Goal: Task Accomplishment & Management: Use online tool/utility

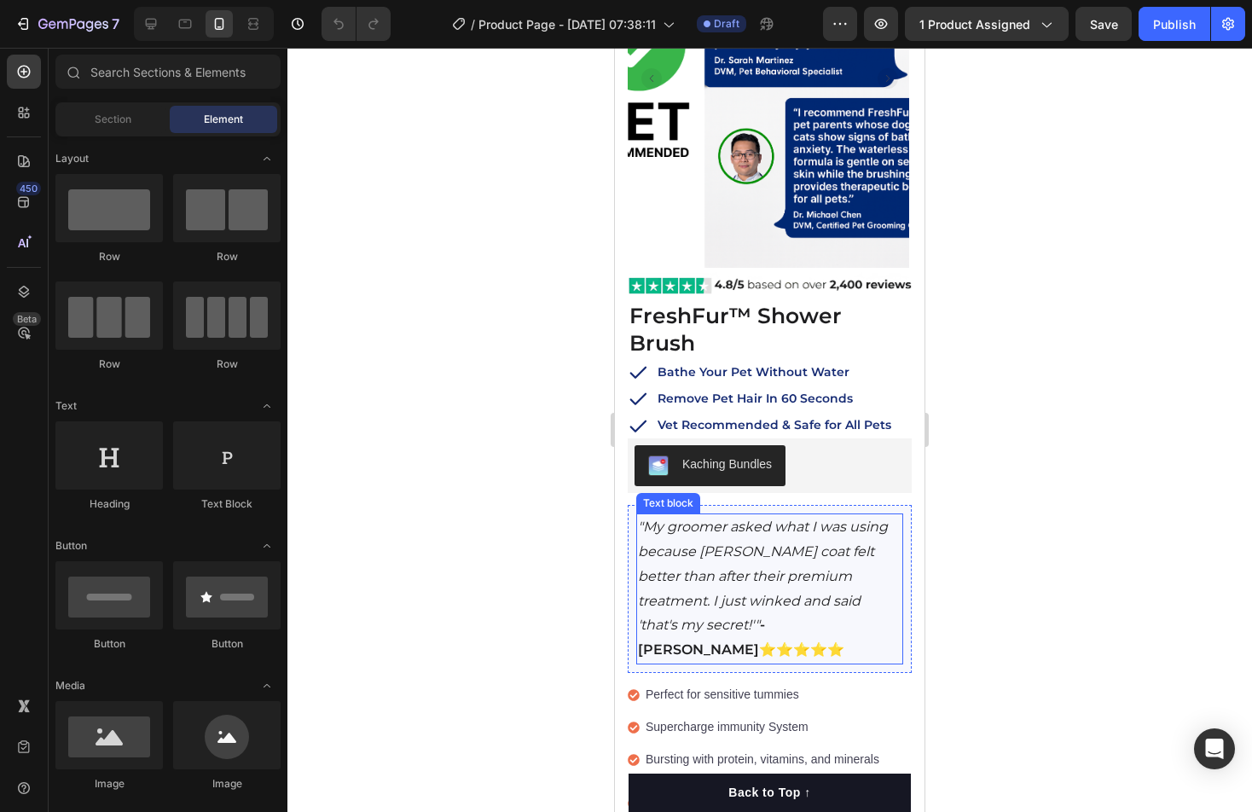
click at [749, 515] on p ""My groomer asked what I was using because Luna's coat felt better than after t…" at bounding box center [770, 589] width 264 height 148
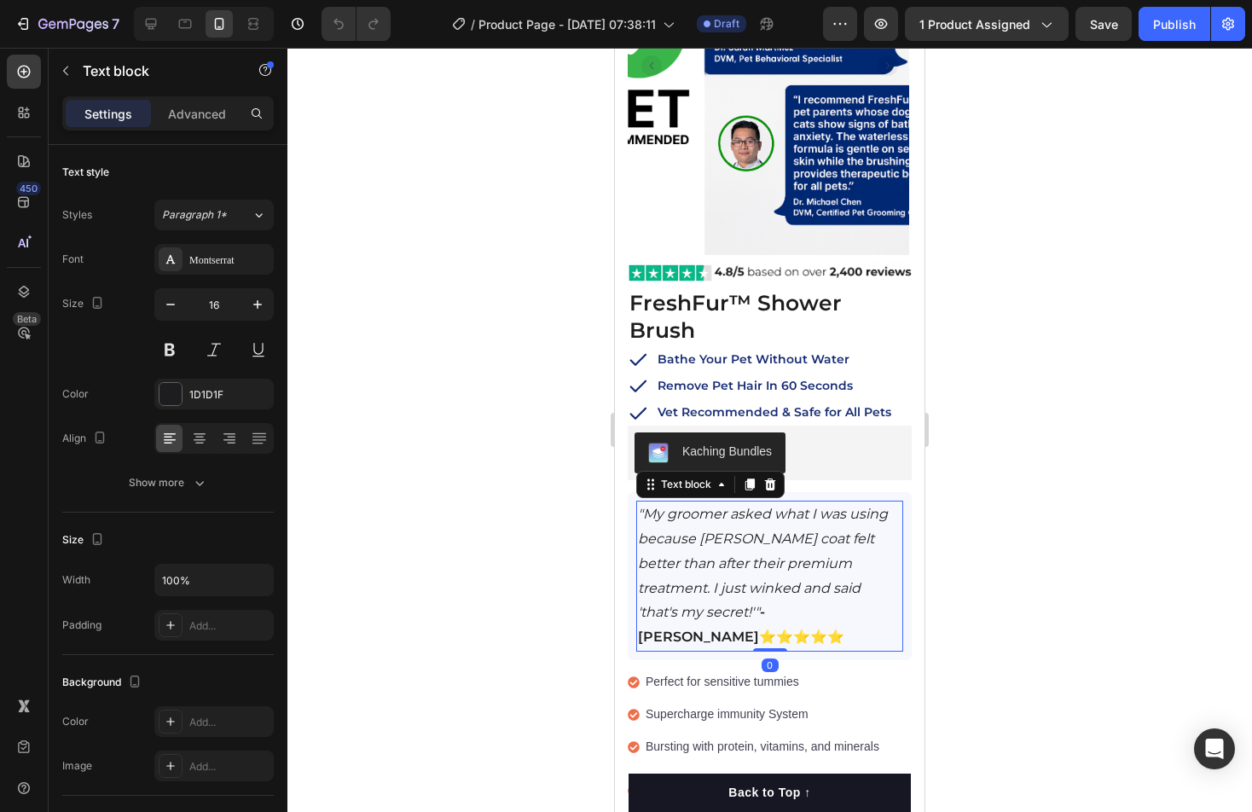
scroll to position [311, 0]
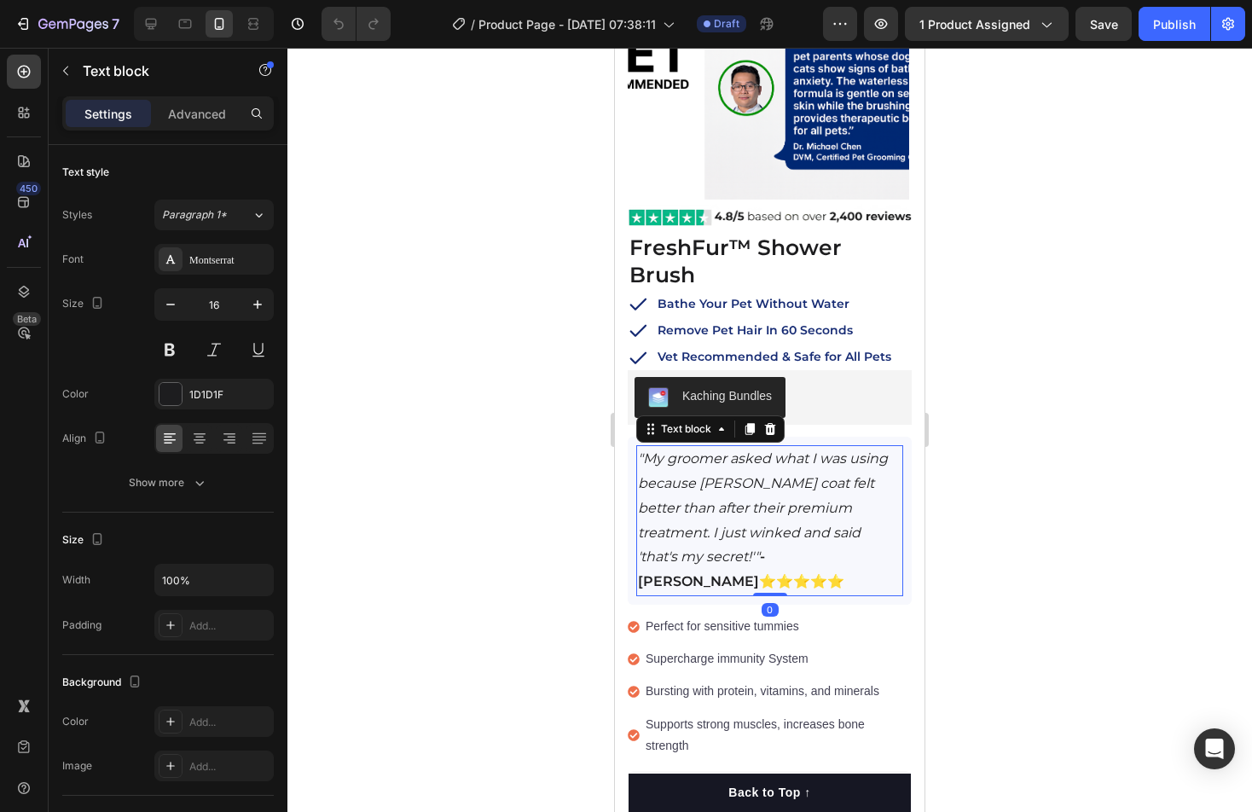
click at [803, 483] on icon ""My groomer asked what I was using because Luna's coat felt better than after t…" at bounding box center [763, 507] width 250 height 114
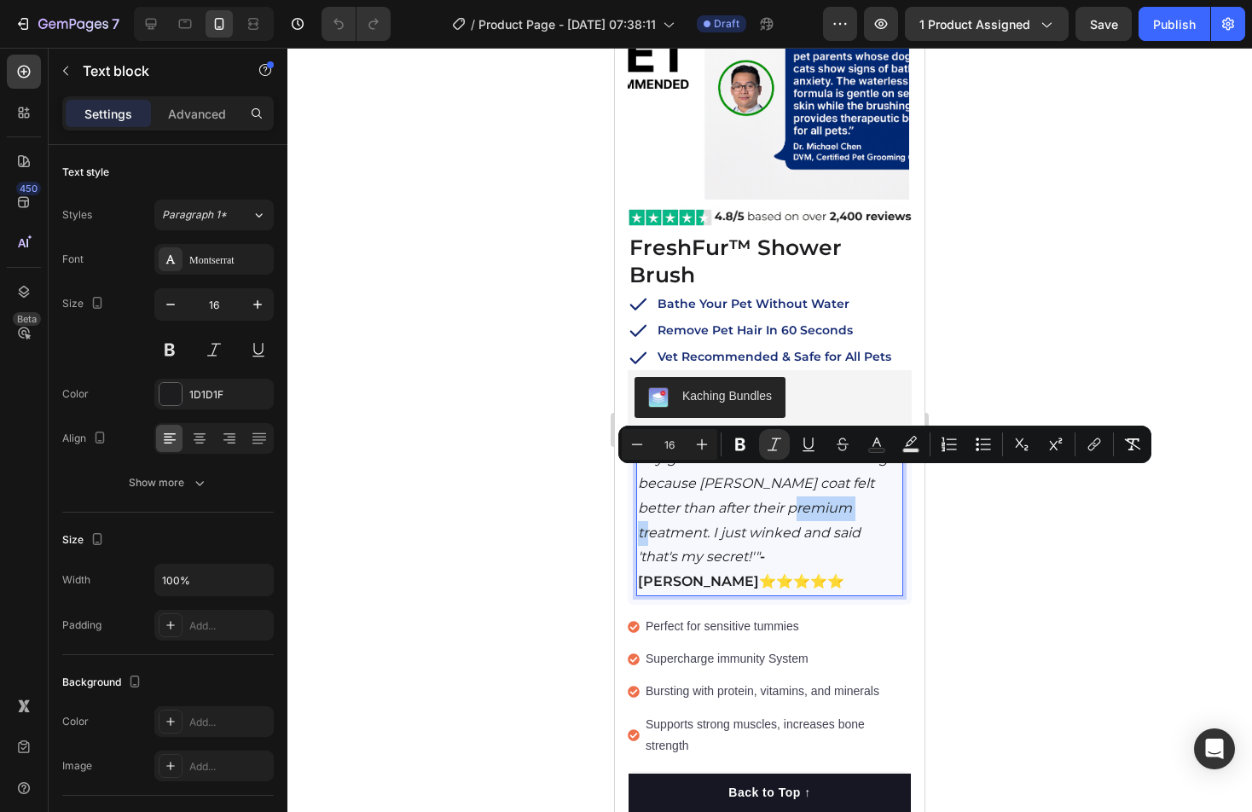
click at [803, 483] on icon ""My groomer asked what I was using because Luna's coat felt better than after t…" at bounding box center [763, 507] width 250 height 114
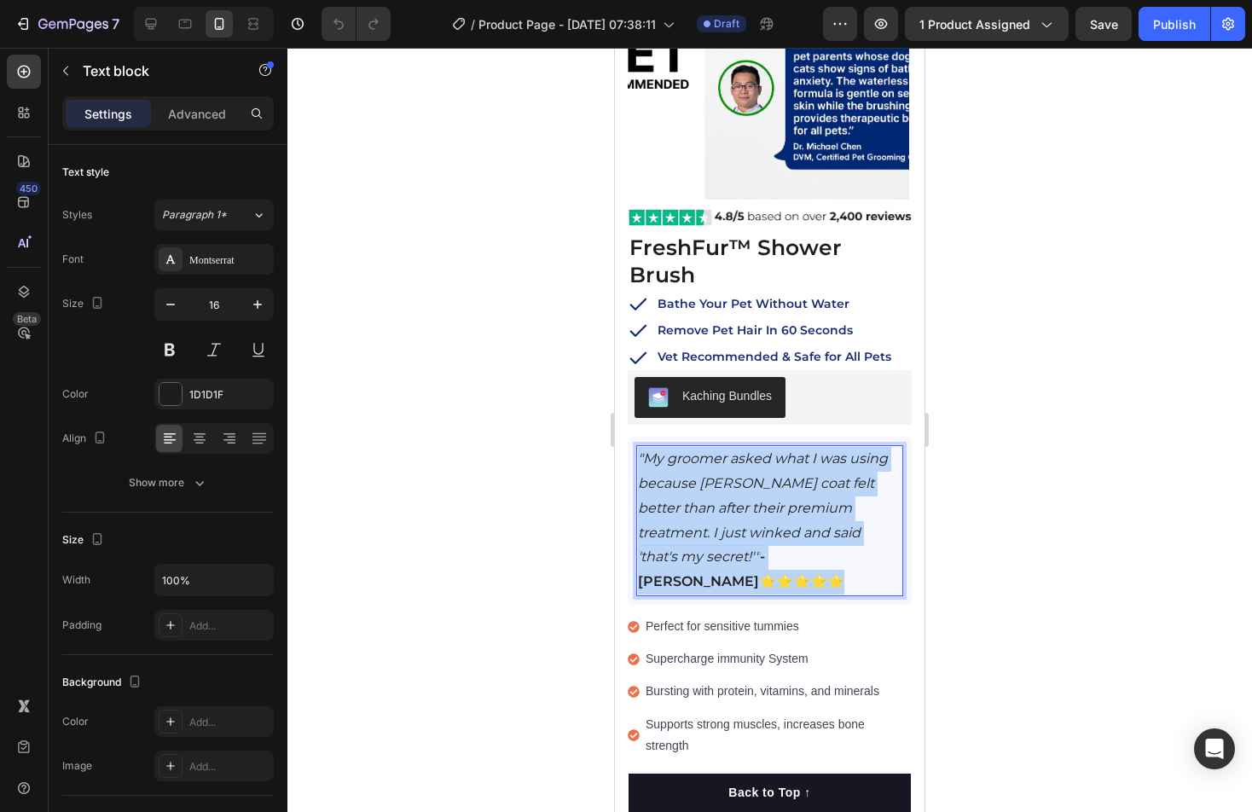
click at [803, 483] on icon ""My groomer asked what I was using because Luna's coat felt better than after t…" at bounding box center [763, 507] width 250 height 114
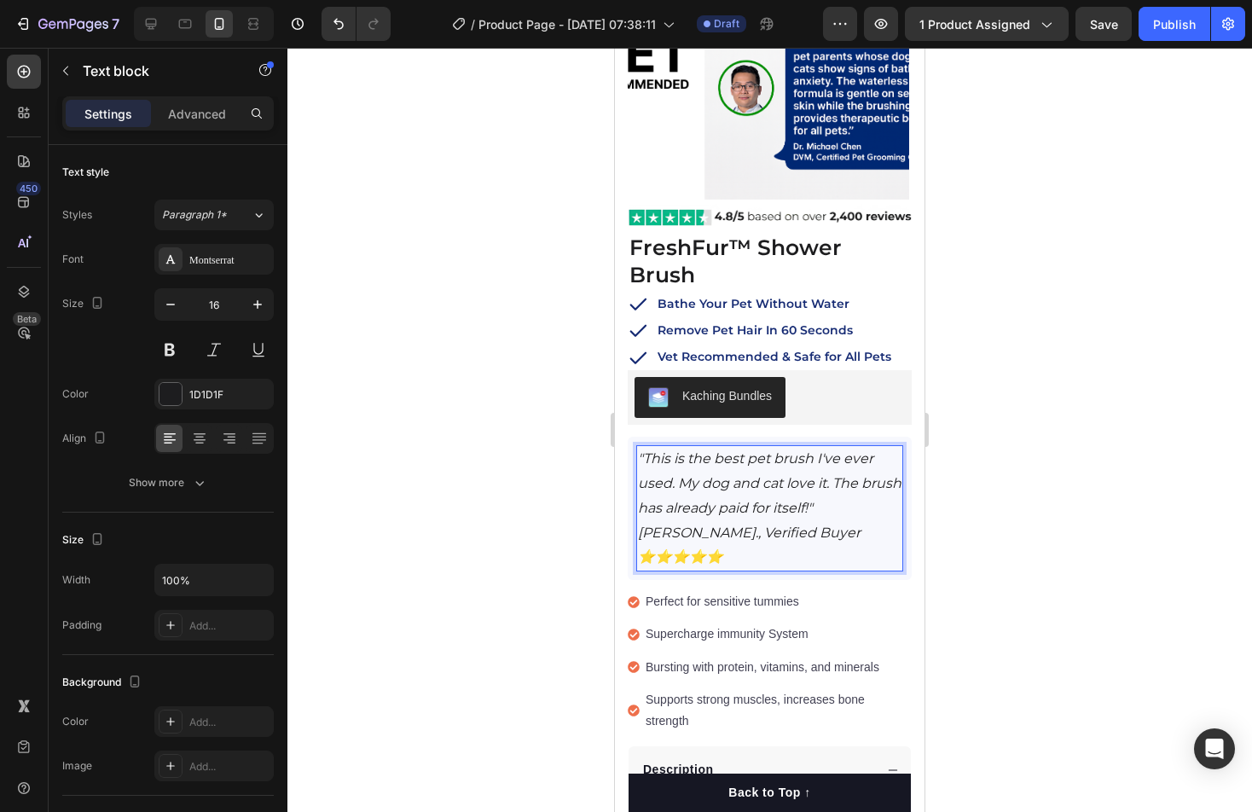
click at [729, 470] on icon ""This is the best pet brush I've ever used. My dog and cat love it. The brush h…" at bounding box center [770, 507] width 264 height 114
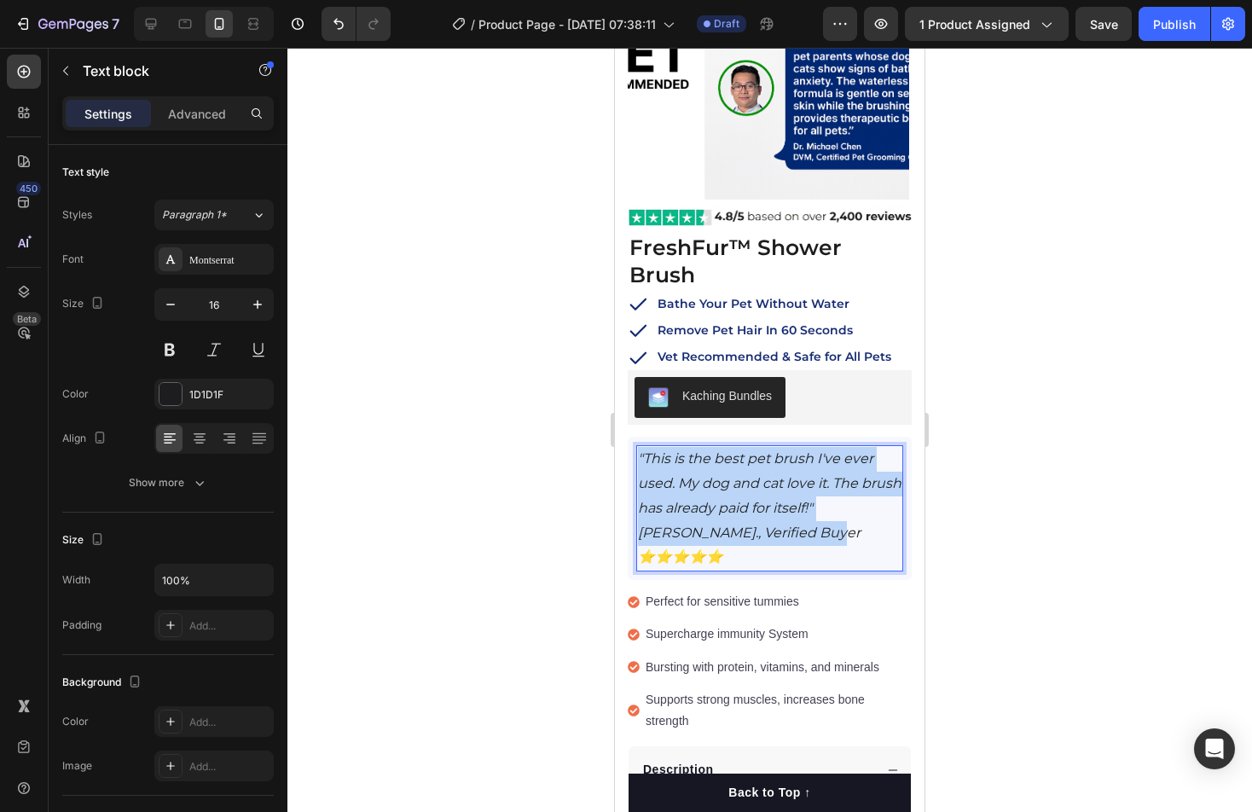
click at [729, 470] on icon ""This is the best pet brush I've ever used. My dog and cat love it. The brush h…" at bounding box center [770, 507] width 264 height 114
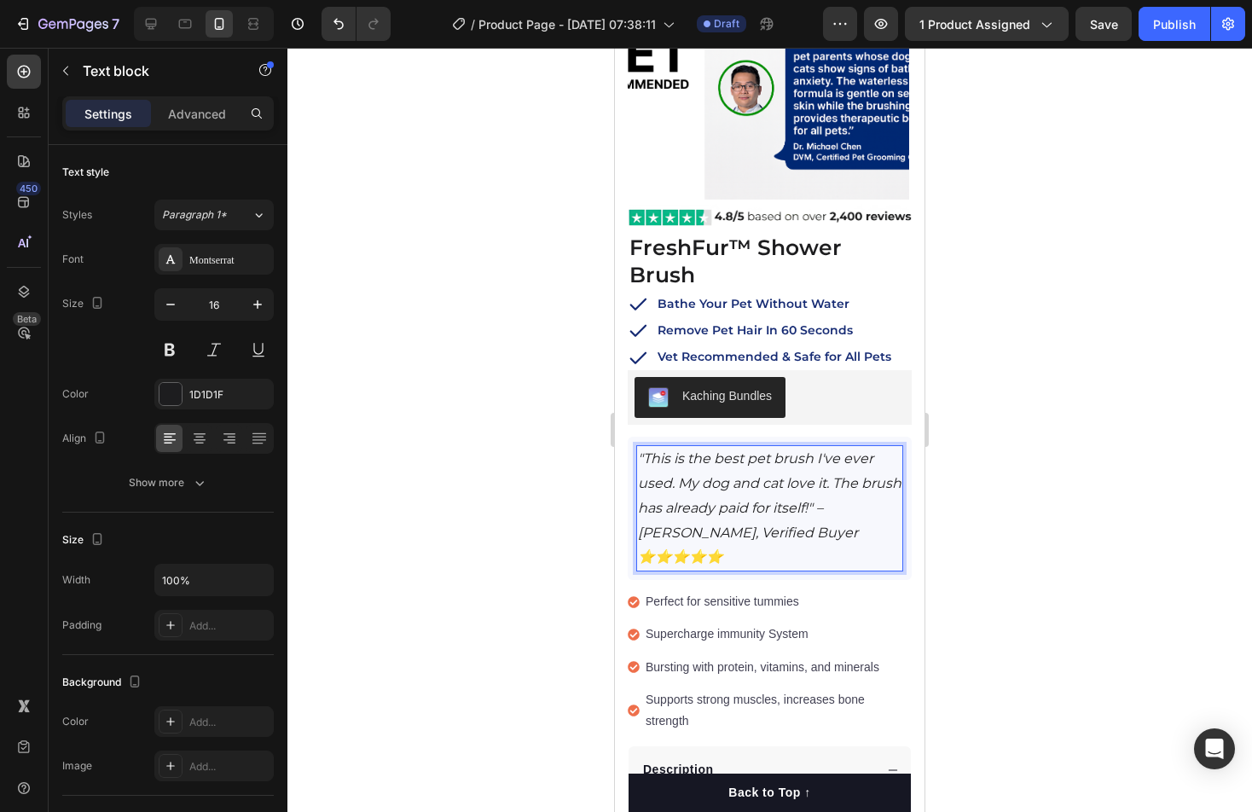
click at [862, 479] on icon ""This is the best pet brush I've ever used. My dog and cat love it. The brush h…" at bounding box center [770, 507] width 264 height 114
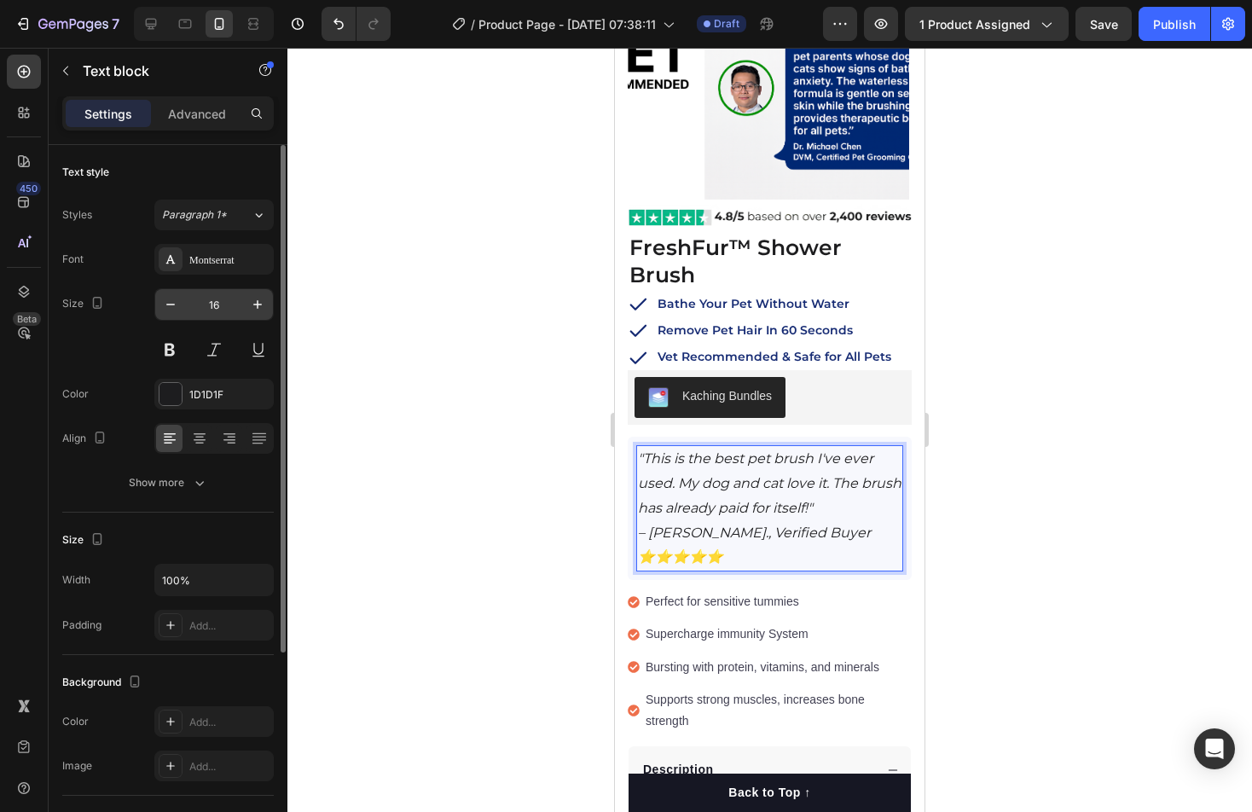
click at [229, 301] on input "16" at bounding box center [214, 304] width 56 height 31
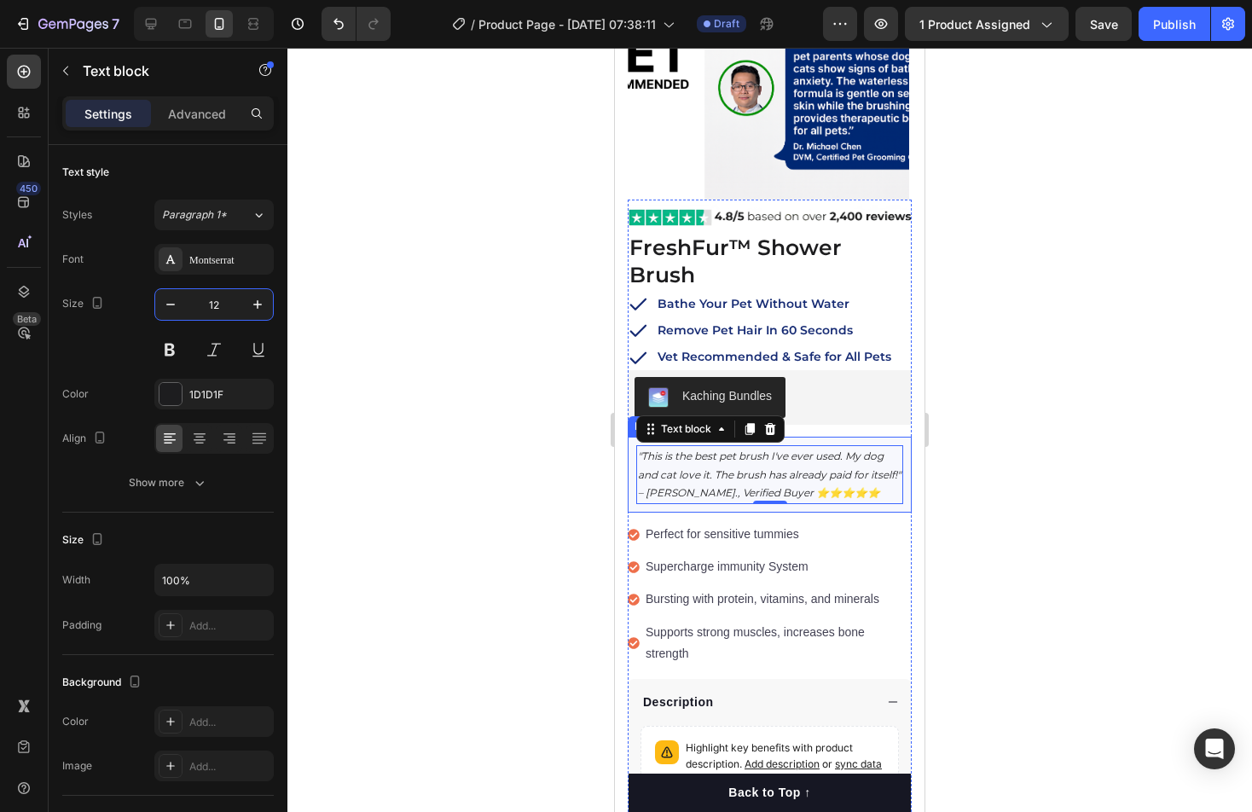
type input "12"
click at [648, 491] on div ""This is the best pet brush I've ever used. My dog and cat love it. The brush h…" at bounding box center [769, 474] width 267 height 59
click at [756, 465] on icon ""This is the best pet brush I've ever used. My dog and cat love it. The brush h…" at bounding box center [769, 474] width 263 height 49
click at [757, 465] on icon ""This is the best pet brush I've ever used. My dog and cat love it. The brush h…" at bounding box center [769, 474] width 263 height 49
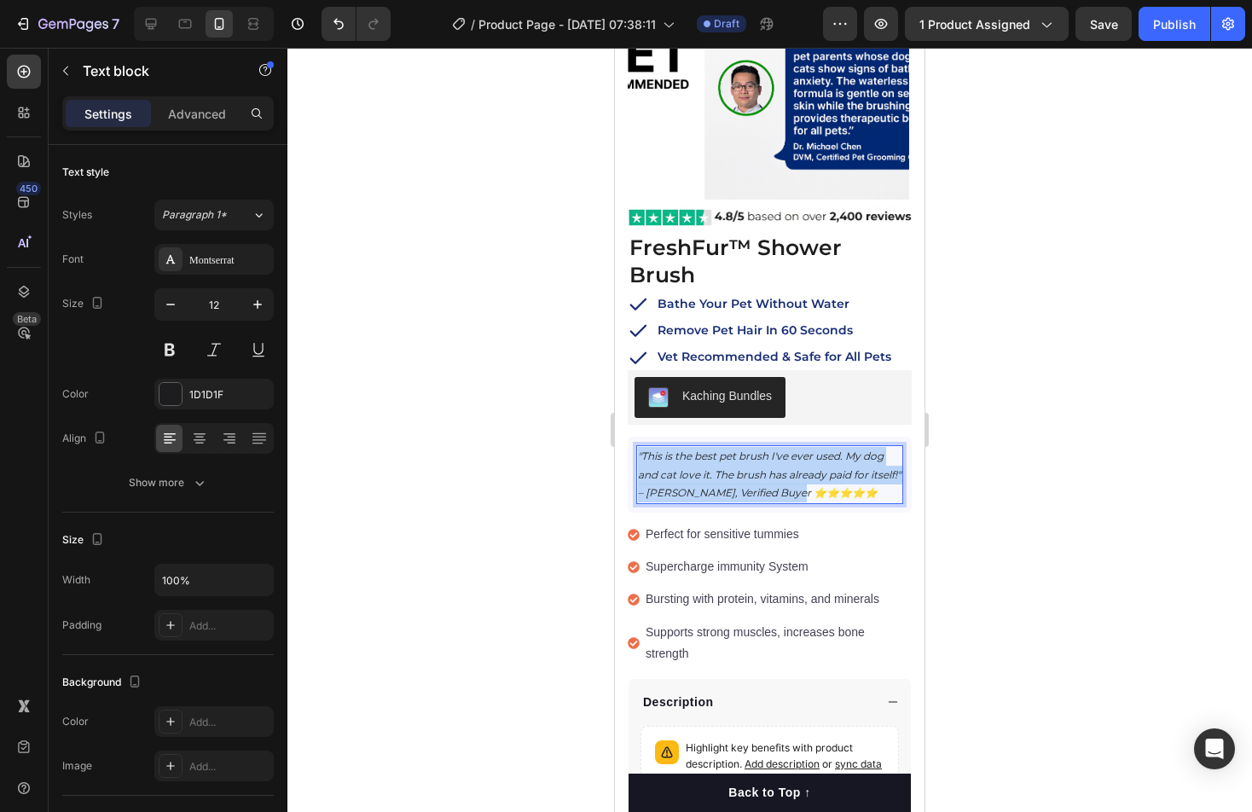
click at [757, 465] on icon ""This is the best pet brush I've ever used. My dog and cat love it. The brush h…" at bounding box center [769, 474] width 263 height 49
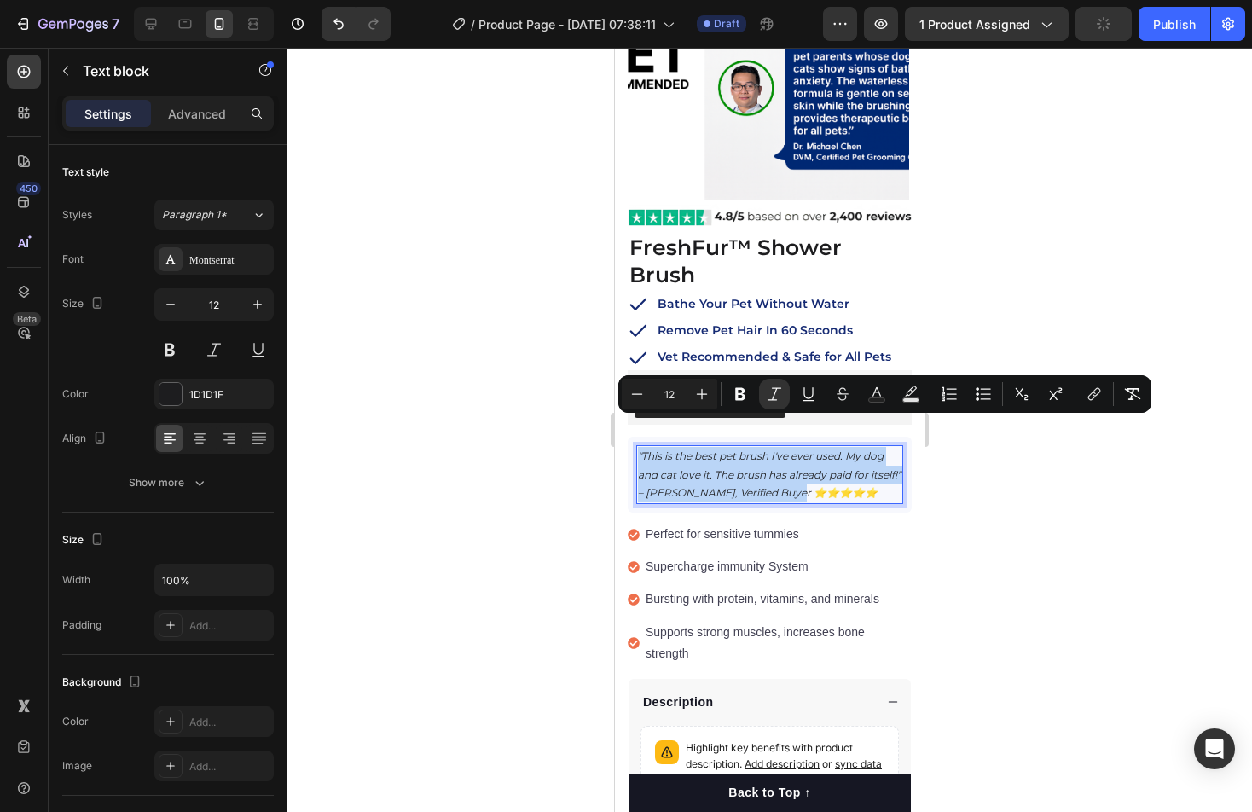
click at [764, 465] on icon ""This is the best pet brush I've ever used. My dog and cat love it. The brush h…" at bounding box center [769, 474] width 263 height 49
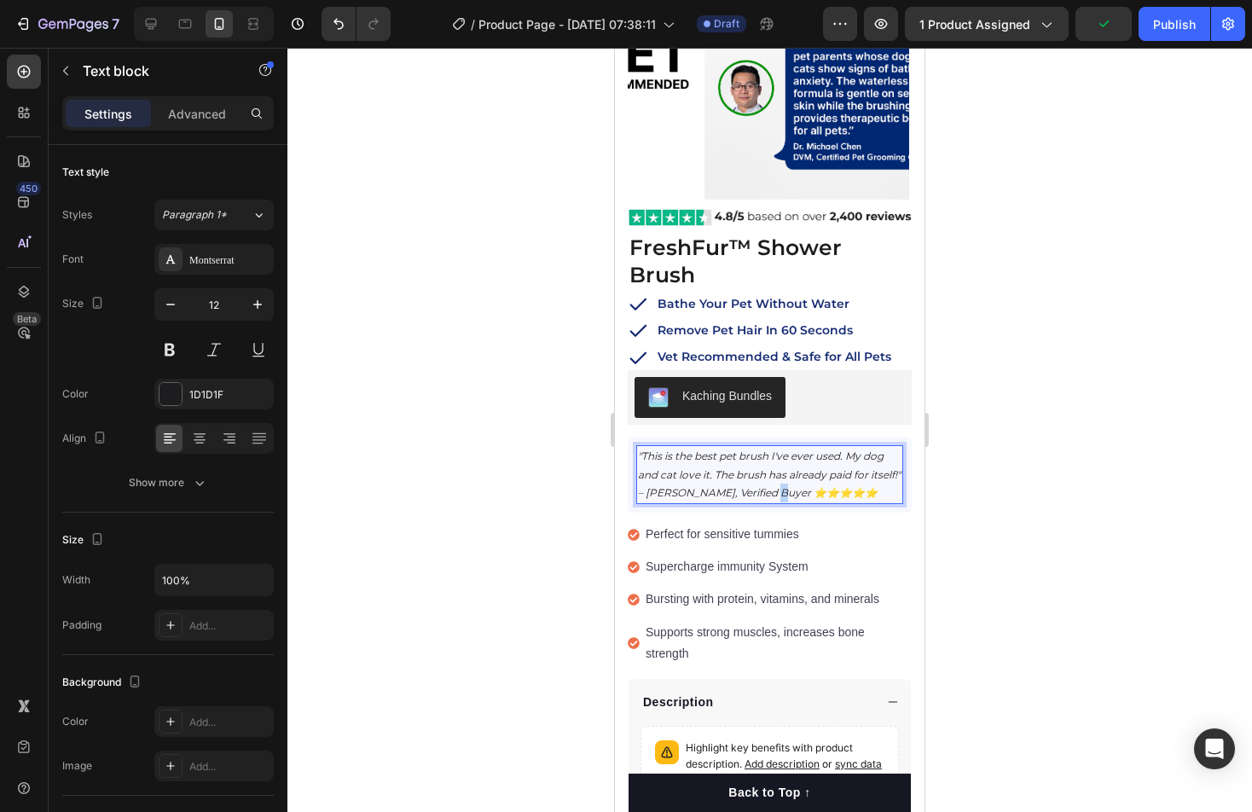
click at [764, 465] on icon ""This is the best pet brush I've ever used. My dog and cat love it. The brush h…" at bounding box center [769, 474] width 263 height 49
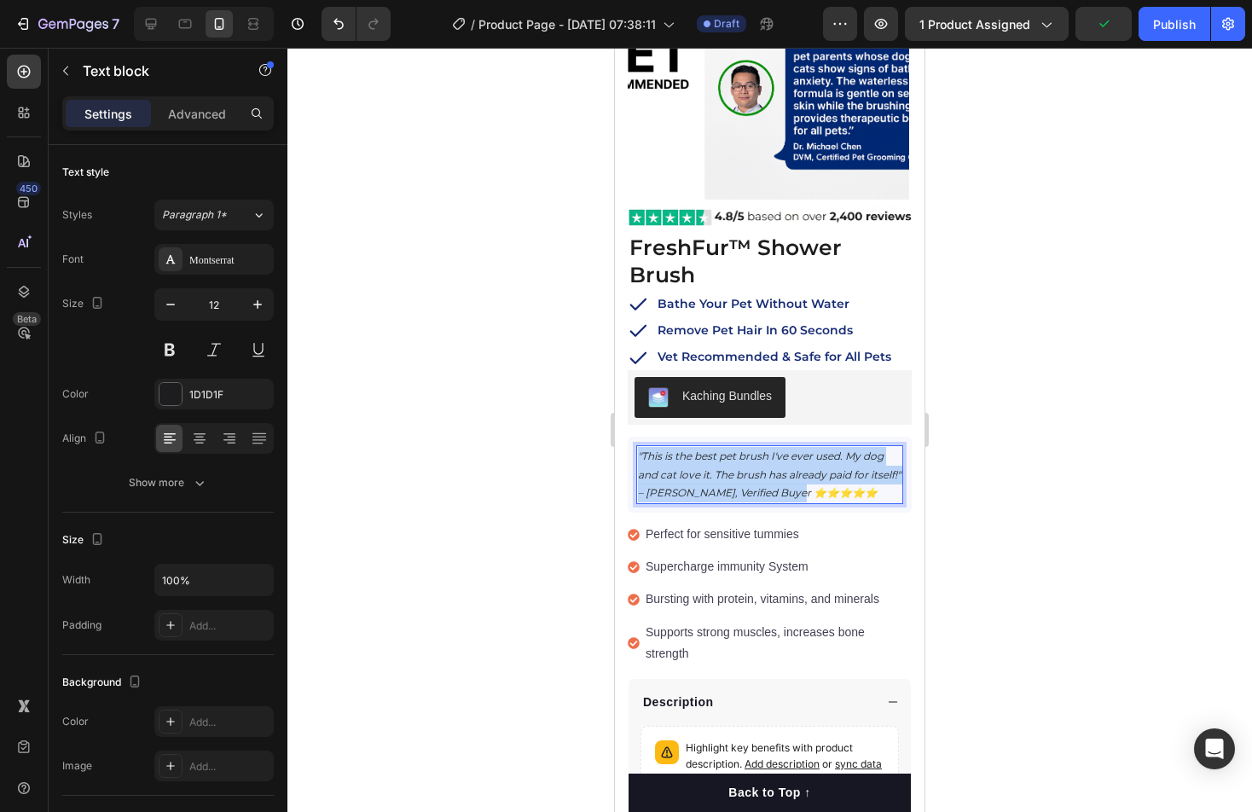
click at [764, 465] on icon ""This is the best pet brush I've ever used. My dog and cat love it. The brush h…" at bounding box center [769, 474] width 263 height 49
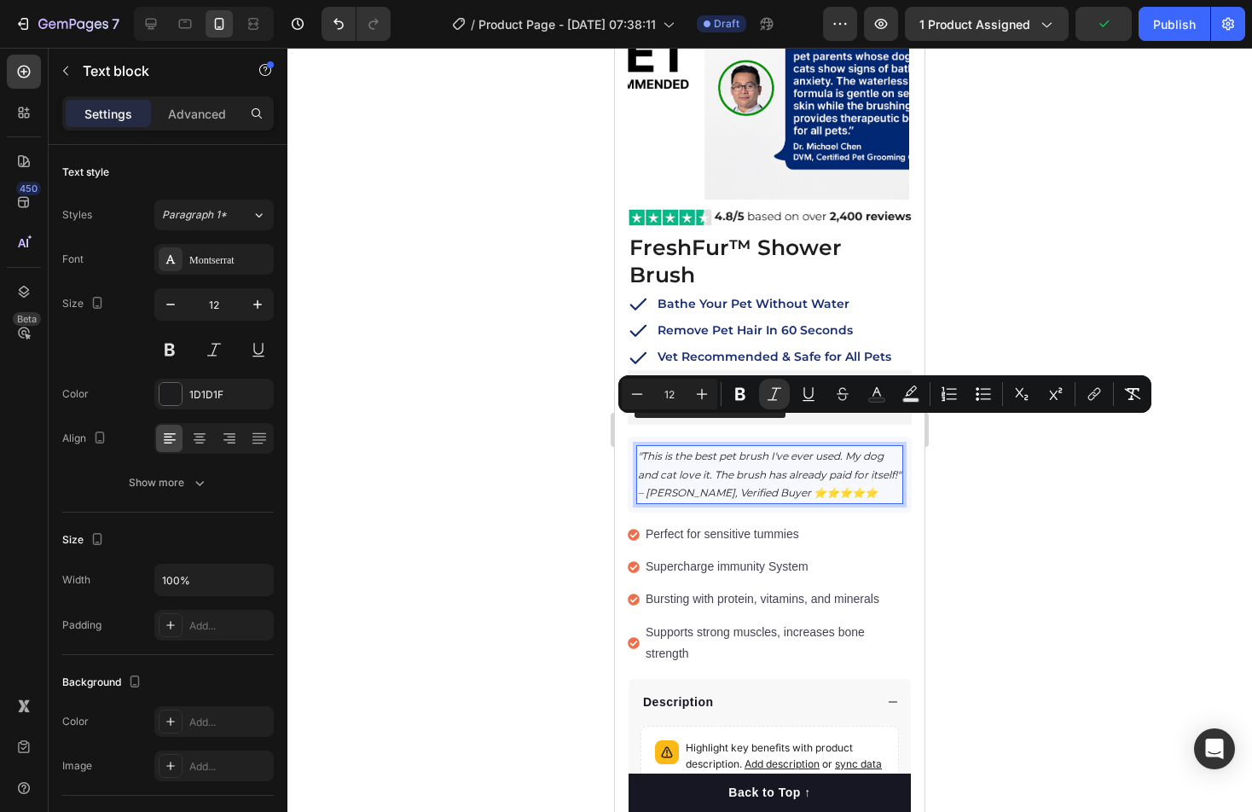
click at [828, 462] on p ""This is the best pet brush I've ever used. My dog and cat love it. The brush h…" at bounding box center [770, 474] width 264 height 55
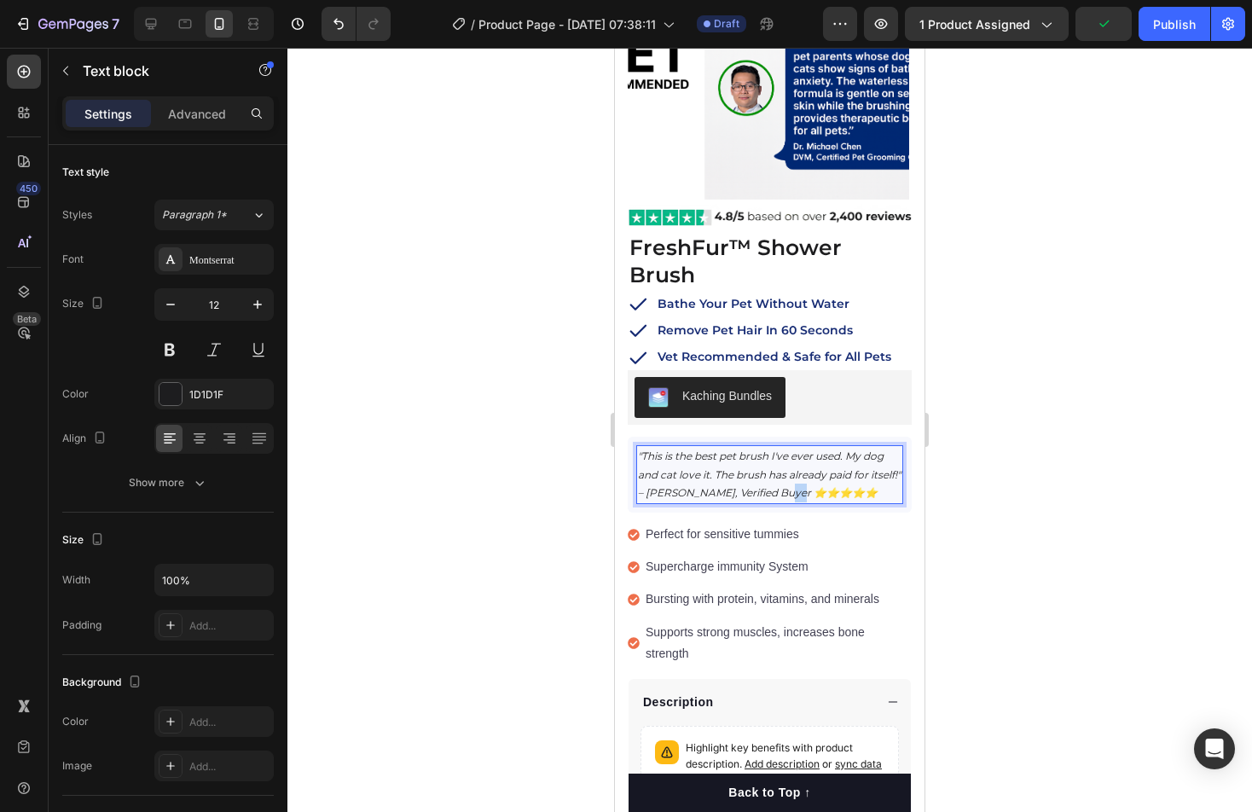
drag, startPoint x: 810, startPoint y: 464, endPoint x: 792, endPoint y: 465, distance: 18.8
click at [792, 465] on p ""This is the best pet brush I've ever used. My dog and cat love it. The brush h…" at bounding box center [770, 474] width 264 height 55
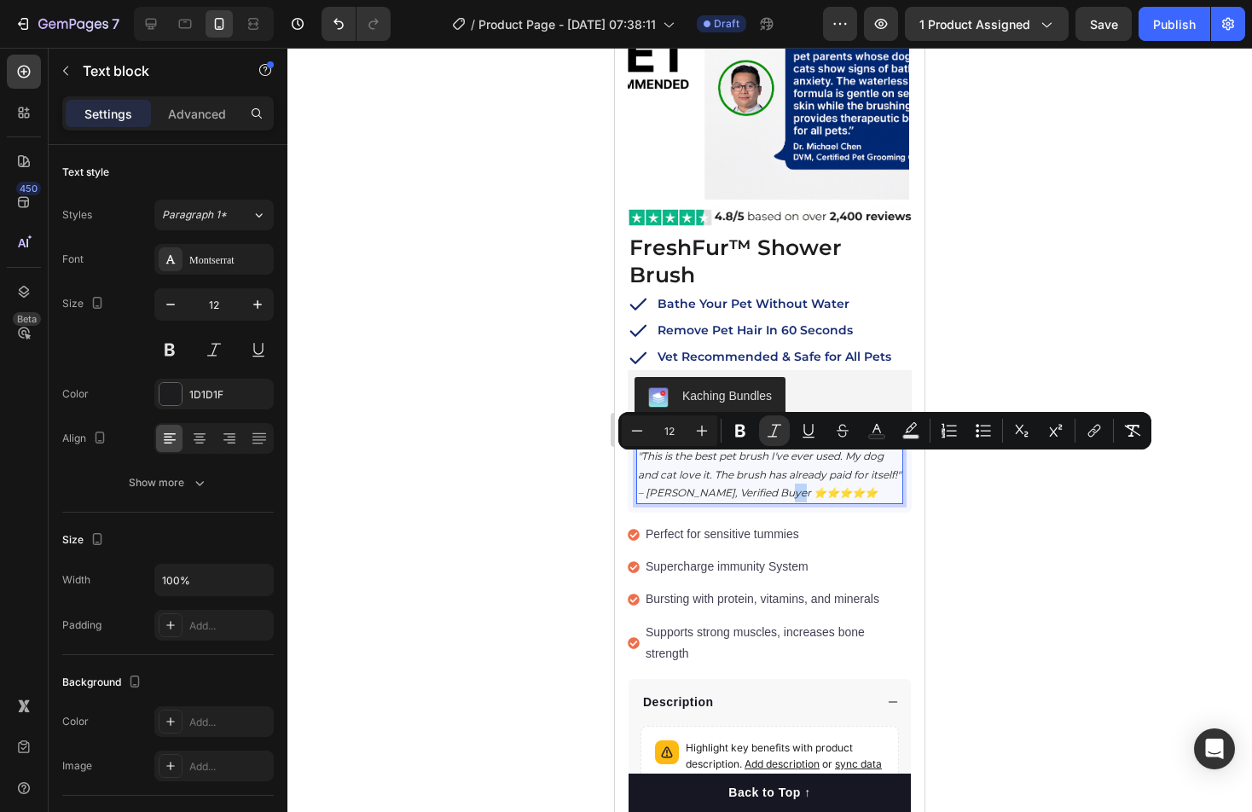
click at [818, 462] on p ""This is the best pet brush I've ever used. My dog and cat love it. The brush h…" at bounding box center [770, 474] width 264 height 55
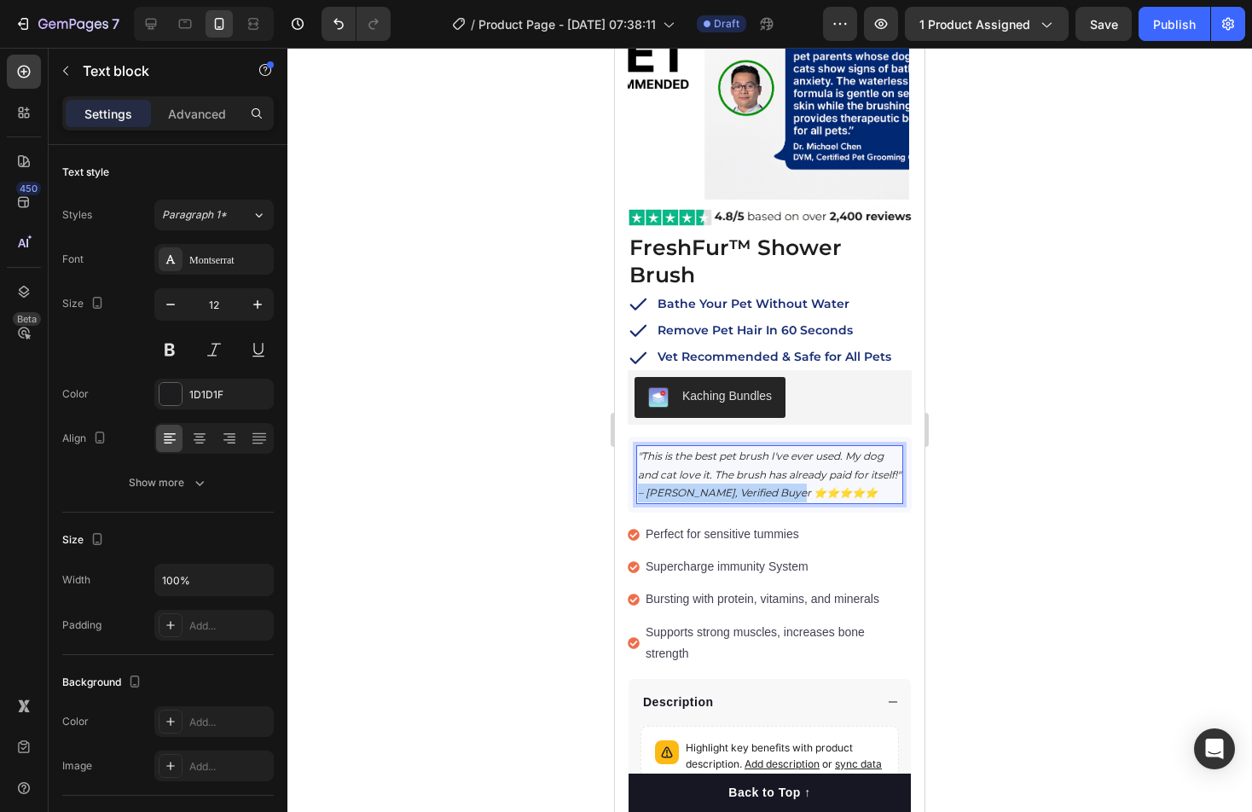
drag, startPoint x: 756, startPoint y: 462, endPoint x: 639, endPoint y: 466, distance: 117.0
click at [639, 466] on p ""This is the best pet brush I've ever used. My dog and cat love it. The brush h…" at bounding box center [770, 474] width 264 height 55
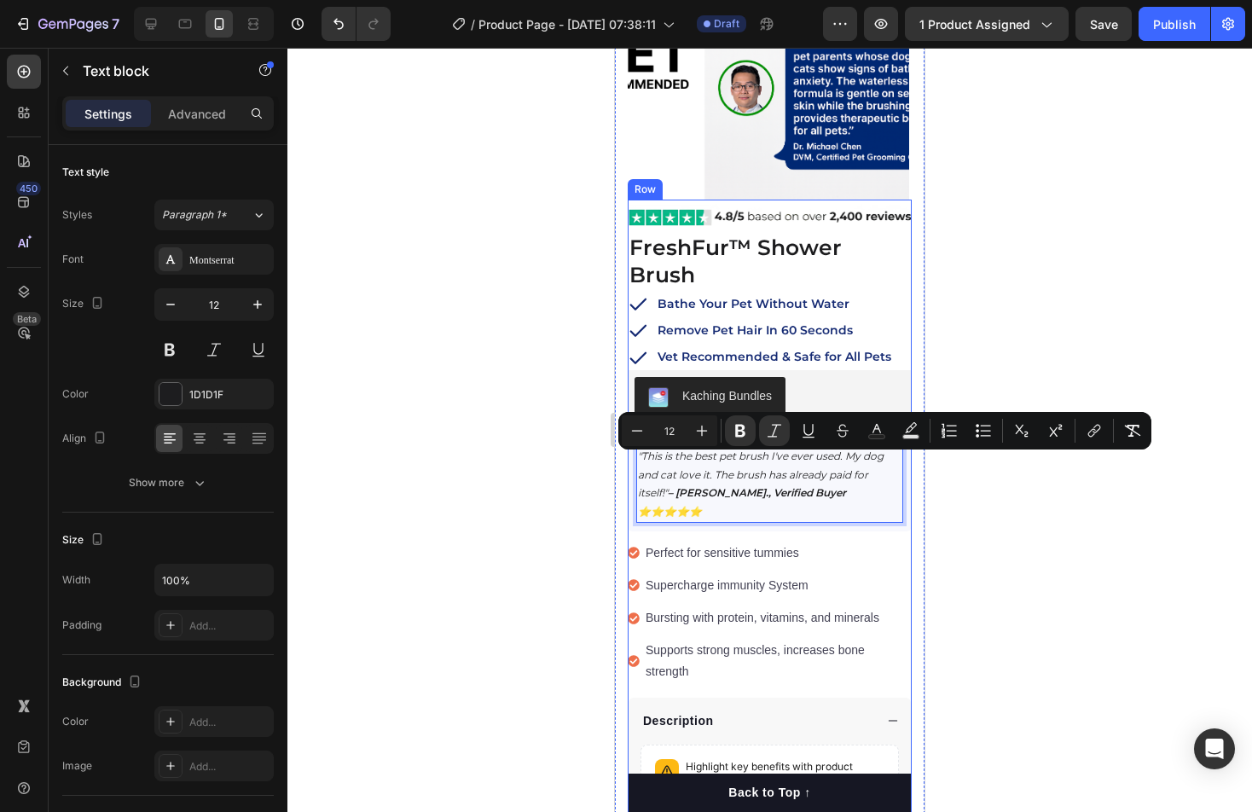
click at [1037, 506] on div at bounding box center [769, 430] width 965 height 764
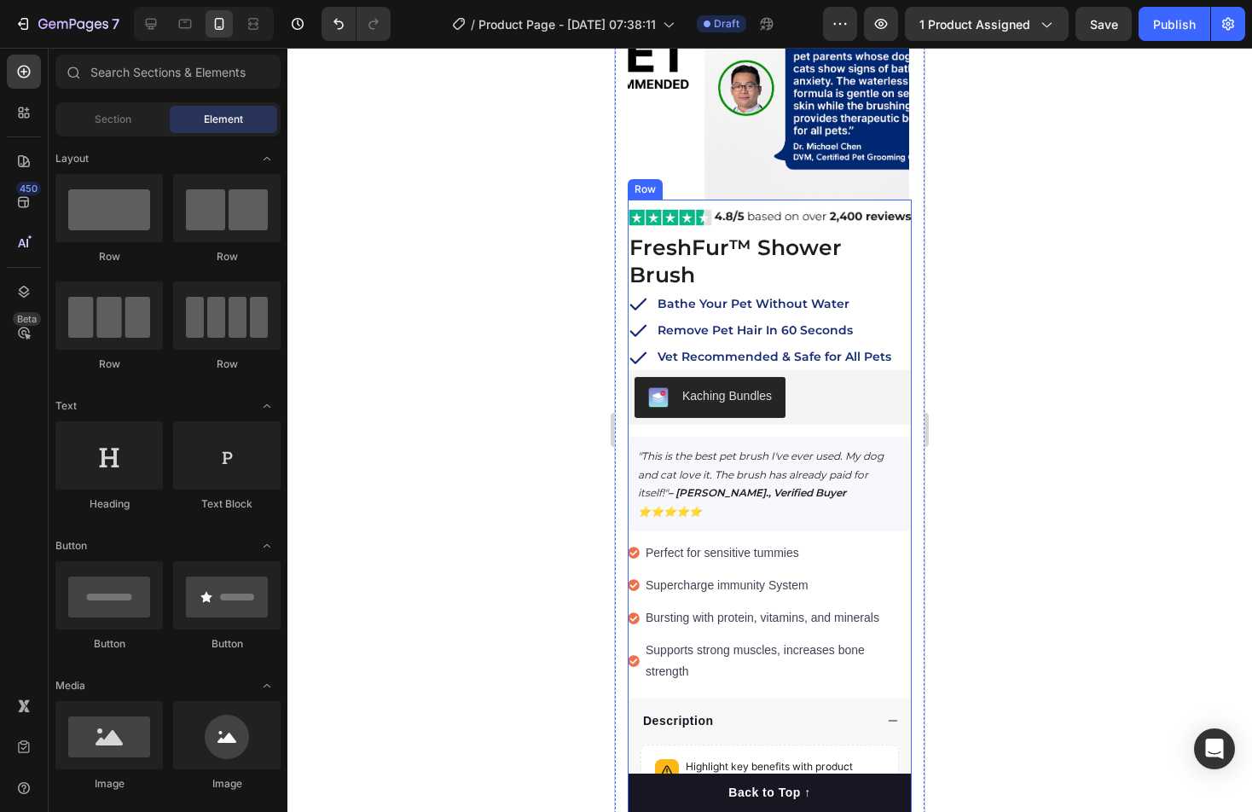
click at [1037, 506] on div at bounding box center [769, 430] width 965 height 764
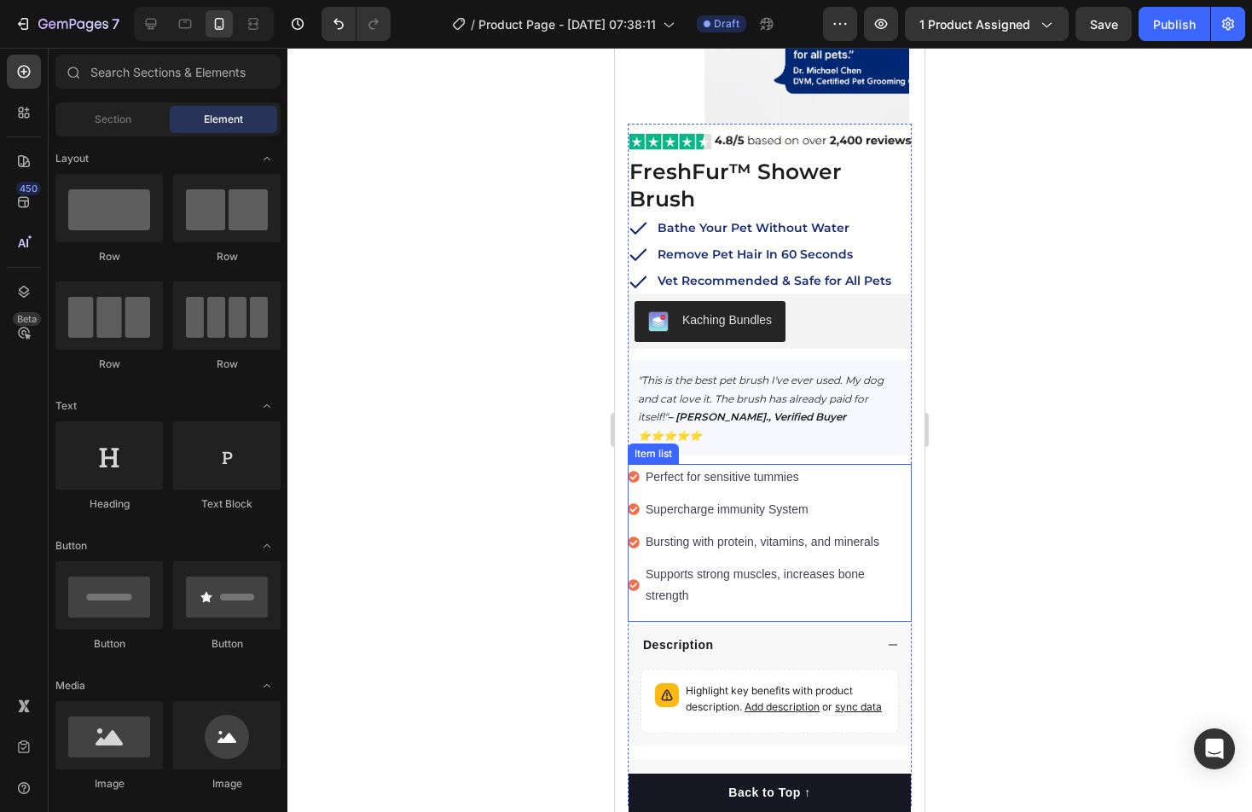
scroll to position [394, 0]
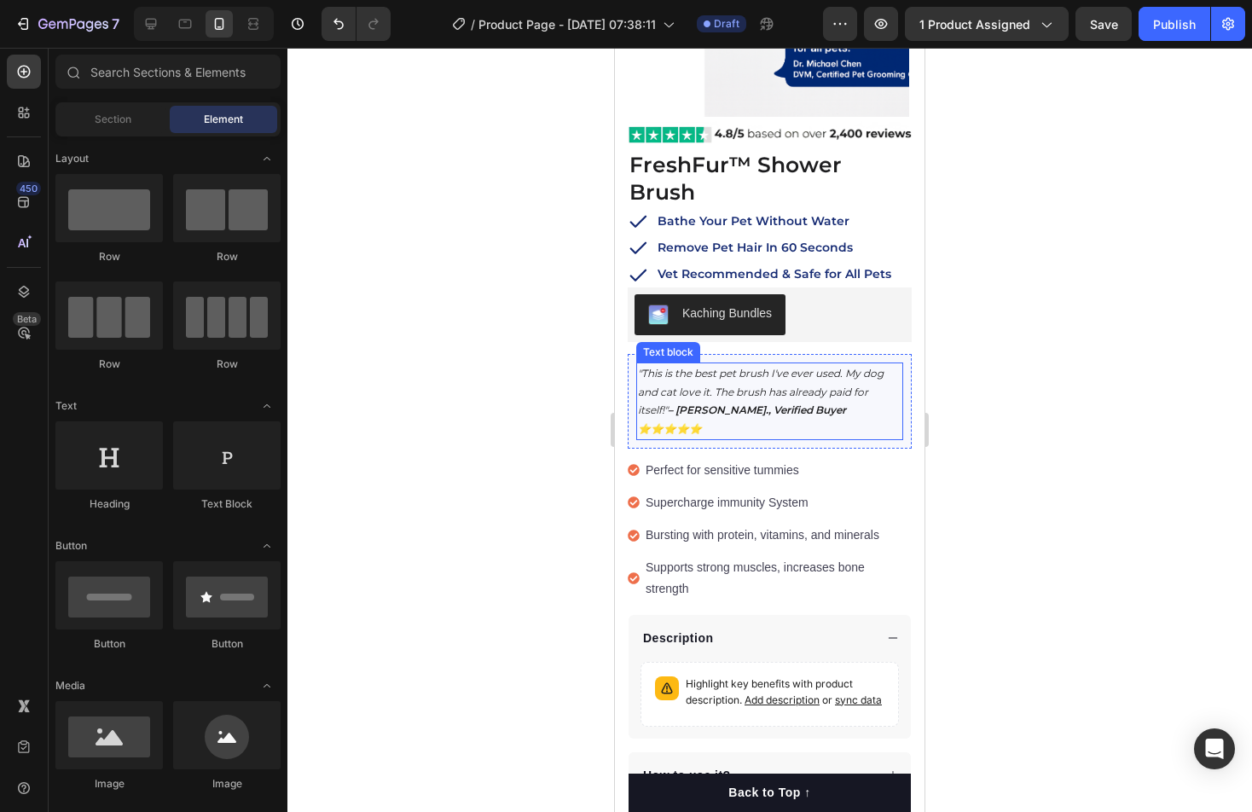
click at [810, 367] on icon ""This is the best pet brush I've ever used. My dog and cat love it. The brush h…" at bounding box center [761, 401] width 246 height 68
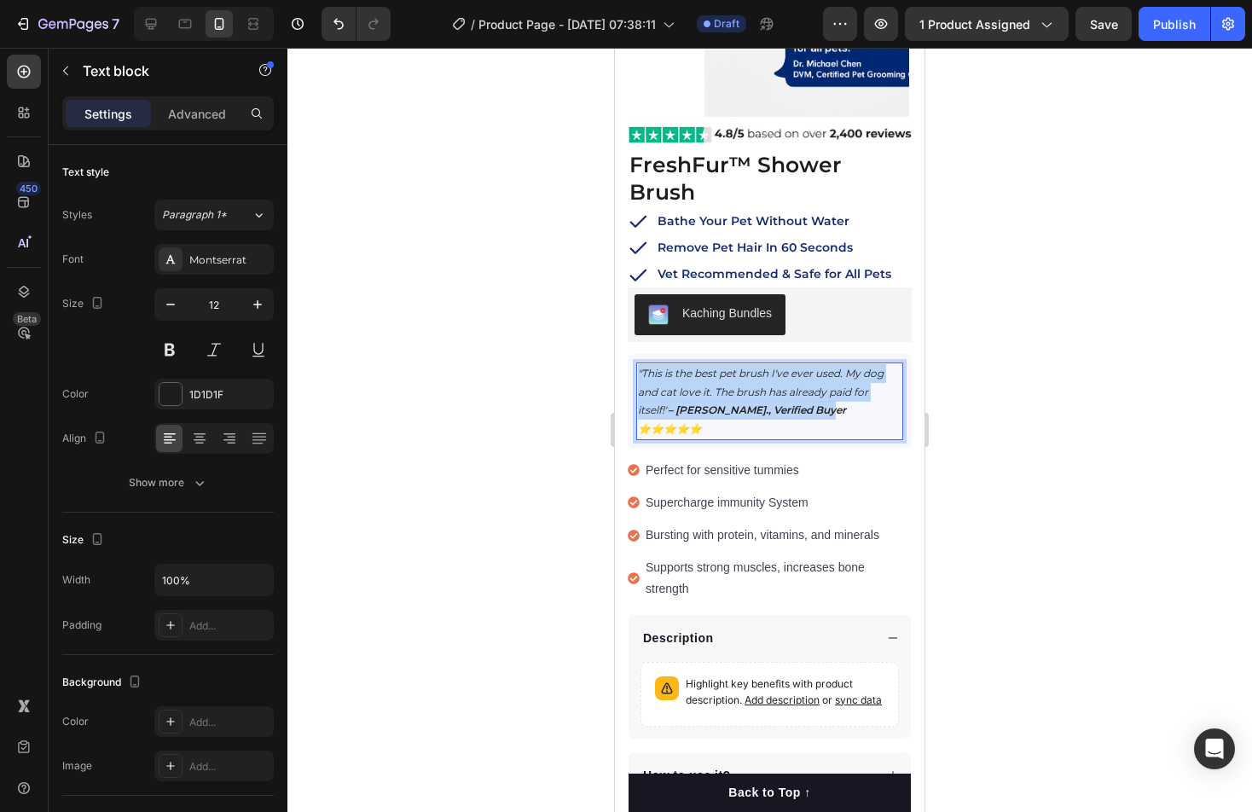
click at [810, 367] on icon ""This is the best pet brush I've ever used. My dog and cat love it. The brush h…" at bounding box center [761, 401] width 246 height 68
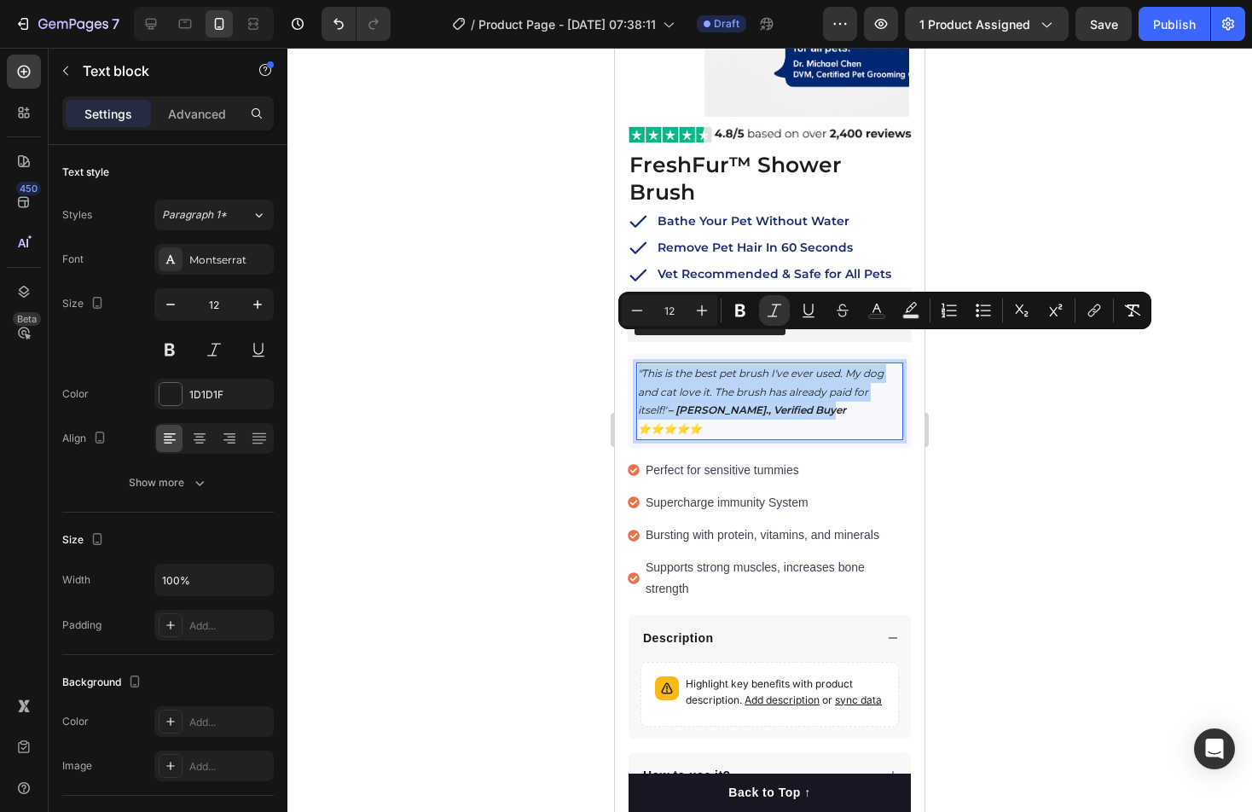
drag, startPoint x: 833, startPoint y: 357, endPoint x: 899, endPoint y: 361, distance: 66.7
click at [835, 367] on icon ""This is the best pet brush I've ever used. My dog and cat love it. The brush h…" at bounding box center [761, 401] width 246 height 68
click at [908, 362] on div ""This is the best pet brush I've ever used. My dog and cat love it. The brush h…" at bounding box center [770, 401] width 284 height 94
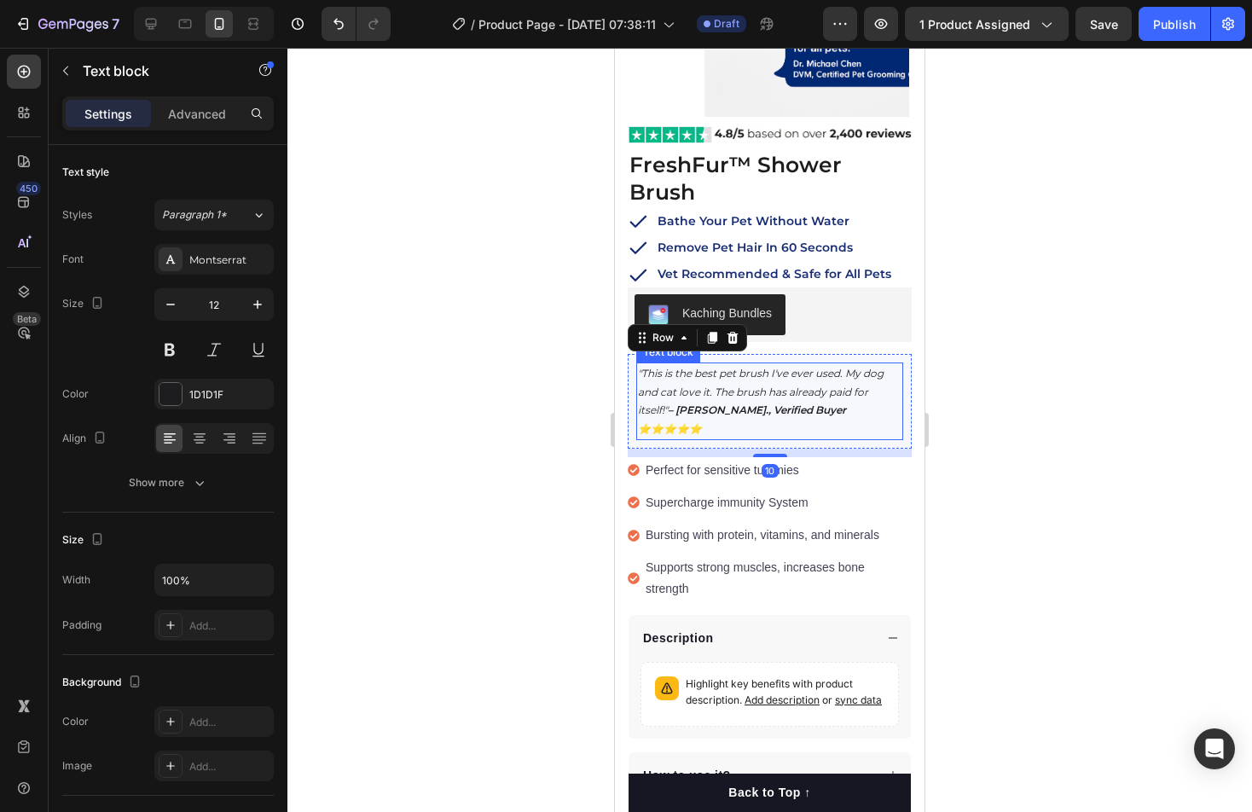
click at [903, 363] on div ""This is the best pet brush I've ever used. My dog and cat love it. The brush h…" at bounding box center [769, 401] width 267 height 77
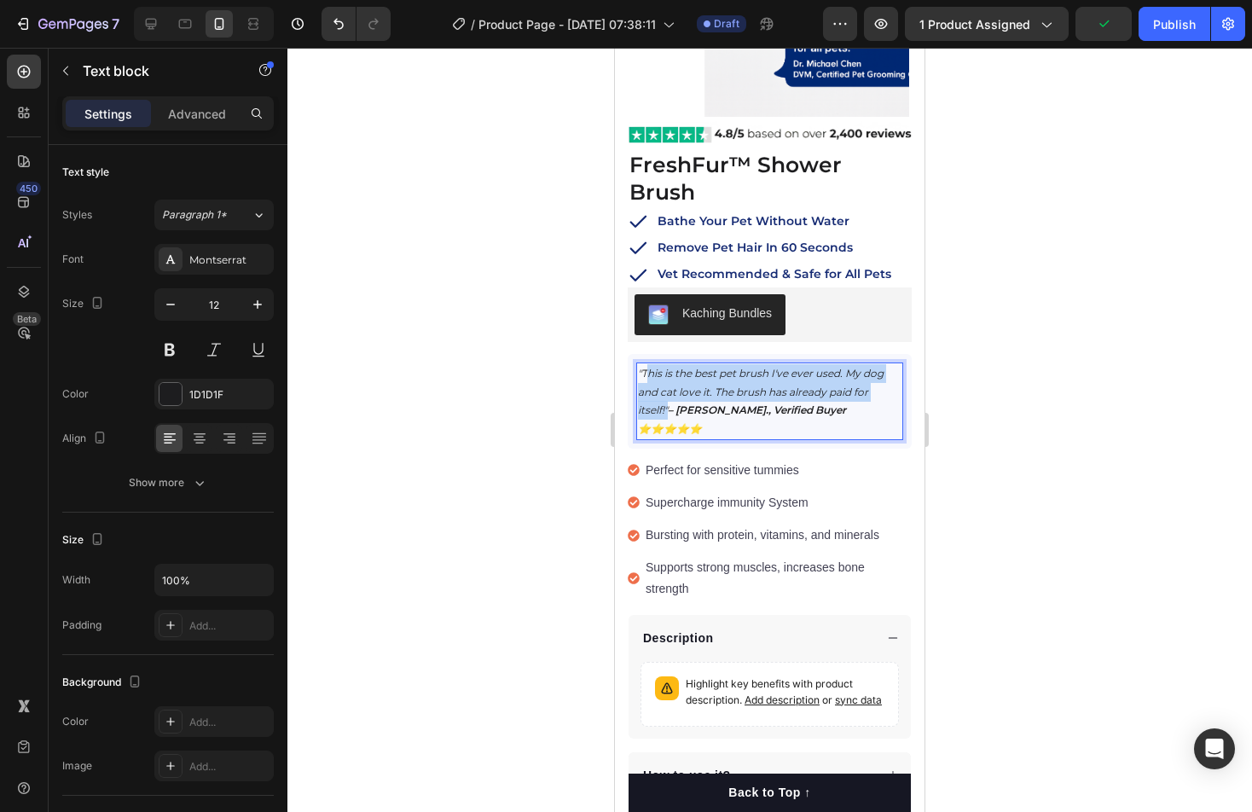
drag, startPoint x: 902, startPoint y: 361, endPoint x: 642, endPoint y: 339, distance: 261.1
click at [644, 363] on div ""This is the best pet brush I've ever used. My dog and cat love it. The brush h…" at bounding box center [769, 401] width 267 height 77
drag, startPoint x: 640, startPoint y: 340, endPoint x: 653, endPoint y: 344, distance: 14.3
click at [659, 367] on icon ""This is the best pet brush I've ever used. My dog and cat love it. The brush h…" at bounding box center [761, 401] width 246 height 68
drag, startPoint x: 637, startPoint y: 338, endPoint x: 646, endPoint y: 346, distance: 11.5
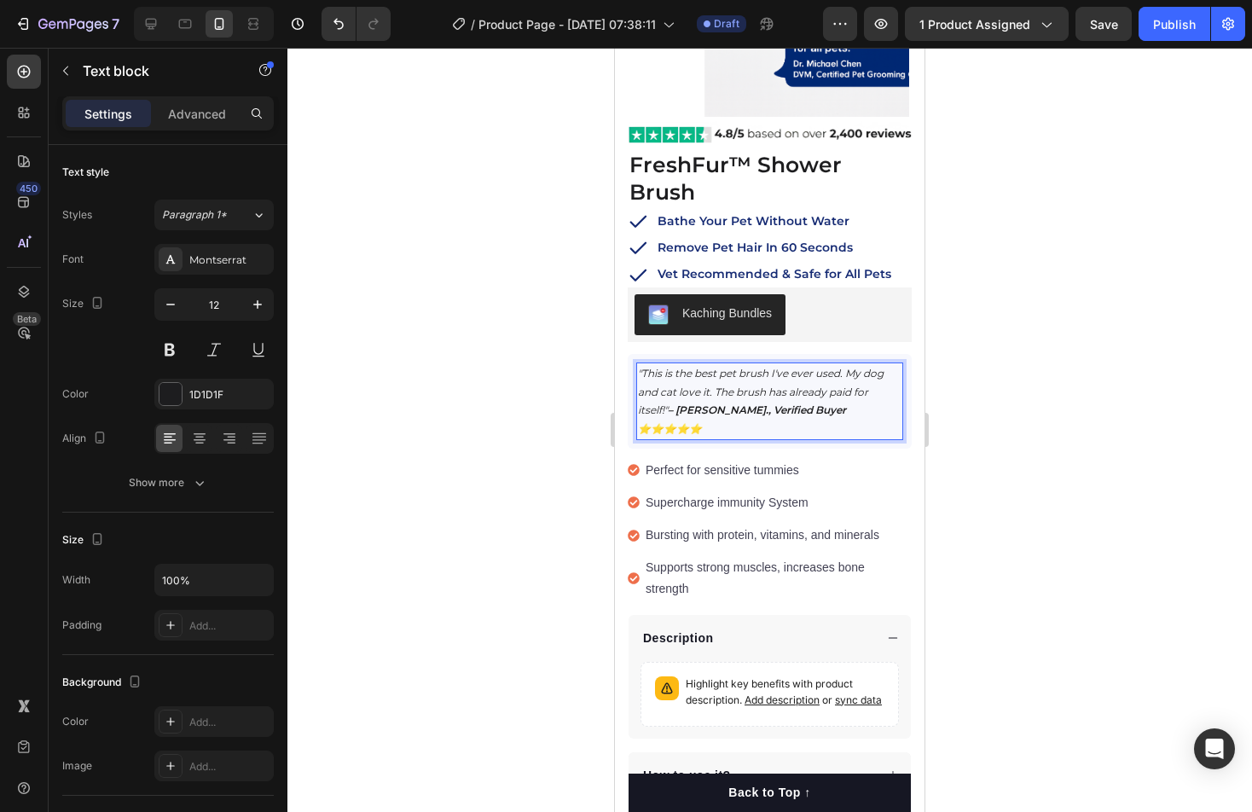
drag, startPoint x: 638, startPoint y: 340, endPoint x: 770, endPoint y: 359, distance: 133.6
click at [770, 367] on icon ""This is the best pet brush I've ever used. My dog and cat love it. The brush h…" at bounding box center [761, 401] width 246 height 68
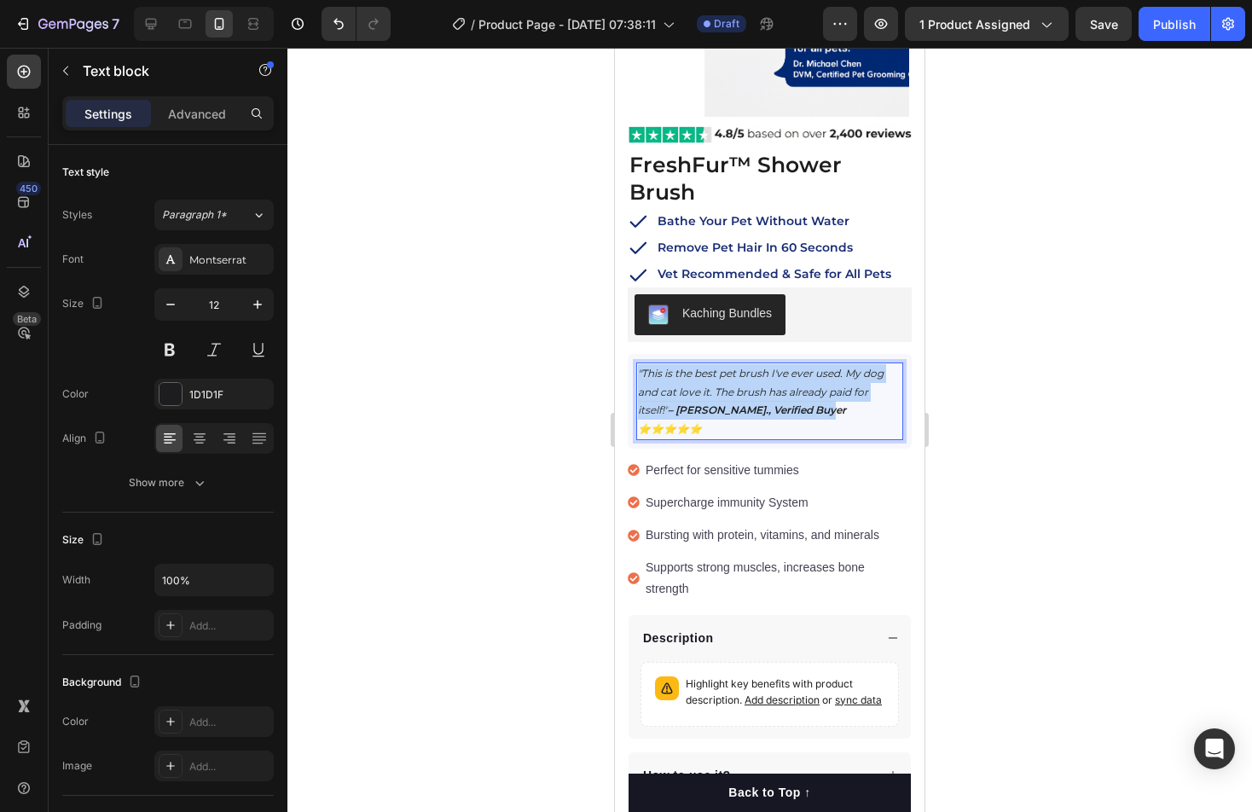
click at [770, 367] on icon ""This is the best pet brush I've ever used. My dog and cat love it. The brush h…" at bounding box center [761, 401] width 246 height 68
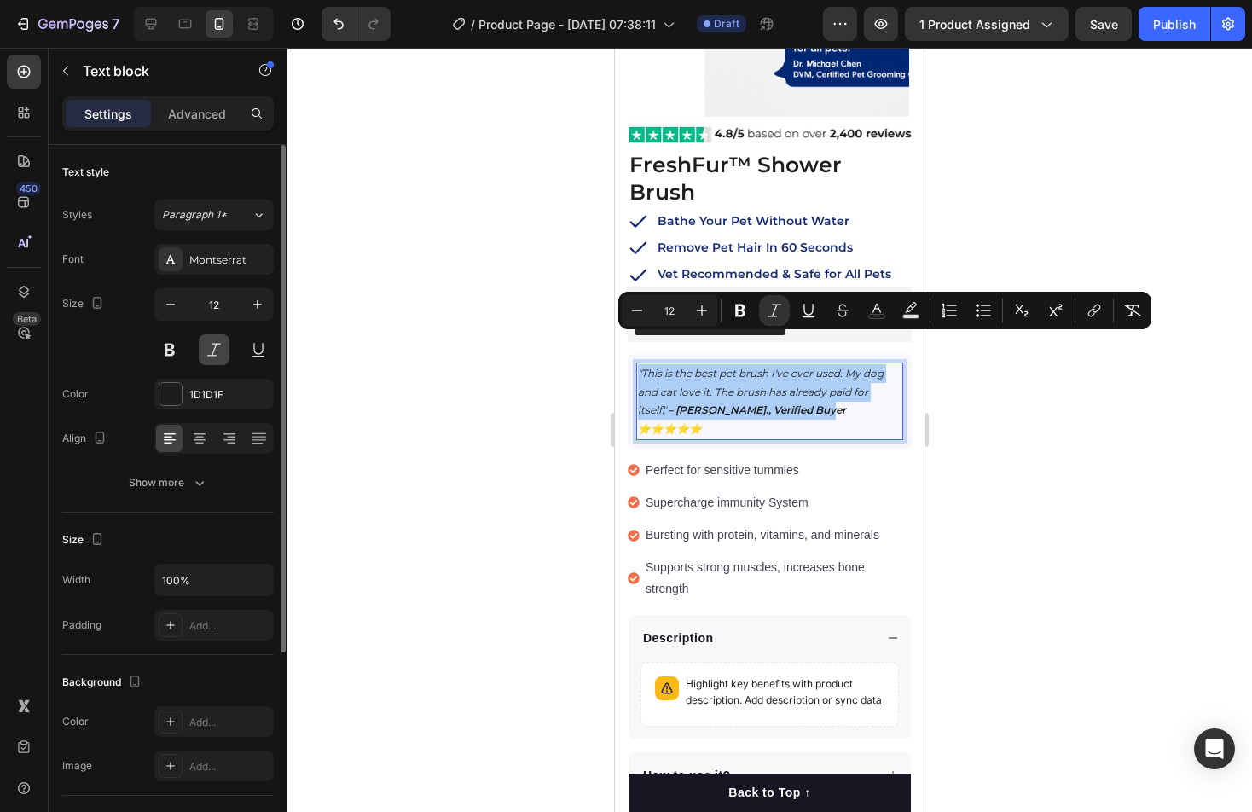
click at [213, 354] on button at bounding box center [214, 349] width 31 height 31
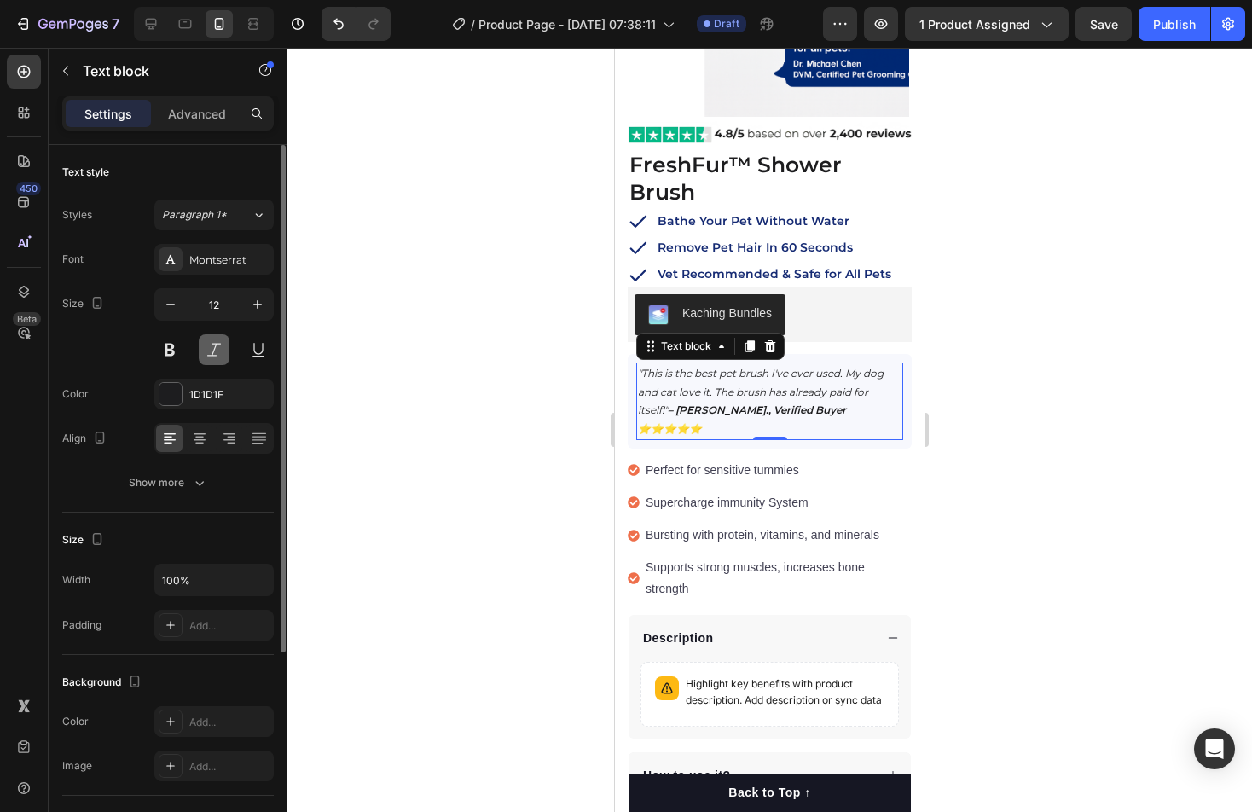
click at [213, 353] on button at bounding box center [214, 349] width 31 height 31
click at [723, 367] on icon ""This is the best pet brush I've ever used. My dog and cat love it. The brush h…" at bounding box center [761, 401] width 246 height 68
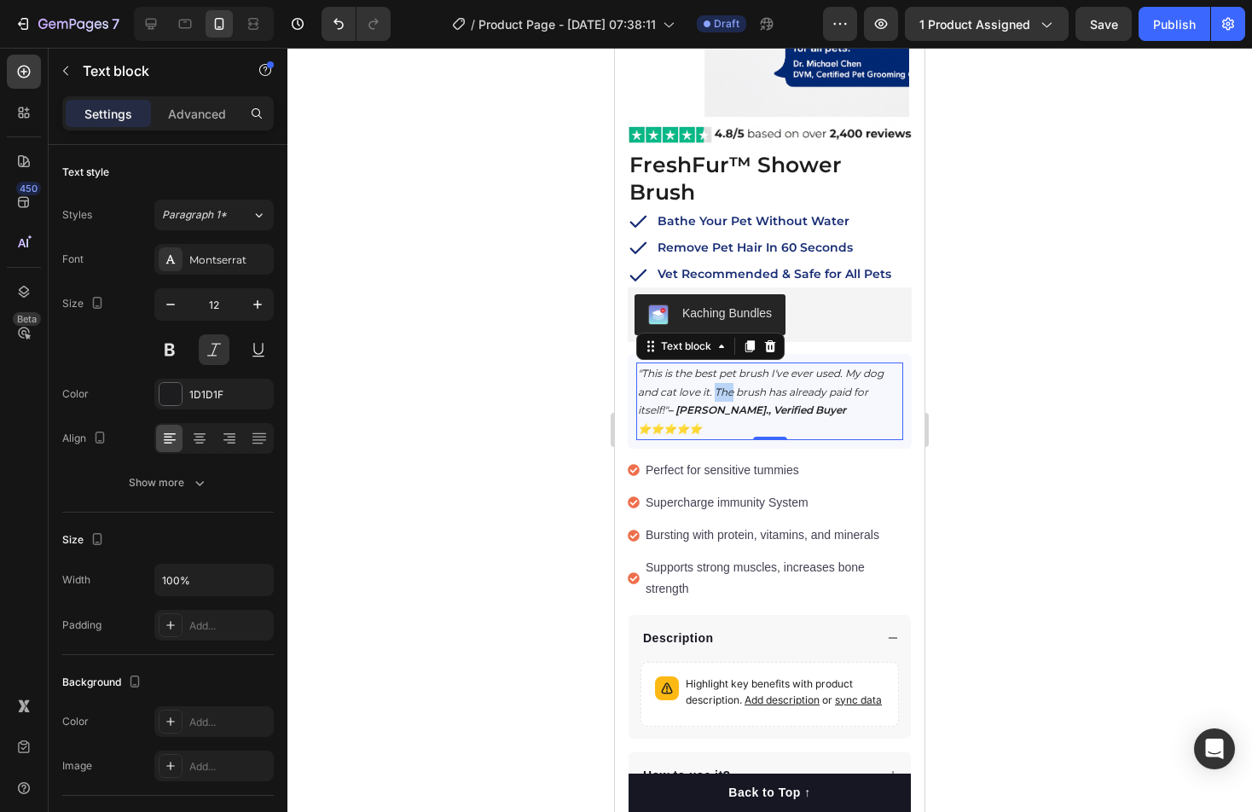
click at [723, 367] on icon ""This is the best pet brush I've ever used. My dog and cat love it. The brush h…" at bounding box center [761, 401] width 246 height 68
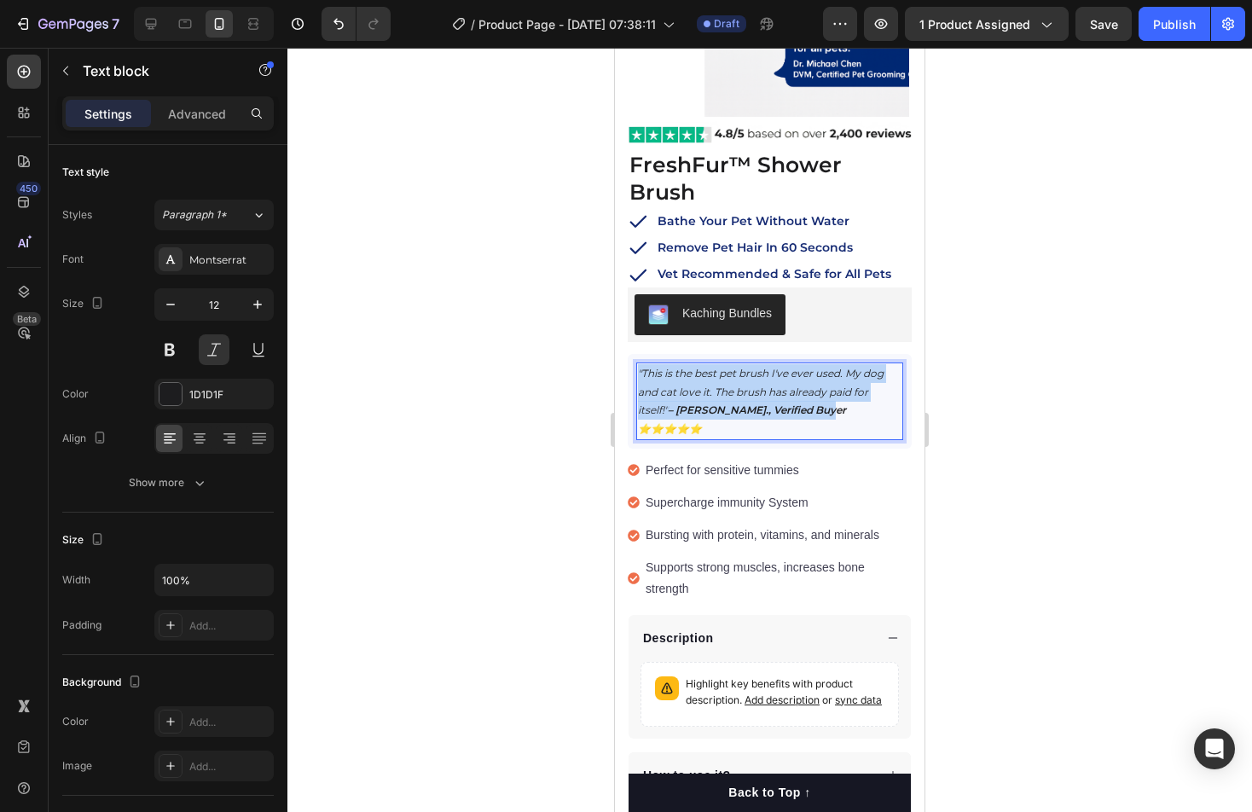
click at [723, 367] on icon ""This is the best pet brush I've ever used. My dog and cat love it. The brush h…" at bounding box center [761, 401] width 246 height 68
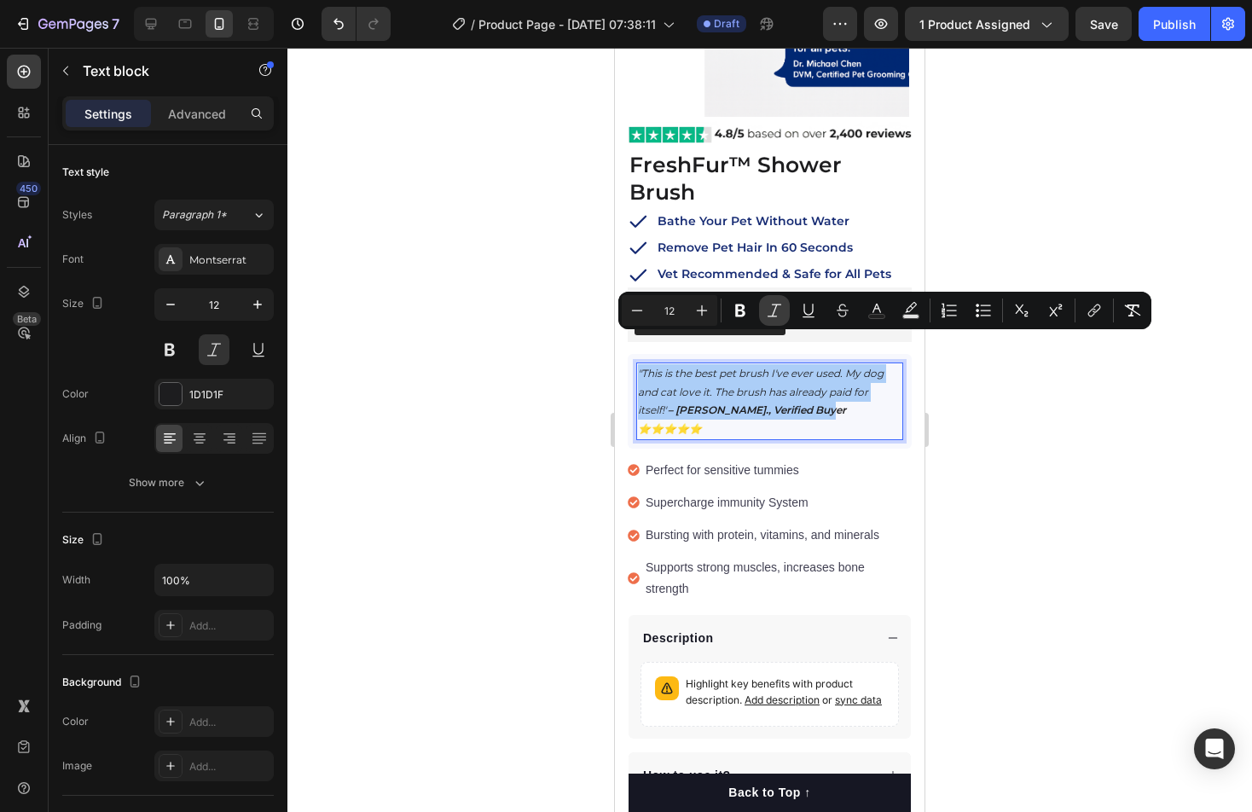
click at [781, 315] on icon "Editor contextual toolbar" at bounding box center [774, 310] width 17 height 17
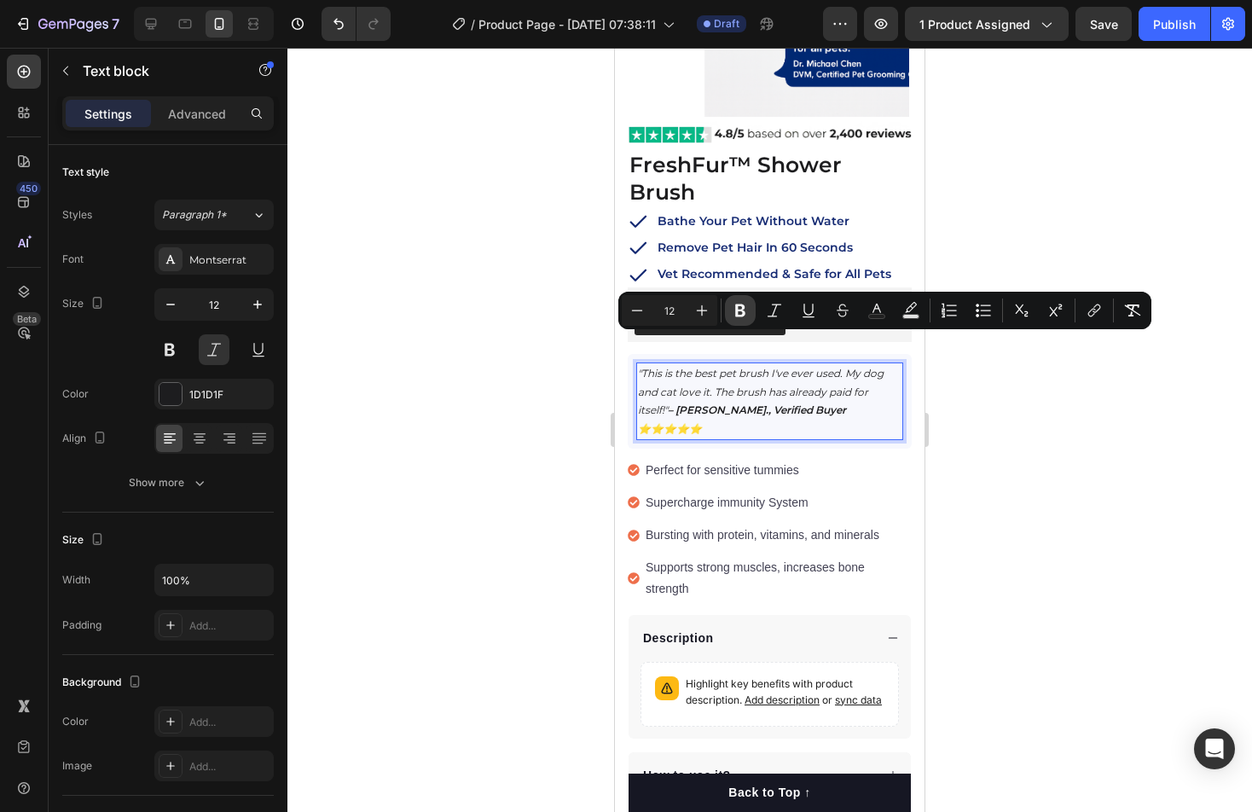
click at [750, 315] on button "Bold" at bounding box center [740, 310] width 31 height 31
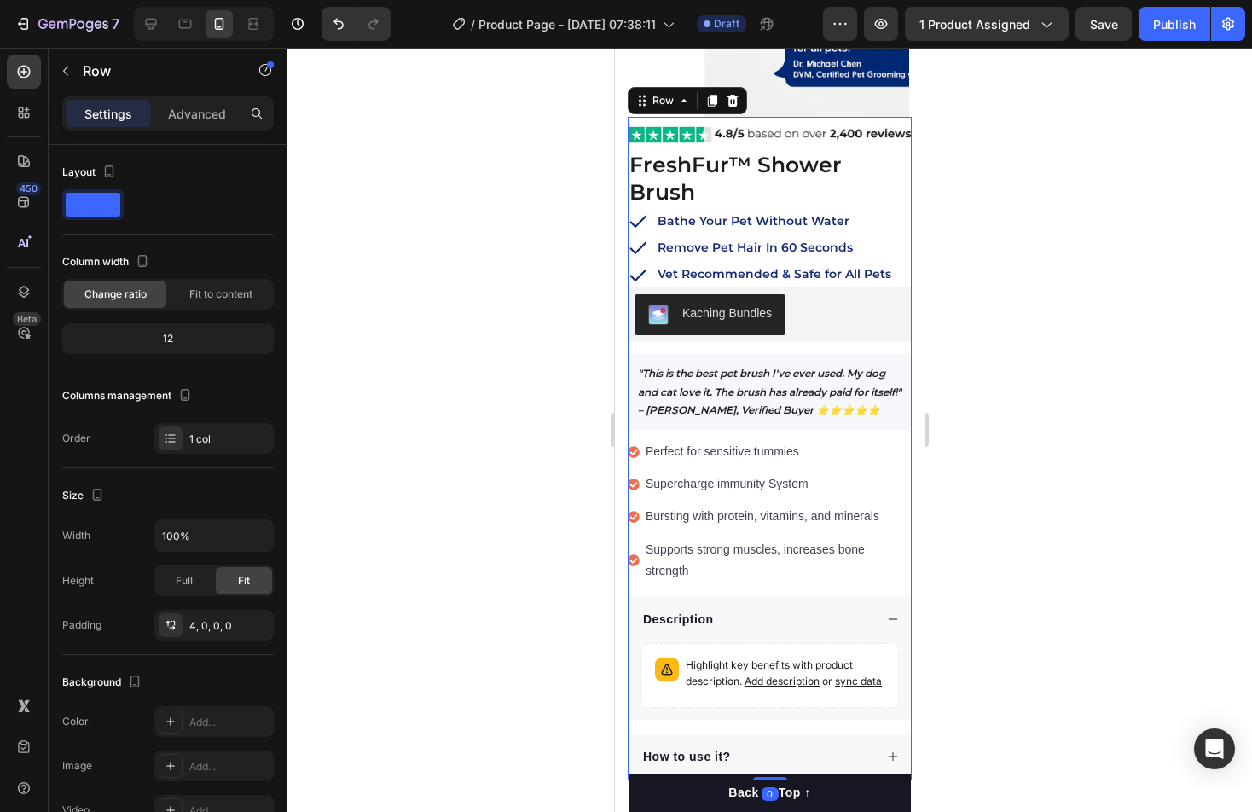
click at [750, 315] on div "Image FreshFur™ Shower Brush Heading Bathe Your Pet Without Water Remove Pet Ha…" at bounding box center [770, 450] width 284 height 660
click at [749, 376] on strong ""This is the best pet brush I've ever used. My dog and cat love it. The brush h…" at bounding box center [770, 391] width 264 height 49
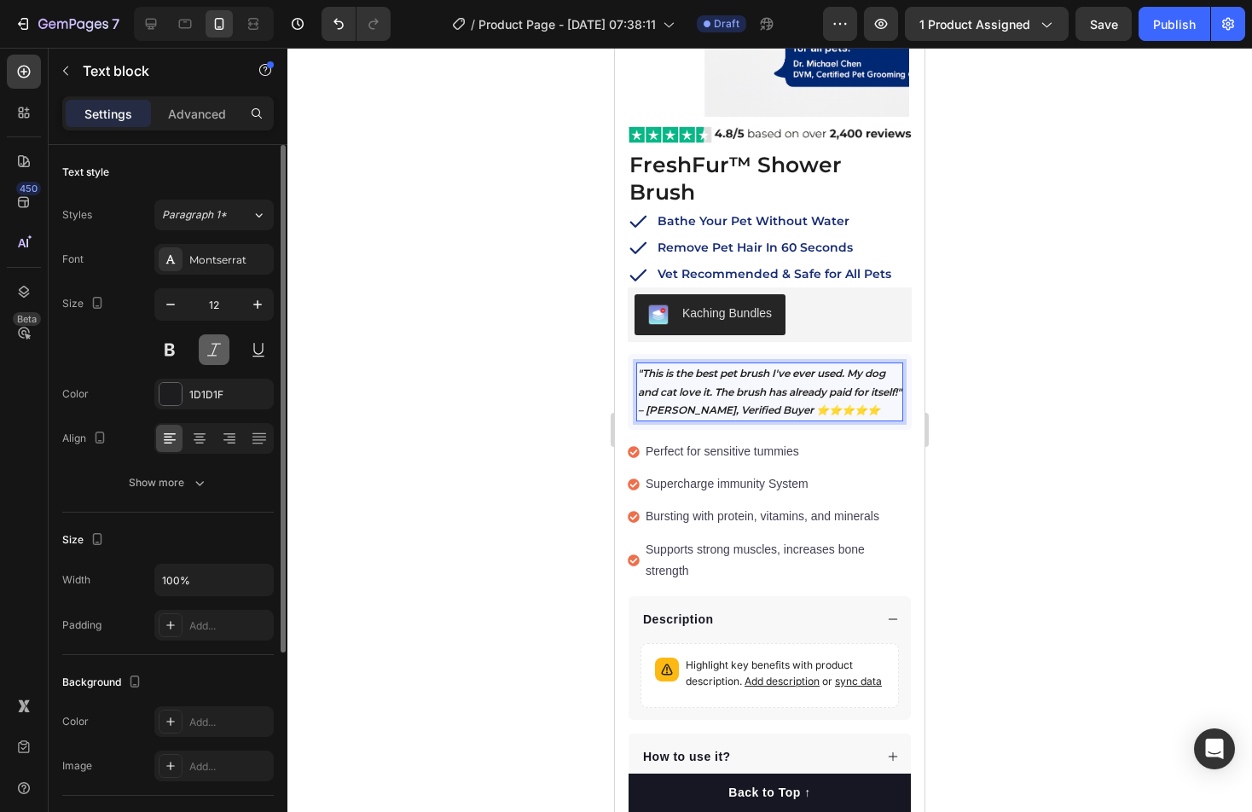
click at [206, 347] on button at bounding box center [214, 349] width 31 height 31
click at [223, 342] on button at bounding box center [214, 349] width 31 height 31
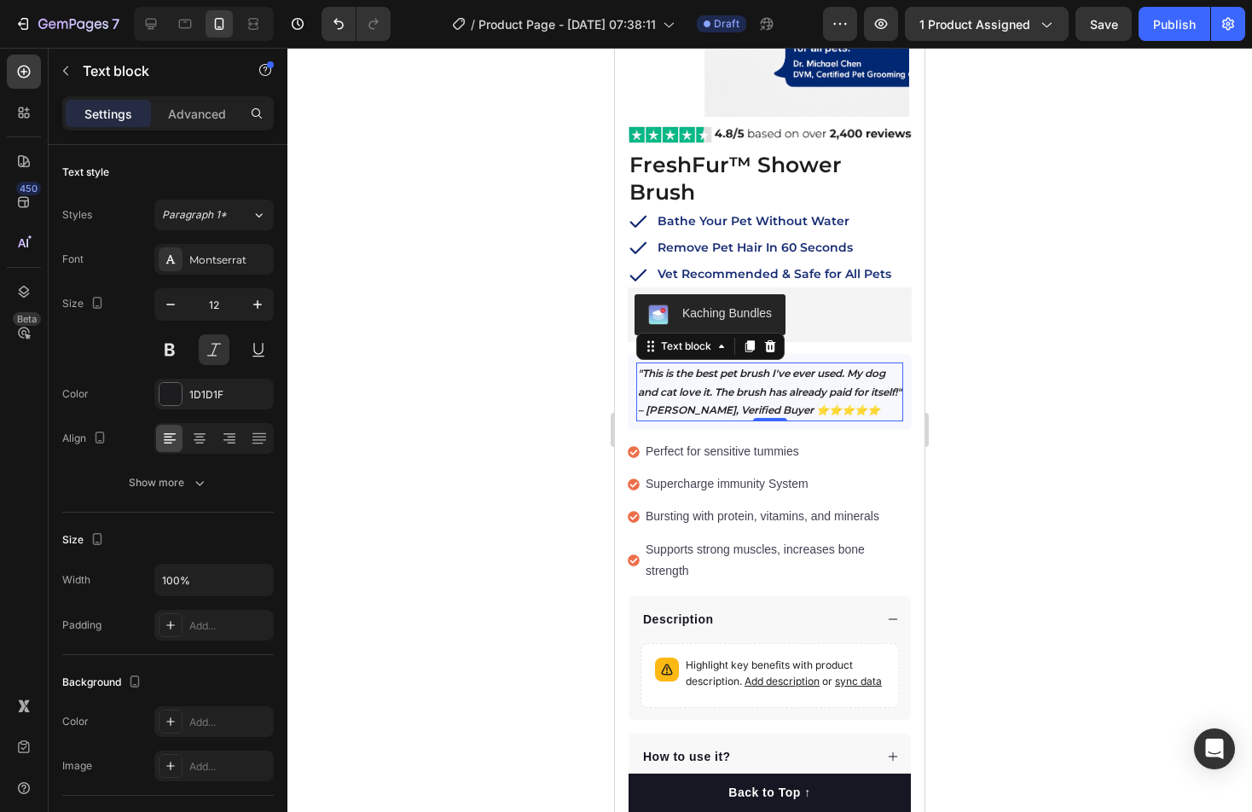
click at [765, 375] on strong ""This is the best pet brush I've ever used. My dog and cat love it. The brush h…" at bounding box center [770, 391] width 264 height 49
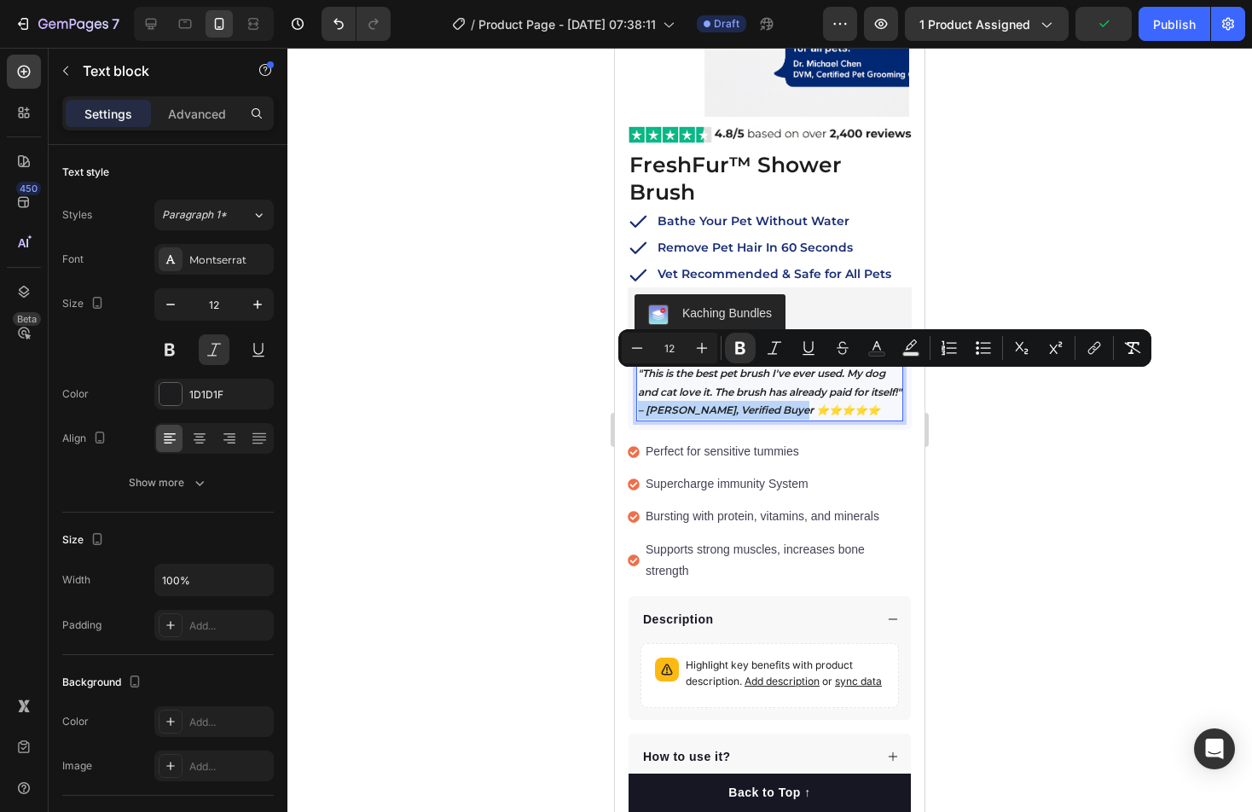
drag, startPoint x: 676, startPoint y: 379, endPoint x: 786, endPoint y: 373, distance: 110.2
click at [897, 387] on p ""This is the best pet brush I've ever used. My dog and cat love it. The brush h…" at bounding box center [770, 391] width 264 height 55
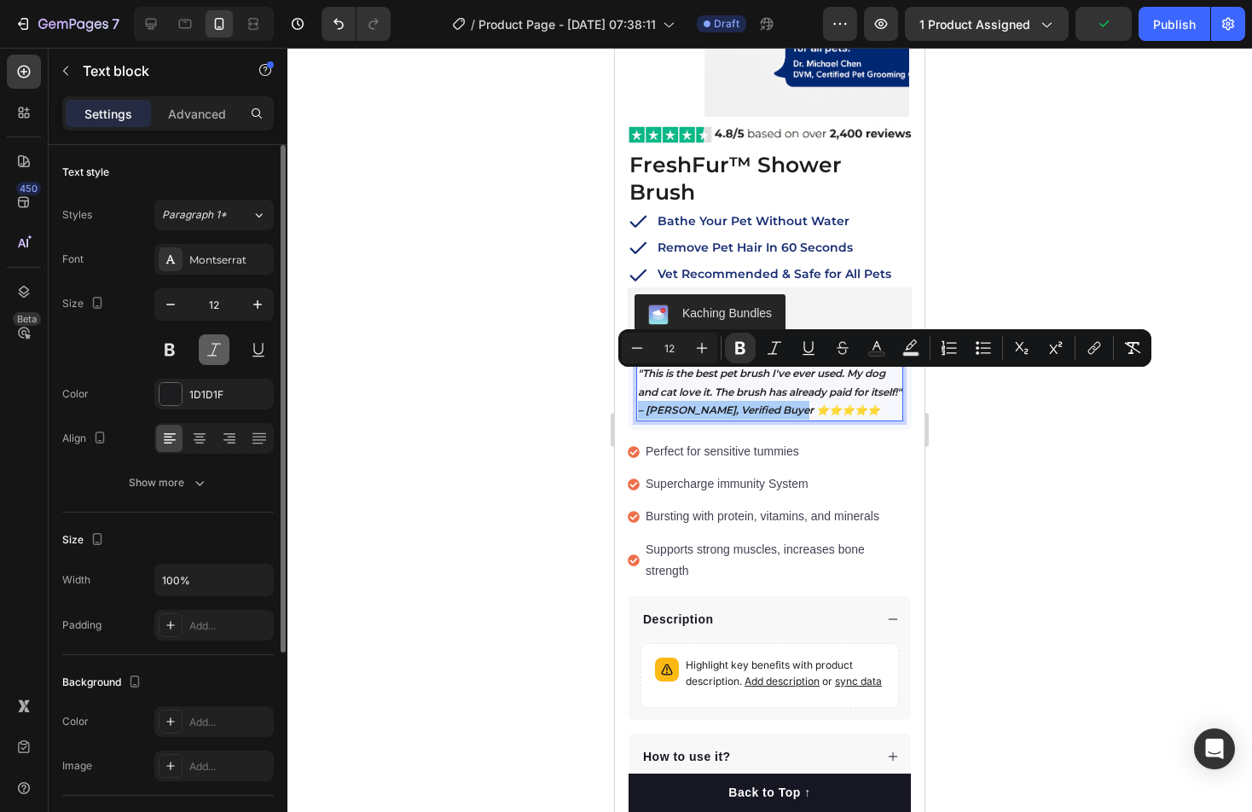
click at [211, 342] on button at bounding box center [214, 349] width 31 height 31
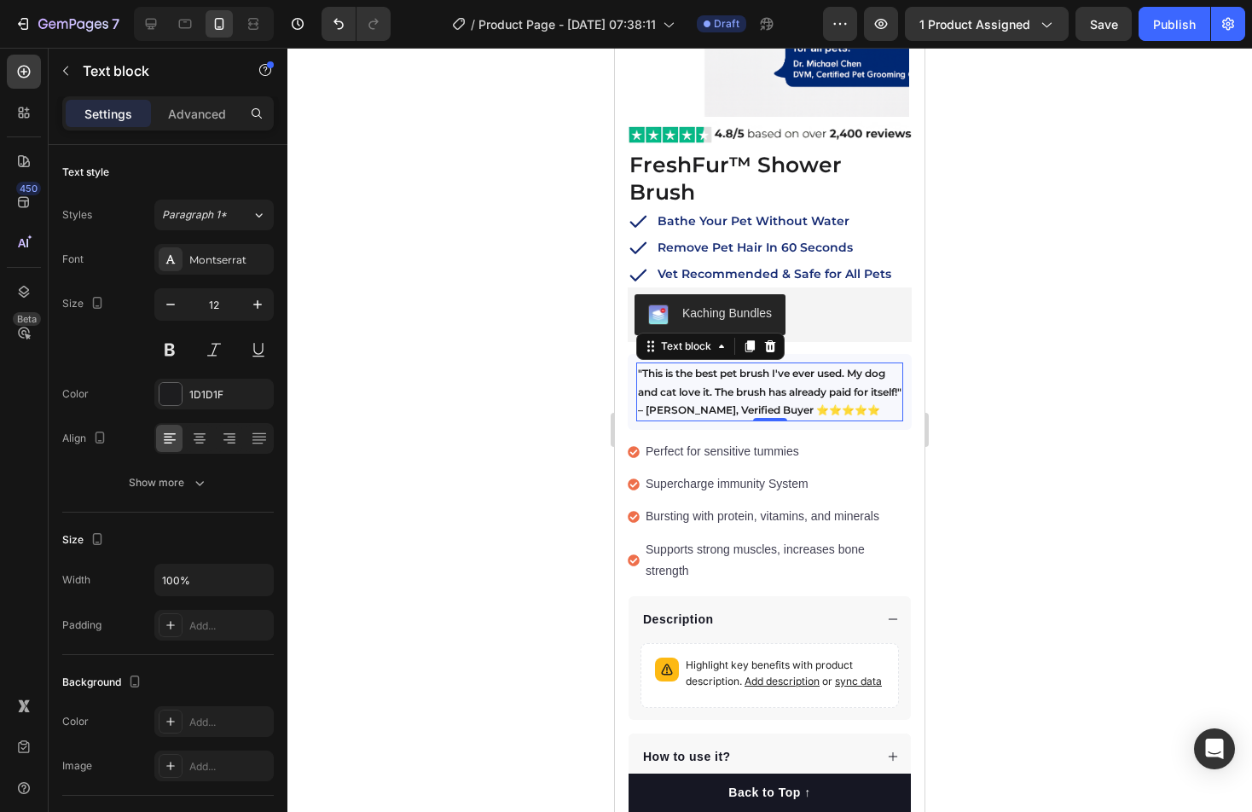
click at [679, 376] on strong ""This is the best pet brush I've ever used. My dog and cat love it. The brush h…" at bounding box center [770, 391] width 264 height 49
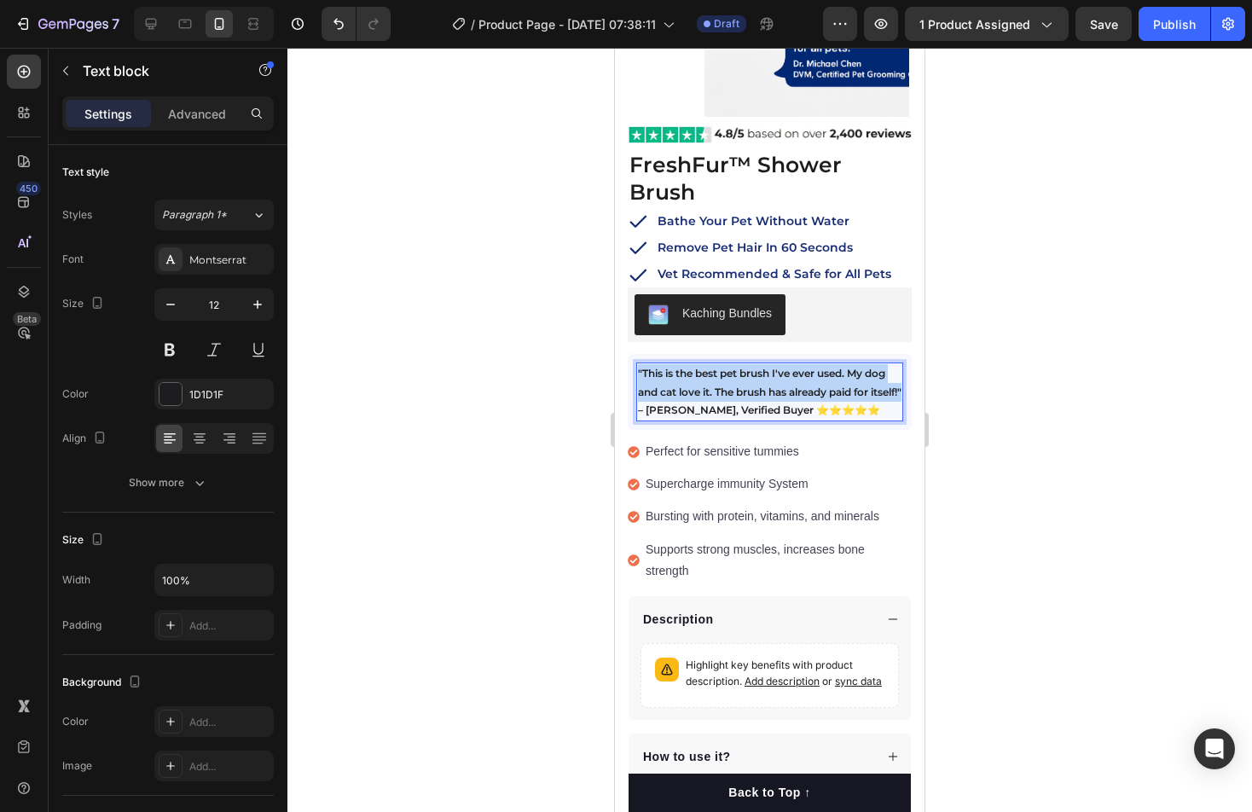
drag, startPoint x: 671, startPoint y: 381, endPoint x: 639, endPoint y: 346, distance: 47.8
click at [639, 367] on strong ""This is the best pet brush I've ever used. My dog and cat love it. The brush h…" at bounding box center [770, 391] width 264 height 49
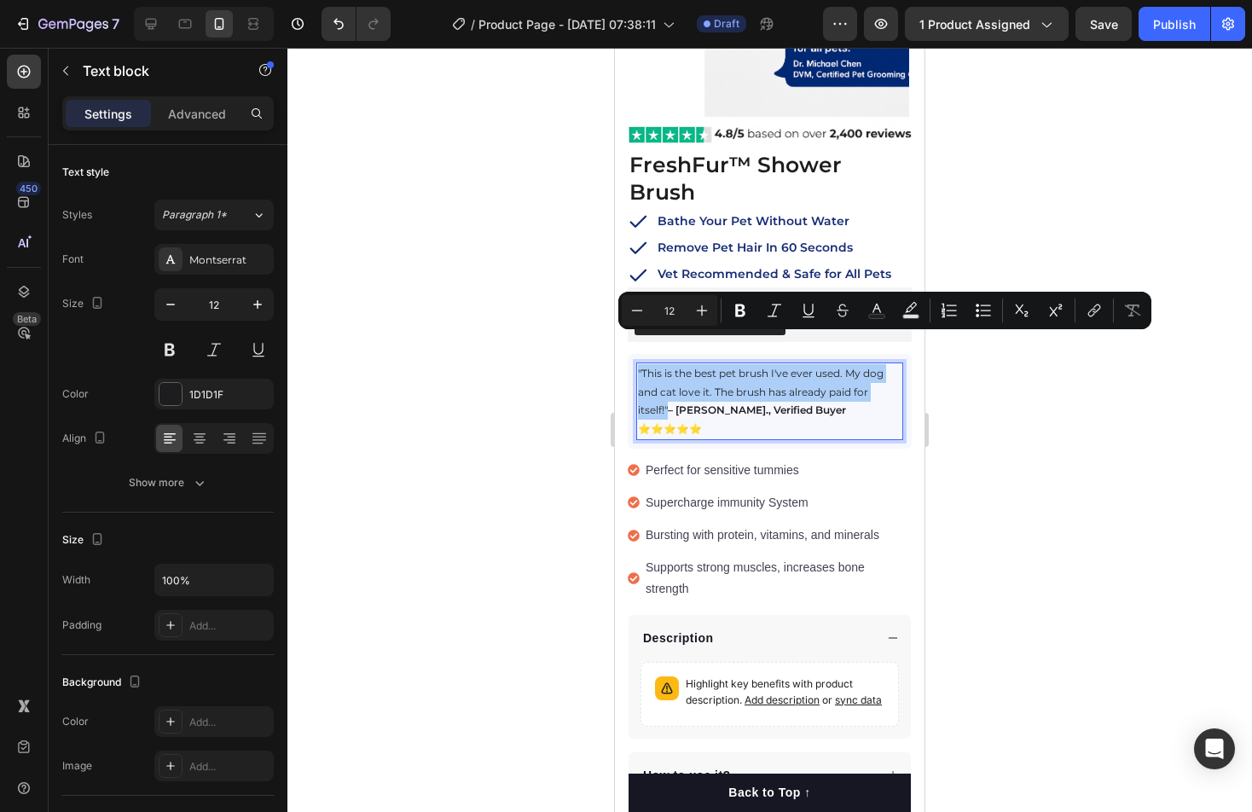
click at [1150, 479] on div at bounding box center [769, 430] width 965 height 764
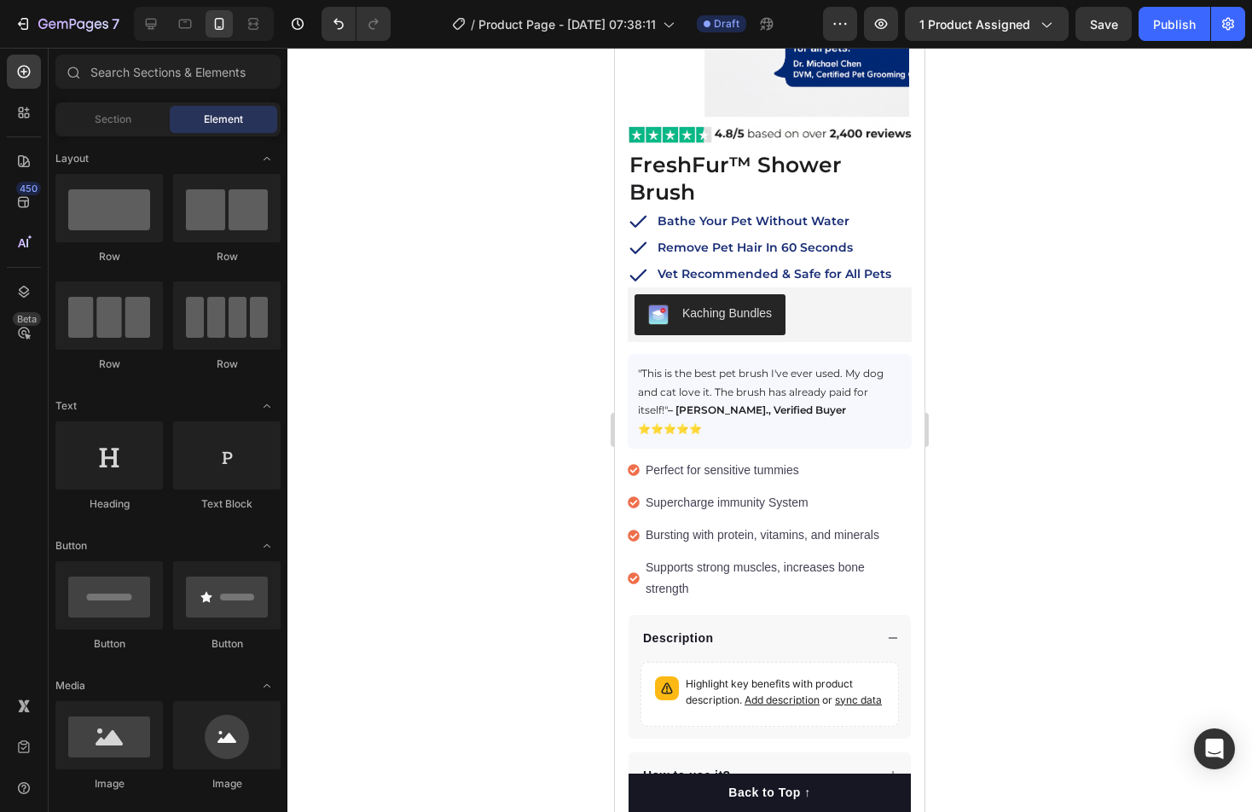
click at [1100, 475] on div at bounding box center [769, 430] width 965 height 764
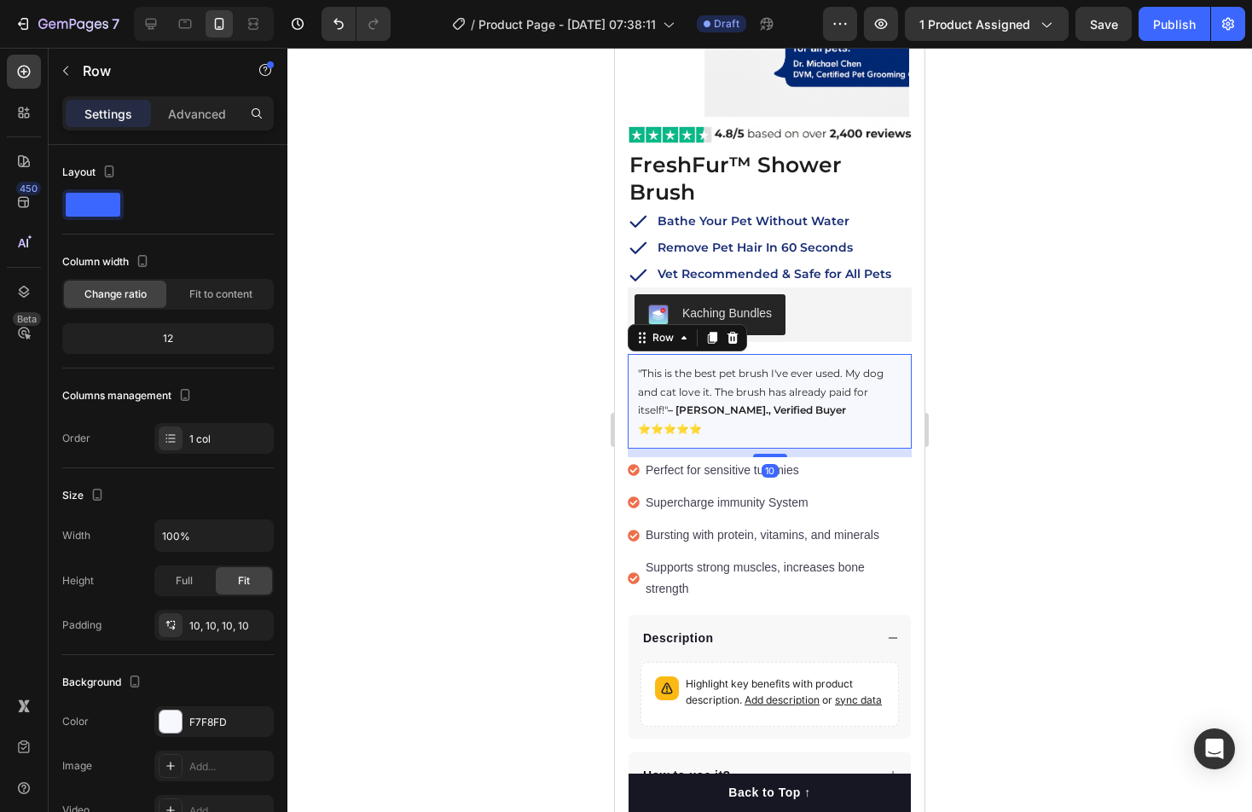
click at [868, 354] on div ""This is the best pet brush I've ever used. My dog and cat love it. The brush h…" at bounding box center [770, 401] width 284 height 94
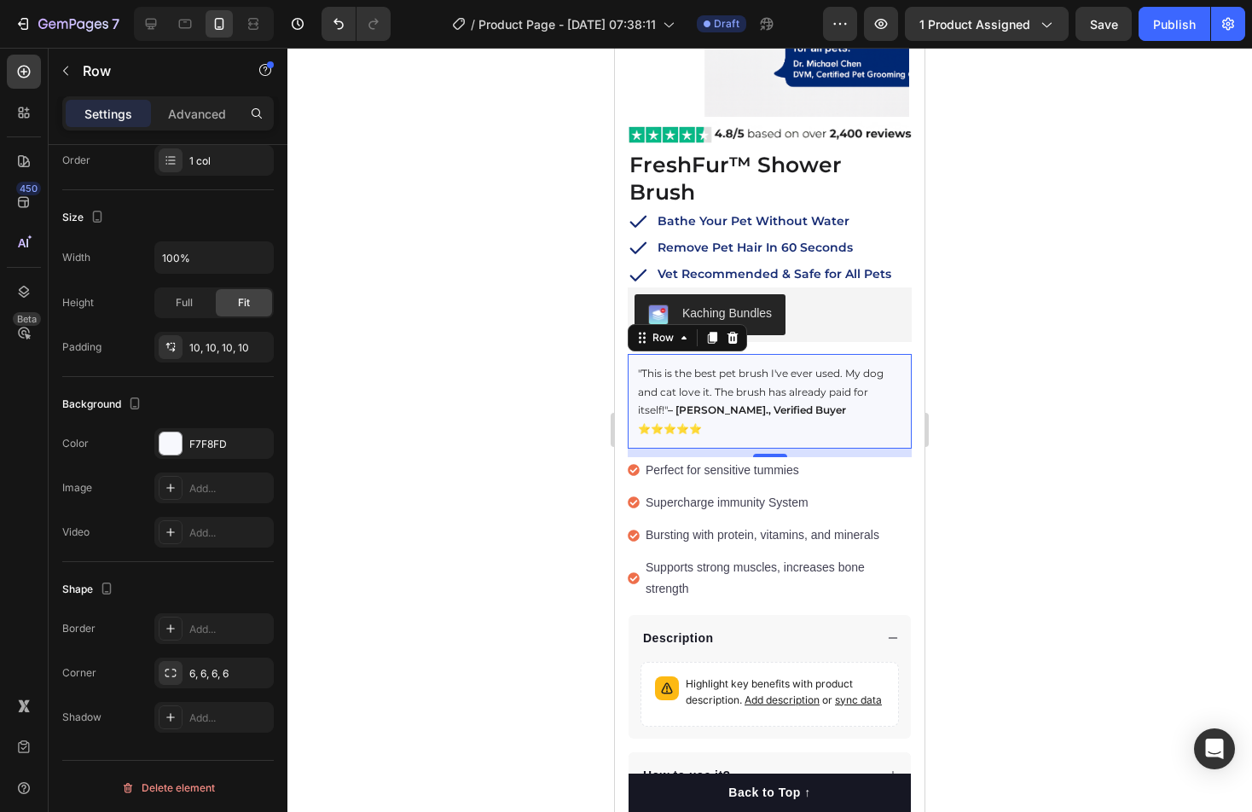
click at [822, 354] on div ""This is the best pet brush I've ever used. My dog and cat love it. The brush h…" at bounding box center [770, 401] width 284 height 94
click at [102, 153] on div "Order 1 col" at bounding box center [168, 160] width 212 height 31
click at [90, 159] on div "Order 1 col" at bounding box center [168, 160] width 212 height 31
click at [227, 432] on div "F7F8FD" at bounding box center [213, 443] width 119 height 31
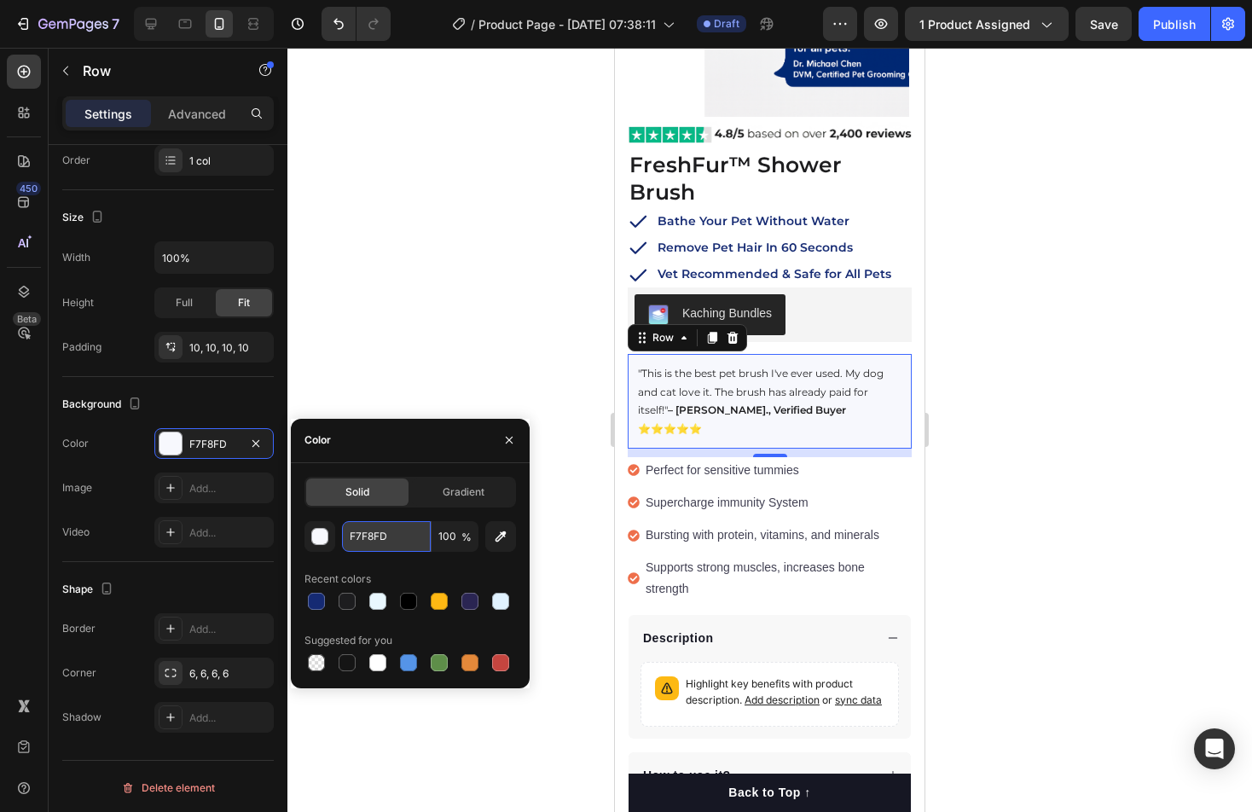
click at [342, 531] on input "F7F8FD" at bounding box center [386, 536] width 89 height 31
paste input "152a73"
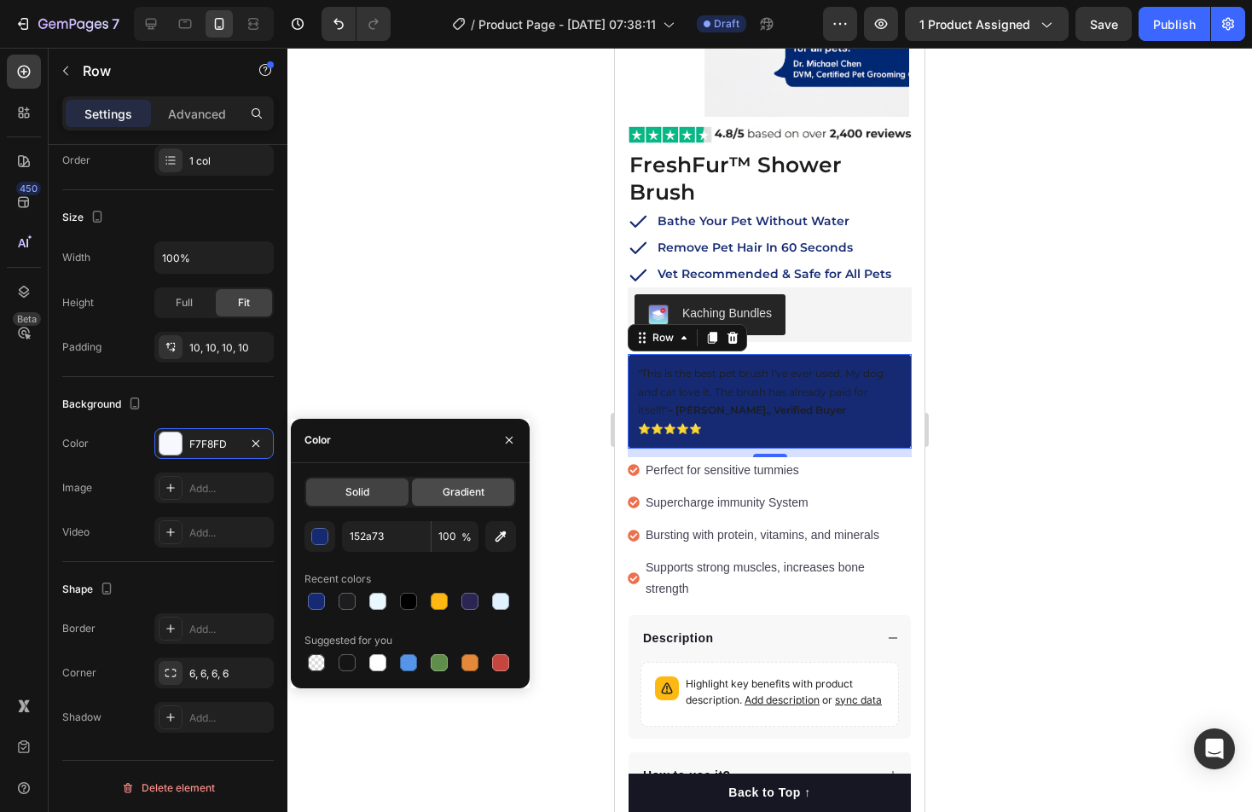
click at [421, 457] on div "Color" at bounding box center [410, 441] width 239 height 44
type input "152A73"
click at [450, 530] on input "100" at bounding box center [455, 536] width 47 height 31
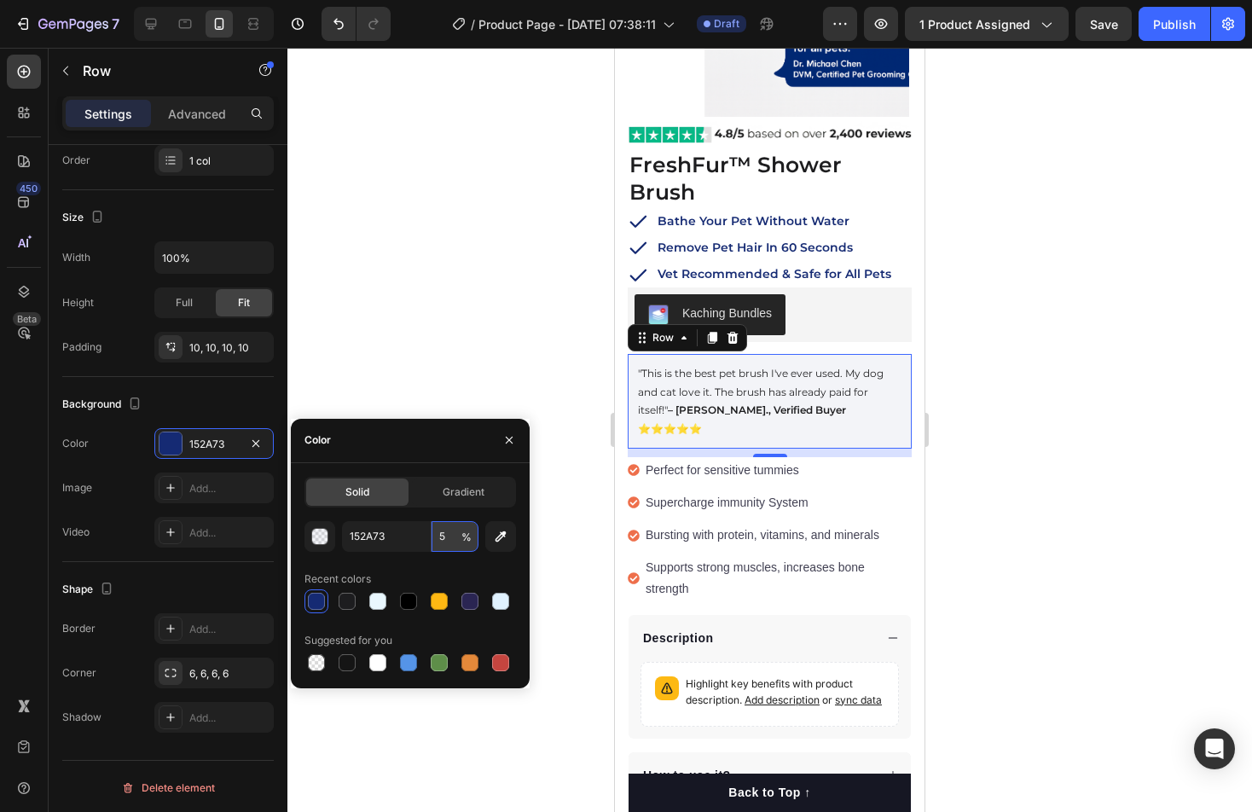
click at [456, 544] on input "5" at bounding box center [455, 536] width 47 height 31
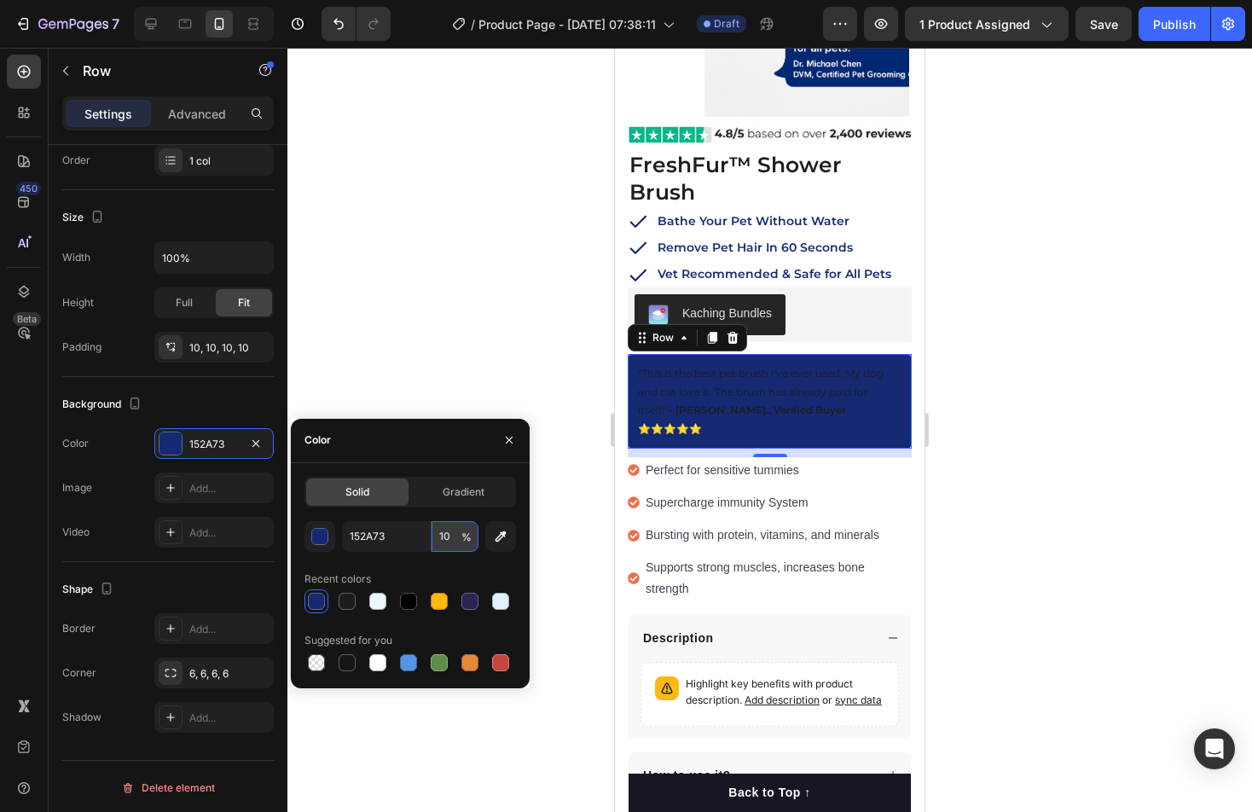
type input "1"
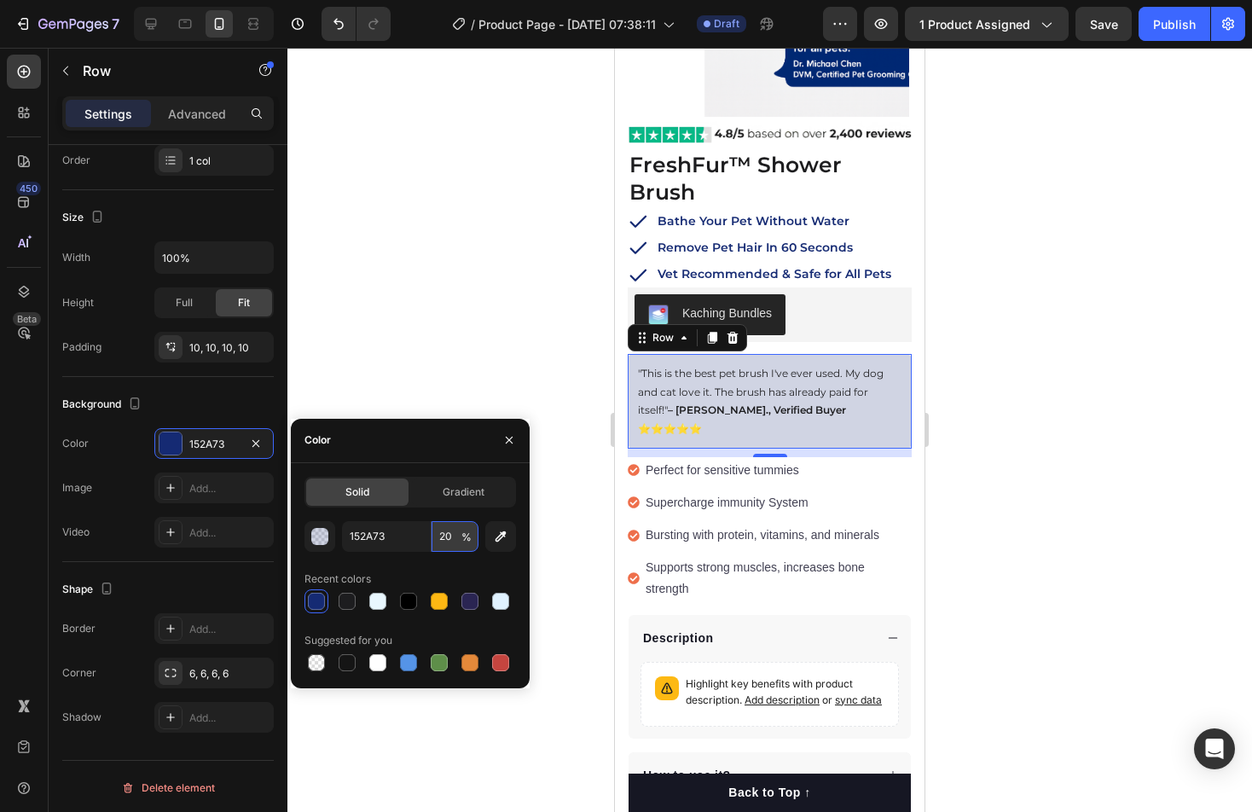
type input "2"
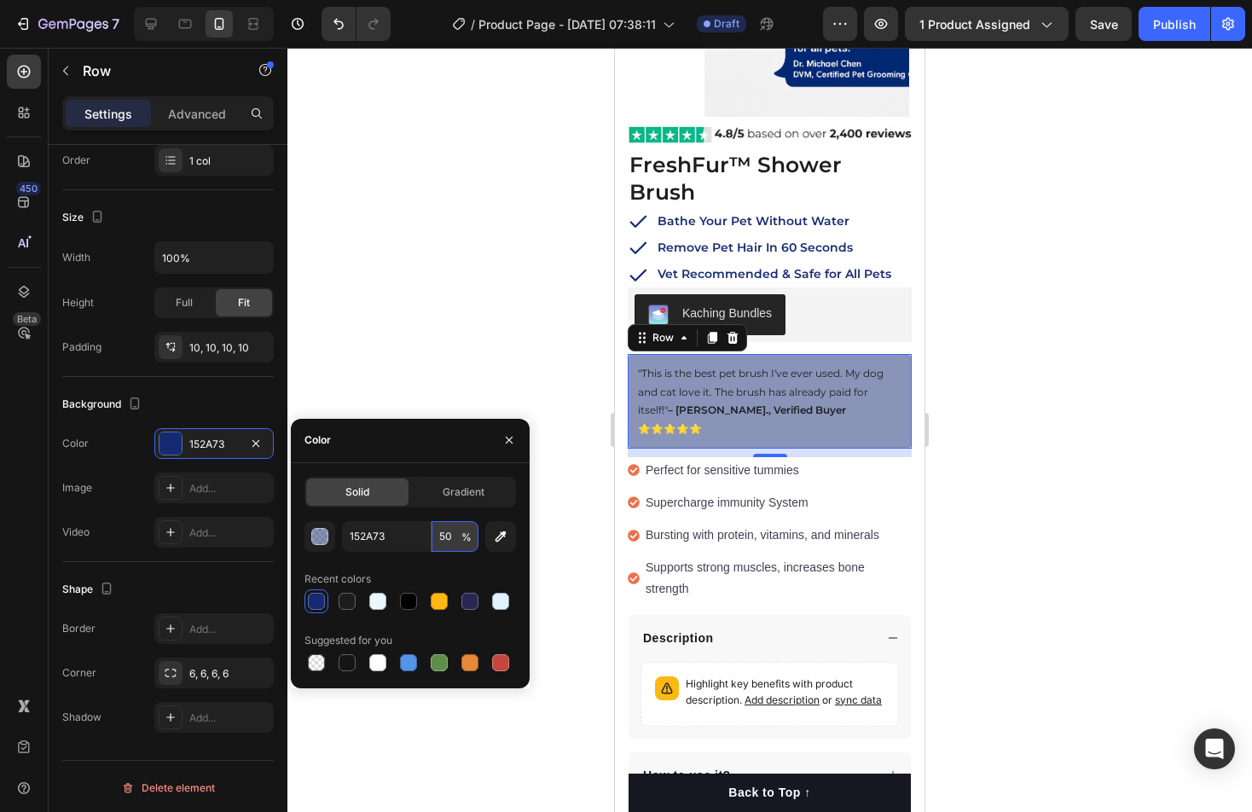
type input "5"
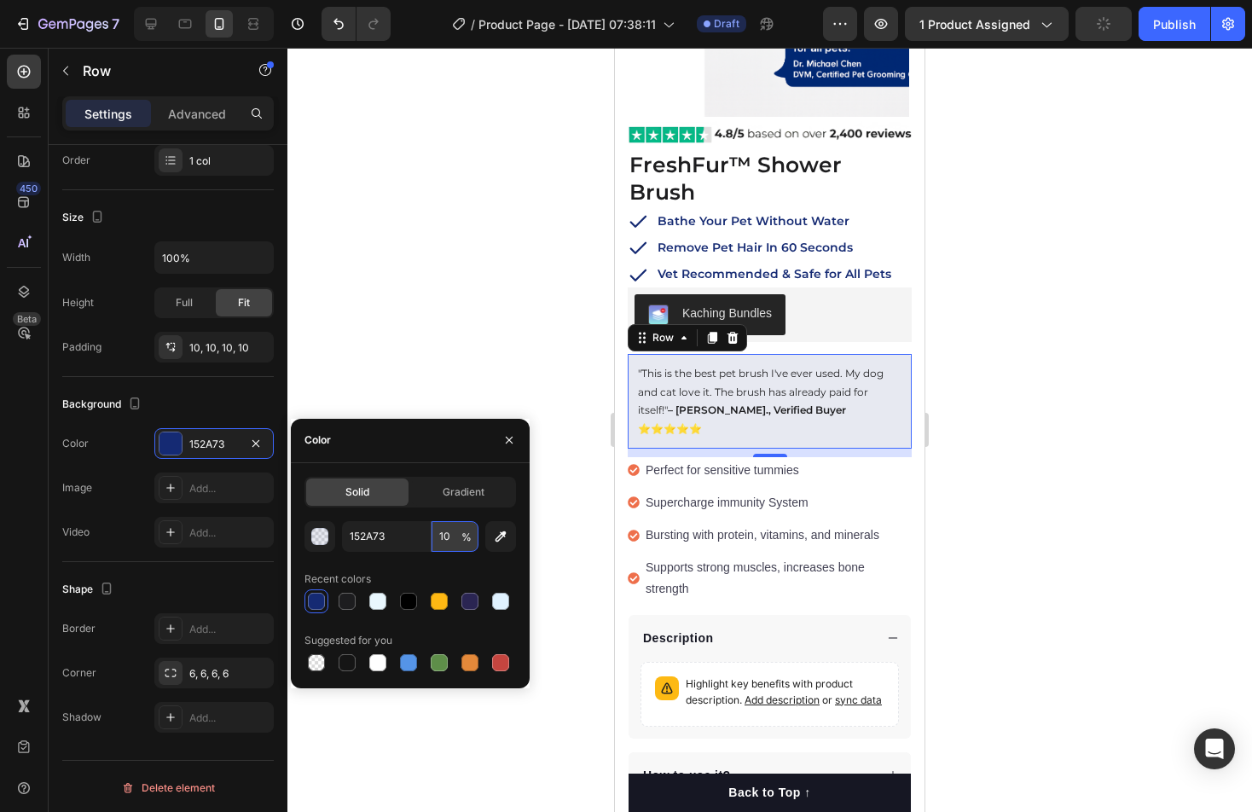
type input "1"
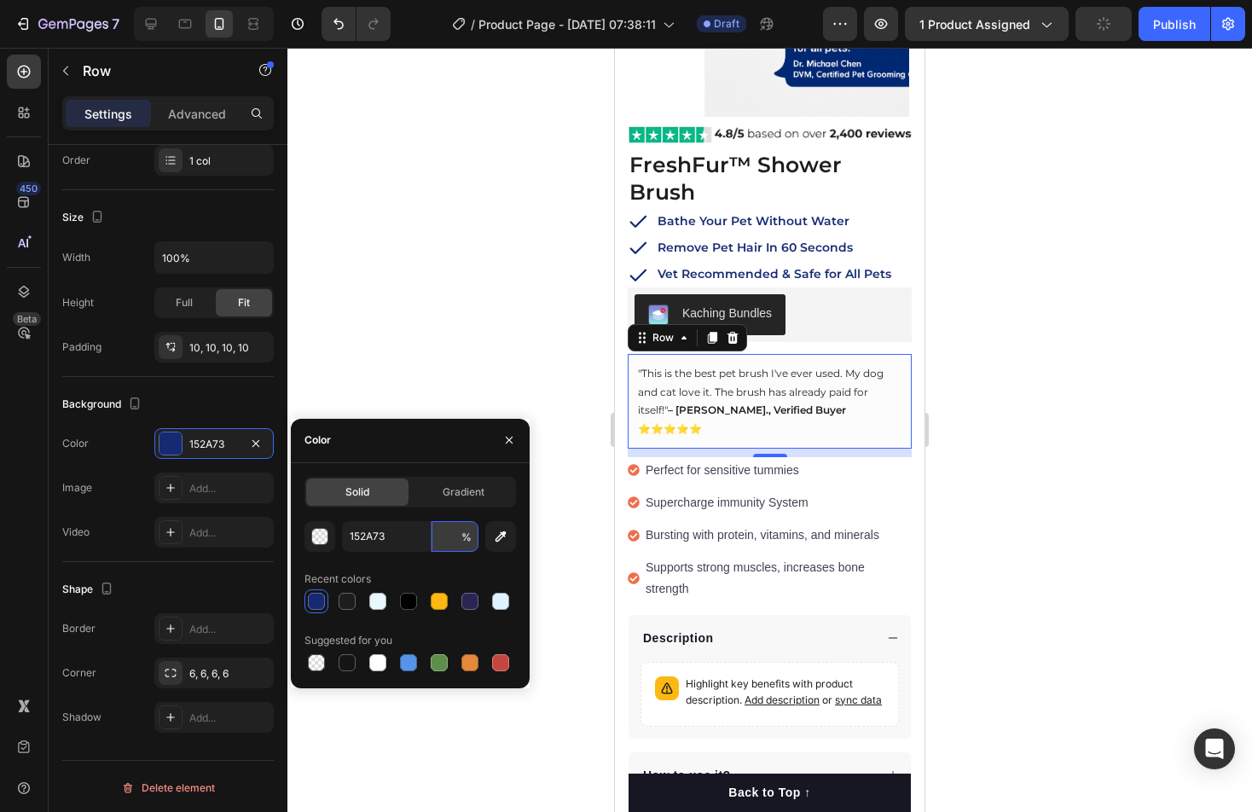
type input "5"
click at [1037, 479] on div at bounding box center [769, 430] width 965 height 764
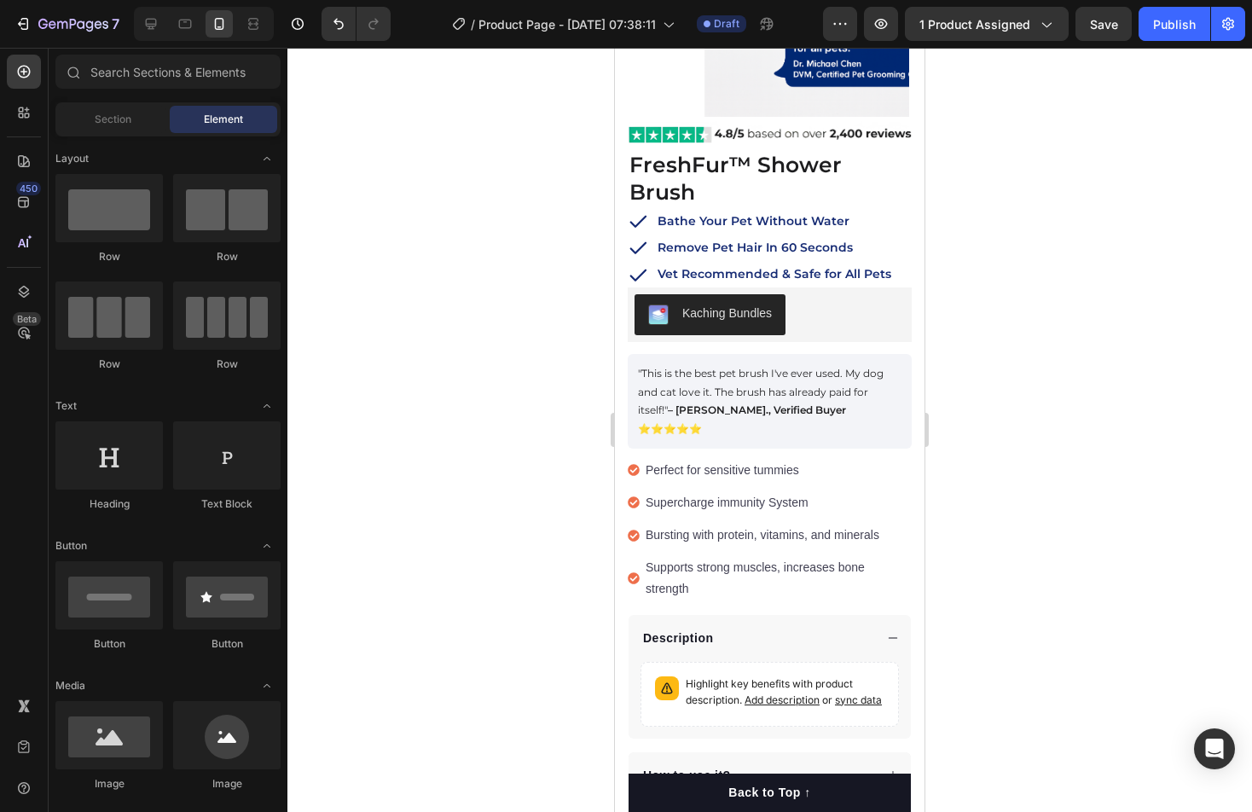
click at [1076, 475] on div at bounding box center [769, 430] width 965 height 764
click at [903, 354] on div ""This is the best pet brush I've ever used. My dog and cat love it. The brush h…" at bounding box center [770, 401] width 284 height 94
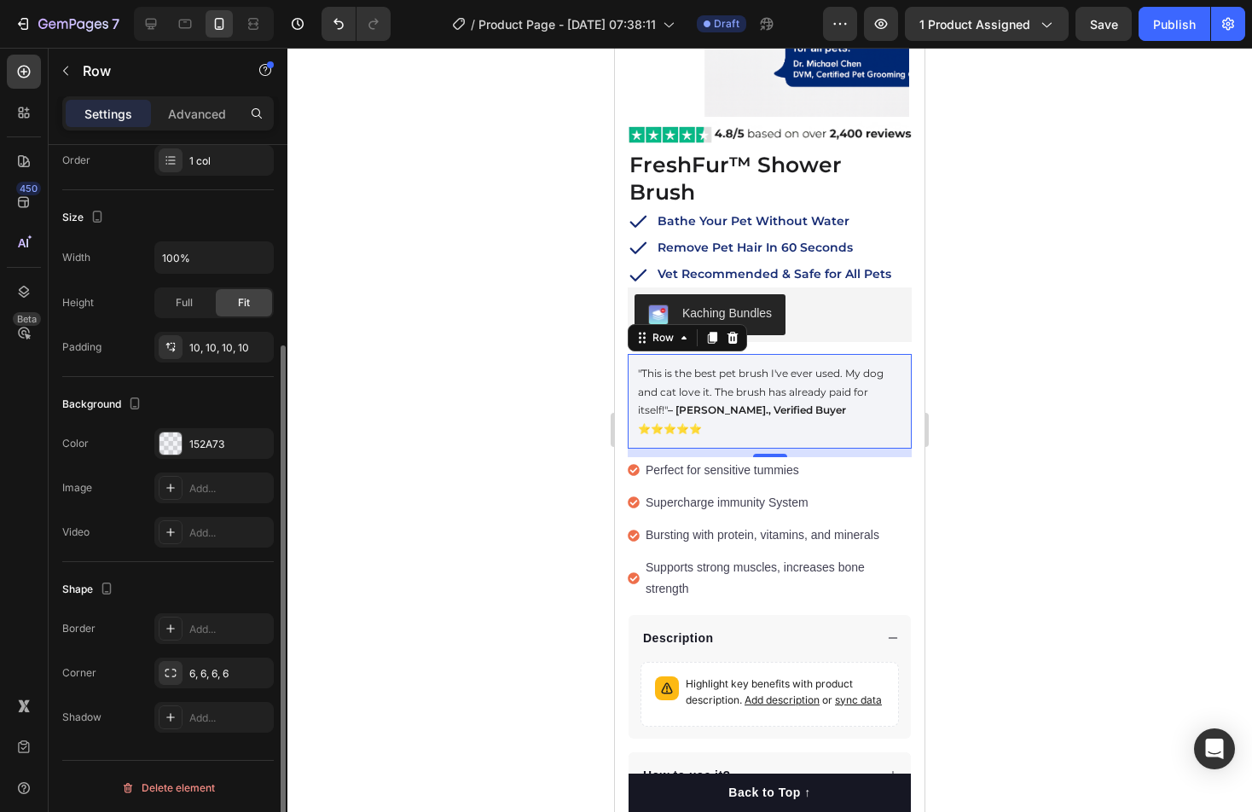
click at [207, 730] on div "Shape Border Add... Corner 6, 6, 6, 6 Shadow Add..." at bounding box center [168, 654] width 212 height 184
click at [214, 717] on div "Add..." at bounding box center [229, 718] width 80 height 15
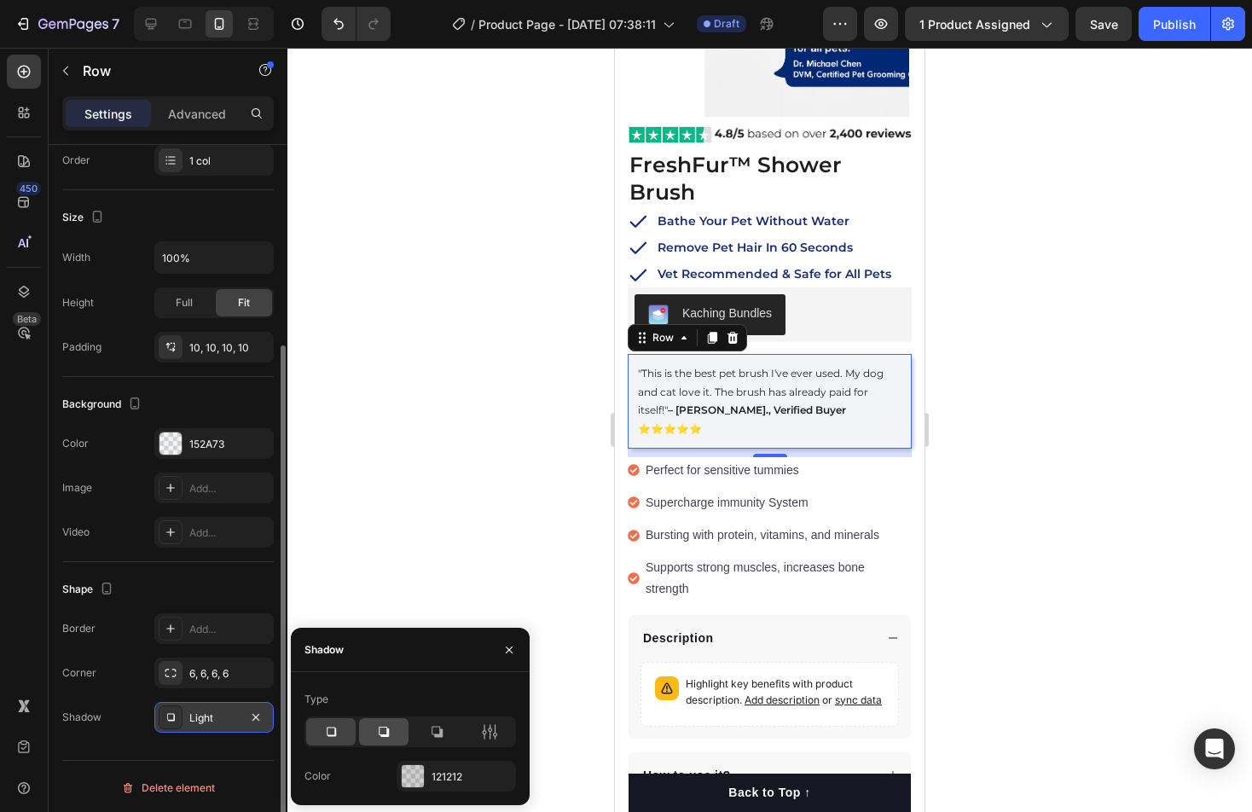
click at [396, 734] on div at bounding box center [383, 731] width 49 height 27
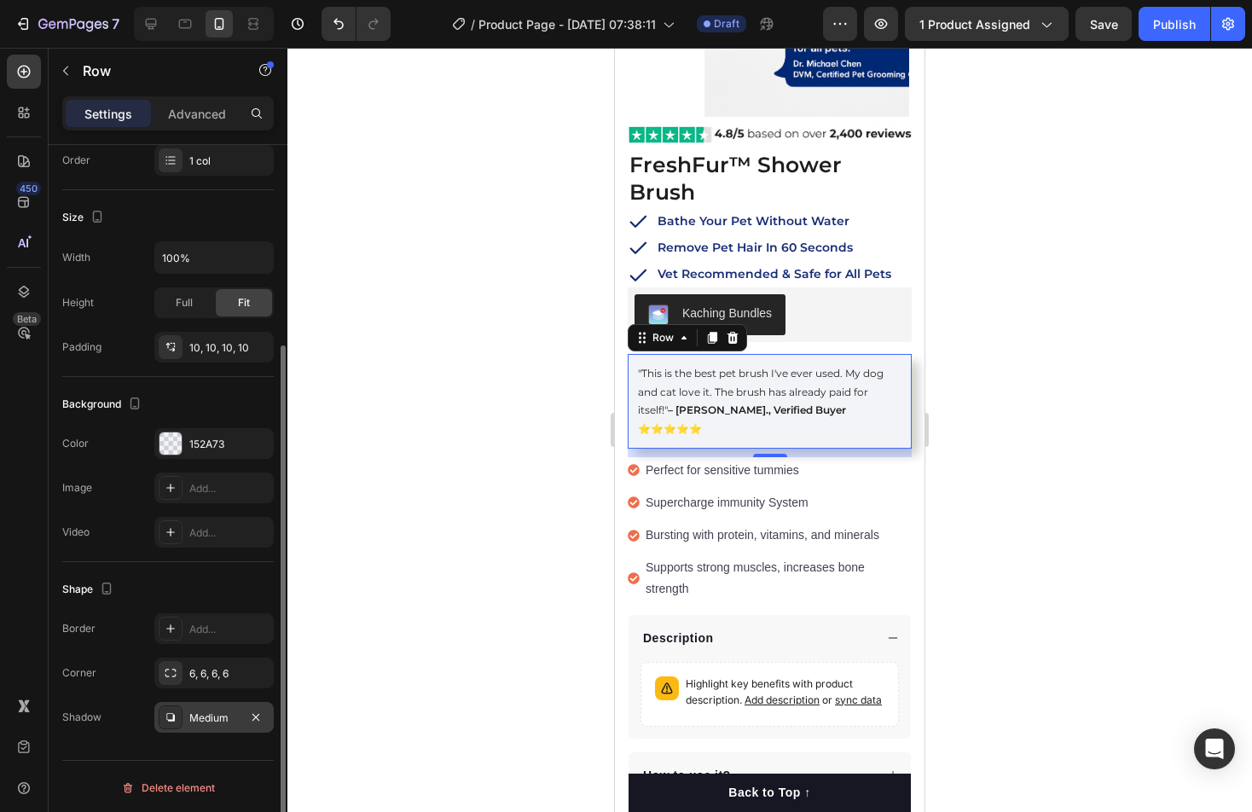
click at [450, 554] on div at bounding box center [769, 430] width 965 height 764
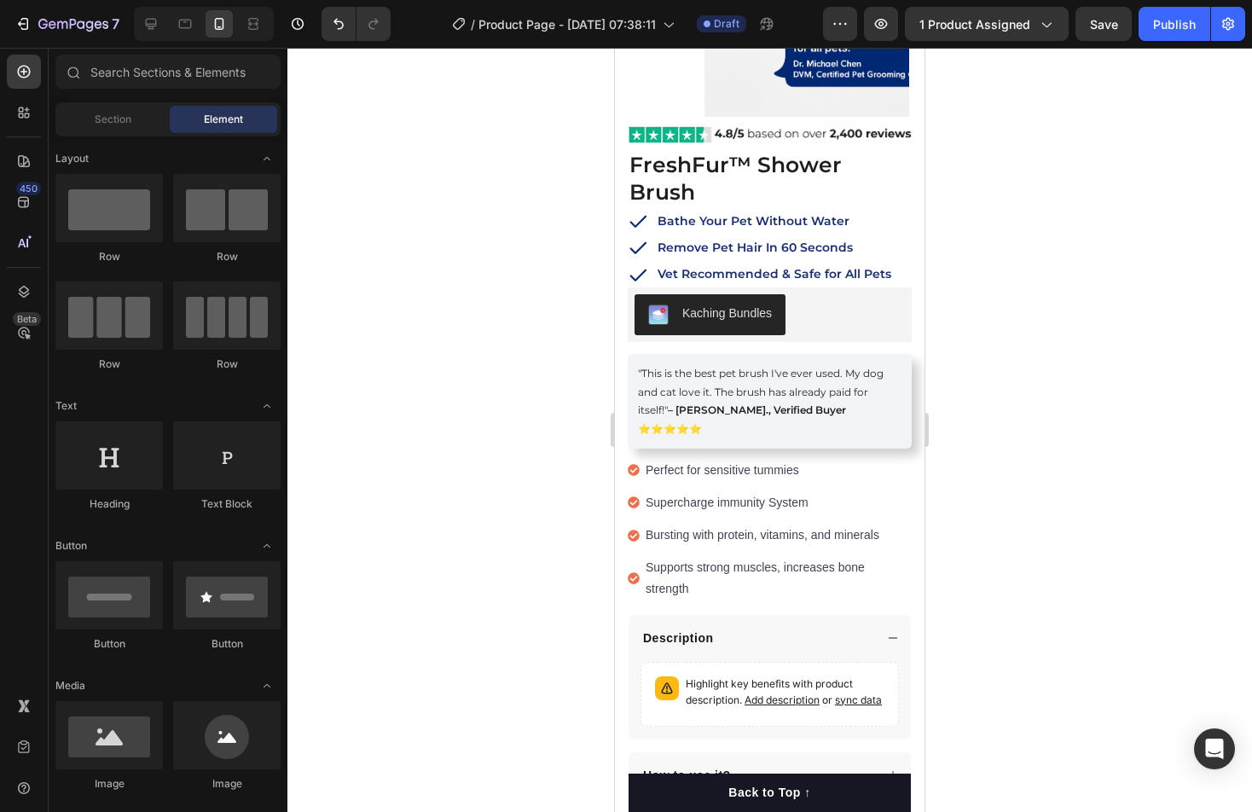
click at [450, 554] on div at bounding box center [769, 430] width 965 height 764
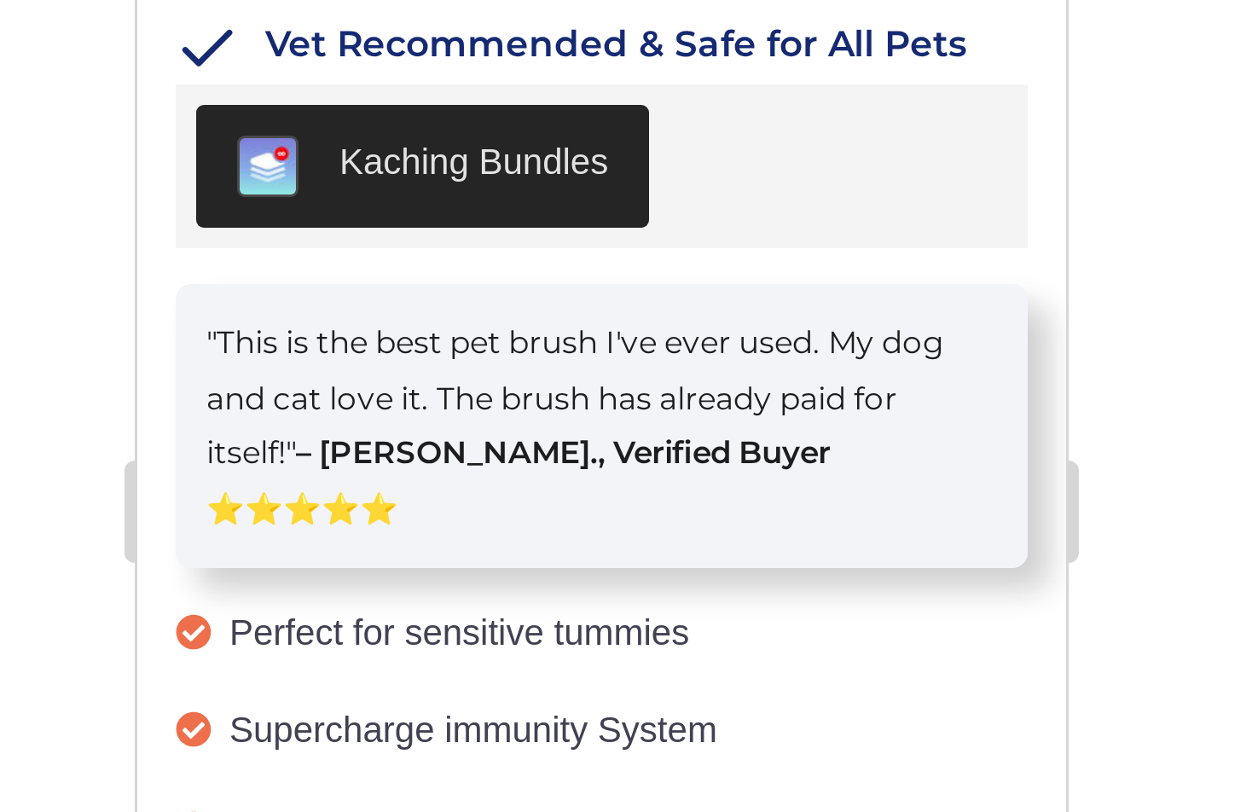
click at [967, 426] on div at bounding box center [769, 430] width 965 height 764
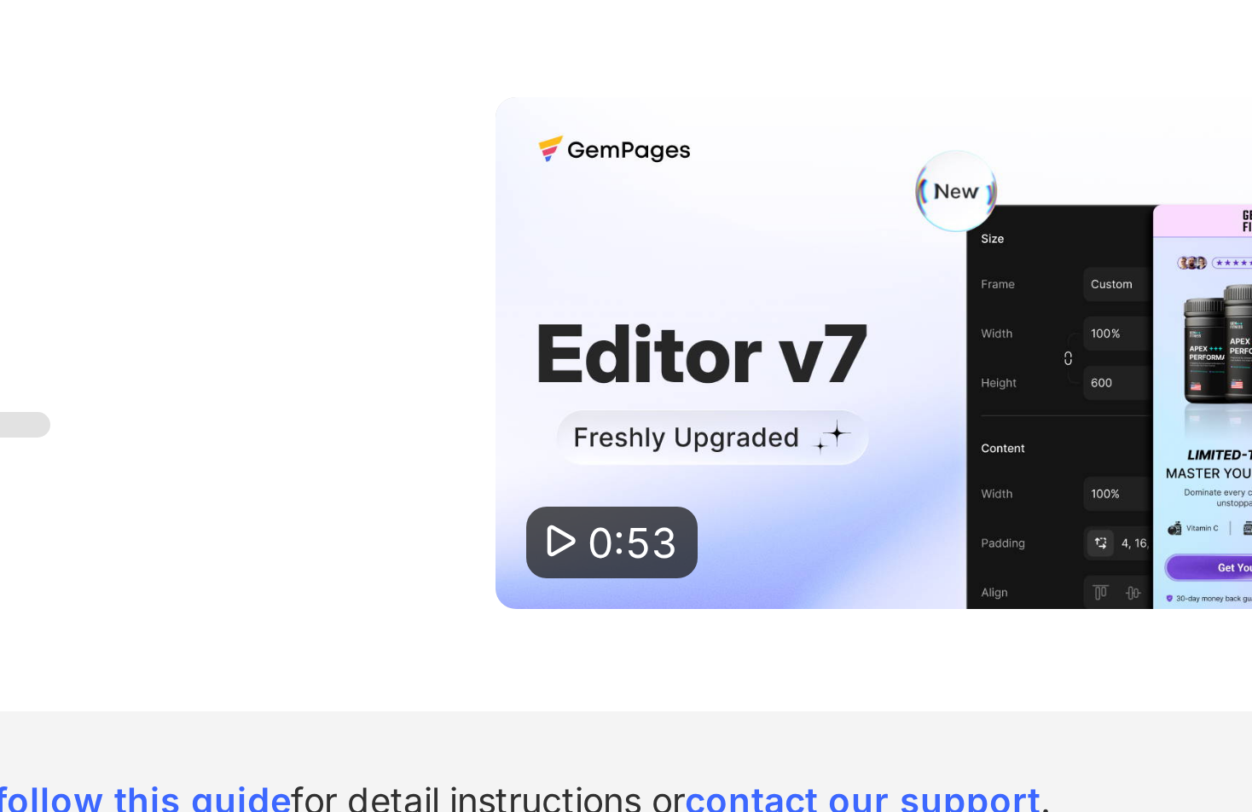
click at [909, 287] on div "We’re optimizing your page’s performance The process can take a few minutes, ba…" at bounding box center [626, 377] width 940 height 239
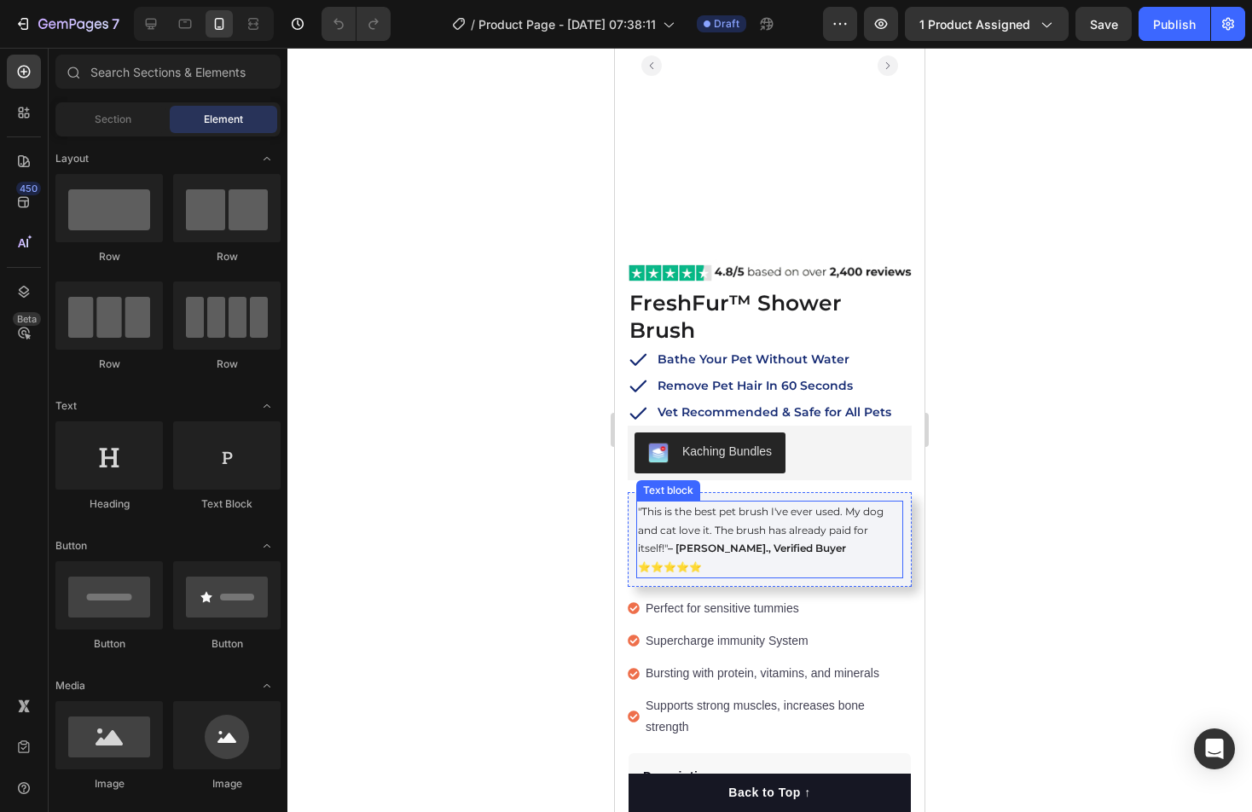
scroll to position [348, 0]
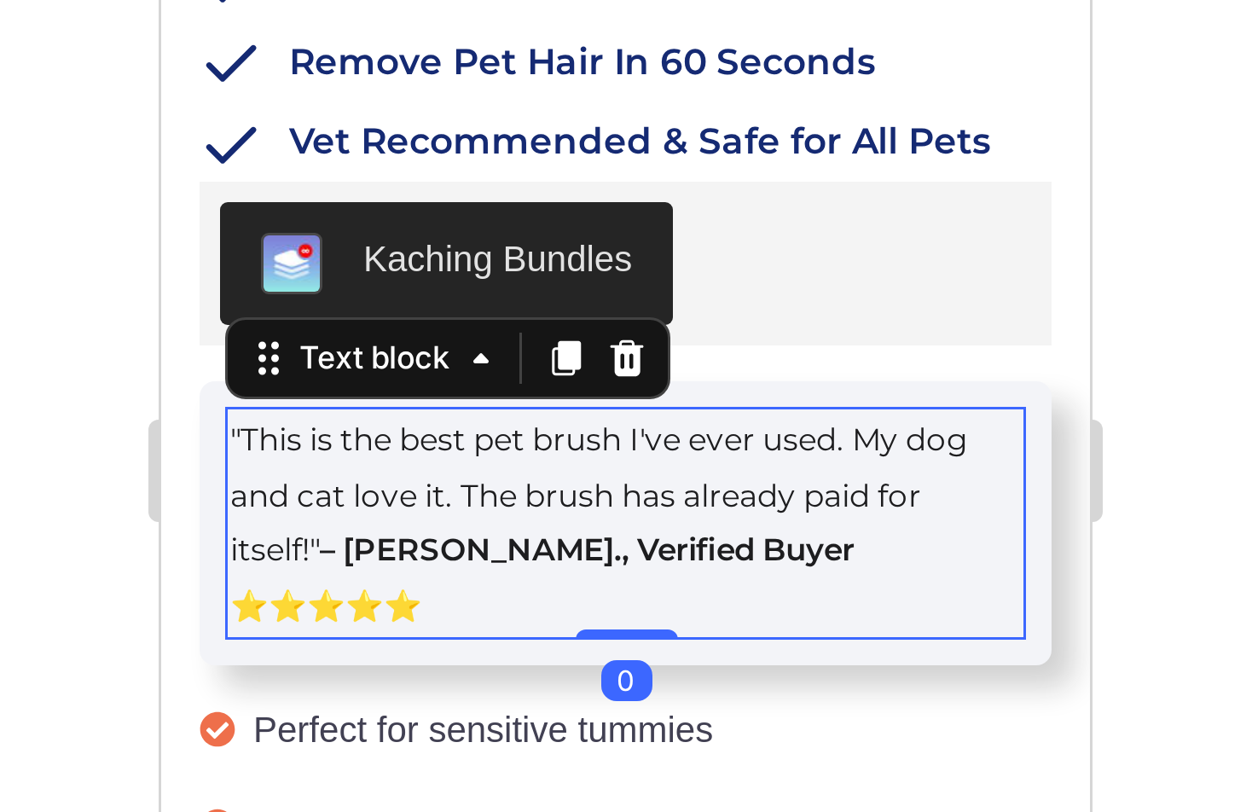
drag, startPoint x: 280, startPoint y: -302, endPoint x: 234, endPoint y: -293, distance: 46.9
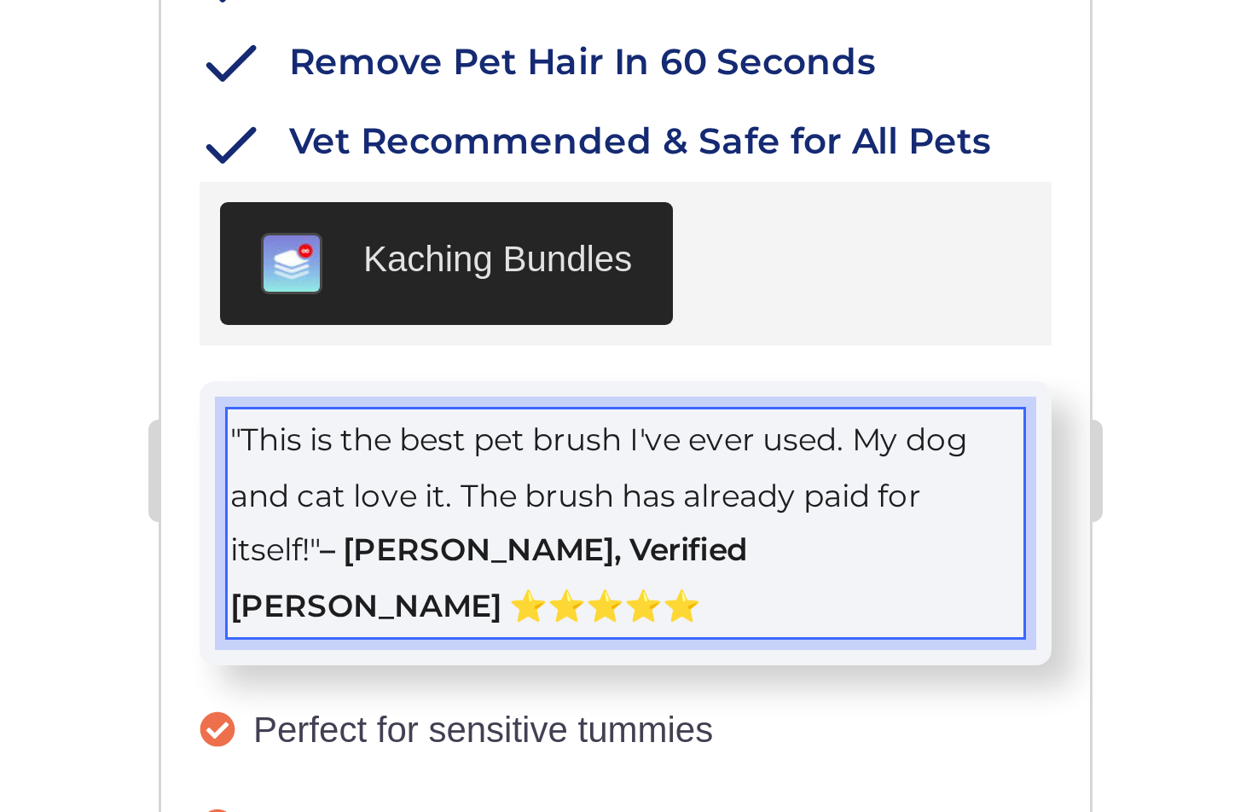
click at [938, 408] on div at bounding box center [769, 430] width 965 height 764
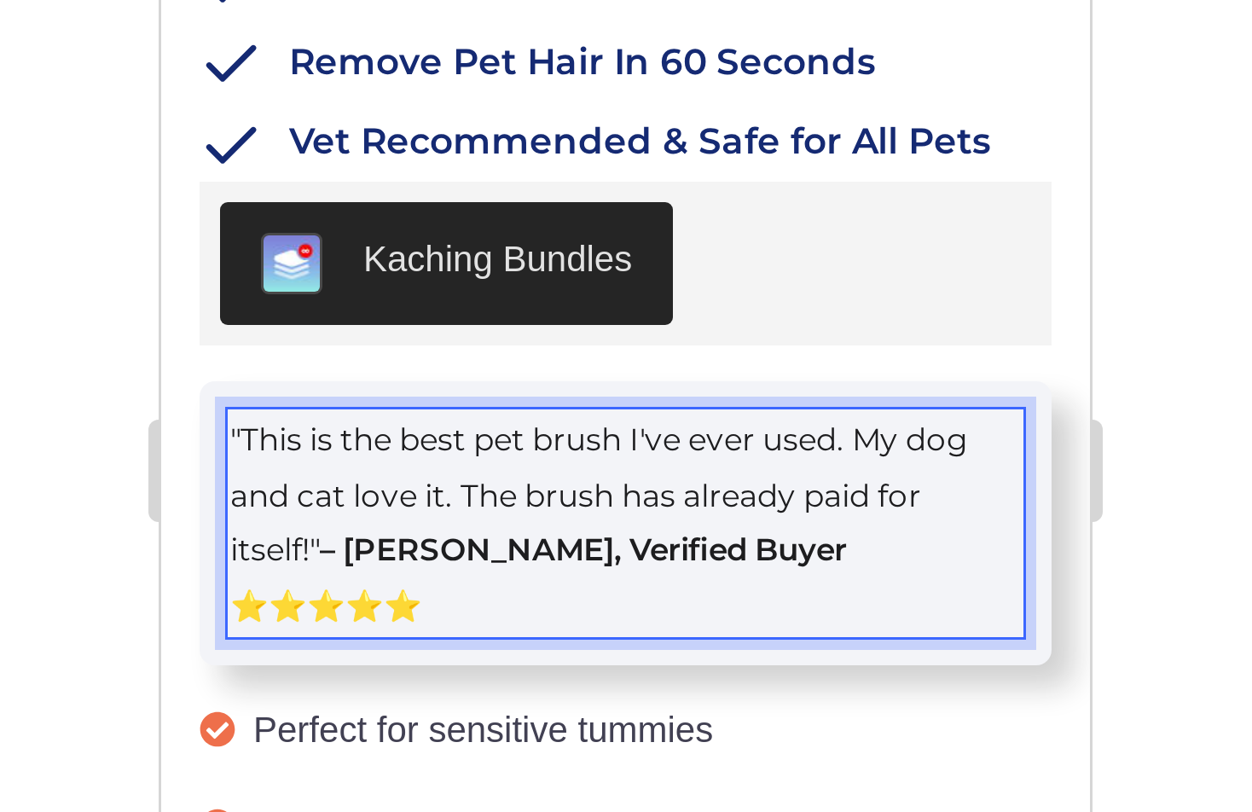
click at [939, 430] on div at bounding box center [769, 430] width 965 height 764
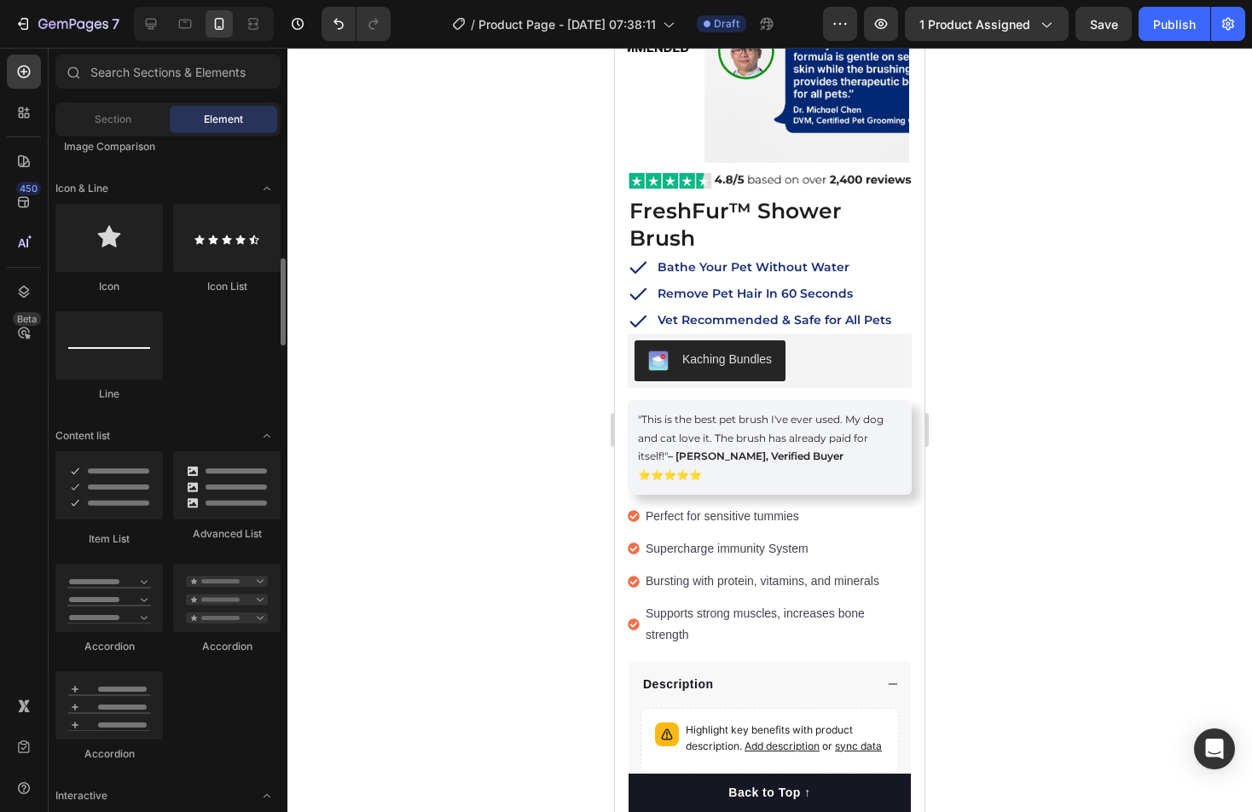
scroll to position [1051, 0]
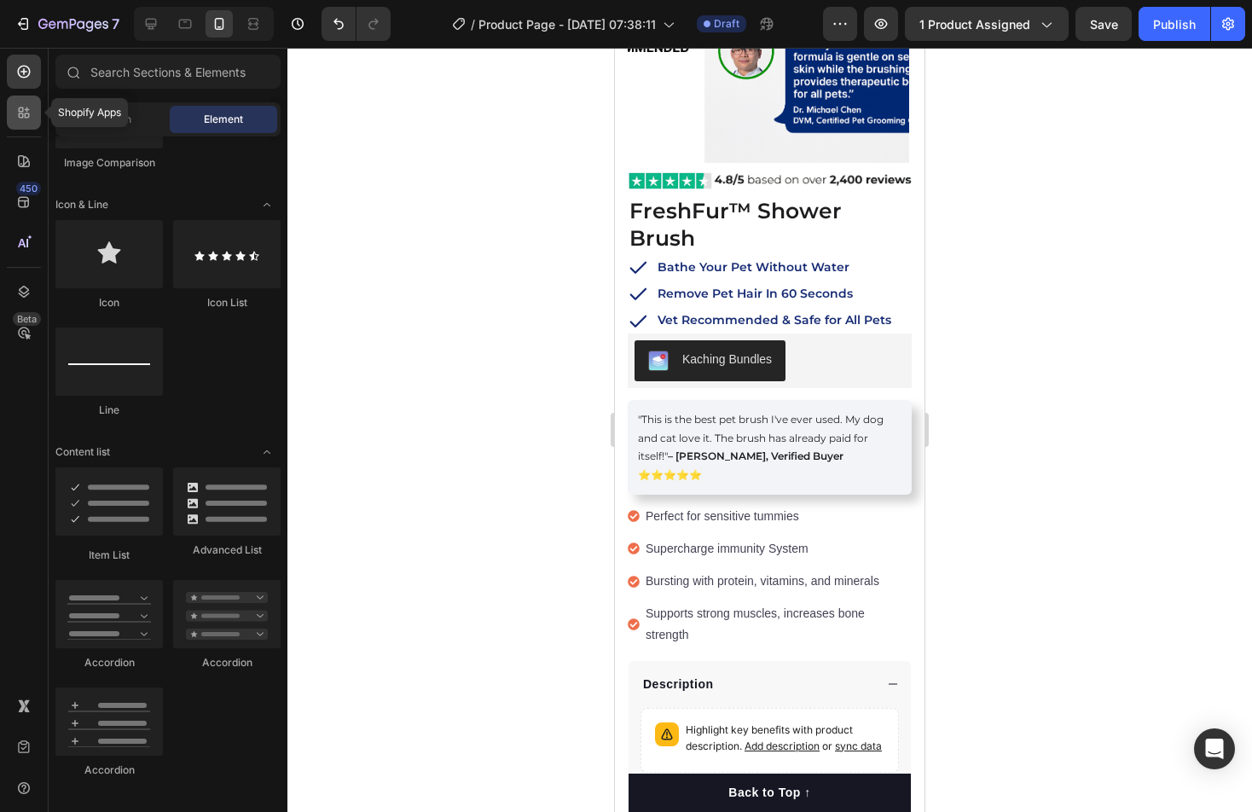
click at [27, 113] on icon at bounding box center [27, 115] width 5 height 5
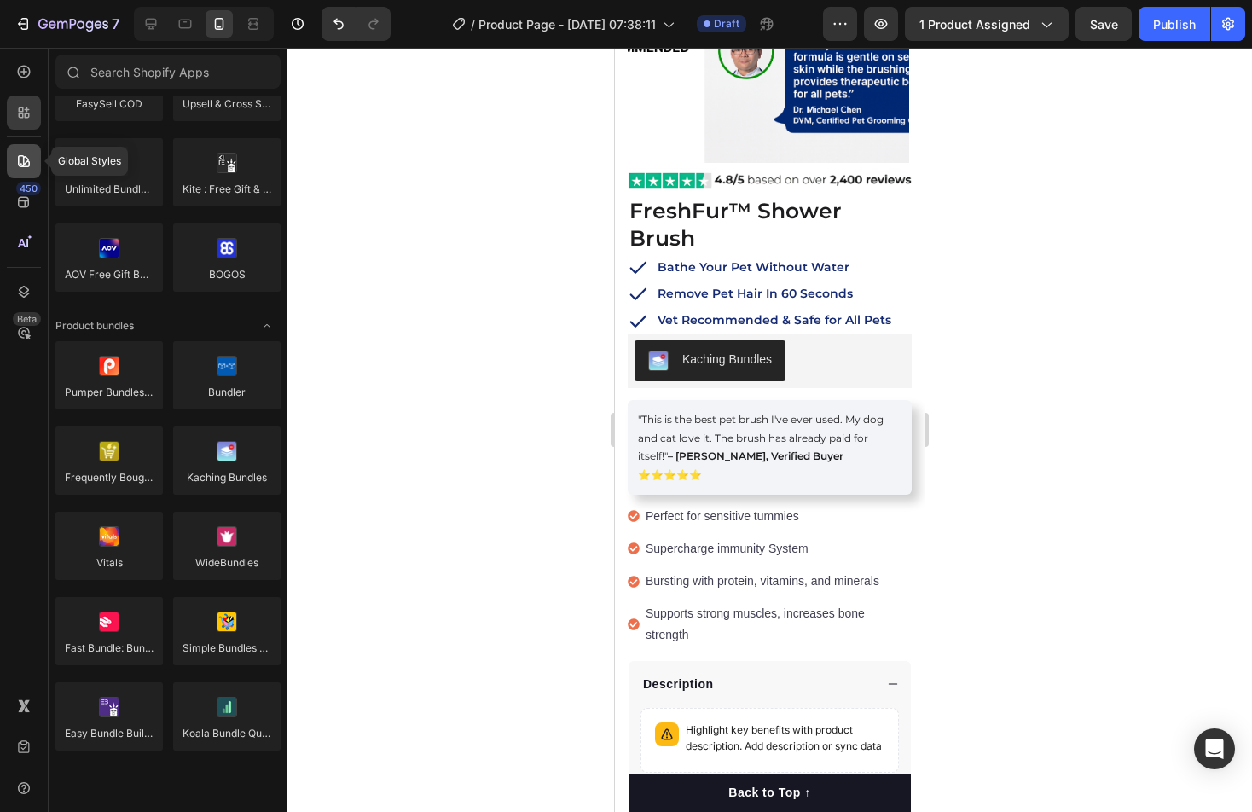
click at [26, 165] on icon at bounding box center [23, 161] width 17 height 17
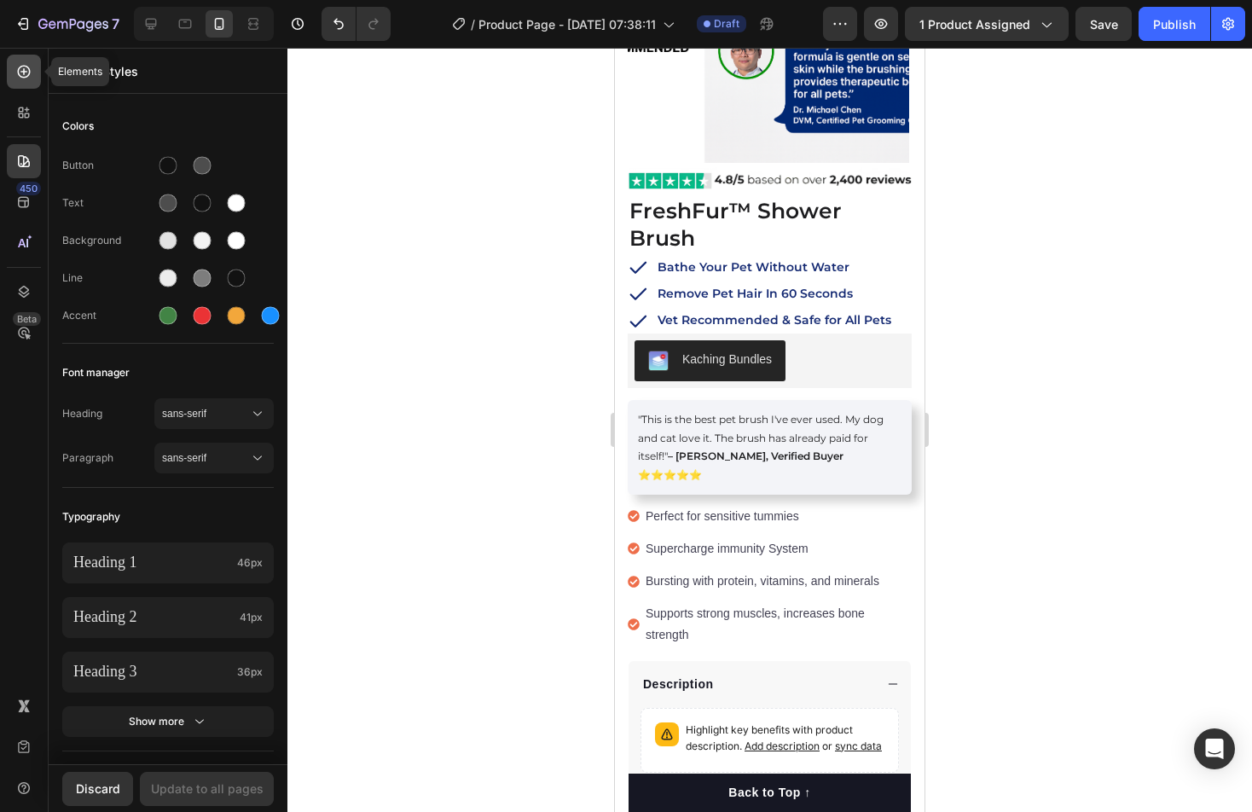
click at [20, 79] on icon at bounding box center [23, 71] width 17 height 17
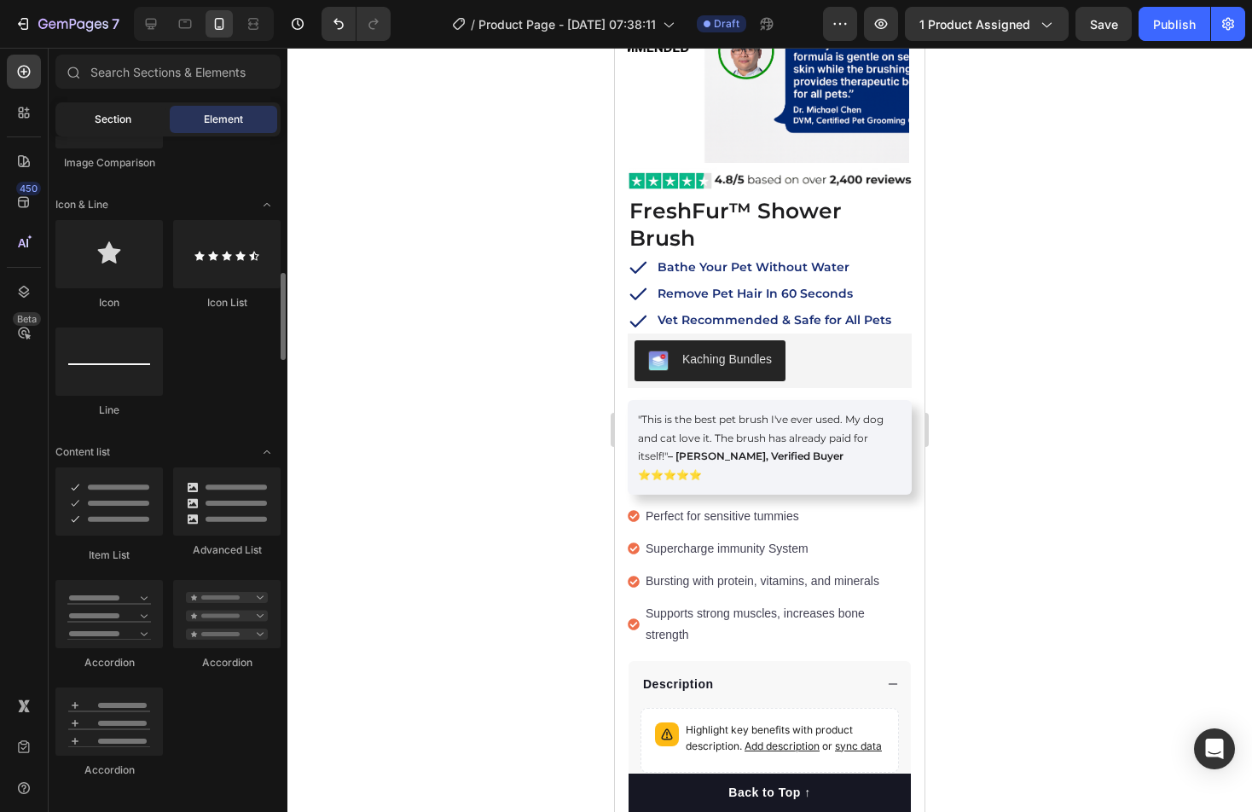
click at [110, 115] on span "Section" at bounding box center [113, 119] width 37 height 15
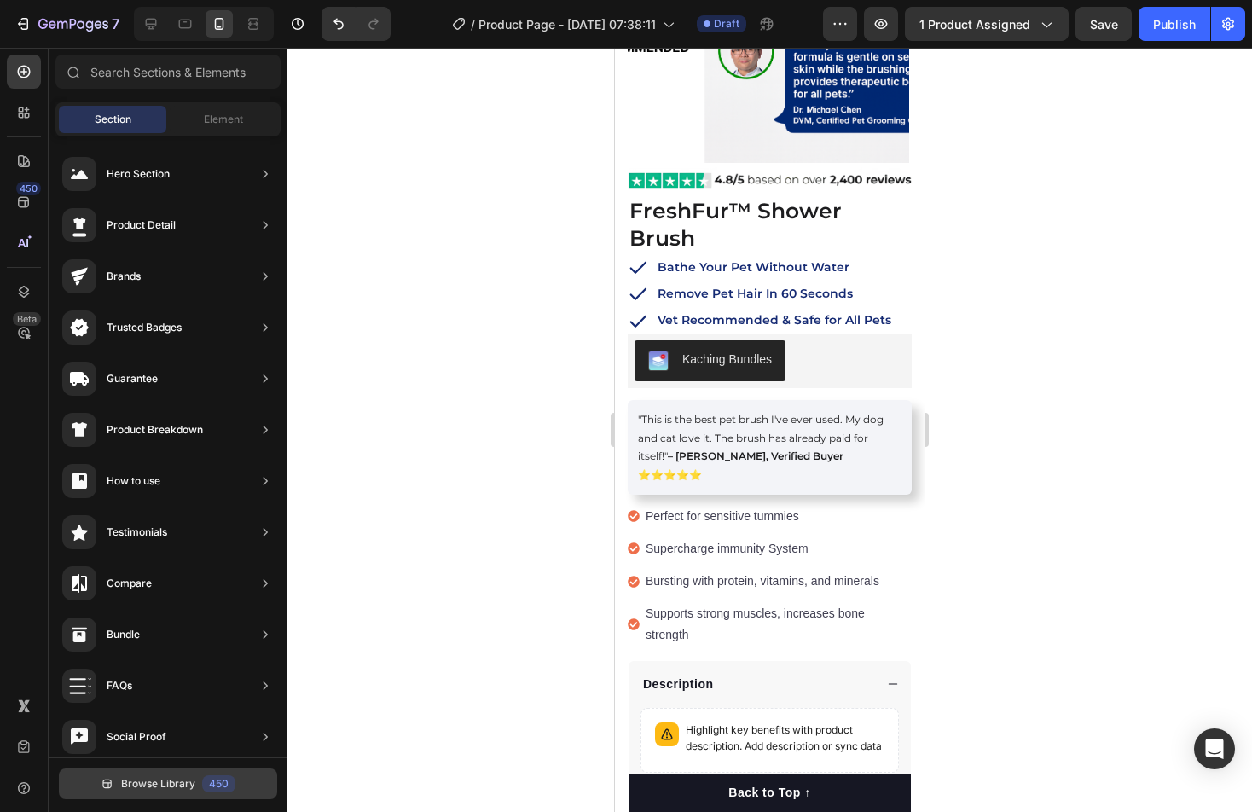
click at [198, 794] on button "Browse Library 450" at bounding box center [168, 784] width 218 height 31
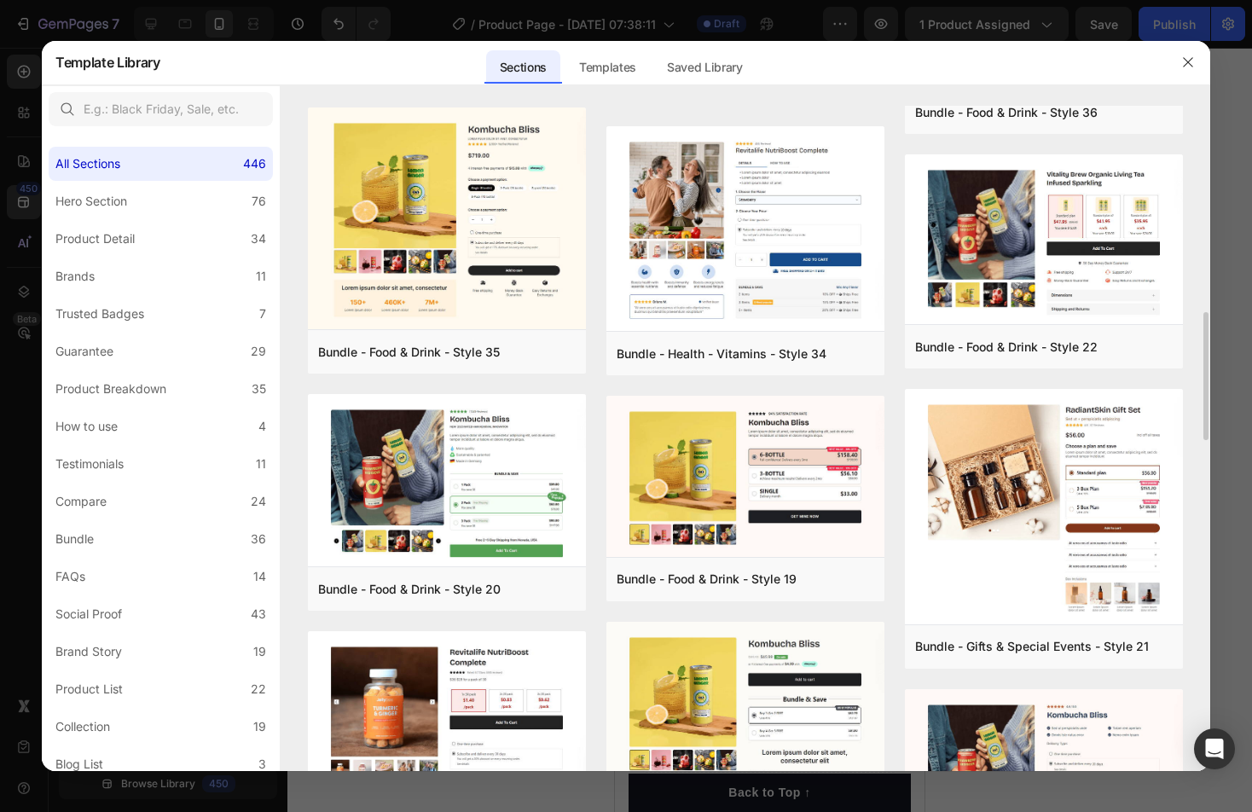
scroll to position [1269, 0]
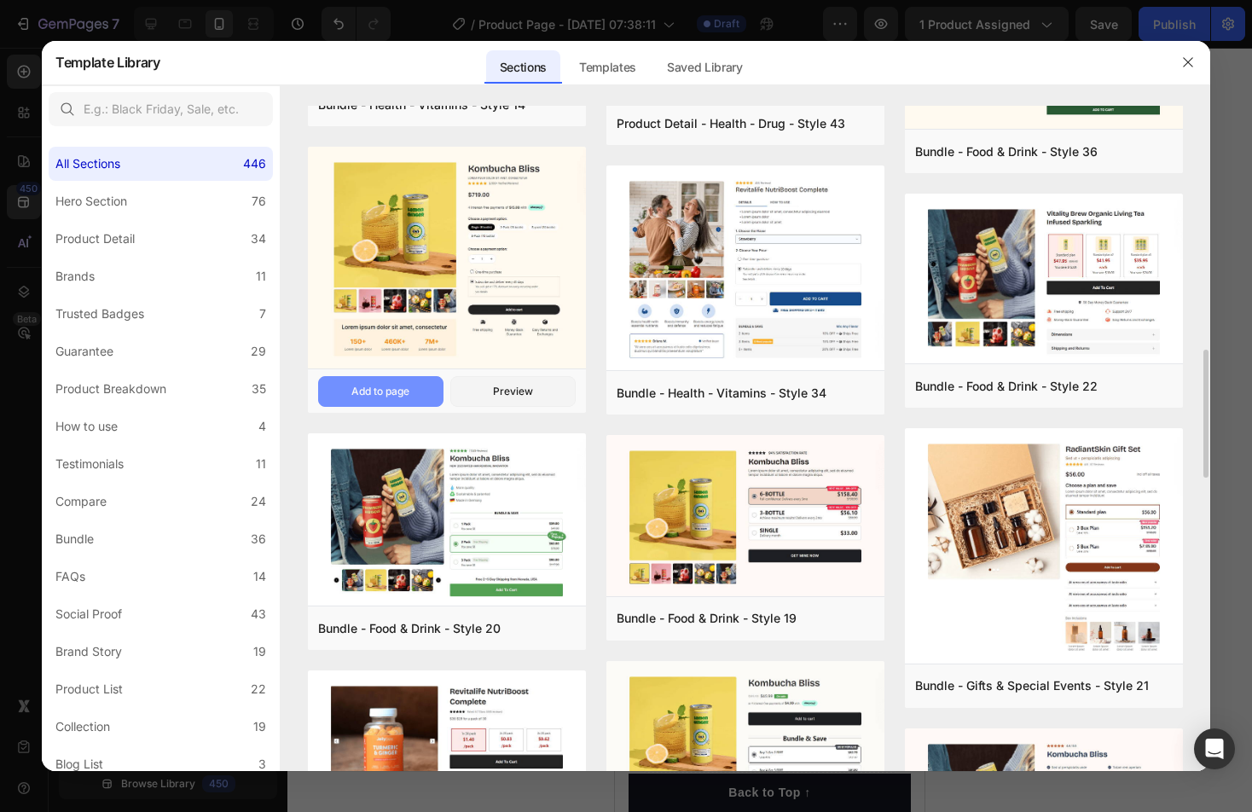
click at [374, 390] on div "Add to page" at bounding box center [380, 391] width 58 height 15
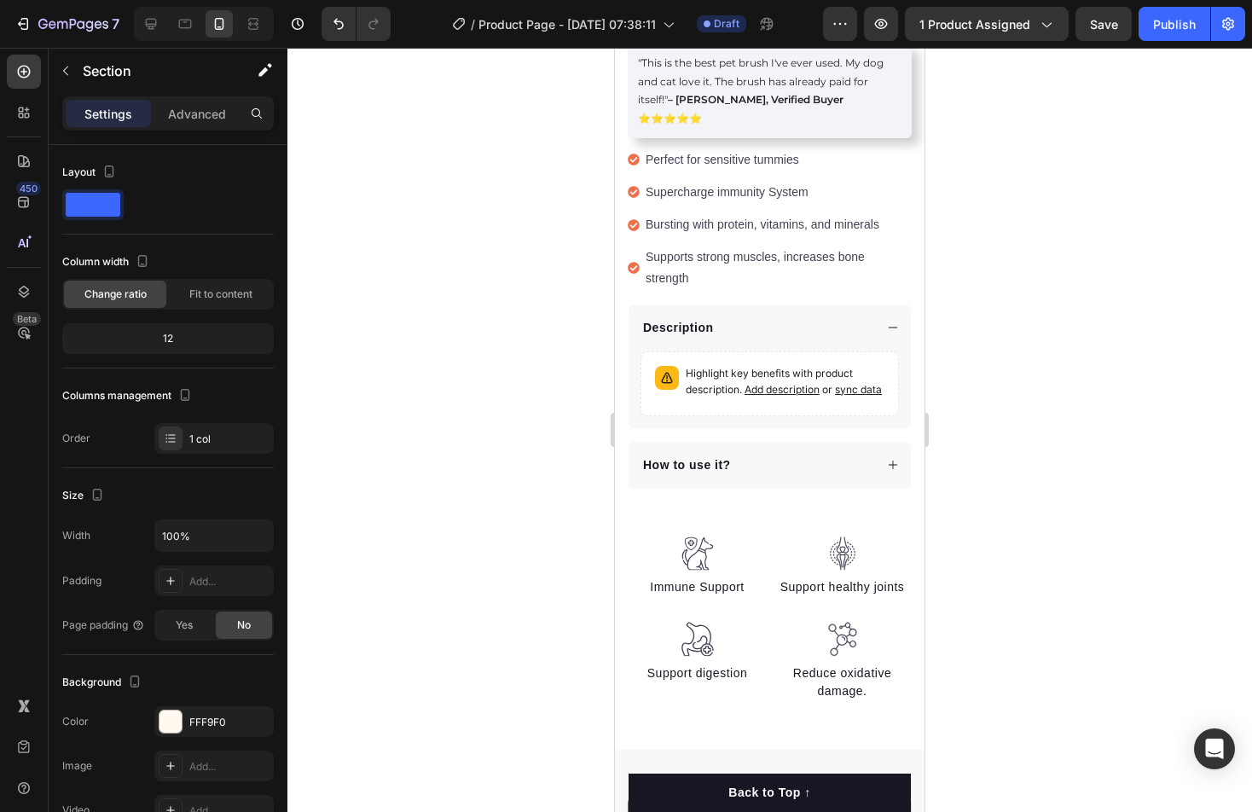
scroll to position [713, 0]
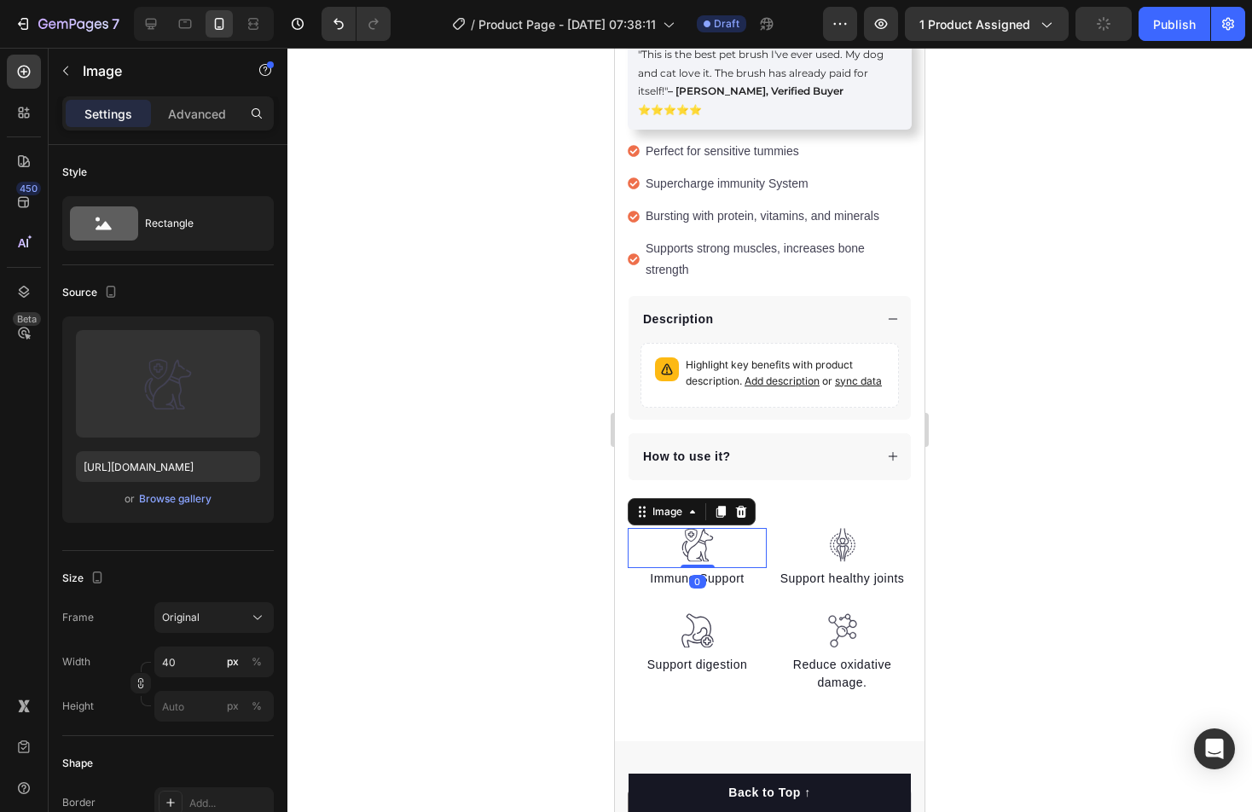
click at [717, 528] on div at bounding box center [697, 545] width 139 height 35
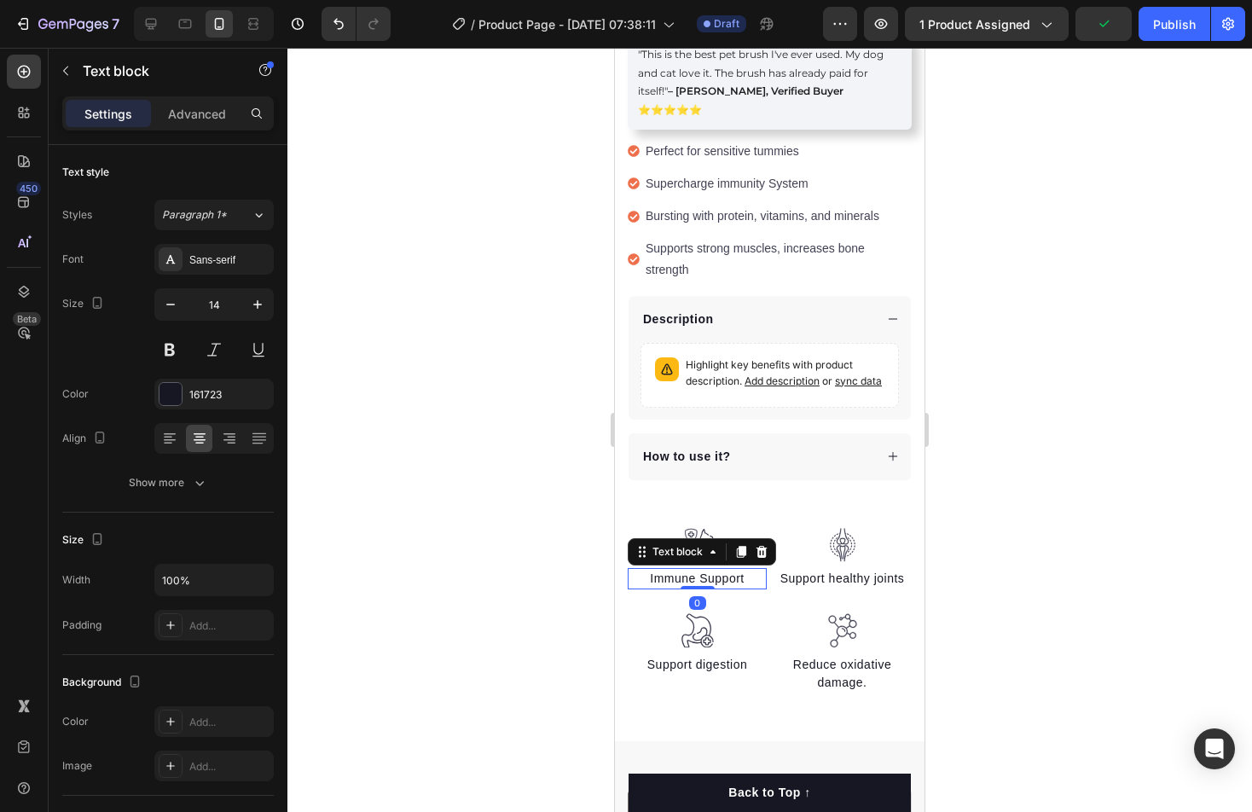
click at [741, 570] on p "Immune Support" at bounding box center [698, 579] width 136 height 18
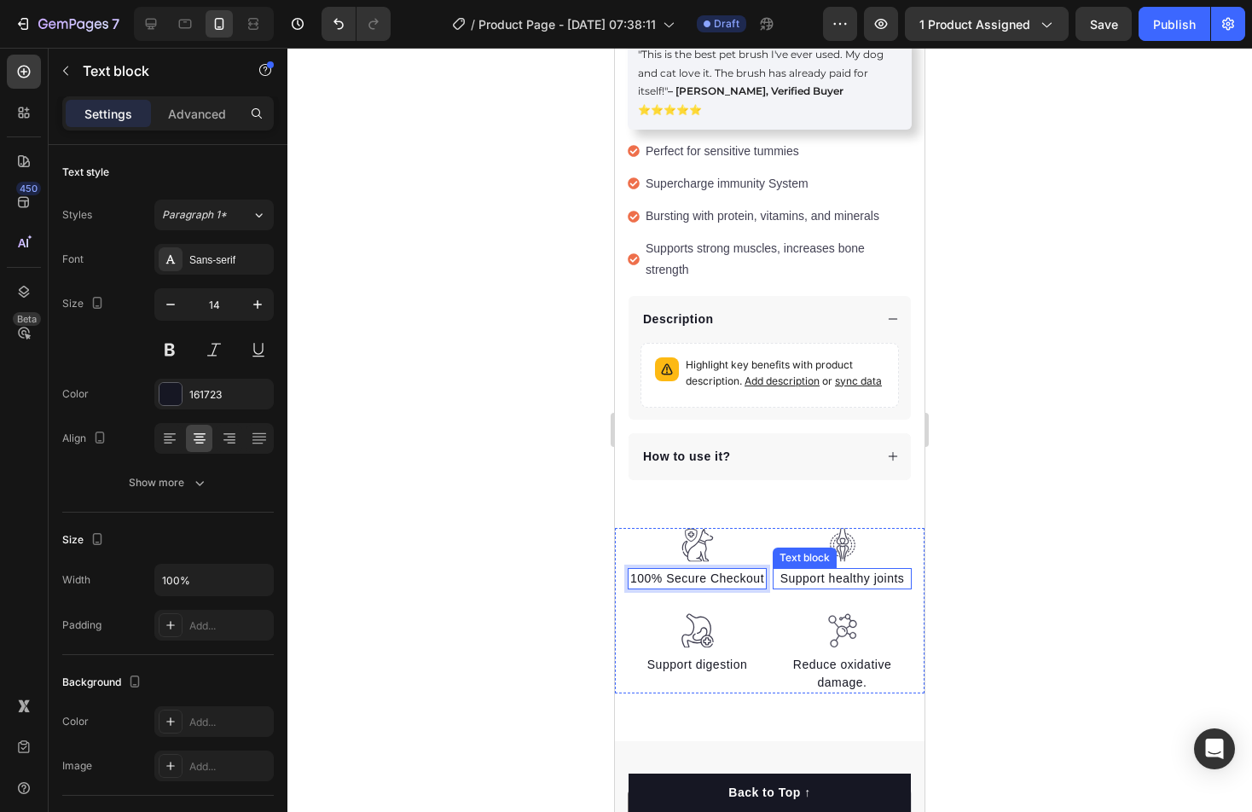
click at [839, 570] on p "Support healthy joints" at bounding box center [843, 579] width 136 height 18
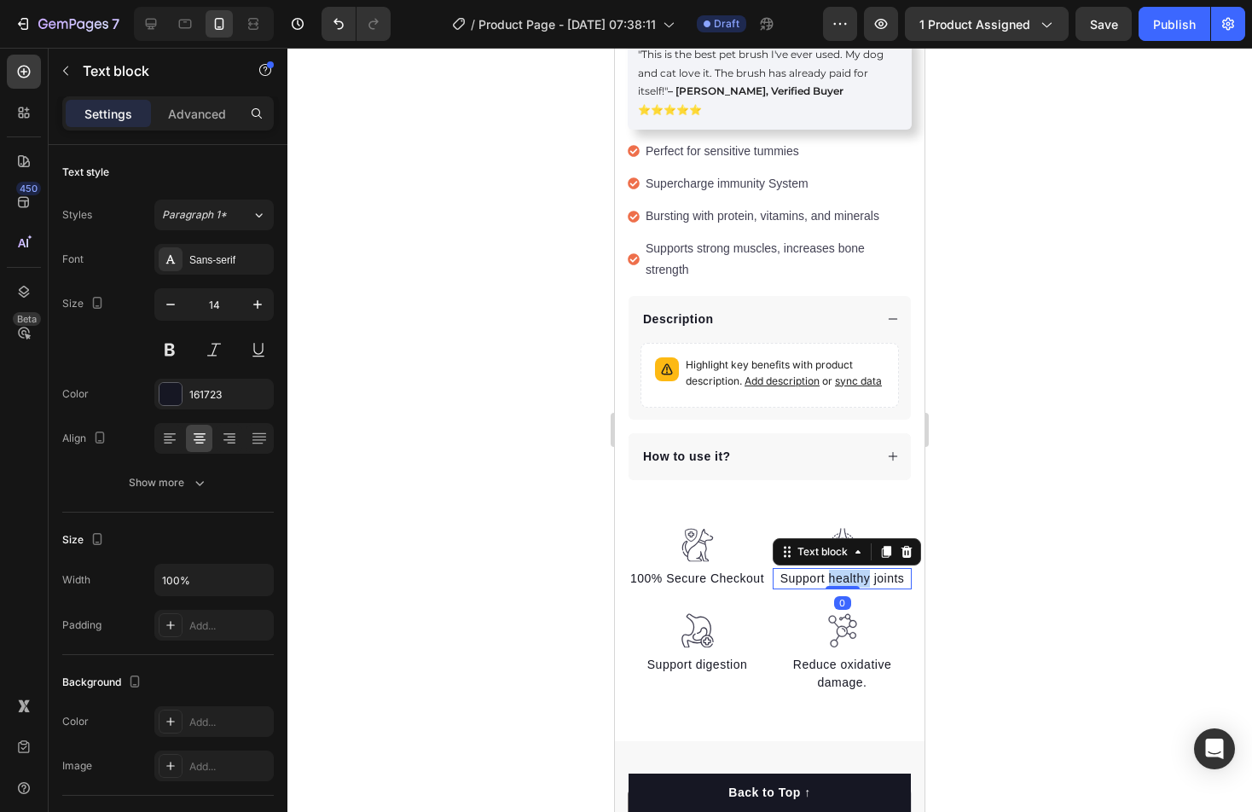
click at [839, 570] on p "Support healthy joints" at bounding box center [843, 579] width 136 height 18
click at [726, 656] on p "Support digestion" at bounding box center [698, 665] width 136 height 18
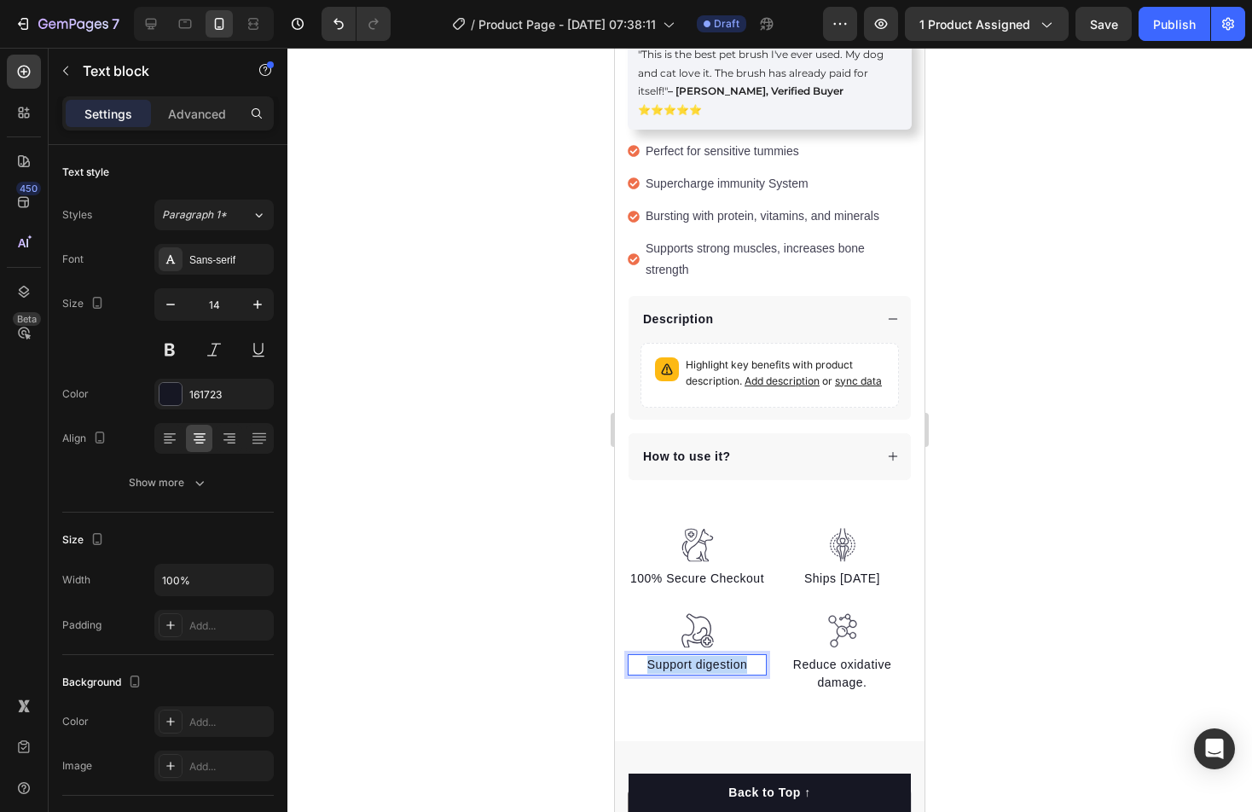
click at [726, 656] on p "Support digestion" at bounding box center [698, 665] width 136 height 18
click at [739, 656] on p "25k+ Customer & Vet Recommended" at bounding box center [698, 674] width 136 height 36
click at [1042, 624] on div at bounding box center [769, 430] width 965 height 764
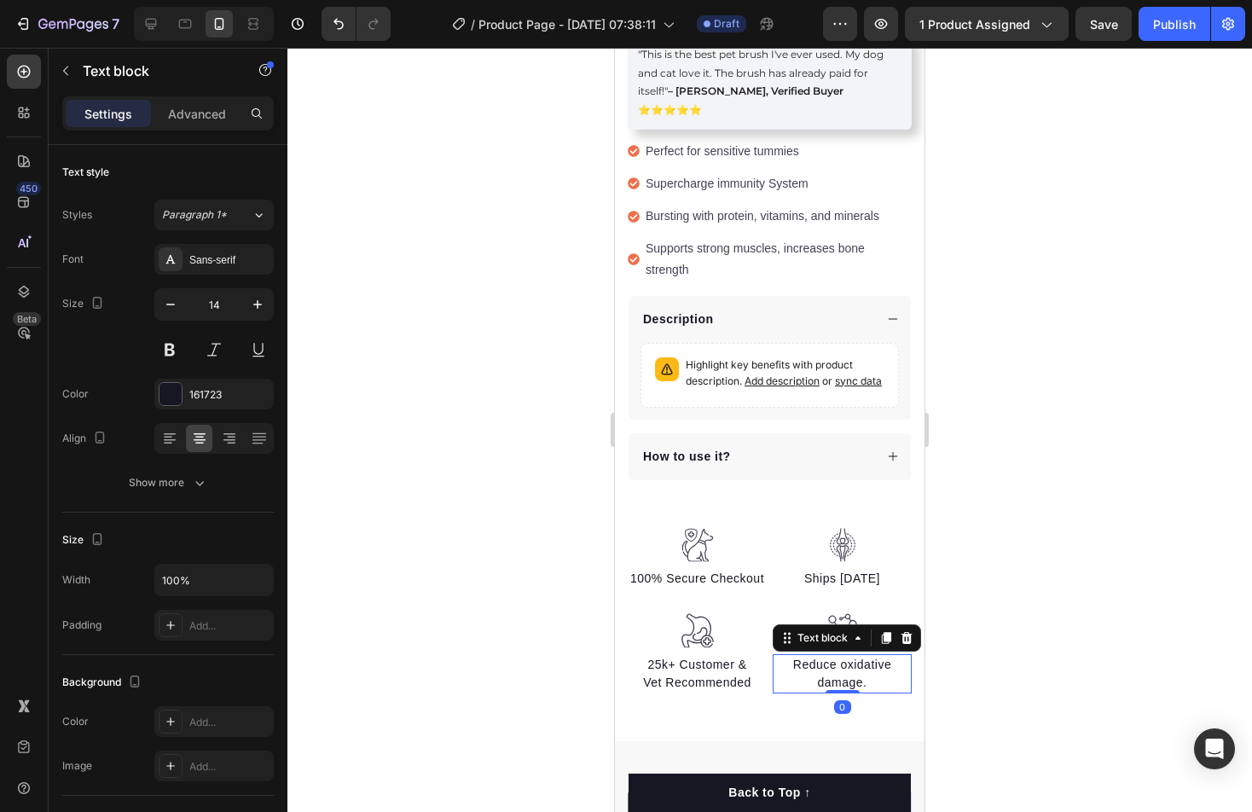
click at [851, 656] on p "Reduce oxidative damage." at bounding box center [843, 674] width 136 height 36
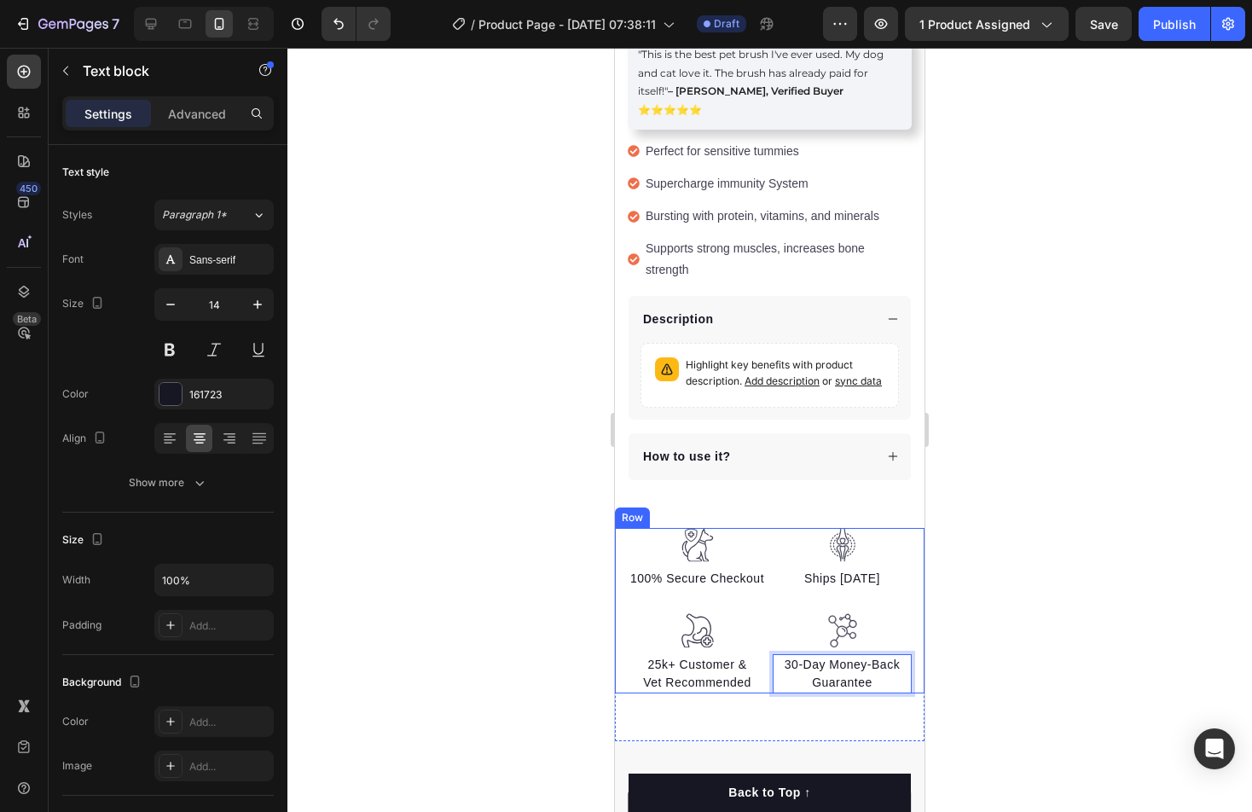
click at [1034, 606] on div at bounding box center [769, 430] width 965 height 764
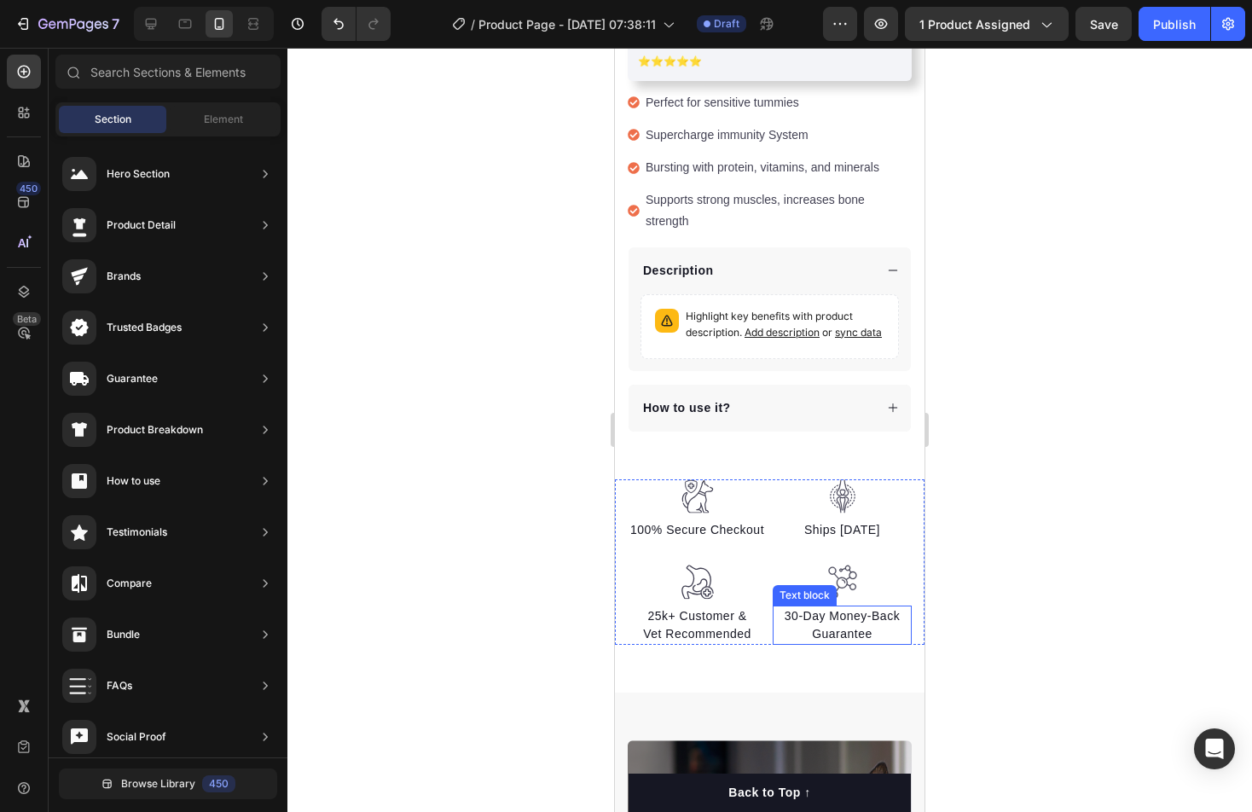
scroll to position [766, 0]
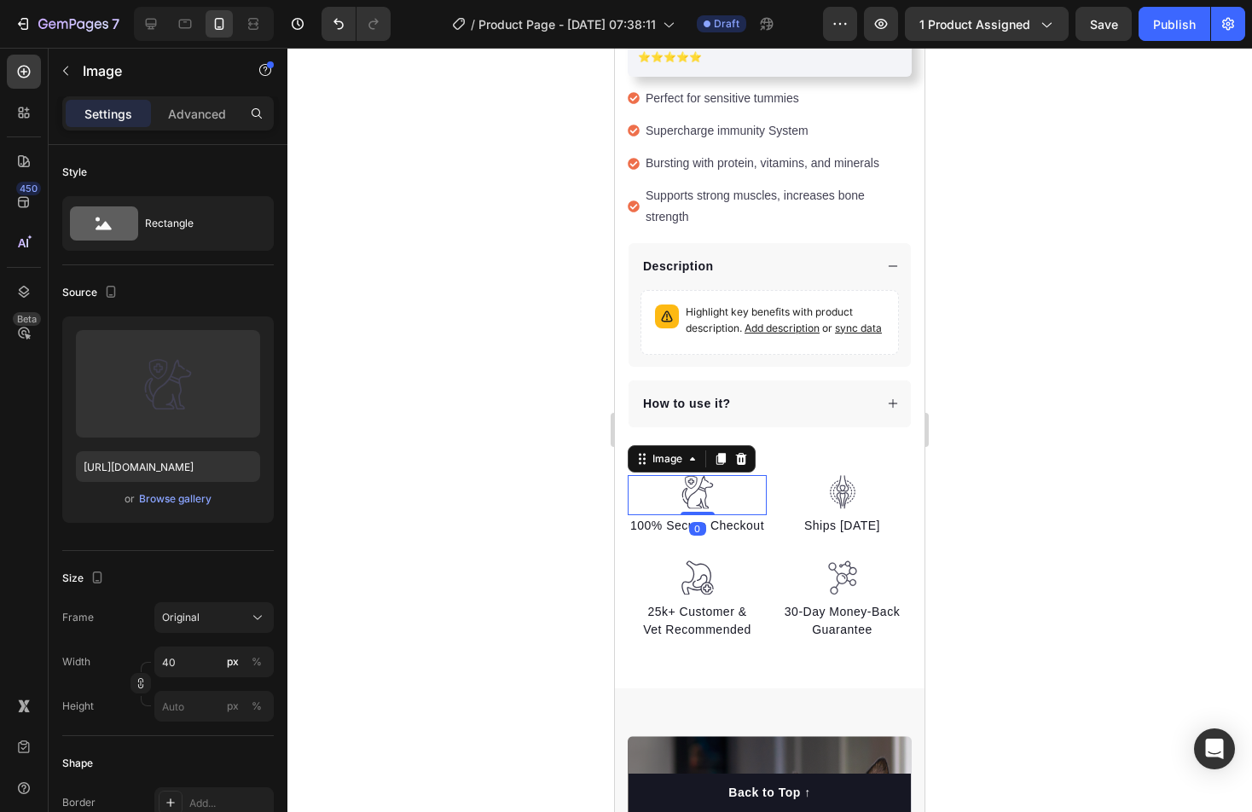
click at [709, 475] on img at bounding box center [698, 492] width 34 height 35
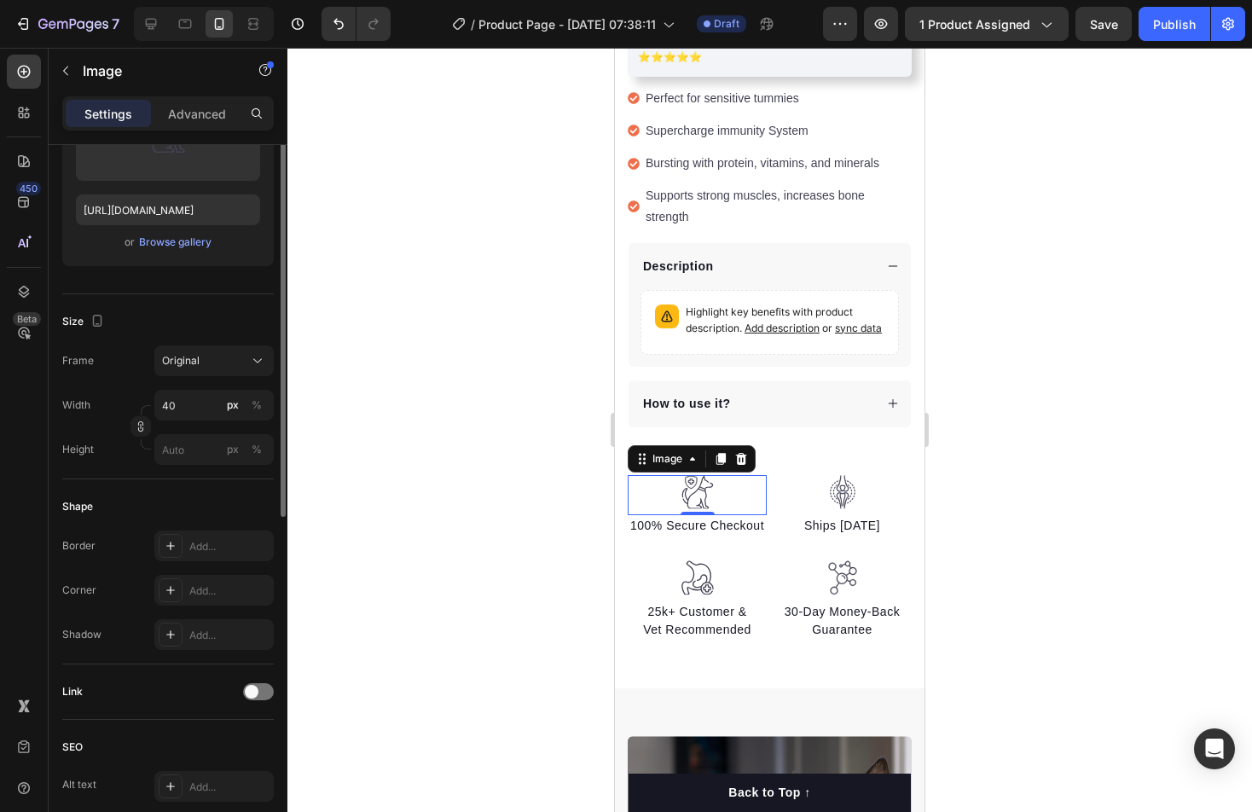
scroll to position [0, 0]
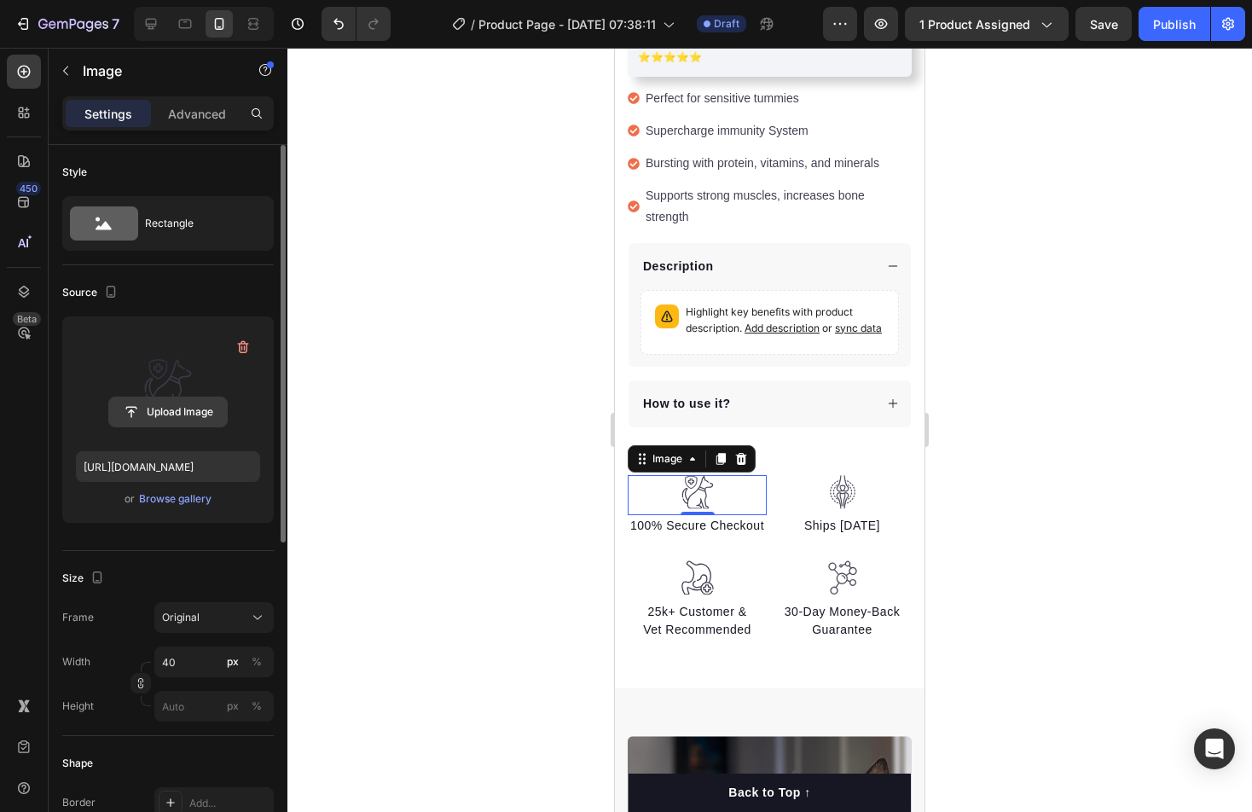
click at [206, 414] on input "file" at bounding box center [168, 412] width 118 height 29
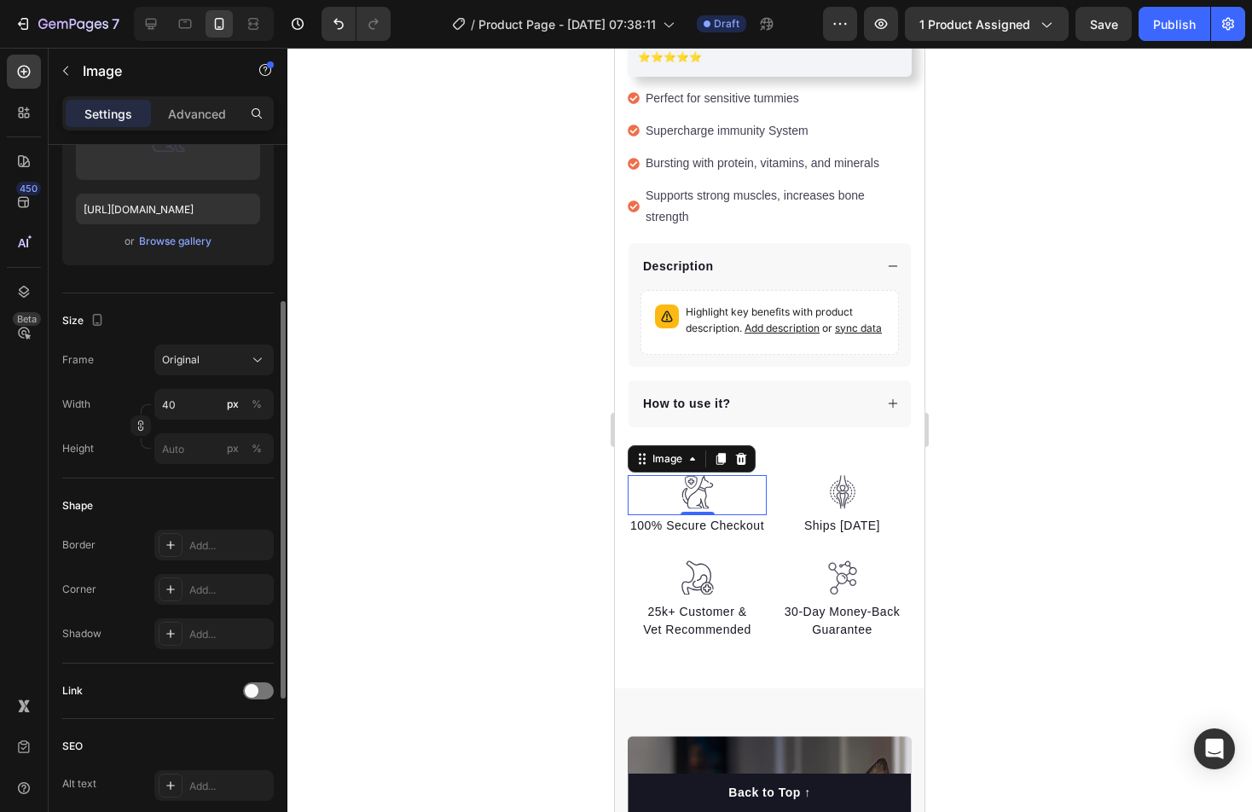
scroll to position [570, 0]
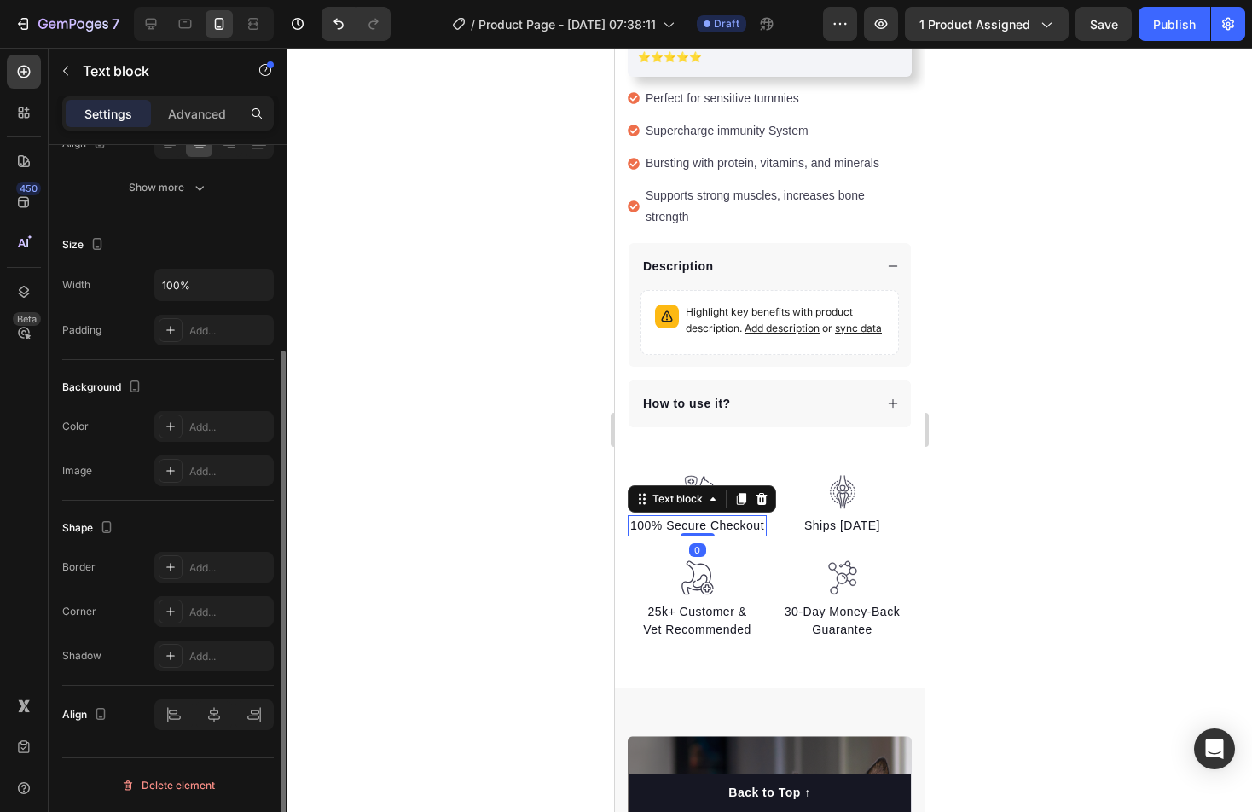
click at [735, 517] on p "100% Secure Checkout" at bounding box center [698, 526] width 136 height 18
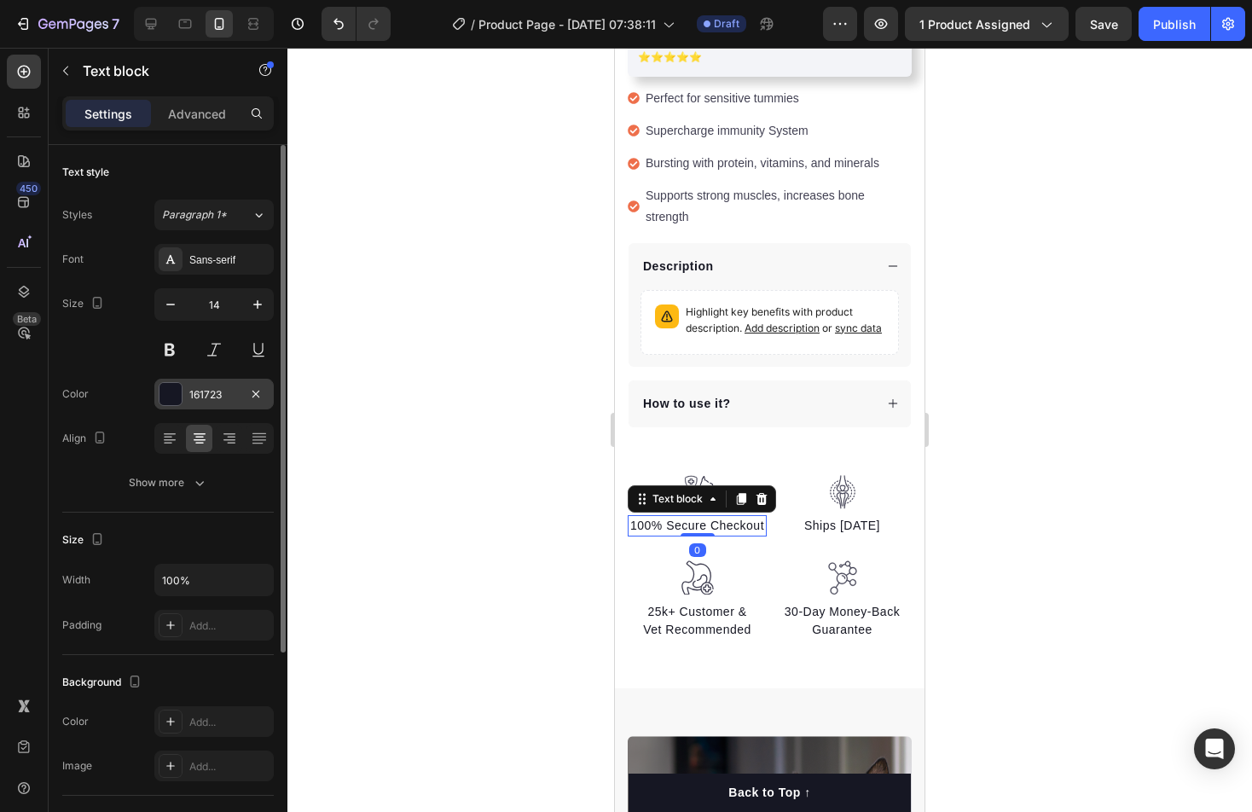
click at [207, 387] on div "161723" at bounding box center [213, 394] width 49 height 15
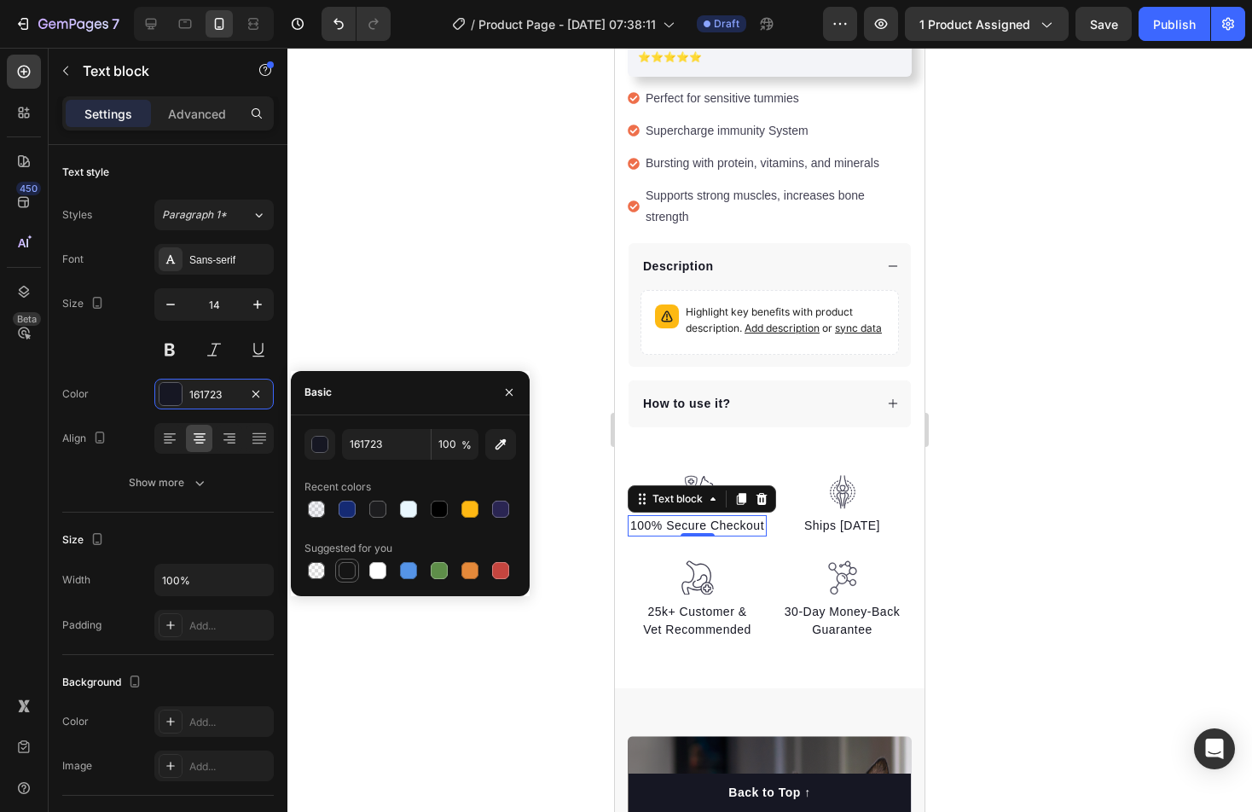
click at [346, 566] on div at bounding box center [347, 570] width 17 height 17
click at [393, 444] on input "151515" at bounding box center [386, 444] width 89 height 31
type input "1D1D1F"
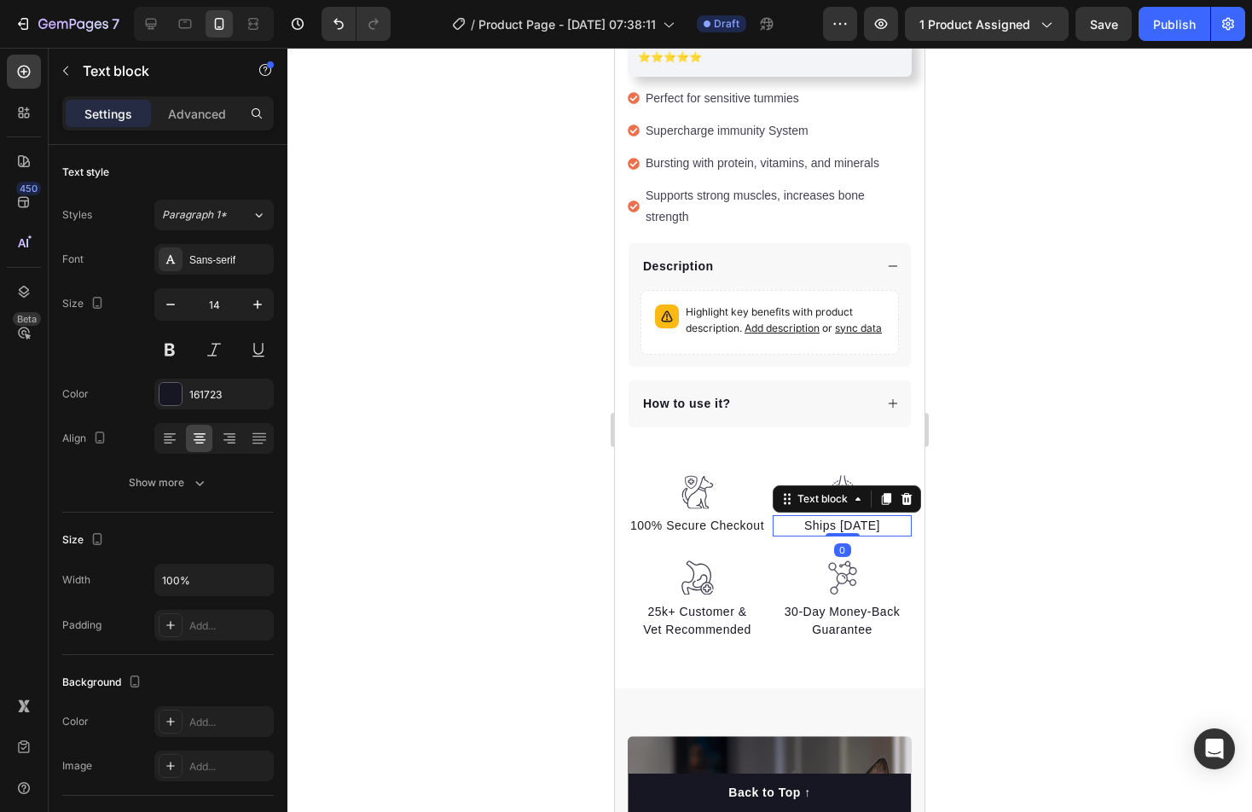
click at [839, 515] on div "Ships [DATE] Text block 0" at bounding box center [842, 525] width 139 height 21
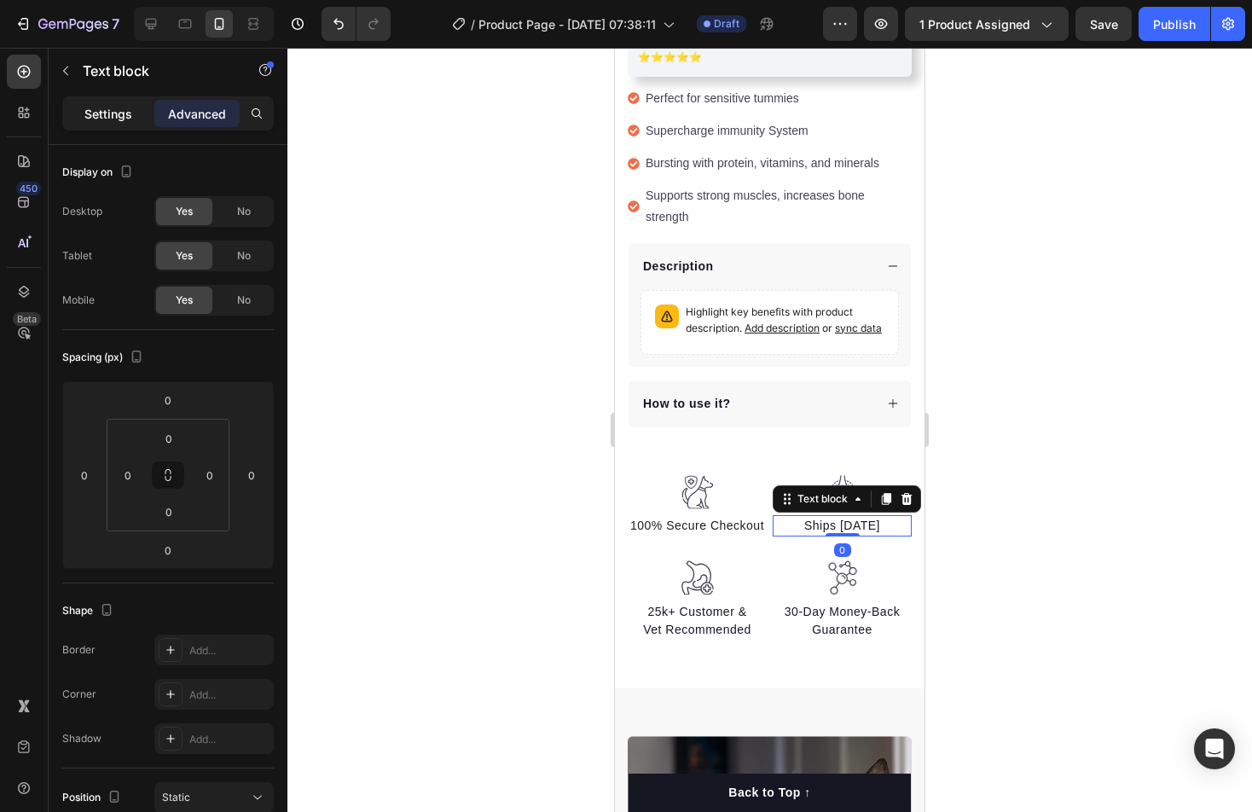
click at [114, 120] on p "Settings" at bounding box center [108, 114] width 48 height 18
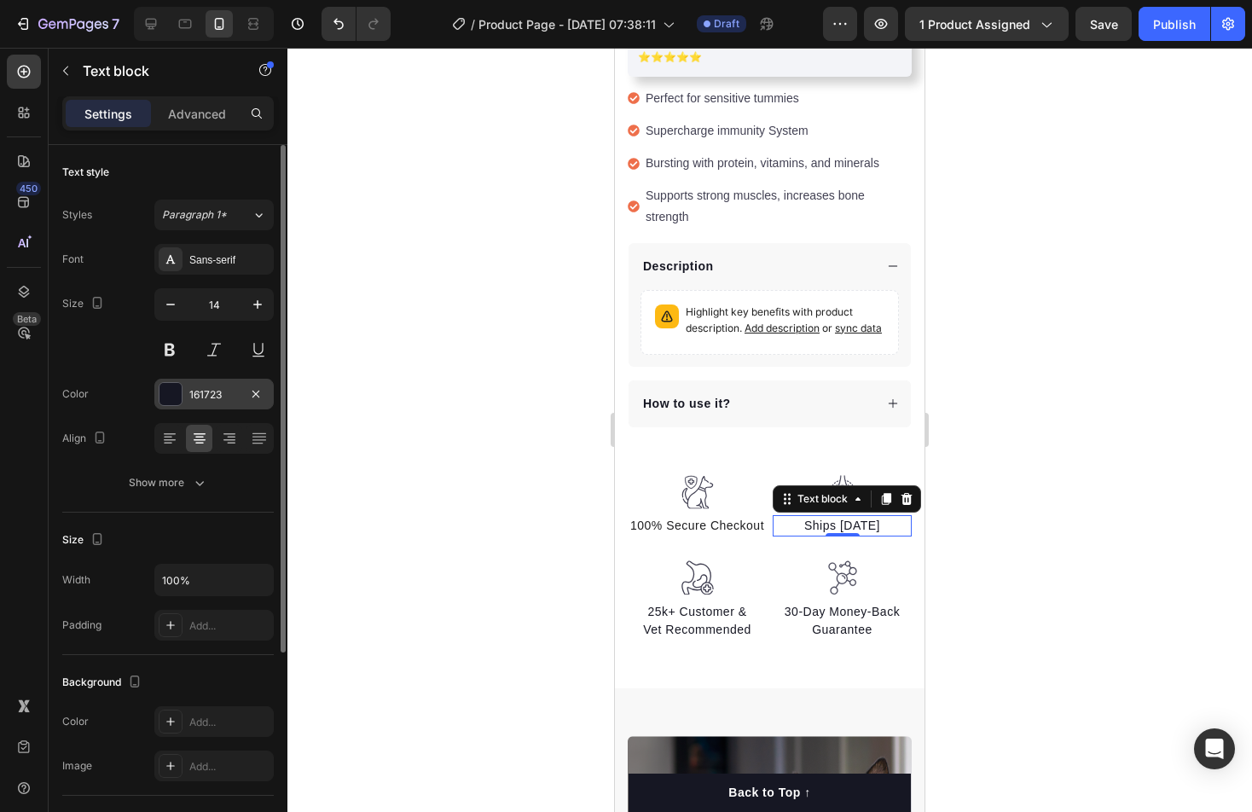
click at [218, 387] on div "161723" at bounding box center [213, 394] width 49 height 15
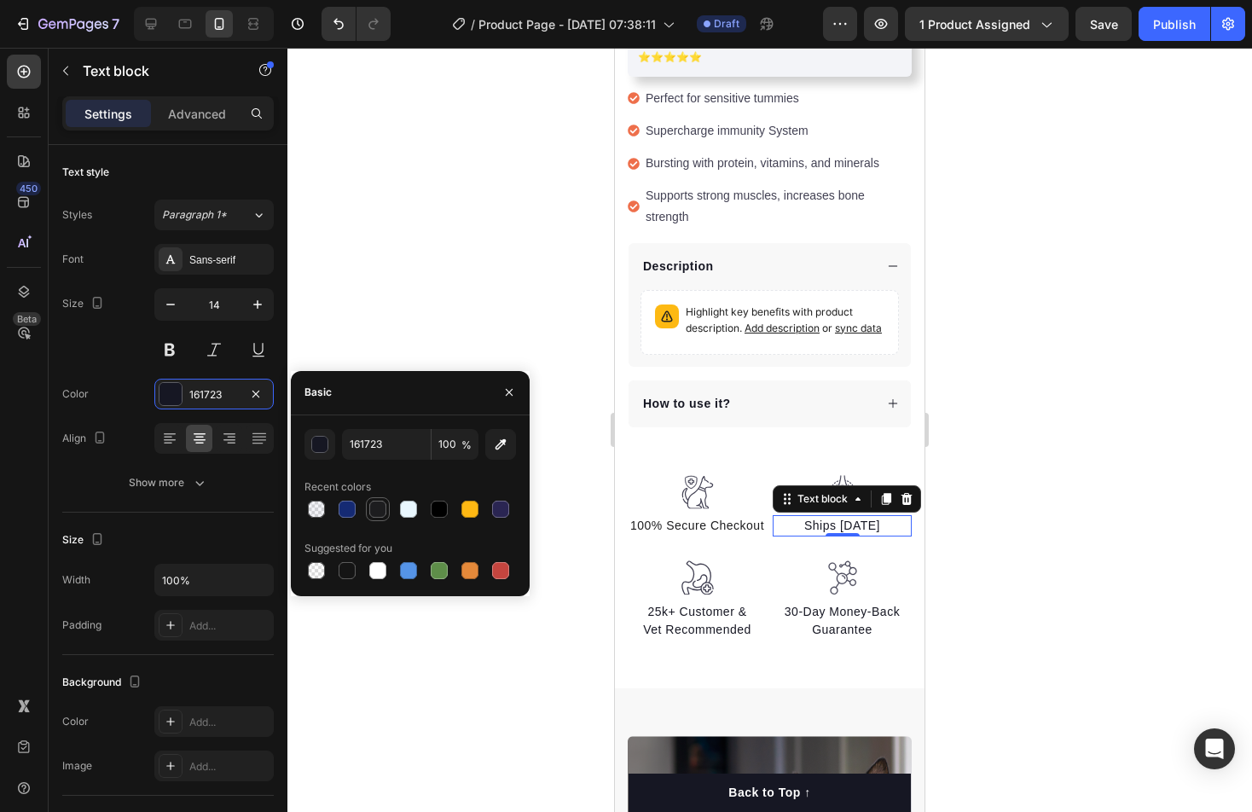
click at [383, 514] on div at bounding box center [377, 509] width 17 height 17
type input "1D1D1F"
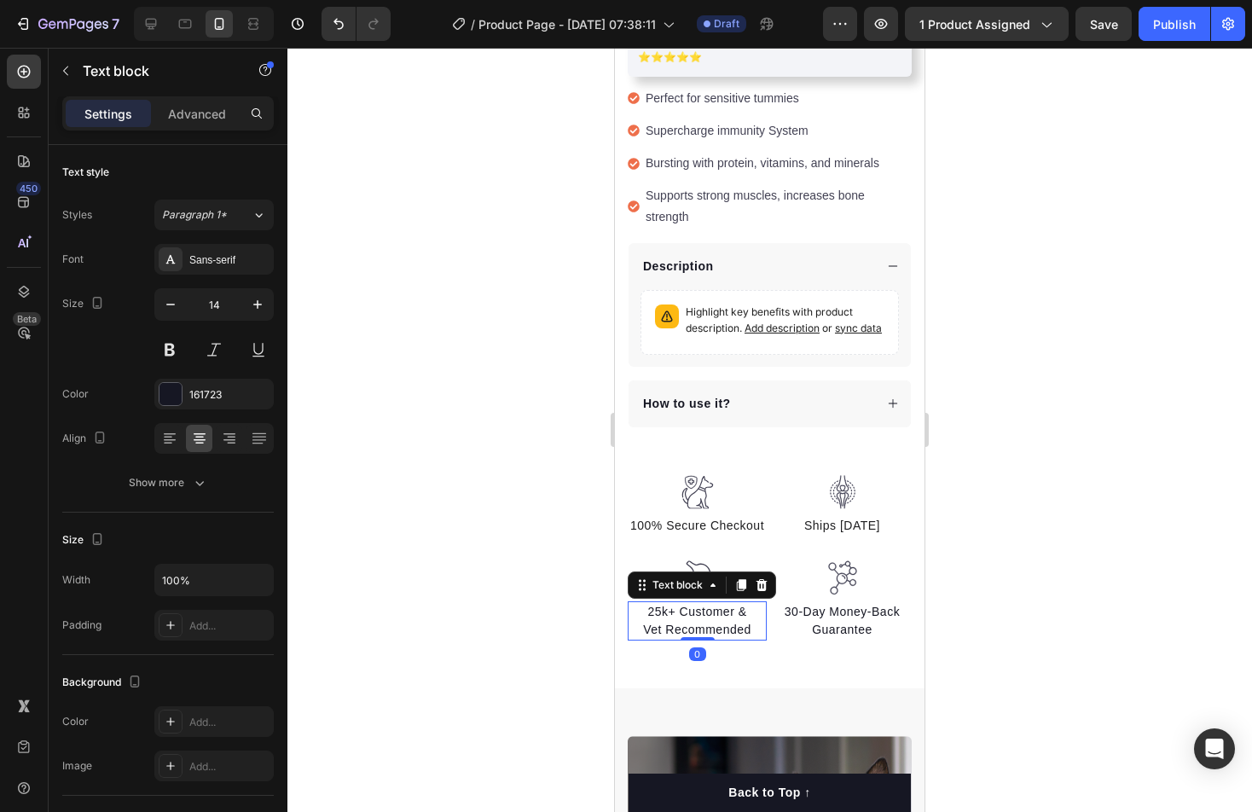
click at [735, 621] on p "Vet Recommended" at bounding box center [698, 630] width 136 height 18
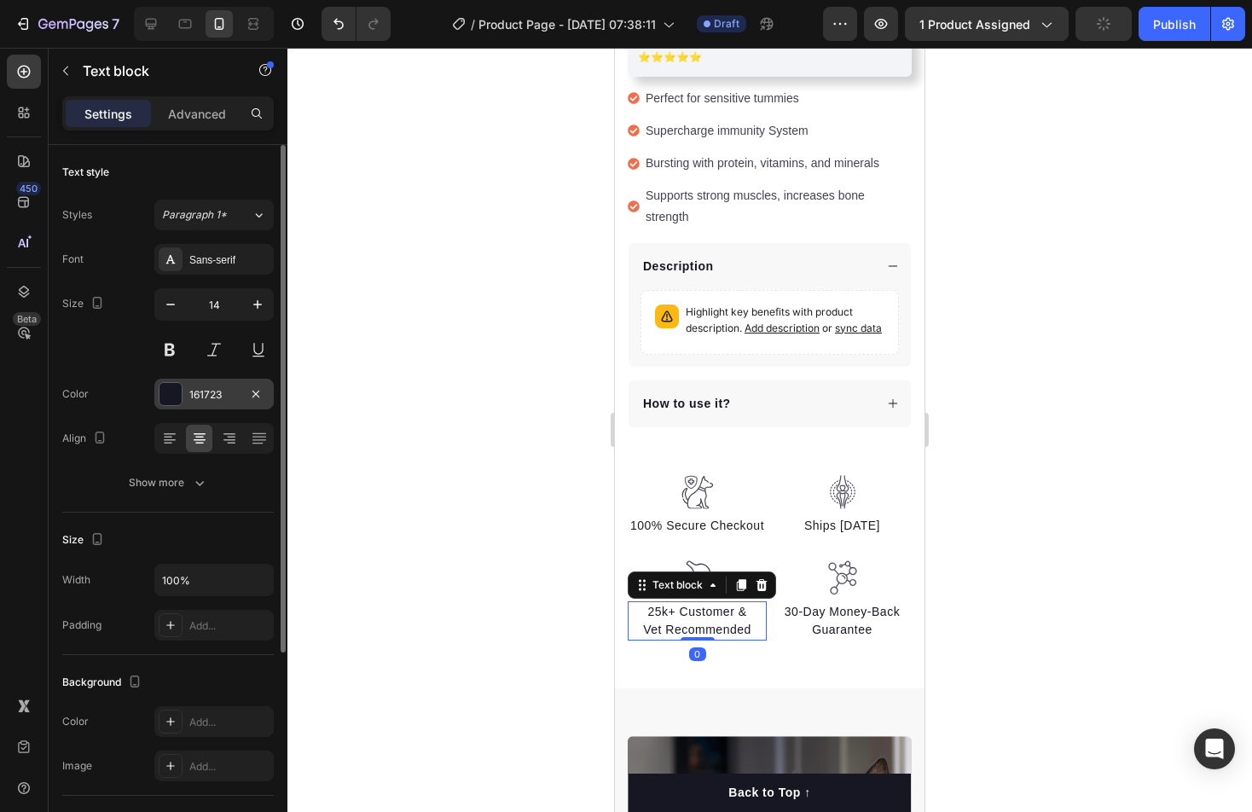
click at [202, 387] on div "161723" at bounding box center [213, 394] width 49 height 15
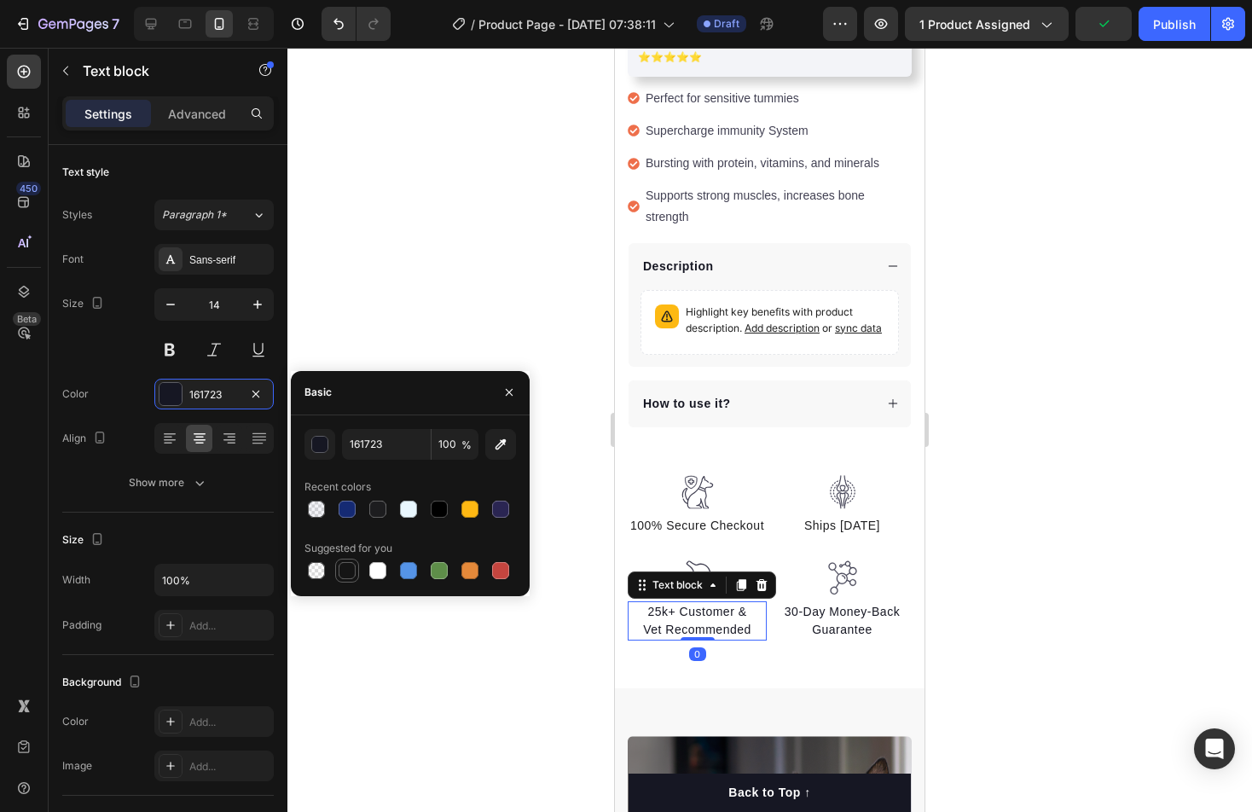
click at [350, 566] on div at bounding box center [347, 570] width 17 height 17
type input "151515"
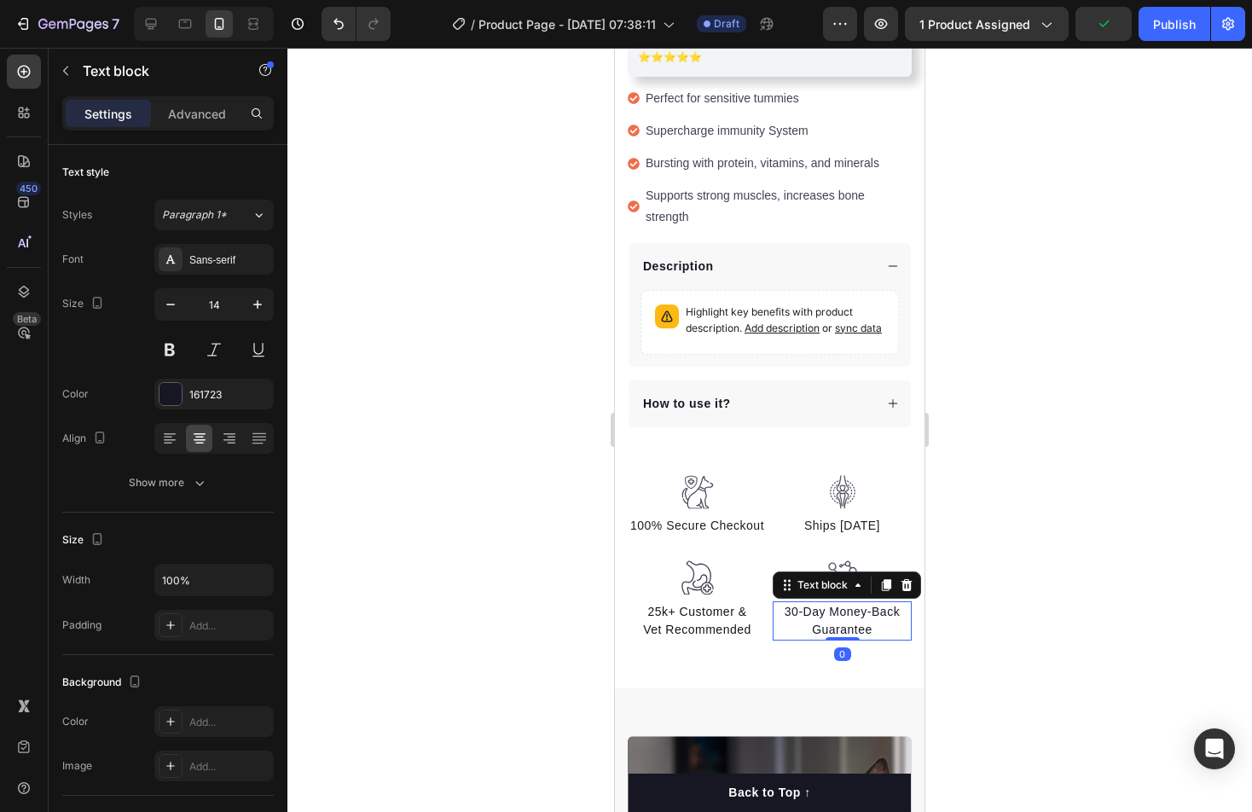
click at [834, 603] on p "30-Day Money-Back Guarantee" at bounding box center [843, 621] width 136 height 36
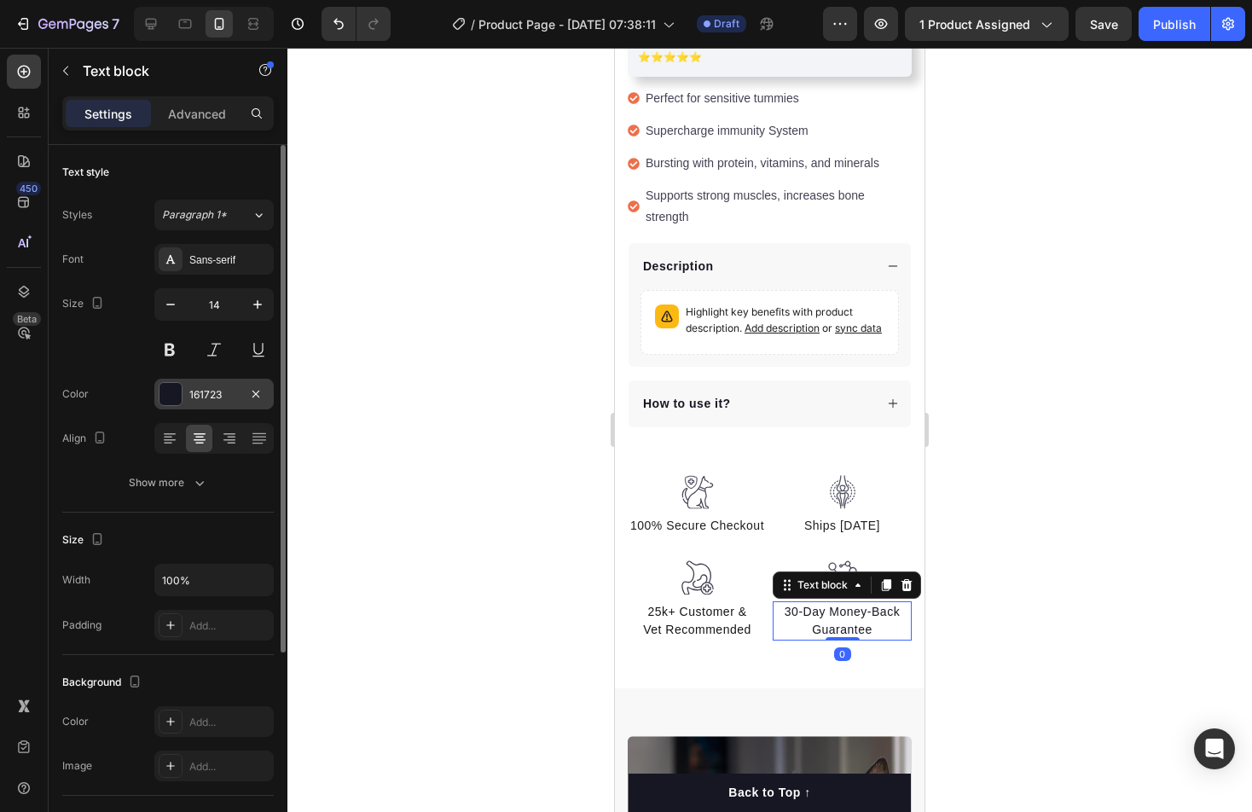
click at [203, 397] on div "161723" at bounding box center [213, 394] width 49 height 15
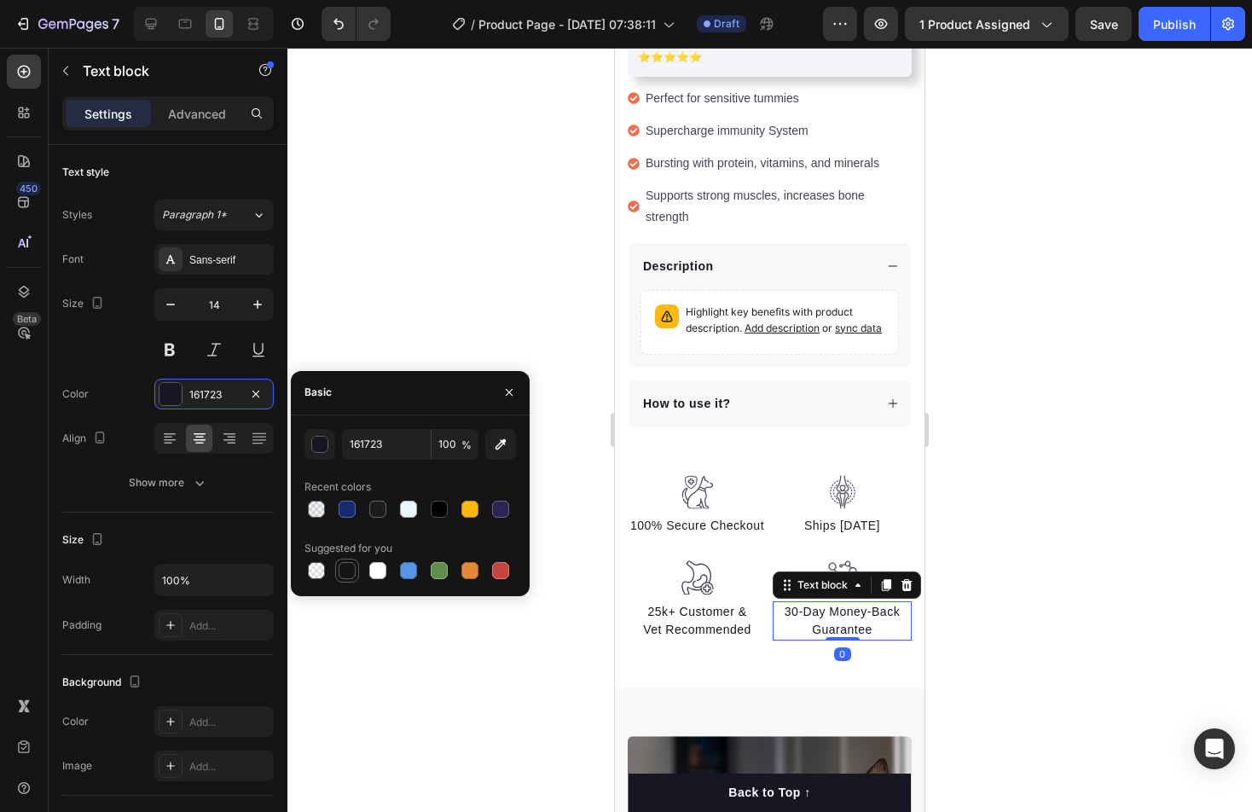
click at [349, 574] on div at bounding box center [347, 570] width 17 height 17
click at [375, 509] on div at bounding box center [377, 509] width 17 height 17
type input "1D1D1F"
click at [692, 621] on p "Vet Recommended" at bounding box center [698, 630] width 136 height 18
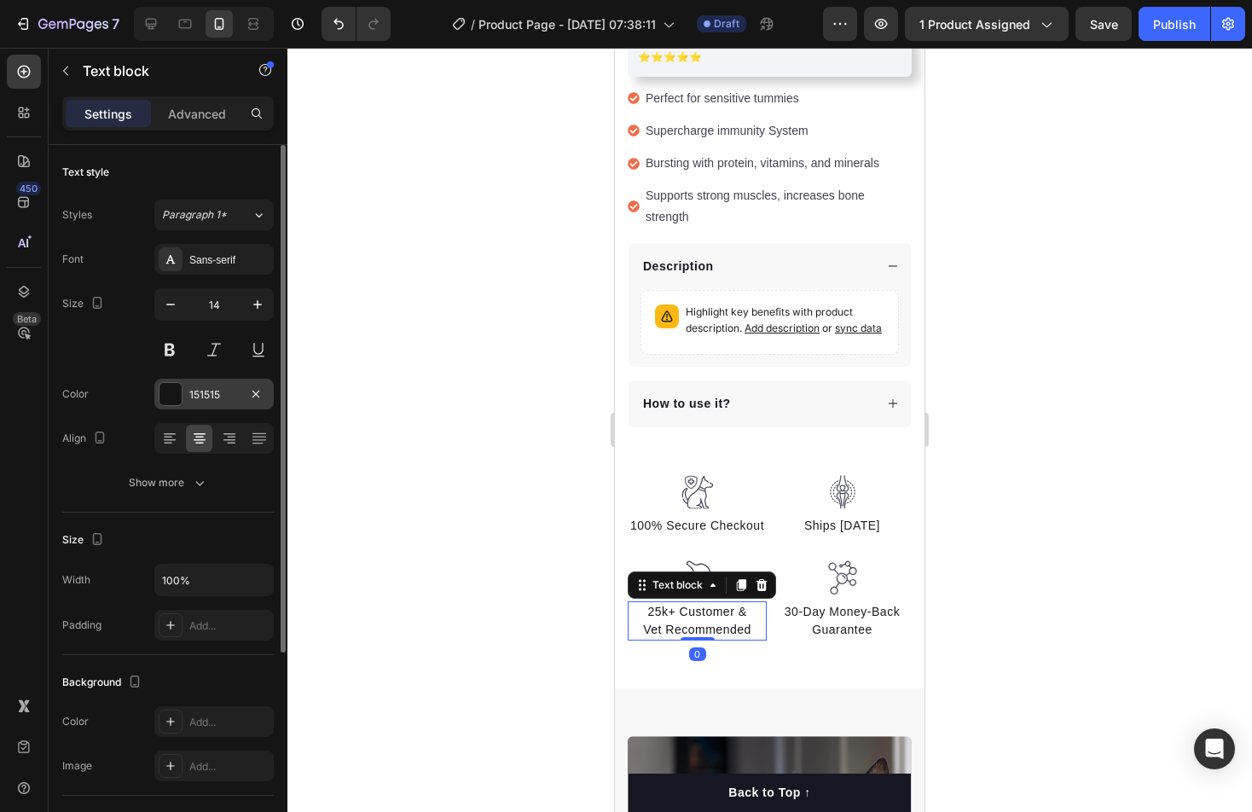
click at [226, 399] on div "151515" at bounding box center [213, 394] width 49 height 15
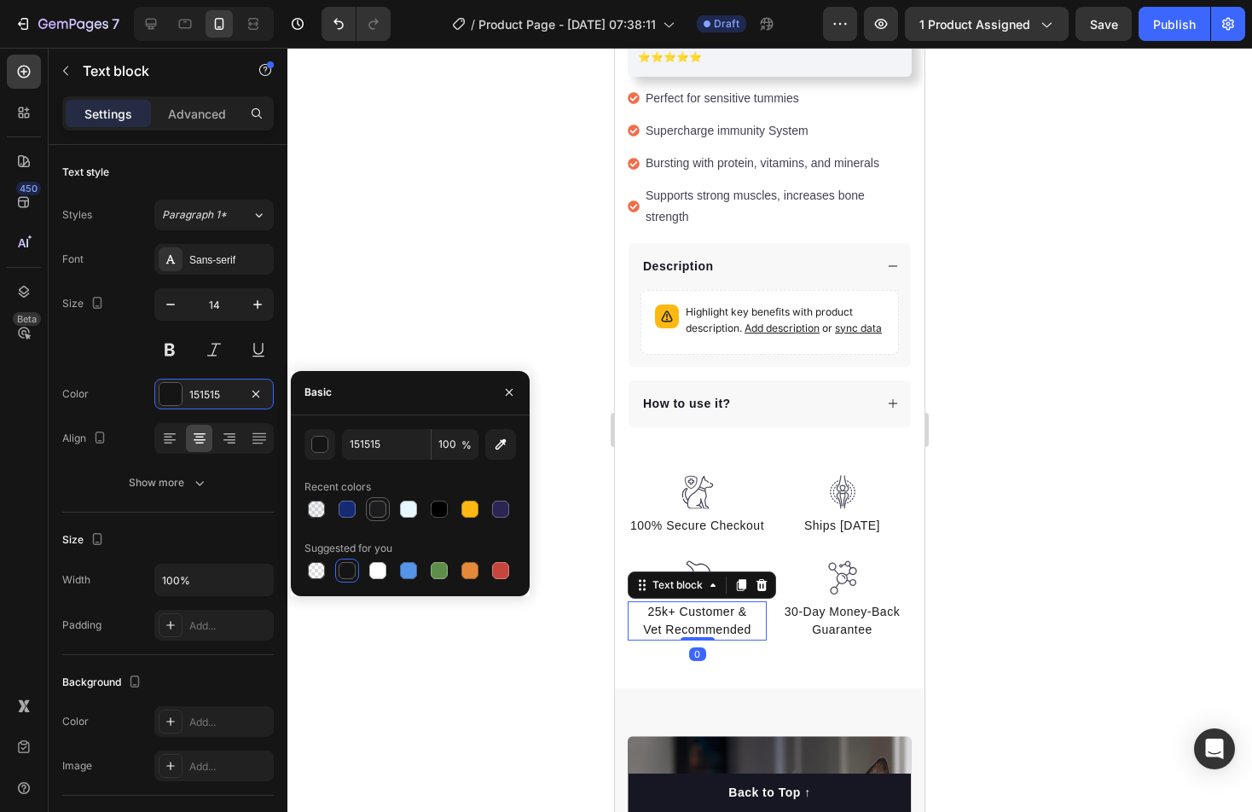
click at [379, 510] on div at bounding box center [377, 509] width 17 height 17
type input "1D1D1F"
click at [1014, 481] on div at bounding box center [769, 430] width 965 height 764
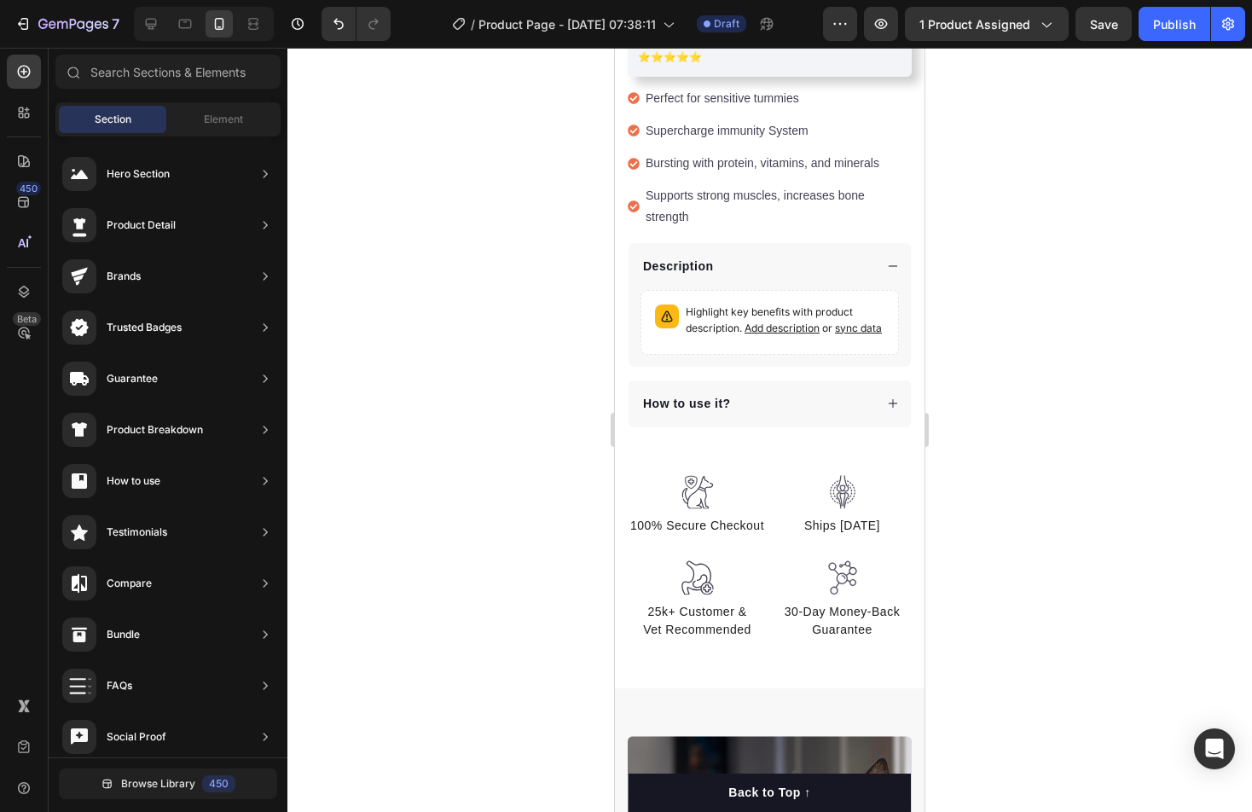
click at [1014, 481] on div at bounding box center [769, 430] width 965 height 764
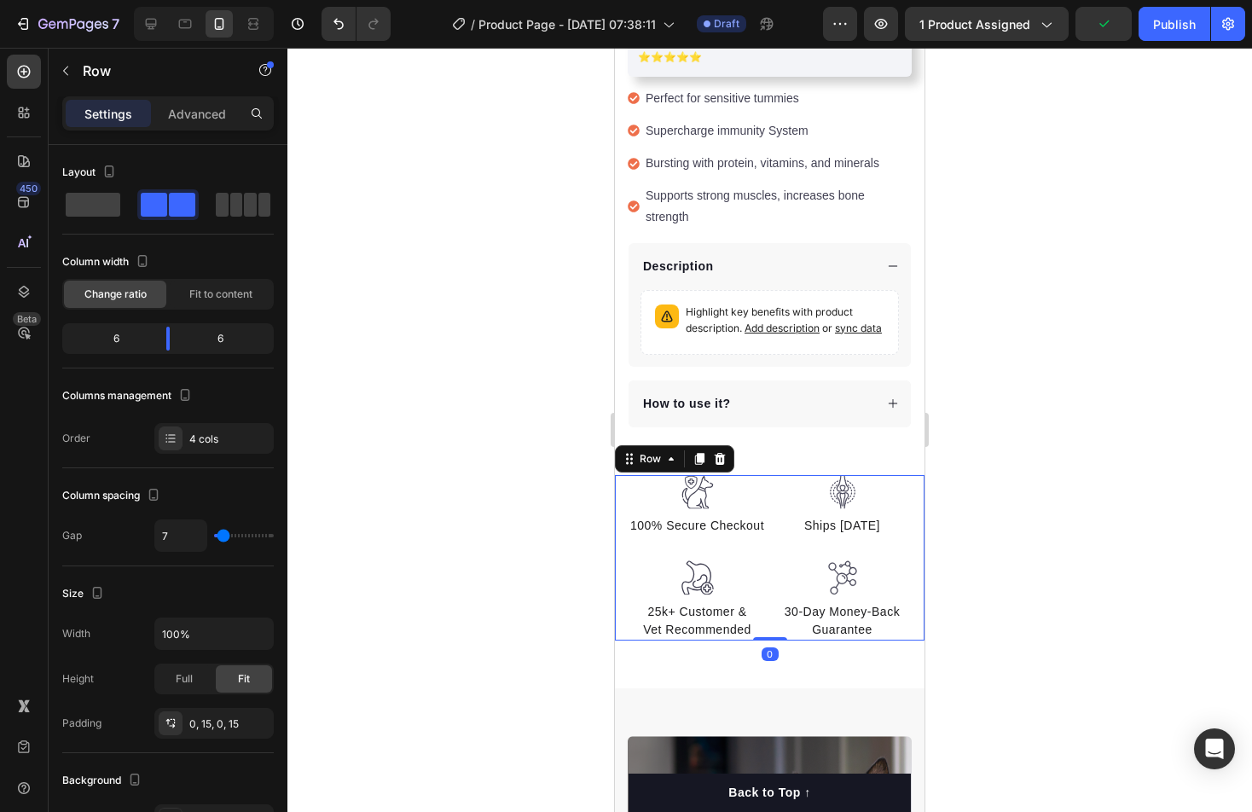
click at [624, 489] on div "Image 100% Secure Checkout Text block Image 25k+ Customer & Vet Recommended Tex…" at bounding box center [770, 558] width 310 height 166
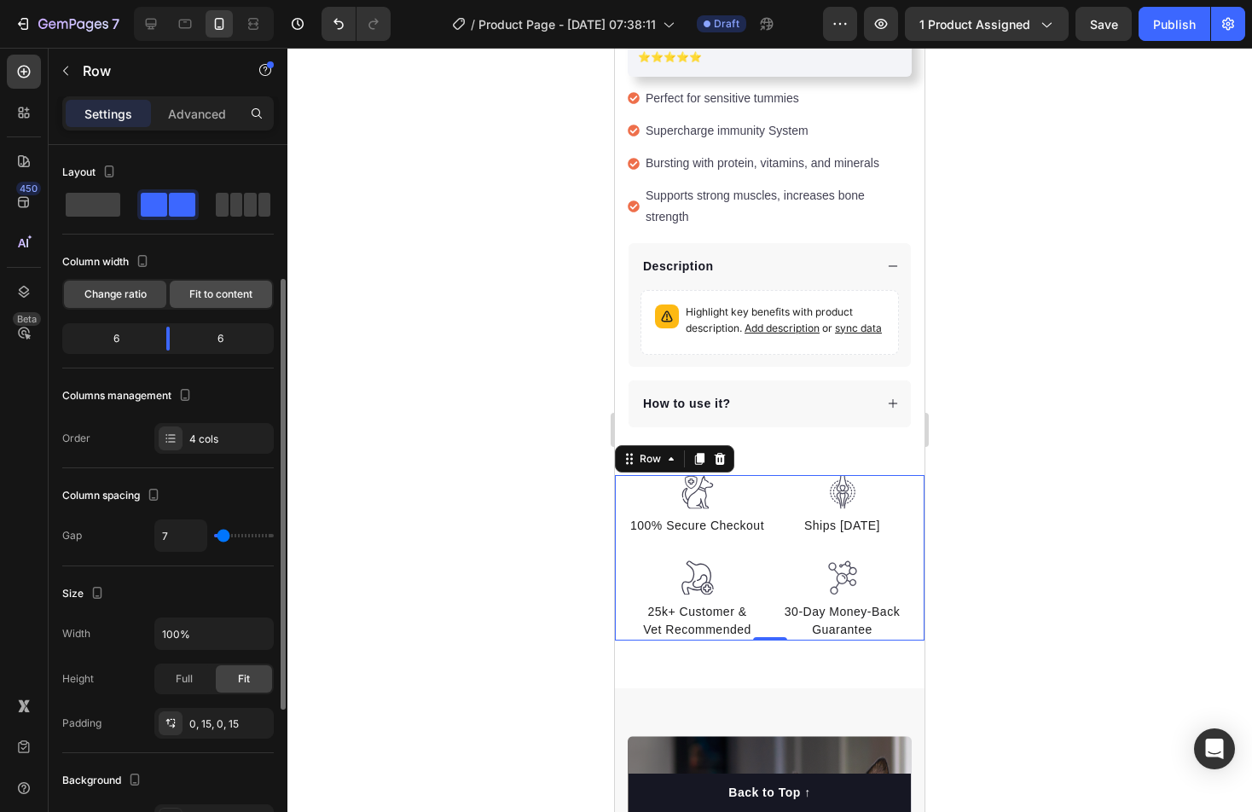
scroll to position [472, 0]
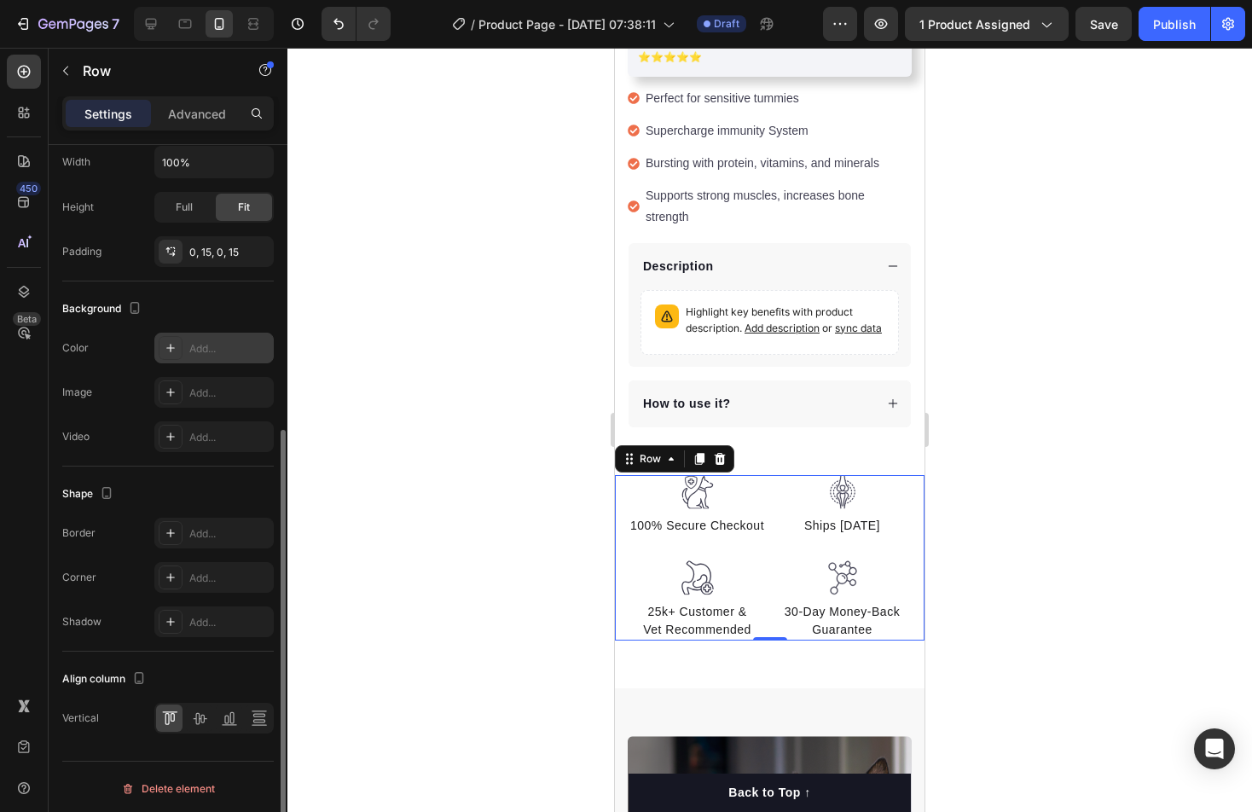
click at [203, 348] on div "Add..." at bounding box center [229, 348] width 80 height 15
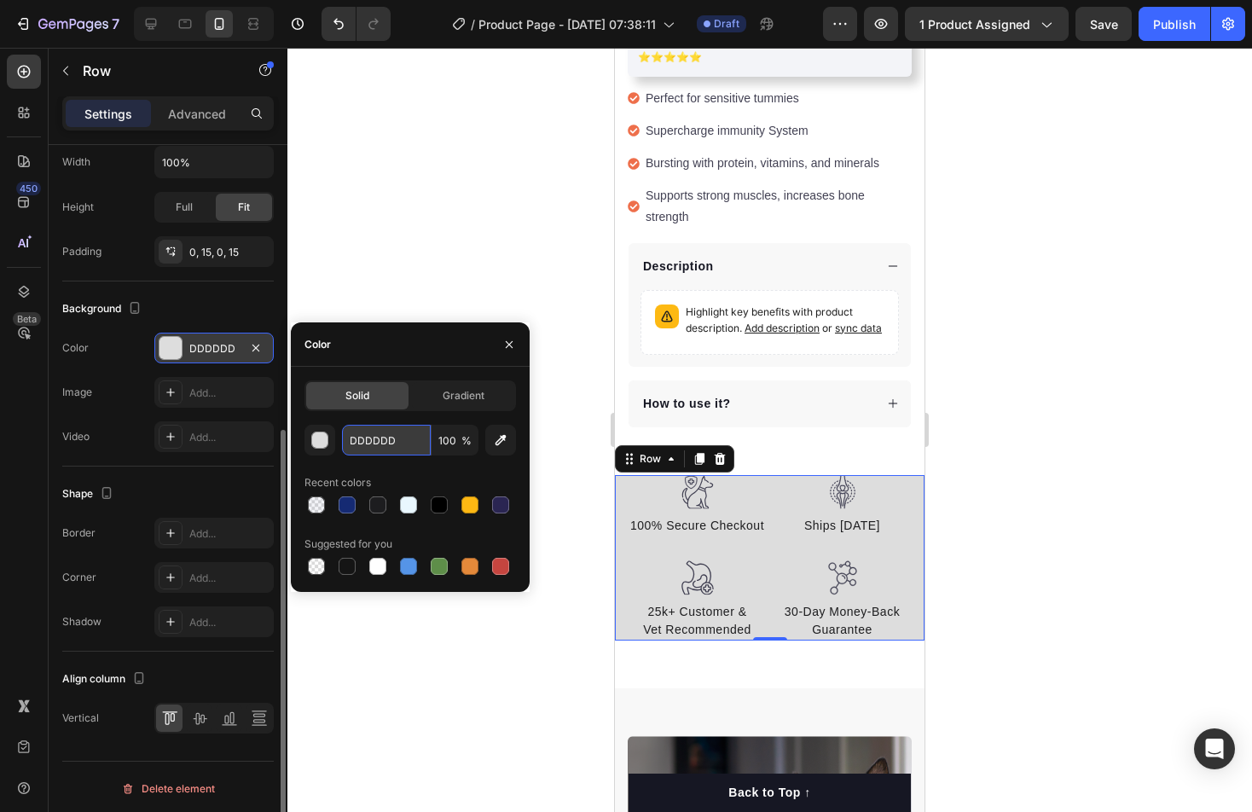
click at [397, 439] on input "DDDDDD" at bounding box center [386, 440] width 89 height 31
paste input "F7F8F"
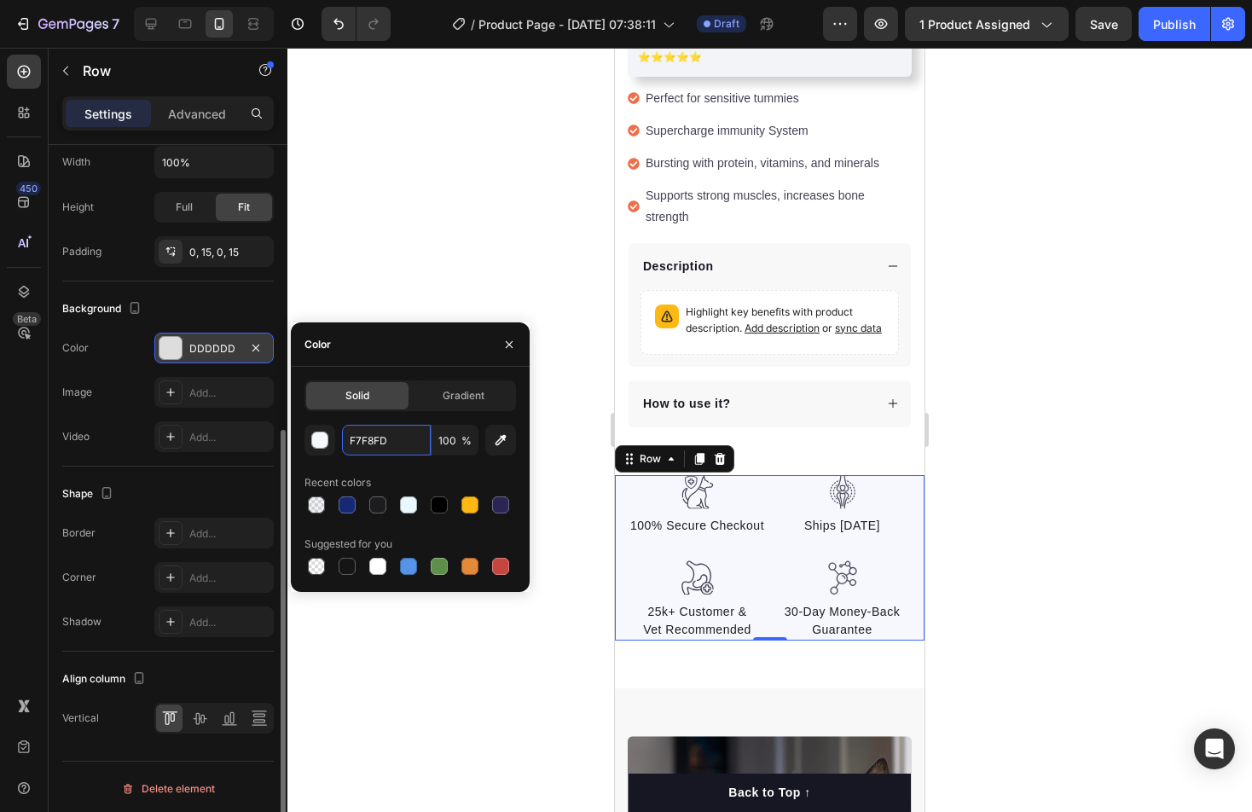
type input "F7F8FD"
click at [407, 474] on div "Recent colors" at bounding box center [411, 482] width 212 height 27
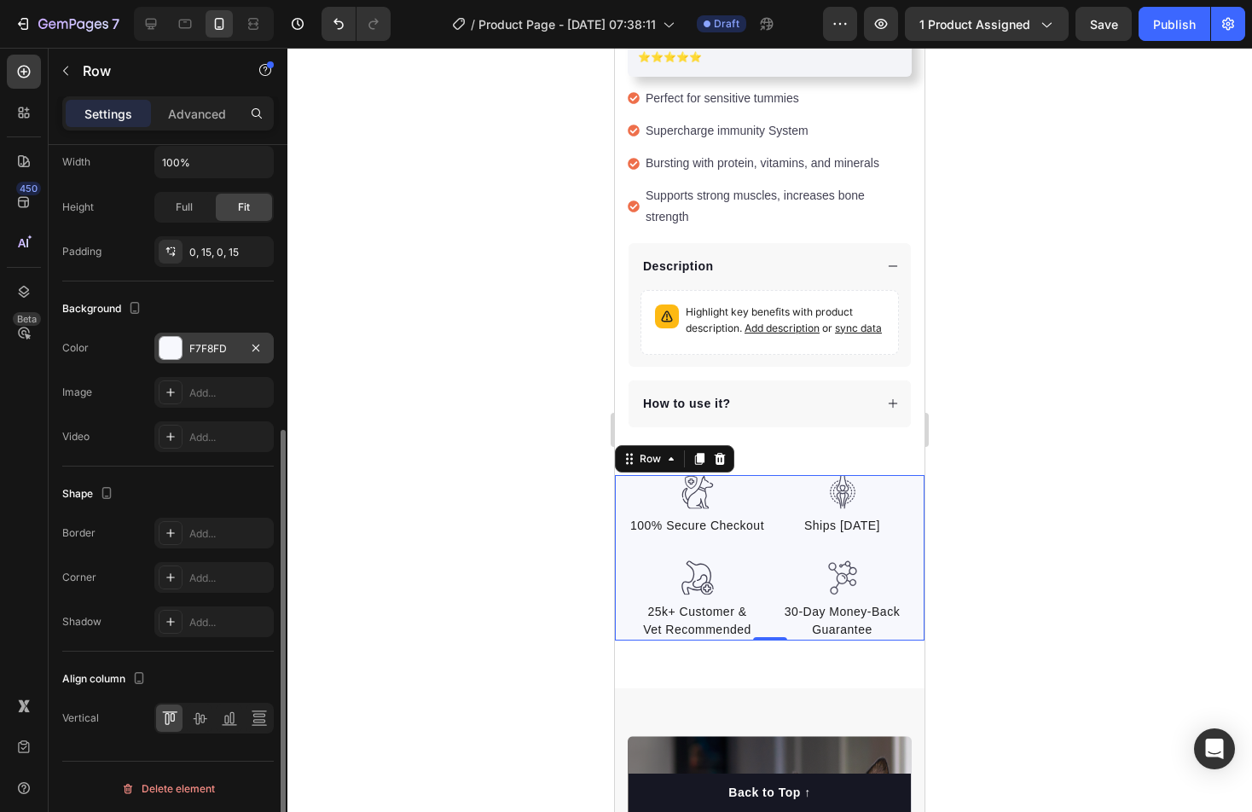
click at [1141, 502] on div at bounding box center [769, 430] width 965 height 764
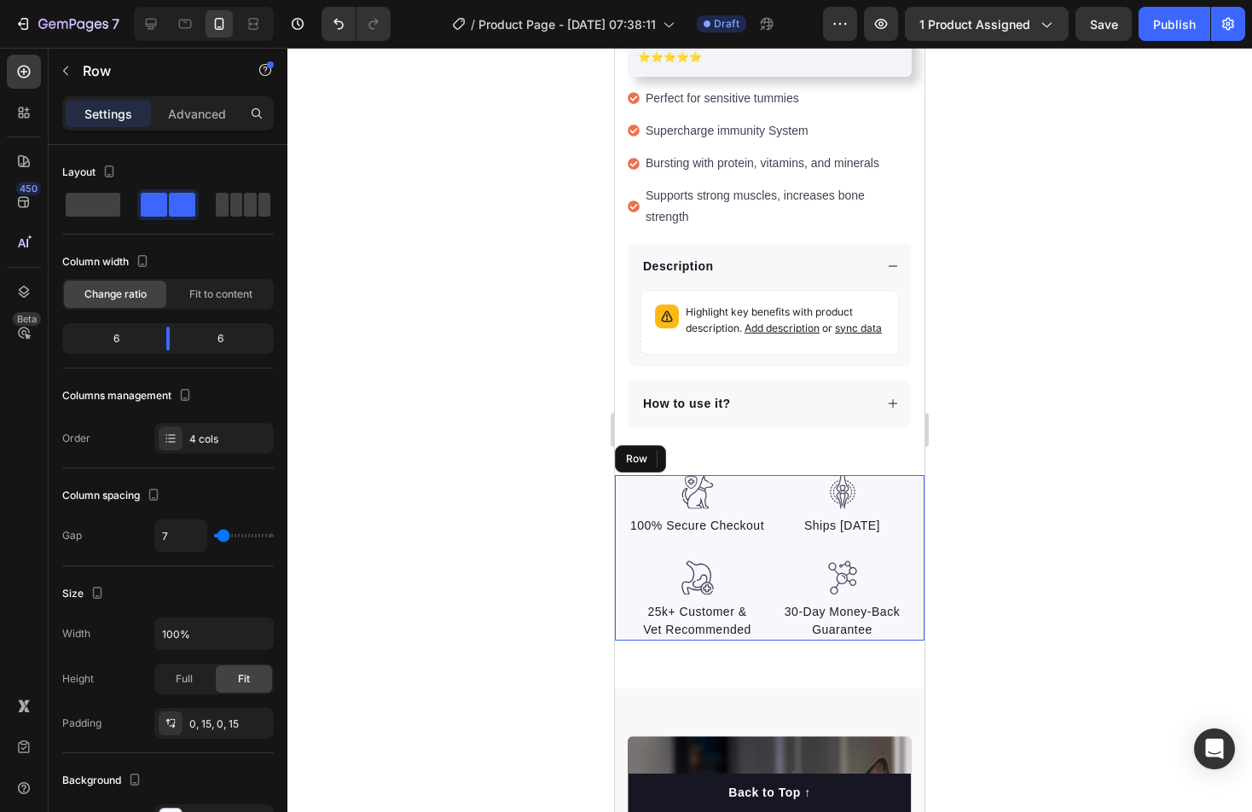
click at [916, 475] on div "Image 100% Secure Checkout Text block Image 25k+ Customer & Vet Recommended Tex…" at bounding box center [770, 558] width 310 height 166
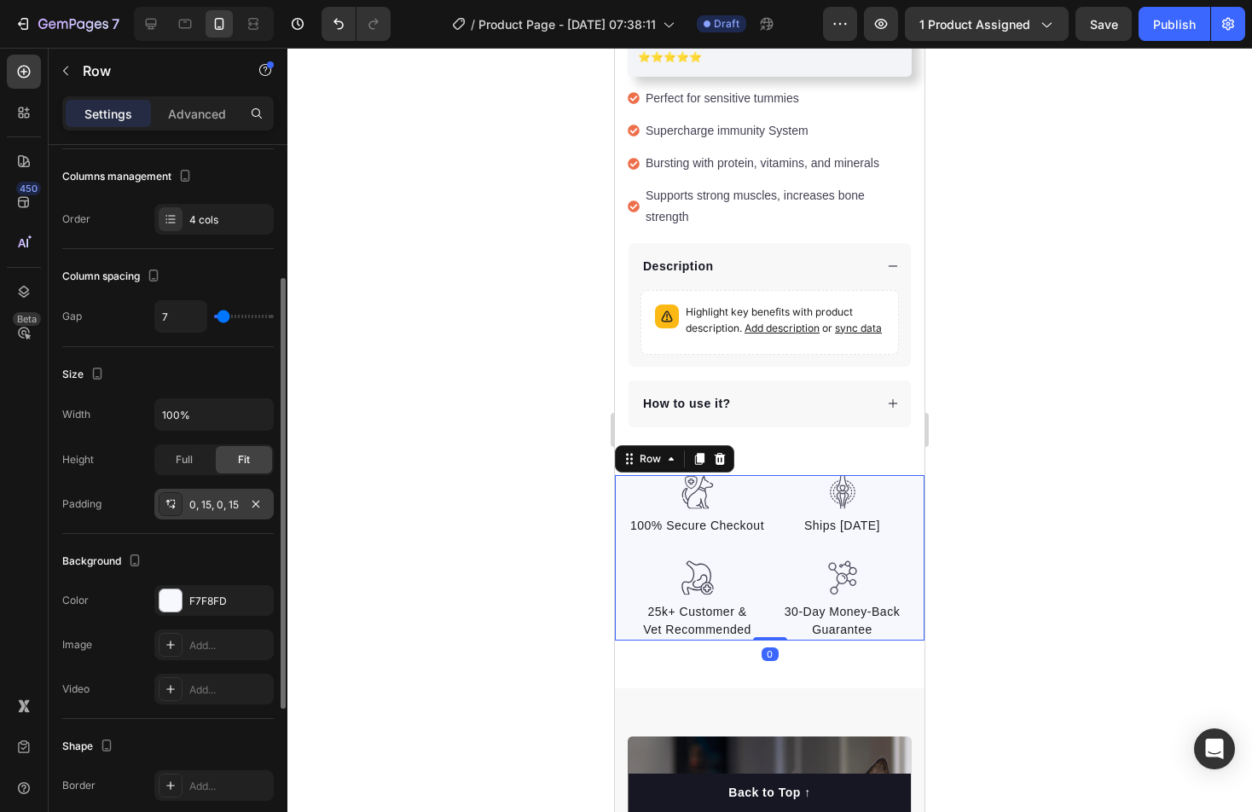
scroll to position [220, 0]
click at [208, 507] on div "0, 15, 0, 15" at bounding box center [213, 504] width 49 height 15
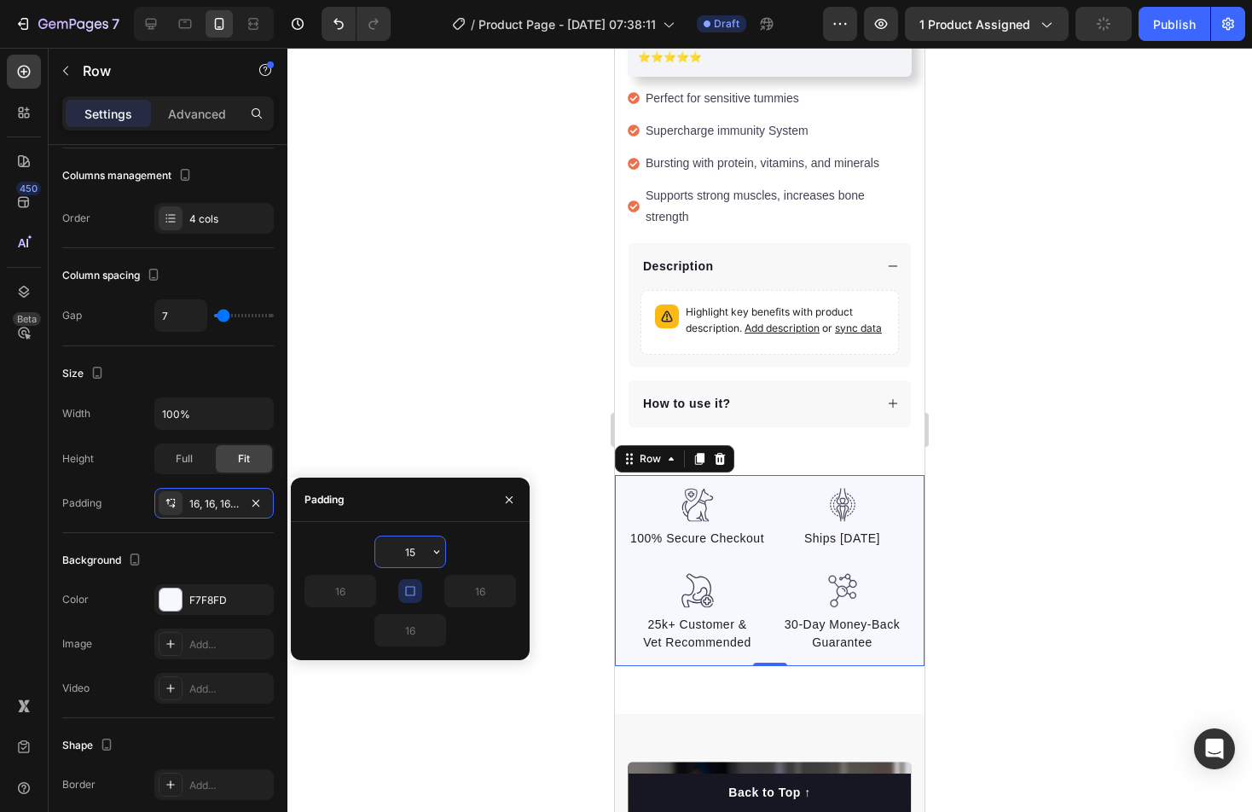
type input "15"
click at [493, 637] on div "15" at bounding box center [411, 630] width 212 height 32
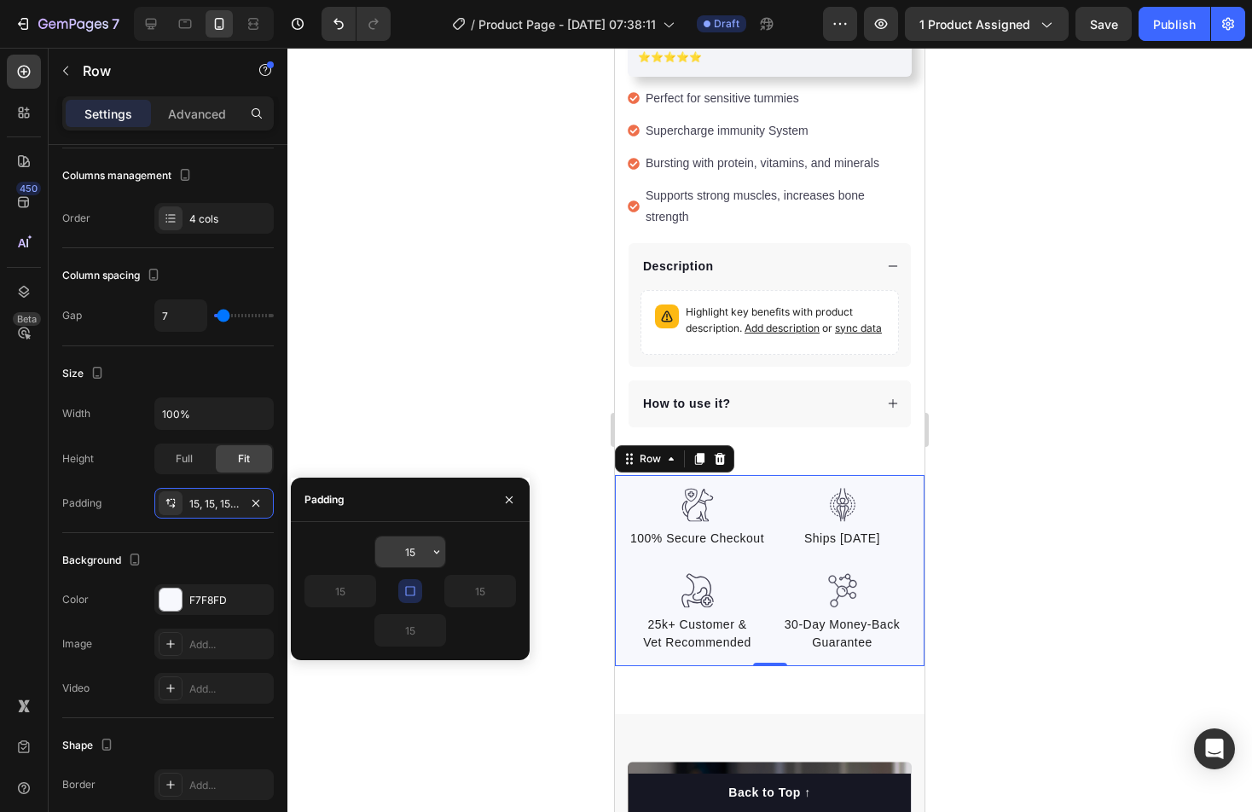
click at [425, 560] on input "15" at bounding box center [410, 552] width 70 height 31
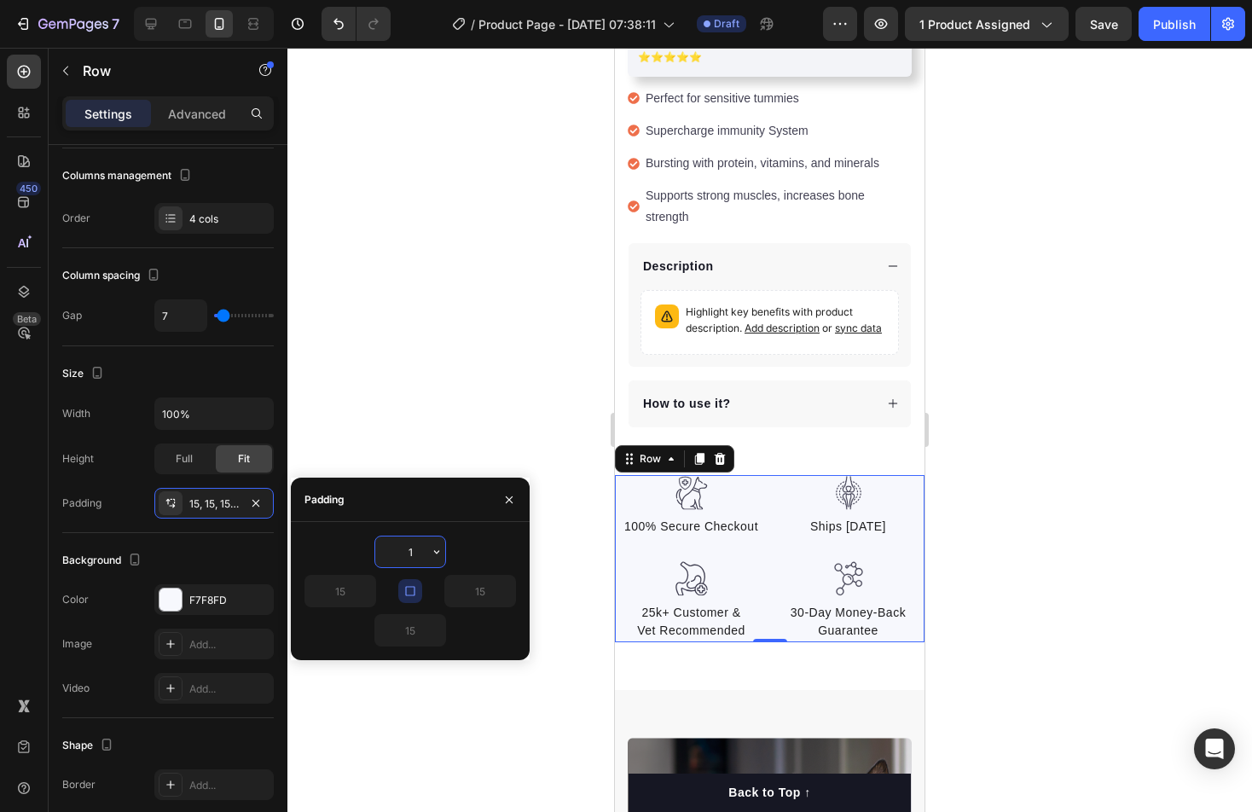
type input "16"
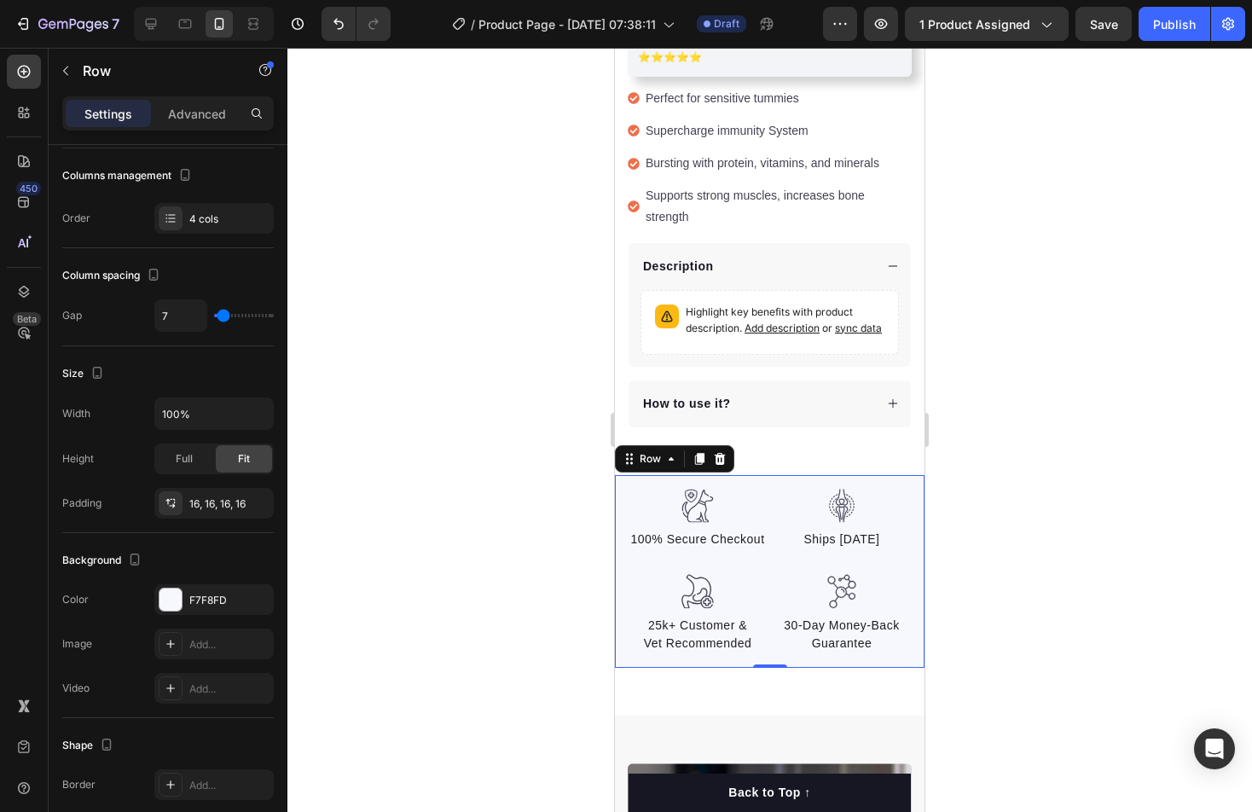
click at [1070, 547] on div at bounding box center [769, 430] width 965 height 764
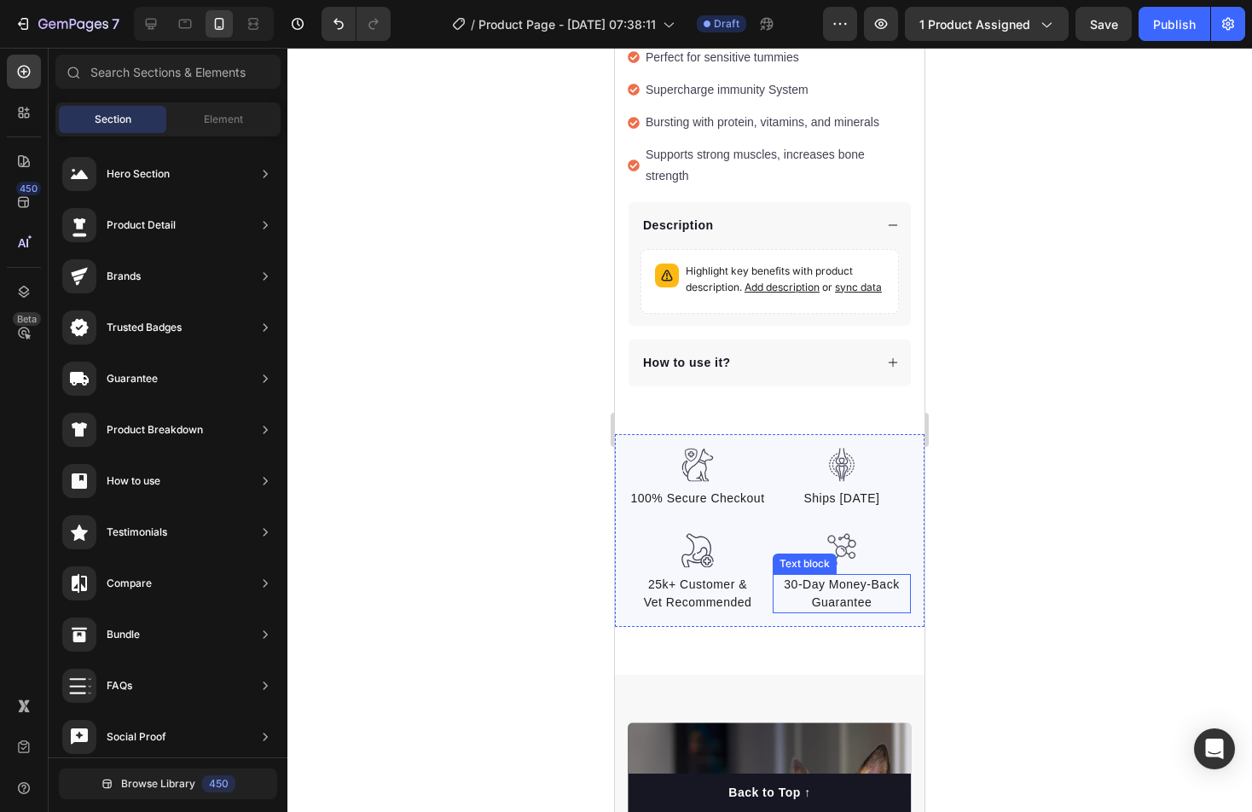
scroll to position [810, 0]
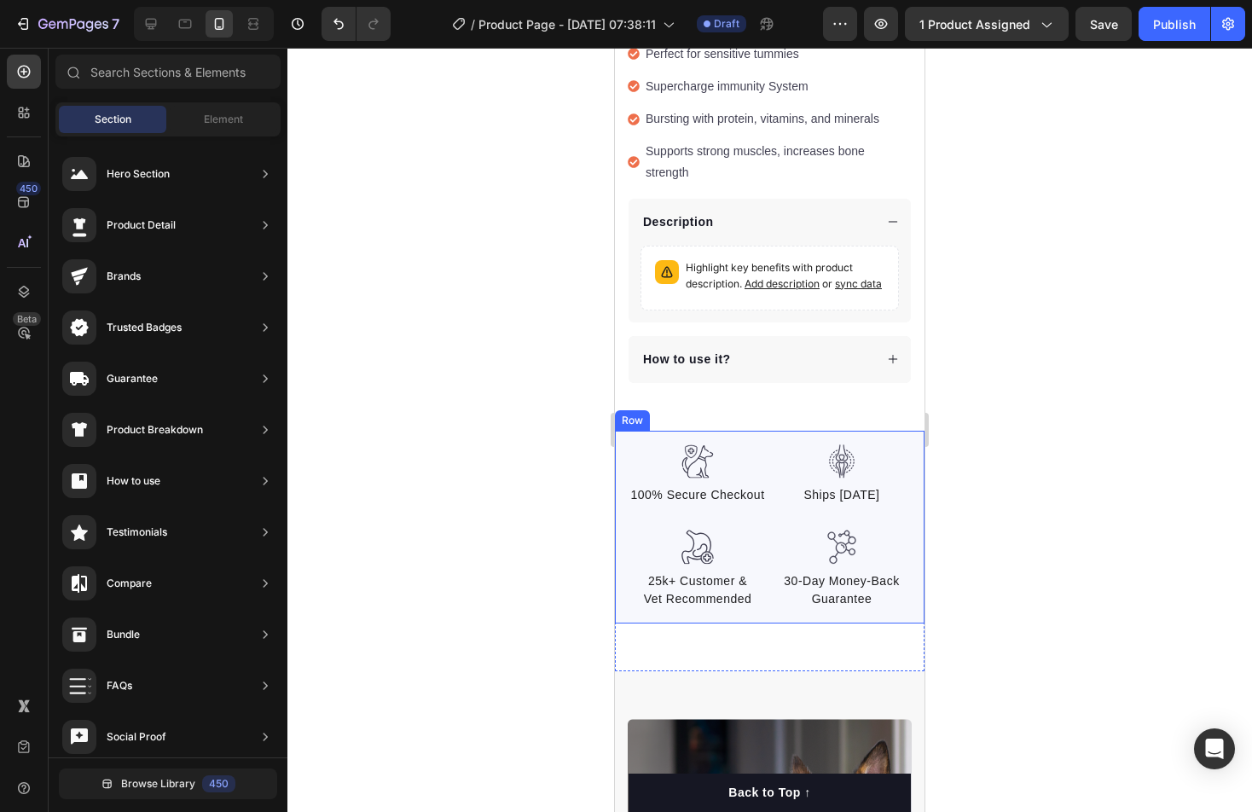
click at [752, 431] on div "Image 100% Secure Checkout Text block Image 25k+ Customer & Vet Recommended Tex…" at bounding box center [770, 527] width 310 height 193
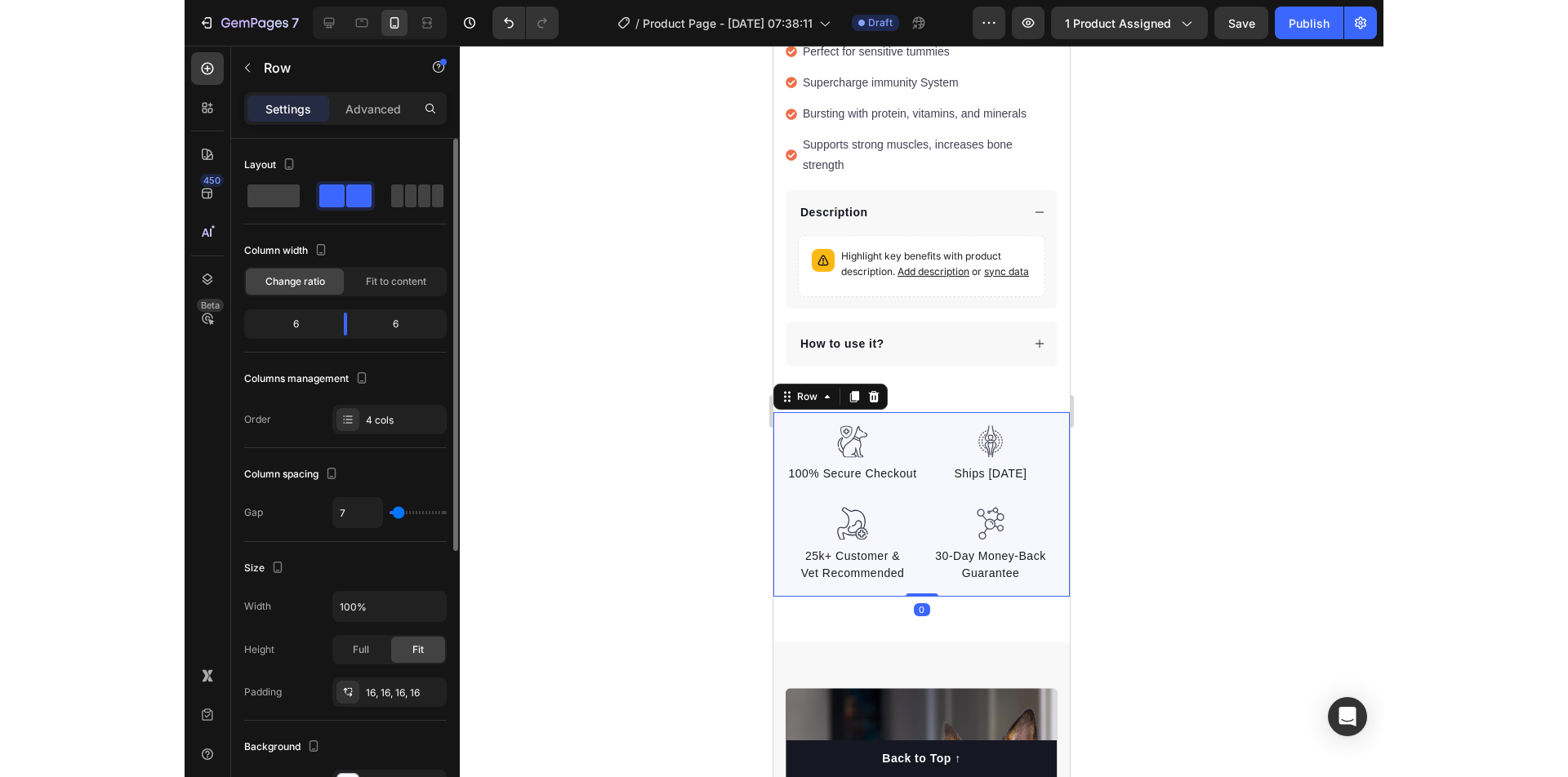
scroll to position [225, 0]
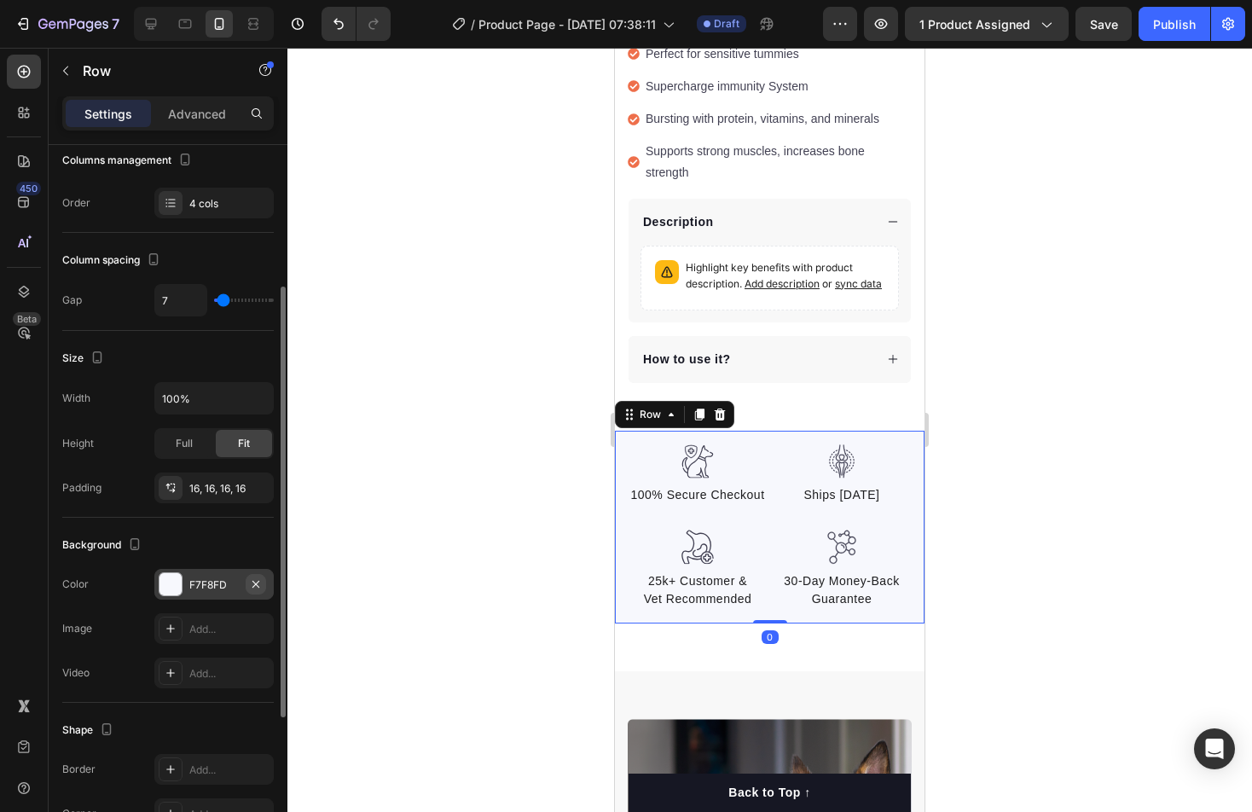
drag, startPoint x: 214, startPoint y: 576, endPoint x: 253, endPoint y: 576, distance: 38.4
click at [214, 578] on div "F7F8FD" at bounding box center [213, 585] width 49 height 15
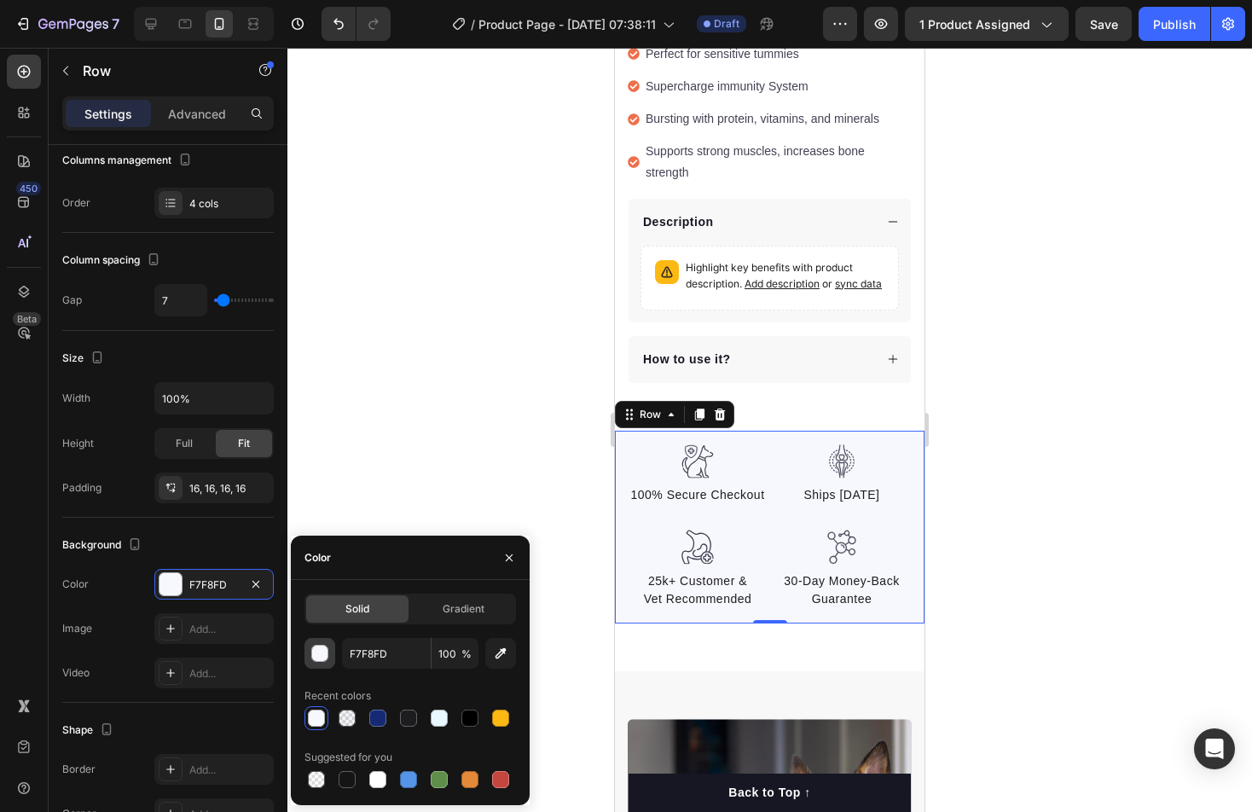
click at [316, 660] on div "button" at bounding box center [320, 654] width 17 height 17
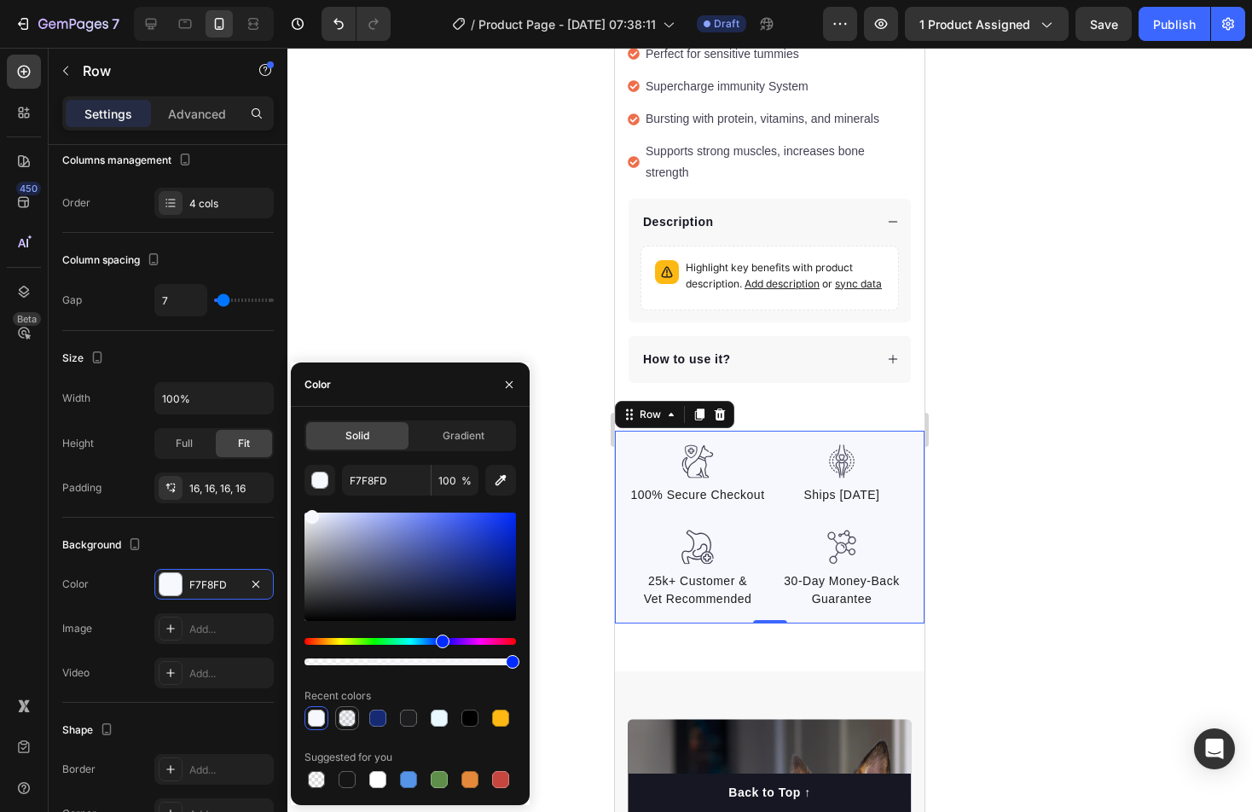
click at [351, 721] on div at bounding box center [347, 718] width 17 height 17
type input "152A73"
type input "5"
click at [441, 717] on div at bounding box center [439, 718] width 17 height 17
type input "E9F7FE"
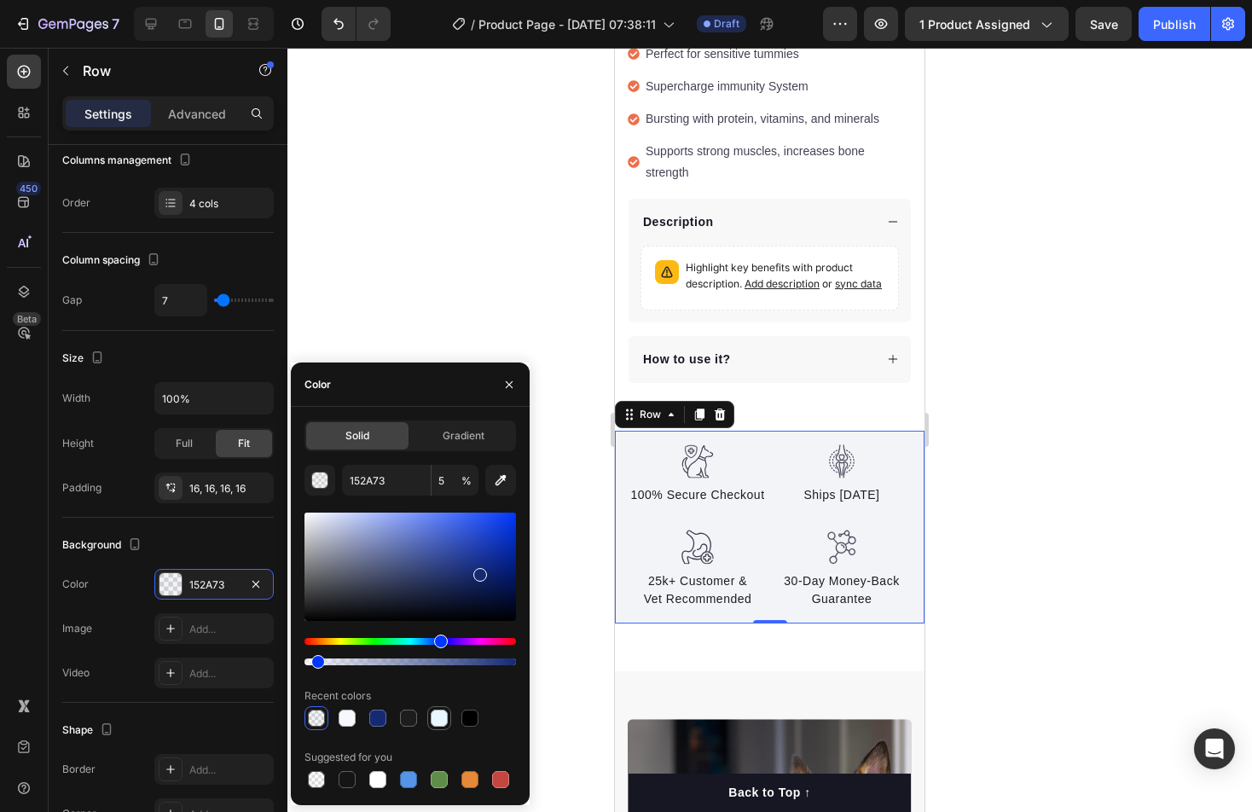
type input "100"
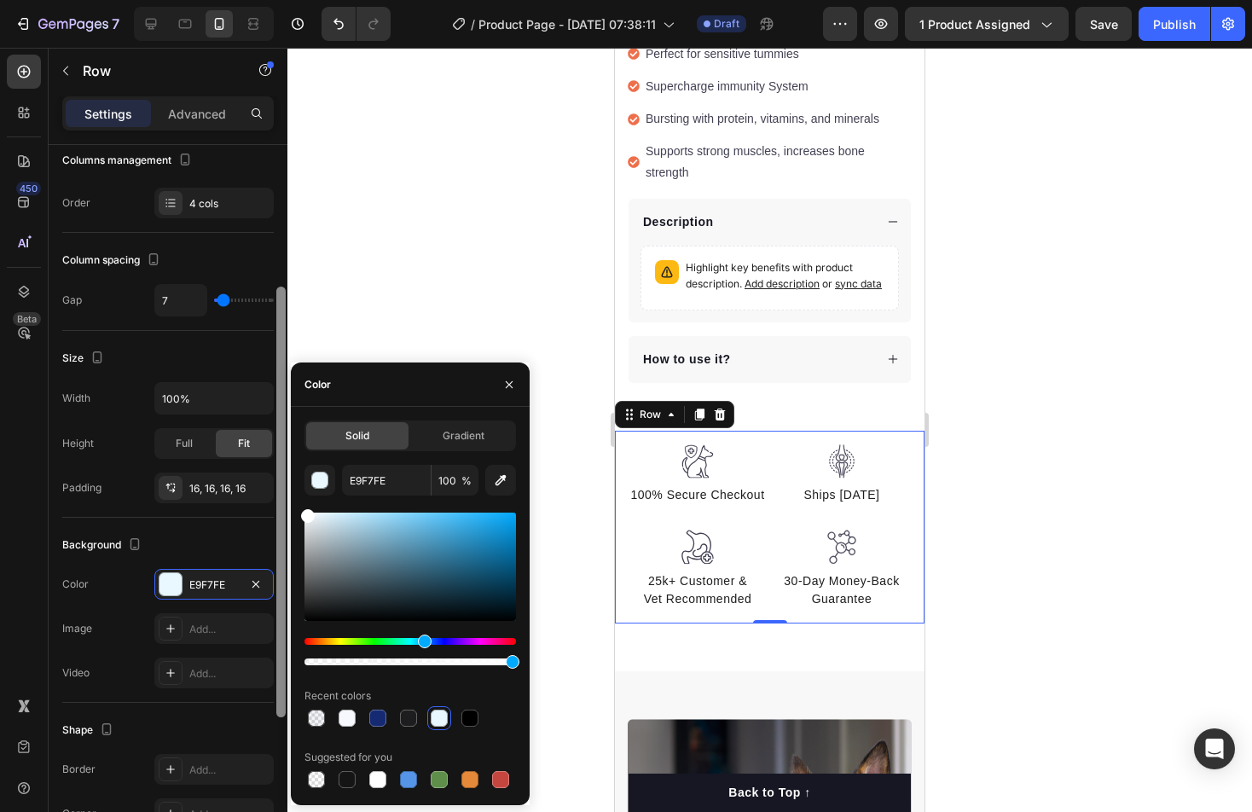
drag, startPoint x: 316, startPoint y: 506, endPoint x: 282, endPoint y: 491, distance: 36.6
click at [282, 491] on div "450 Beta Sections(18) Elements(84) Section Element Hero Section Product Detail …" at bounding box center [143, 430] width 287 height 764
type input "FFFFFF"
click at [1040, 478] on div at bounding box center [769, 430] width 965 height 764
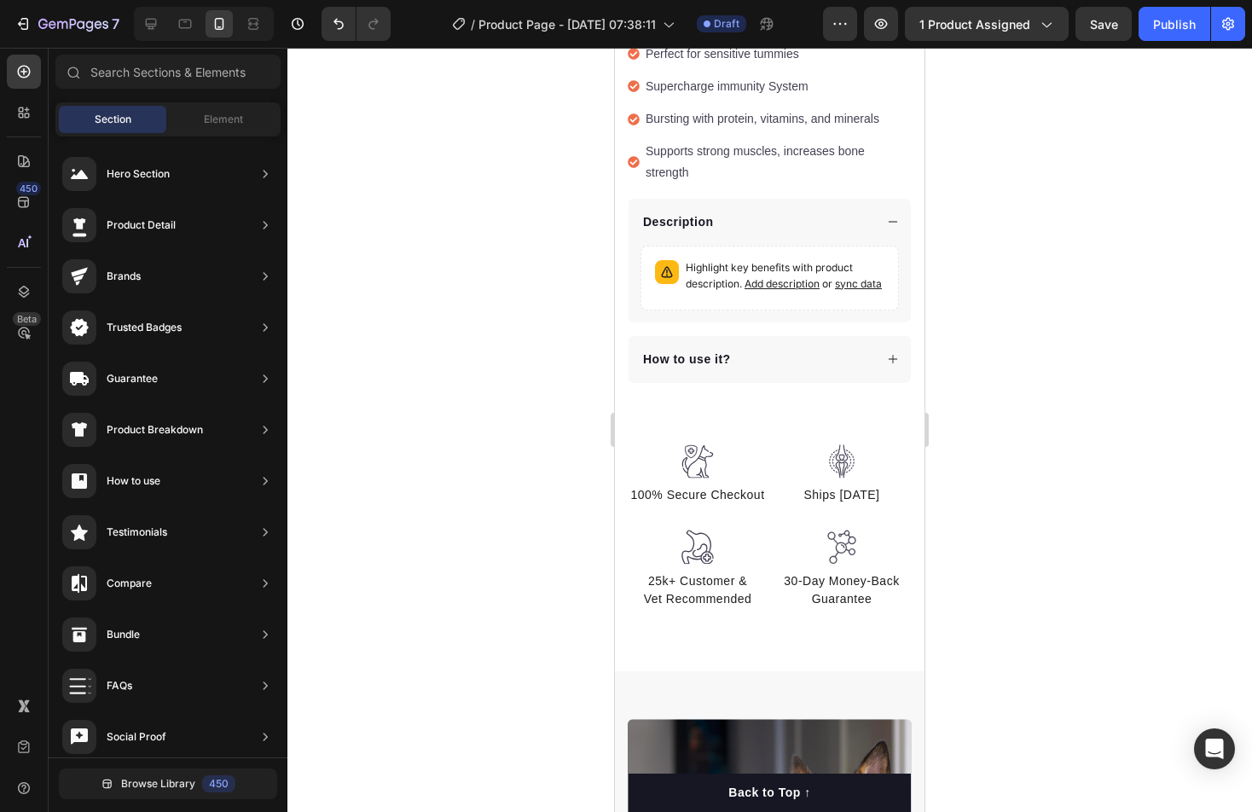
click at [1040, 478] on div at bounding box center [769, 430] width 965 height 764
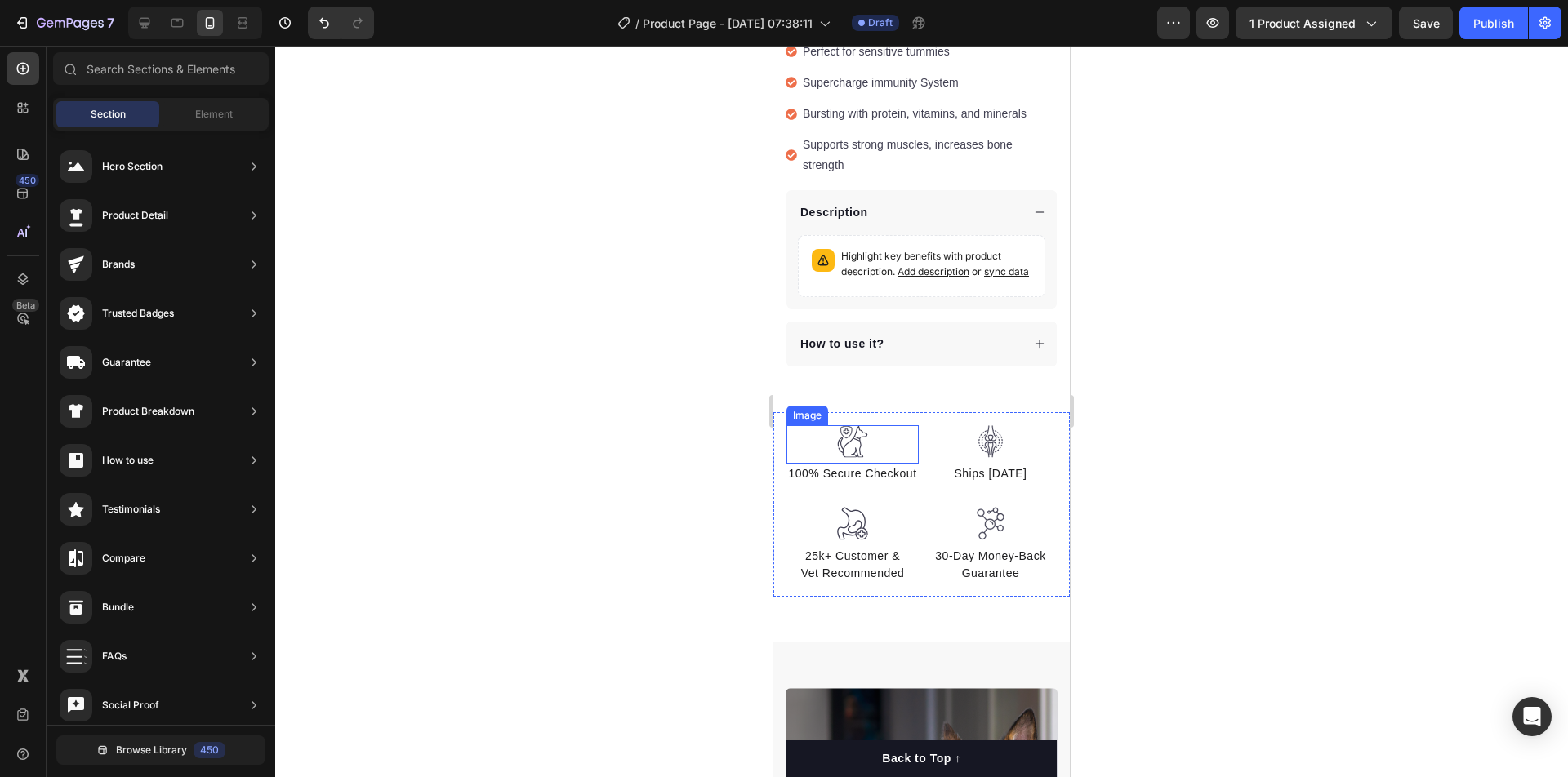
click at [868, 425] on img at bounding box center [853, 441] width 33 height 33
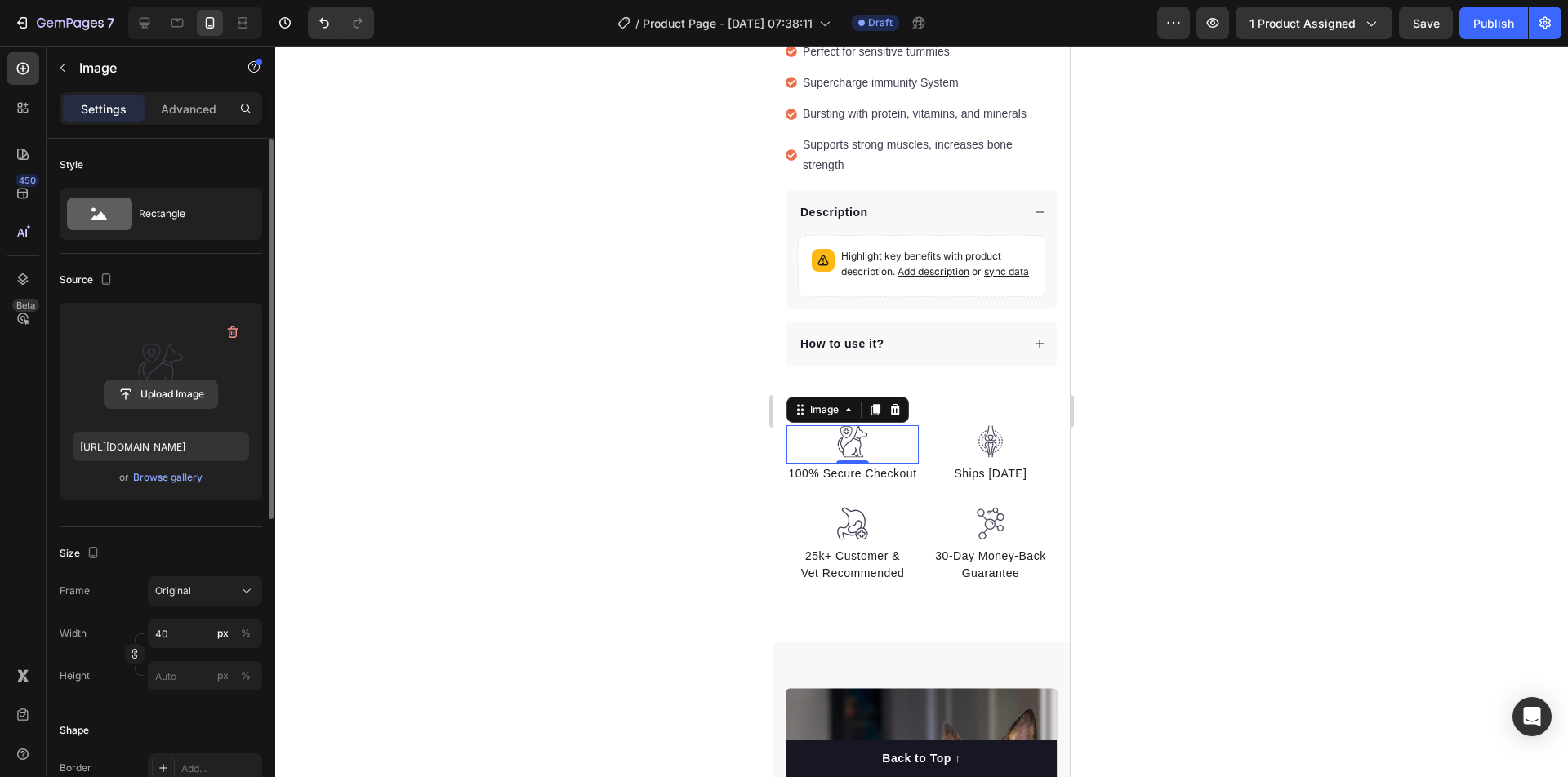
click at [134, 385] on input "file" at bounding box center [161, 394] width 113 height 28
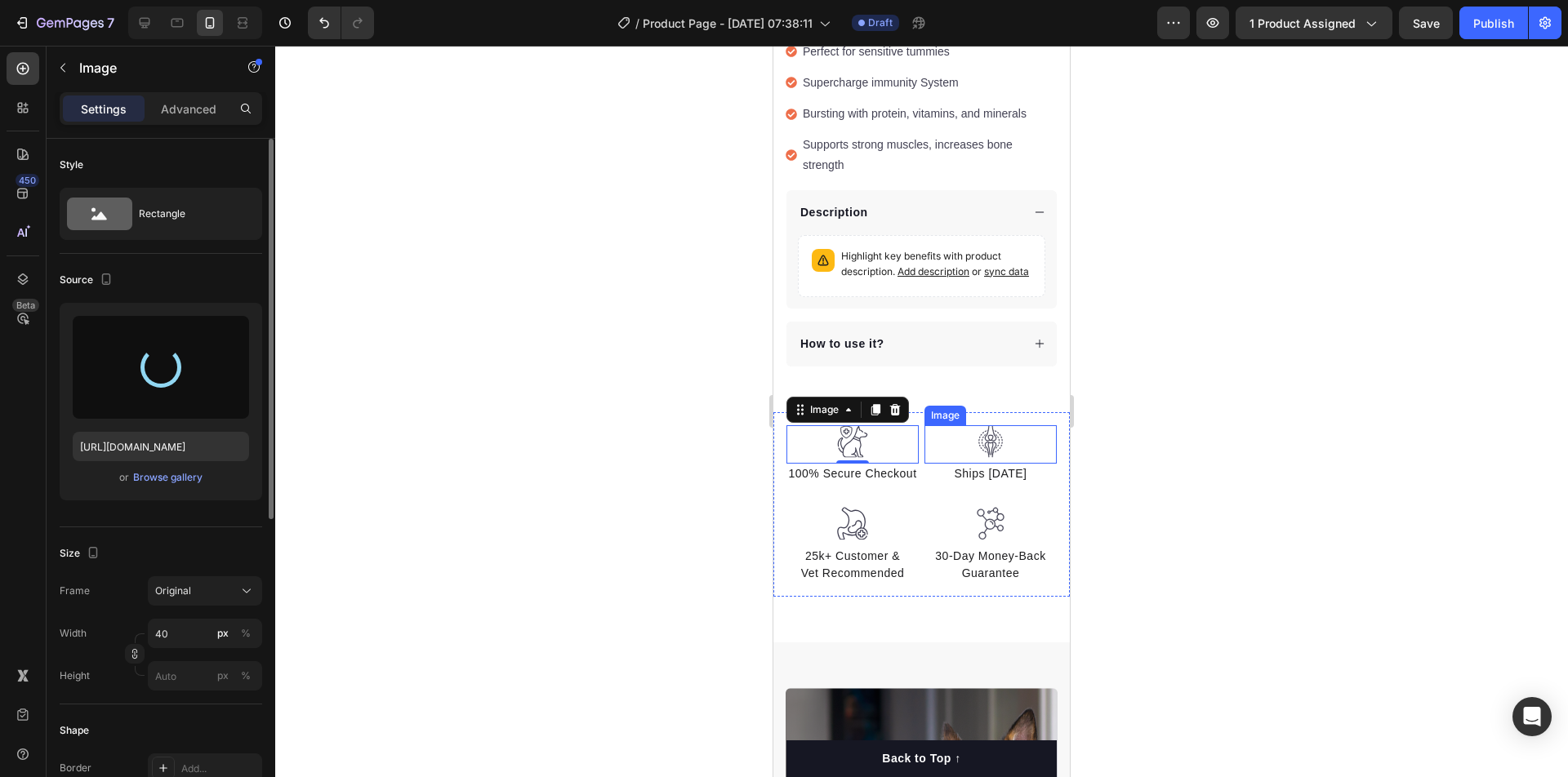
type input "[URL][DOMAIN_NAME]"
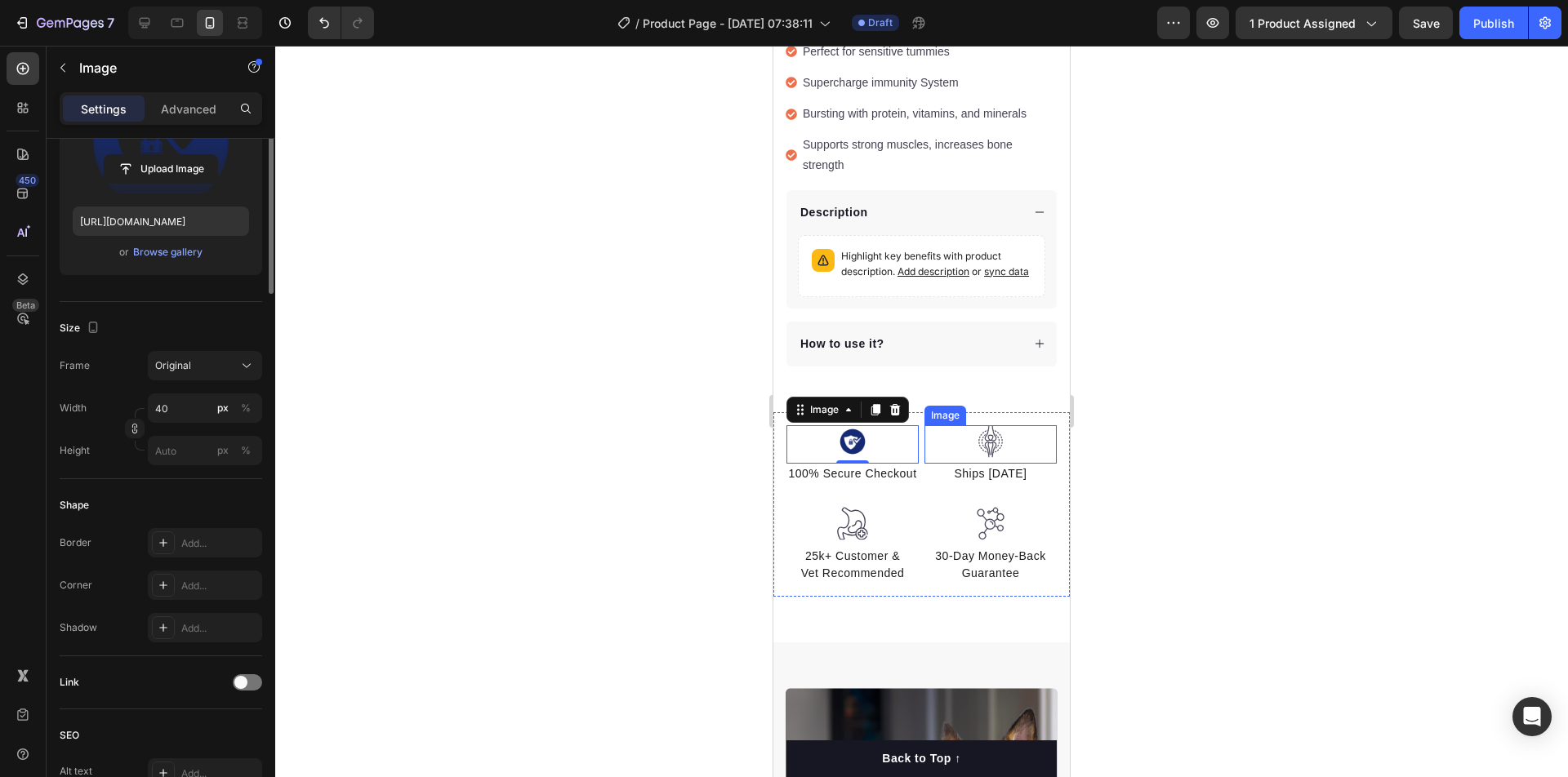
click at [975, 425] on img at bounding box center [991, 441] width 33 height 33
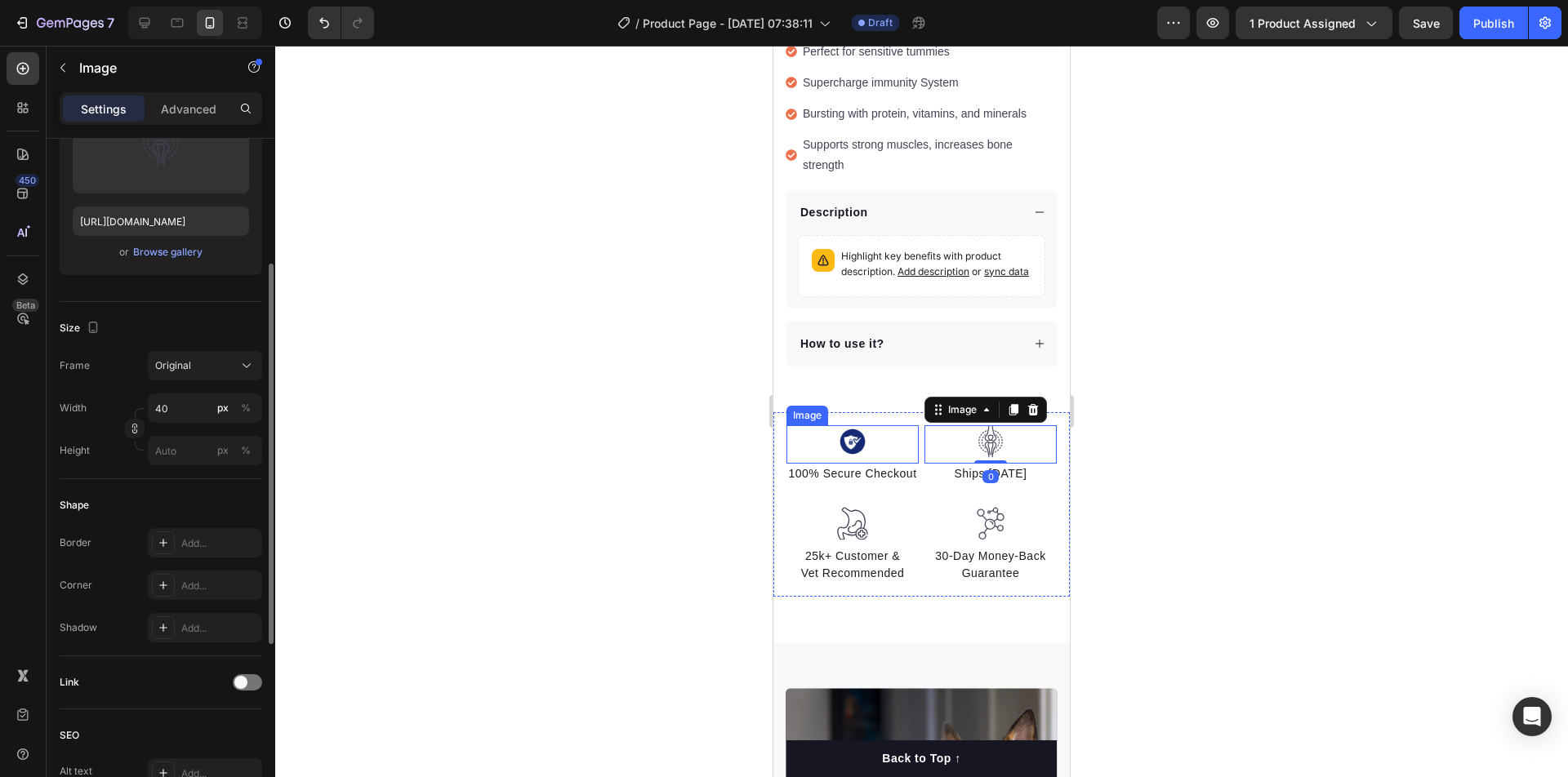
click at [865, 425] on img at bounding box center [853, 441] width 33 height 33
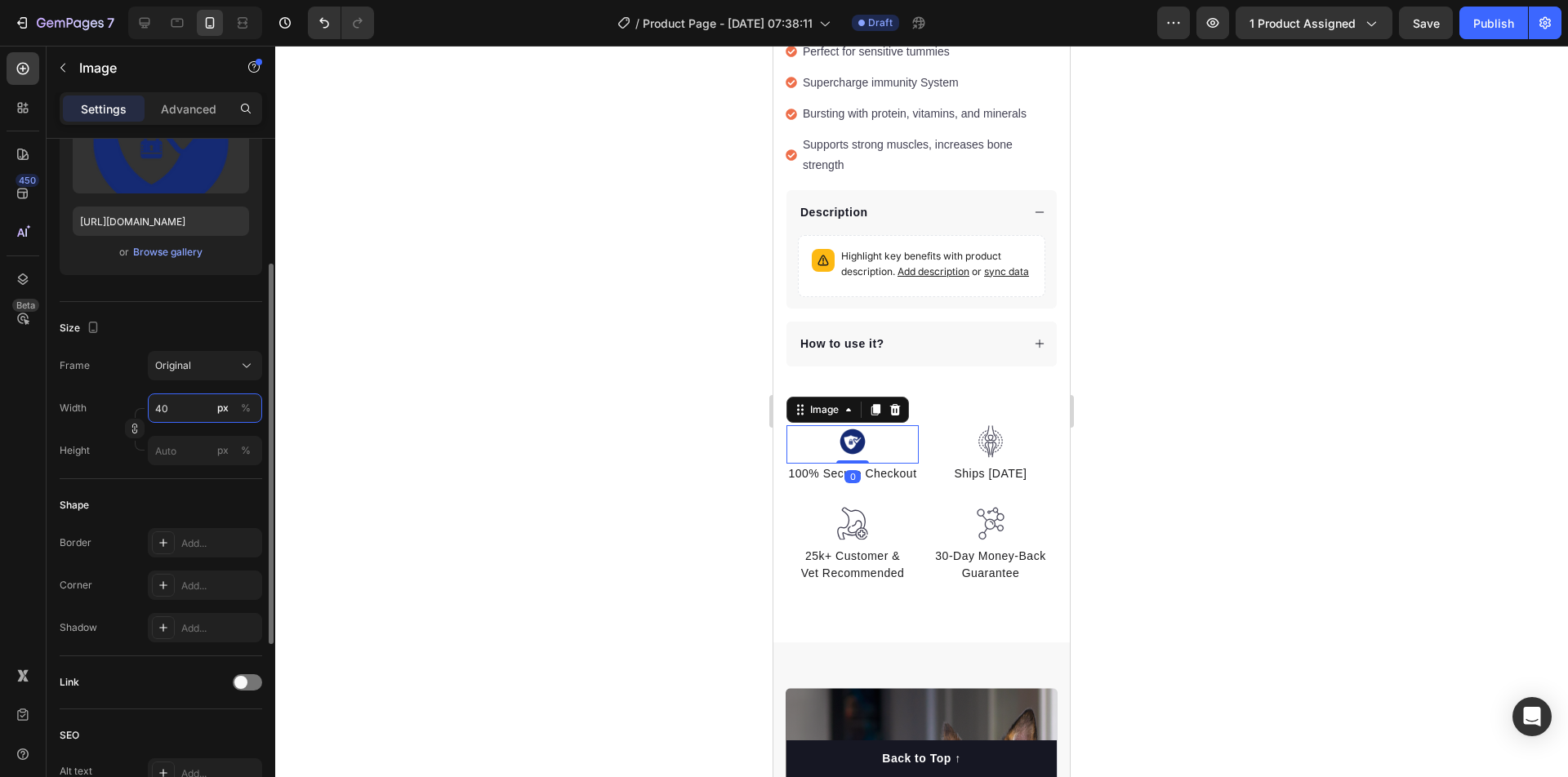
click at [169, 415] on input "40" at bounding box center [204, 408] width 114 height 30
click at [184, 447] on p "Full 100%" at bounding box center [201, 446] width 95 height 14
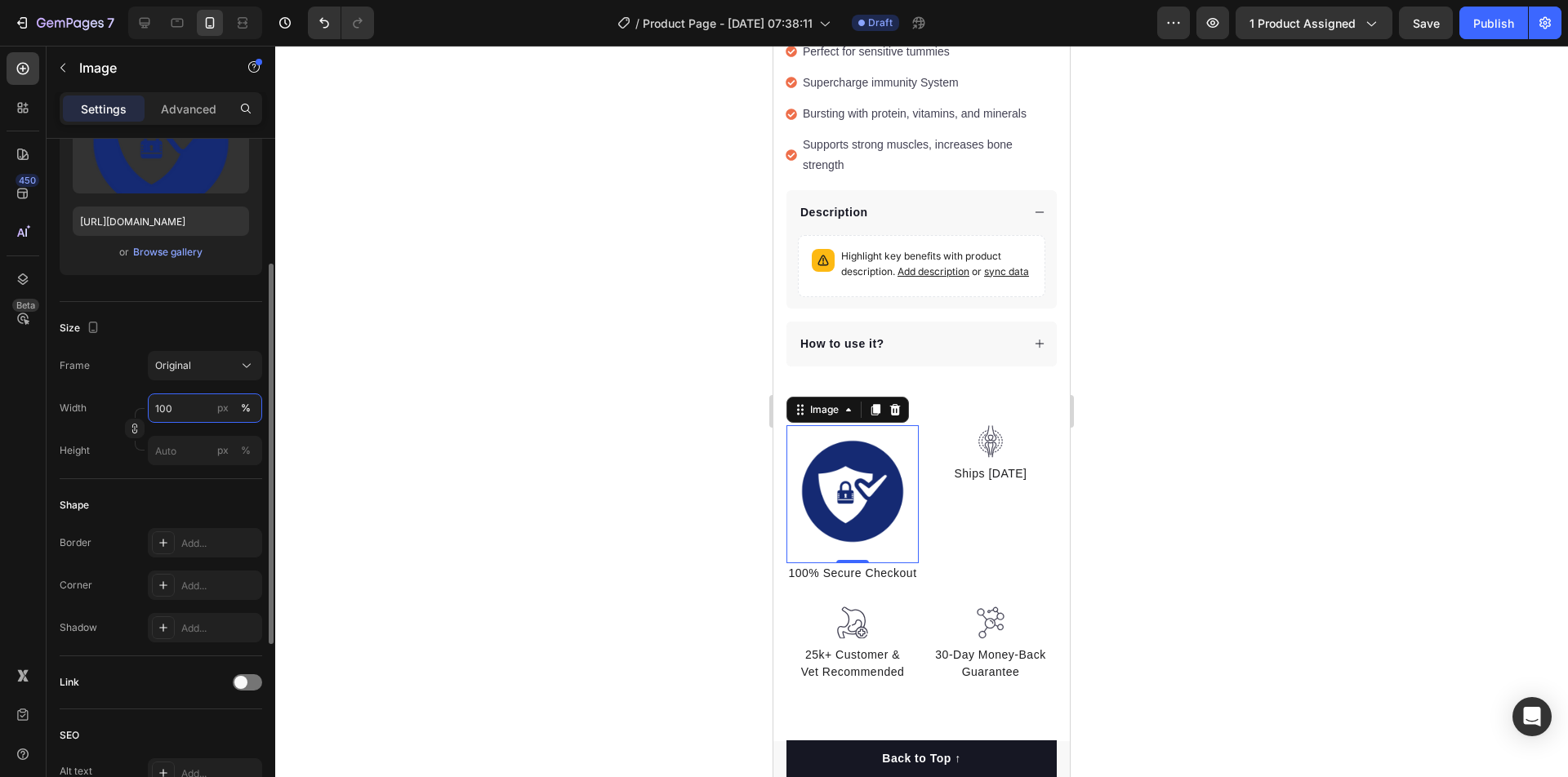
click at [179, 403] on input "100" at bounding box center [204, 408] width 114 height 30
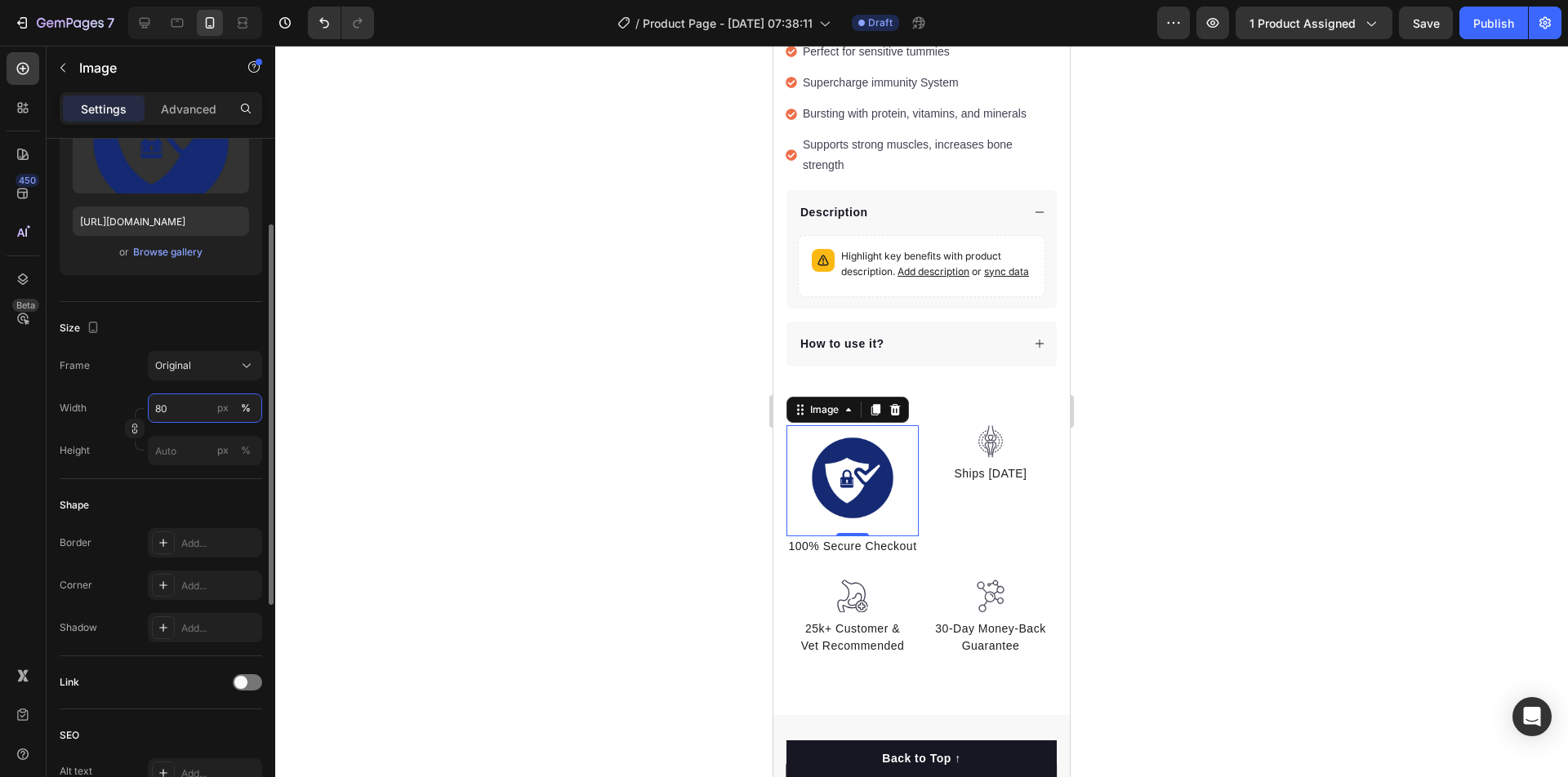
scroll to position [171, 0]
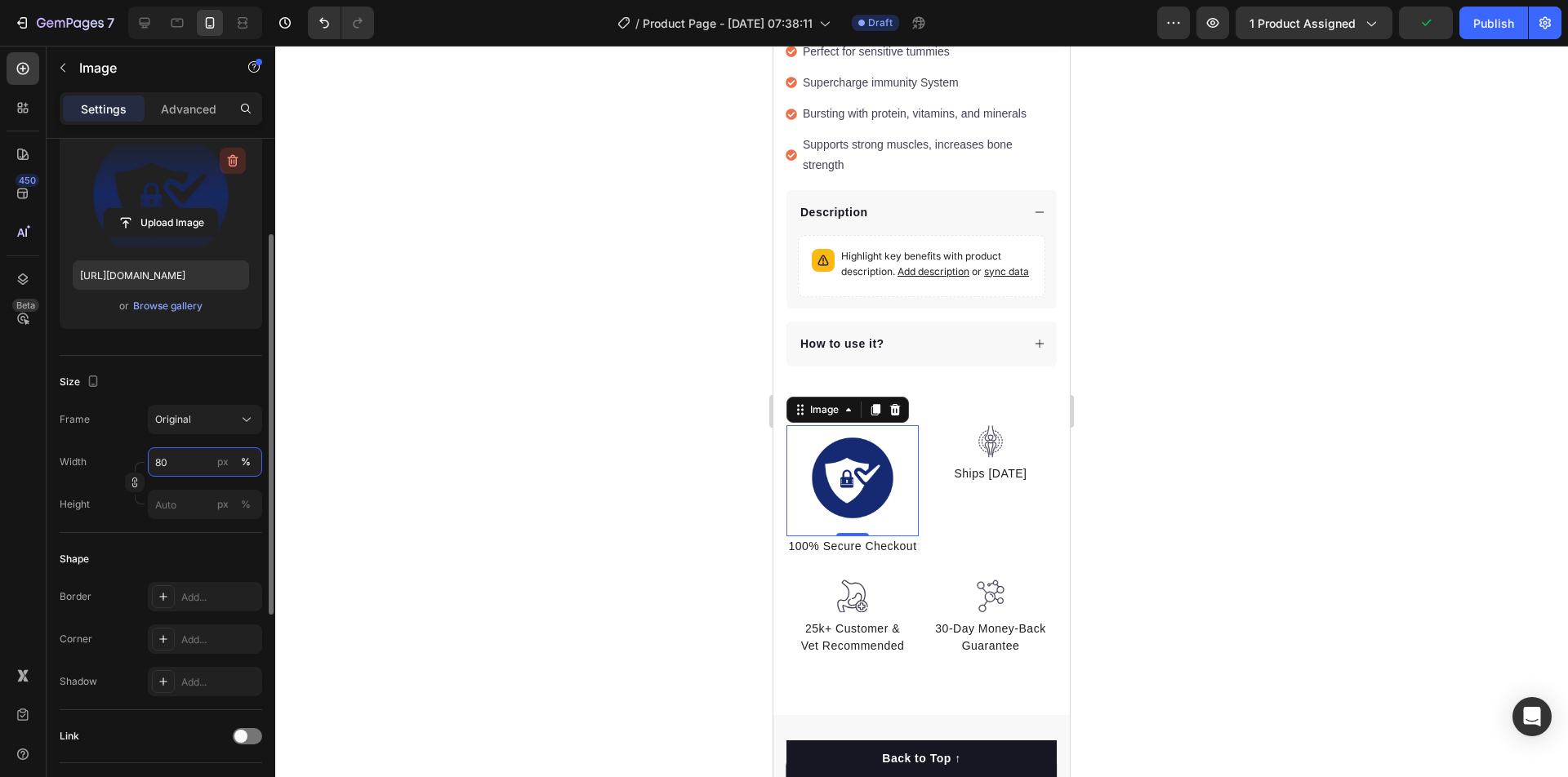
type input "80"
click at [236, 154] on icon "button" at bounding box center [233, 161] width 16 height 16
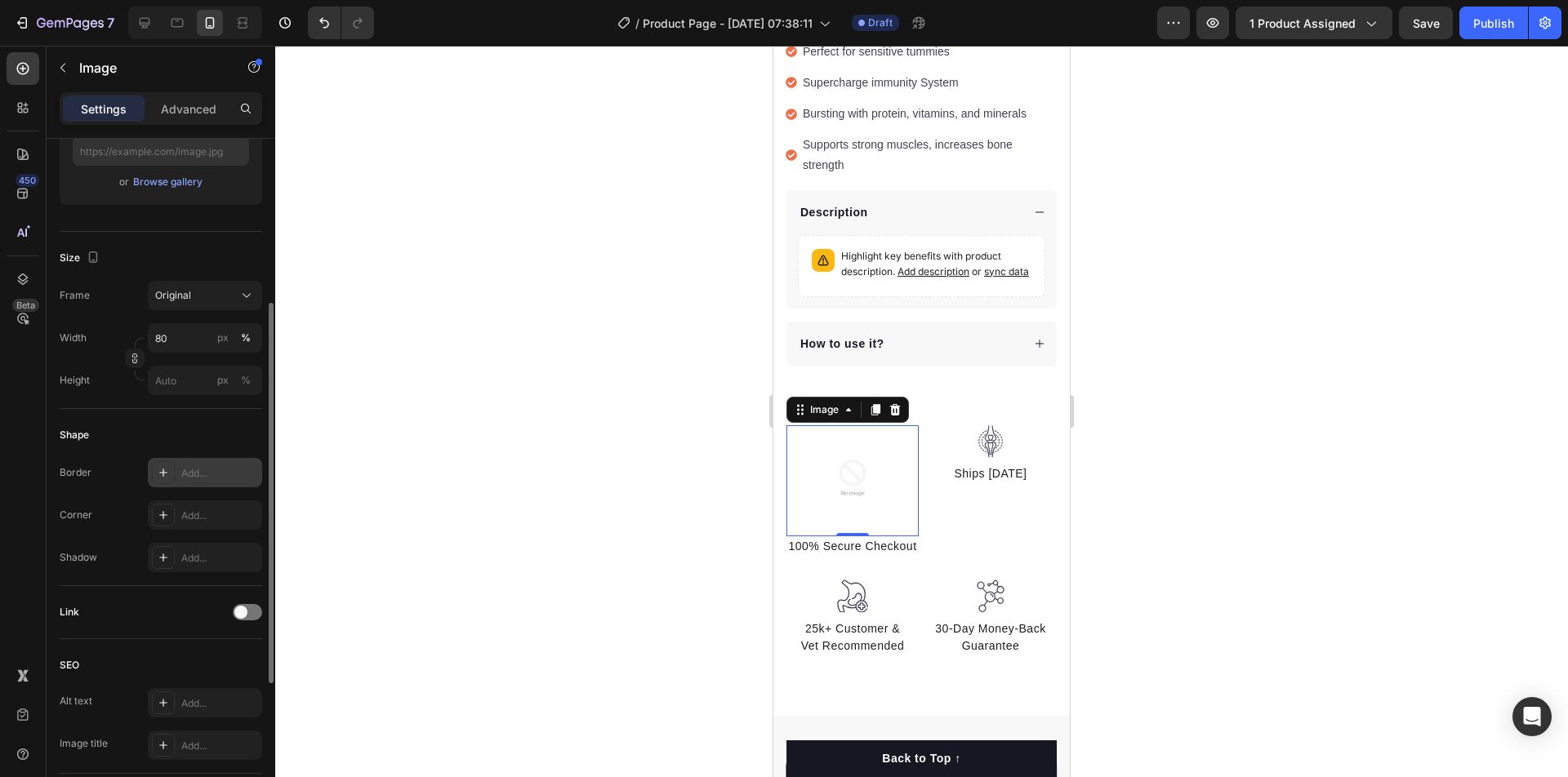
scroll to position [0, 0]
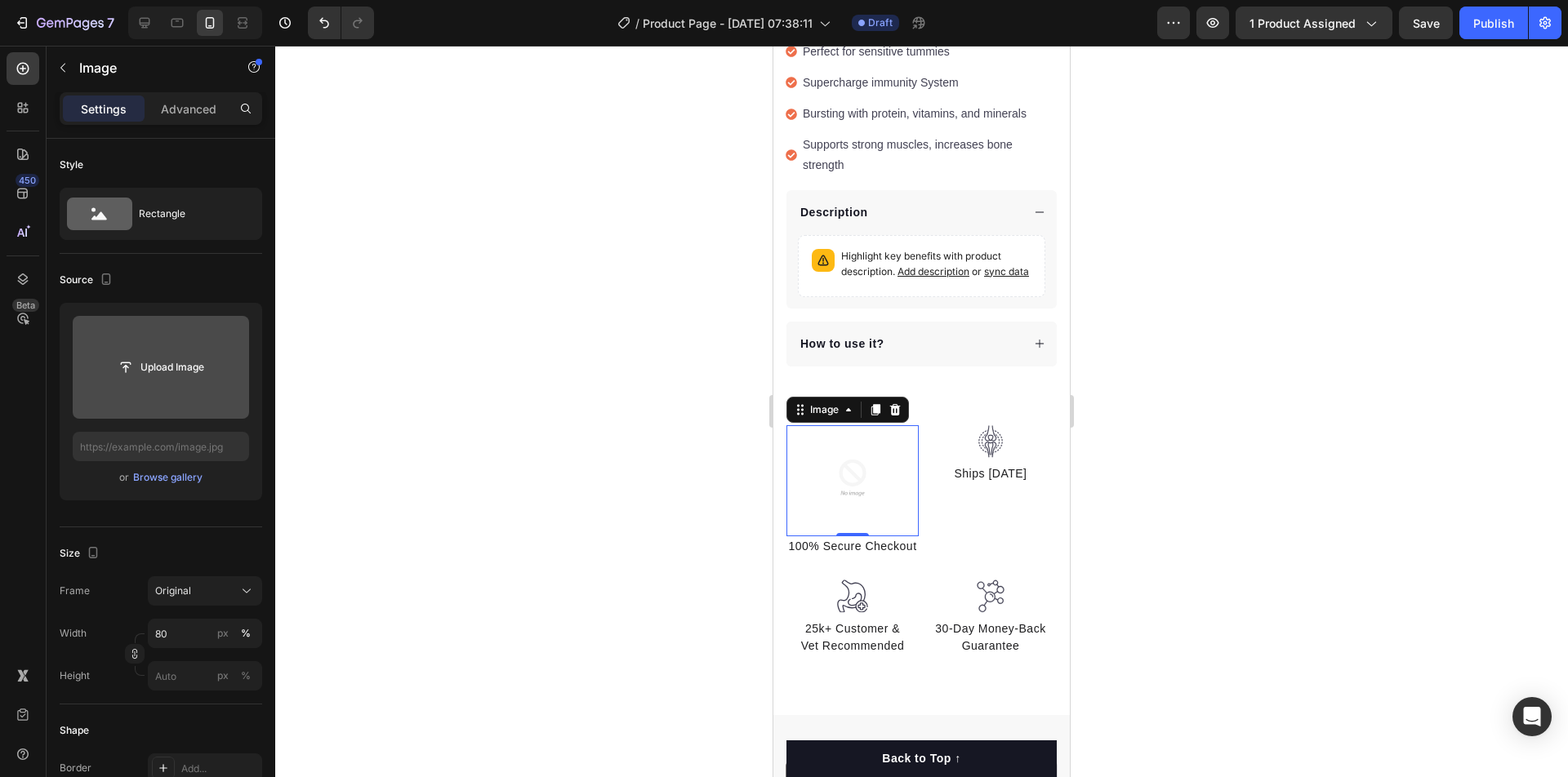
click at [225, 377] on div "Upload Image" at bounding box center [161, 367] width 176 height 30
click at [162, 364] on input "file" at bounding box center [161, 366] width 113 height 28
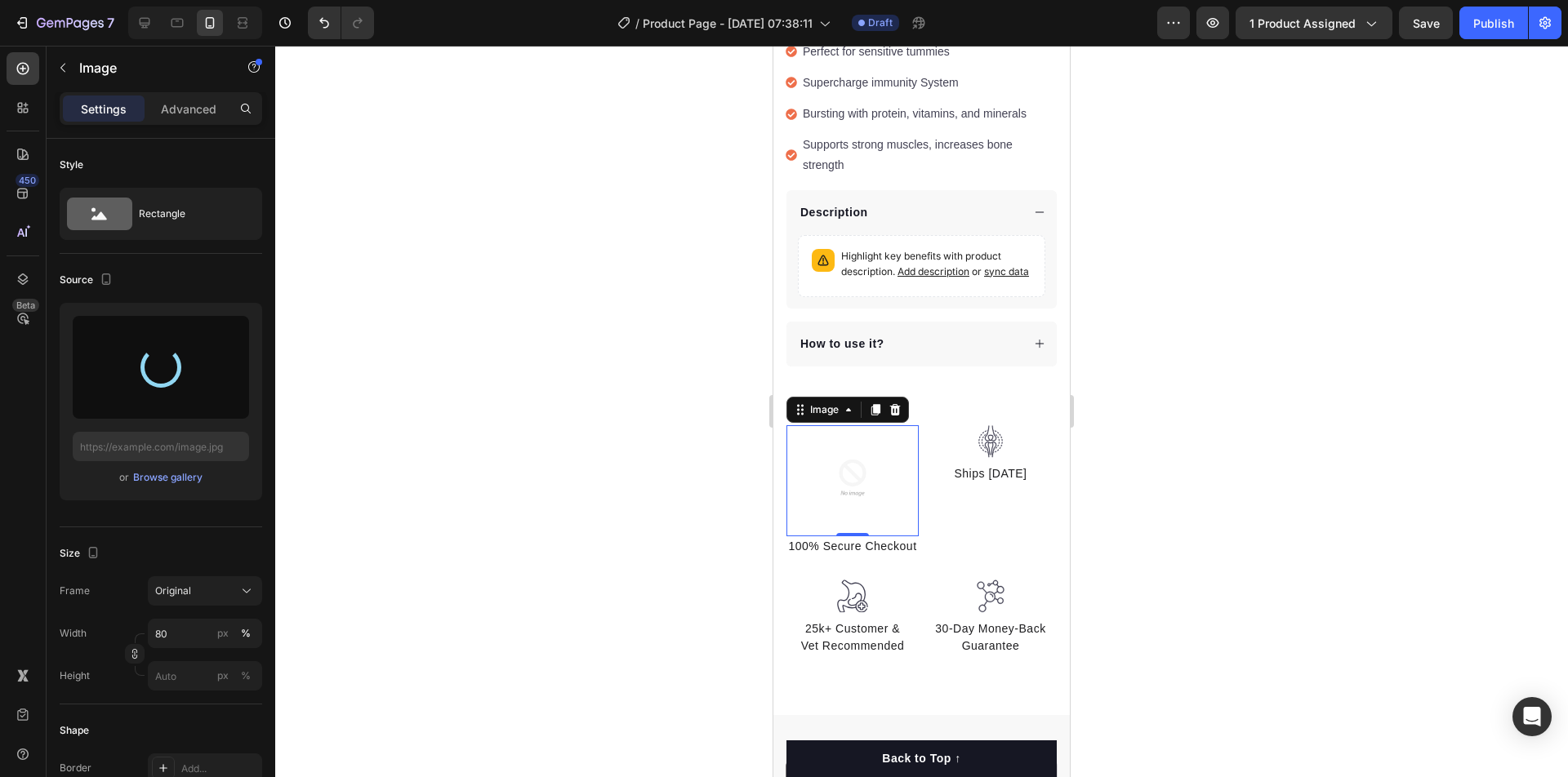
type input "[URL][DOMAIN_NAME]"
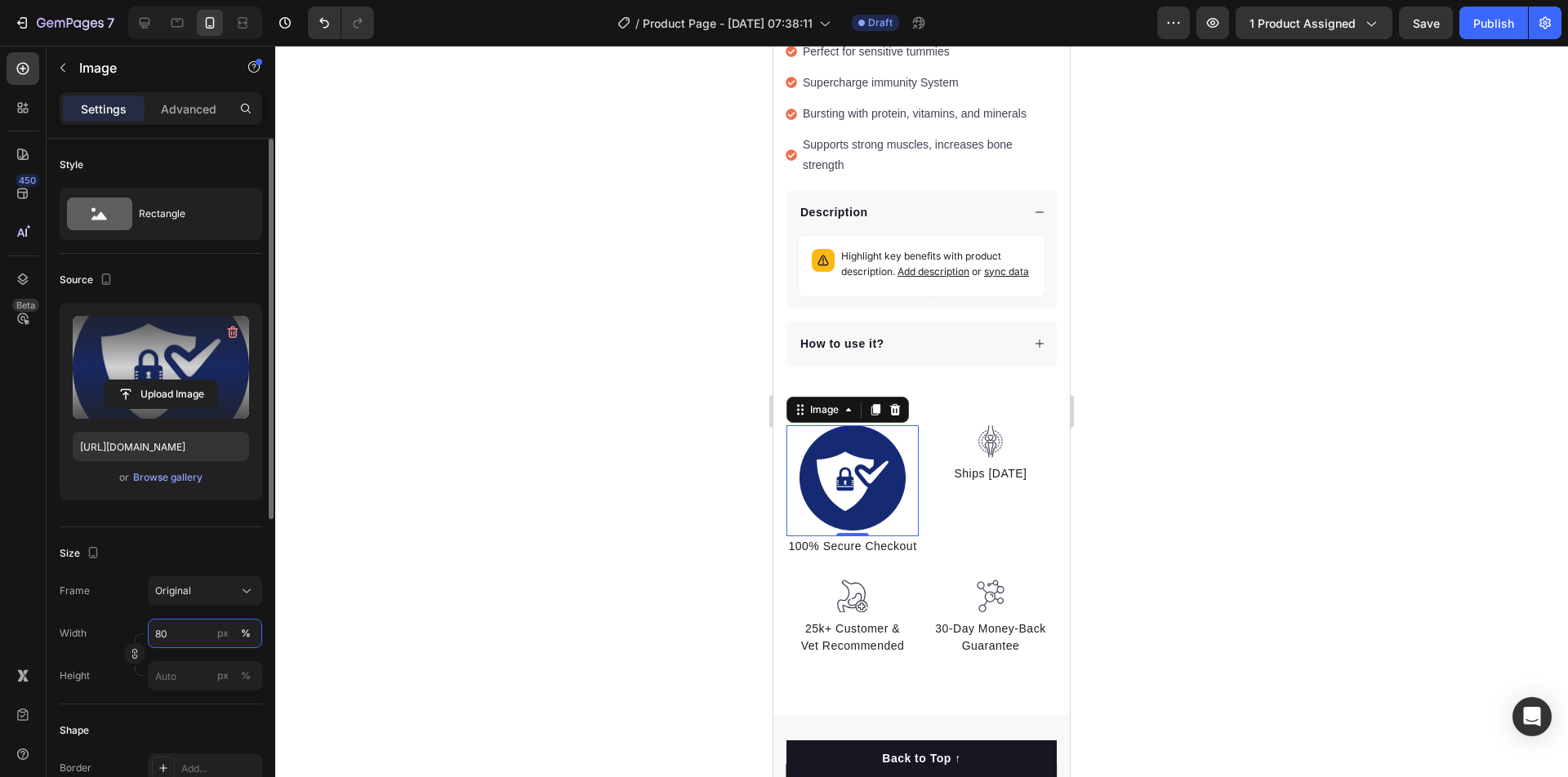
click at [159, 628] on input "80" at bounding box center [204, 633] width 114 height 30
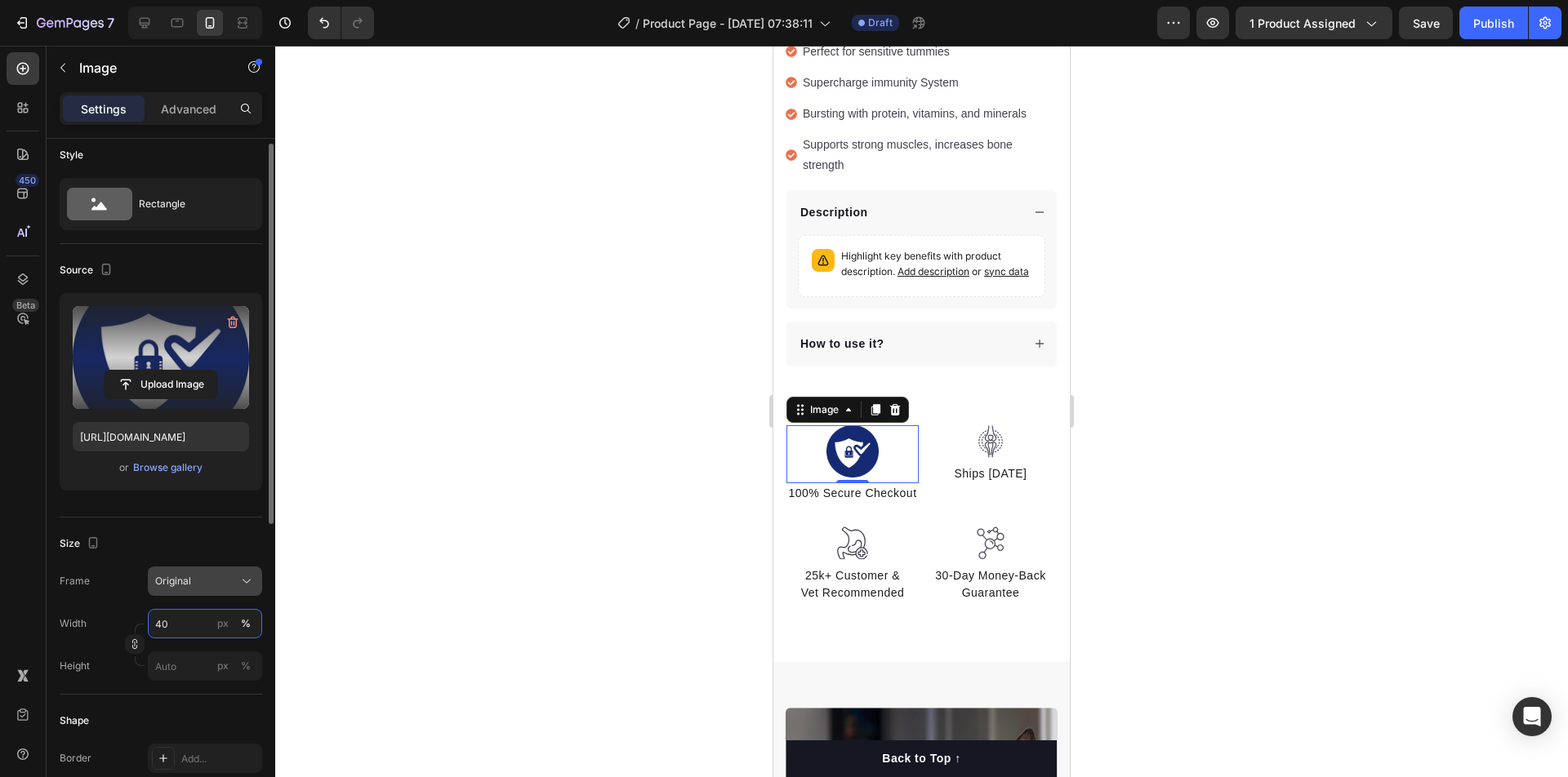
type input "40"
click at [198, 591] on button "Original" at bounding box center [204, 581] width 114 height 30
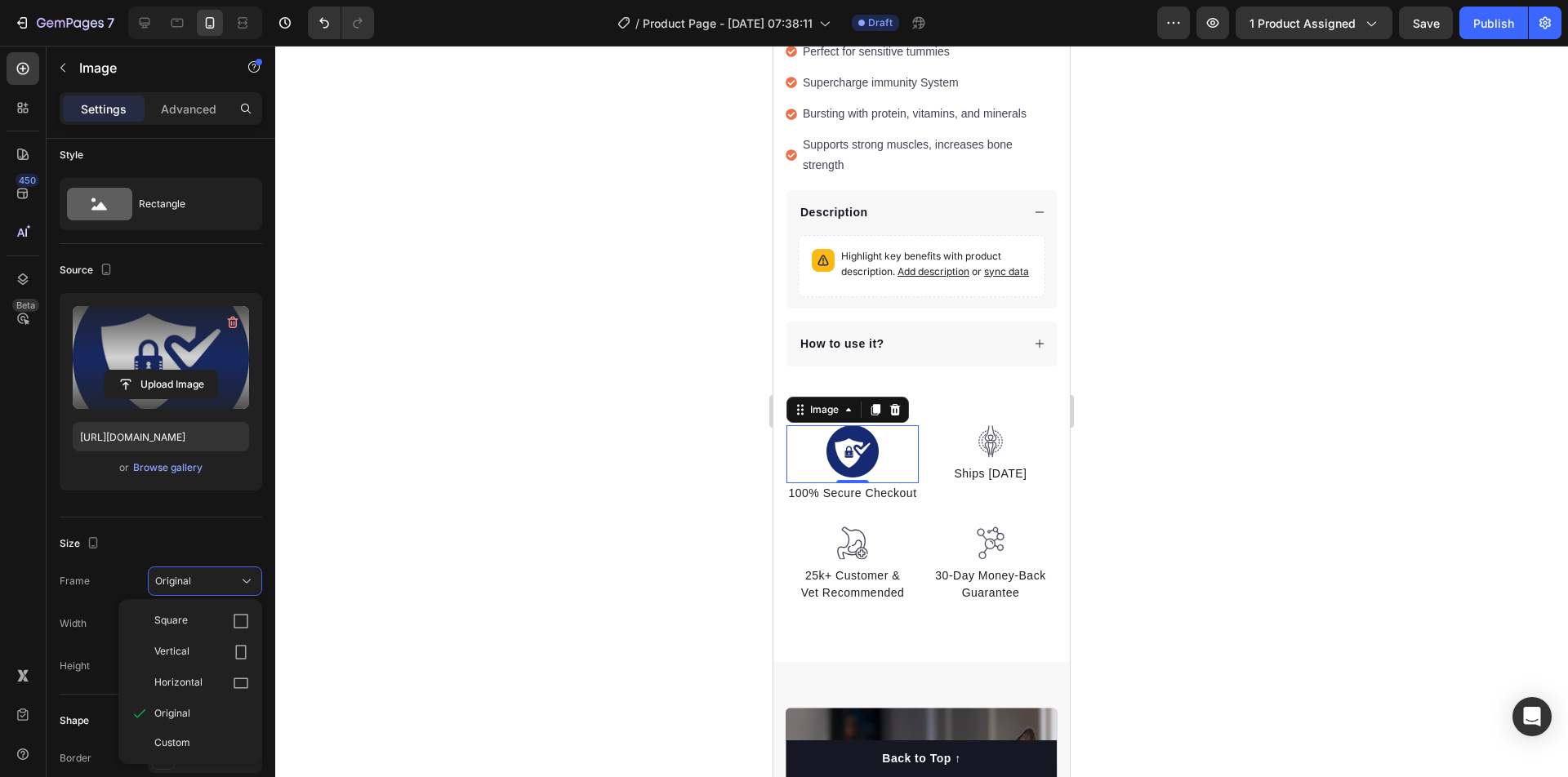
drag, startPoint x: 492, startPoint y: 645, endPoint x: 651, endPoint y: 531, distance: 195.6
click at [492, 645] on div at bounding box center [921, 411] width 1292 height 731
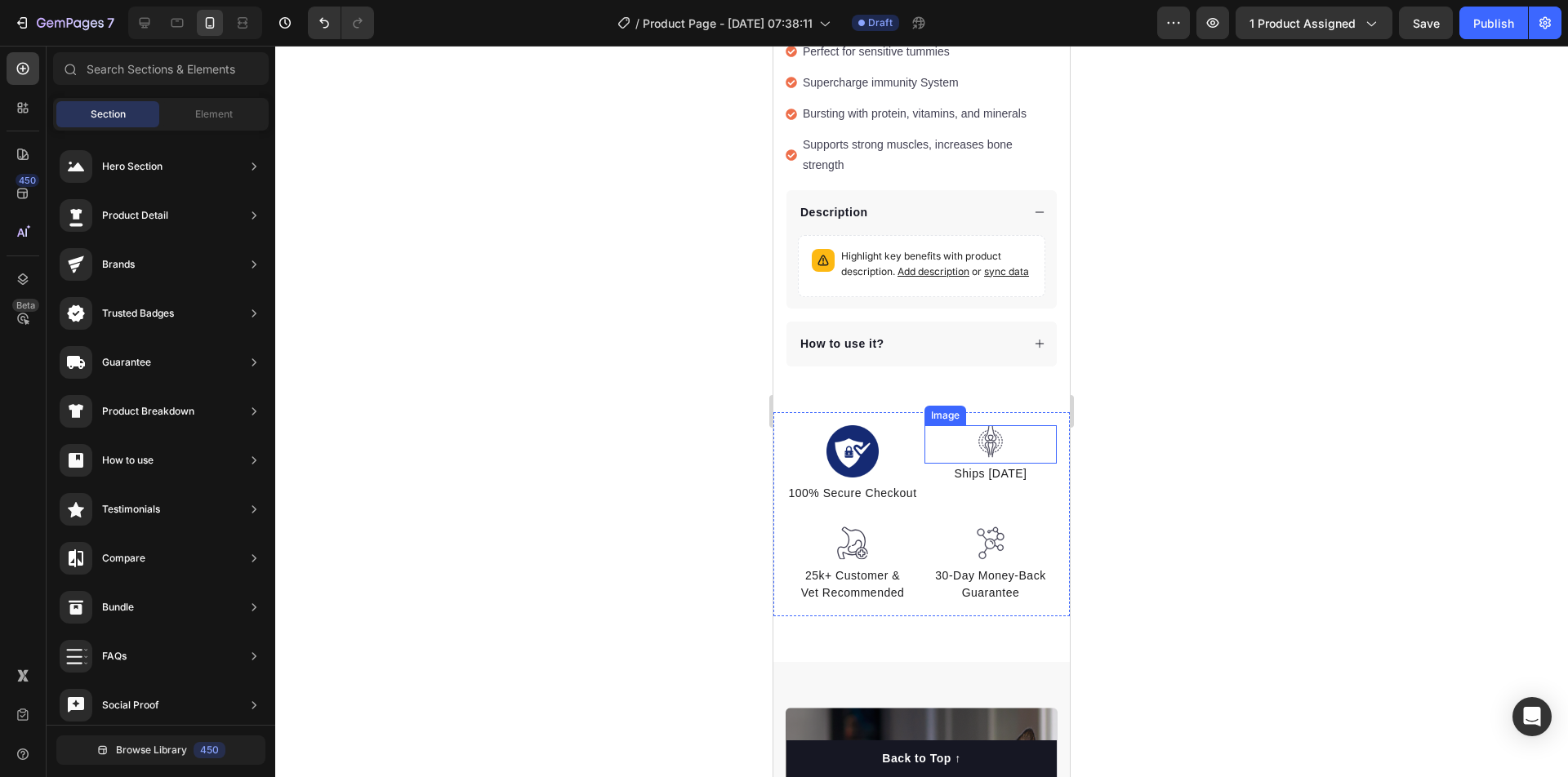
click at [980, 425] on img at bounding box center [991, 441] width 33 height 33
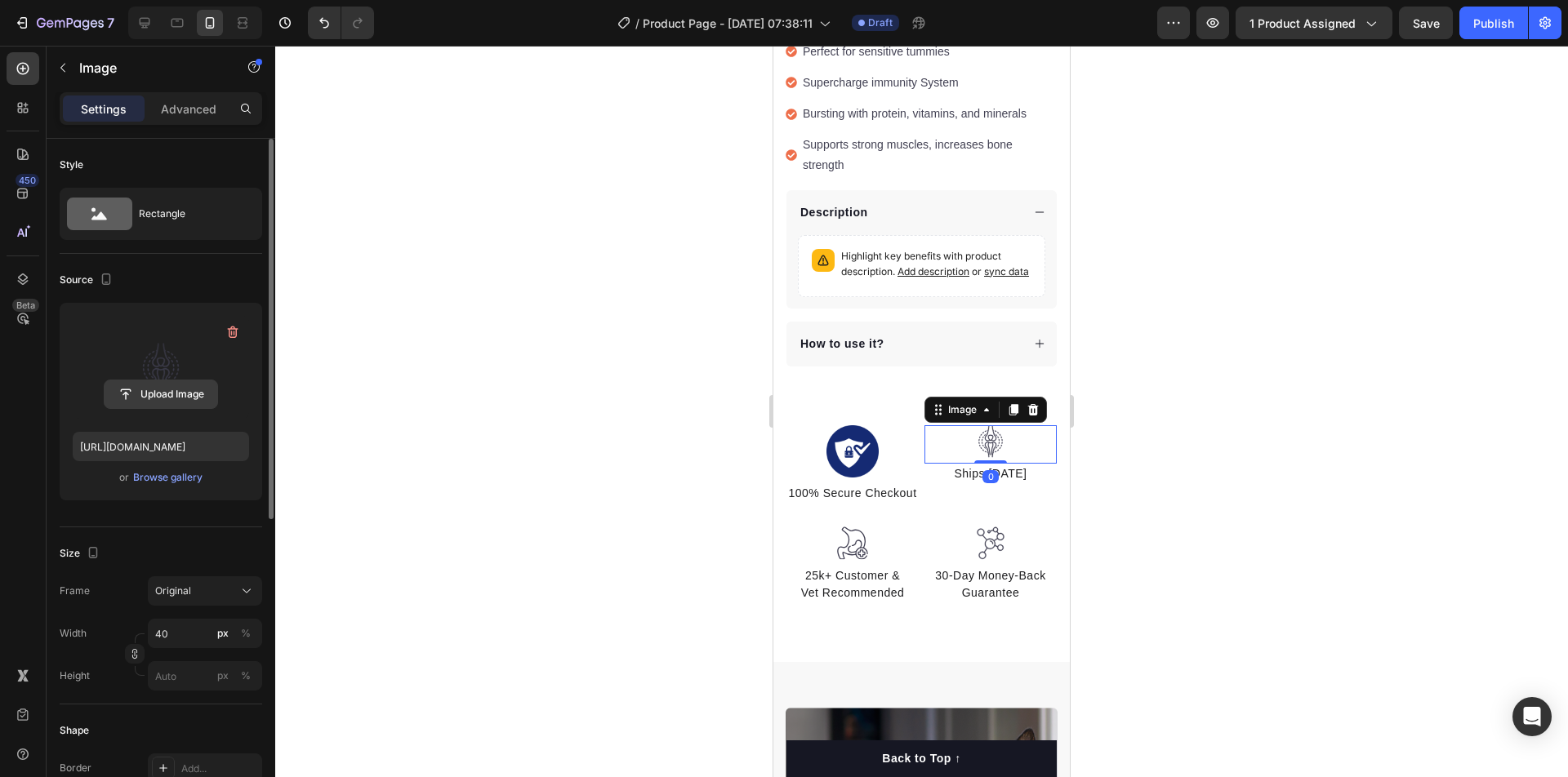
click at [165, 380] on button "Upload Image" at bounding box center [160, 394] width 114 height 30
click at [185, 375] on label at bounding box center [161, 366] width 176 height 102
click at [185, 381] on input "file" at bounding box center [161, 394] width 113 height 28
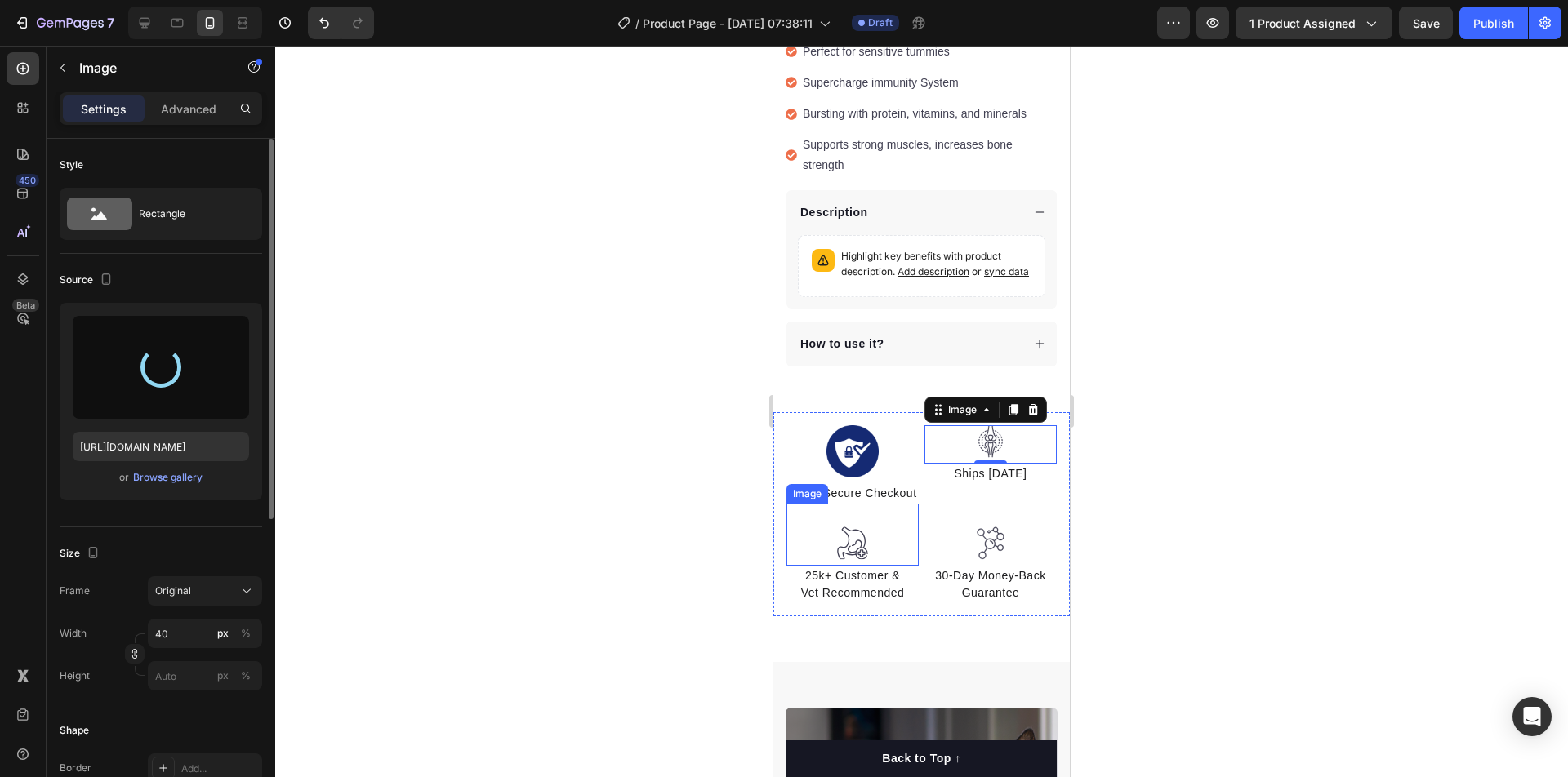
type input "[URL][DOMAIN_NAME]"
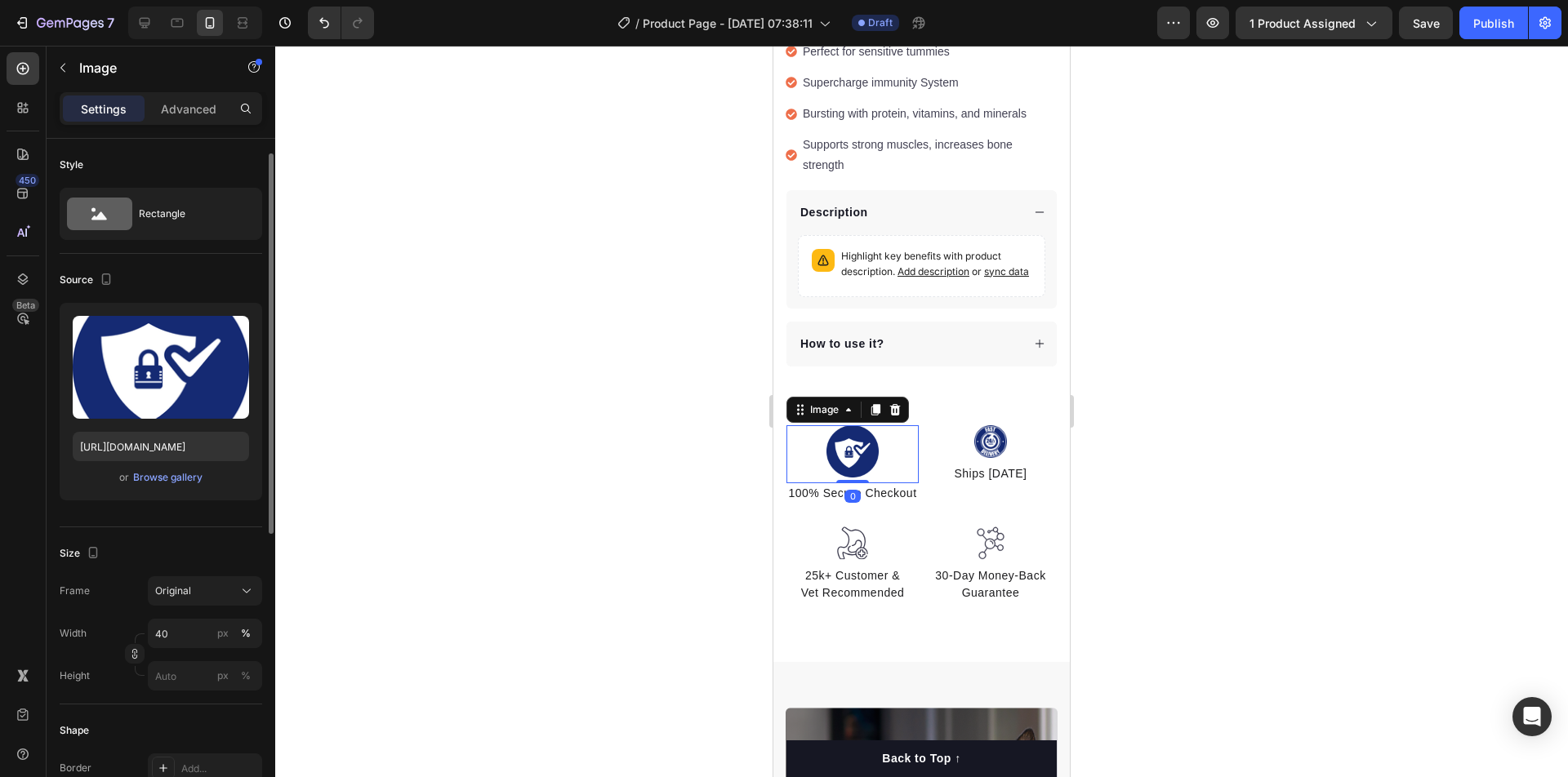
drag, startPoint x: 876, startPoint y: 414, endPoint x: 1434, endPoint y: 627, distance: 597.3
click at [876, 425] on img at bounding box center [852, 451] width 53 height 53
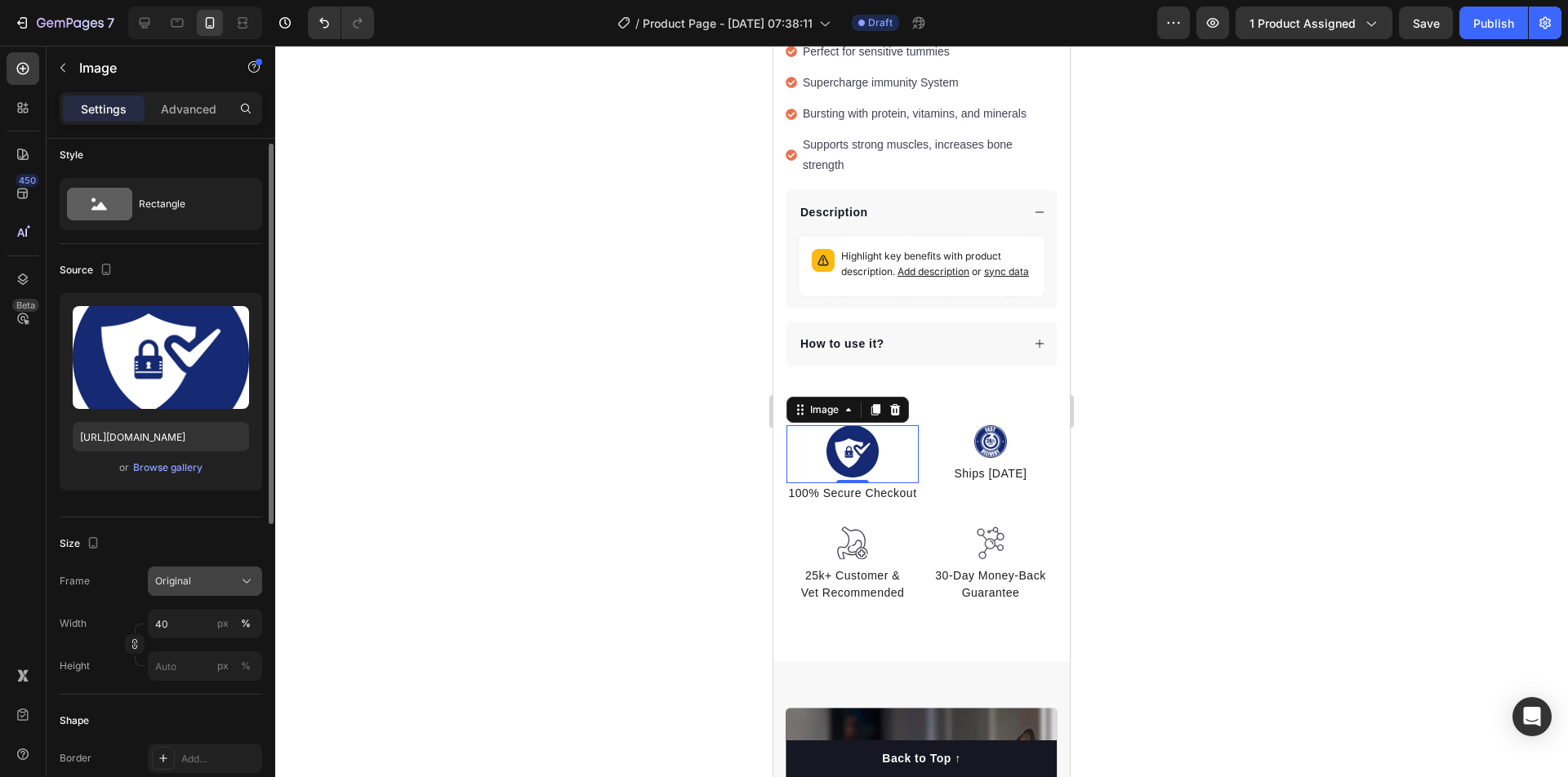
click at [200, 589] on button "Original" at bounding box center [204, 581] width 114 height 30
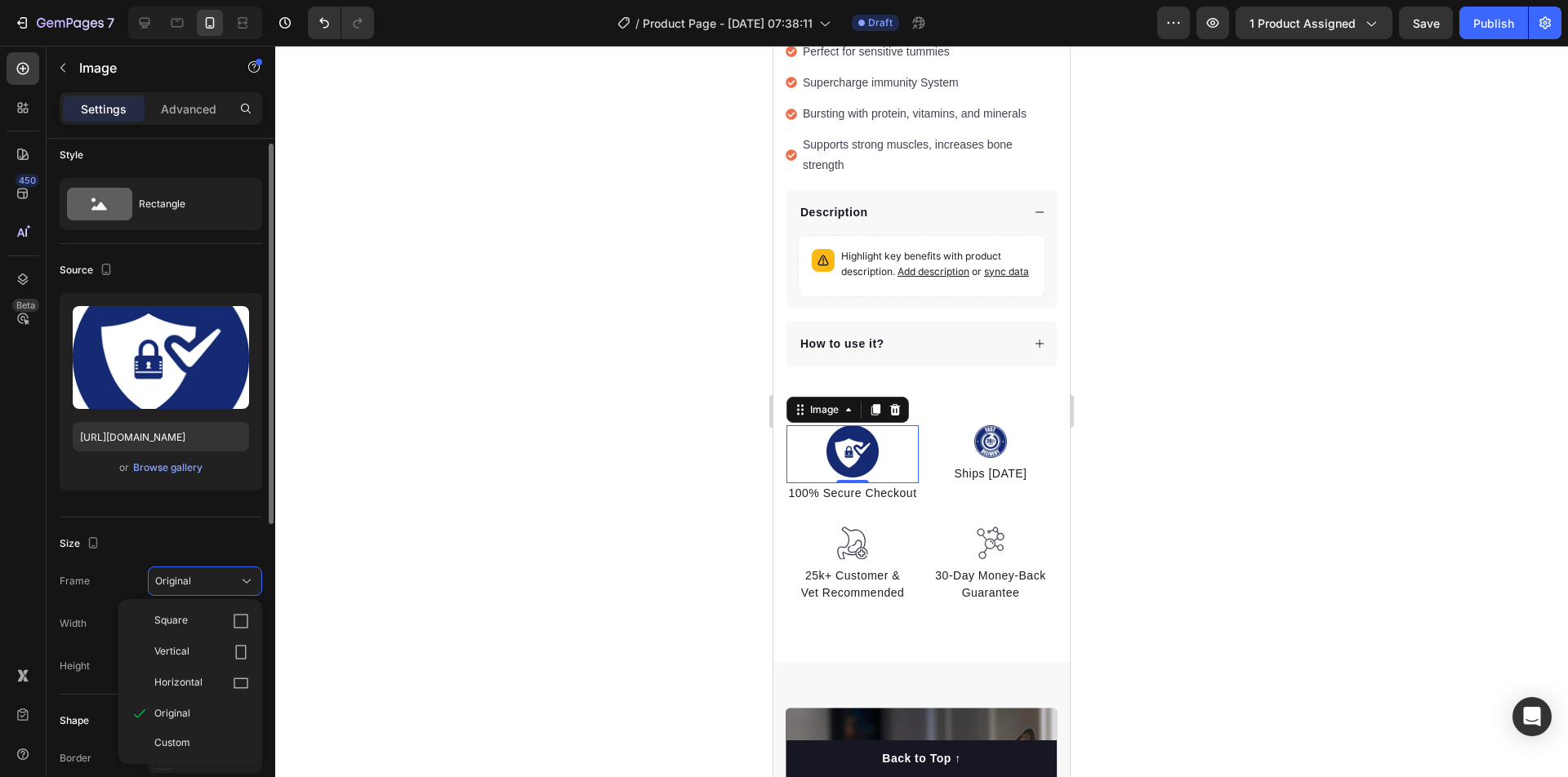
drag, startPoint x: 199, startPoint y: 595, endPoint x: 197, endPoint y: 585, distance: 10.2
click at [197, 614] on div "Square" at bounding box center [201, 621] width 95 height 16
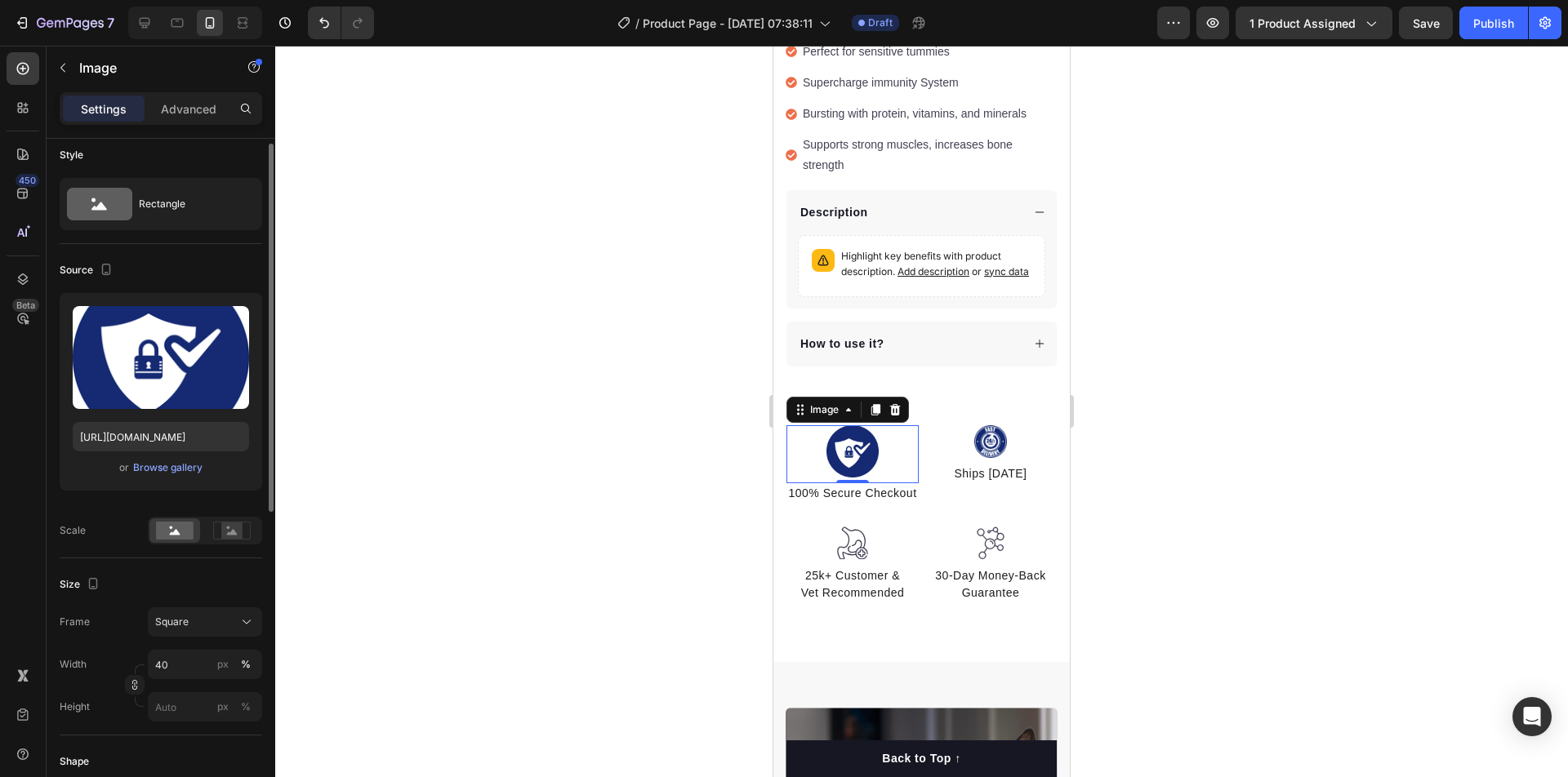
click at [203, 563] on div "Size Frame Square Width 40 px % Height px %" at bounding box center [161, 647] width 203 height 177
click at [187, 618] on span "Square" at bounding box center [171, 621] width 34 height 14
click at [181, 663] on input "40" at bounding box center [204, 664] width 114 height 30
type input "4"
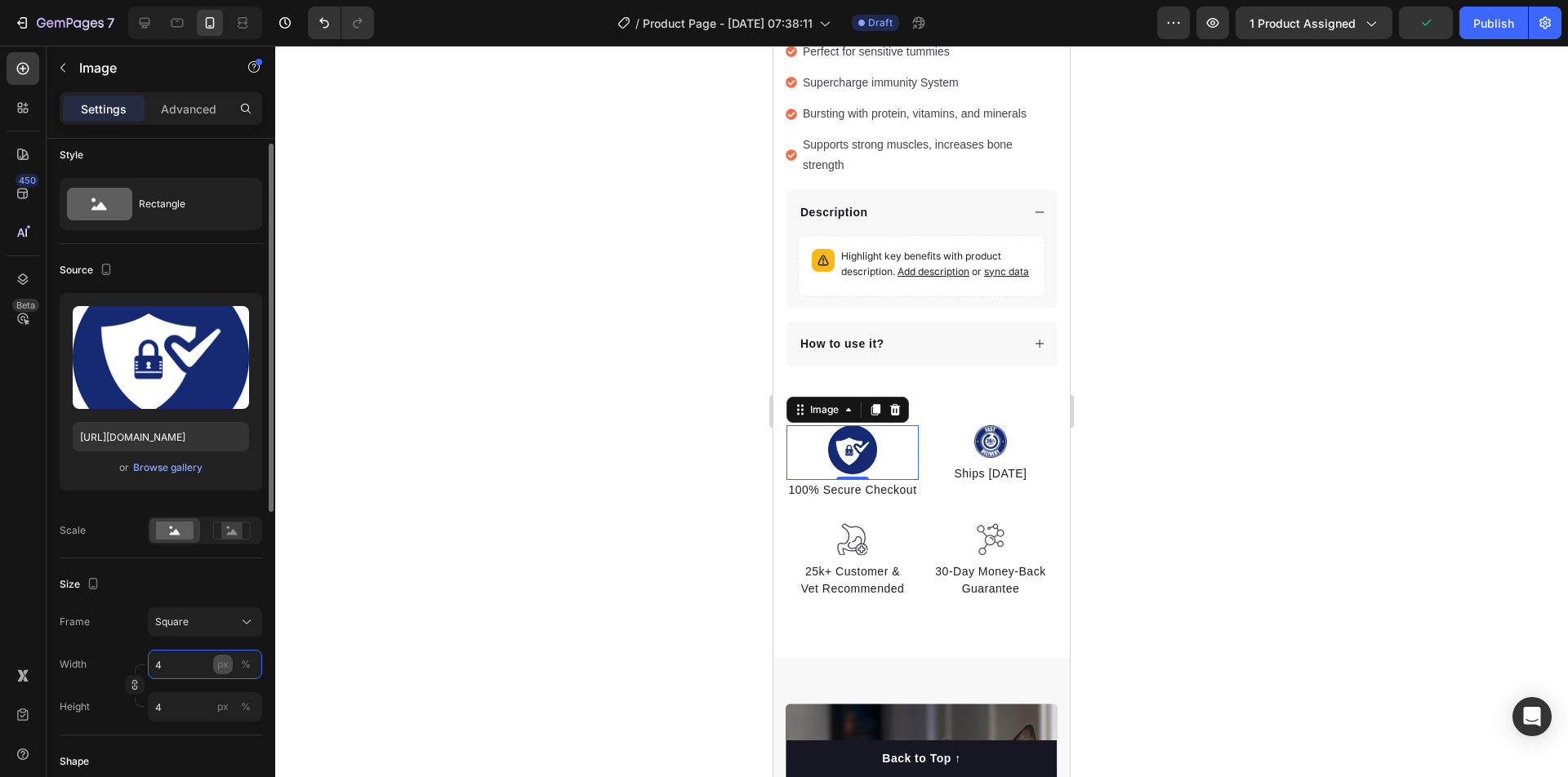
type input "40"
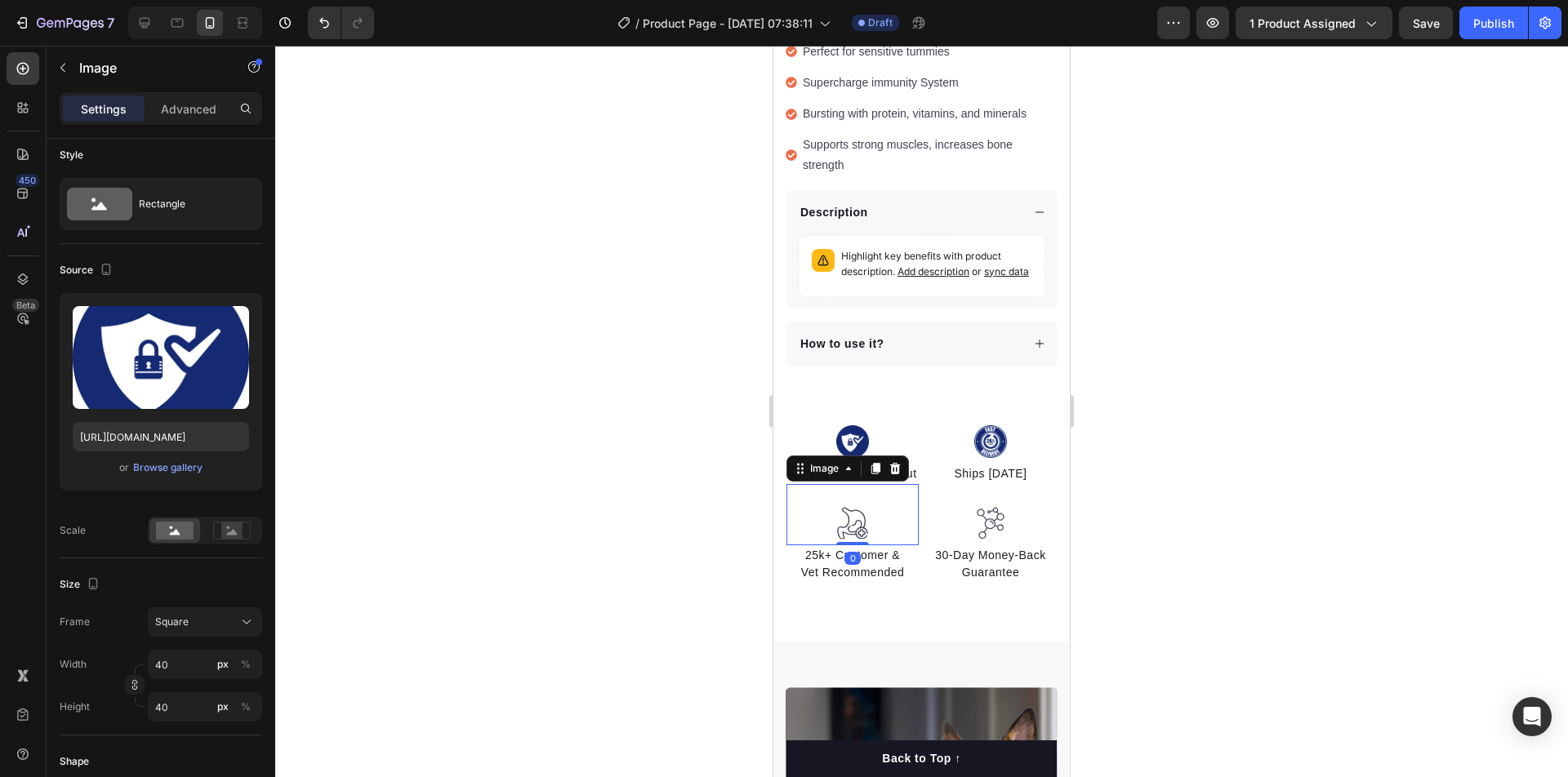
click at [861, 507] on img at bounding box center [853, 523] width 33 height 33
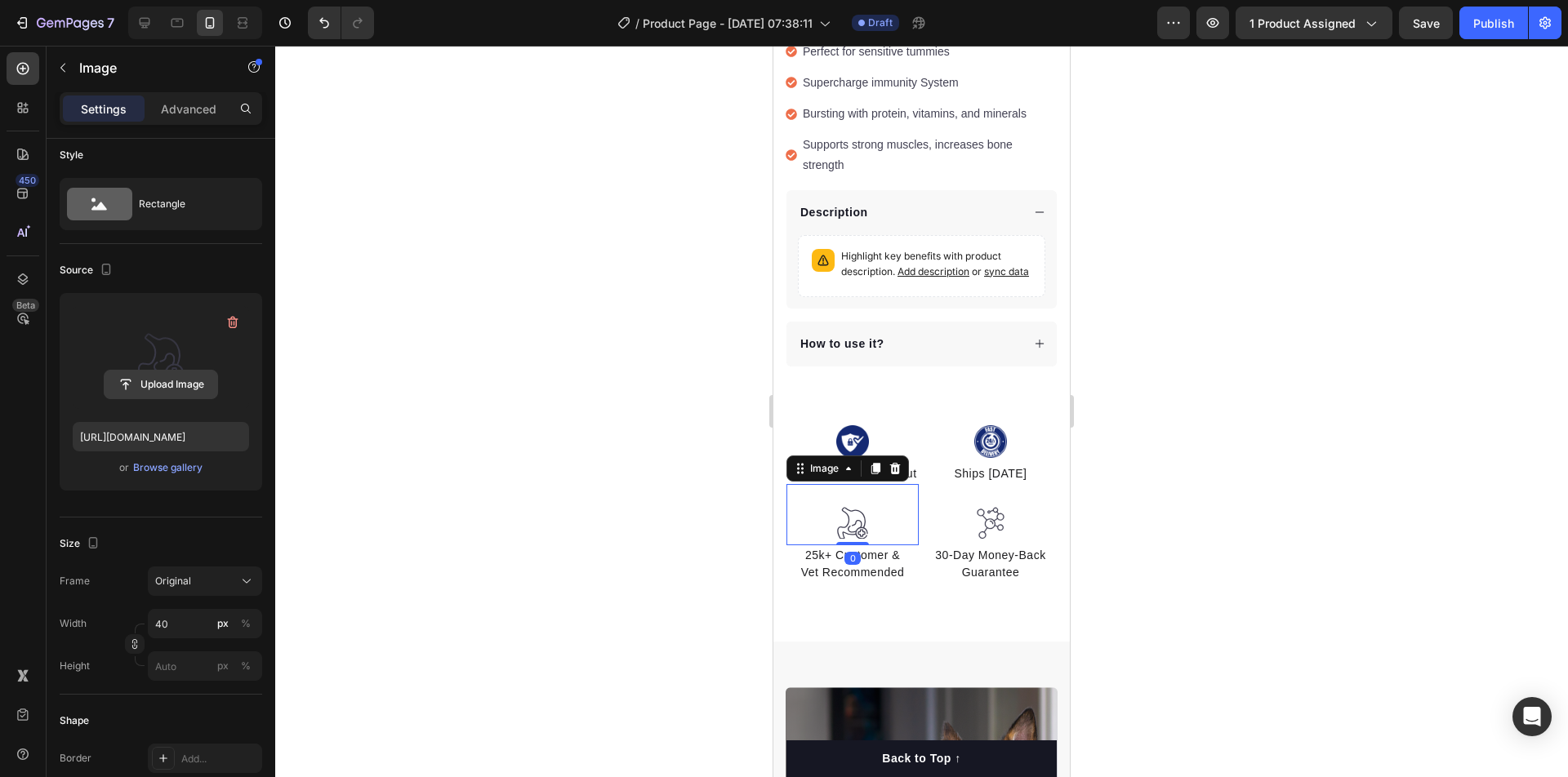
click at [169, 379] on input "file" at bounding box center [161, 384] width 113 height 28
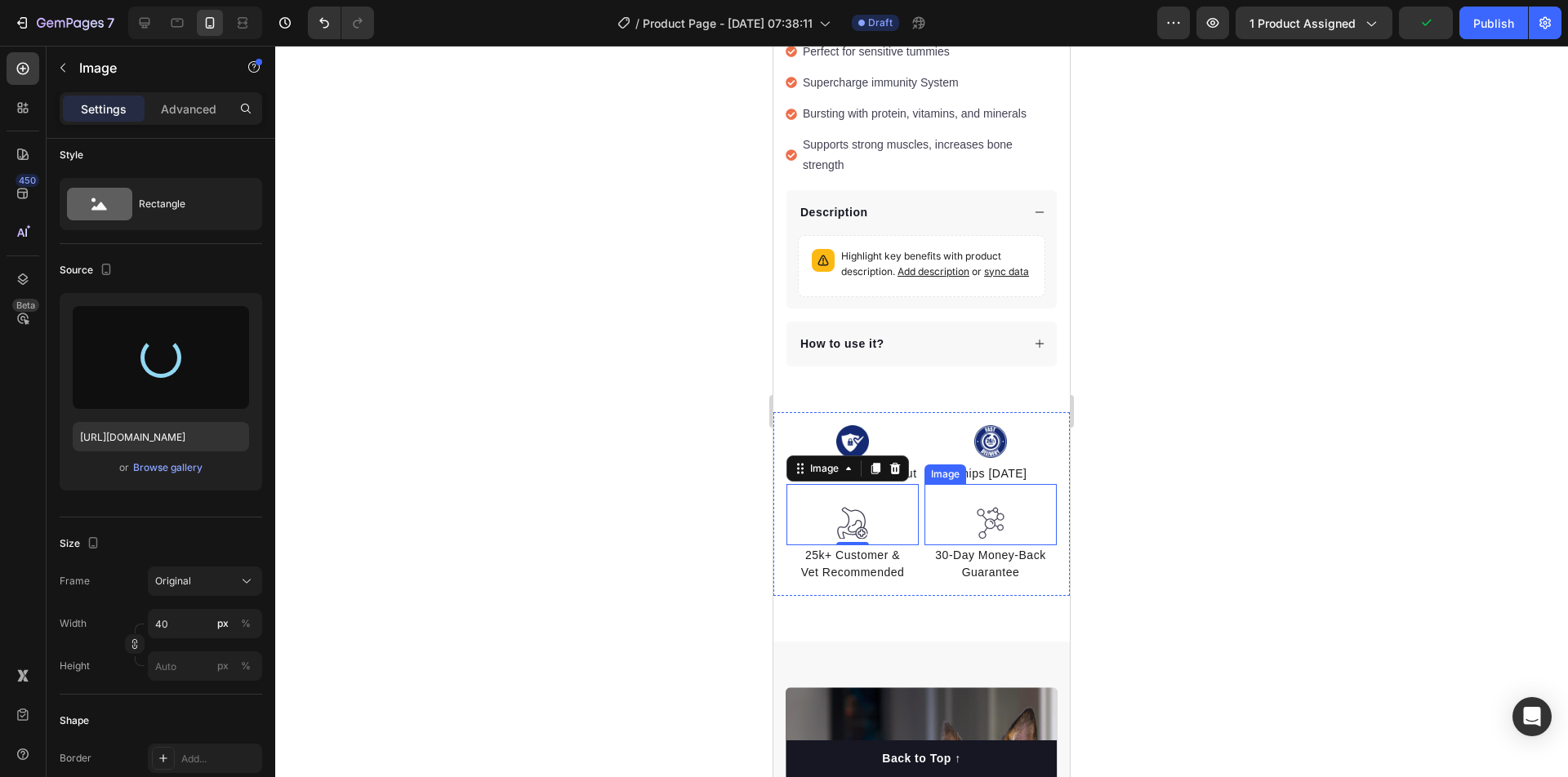
type input "[URL][DOMAIN_NAME]"
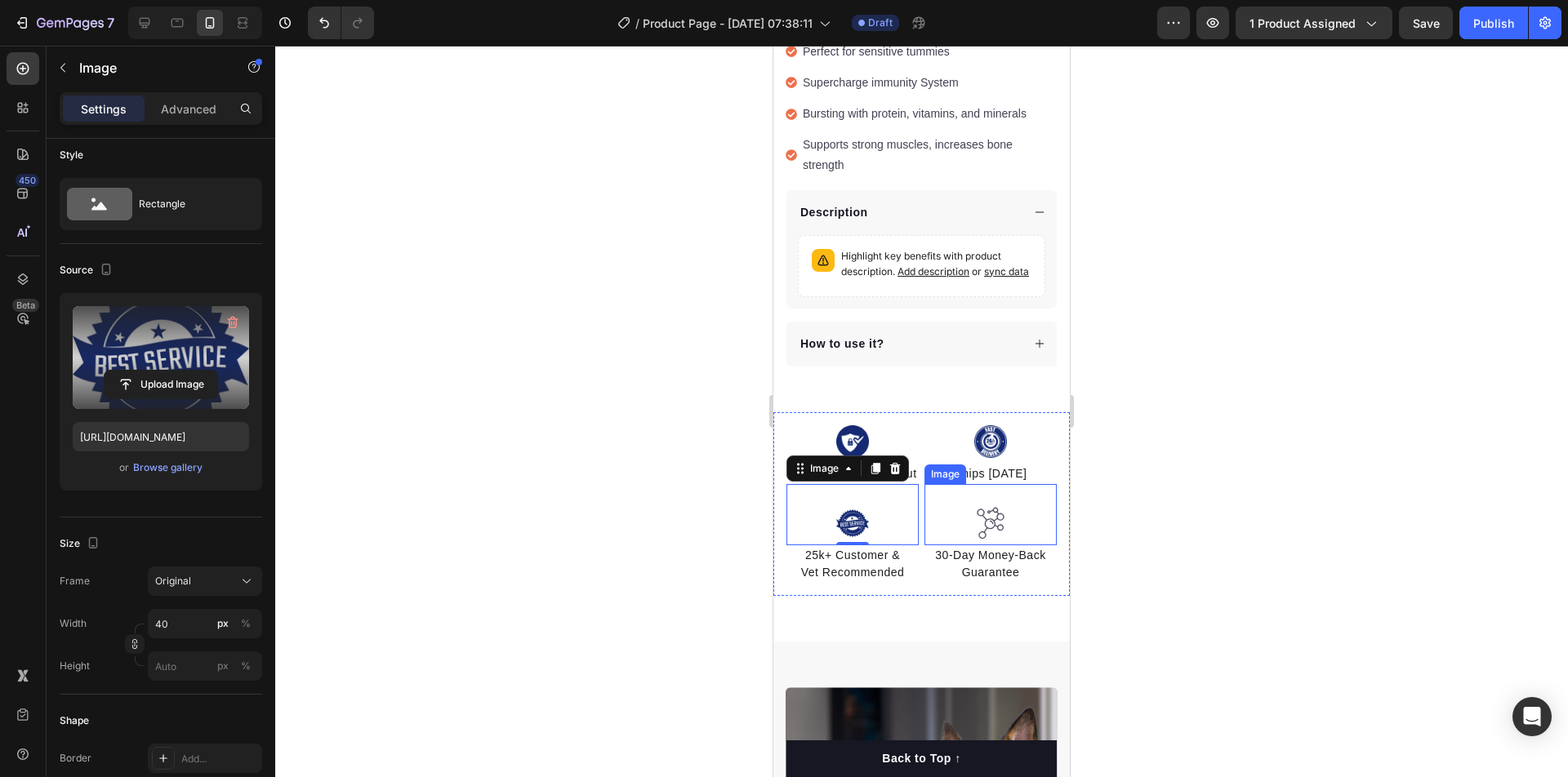
click at [997, 507] on img at bounding box center [991, 523] width 33 height 33
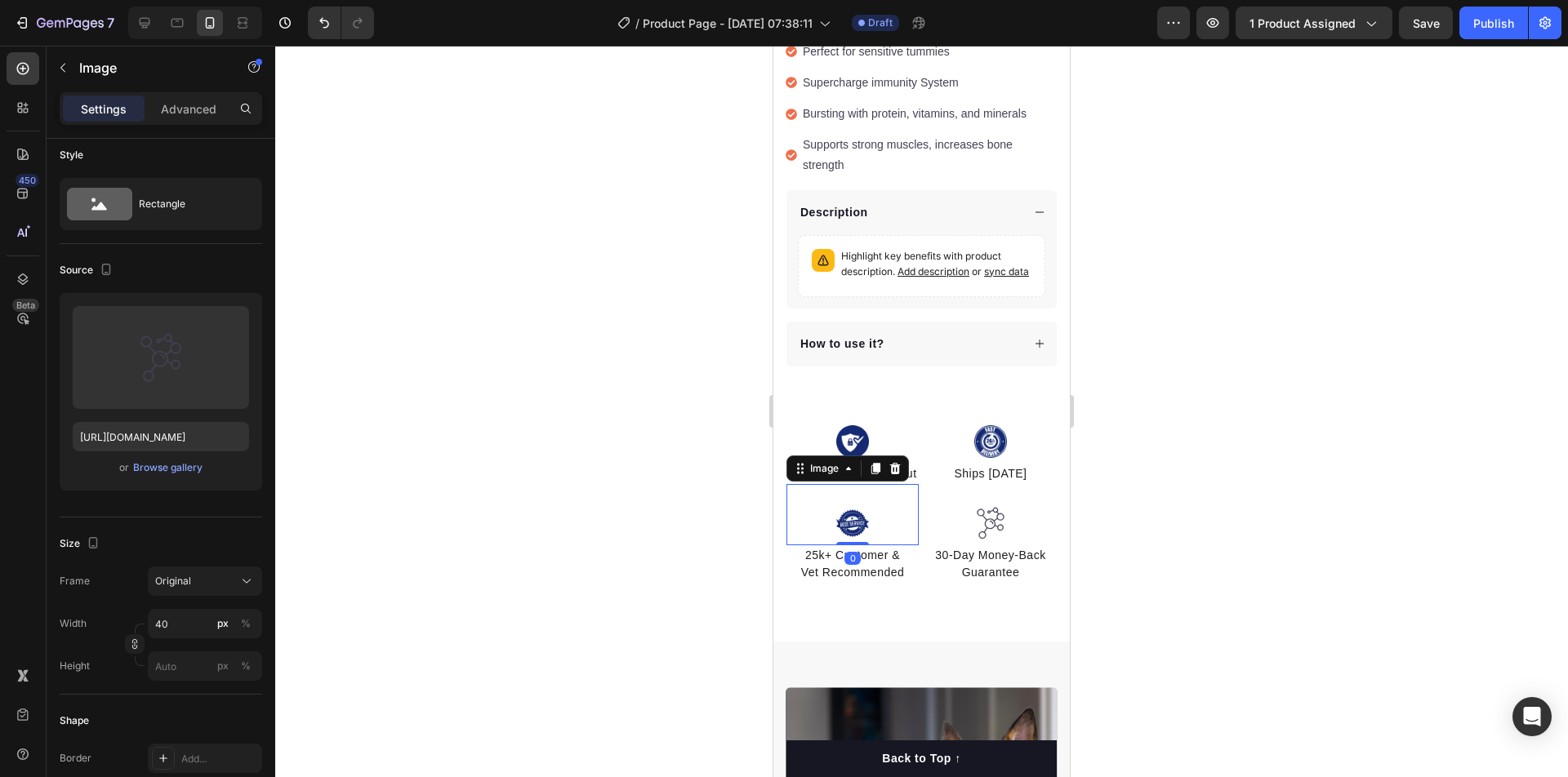
click at [849, 507] on img at bounding box center [853, 523] width 33 height 33
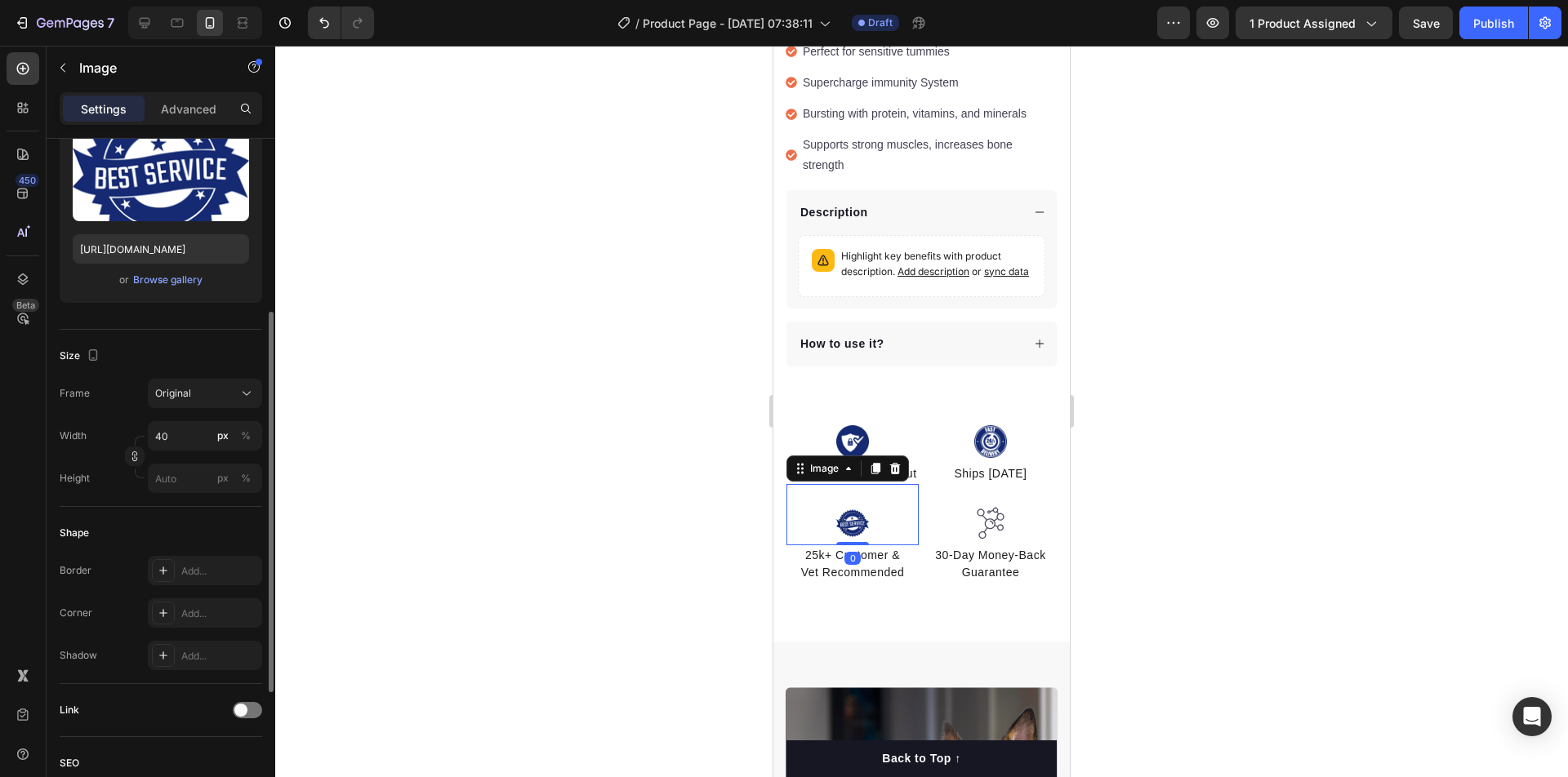
scroll to position [387, 0]
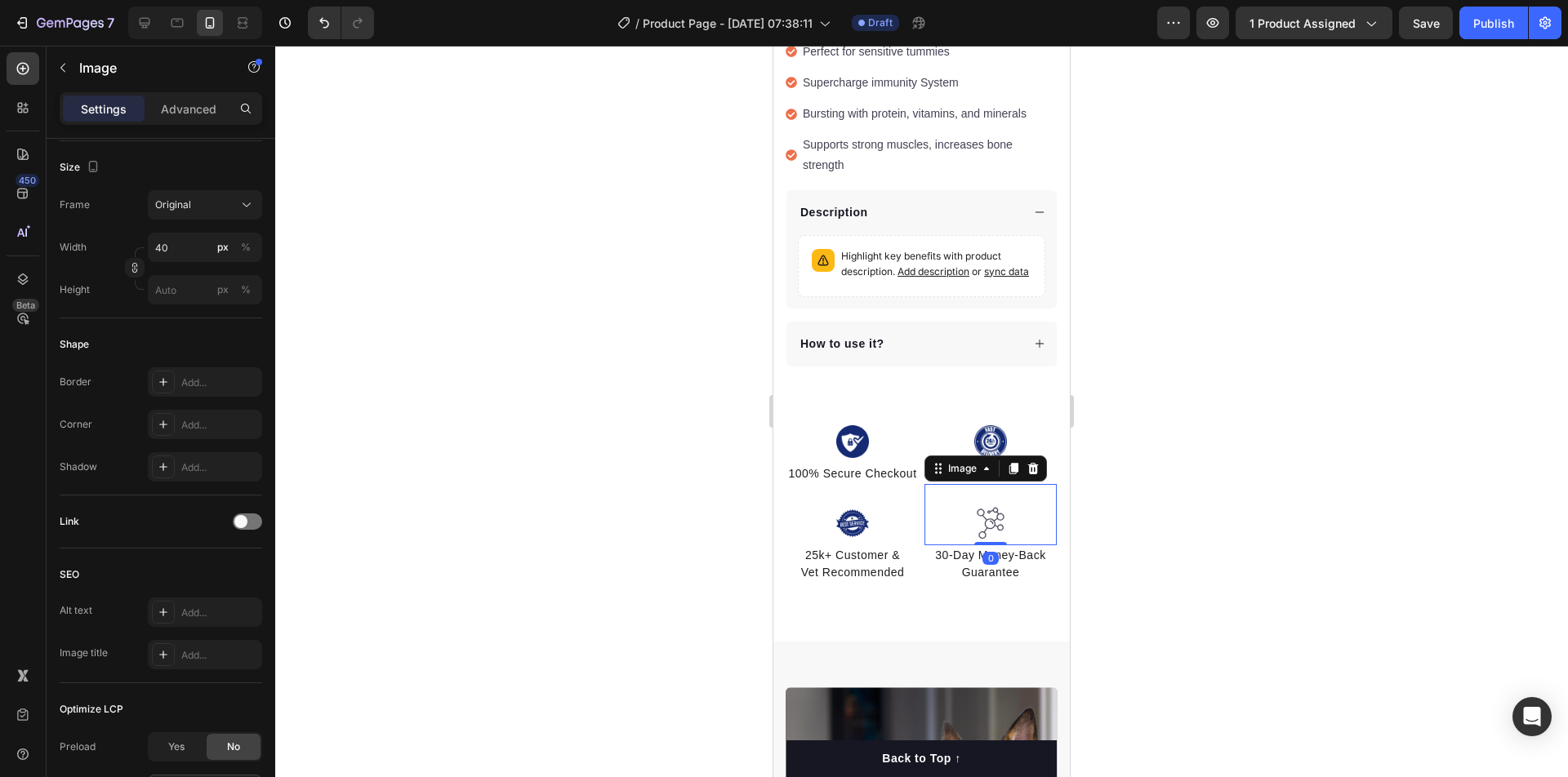
click at [1007, 507] on div at bounding box center [991, 523] width 132 height 33
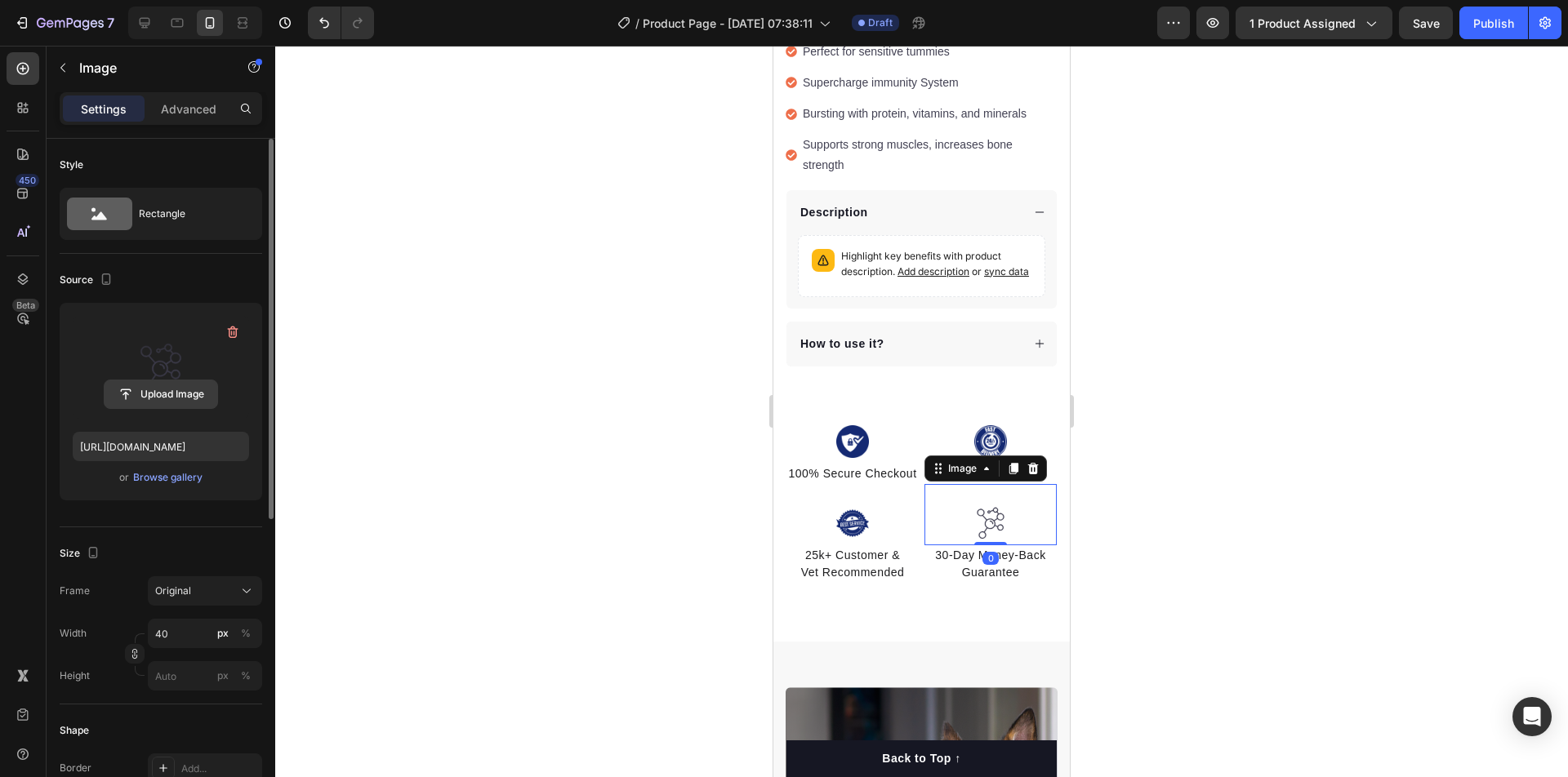
click at [181, 391] on input "file" at bounding box center [161, 394] width 113 height 28
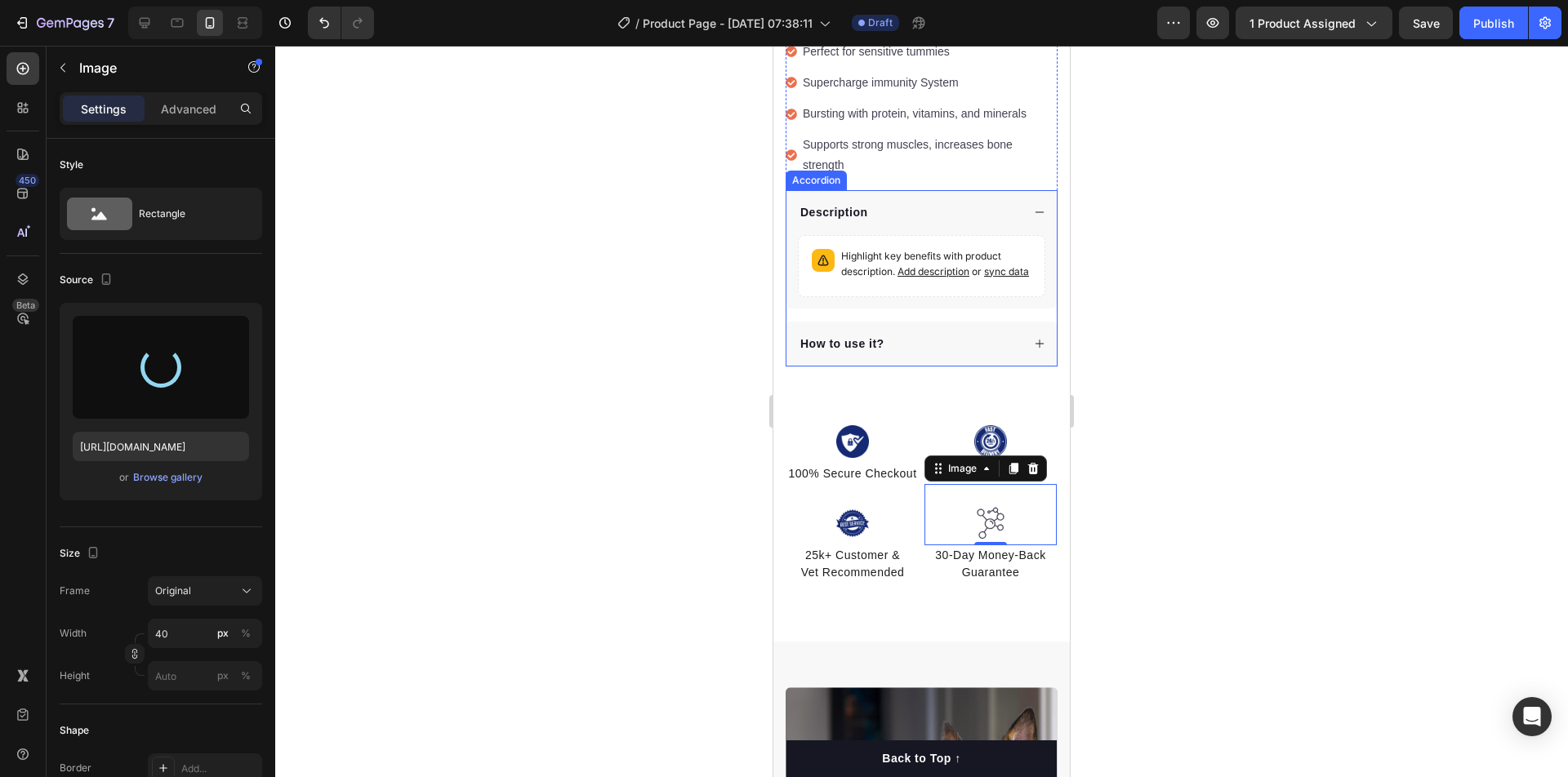
type input "[URL][DOMAIN_NAME]"
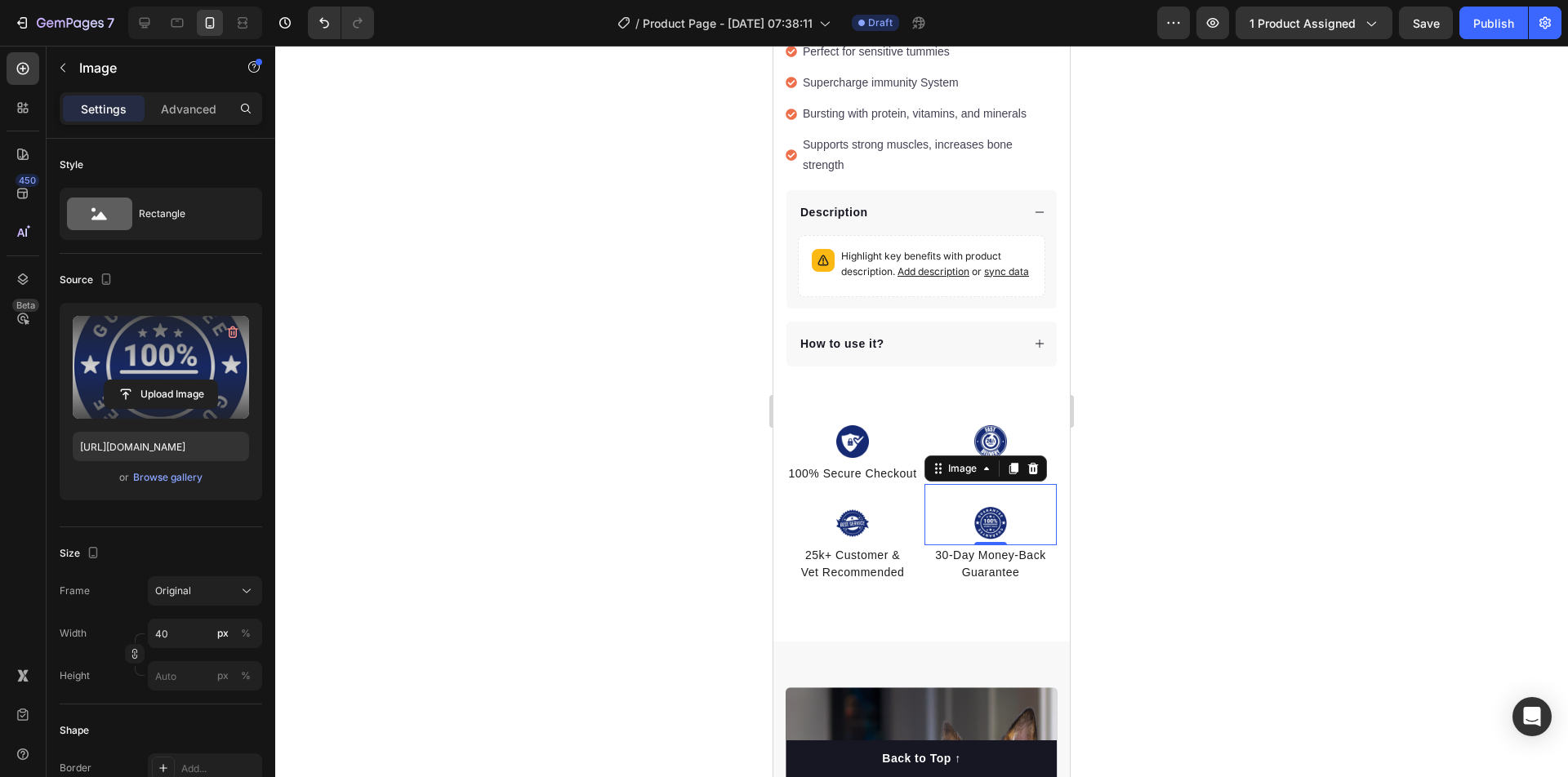
click at [1198, 437] on div at bounding box center [921, 411] width 1292 height 731
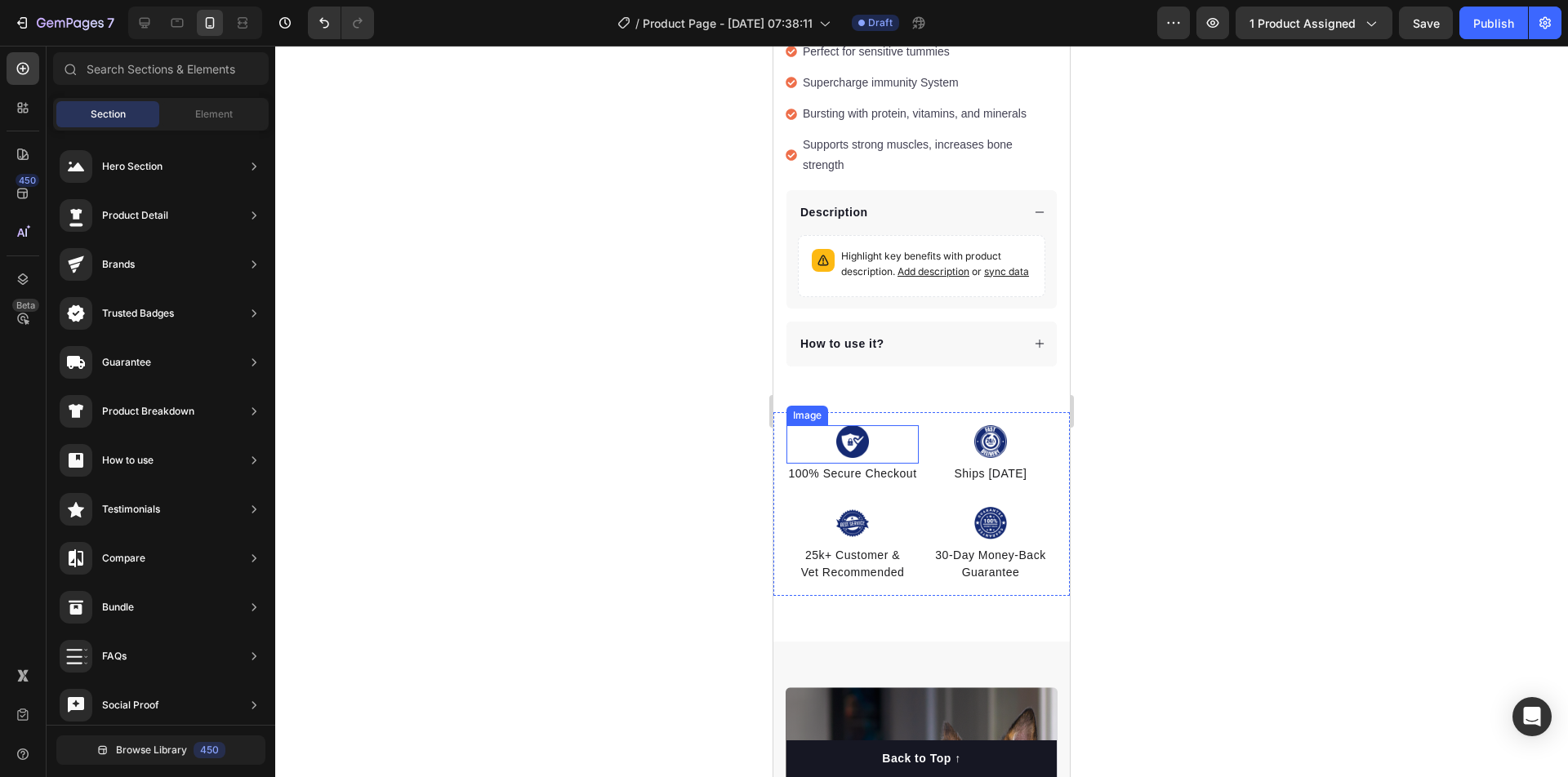
click at [849, 425] on img at bounding box center [853, 441] width 33 height 33
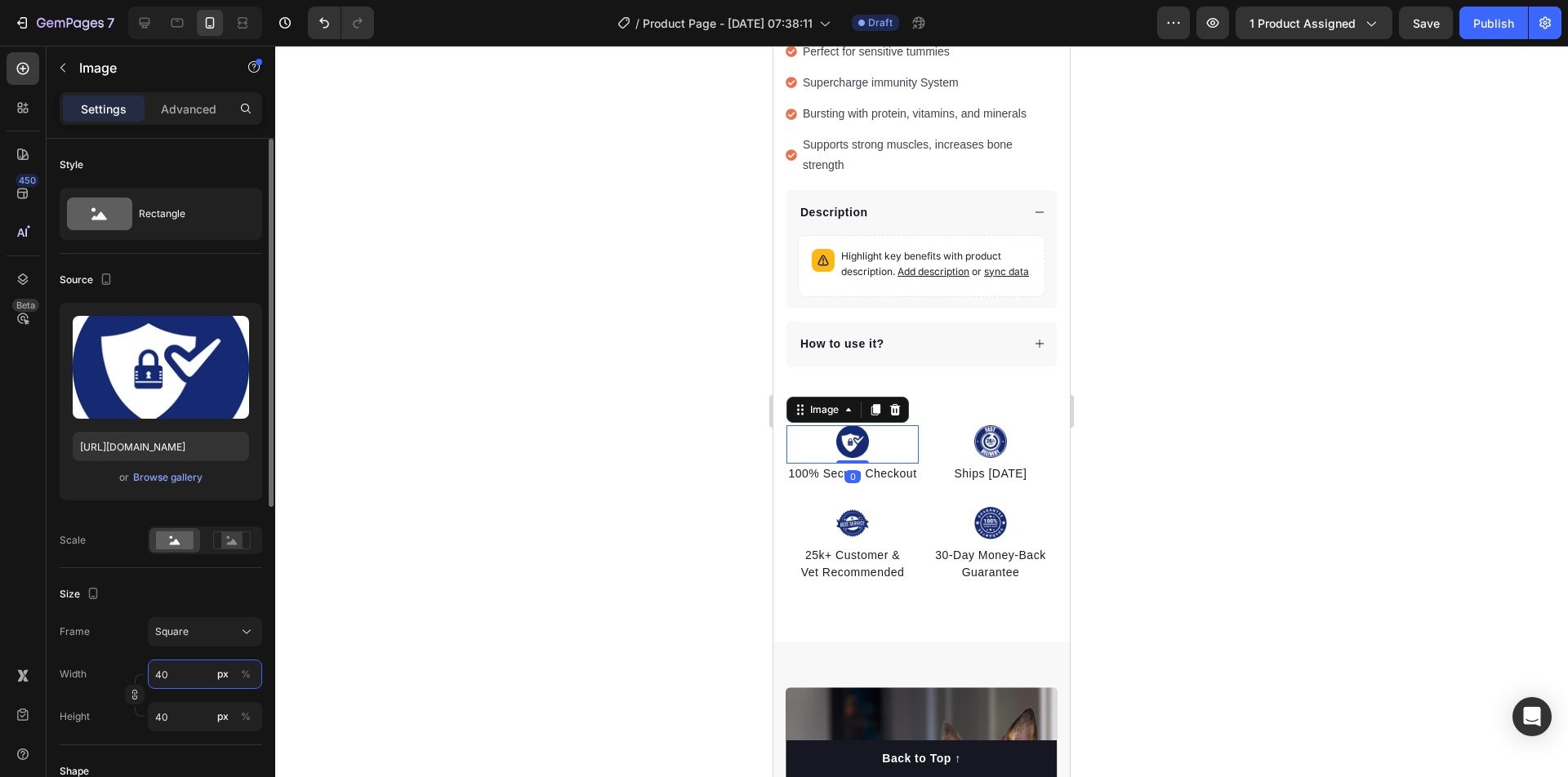
click at [181, 680] on input "40" at bounding box center [204, 674] width 114 height 30
type input "5"
type input "50"
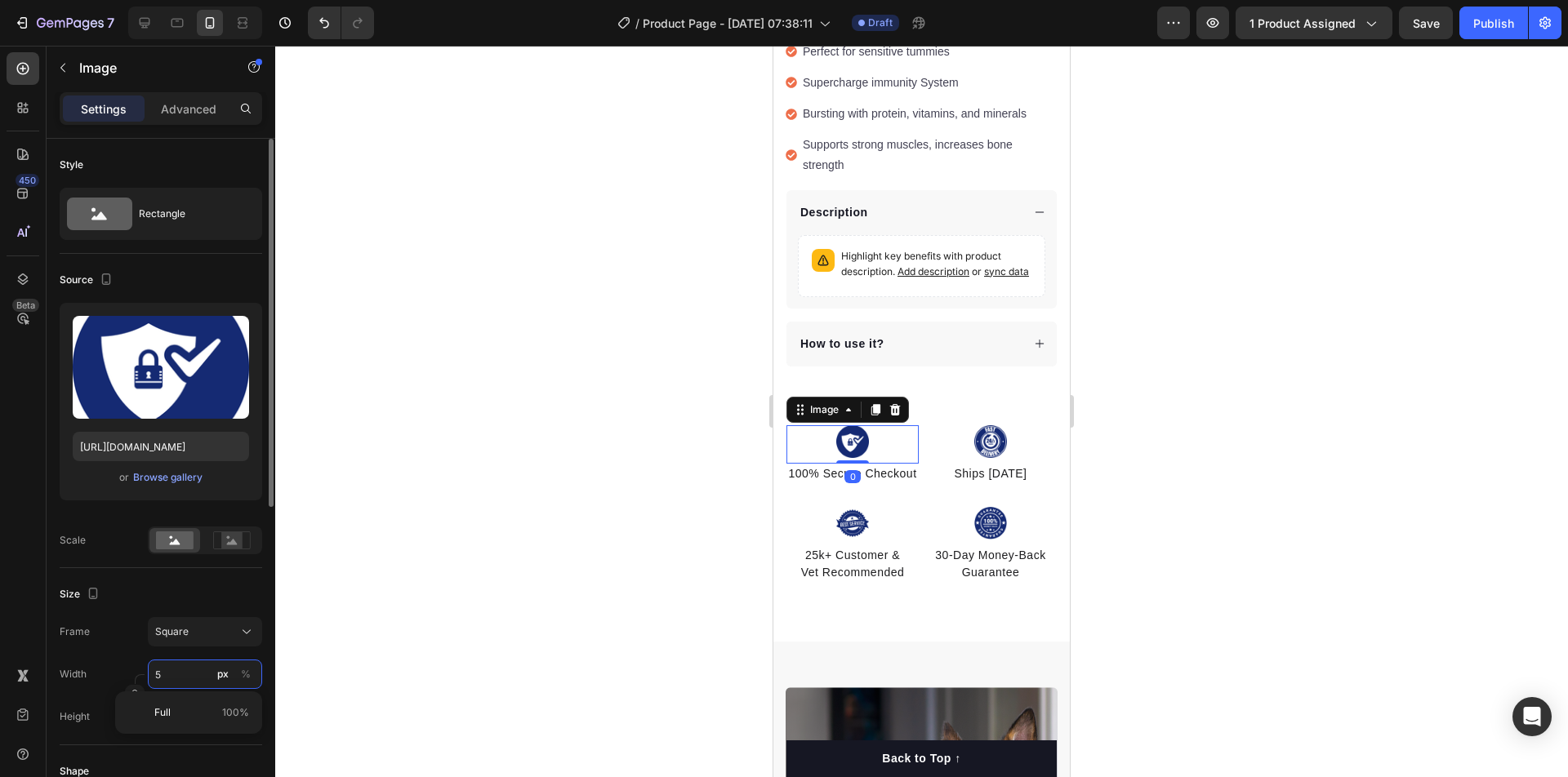
type input "50"
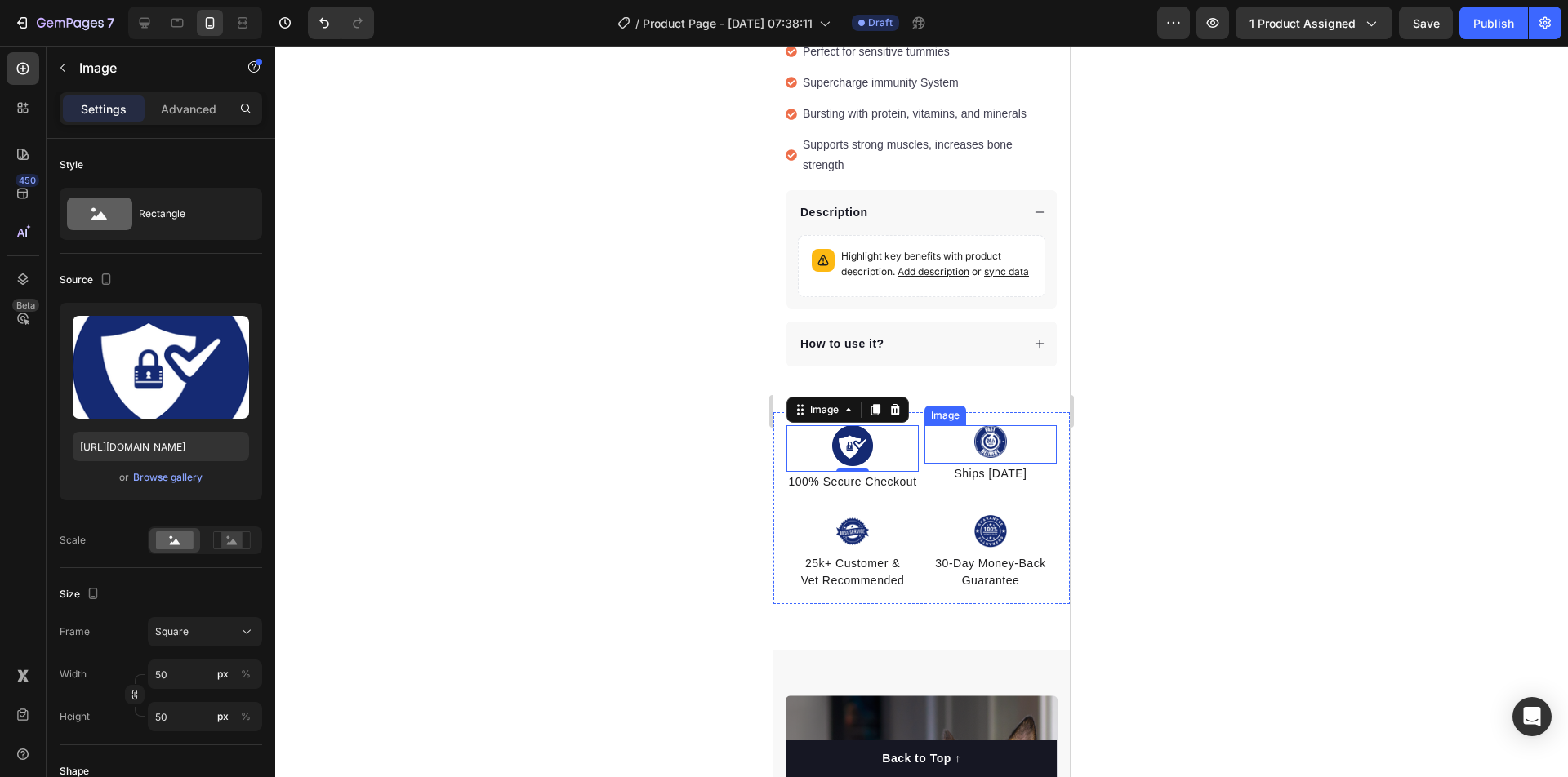
click at [987, 425] on img at bounding box center [991, 441] width 33 height 33
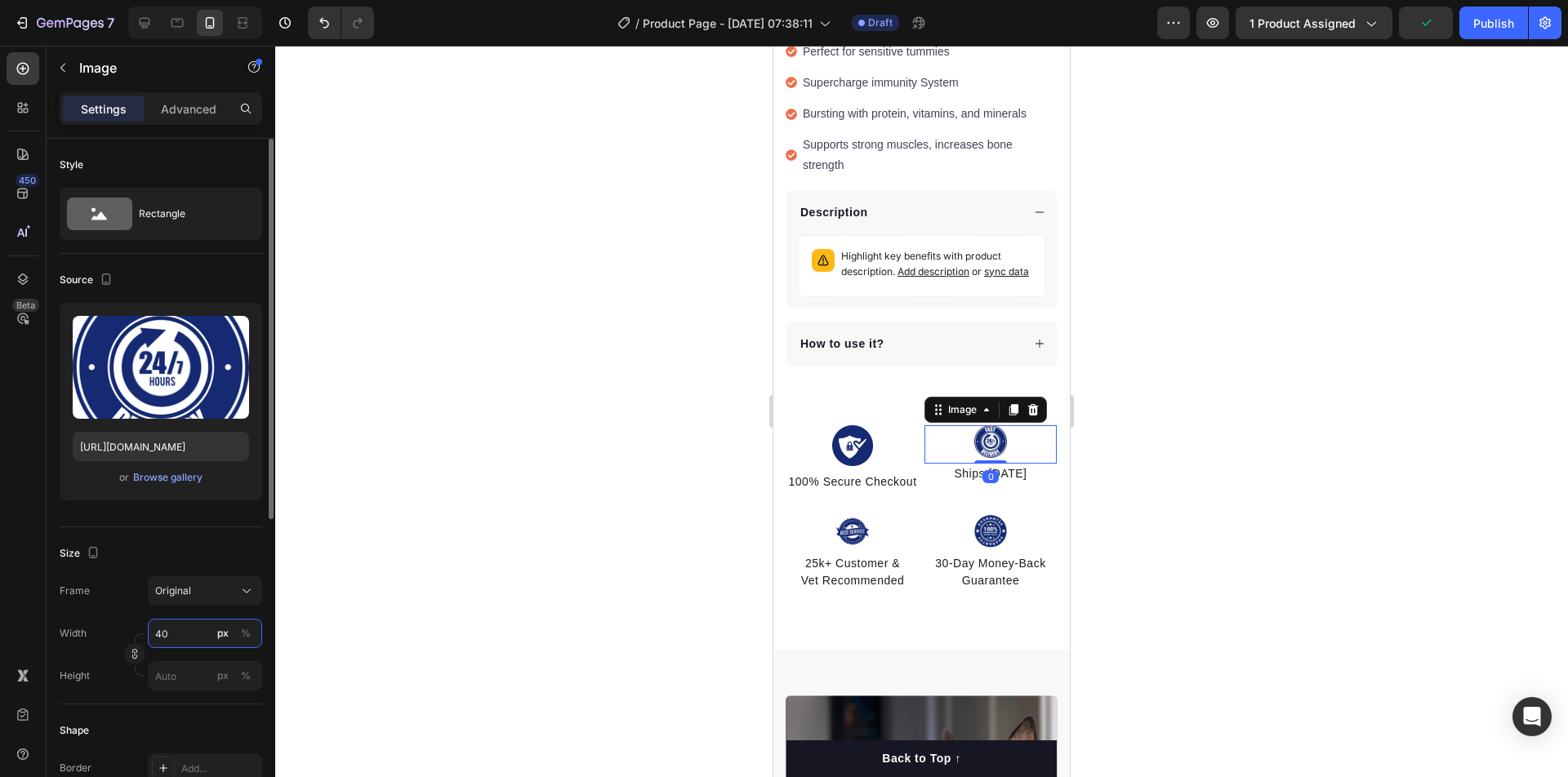
click at [170, 631] on input "40" at bounding box center [204, 633] width 114 height 30
type input "50"
click at [870, 515] on div at bounding box center [853, 531] width 132 height 33
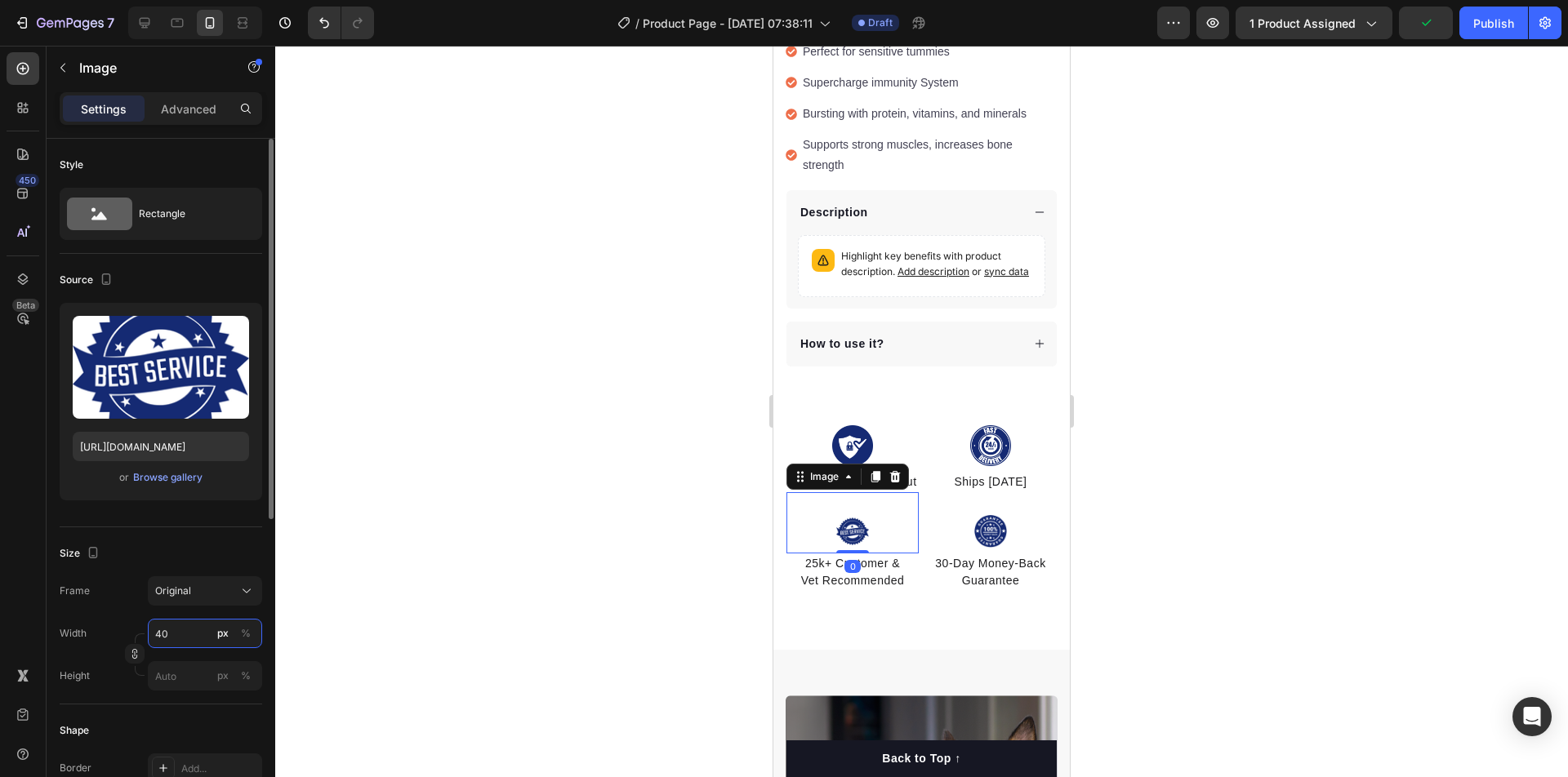
click at [187, 637] on input "40" at bounding box center [204, 633] width 114 height 30
type input "50"
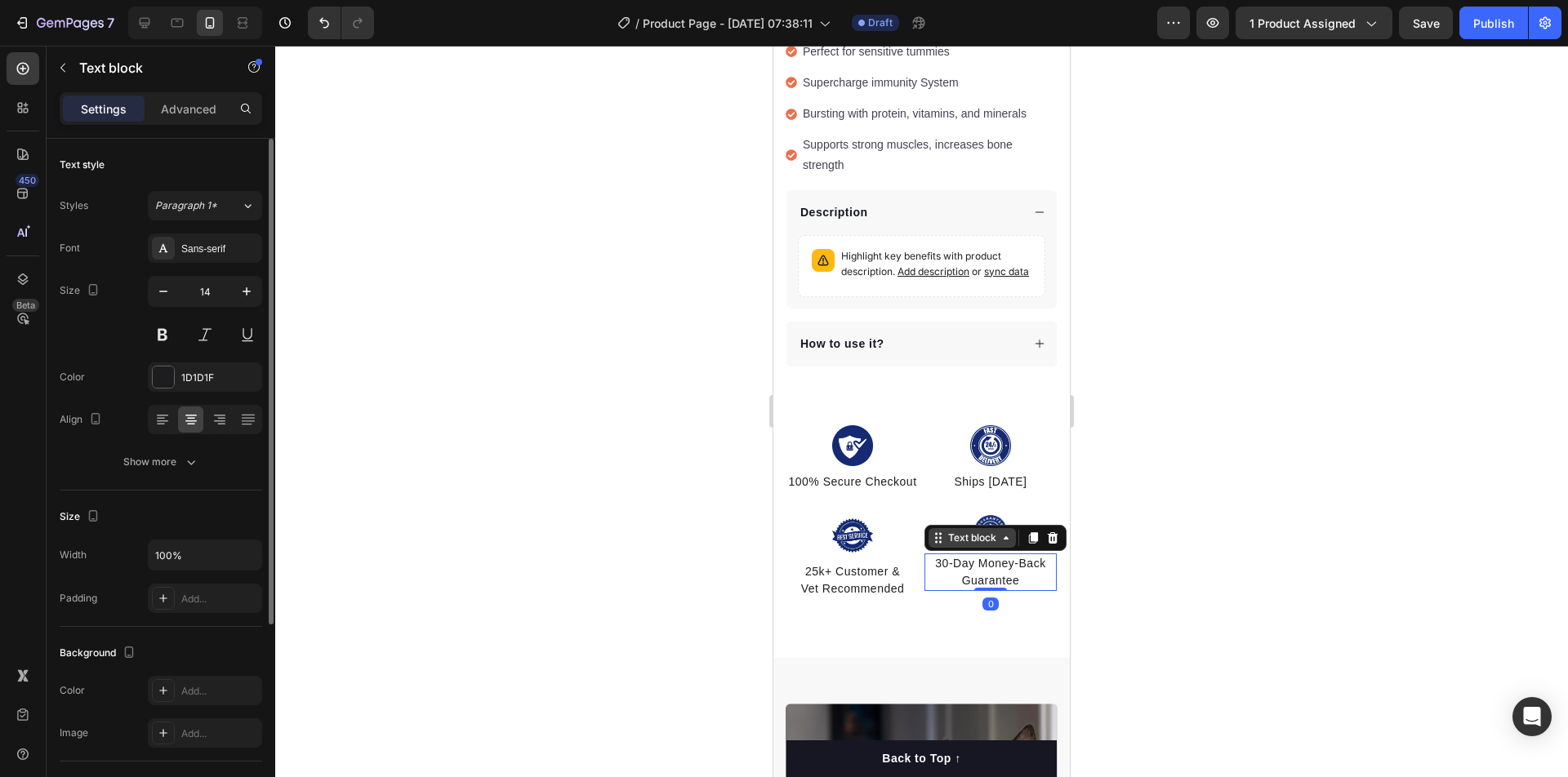
click at [980, 531] on div "Text block" at bounding box center [972, 538] width 55 height 14
drag, startPoint x: 1151, startPoint y: 469, endPoint x: 1081, endPoint y: 477, distance: 70.5
click at [1136, 468] on div at bounding box center [921, 411] width 1292 height 731
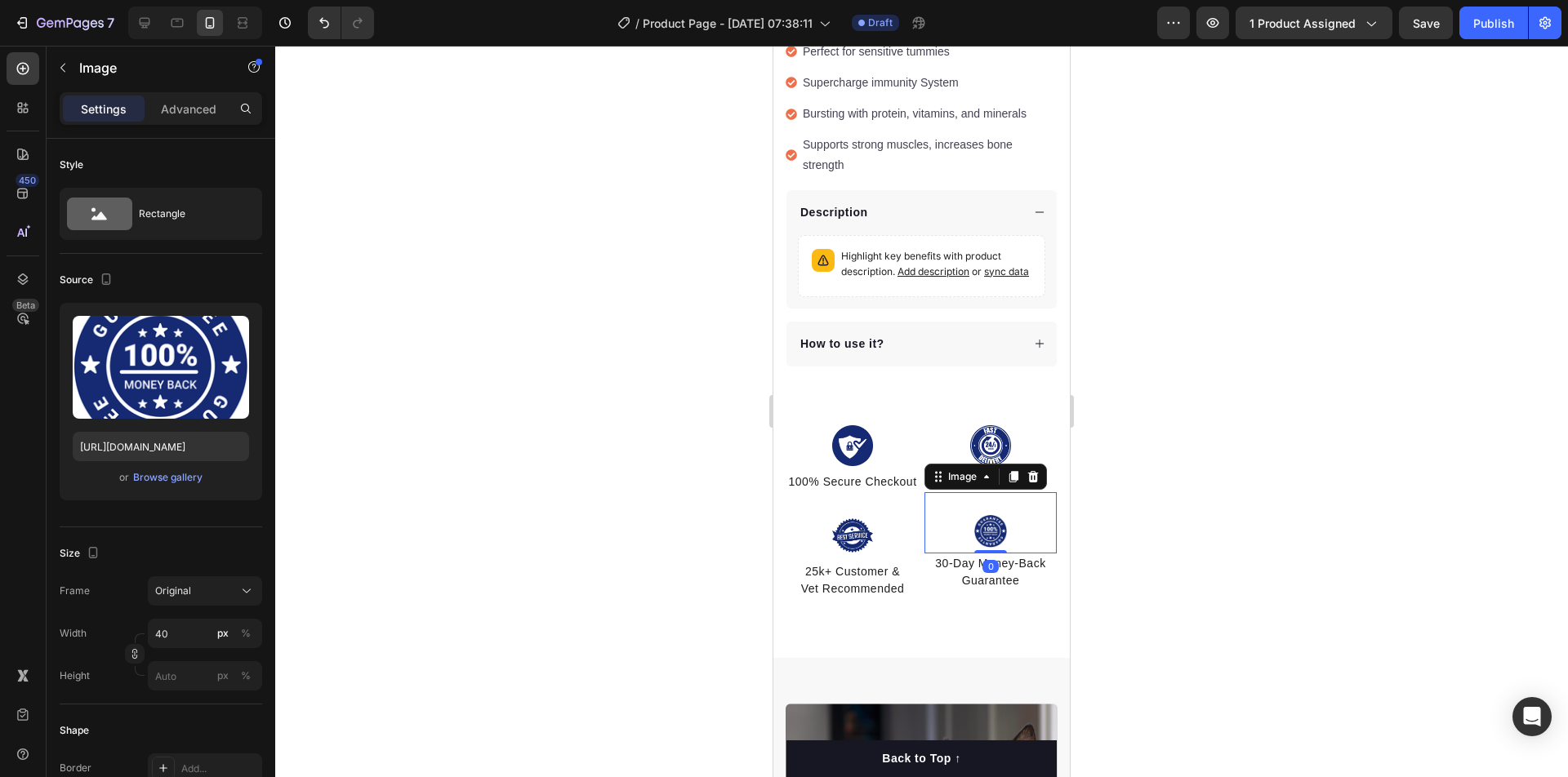
click at [1000, 515] on img at bounding box center [991, 531] width 33 height 33
click at [167, 636] on input "40" at bounding box center [204, 633] width 114 height 30
type input "50"
click at [1198, 529] on div at bounding box center [921, 411] width 1292 height 731
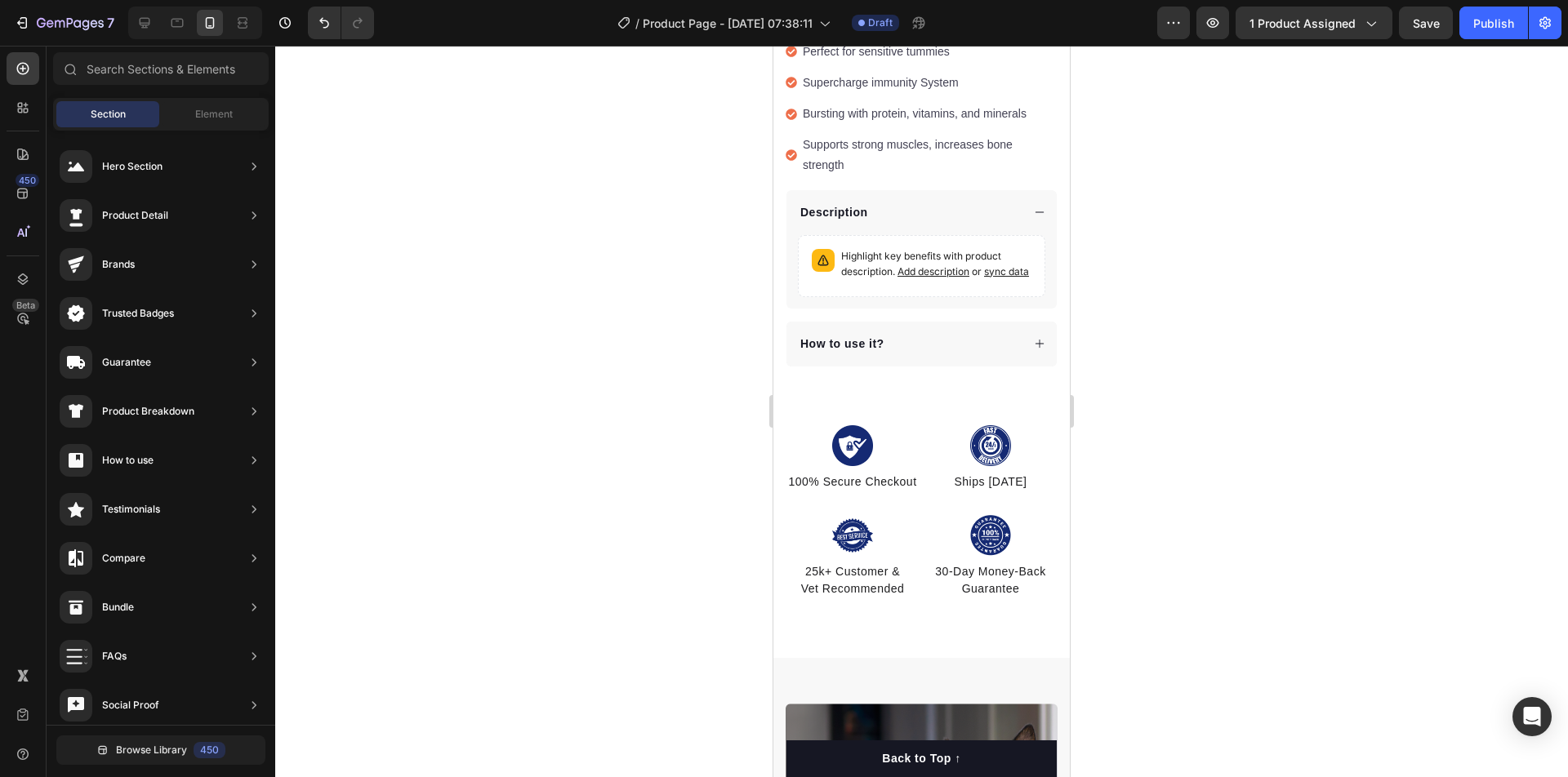
click at [1198, 529] on div at bounding box center [921, 411] width 1292 height 731
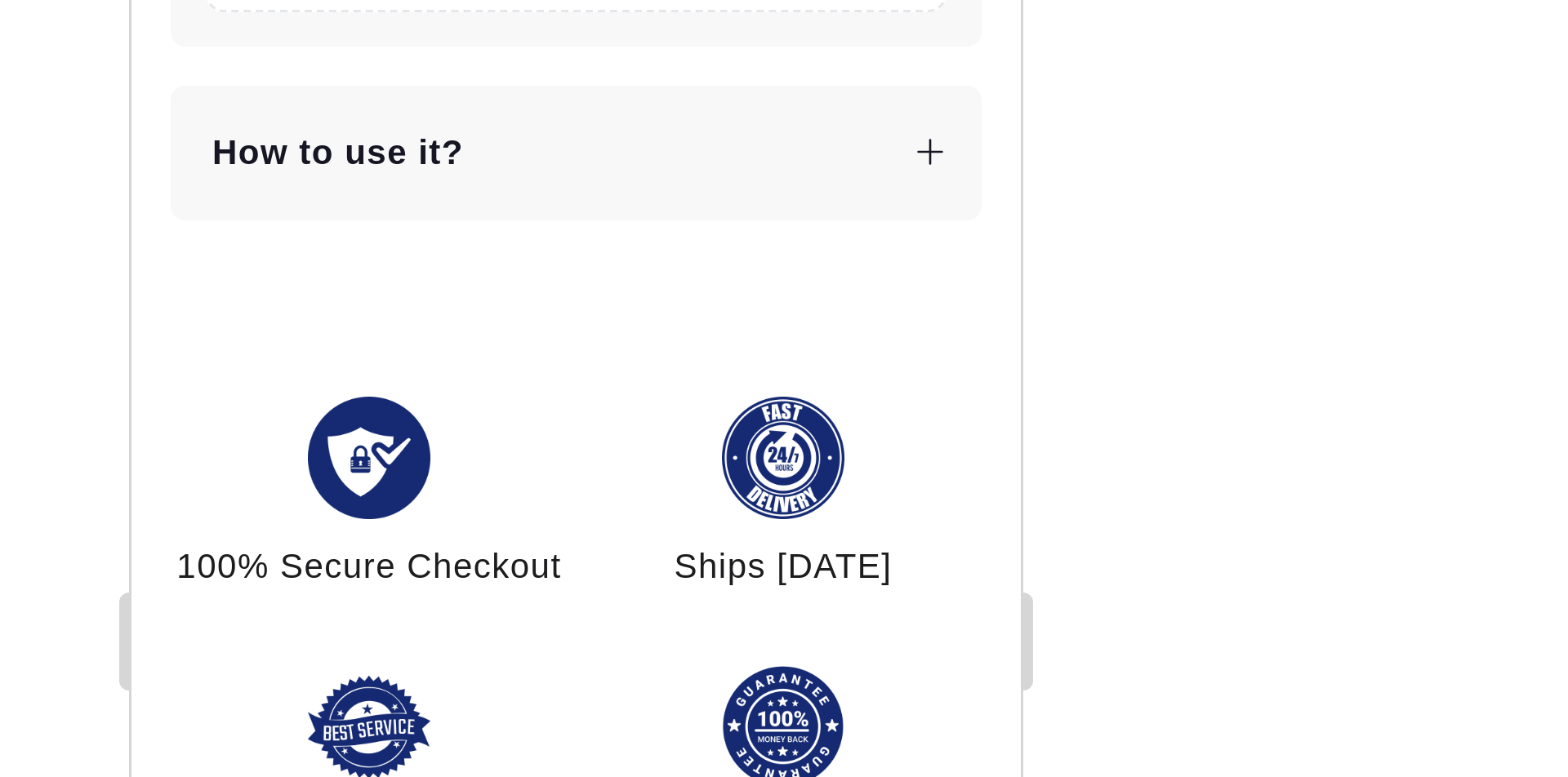
scroll to position [877, 0]
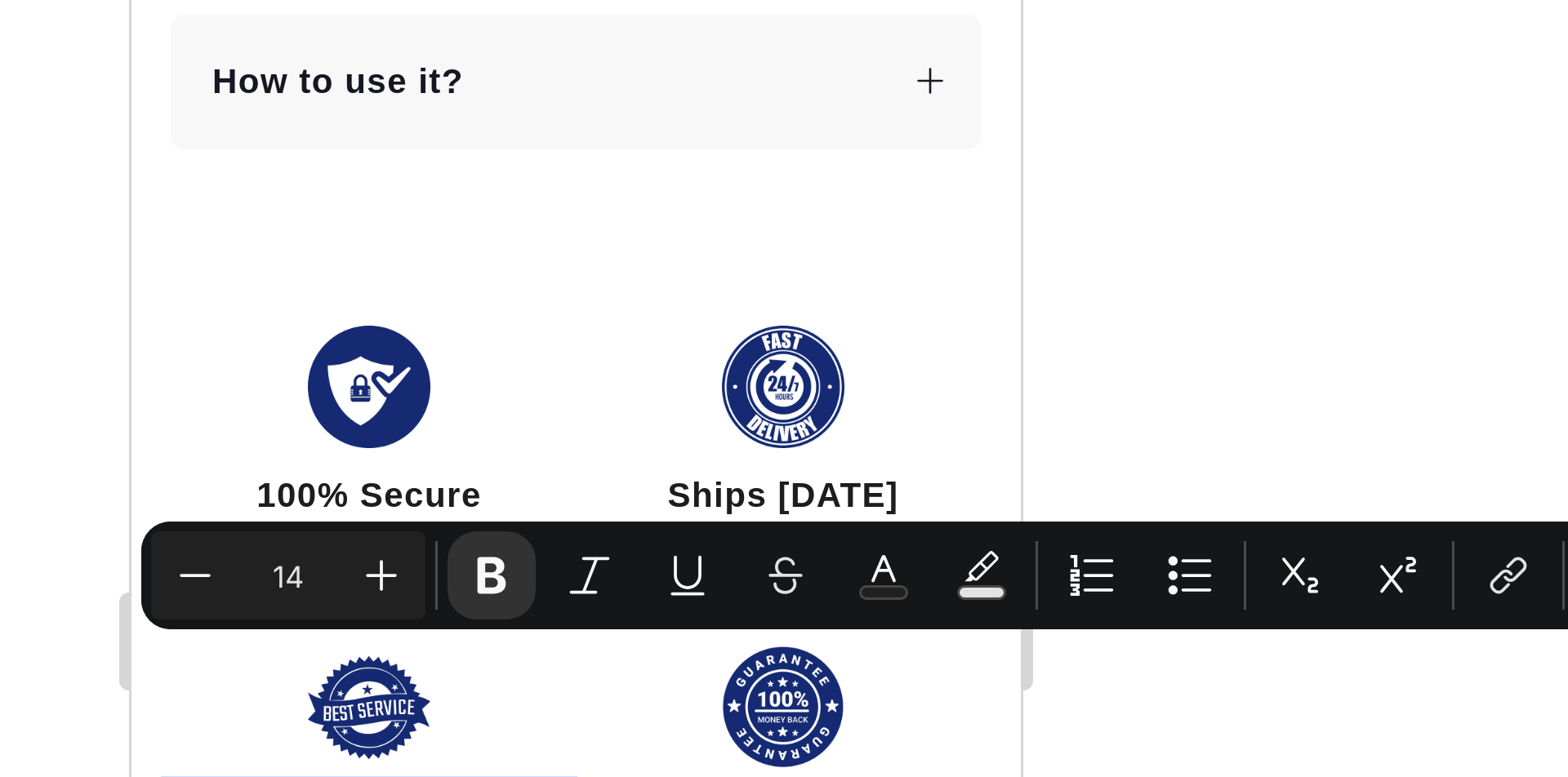
scroll to position [898, 0]
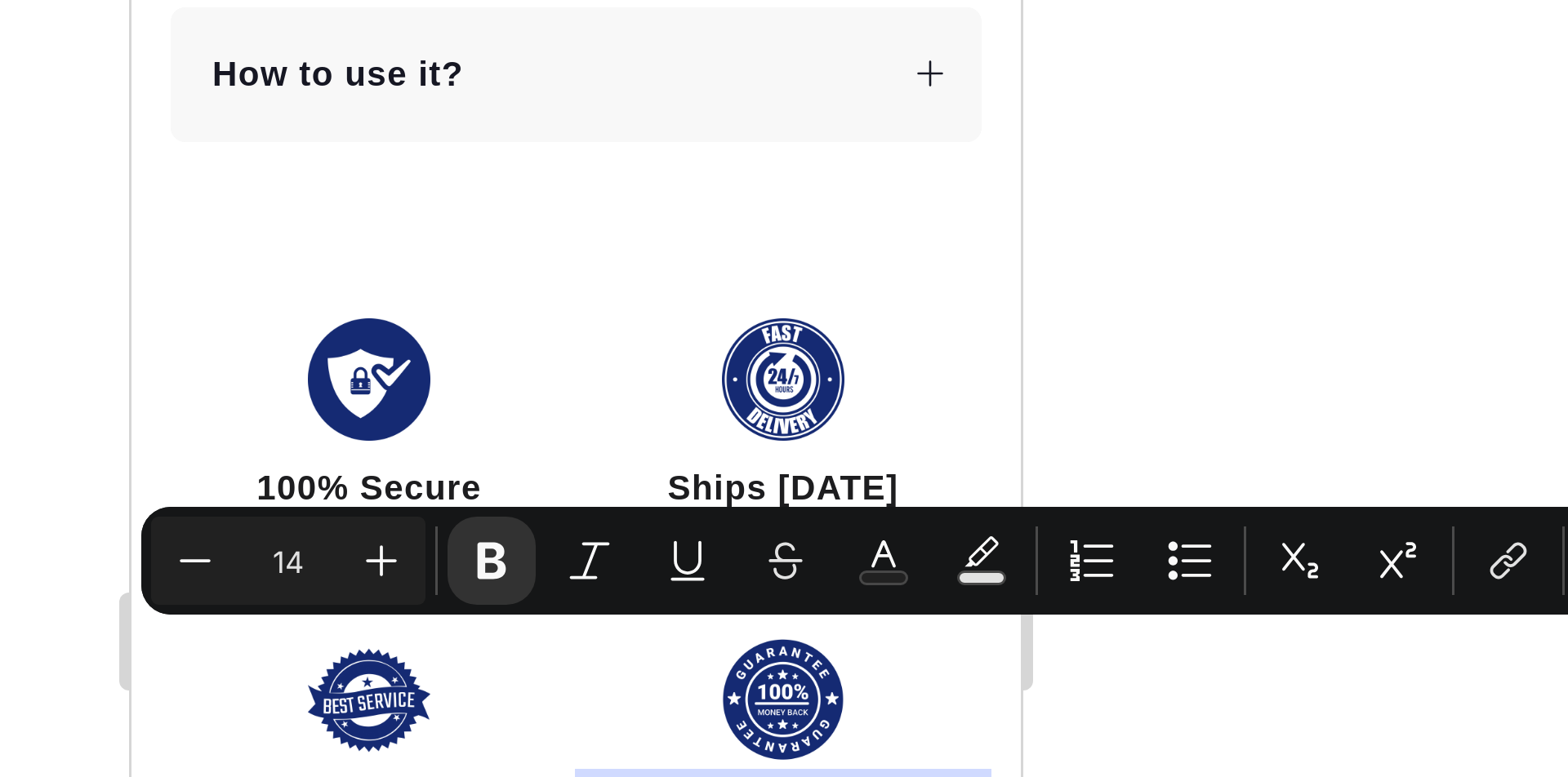
click at [1148, 429] on div at bounding box center [921, 411] width 1292 height 731
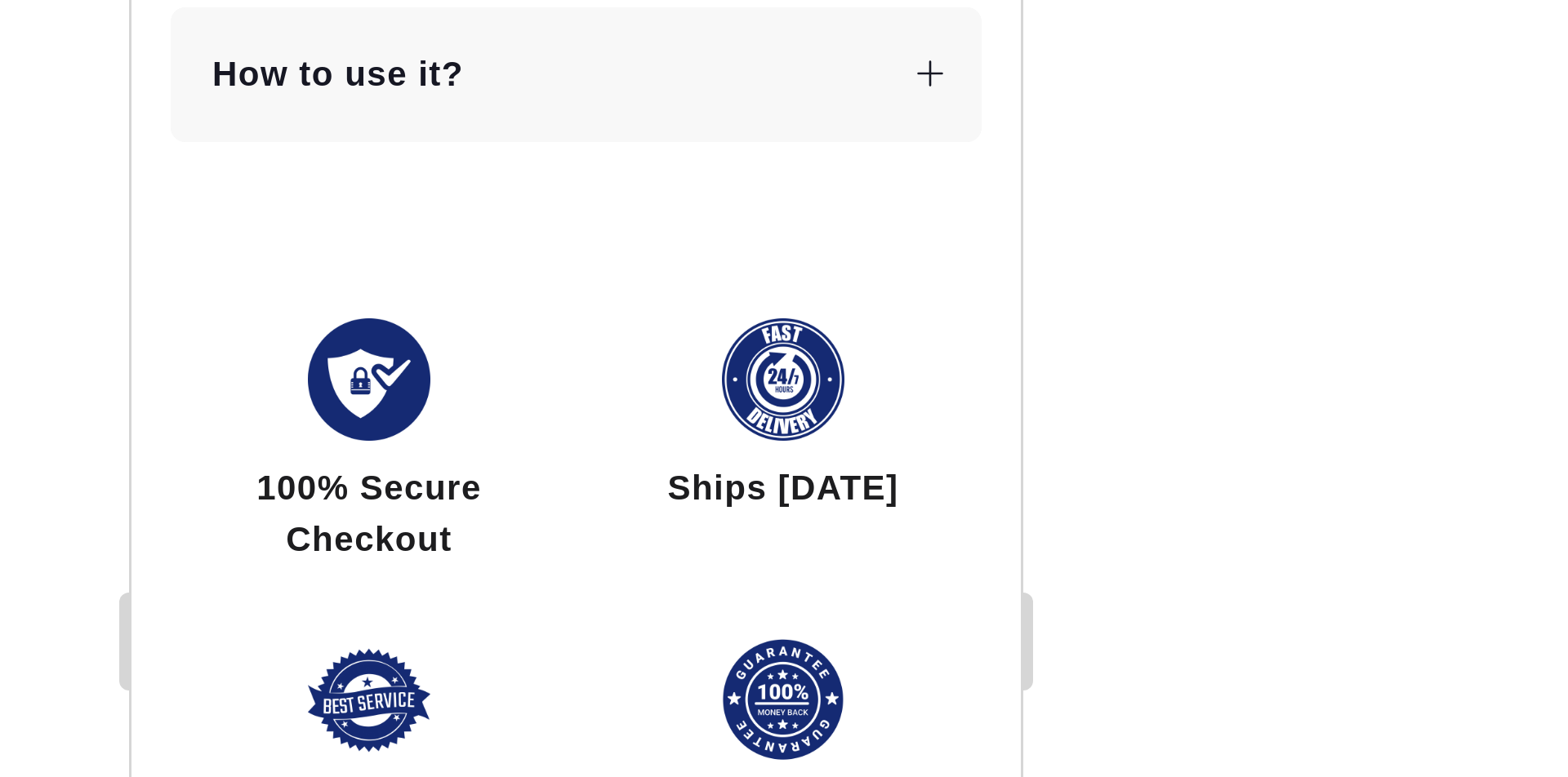
click at [1148, 429] on div at bounding box center [921, 411] width 1292 height 731
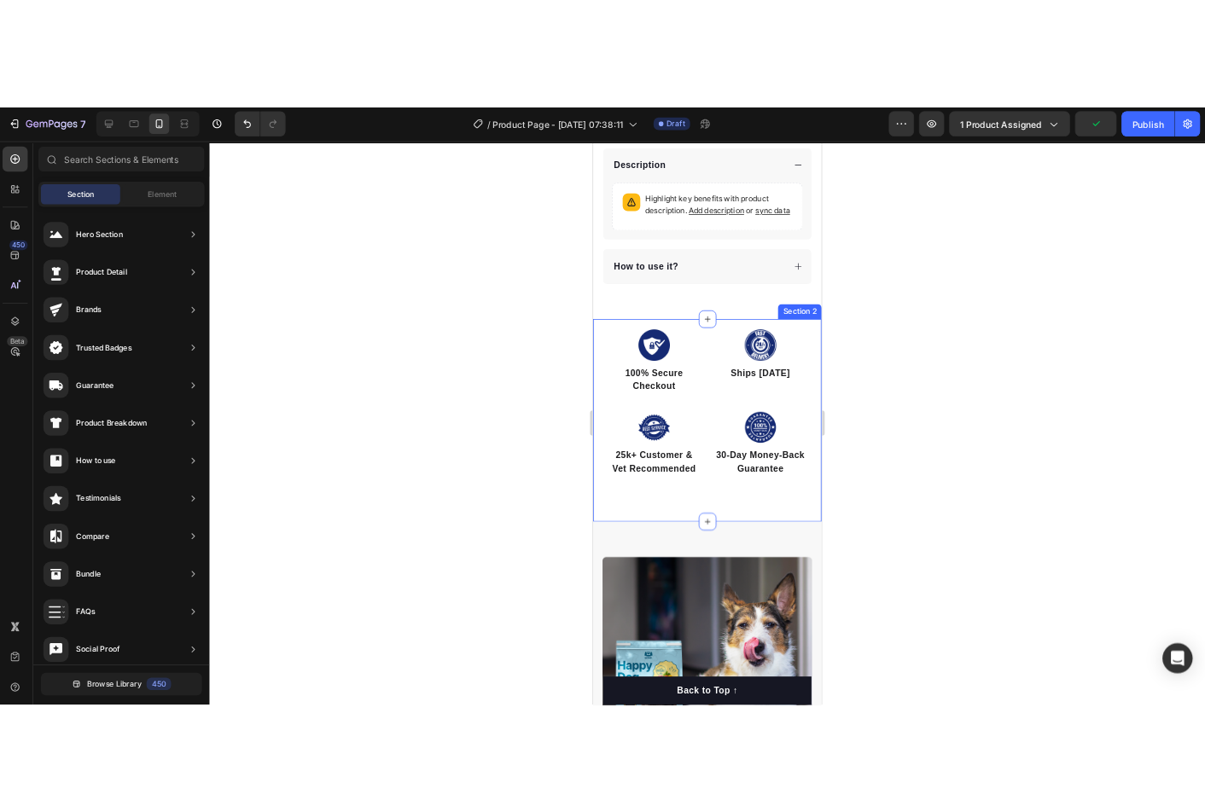
scroll to position [0, 0]
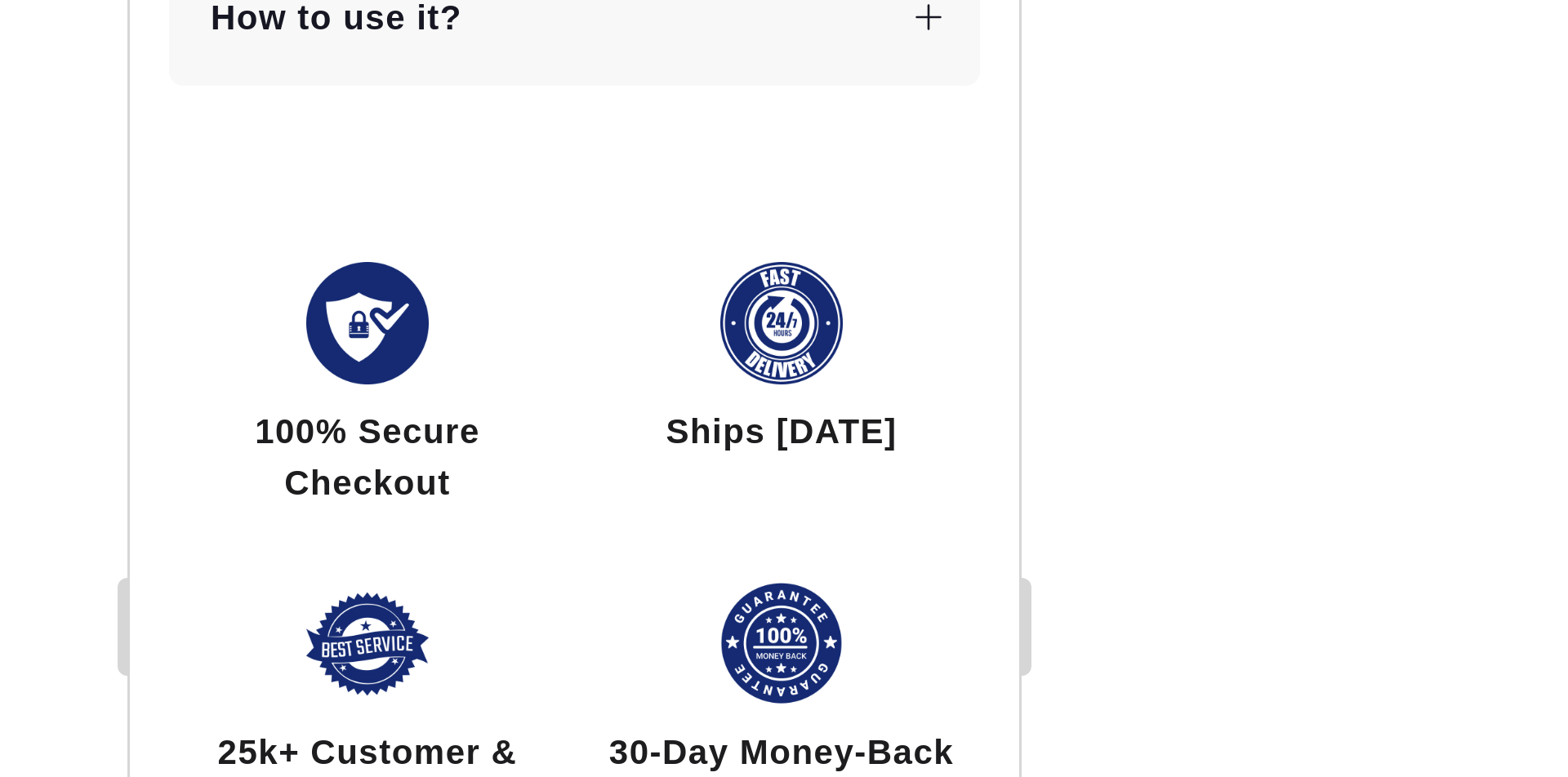
click at [1157, 316] on div at bounding box center [921, 411] width 1292 height 731
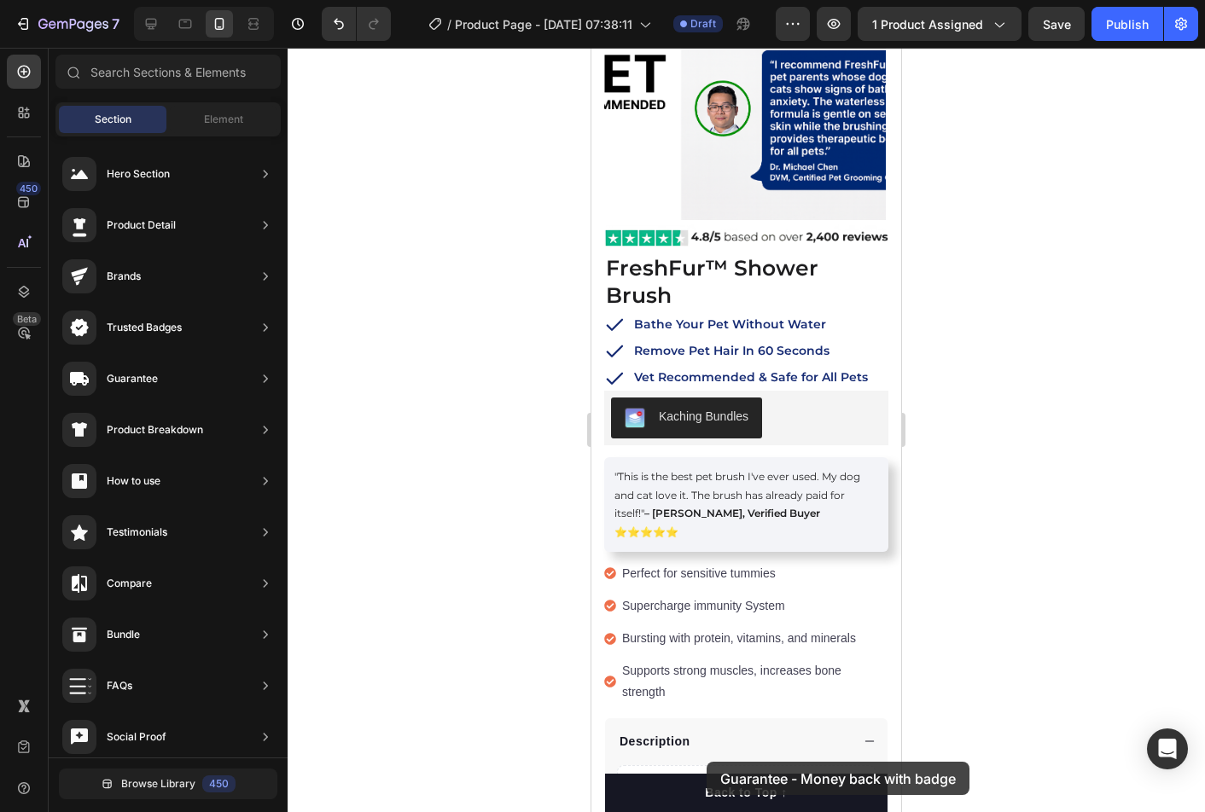
scroll to position [312, 0]
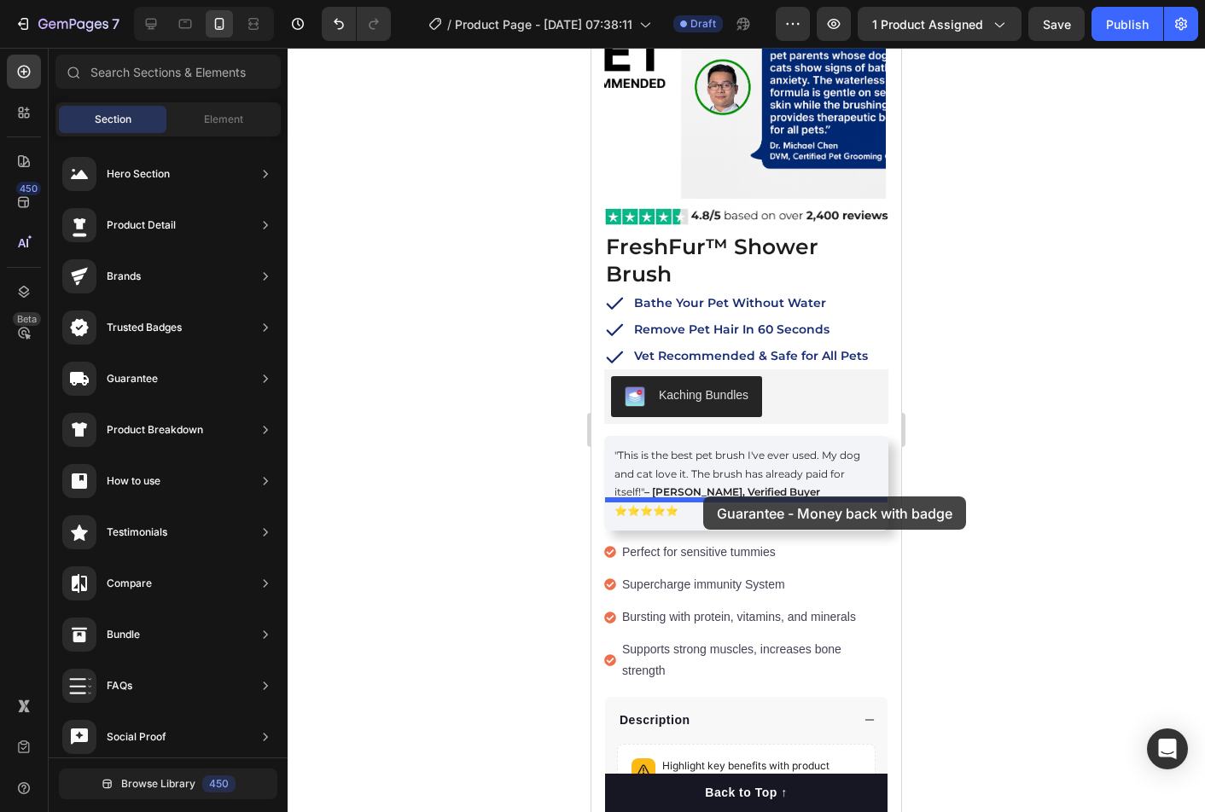
drag, startPoint x: 1022, startPoint y: 368, endPoint x: 700, endPoint y: 497, distance: 346.5
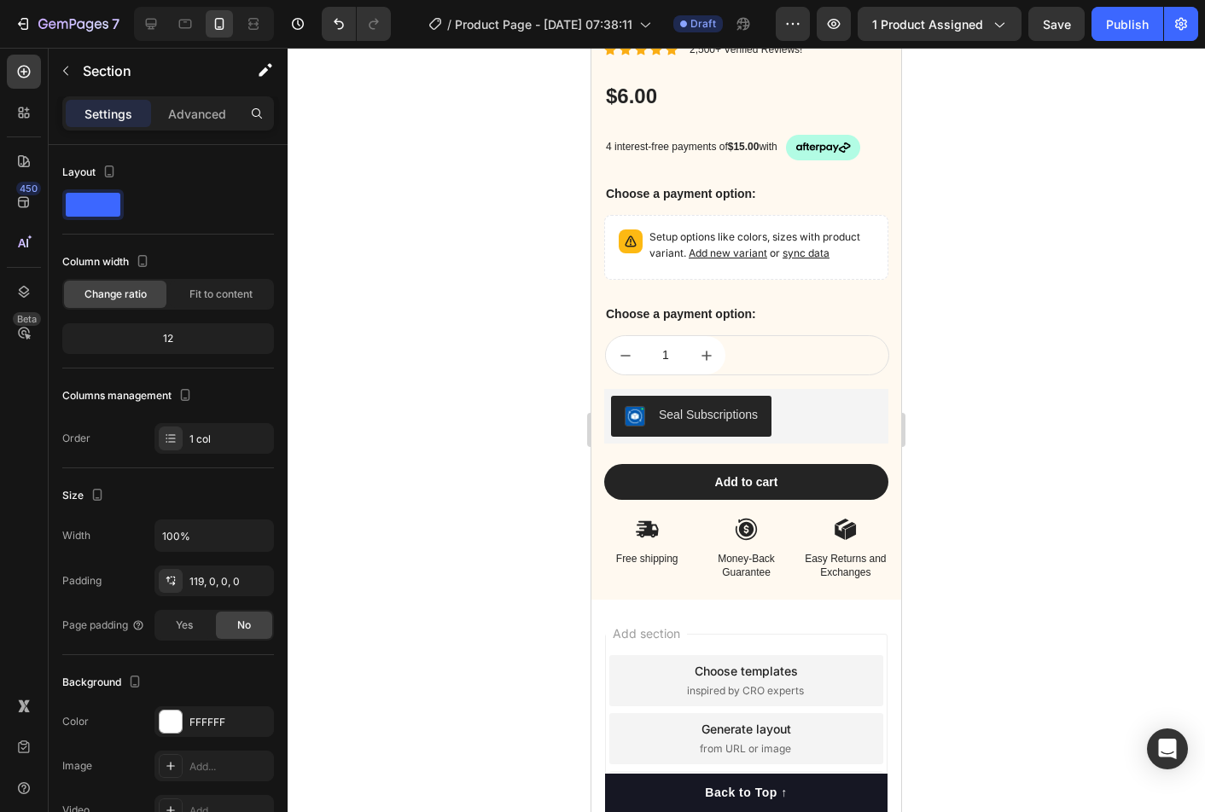
scroll to position [11341, 0]
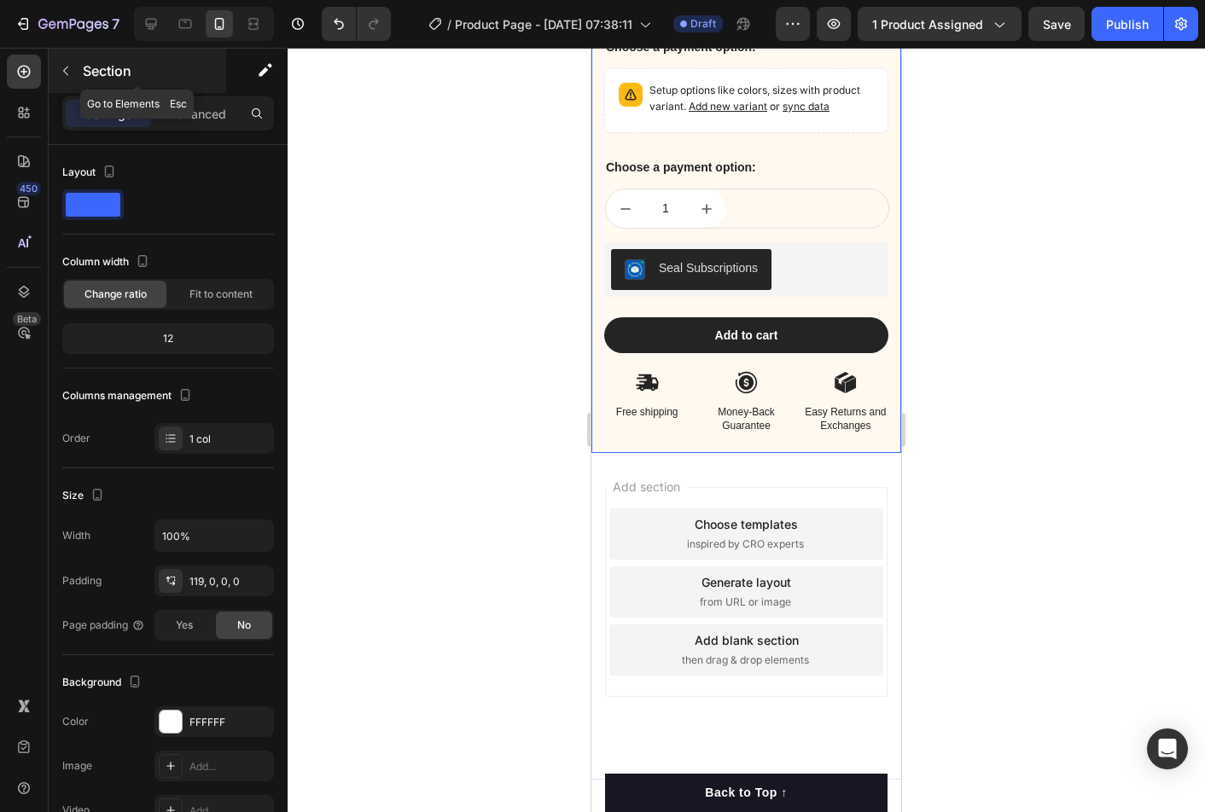
click at [83, 84] on div "Section" at bounding box center [137, 71] width 177 height 44
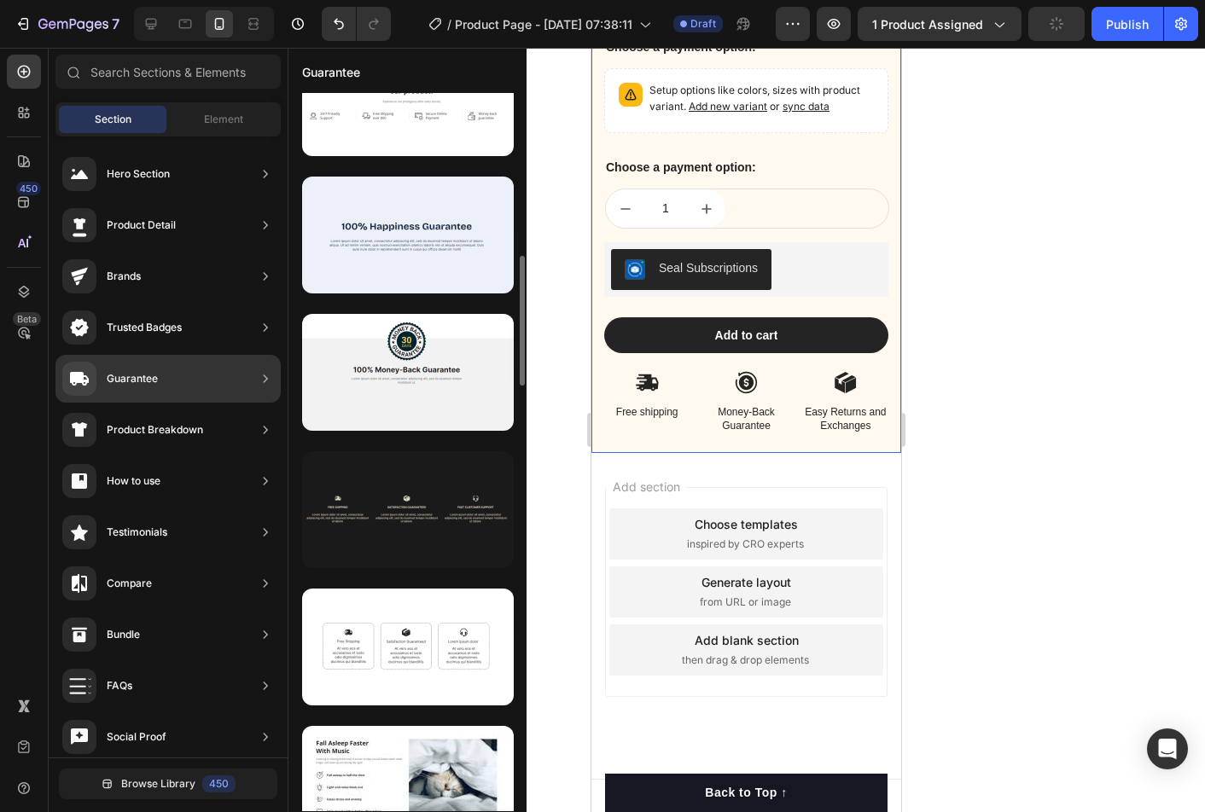
scroll to position [1584, 0]
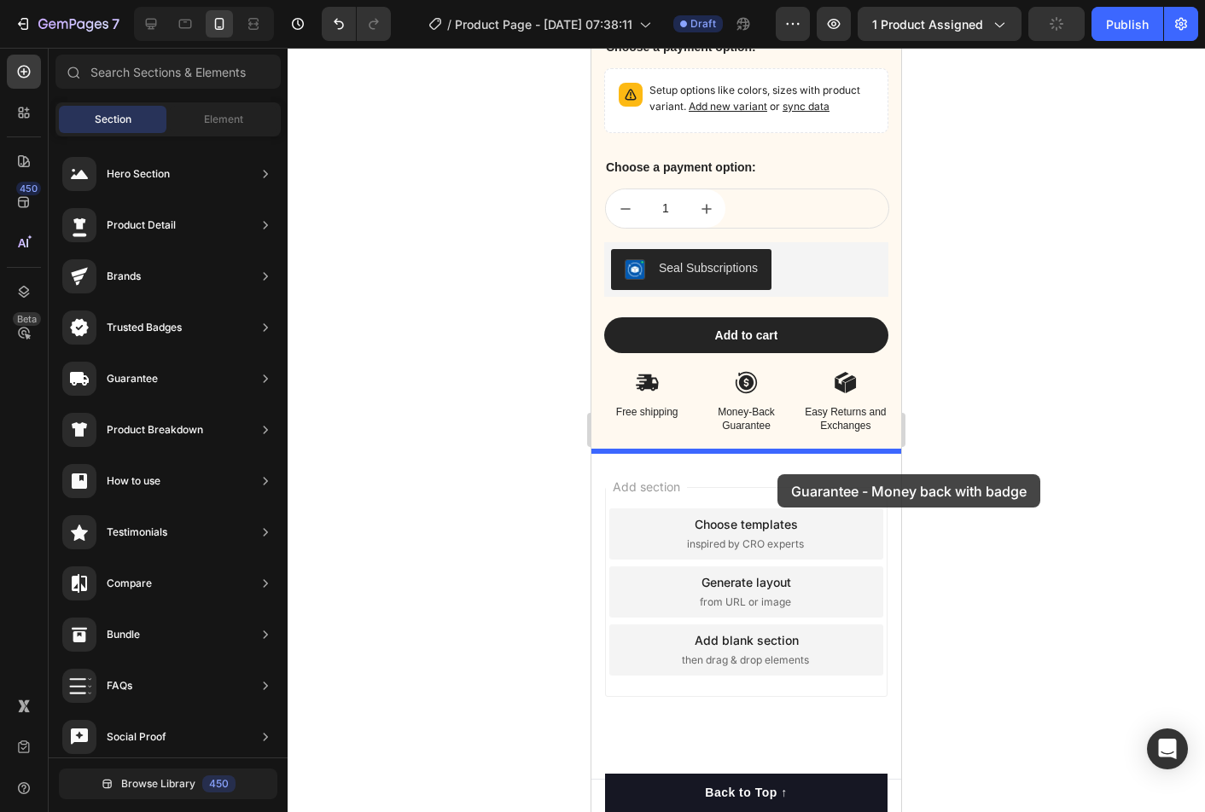
drag, startPoint x: 1065, startPoint y: 553, endPoint x: 777, endPoint y: 474, distance: 298.0
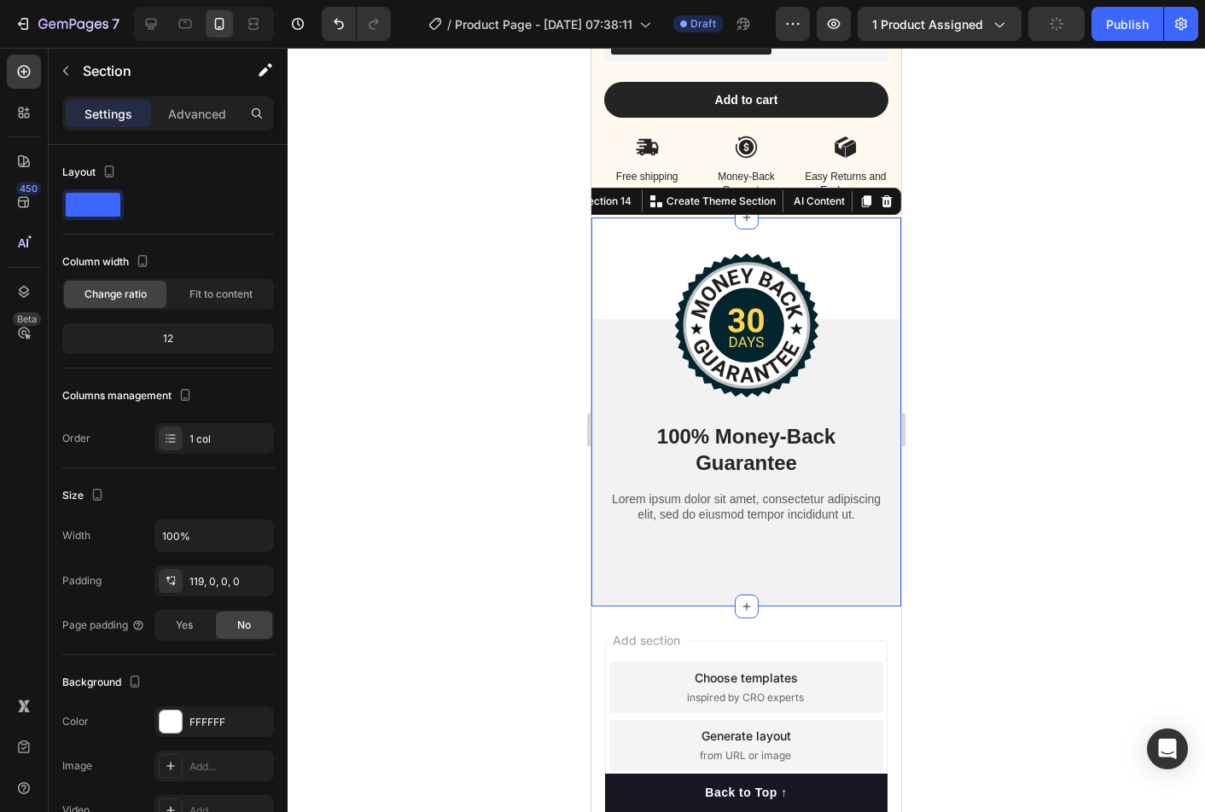
scroll to position [11580, 0]
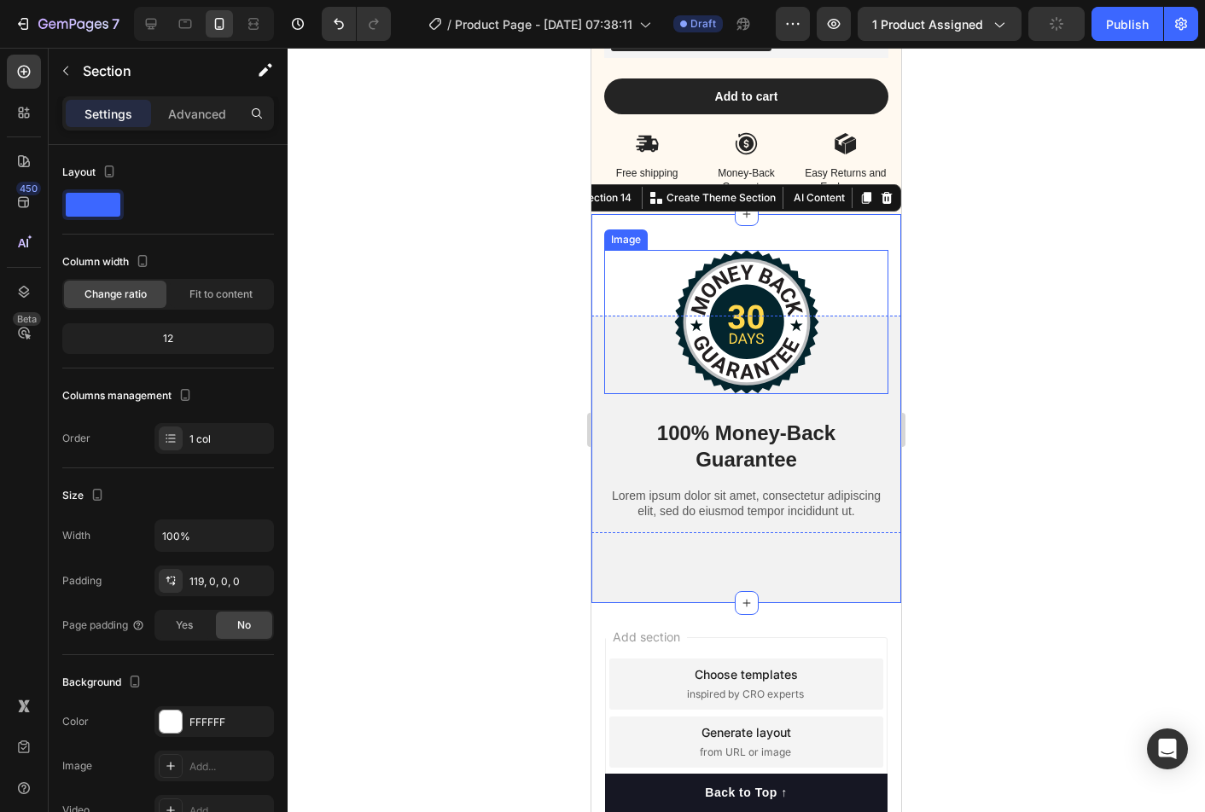
click at [880, 342] on div at bounding box center [746, 322] width 284 height 144
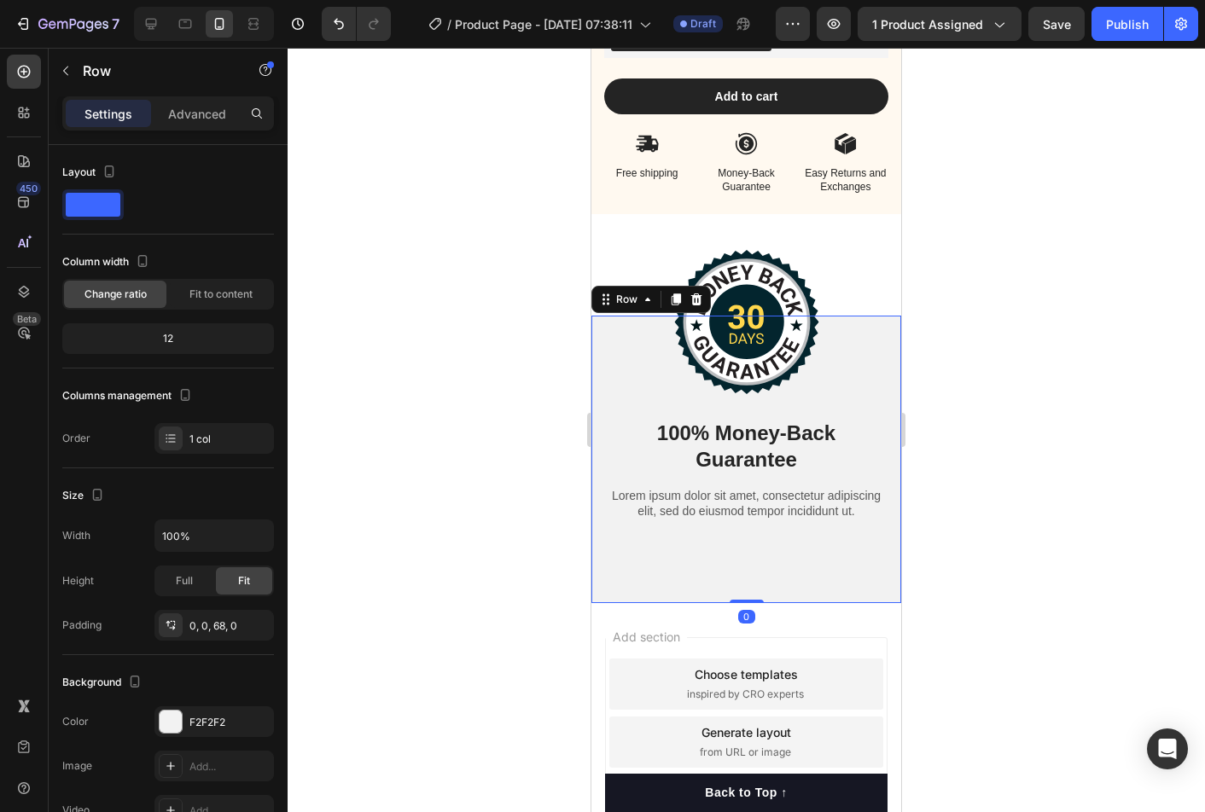
click at [687, 571] on div "Image 100% Money-Back Guarantee Heading Lorem ipsum dolor sit amet, consectetur…" at bounding box center [746, 459] width 310 height 287
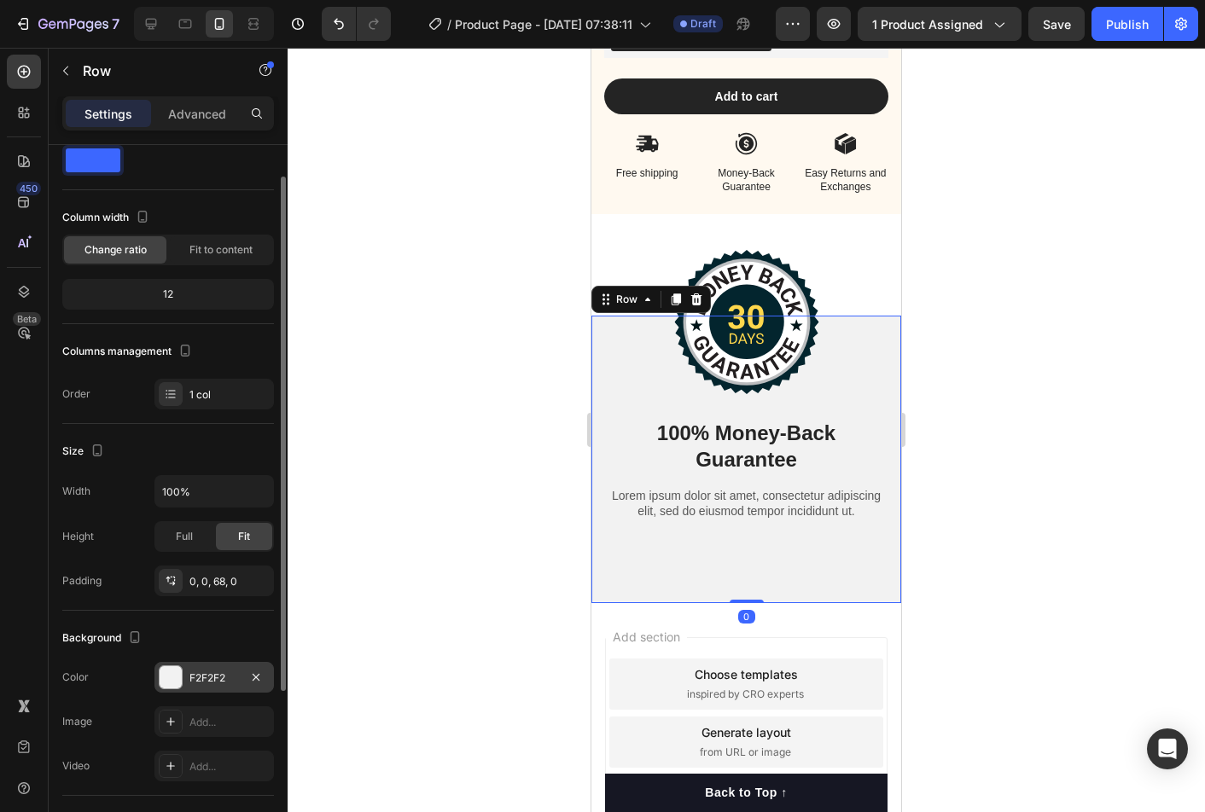
click at [211, 671] on div "F2F2F2" at bounding box center [213, 678] width 49 height 15
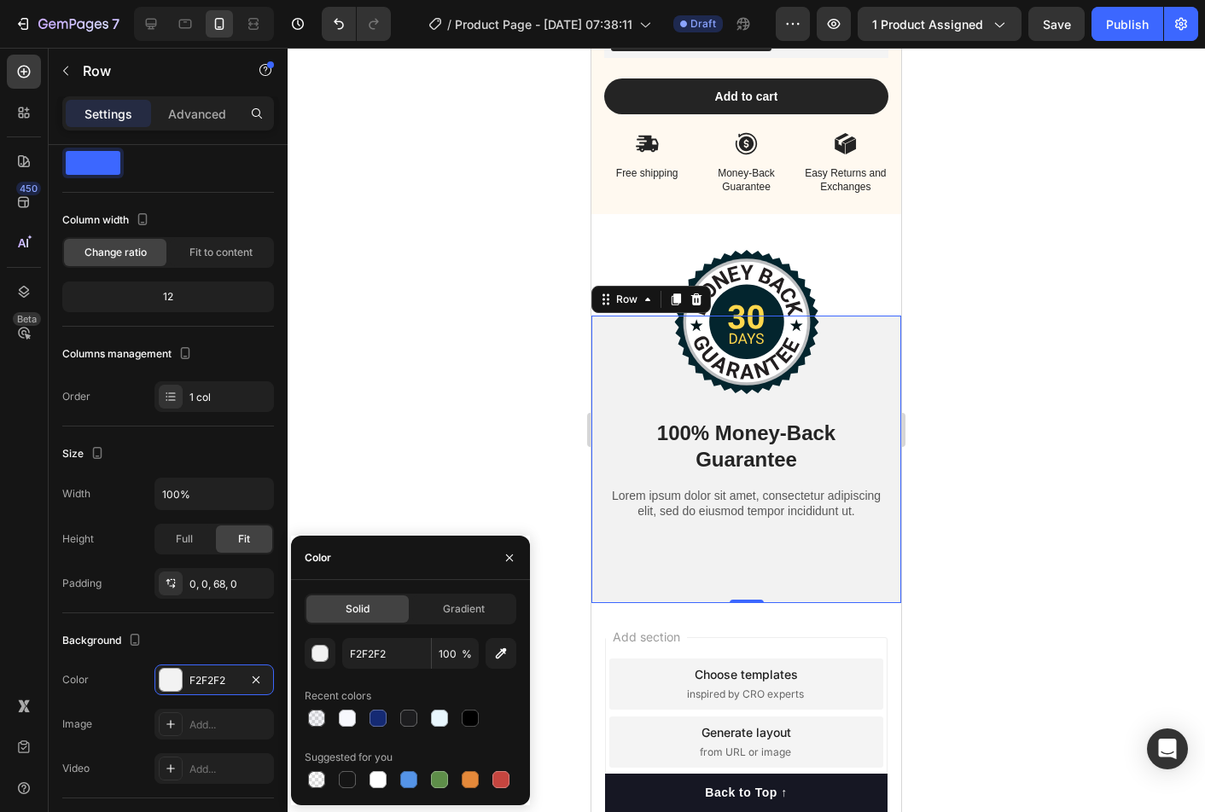
click at [333, 722] on div at bounding box center [411, 718] width 212 height 24
click at [343, 720] on div at bounding box center [347, 718] width 17 height 17
type input "F7F8FD"
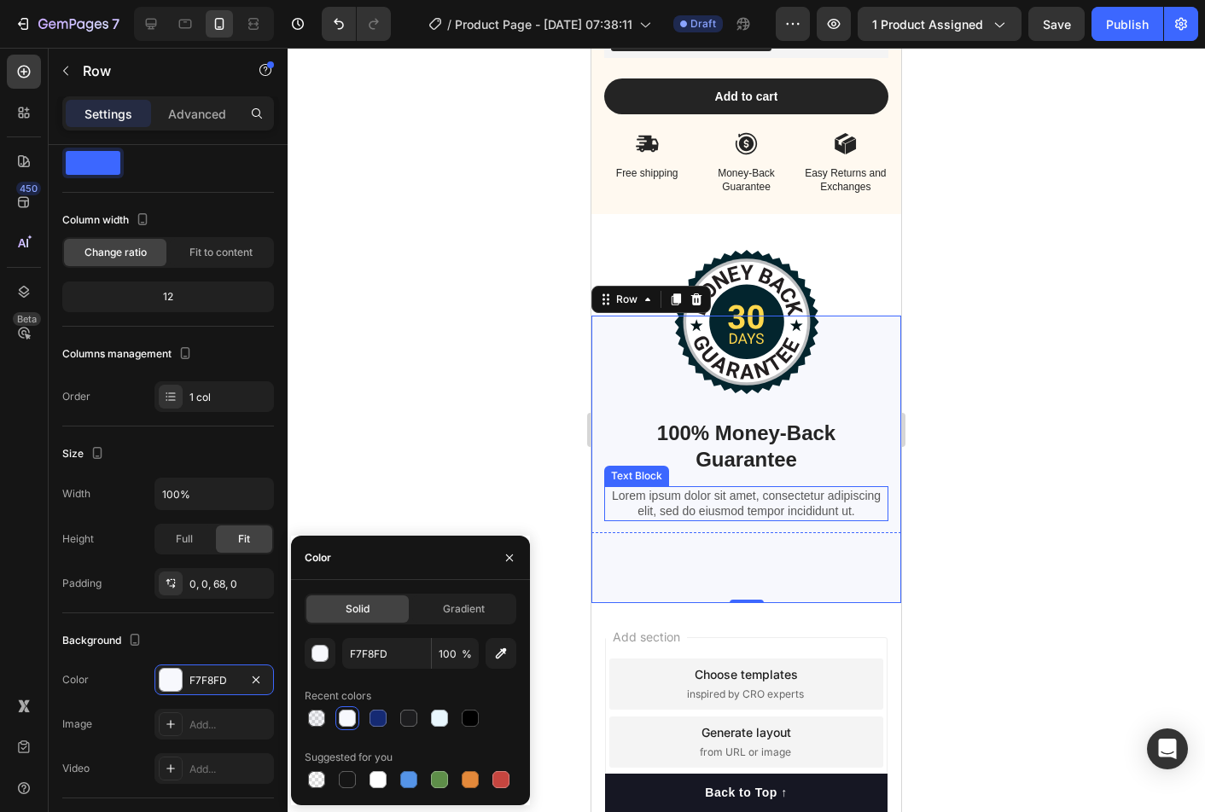
click at [944, 472] on div at bounding box center [745, 430] width 917 height 764
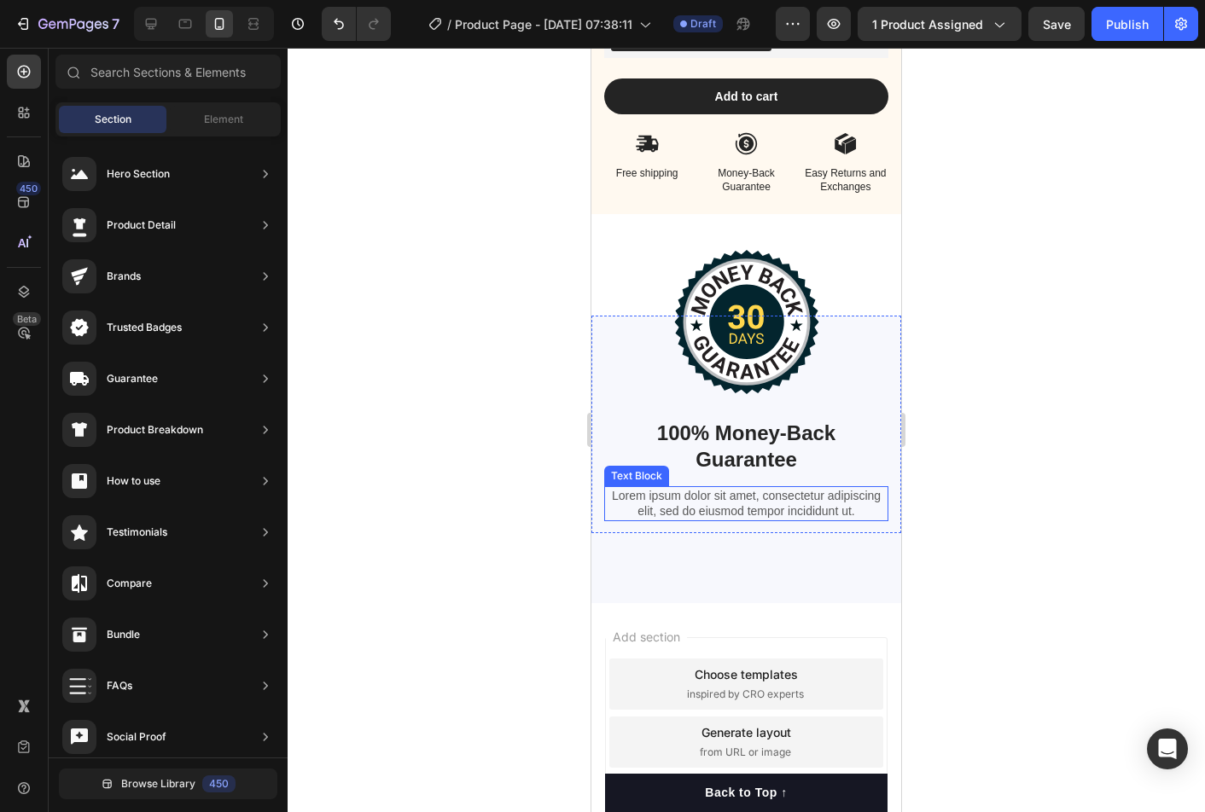
click at [944, 472] on div at bounding box center [745, 430] width 917 height 764
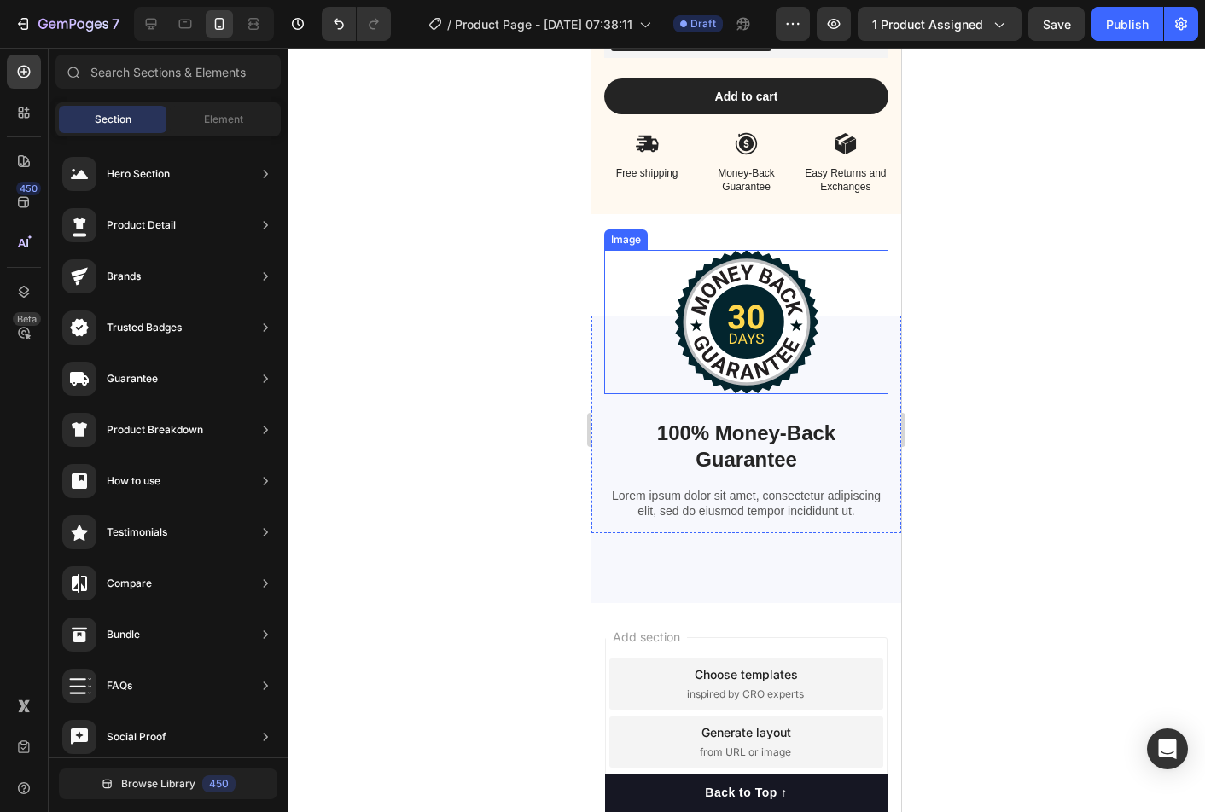
click at [777, 287] on img at bounding box center [746, 322] width 145 height 144
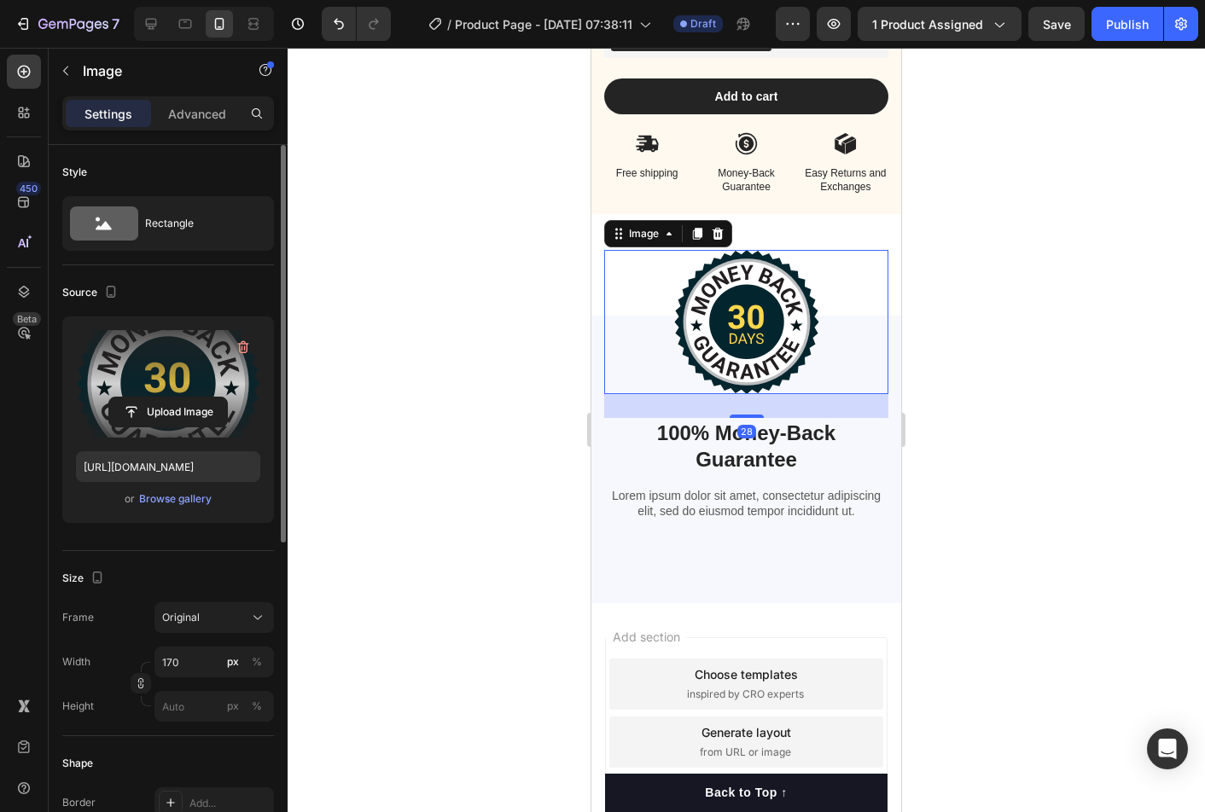
click at [200, 391] on label at bounding box center [168, 383] width 184 height 107
click at [200, 398] on input "file" at bounding box center [168, 412] width 118 height 29
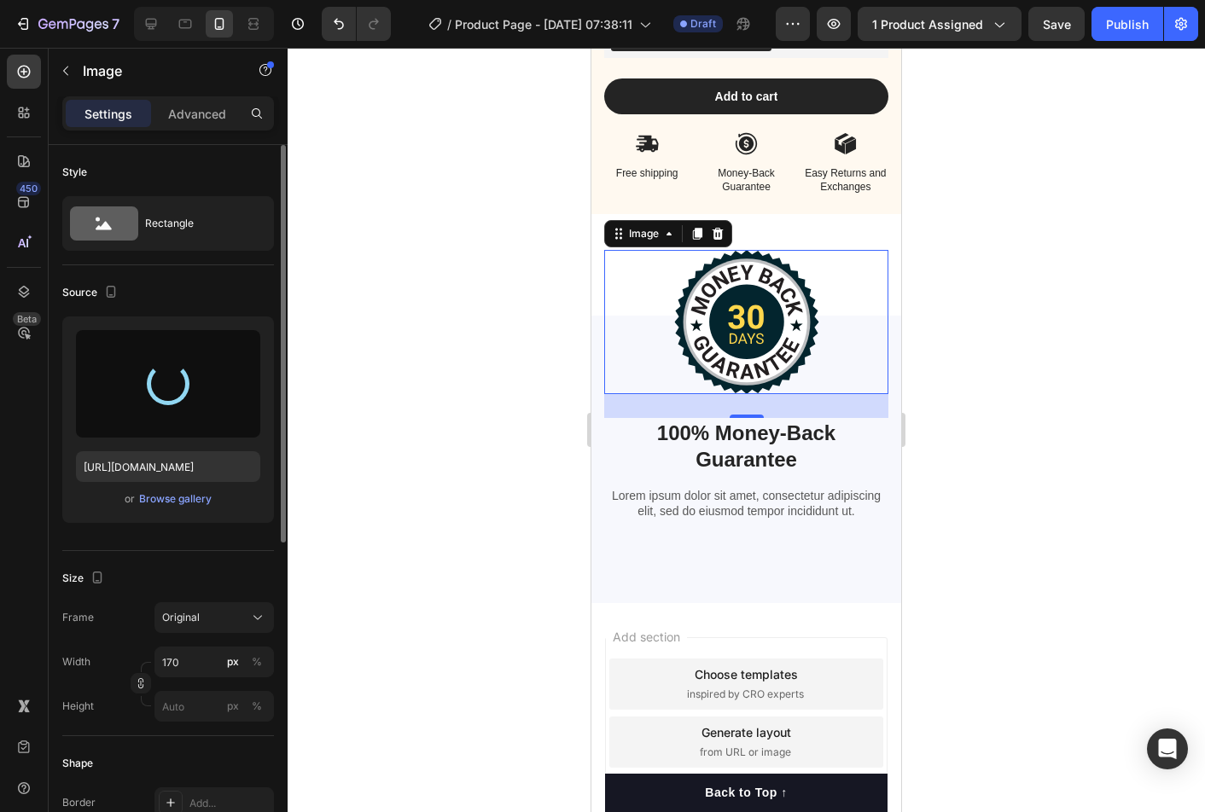
type input "[URL][DOMAIN_NAME]"
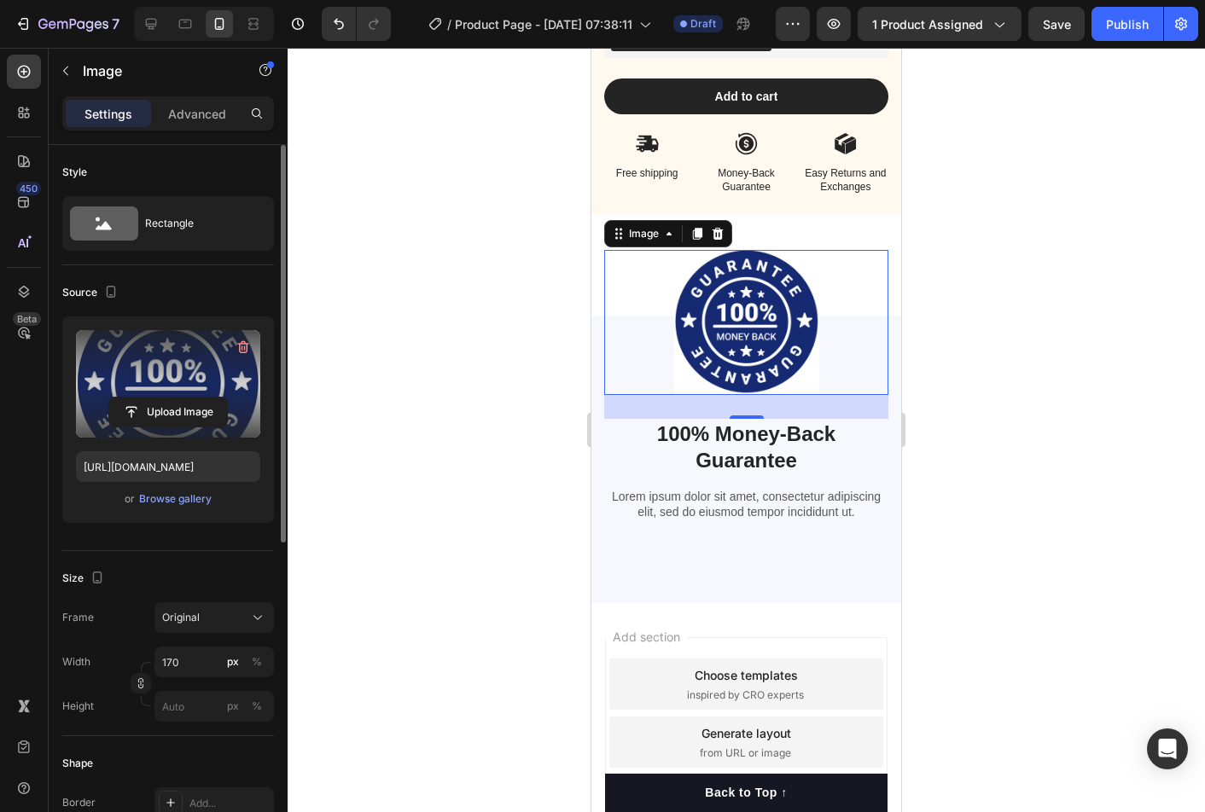
click at [1004, 397] on div at bounding box center [745, 430] width 917 height 764
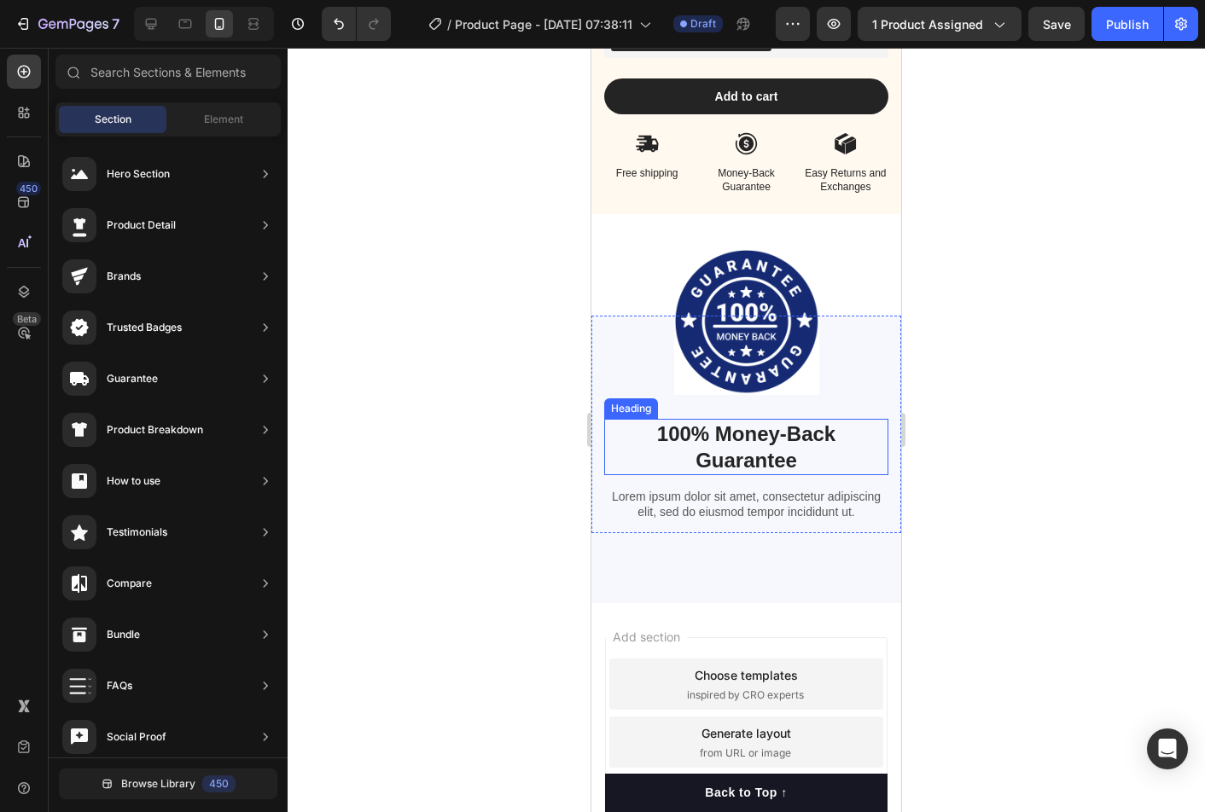
click at [775, 439] on h2 "100% Money-Back Guarantee" at bounding box center [746, 447] width 284 height 56
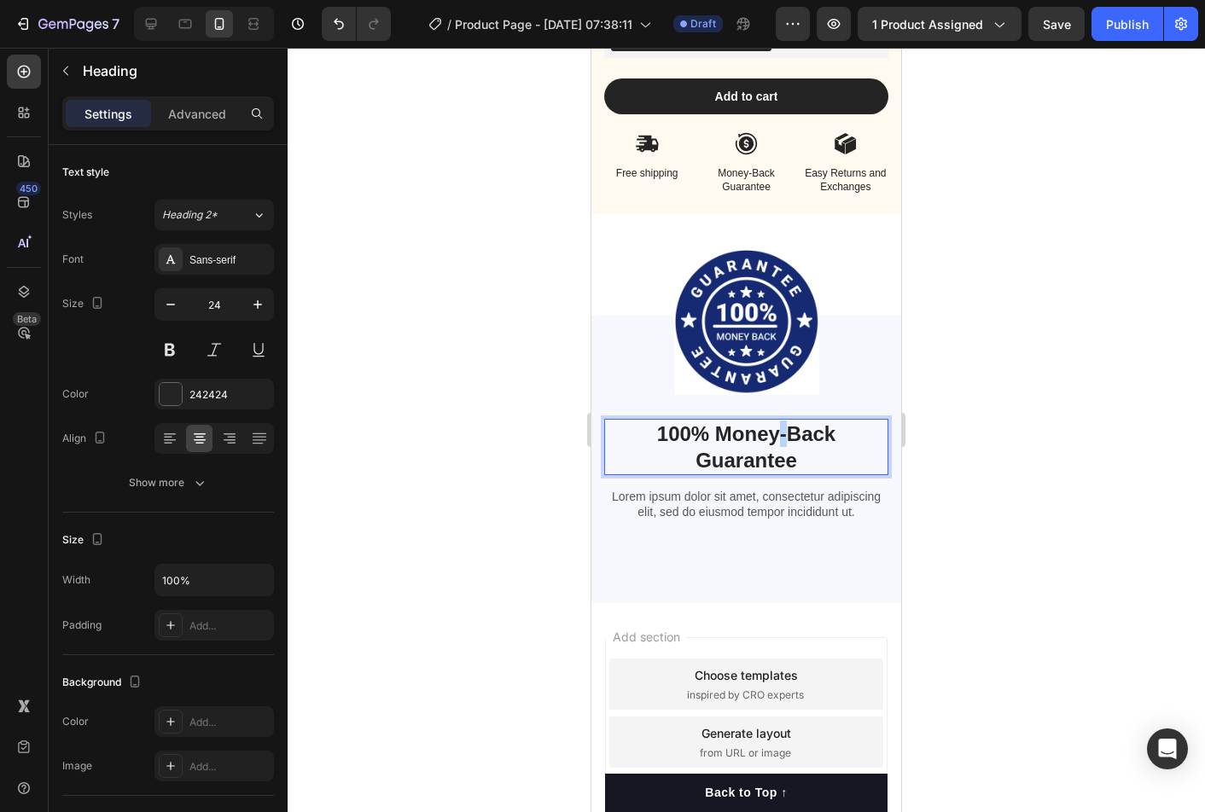
click at [775, 439] on h2 "100% Money-Back Guarantee" at bounding box center [746, 447] width 284 height 56
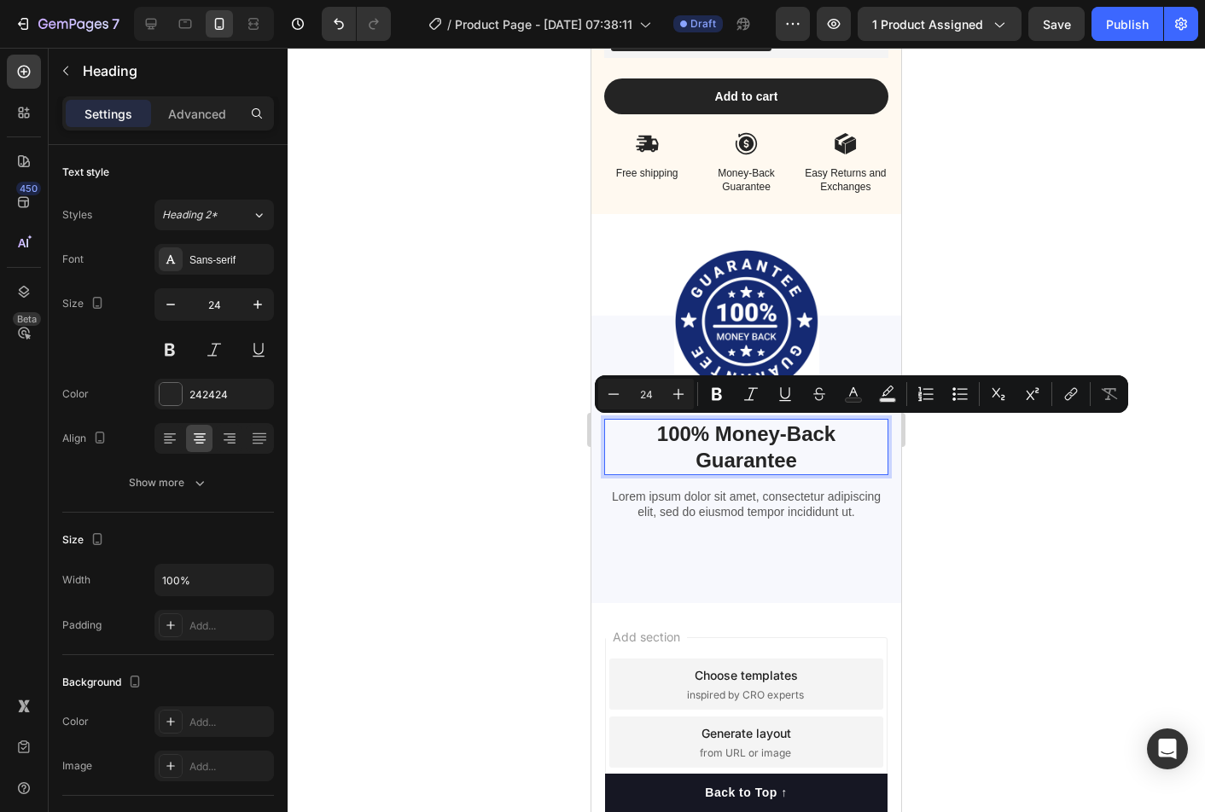
click at [740, 440] on p "100% Money-Back Guarantee" at bounding box center [746, 447] width 281 height 53
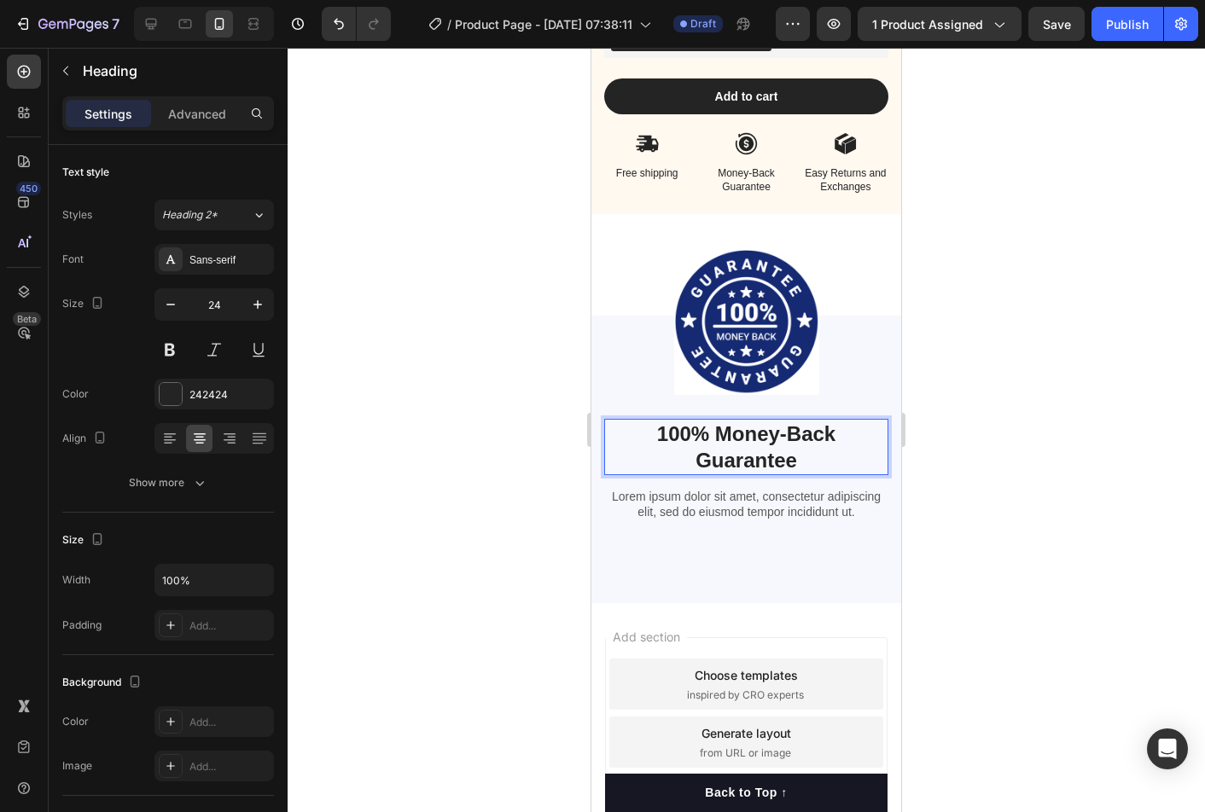
click at [725, 438] on p "100% Money-Back Guarantee" at bounding box center [746, 447] width 281 height 53
click at [721, 437] on p "100% Money-Back Guarantee" at bounding box center [746, 447] width 281 height 53
click at [820, 434] on p "100% Money-Back Guarantee" at bounding box center [746, 447] width 281 height 53
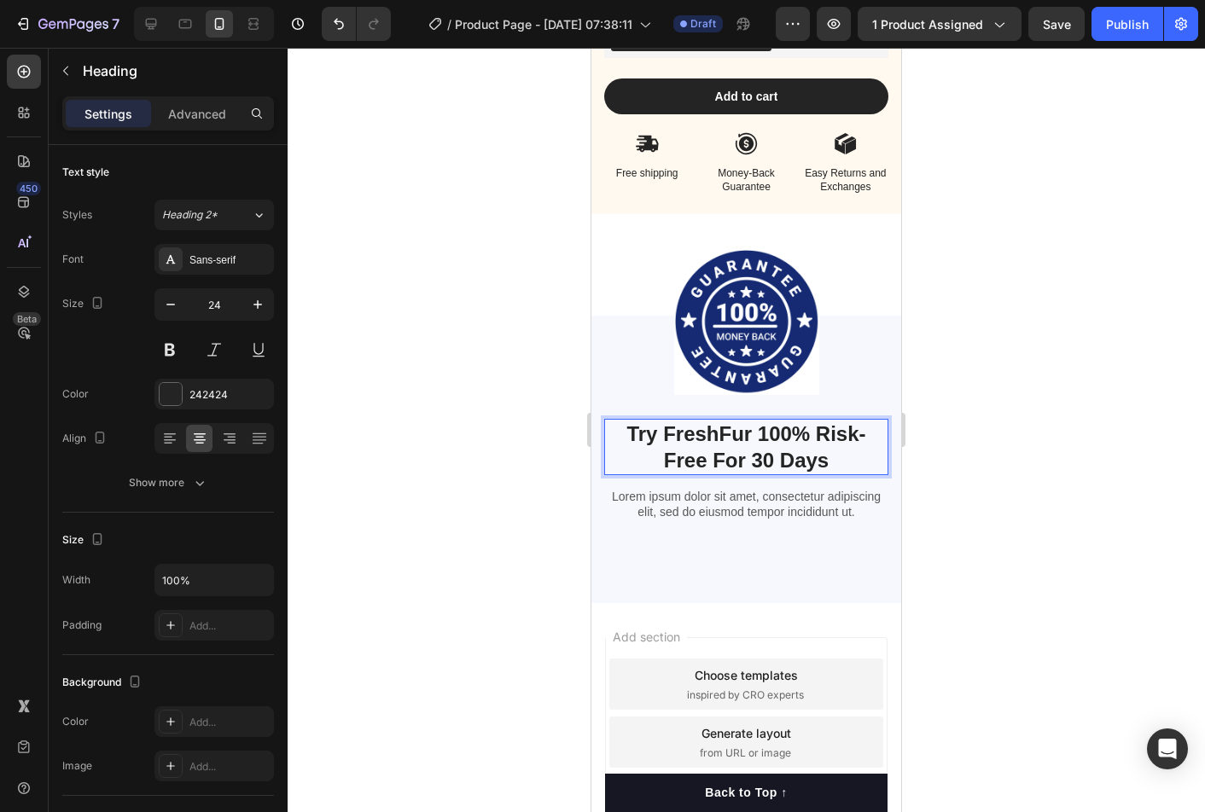
click at [817, 427] on strong "Try FreshFur 100% Risk-Free For 30 Days" at bounding box center [745, 446] width 239 height 49
click at [790, 432] on strong "Try FreshFur 100%" at bounding box center [745, 433] width 183 height 23
click at [787, 434] on strong "Try FreshFur 100%" at bounding box center [745, 433] width 183 height 23
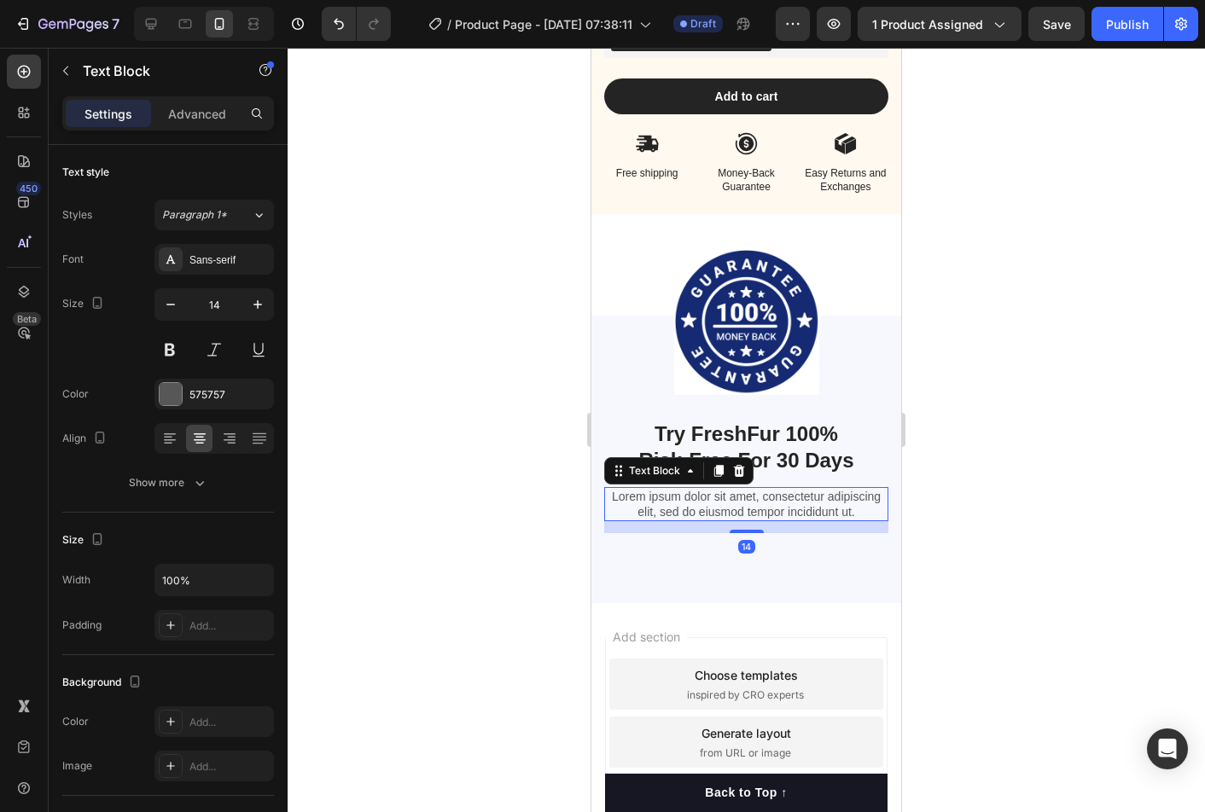
click at [764, 493] on p "Lorem ipsum dolor sit amet, consectetur adipiscing elit, sed do eiusmod tempor …" at bounding box center [746, 504] width 281 height 31
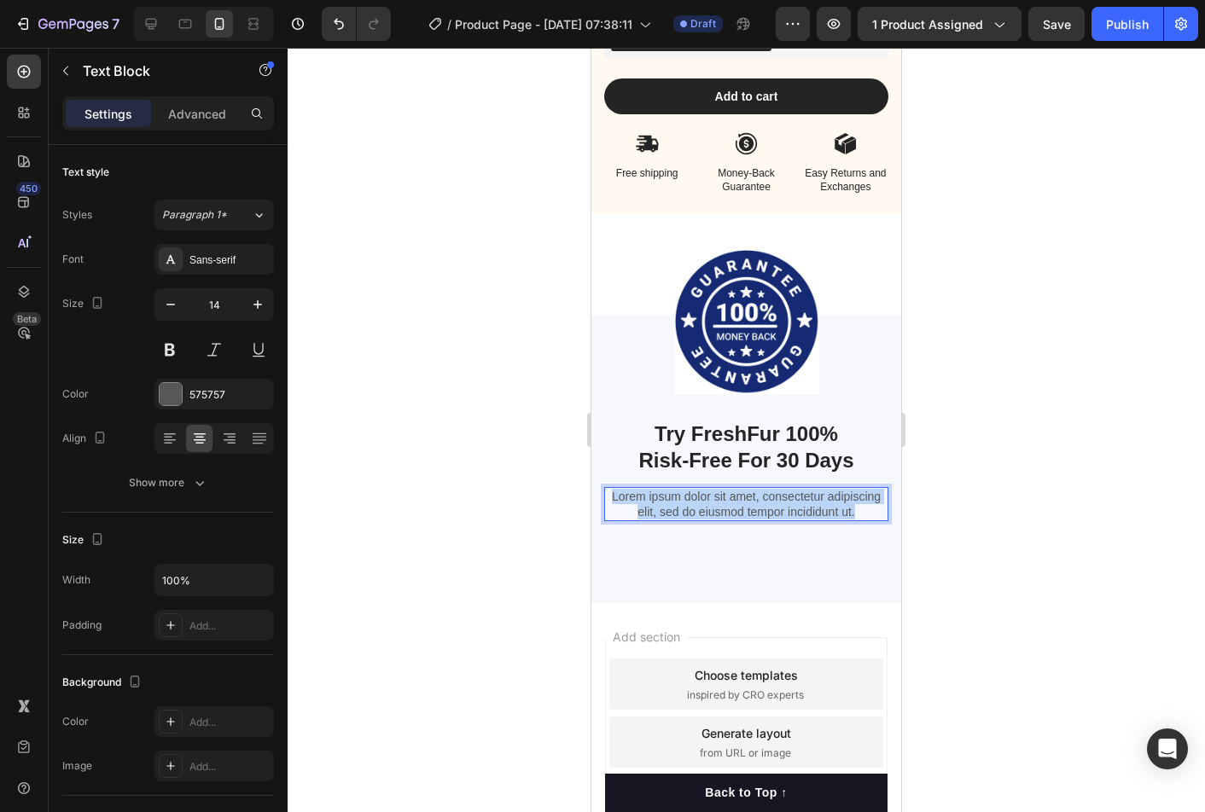
click at [764, 493] on p "Lorem ipsum dolor sit amet, consectetur adipiscing elit, sed do eiusmod tempor …" at bounding box center [746, 504] width 281 height 31
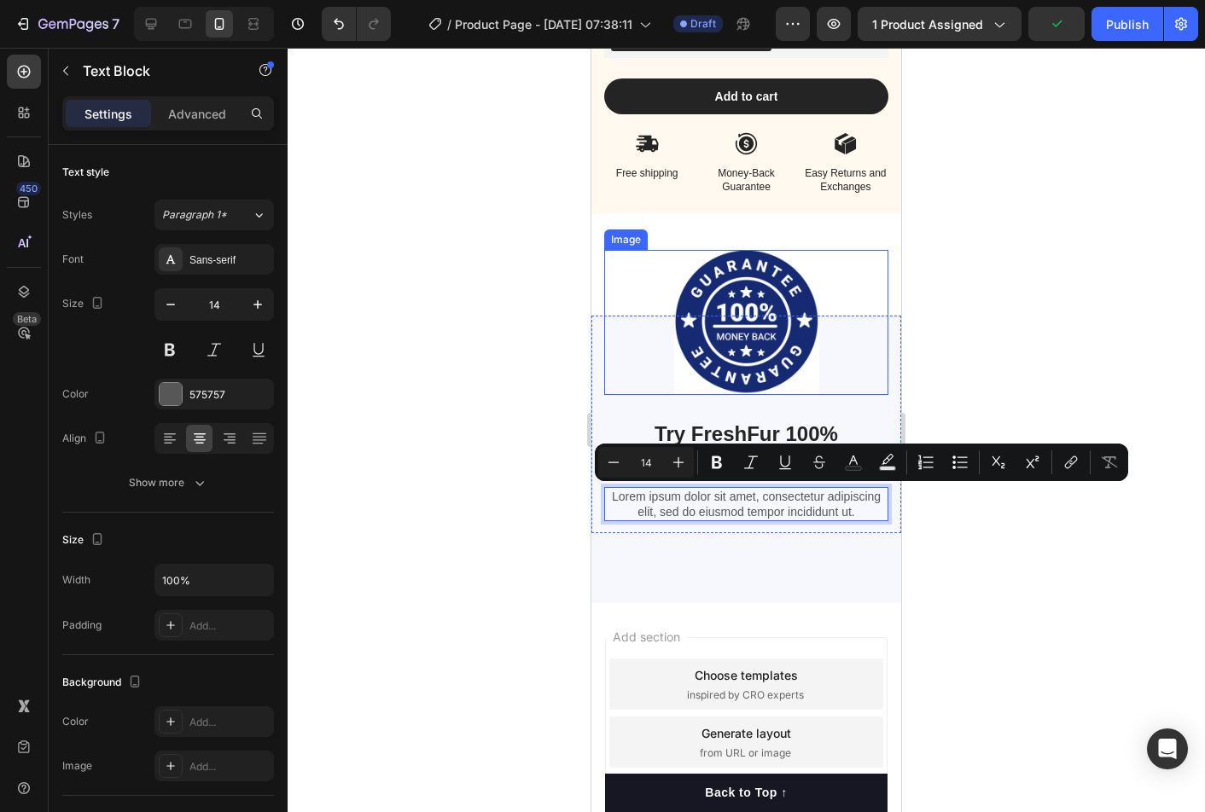
click at [967, 340] on div at bounding box center [745, 430] width 917 height 764
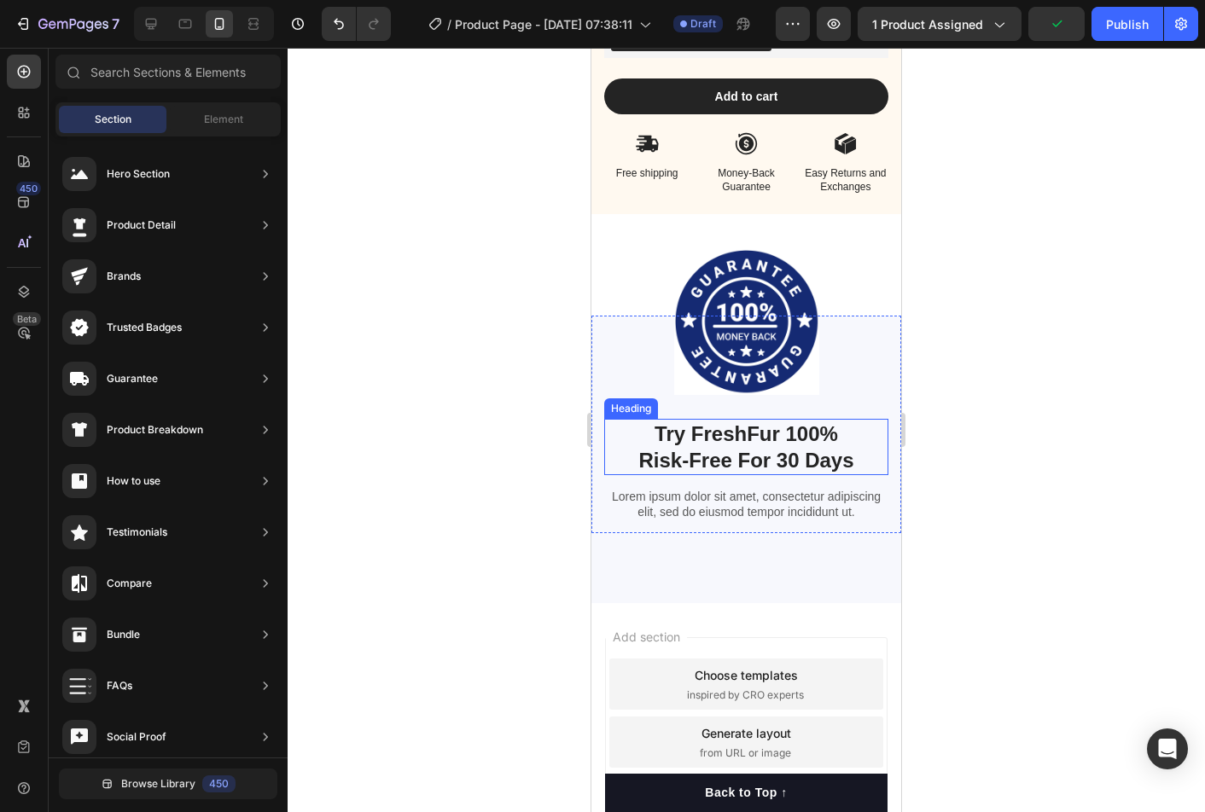
click at [793, 422] on strong "Try FreshFur 100%" at bounding box center [745, 433] width 183 height 23
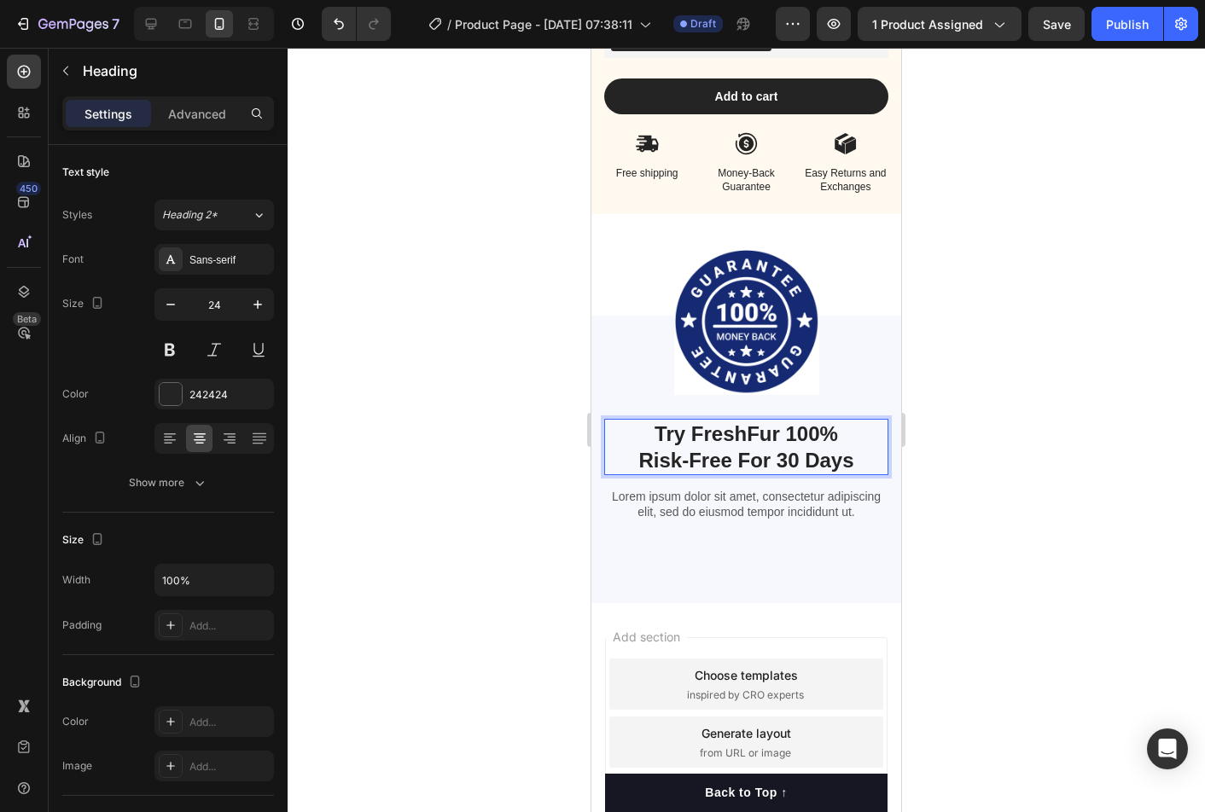
click at [787, 437] on strong "Try FreshFur 100%" at bounding box center [745, 433] width 183 height 23
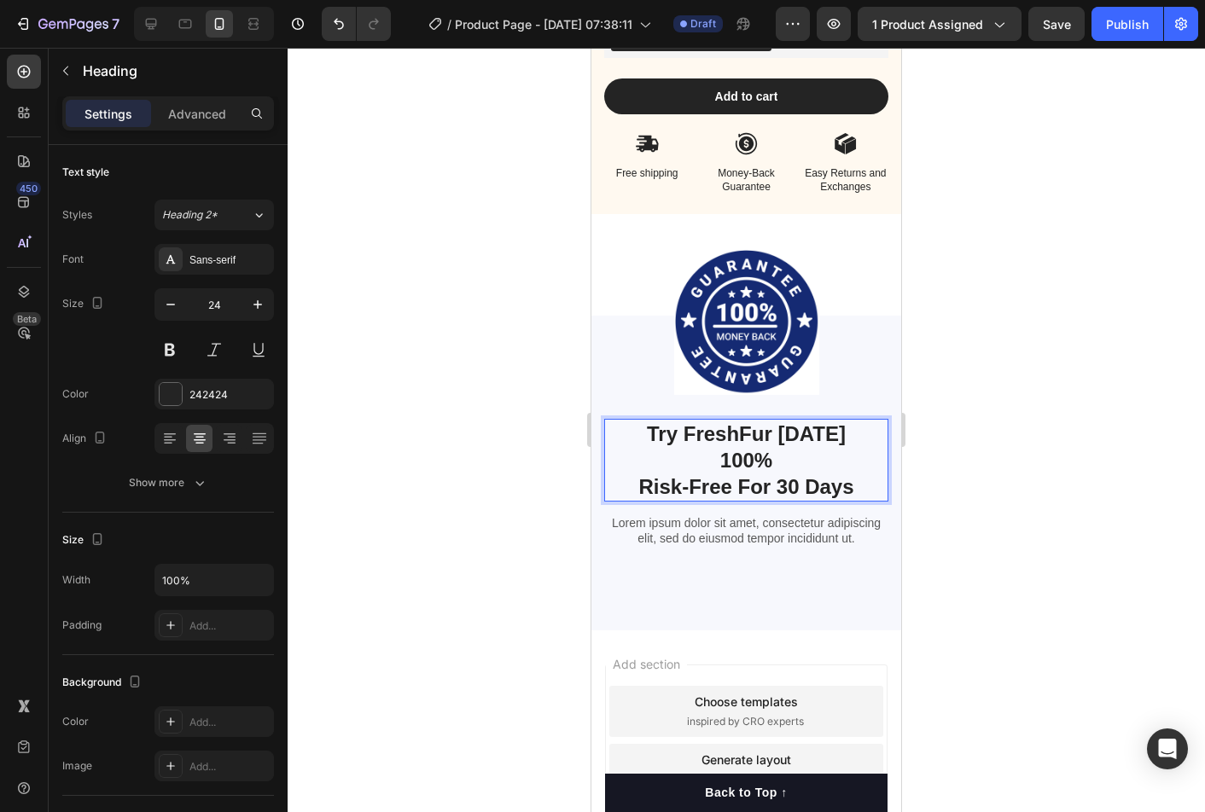
click at [636, 488] on p "Try FreshFur [DATE] 100% Risk-Free For 30 Days" at bounding box center [746, 461] width 281 height 80
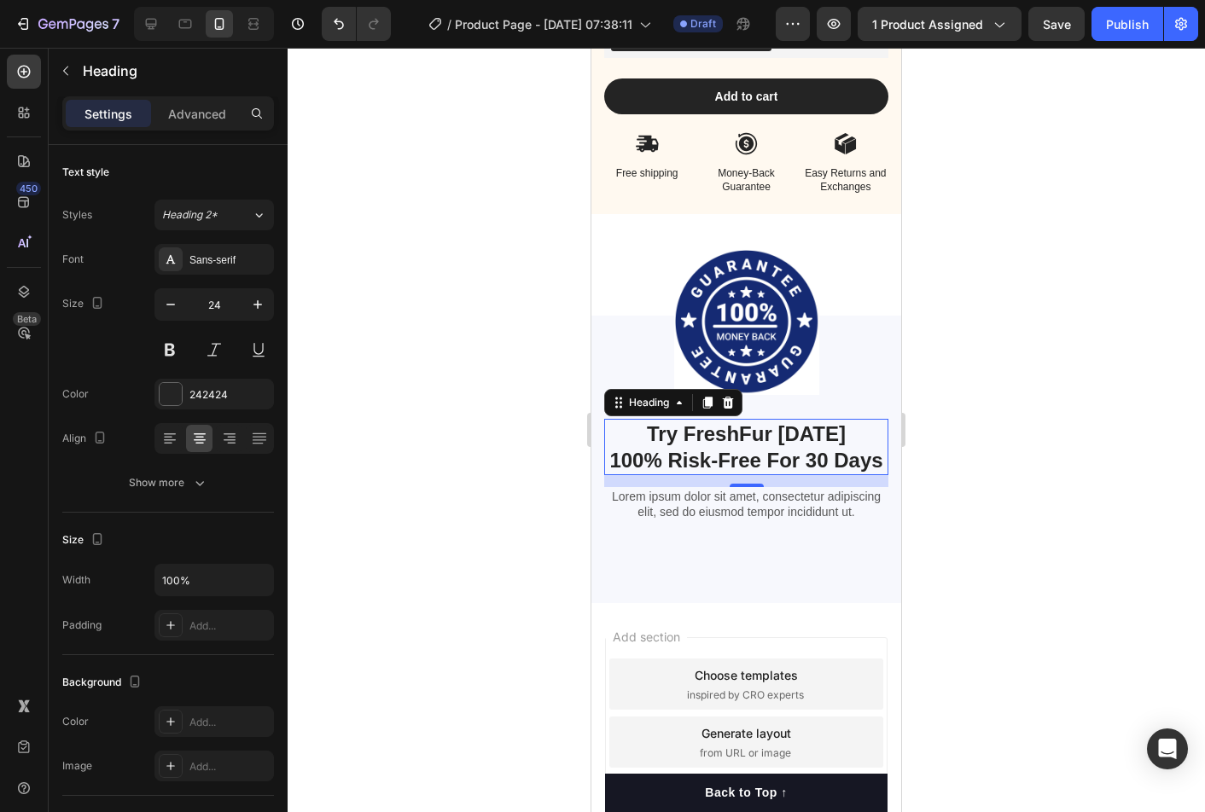
click at [1153, 469] on div at bounding box center [745, 430] width 917 height 764
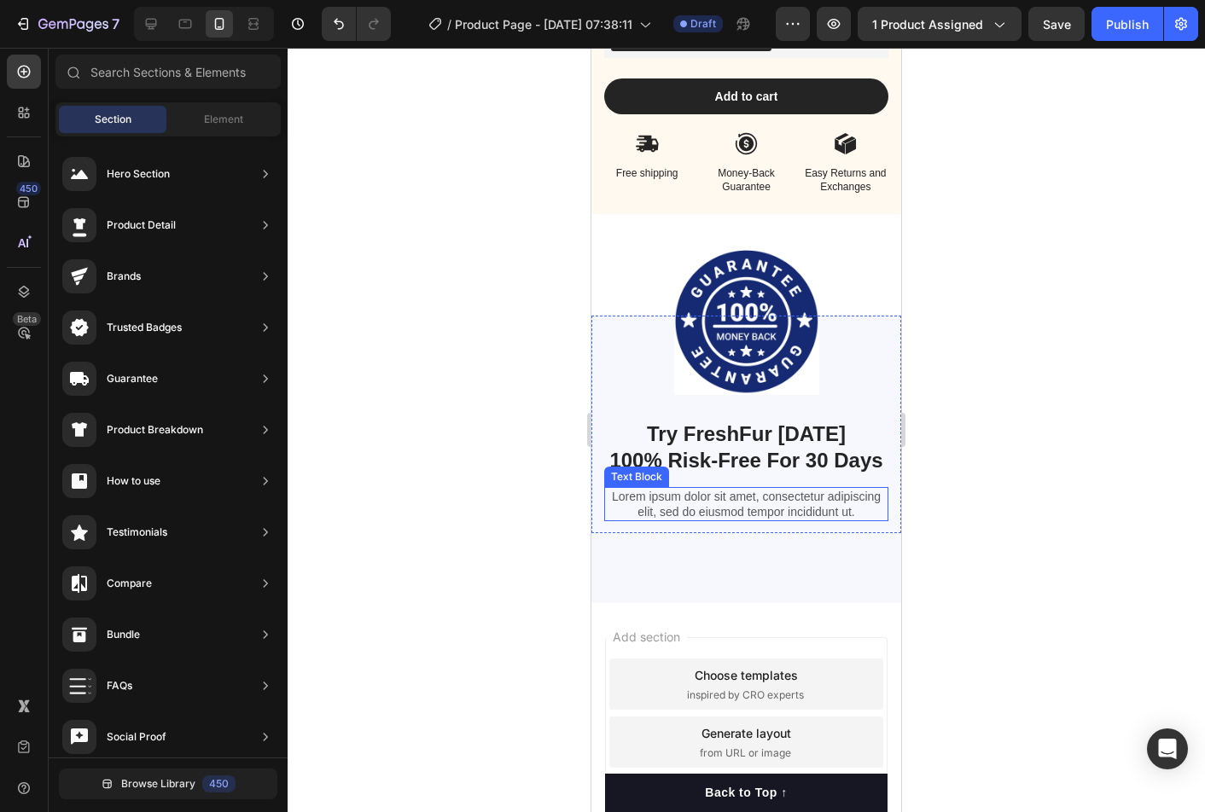
click at [796, 499] on p "Lorem ipsum dolor sit amet, consectetur adipiscing elit, sed do eiusmod tempor …" at bounding box center [746, 504] width 281 height 31
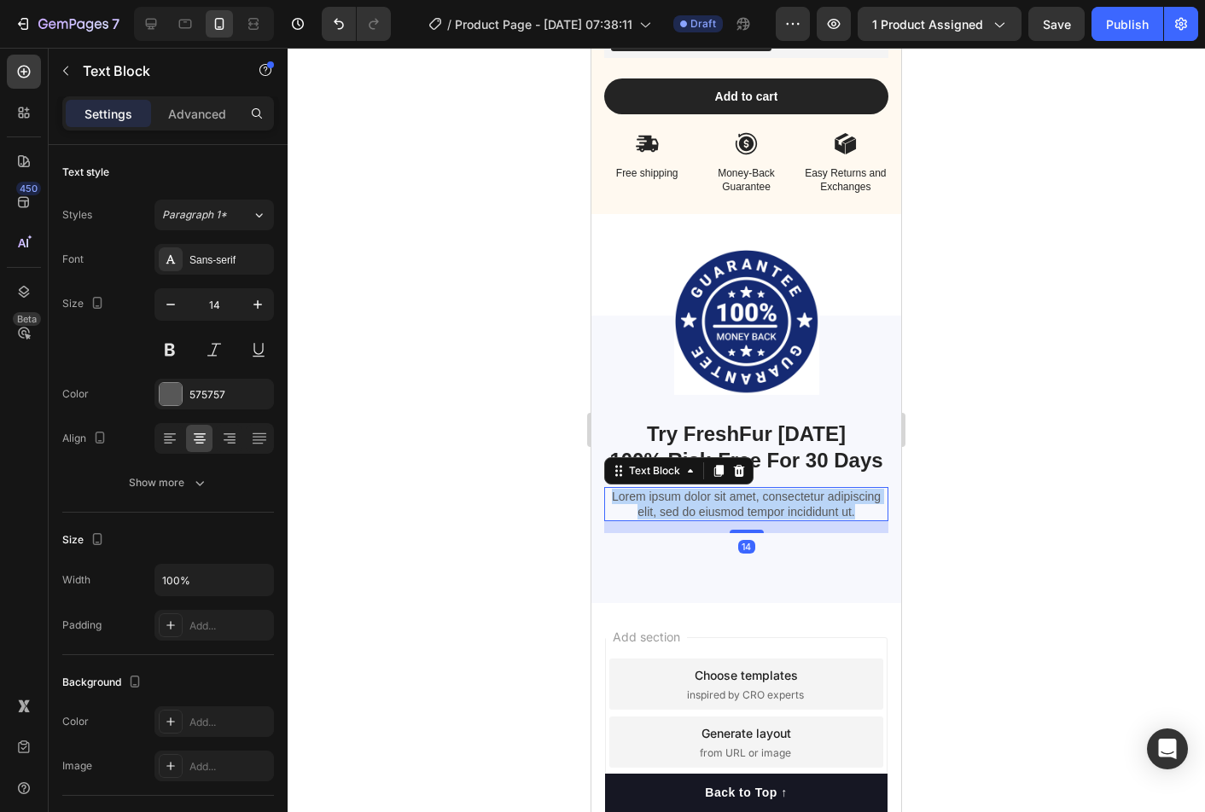
click at [796, 499] on p "Lorem ipsum dolor sit amet, consectetur adipiscing elit, sed do eiusmod tempor …" at bounding box center [746, 504] width 281 height 31
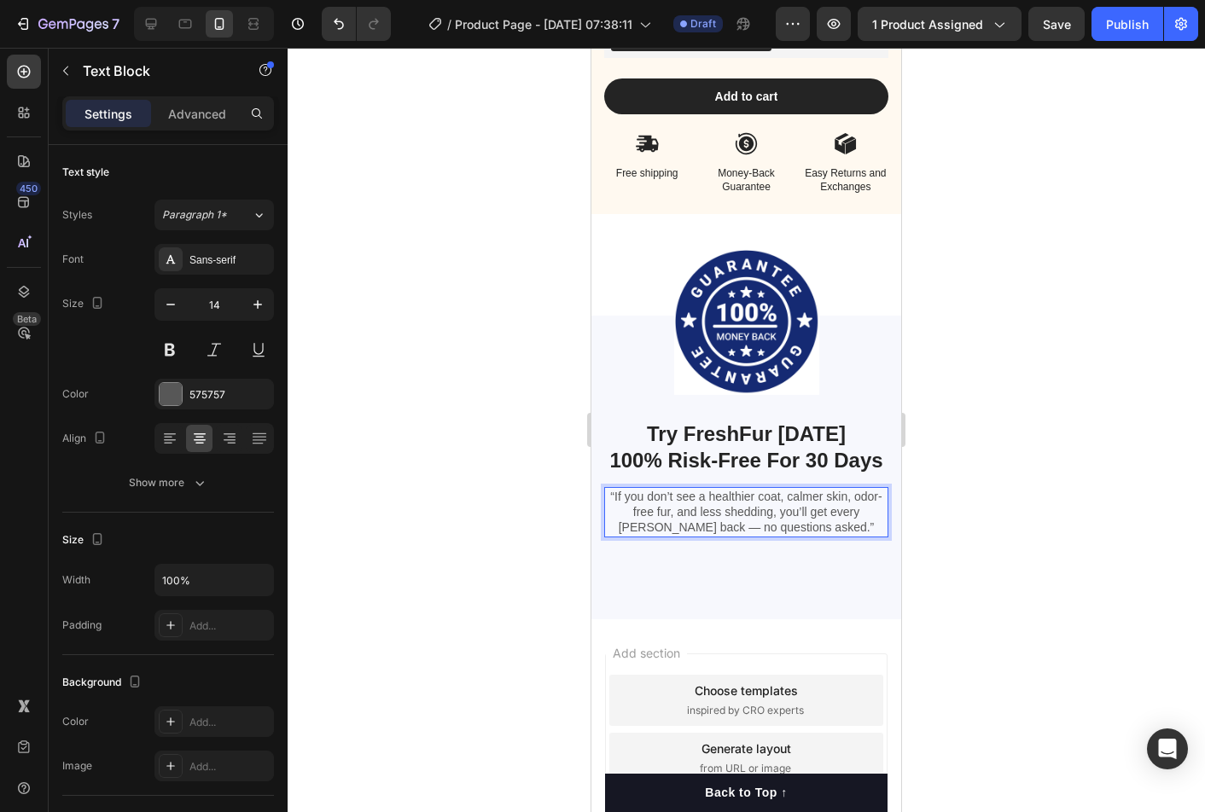
click at [618, 496] on p "“If you don’t see a healthier coat, calmer skin, odor-free fur, and less sheddi…" at bounding box center [746, 512] width 281 height 47
click at [612, 496] on p "“If you don’t see a healthier coat, calmer skin, odor-free fur, and less sheddi…" at bounding box center [746, 512] width 281 height 47
drag, startPoint x: 851, startPoint y: 529, endPoint x: 816, endPoint y: 531, distance: 35.9
click at [851, 529] on p "“If you don’t see a healthier coat, calmer skin, odor-free fur, and less sheddi…" at bounding box center [746, 512] width 281 height 47
click at [717, 528] on p "“If you don’t see a healthier coat, calmer skin, odor-free fur, and less sheddi…" at bounding box center [746, 512] width 281 height 47
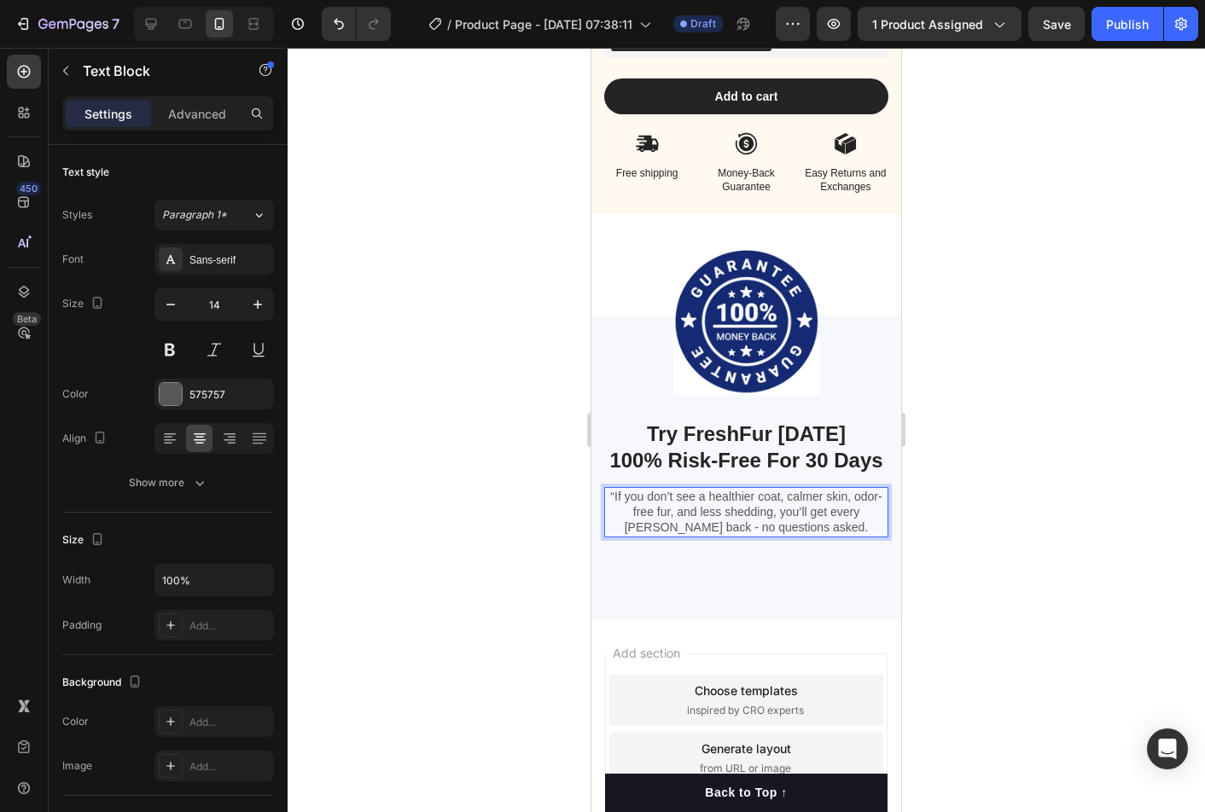
drag, startPoint x: 1087, startPoint y: 561, endPoint x: 265, endPoint y: 505, distance: 823.5
click at [1087, 561] on div at bounding box center [745, 430] width 917 height 764
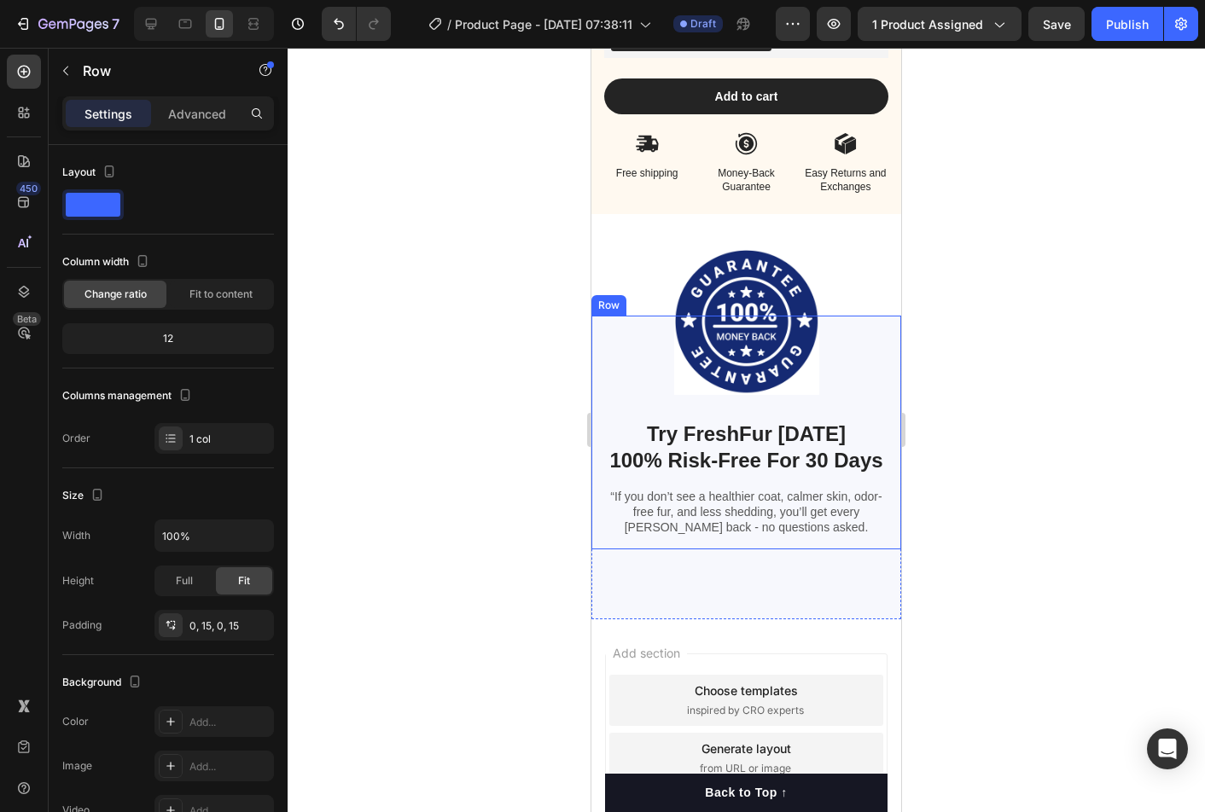
click at [795, 540] on div "Image ⁠⁠⁠⁠⁠⁠⁠ Try FreshFur [DATE] 100% Risk-Free For 30 Days Heading “If you do…" at bounding box center [746, 433] width 284 height 234
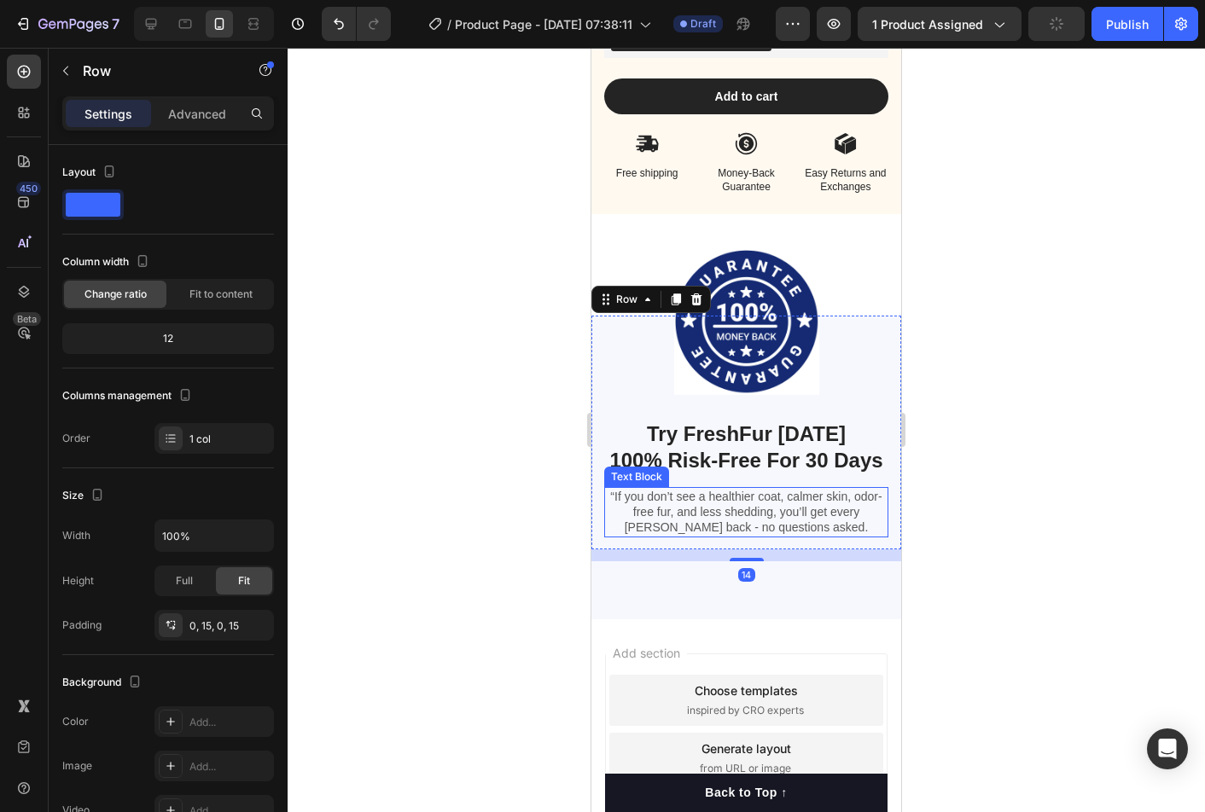
click at [795, 519] on p "“If you don’t see a healthier coat, calmer skin, odor-free fur, and less sheddi…" at bounding box center [746, 512] width 281 height 47
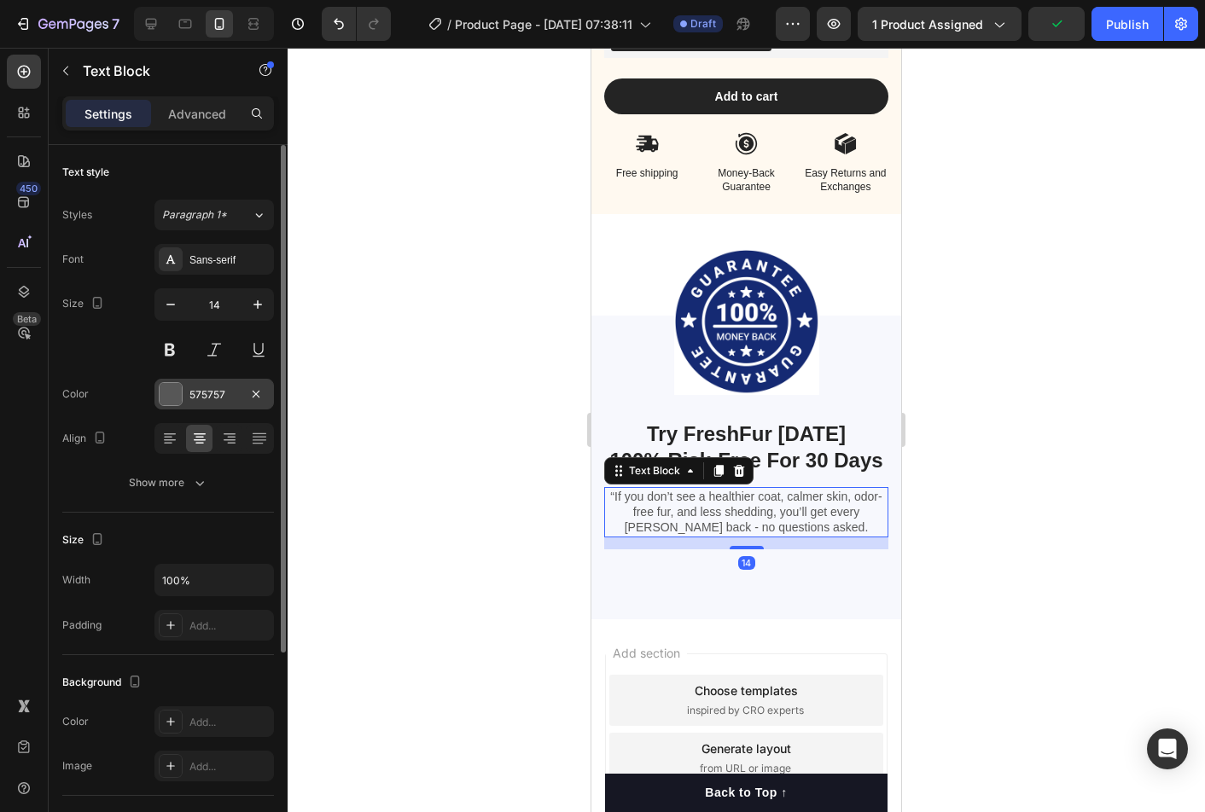
click at [192, 379] on div "575757" at bounding box center [213, 394] width 119 height 31
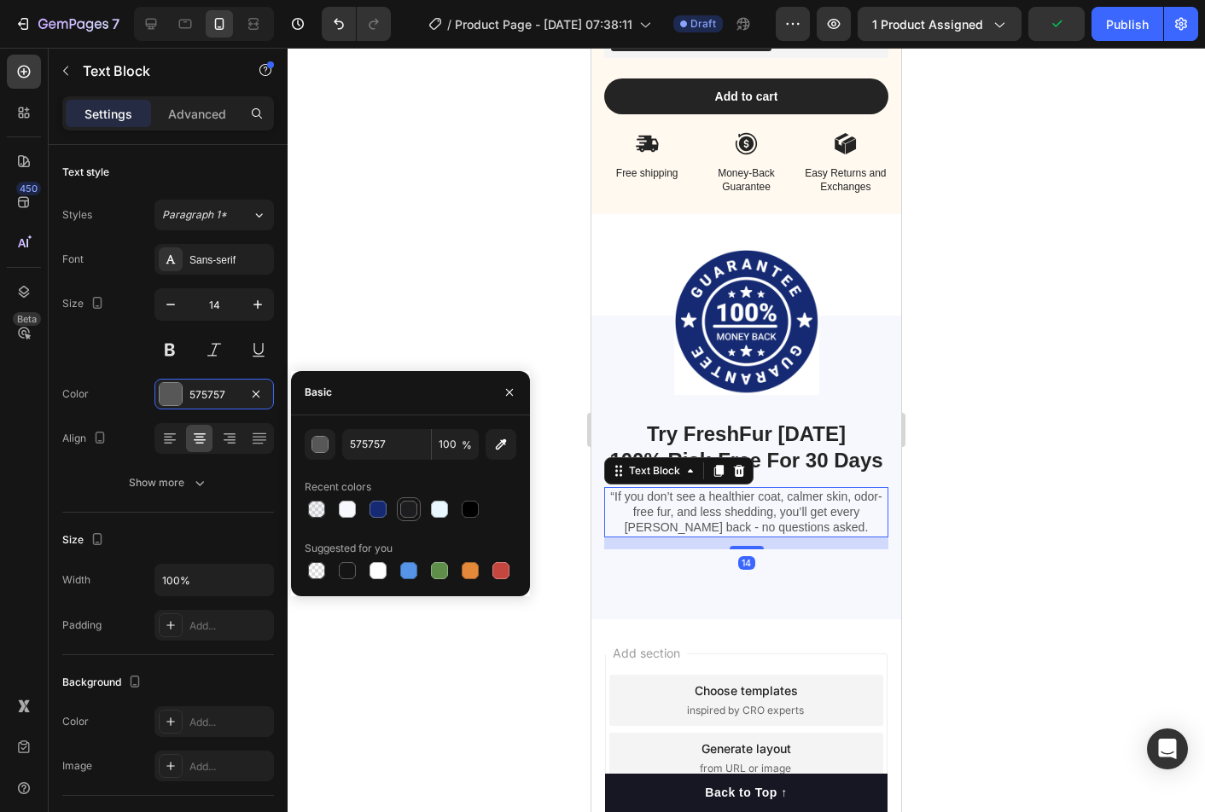
click at [415, 509] on div at bounding box center [408, 509] width 17 height 17
type input "1D1D1F"
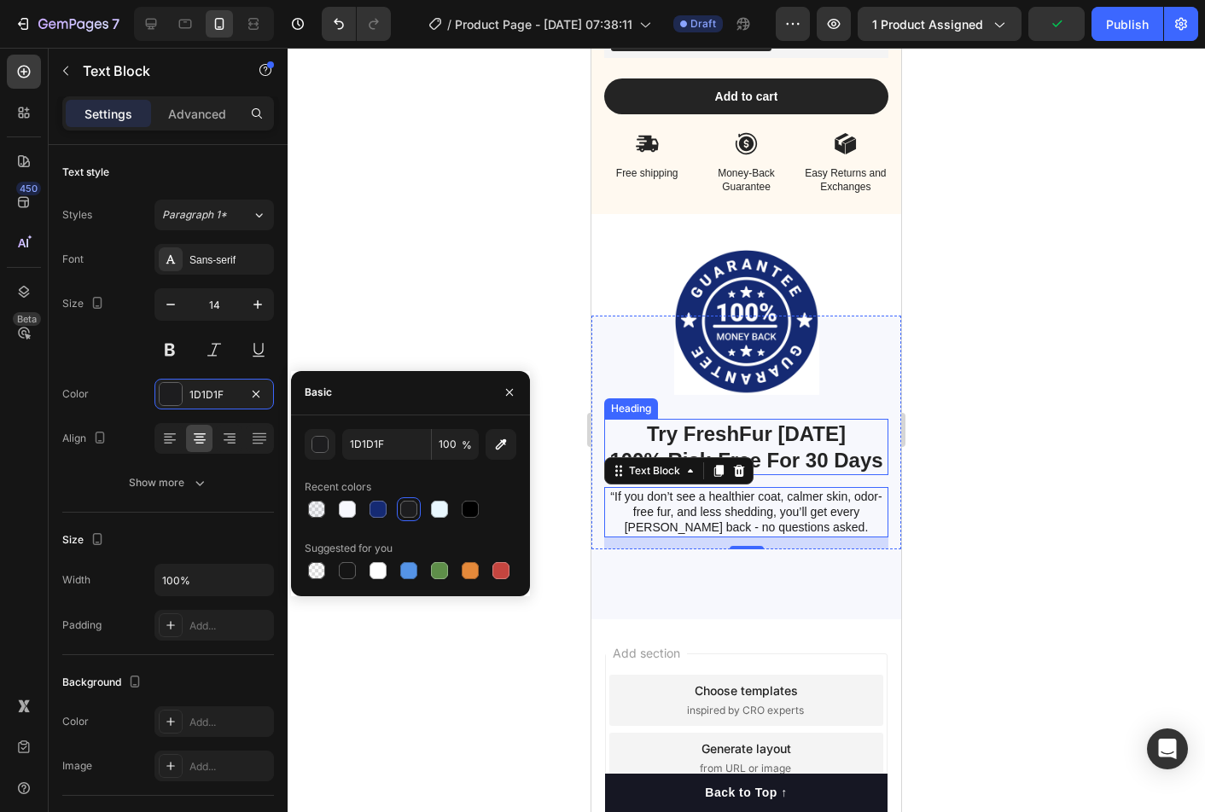
click at [796, 430] on strong "Try FreshFur [DATE]" at bounding box center [746, 433] width 199 height 23
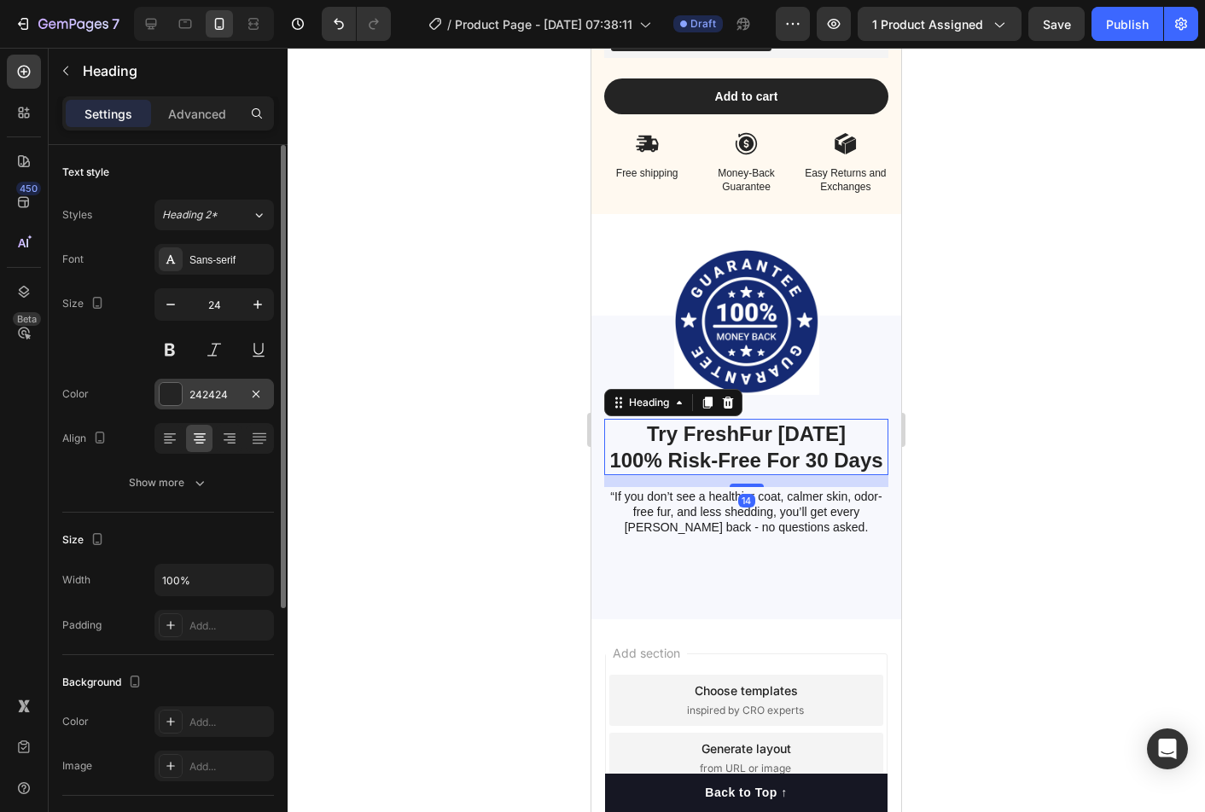
click at [202, 388] on div "242424" at bounding box center [213, 394] width 49 height 15
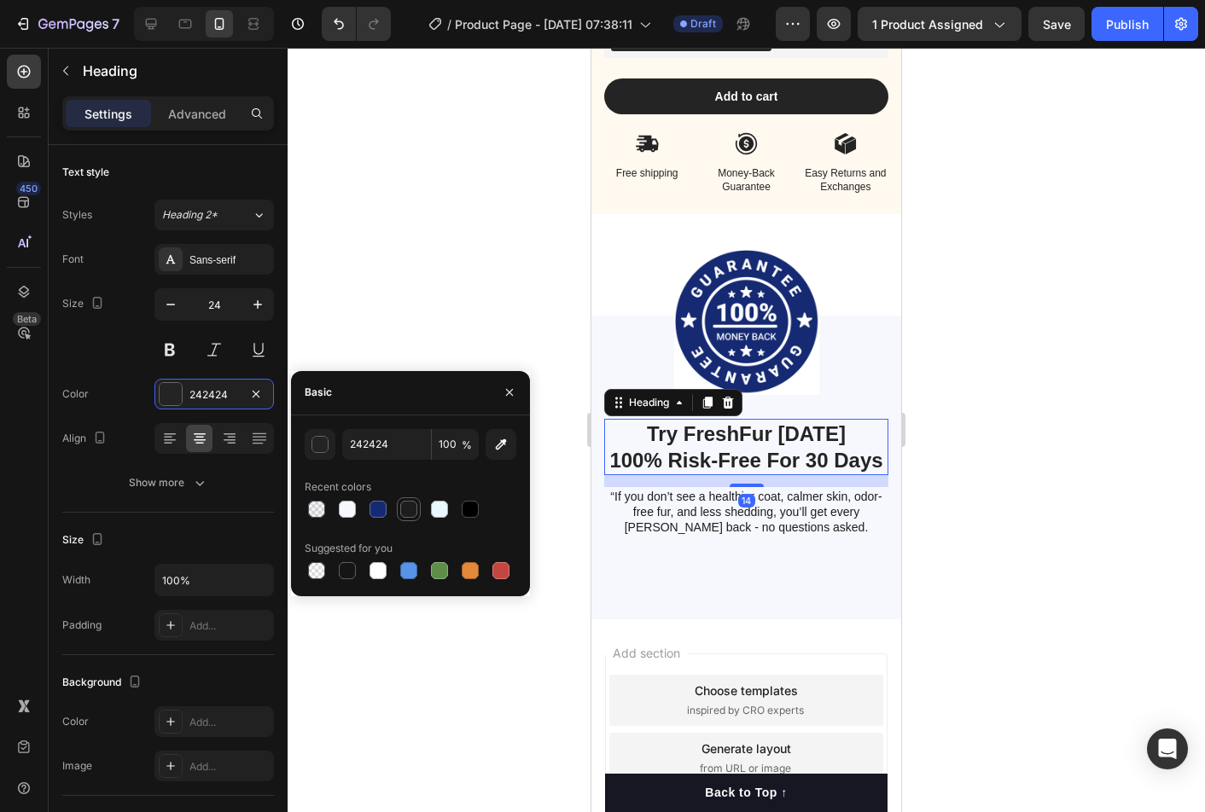
click at [406, 509] on div at bounding box center [408, 509] width 17 height 17
type input "1D1D1F"
click at [1025, 552] on div at bounding box center [745, 430] width 917 height 764
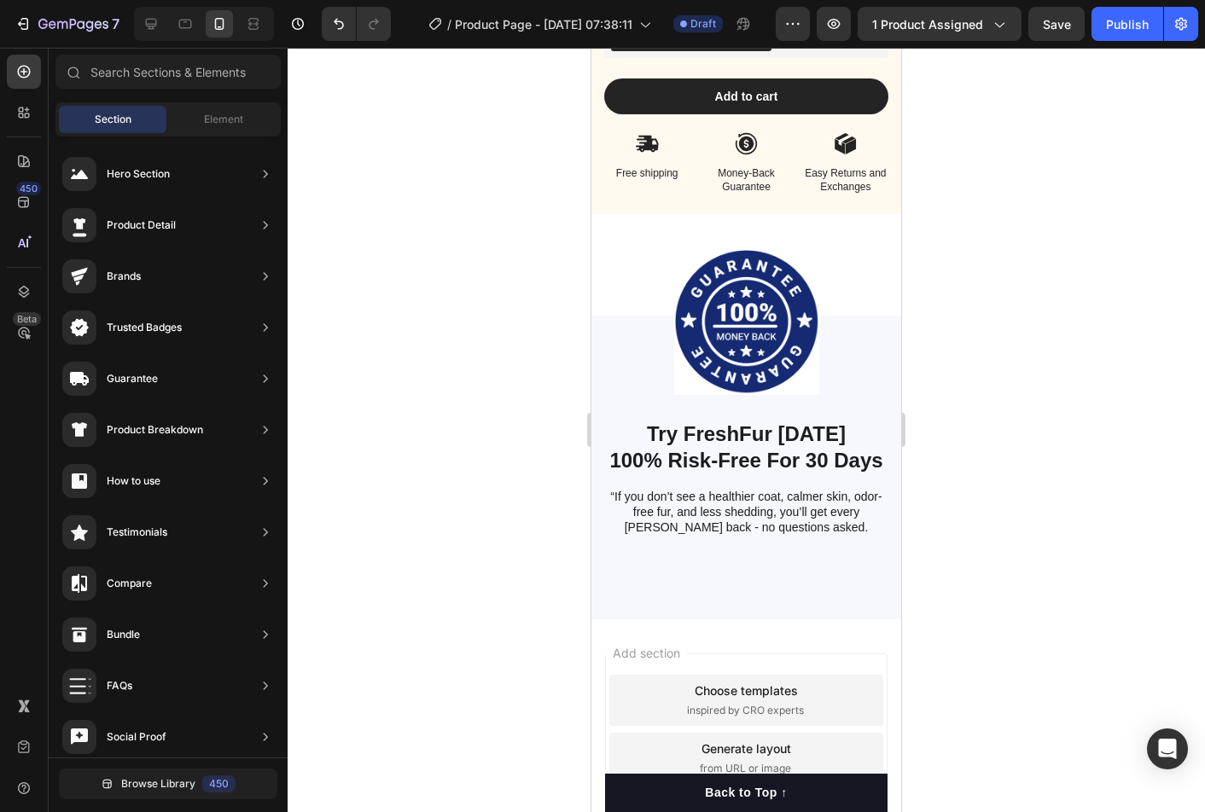
click at [1025, 552] on div at bounding box center [745, 430] width 917 height 764
click at [686, 571] on div "Image ⁠⁠⁠⁠⁠⁠⁠ Try FreshFur [DATE] 100% Risk-Free For 30 Days Heading “If you do…" at bounding box center [746, 468] width 310 height 304
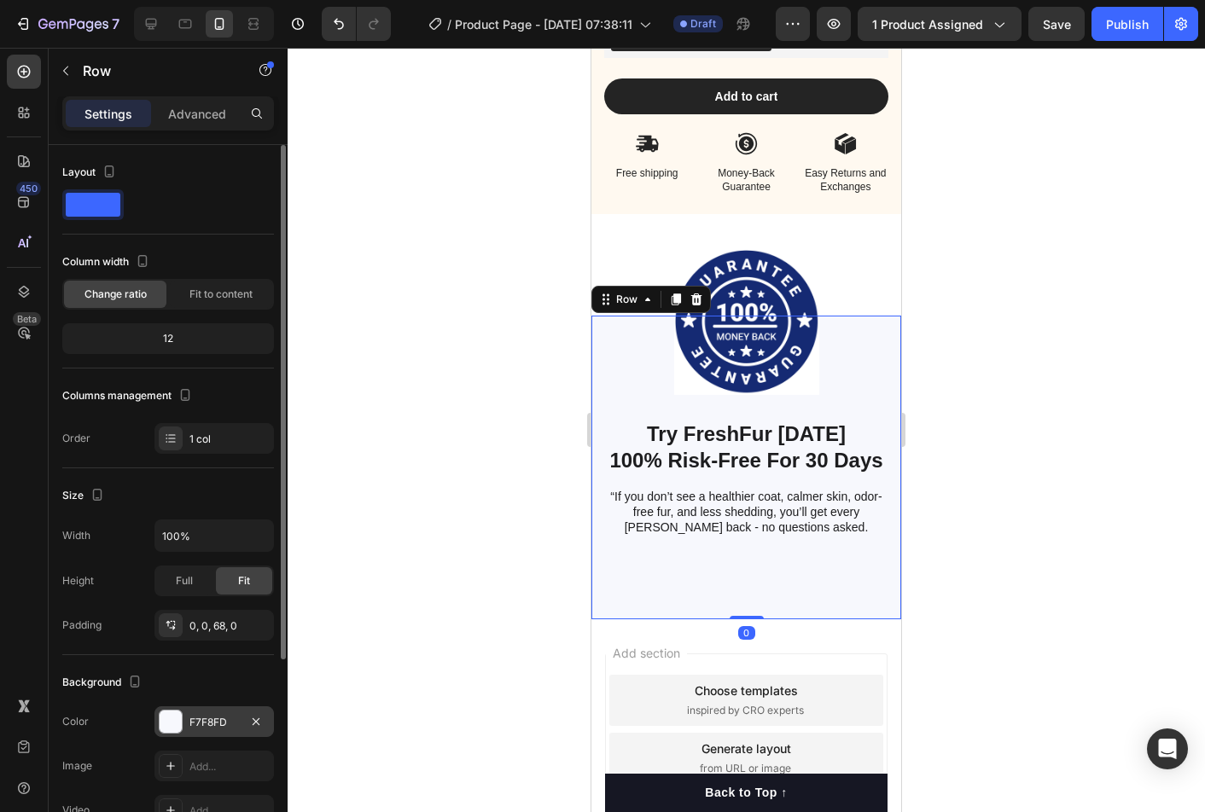
drag, startPoint x: 211, startPoint y: 728, endPoint x: 259, endPoint y: 702, distance: 55.0
click at [211, 727] on div "F7F8FD" at bounding box center [213, 721] width 119 height 31
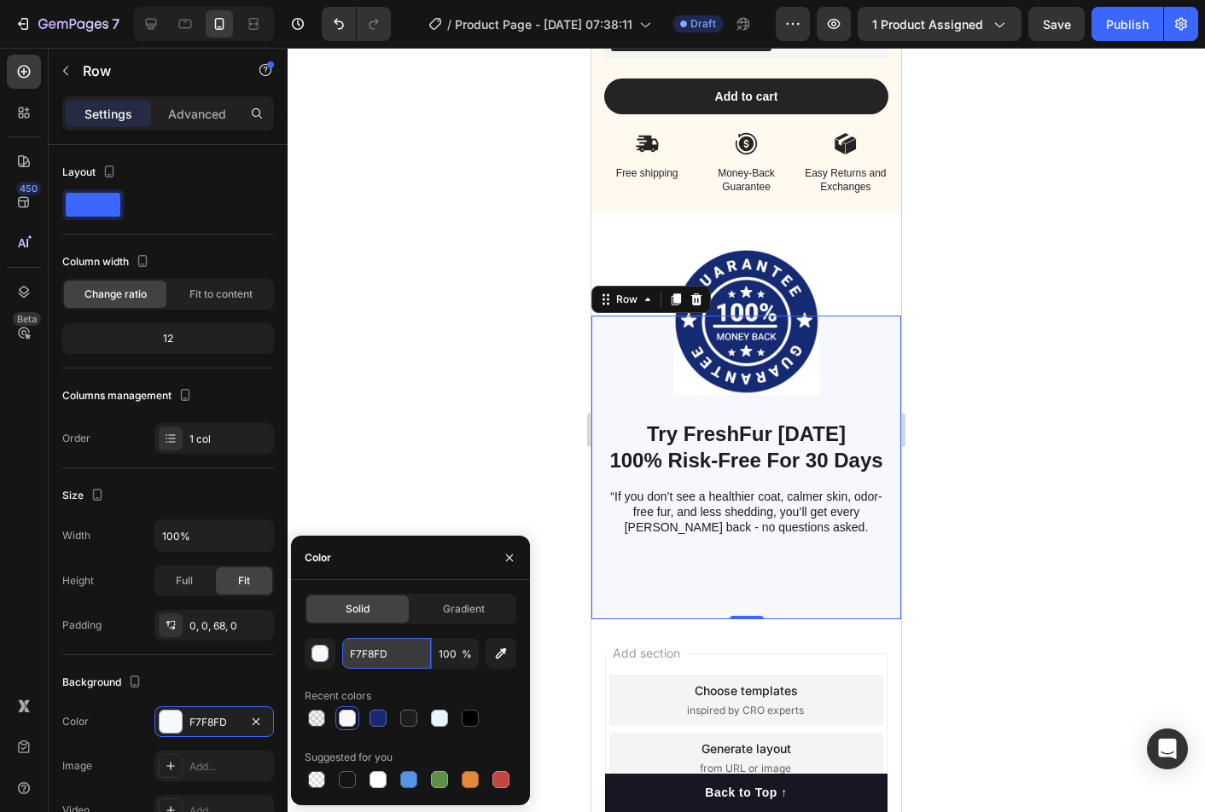
click at [412, 668] on input "F7F8FD" at bounding box center [386, 653] width 89 height 31
click at [439, 715] on div at bounding box center [439, 718] width 17 height 17
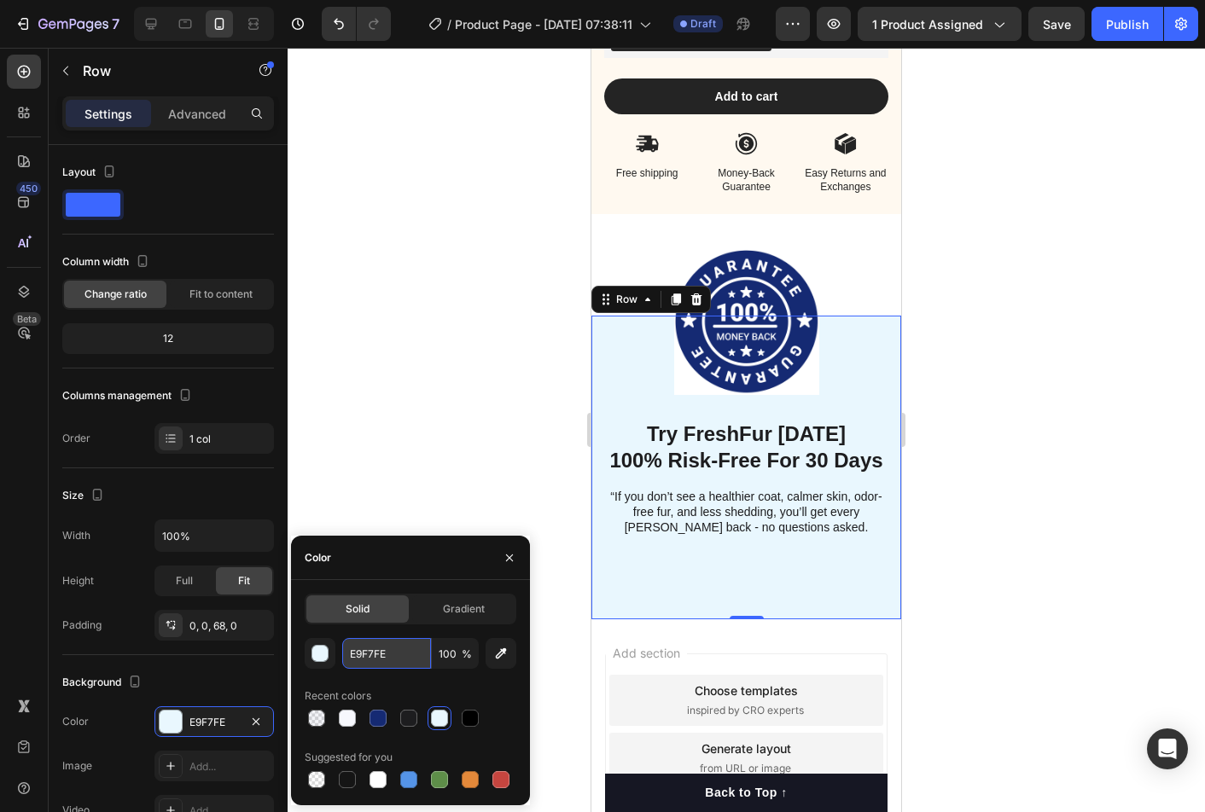
click at [387, 665] on input "E9F7FE" at bounding box center [386, 653] width 89 height 31
click at [346, 656] on input "E9F7FE" at bounding box center [386, 653] width 89 height 31
click at [332, 656] on button "button" at bounding box center [320, 653] width 31 height 31
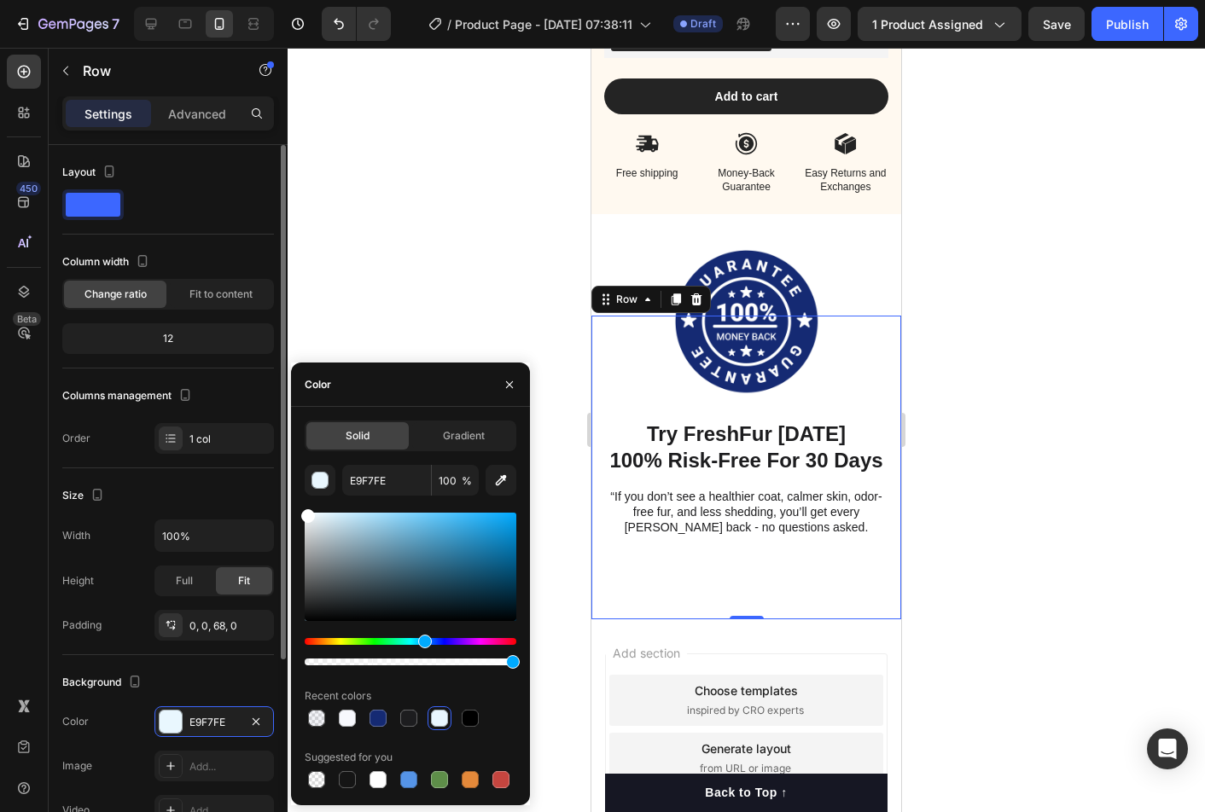
drag, startPoint x: 328, startPoint y: 509, endPoint x: 262, endPoint y: 497, distance: 66.8
click at [262, 497] on div "450 Beta Sections(18) Elements(84) Section Element Hero Section Product Detail …" at bounding box center [143, 430] width 287 height 764
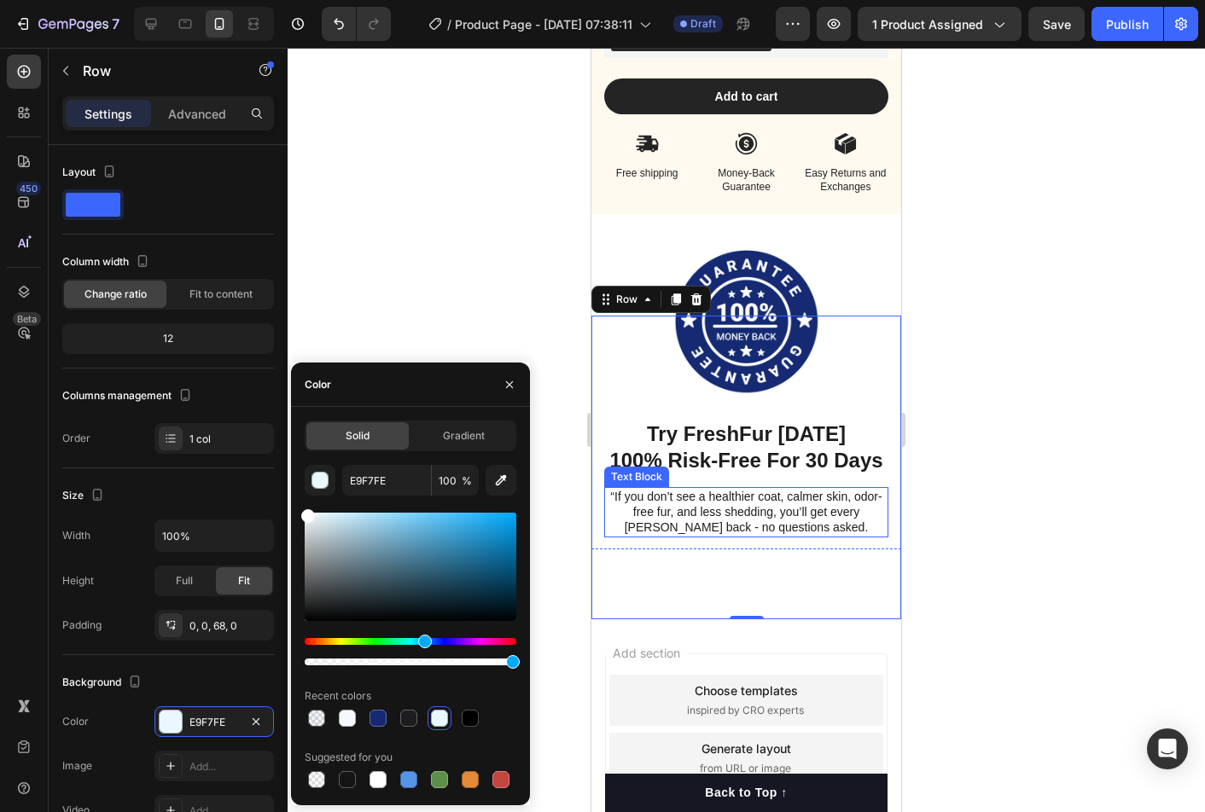
type input "FFFFFF"
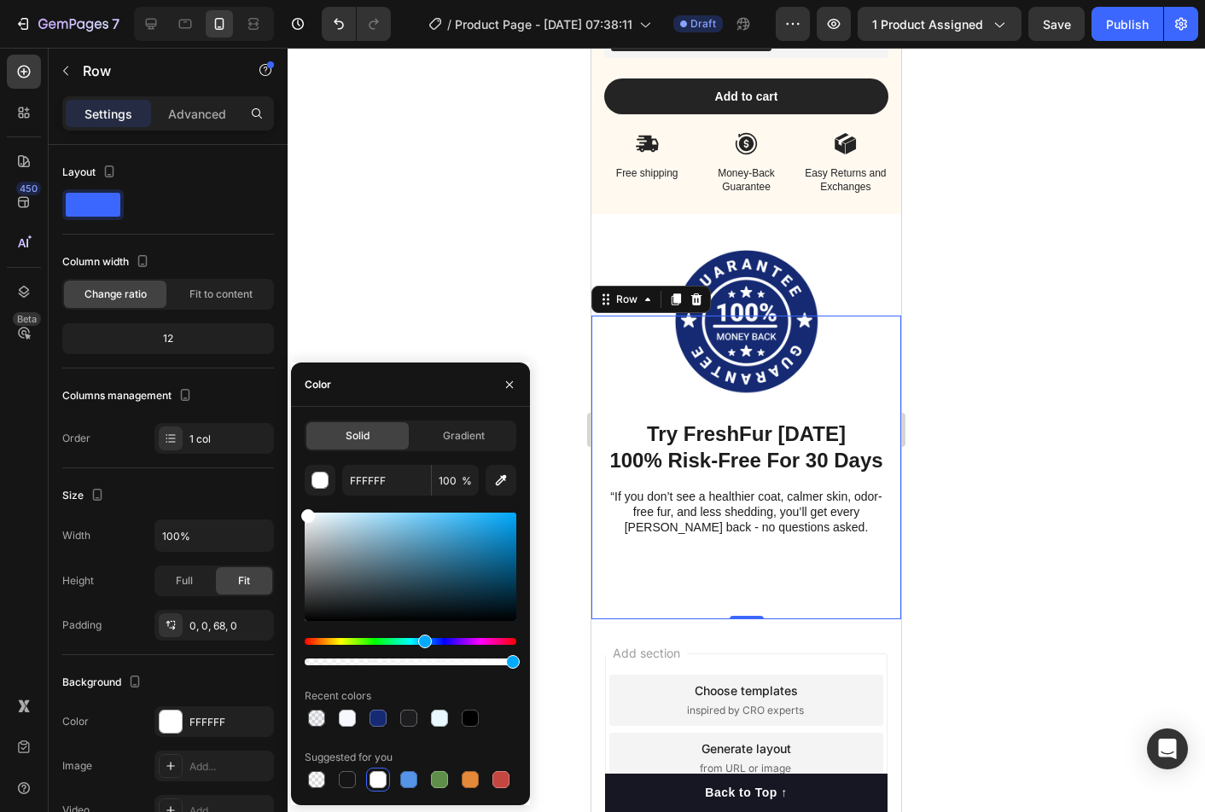
click at [1046, 504] on div at bounding box center [745, 430] width 917 height 764
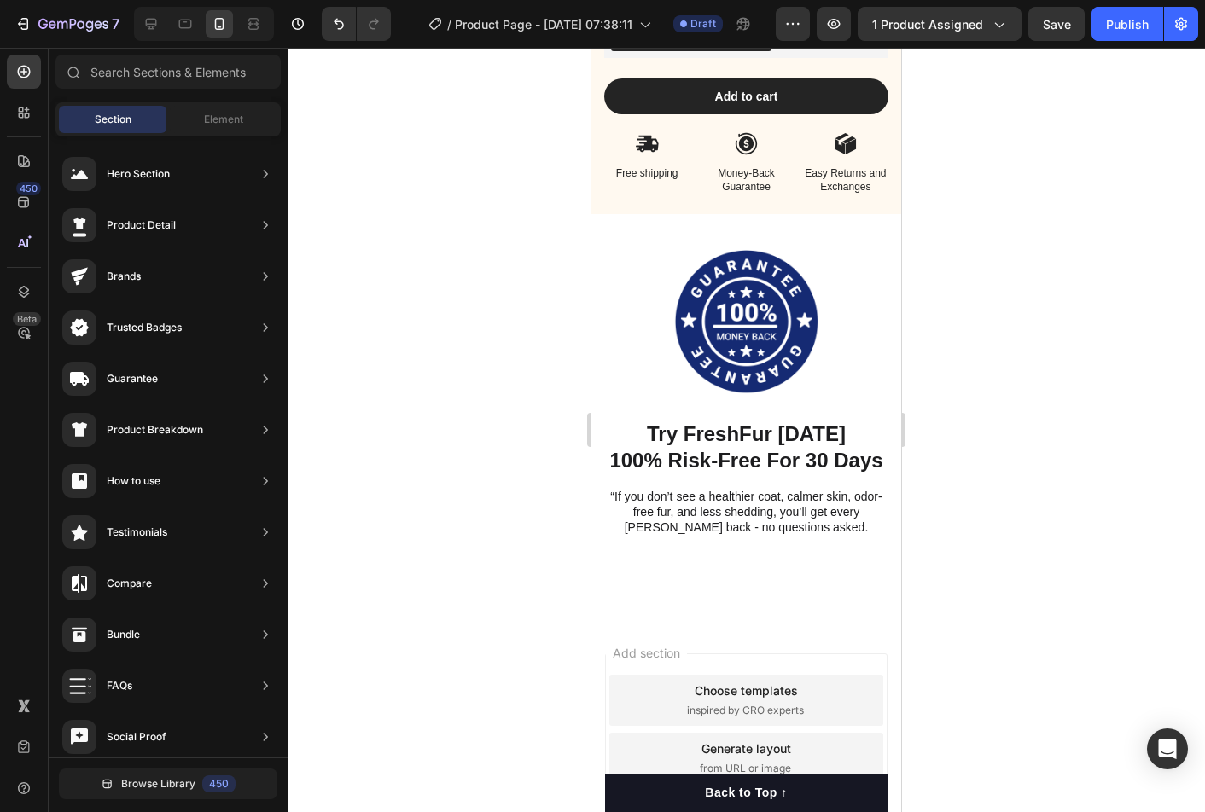
click at [1046, 504] on div at bounding box center [745, 430] width 917 height 764
click at [772, 422] on strong "Try FreshFur [DATE]" at bounding box center [746, 433] width 199 height 23
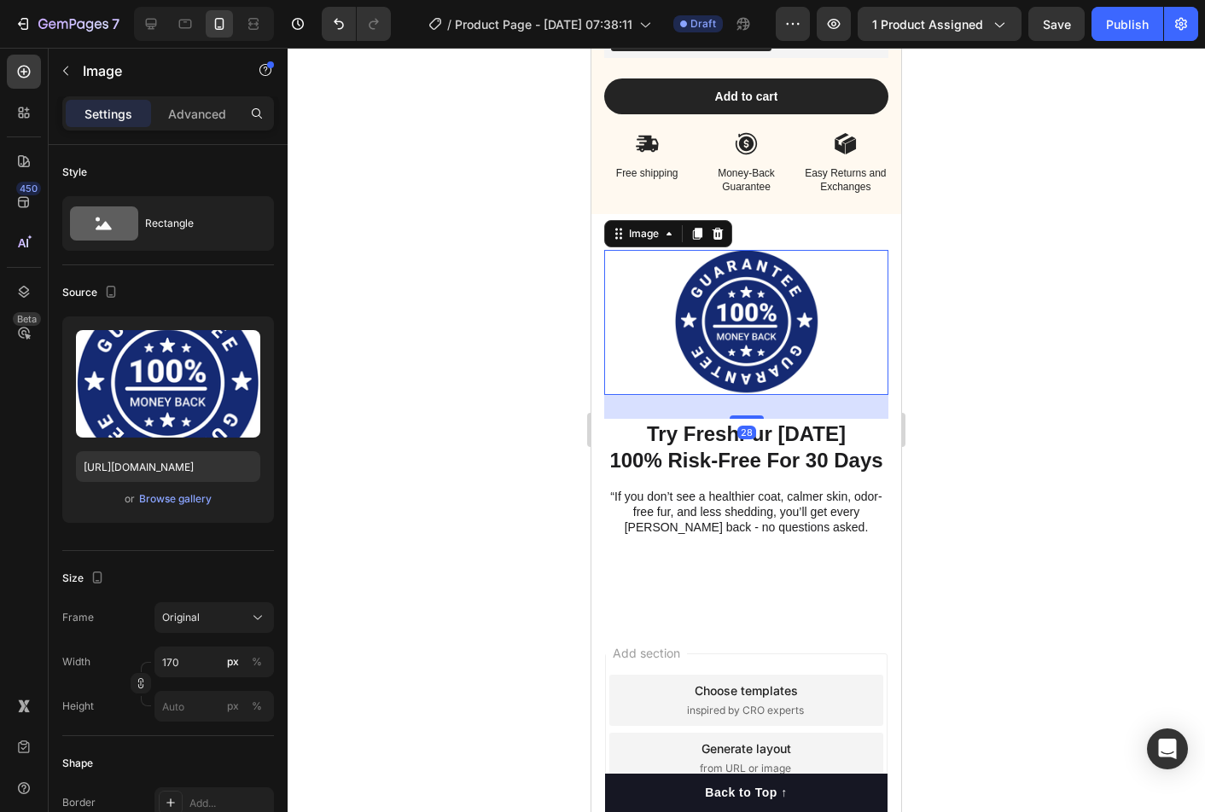
click at [781, 354] on img at bounding box center [746, 322] width 145 height 145
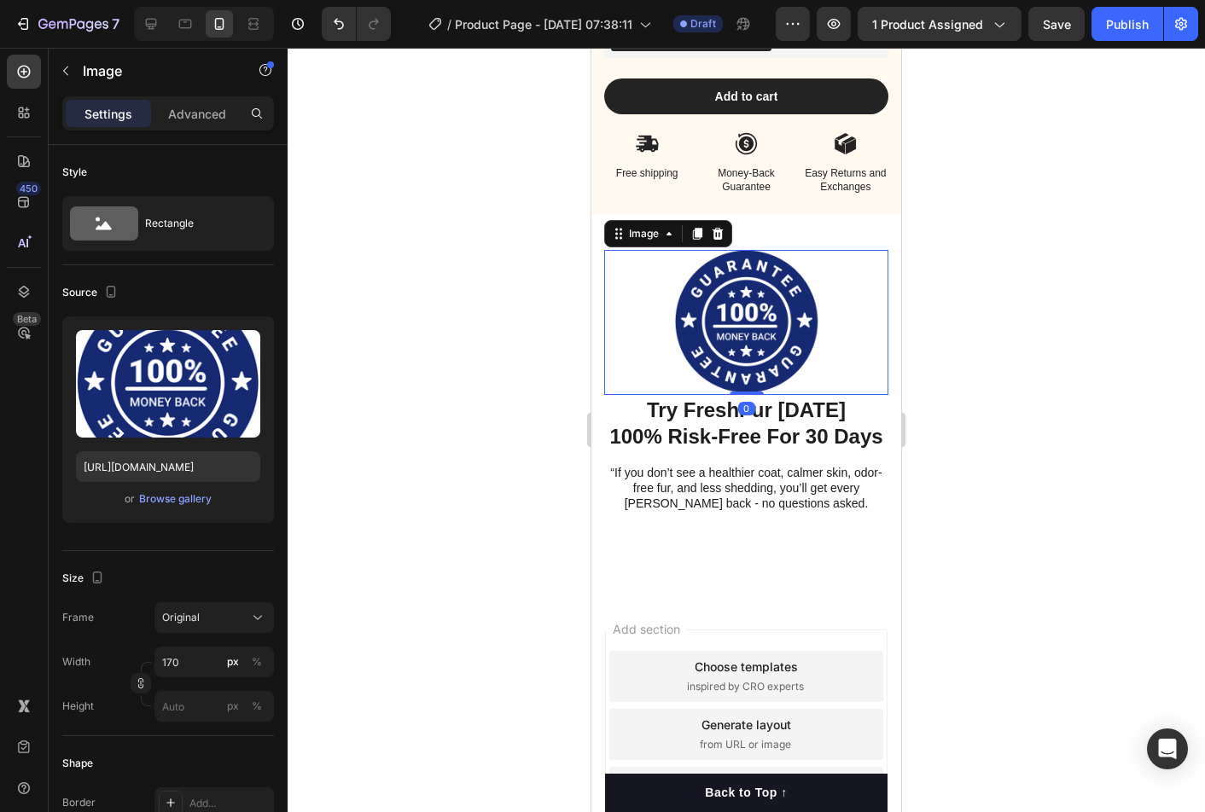
drag, startPoint x: 749, startPoint y: 413, endPoint x: 892, endPoint y: 373, distance: 148.8
click at [758, 371] on div "Image 0" at bounding box center [746, 322] width 284 height 145
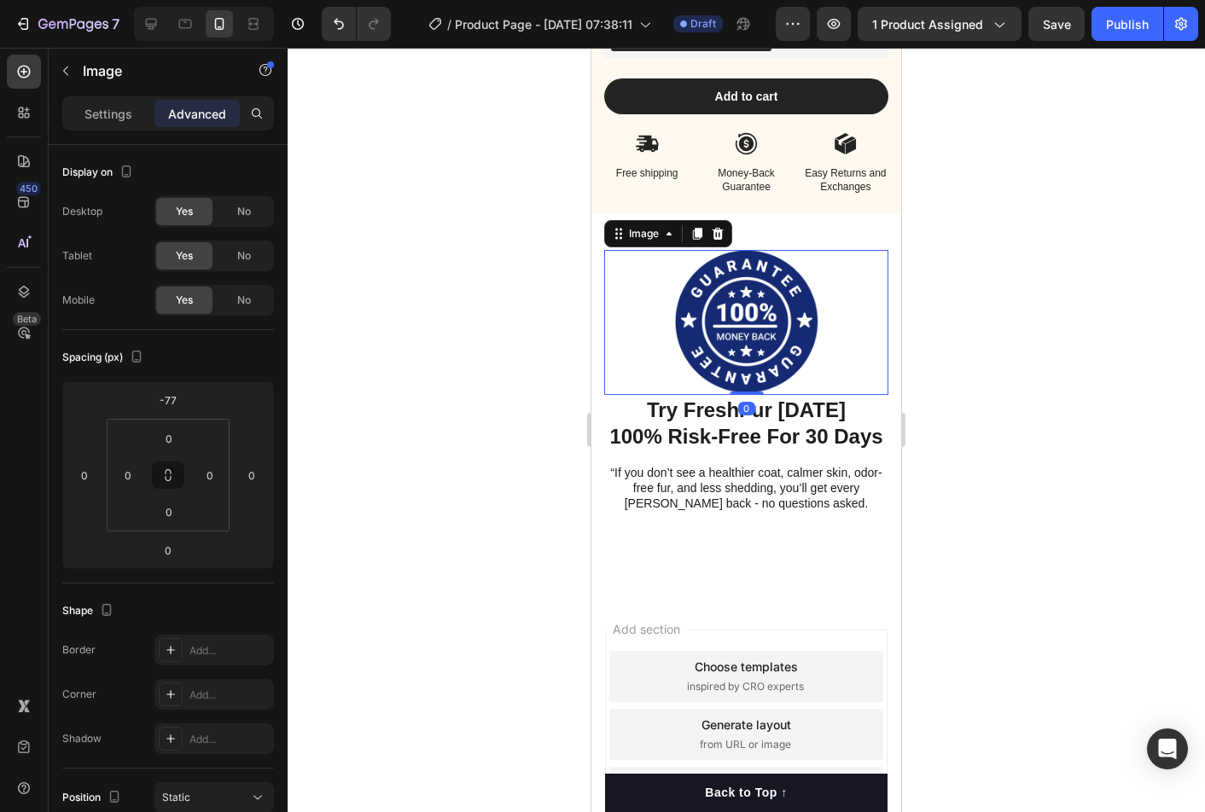
click at [1025, 380] on div at bounding box center [745, 430] width 917 height 764
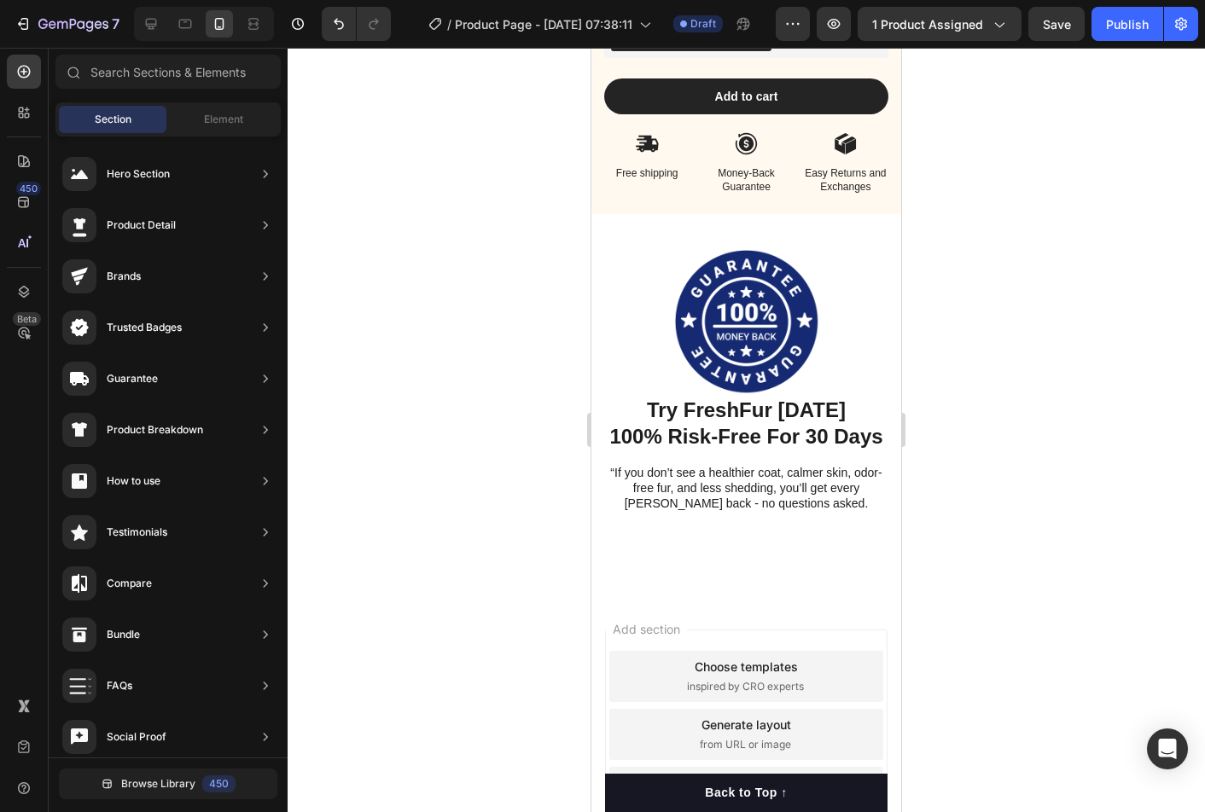
click at [1025, 380] on div at bounding box center [745, 430] width 917 height 764
click at [760, 347] on img at bounding box center [746, 322] width 145 height 145
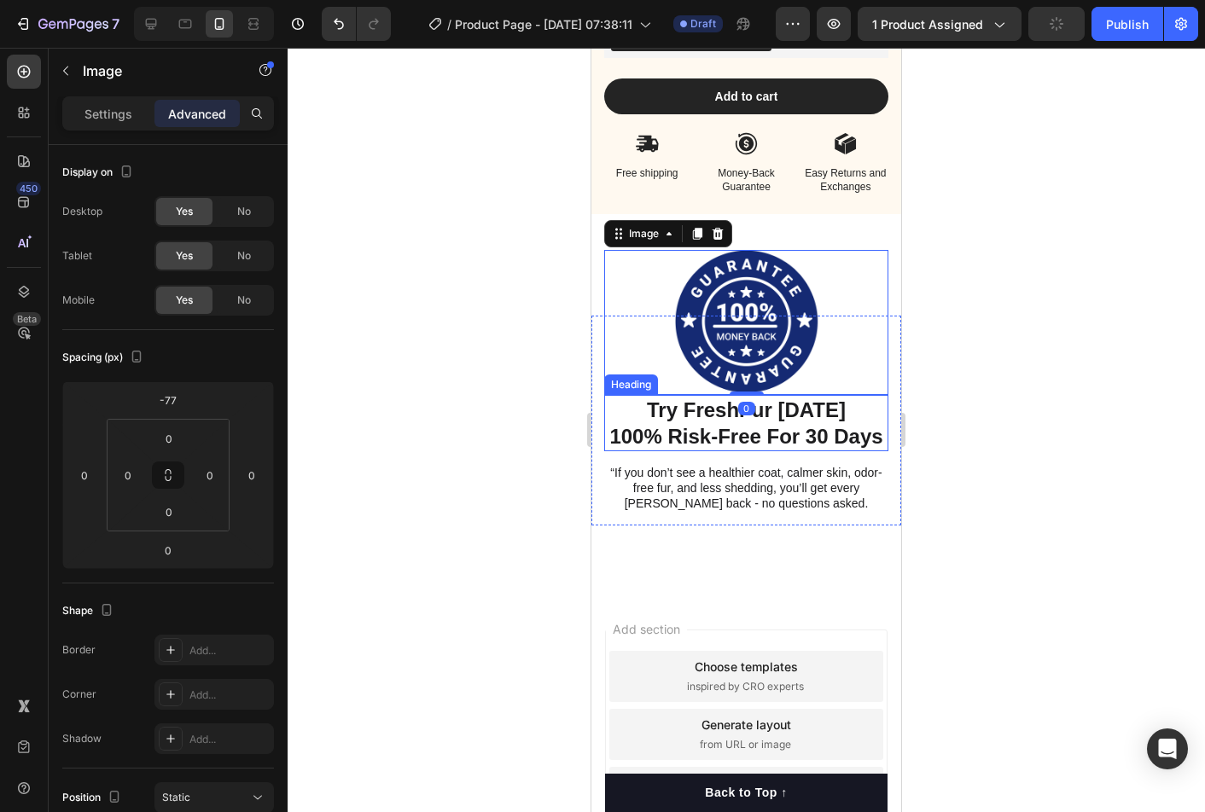
click at [743, 395] on h2 "⁠⁠⁠⁠⁠⁠⁠ Try FreshFur [DATE] 100% Risk-Free For 30 Days" at bounding box center [746, 423] width 284 height 56
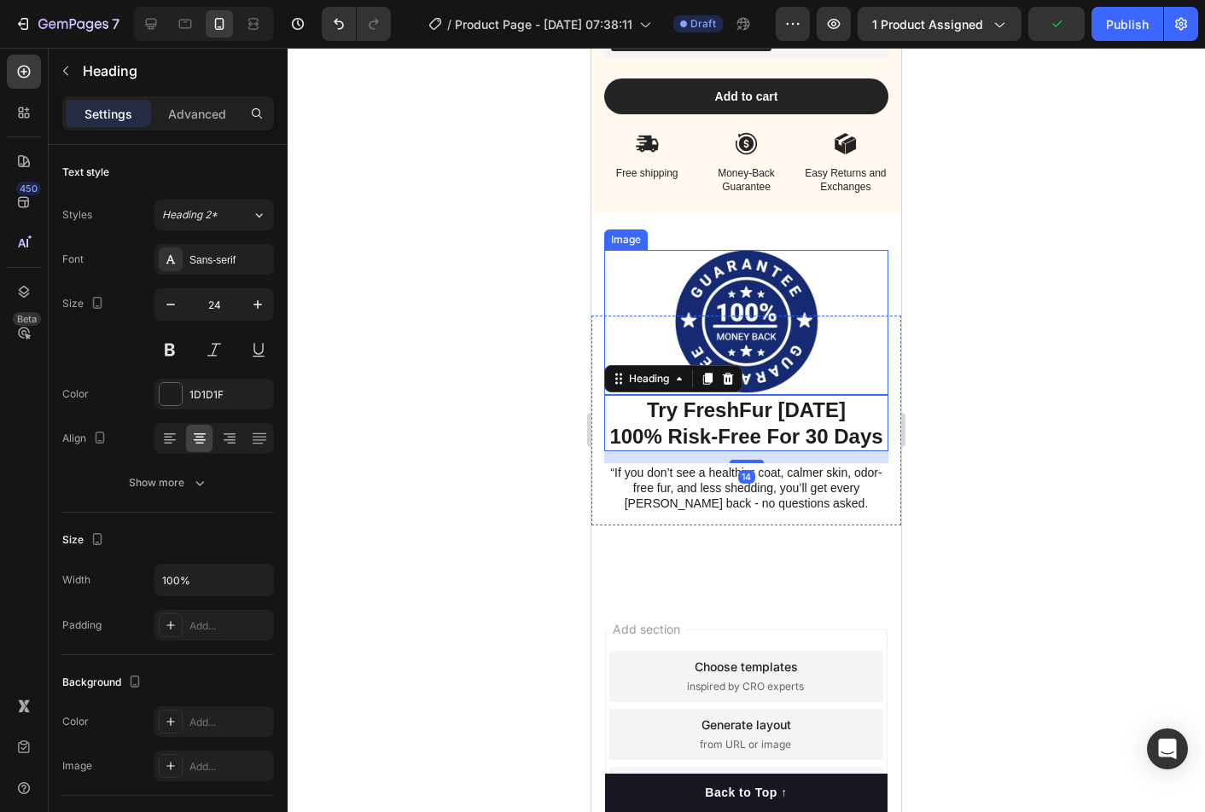
click at [761, 385] on img at bounding box center [746, 322] width 145 height 145
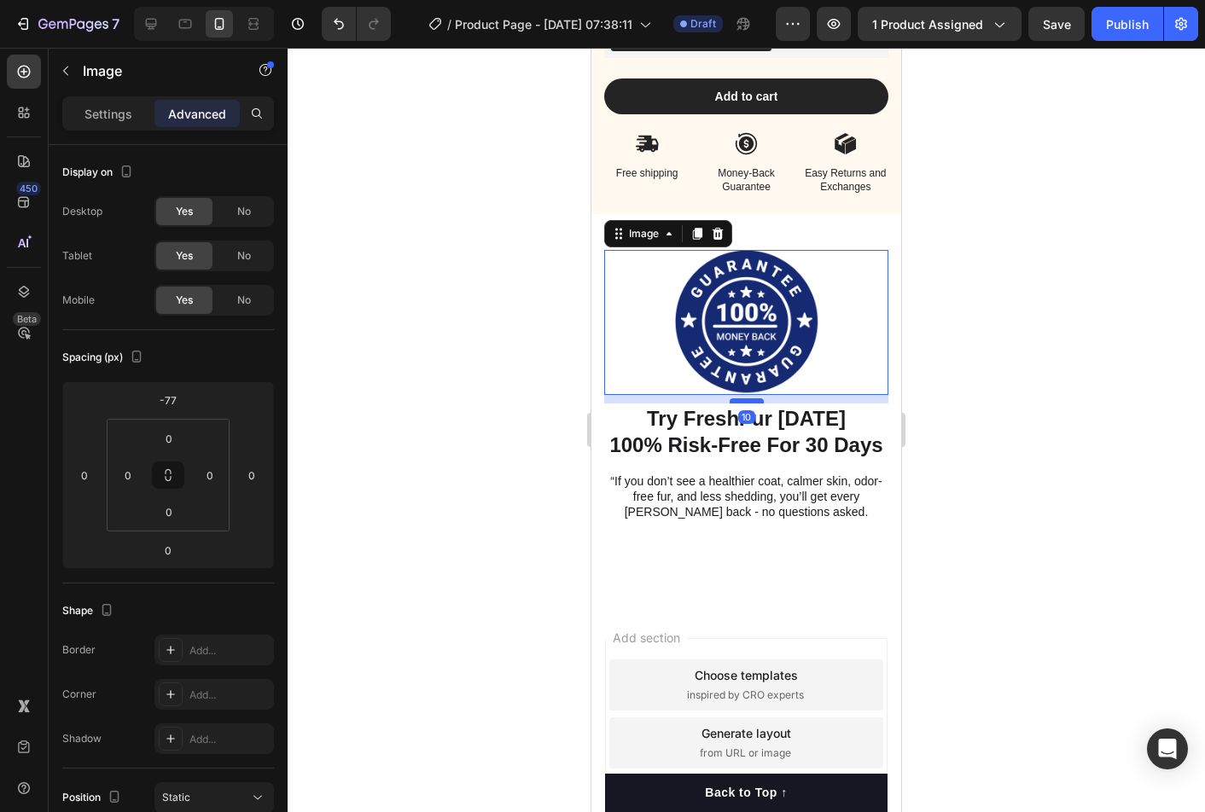
drag, startPoint x: 753, startPoint y: 391, endPoint x: 755, endPoint y: 399, distance: 8.7
click at [755, 399] on div at bounding box center [746, 400] width 34 height 5
type input "10"
click at [976, 391] on div at bounding box center [745, 430] width 917 height 764
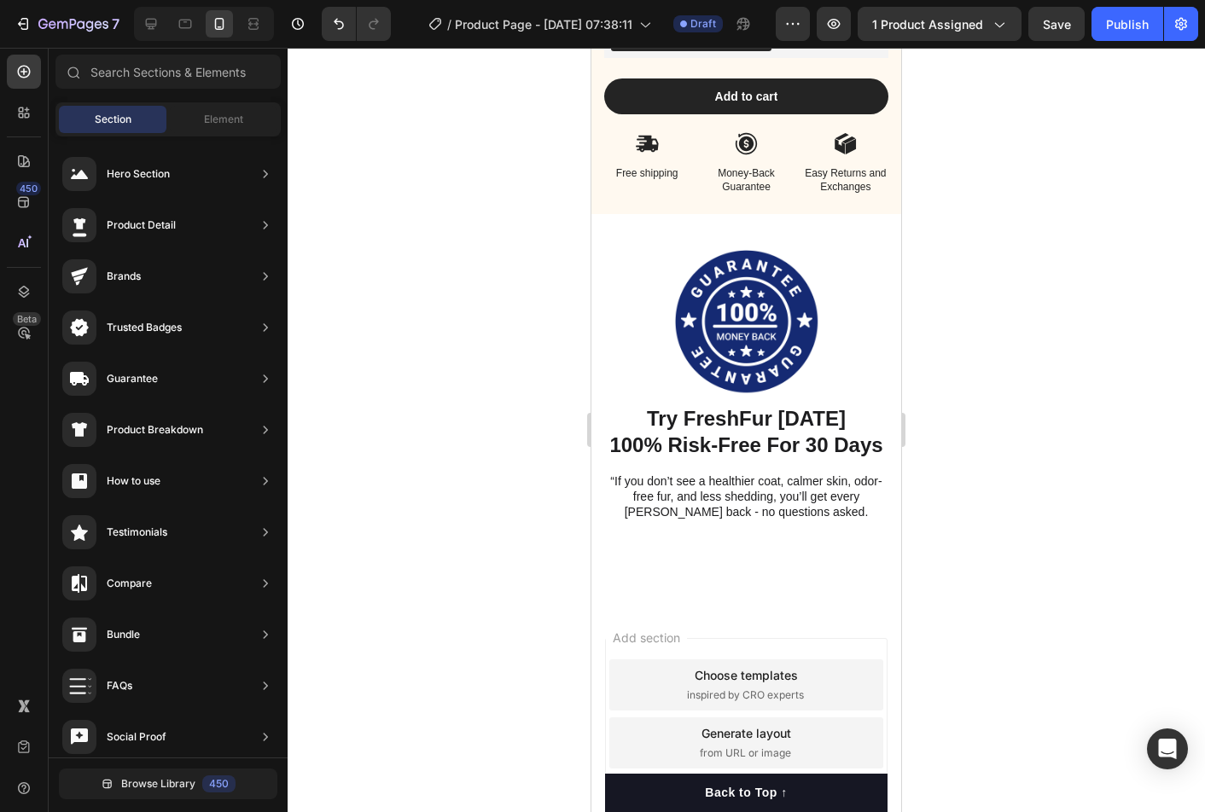
click at [976, 391] on div at bounding box center [745, 430] width 917 height 764
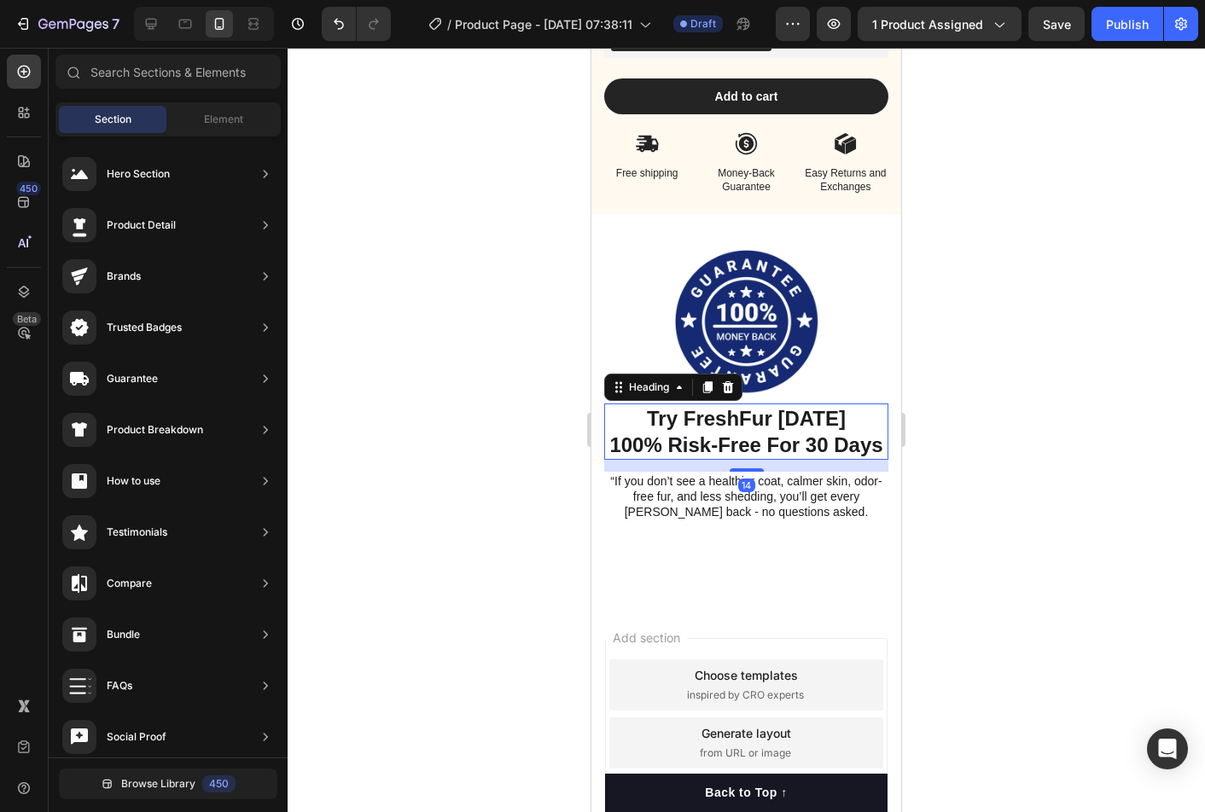
drag, startPoint x: 788, startPoint y: 417, endPoint x: 783, endPoint y: 429, distance: 13.0
click at [788, 417] on strong "Try FreshFur [DATE]" at bounding box center [746, 418] width 199 height 23
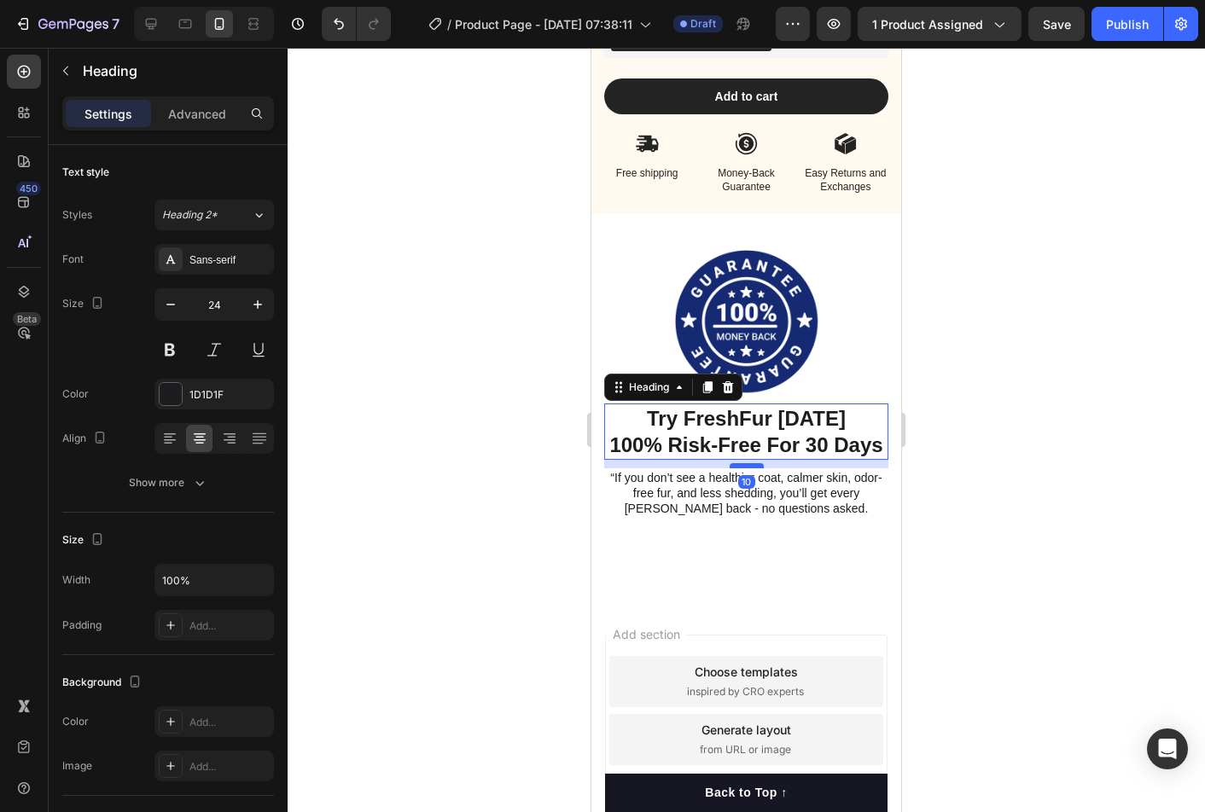
click at [751, 463] on div at bounding box center [746, 465] width 34 height 5
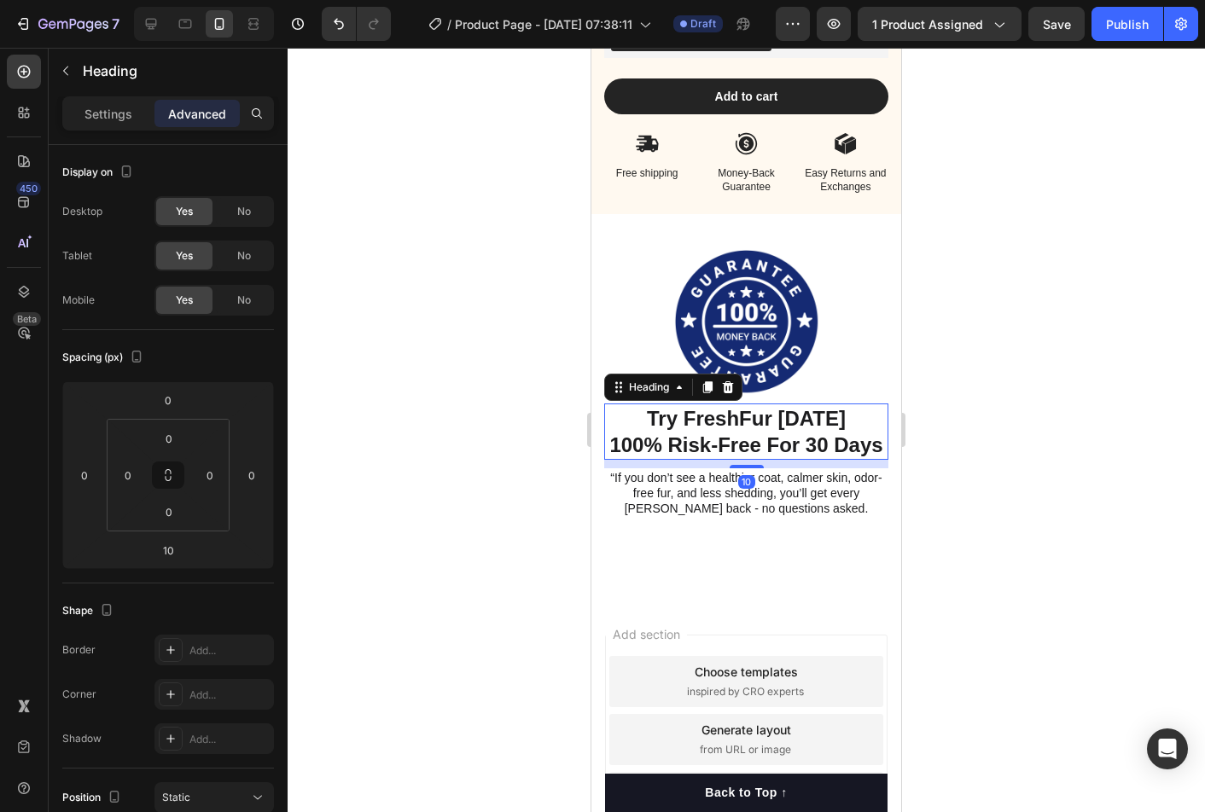
click at [961, 472] on div at bounding box center [745, 430] width 917 height 764
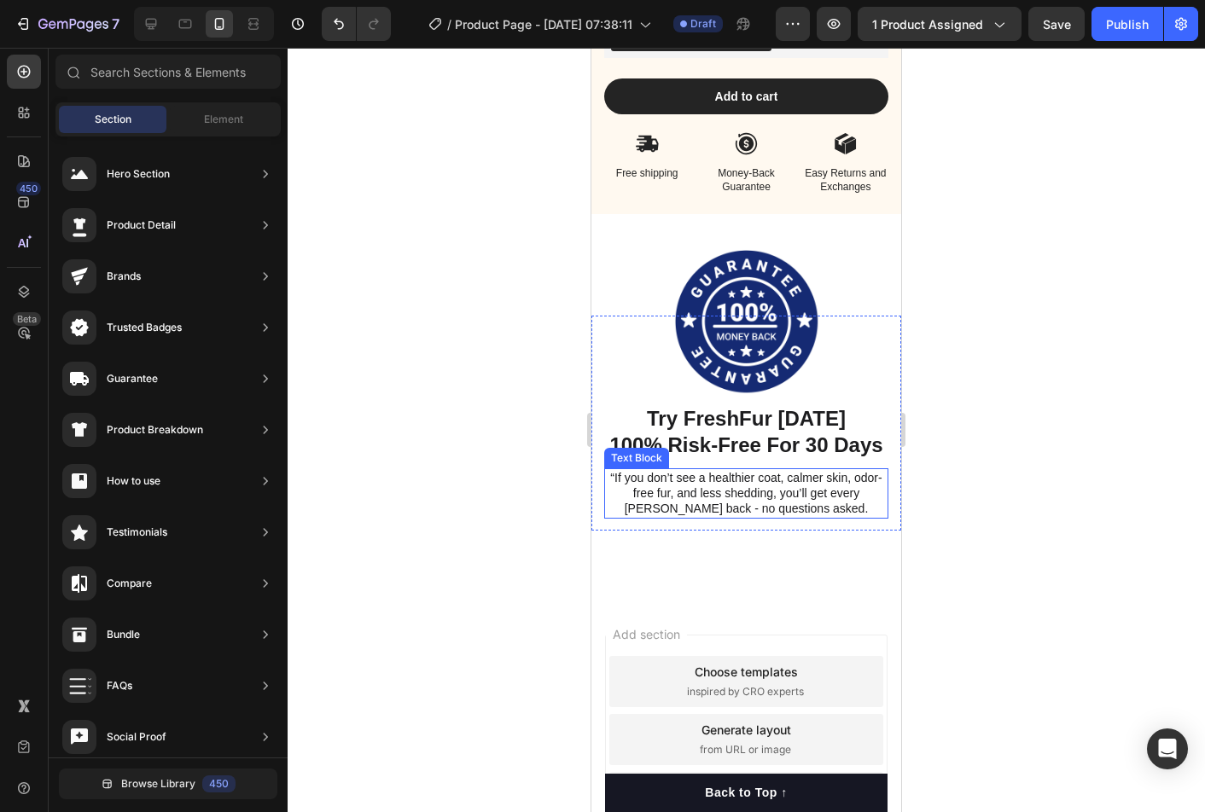
click at [788, 494] on p "“If you don’t see a healthier coat, calmer skin, odor-free fur, and less sheddi…" at bounding box center [746, 493] width 281 height 47
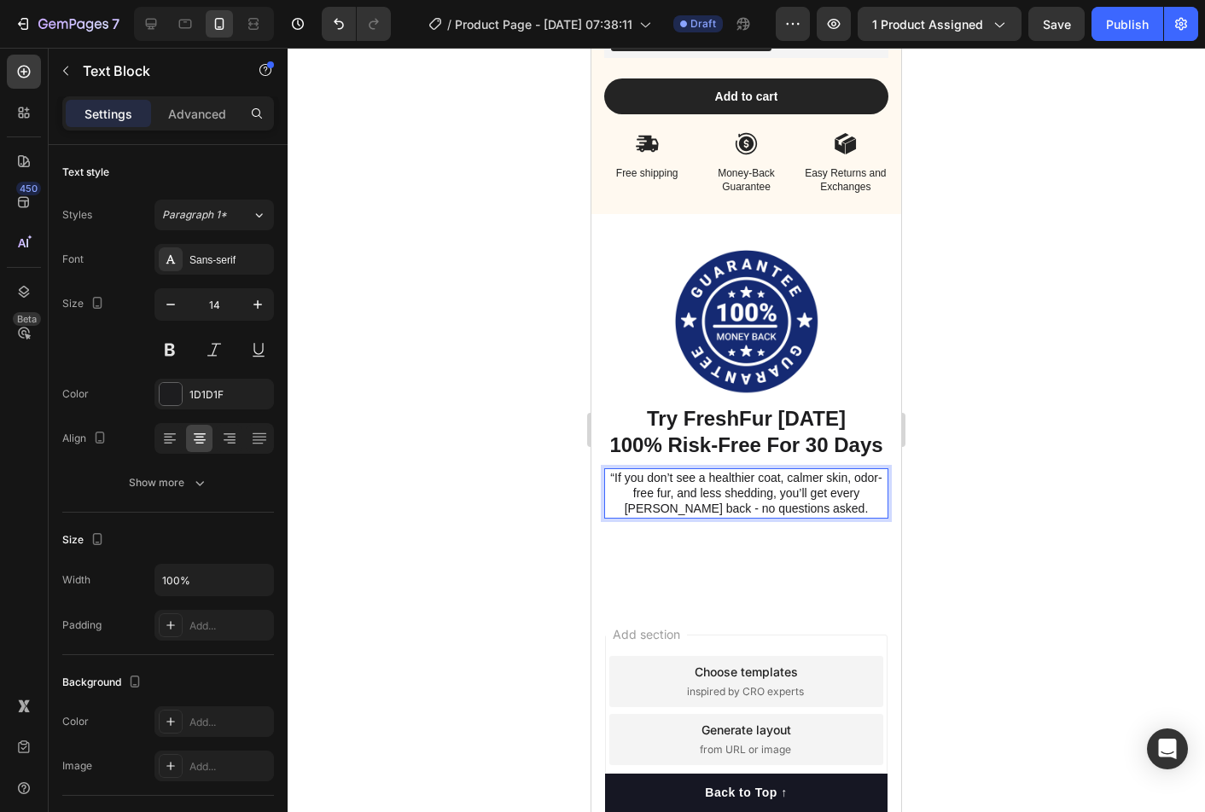
click at [615, 475] on p "“If you don’t see a healthier coat, calmer skin, odor-free fur, and less sheddi…" at bounding box center [746, 493] width 281 height 47
click at [1087, 492] on div at bounding box center [745, 430] width 917 height 764
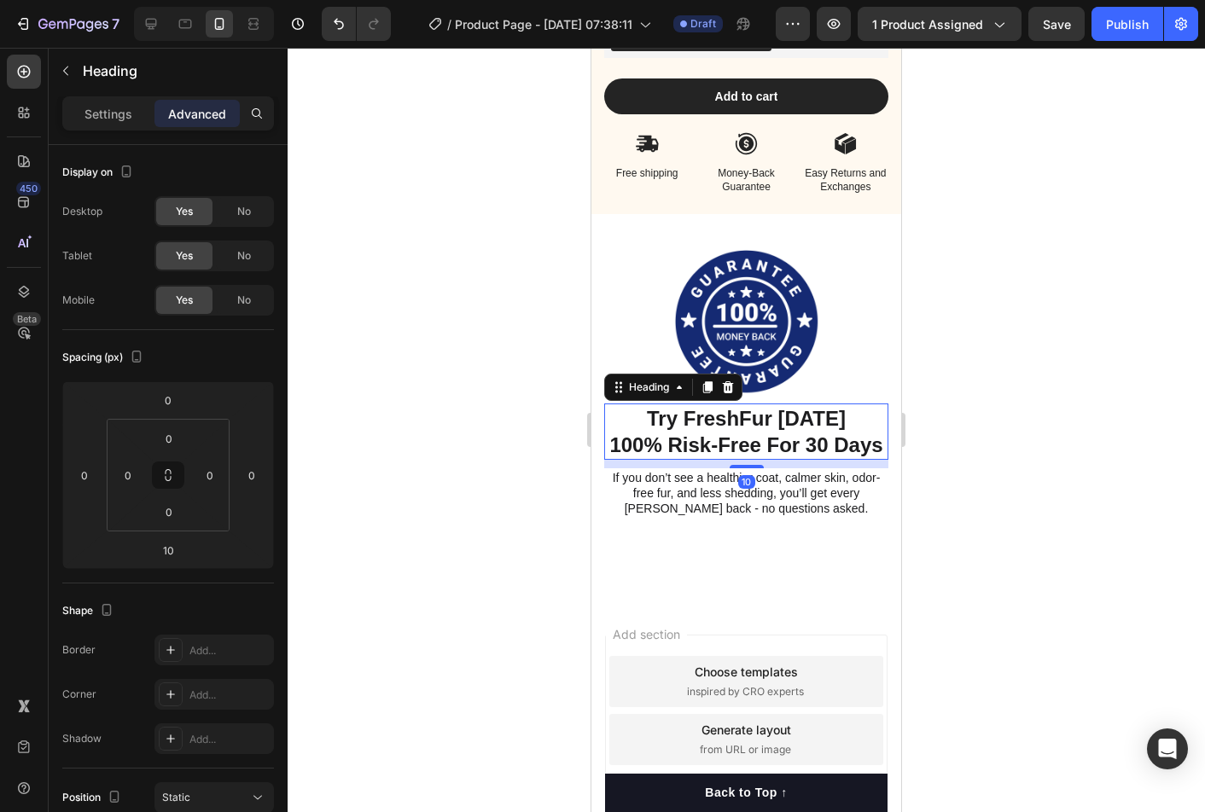
click at [746, 447] on strong "100% Risk-Free For 30 Days" at bounding box center [745, 444] width 273 height 23
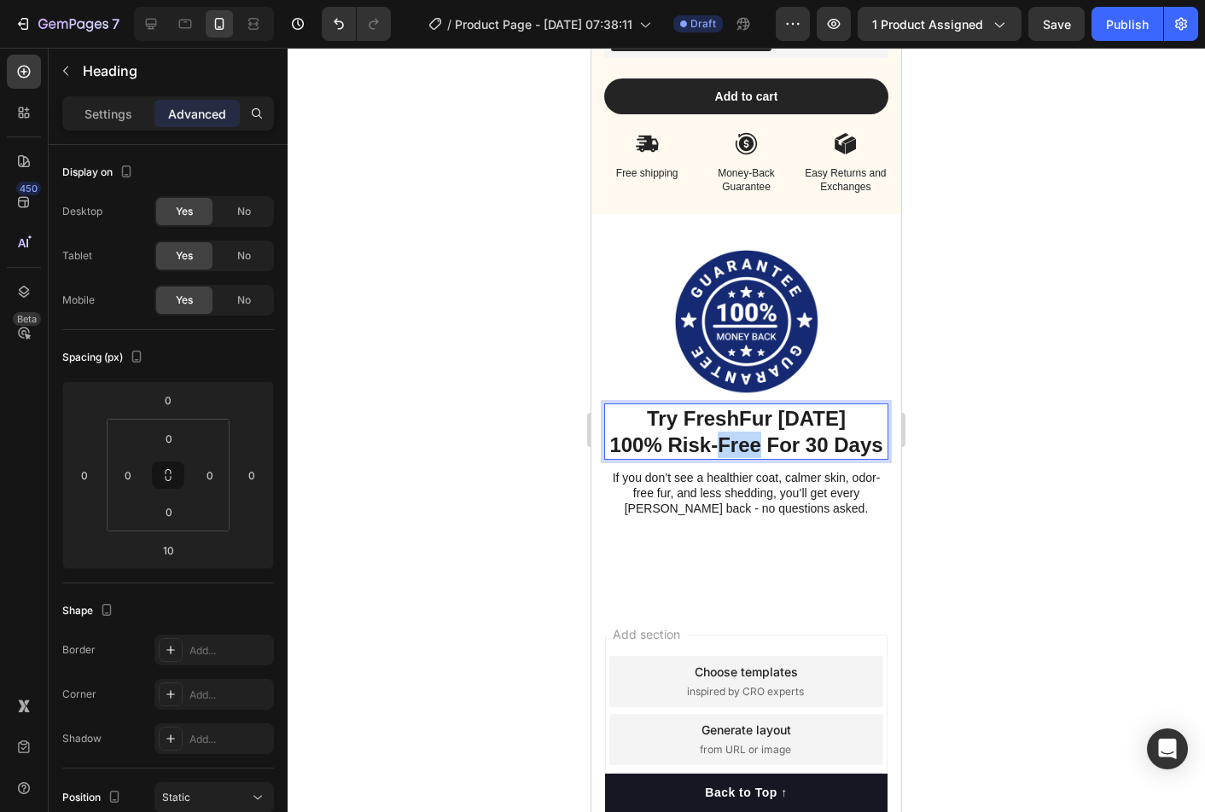
click at [744, 448] on strong "100% Risk-Free For 30 Days" at bounding box center [745, 444] width 273 height 23
click at [744, 447] on strong "100% Risk-Free For 30 Days" at bounding box center [745, 444] width 273 height 23
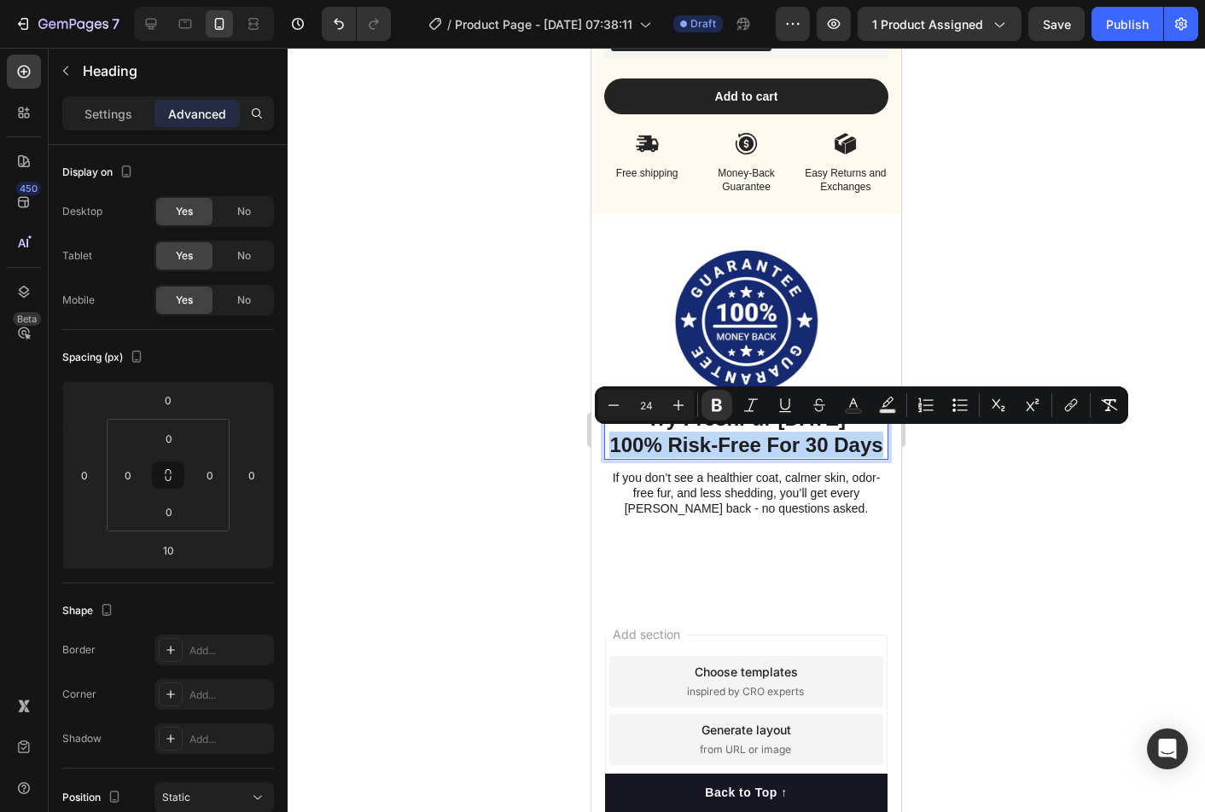
click at [744, 447] on strong "100% Risk-Free For 30 Days" at bounding box center [745, 444] width 273 height 23
drag, startPoint x: 711, startPoint y: 440, endPoint x: 683, endPoint y: 436, distance: 27.6
click at [711, 440] on strong "100% Risk-Free For 30 Days" at bounding box center [745, 444] width 273 height 23
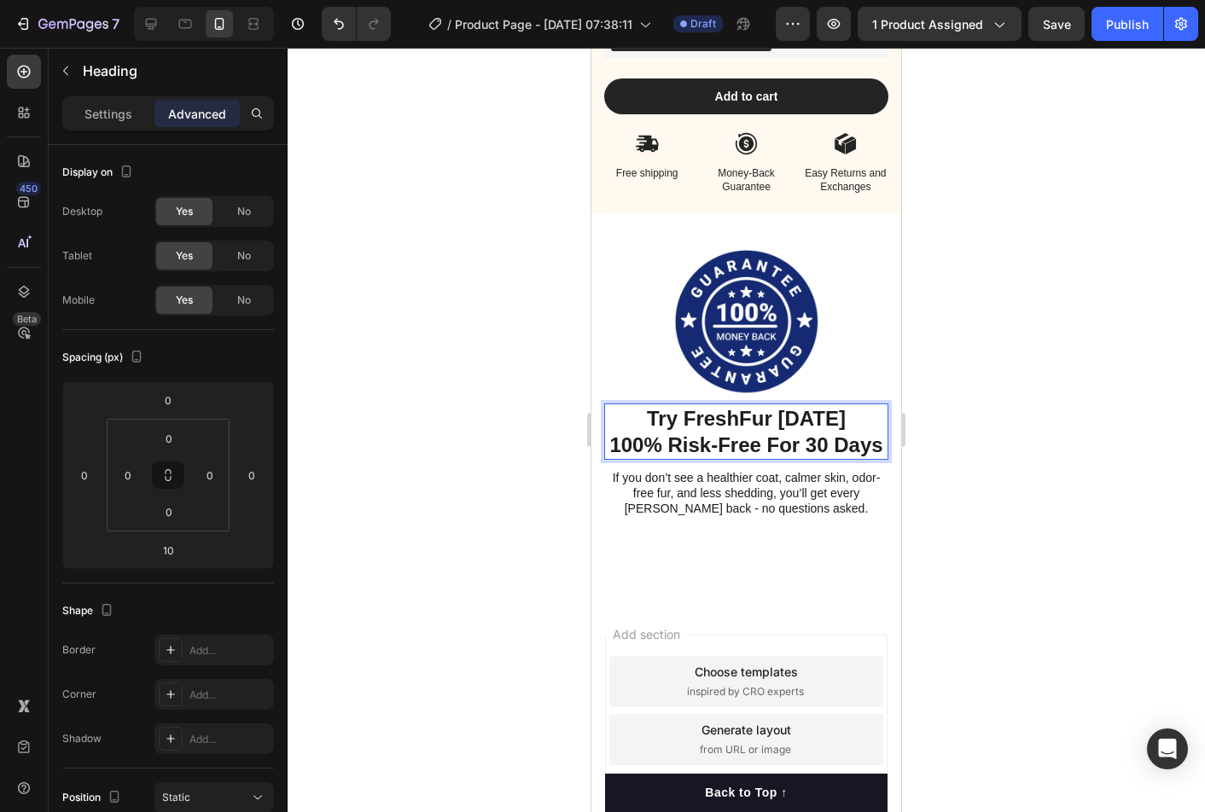
drag, startPoint x: 657, startPoint y: 420, endPoint x: 880, endPoint y: 447, distance: 224.3
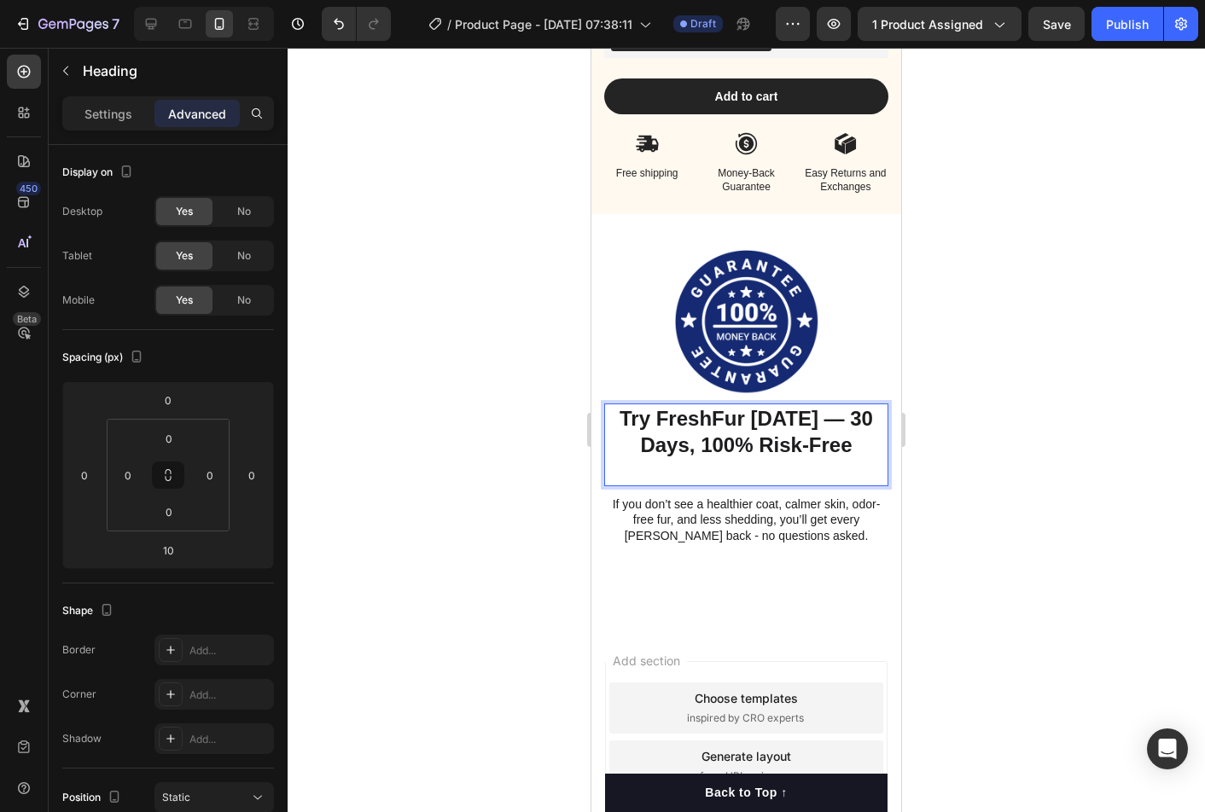
click at [848, 421] on strong "Try FreshFur [DATE] — 30 Days, 100% Risk-Free" at bounding box center [745, 431] width 253 height 49
click at [816, 462] on p "Rich Text Editor. Editing area: main" at bounding box center [746, 471] width 281 height 26
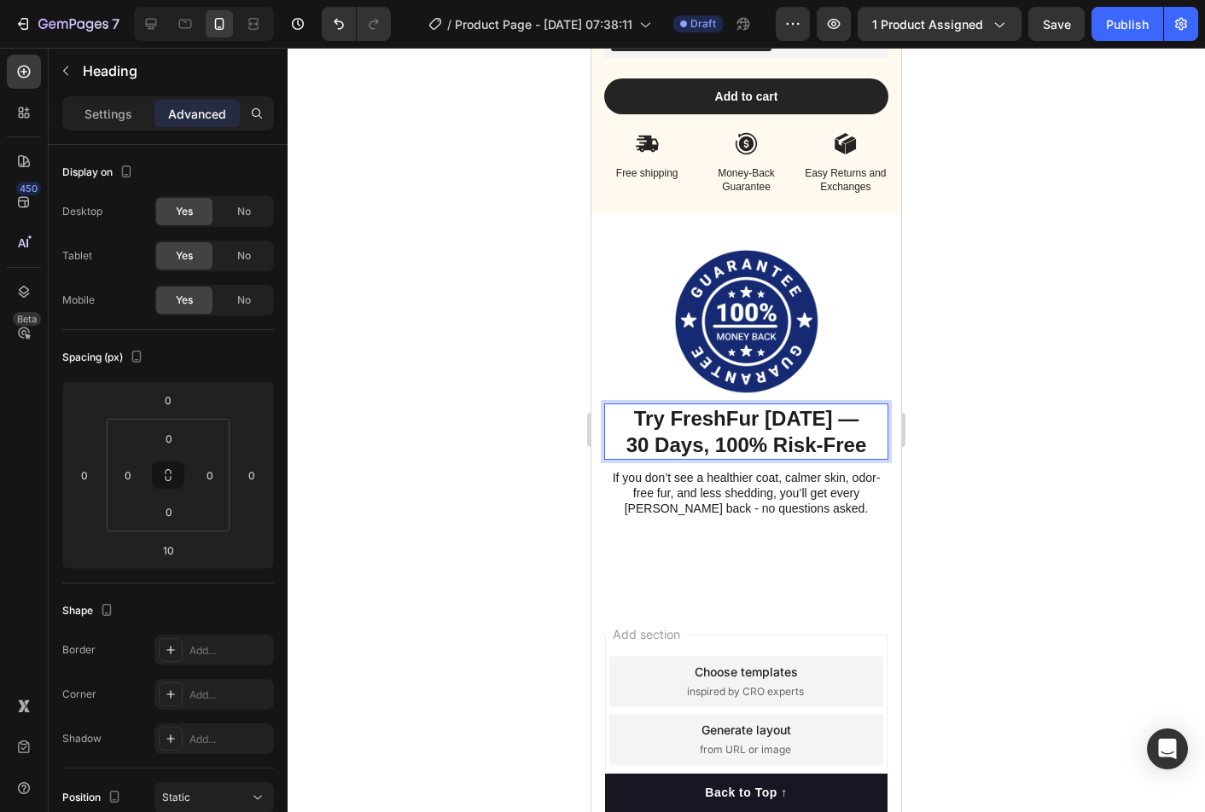
click at [1154, 491] on div at bounding box center [745, 430] width 917 height 764
click at [835, 415] on strong "Try FreshFur [DATE] —" at bounding box center [746, 418] width 225 height 23
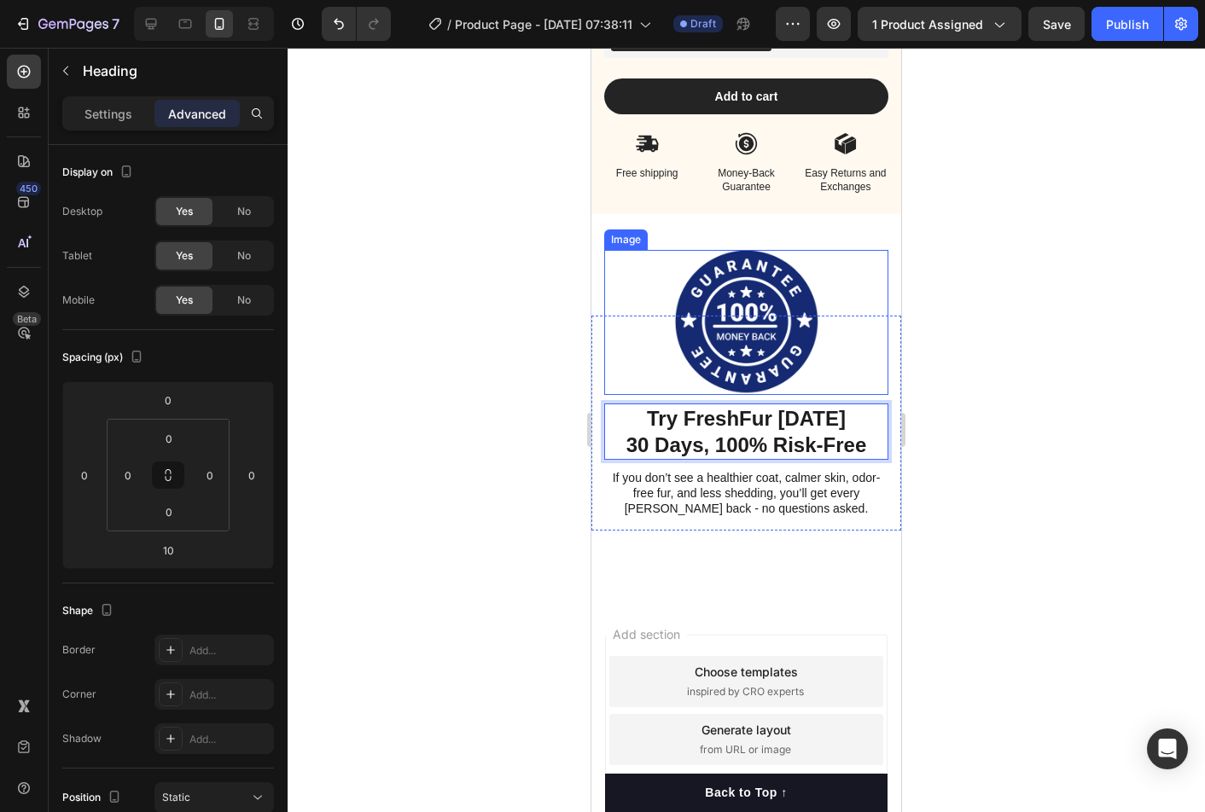
click at [857, 320] on div at bounding box center [746, 322] width 284 height 145
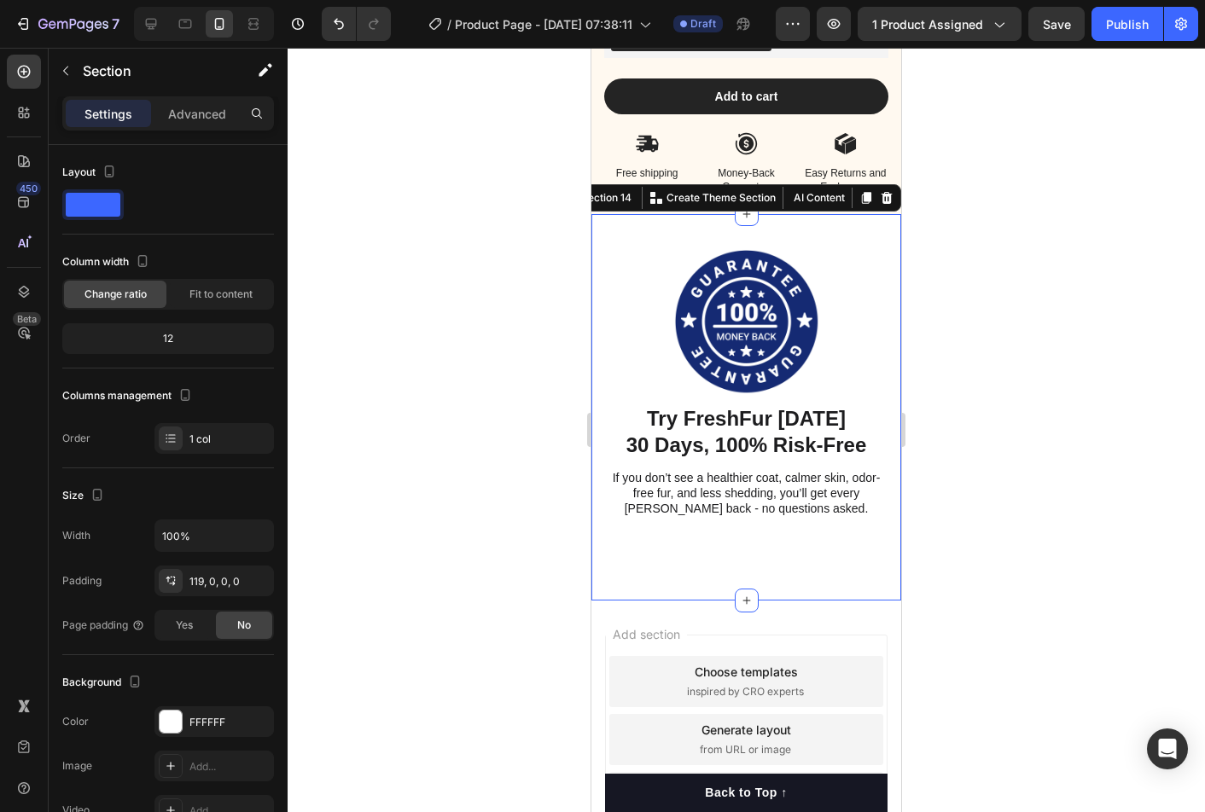
click at [896, 294] on div "Image ⁠⁠⁠⁠⁠⁠⁠ Try FreshFur [DATE] 30 Days, 100% Risk-Free Heading If you don’t …" at bounding box center [746, 407] width 310 height 386
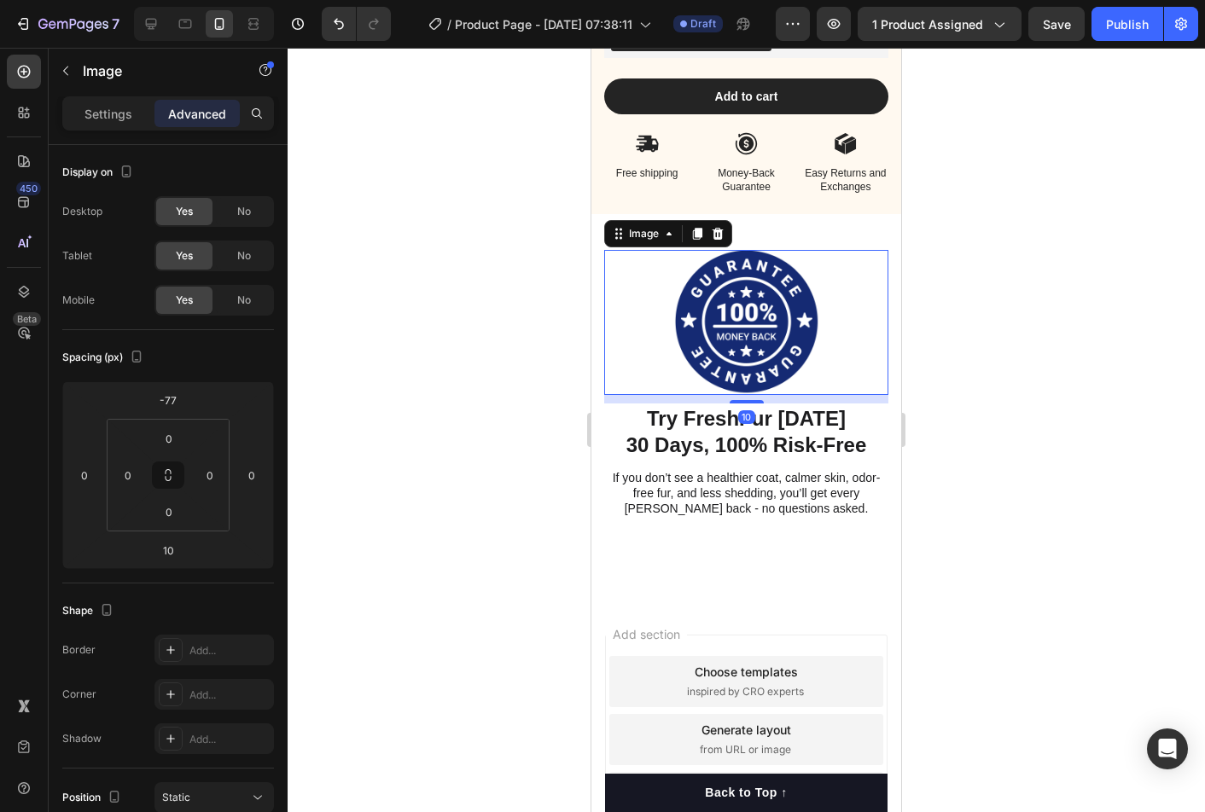
click at [884, 295] on div at bounding box center [746, 322] width 284 height 145
click at [1027, 328] on div at bounding box center [745, 430] width 917 height 764
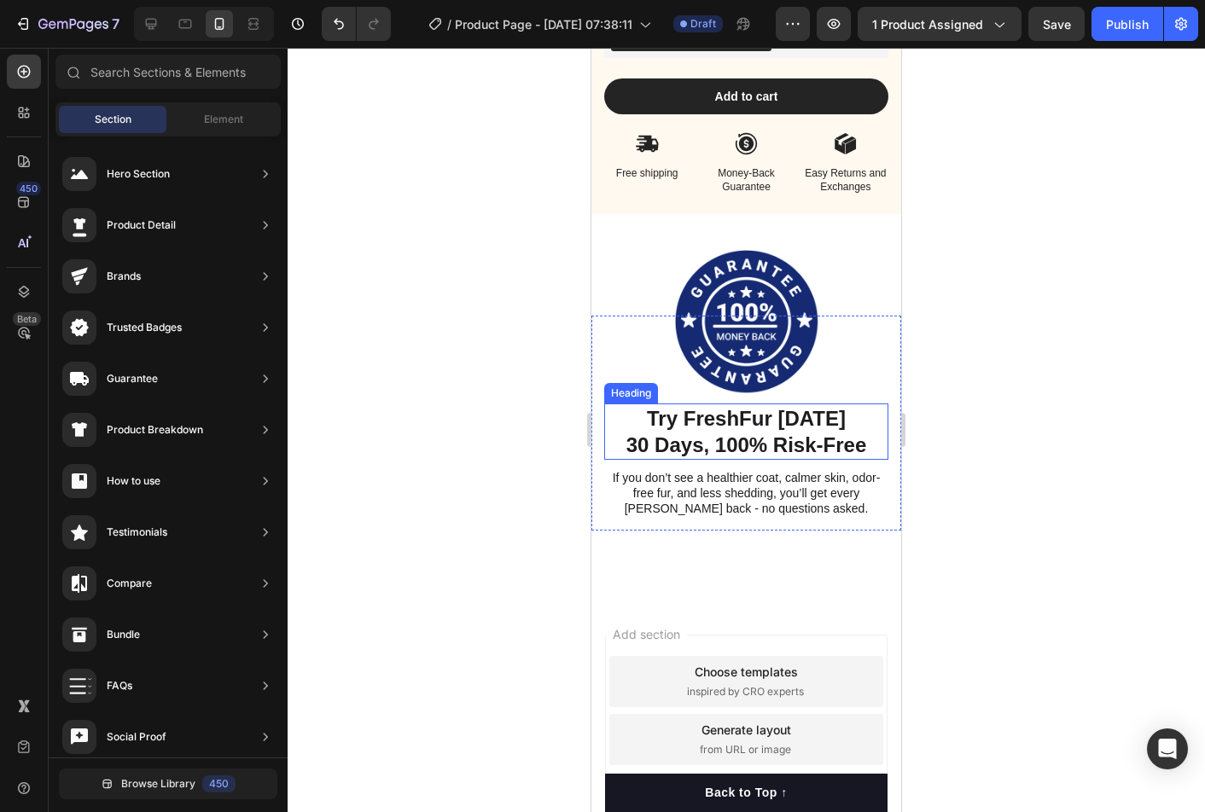
click at [849, 415] on p "⁠⁠⁠⁠⁠⁠⁠ Try FreshFur [DATE] 30 Days, 100% Risk-Free" at bounding box center [746, 431] width 281 height 53
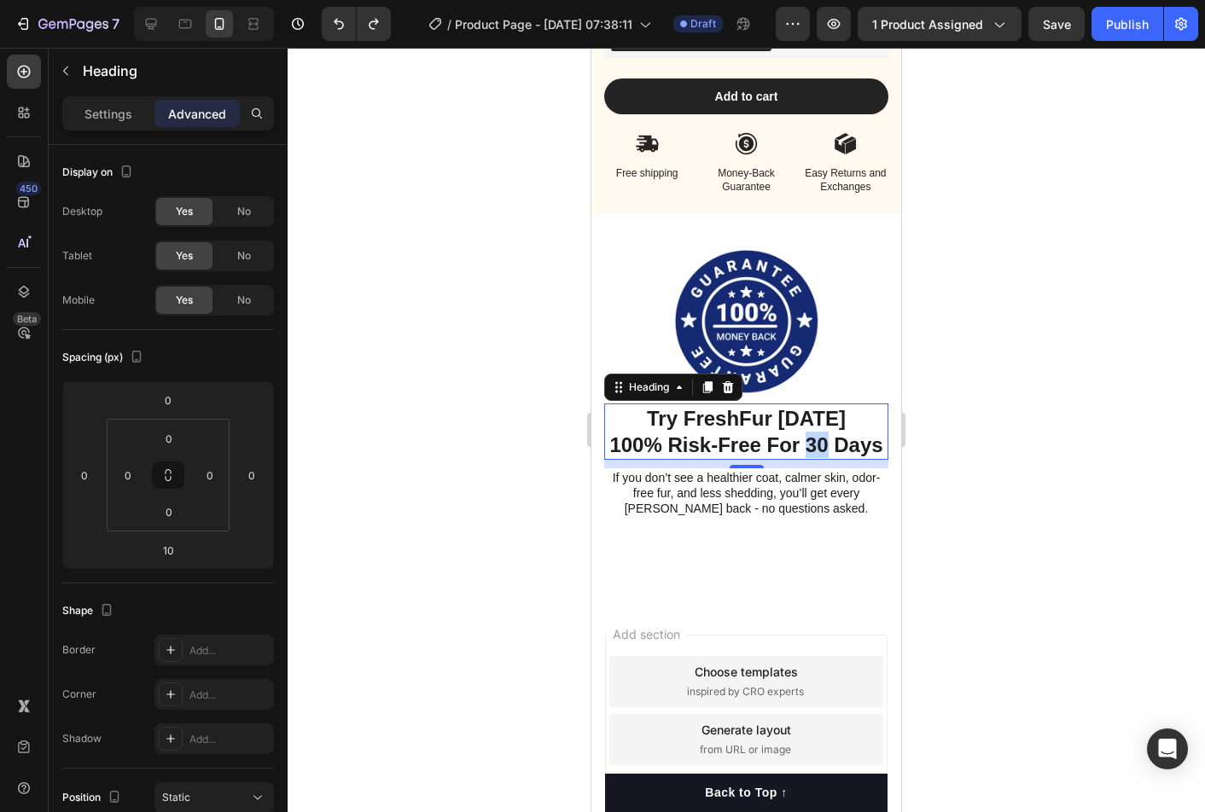
click at [803, 441] on strong "100% Risk-Free For 30 Days" at bounding box center [745, 444] width 273 height 23
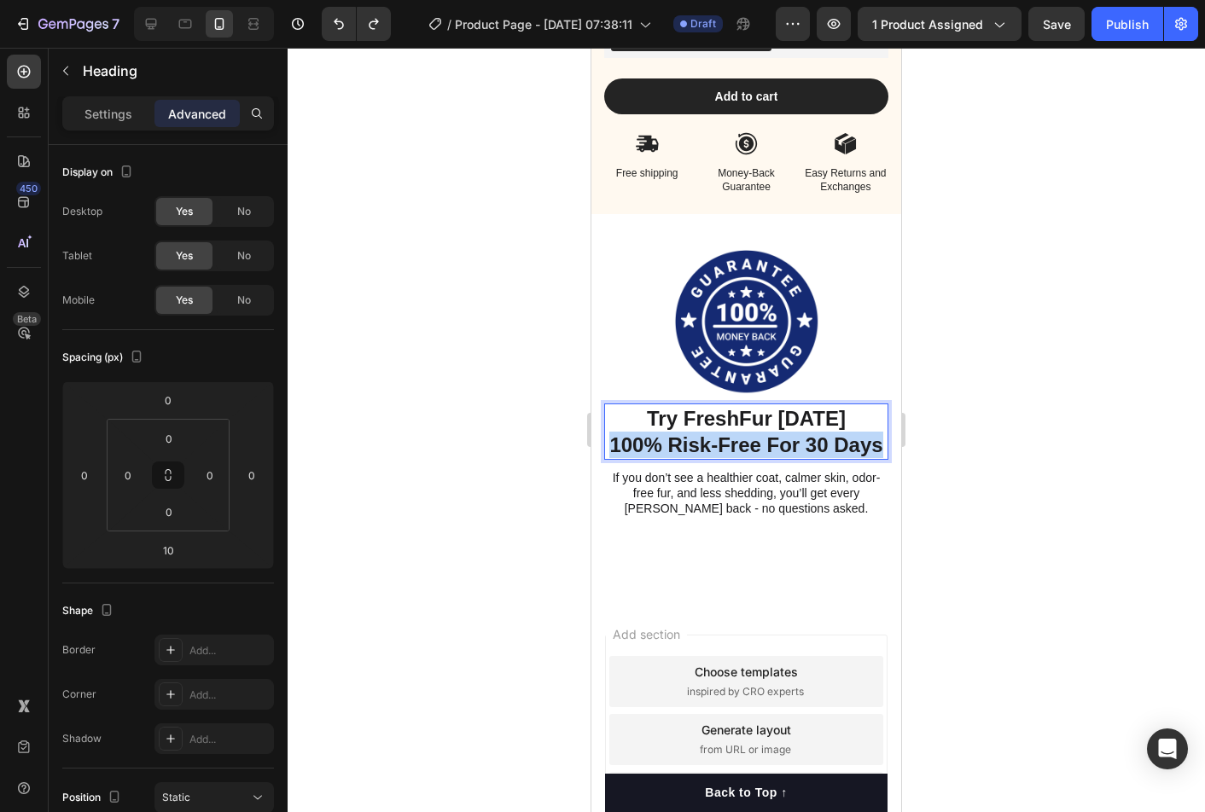
click at [803, 441] on strong "100% Risk-Free For 30 Days" at bounding box center [745, 444] width 273 height 23
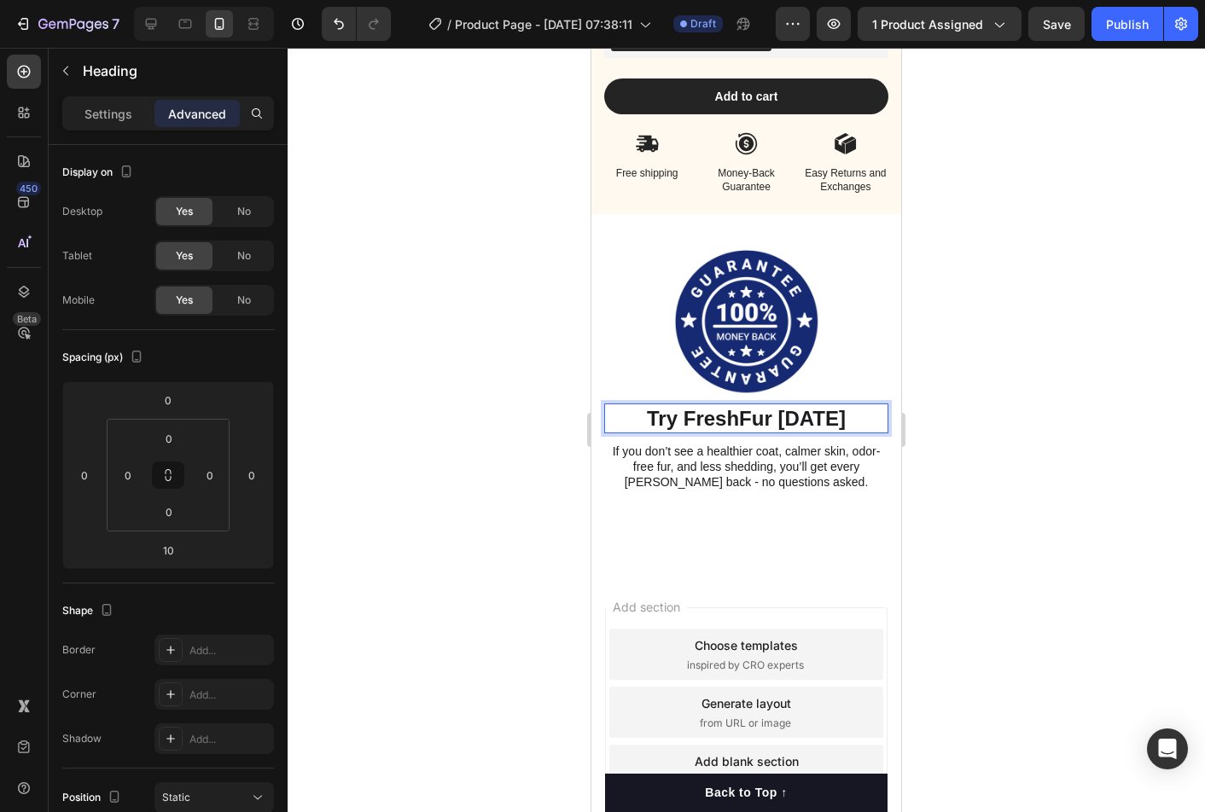
click at [762, 417] on strong "Try FreshFur [DATE]" at bounding box center [746, 418] width 199 height 23
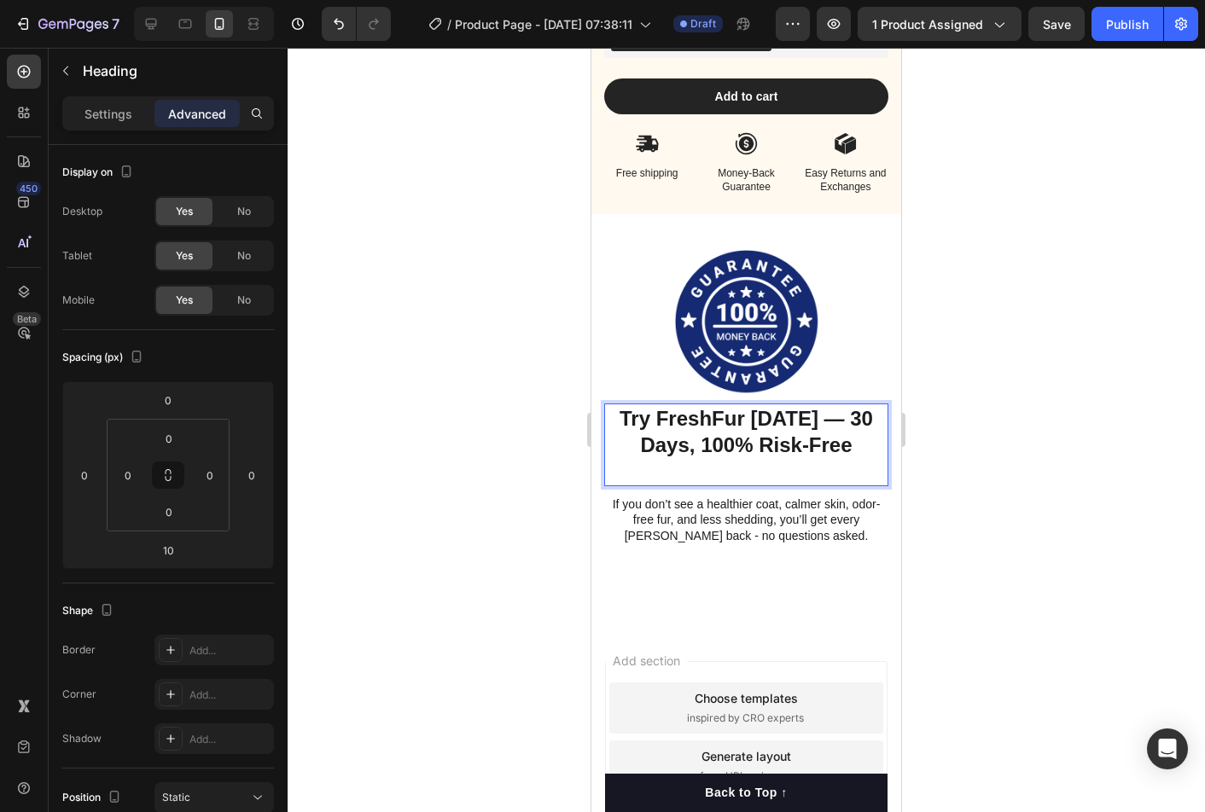
click at [820, 415] on strong "Try FreshFur [DATE] — 30 Days, 100% Risk-Free" at bounding box center [745, 431] width 253 height 49
click at [800, 477] on p "Rich Text Editor. Editing area: main" at bounding box center [746, 471] width 281 height 26
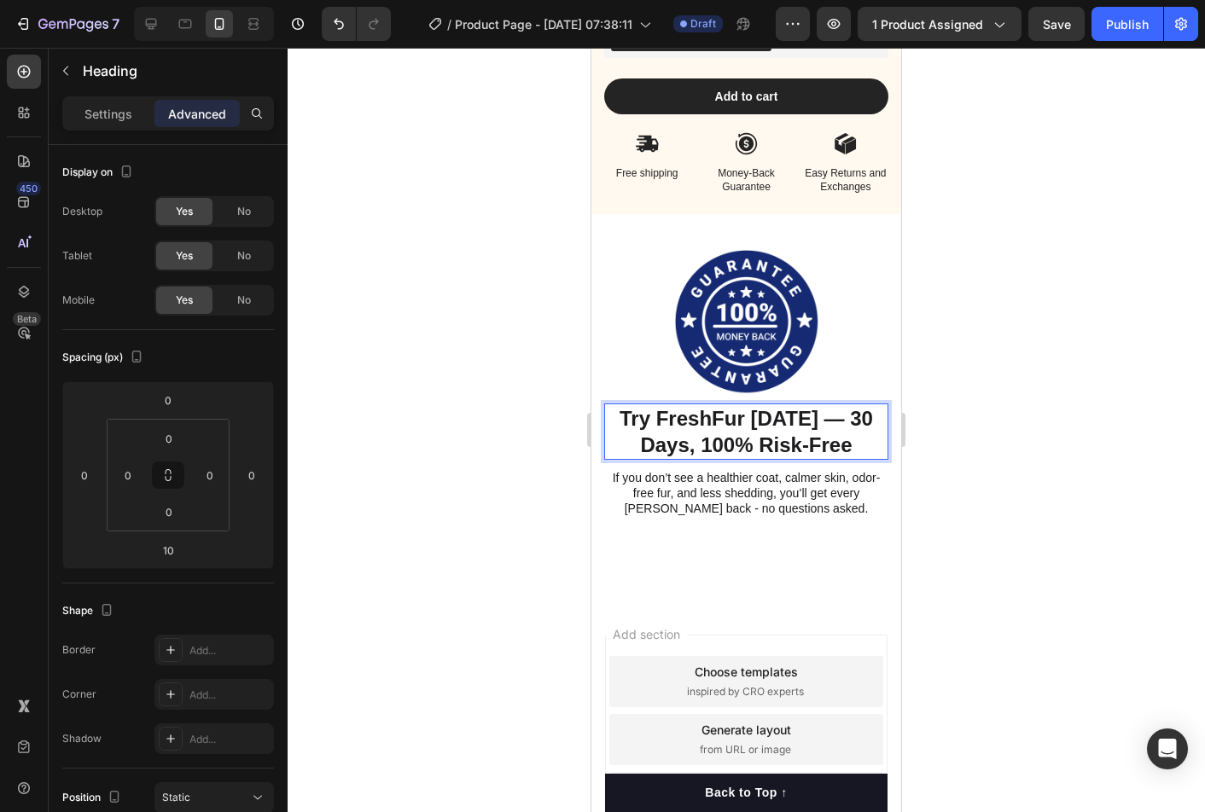
click at [846, 413] on strong "Try FreshFur [DATE] — 30 Days, 100% Risk-Free" at bounding box center [745, 431] width 253 height 49
click at [966, 447] on div at bounding box center [745, 430] width 917 height 764
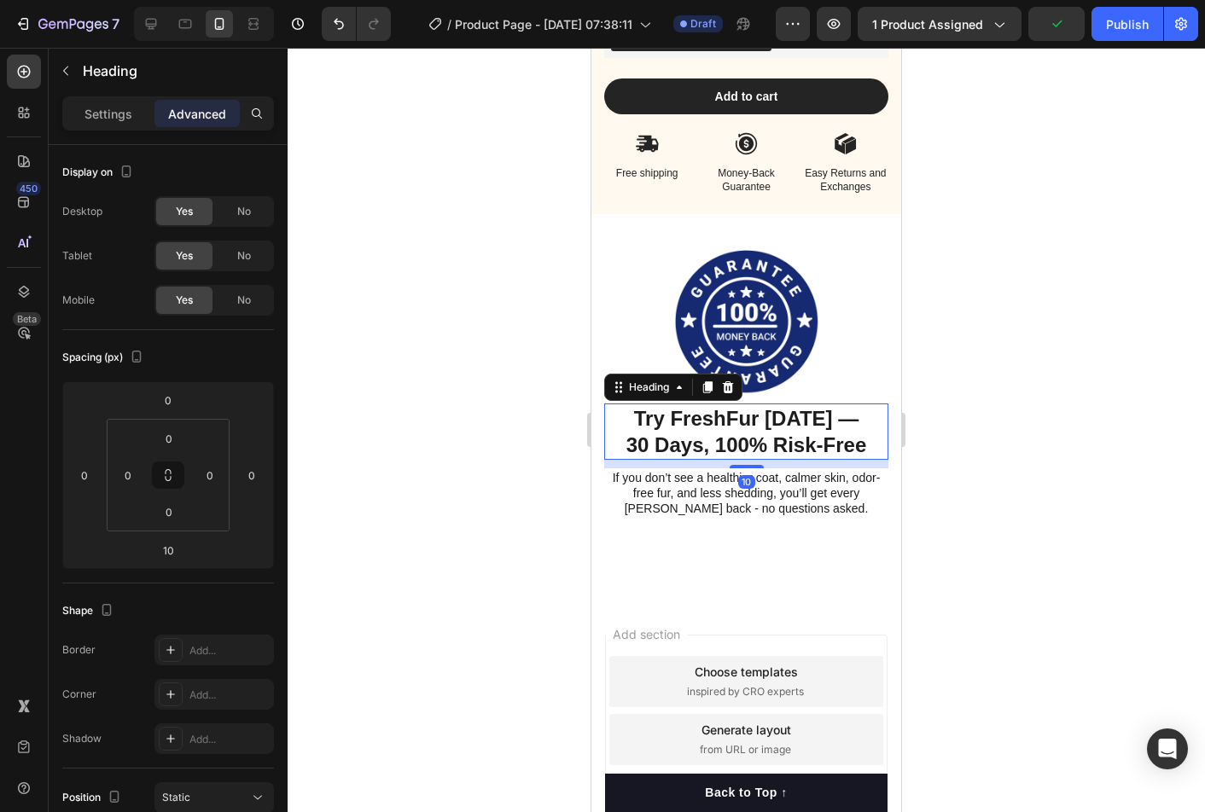
click at [828, 419] on strong "Try FreshFur [DATE] —" at bounding box center [746, 418] width 225 height 23
click at [842, 419] on strong "Try FreshFur [DATE] —" at bounding box center [746, 418] width 225 height 23
click at [978, 444] on div at bounding box center [745, 430] width 917 height 764
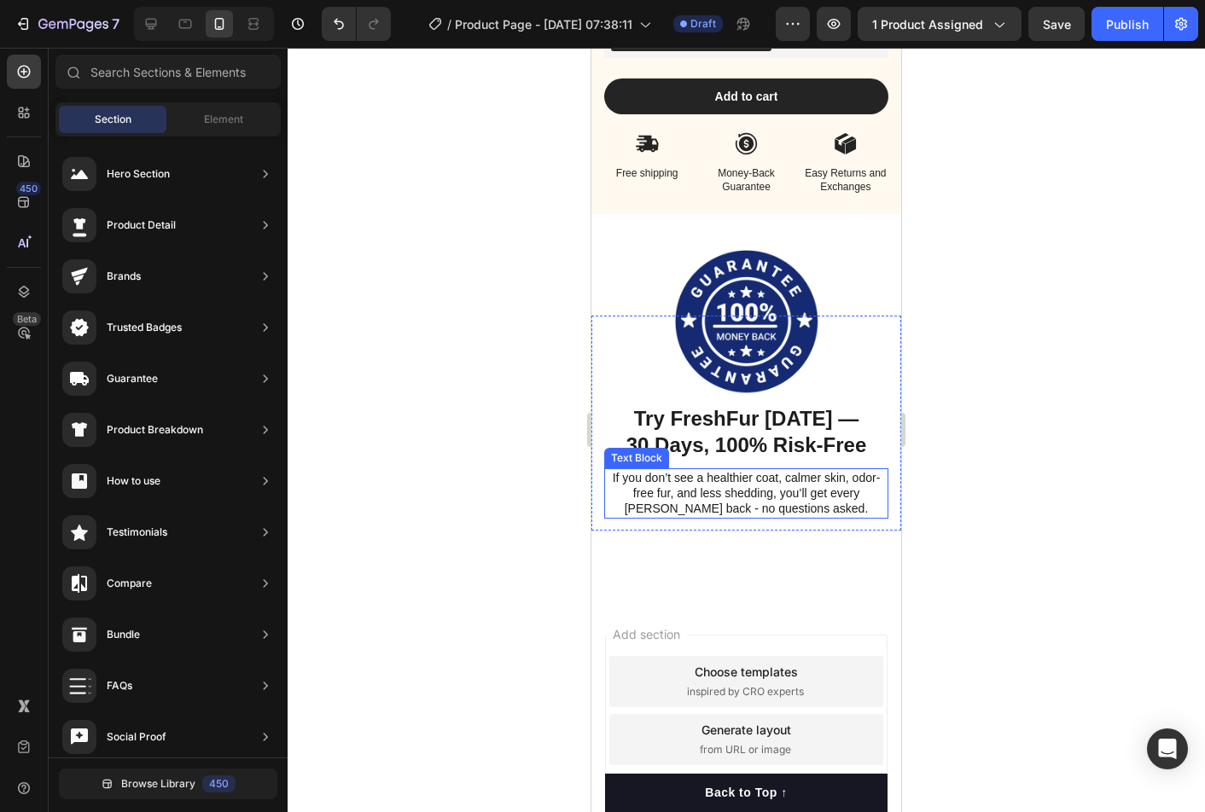
click at [741, 496] on p "If you don’t see a healthier coat, calmer skin, odor-free fur, and less sheddin…" at bounding box center [746, 493] width 281 height 47
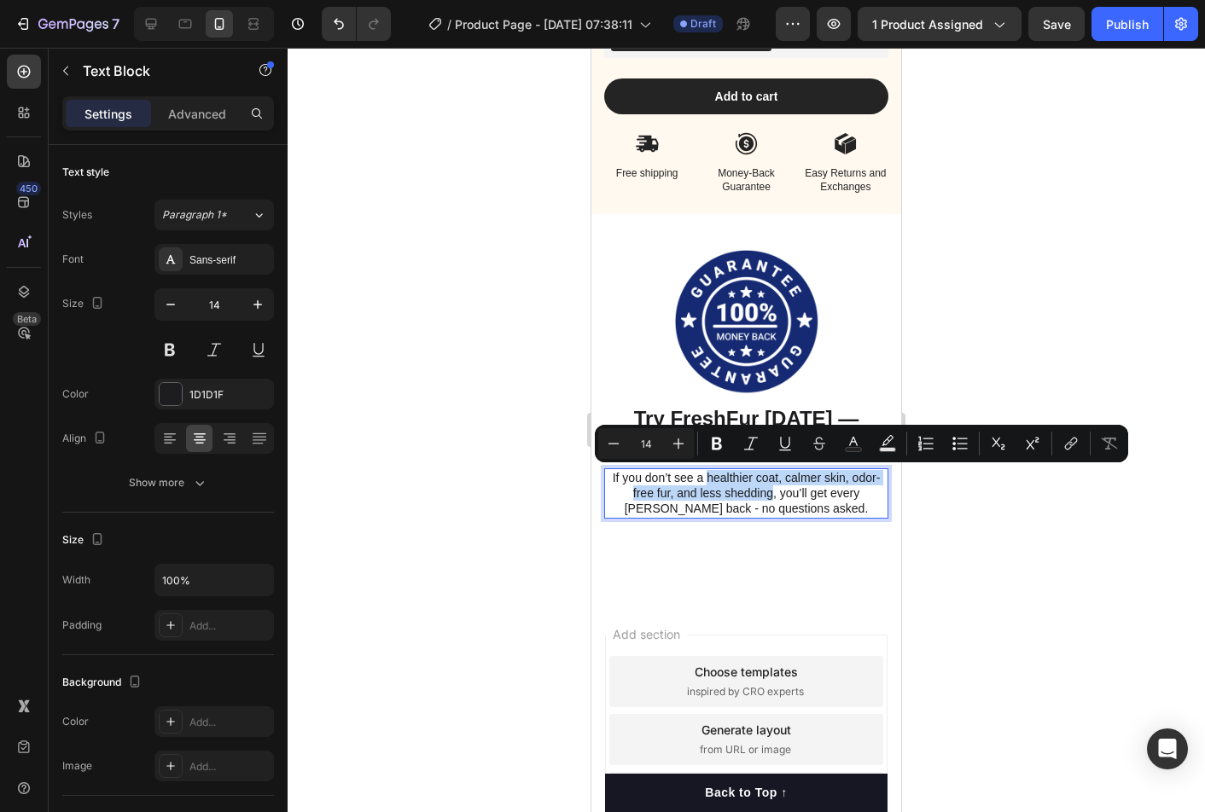
drag, startPoint x: 706, startPoint y: 477, endPoint x: 755, endPoint y: 498, distance: 53.1
click at [755, 498] on p "If you don’t see a healthier coat, calmer skin, odor-free fur, and less sheddin…" at bounding box center [746, 493] width 281 height 47
click at [822, 503] on p "If you don’t see a healthier coat, calmer skin, odor-free fur, and less sheddin…" at bounding box center [746, 493] width 281 height 47
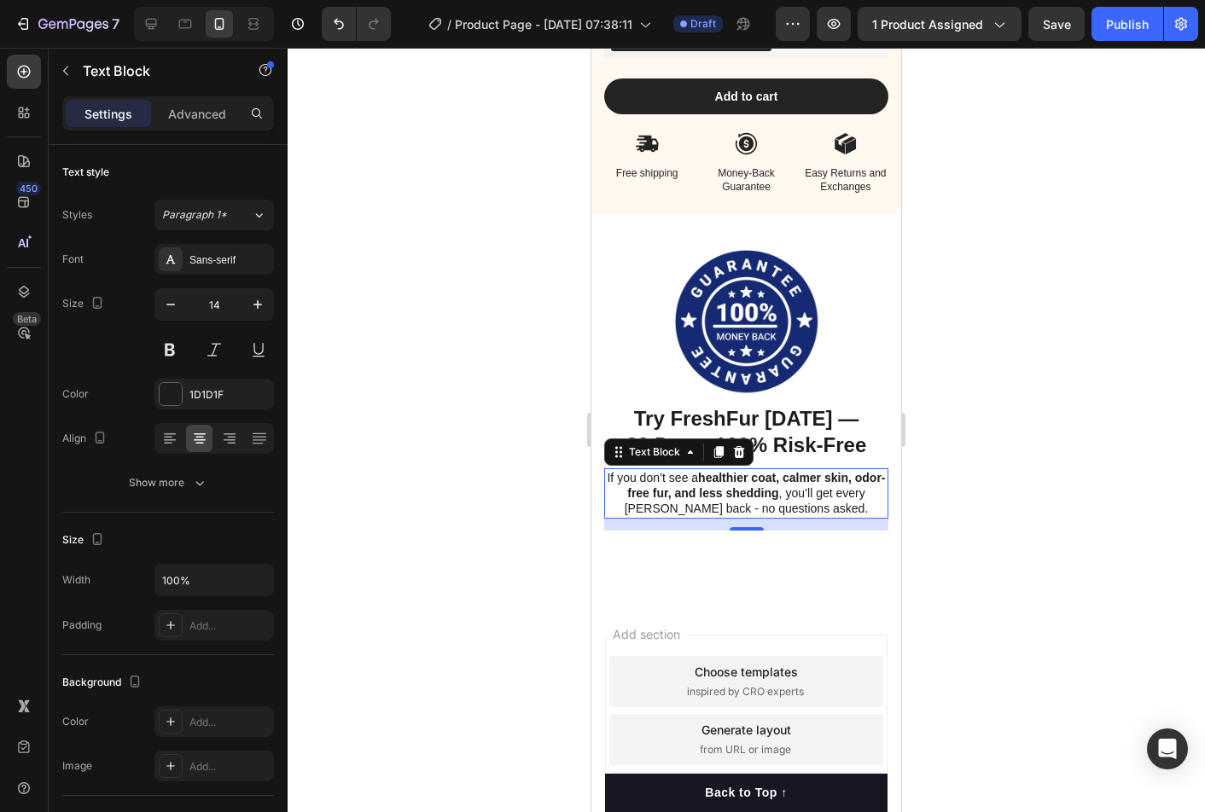
click at [1043, 527] on div at bounding box center [745, 430] width 917 height 764
click at [834, 508] on p "If you don’t see a healthier coat, calmer skin, odor-free fur, and less sheddin…" at bounding box center [746, 493] width 281 height 47
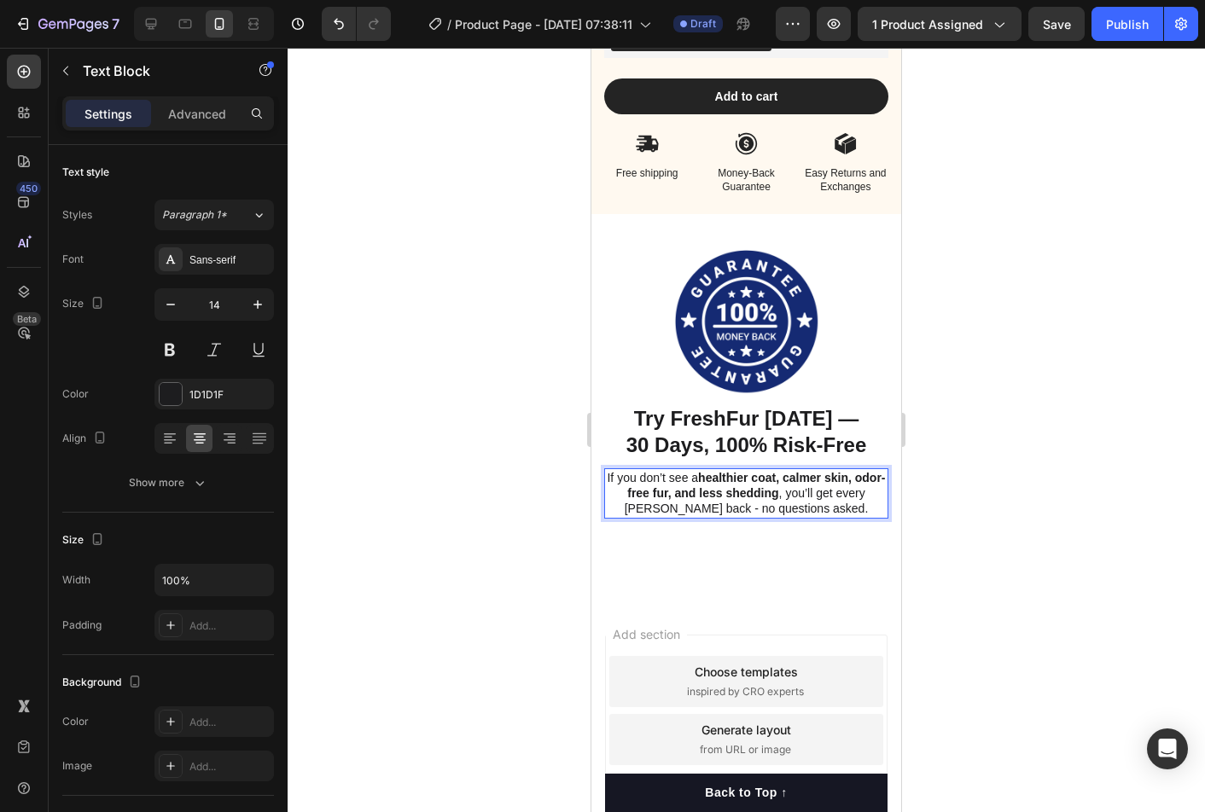
click at [721, 510] on p "If you don’t see a healthier coat, calmer skin, odor-free fur, and less sheddin…" at bounding box center [746, 493] width 281 height 47
click at [718, 510] on p "If you don’t see a healthier coat, calmer skin, odor-free fur, and less sheddin…" at bounding box center [746, 493] width 281 height 47
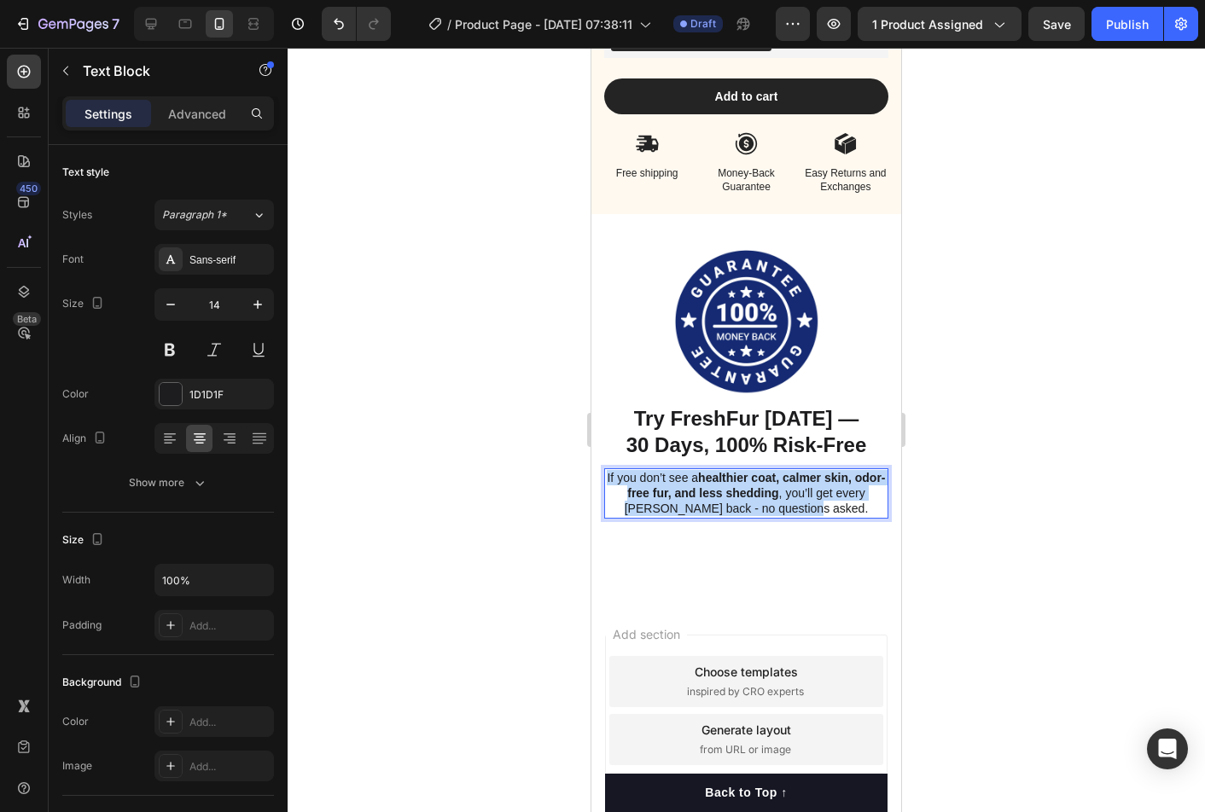
drag, startPoint x: 856, startPoint y: 512, endPoint x: 620, endPoint y: 473, distance: 238.6
click at [620, 473] on p "If you don’t see a healthier coat, calmer skin, odor-free fur, and less sheddin…" at bounding box center [746, 493] width 281 height 47
copy p "If you don’t see a healthier coat, calmer skin, odor-free fur, and less sheddin…"
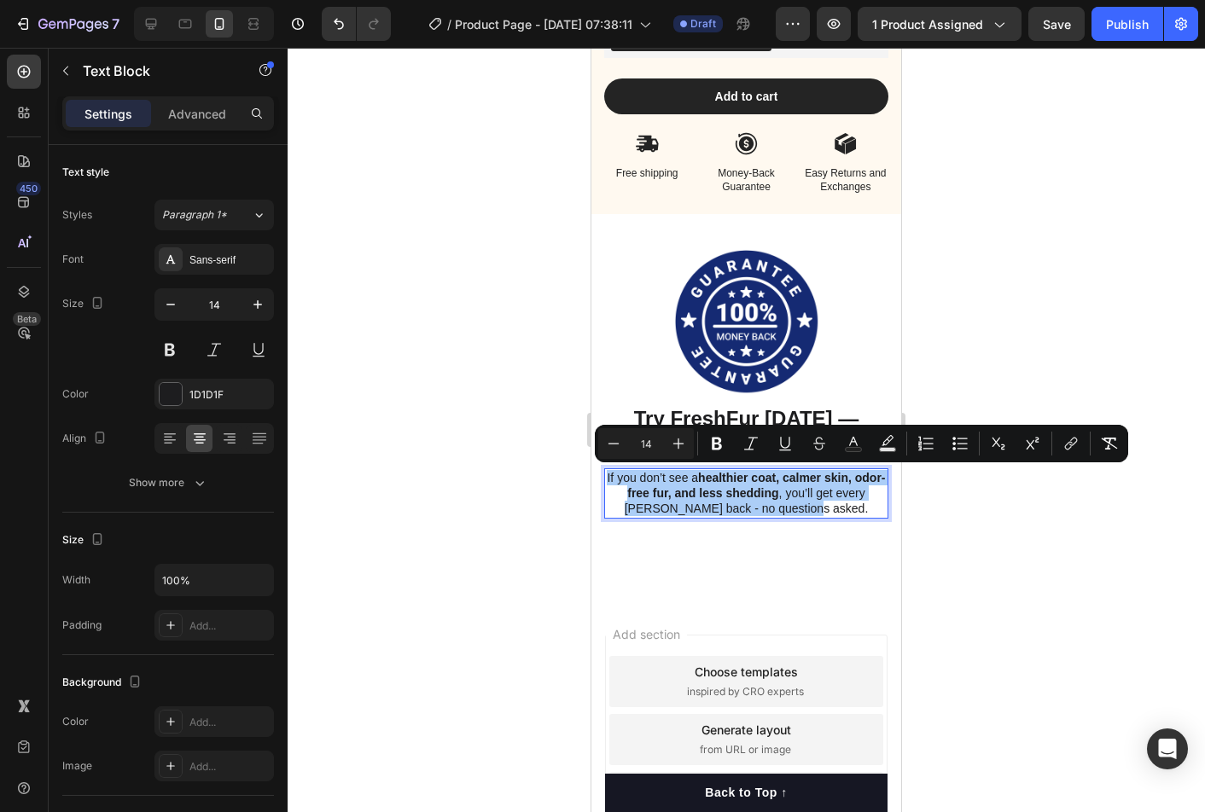
click at [1062, 541] on div at bounding box center [745, 430] width 917 height 764
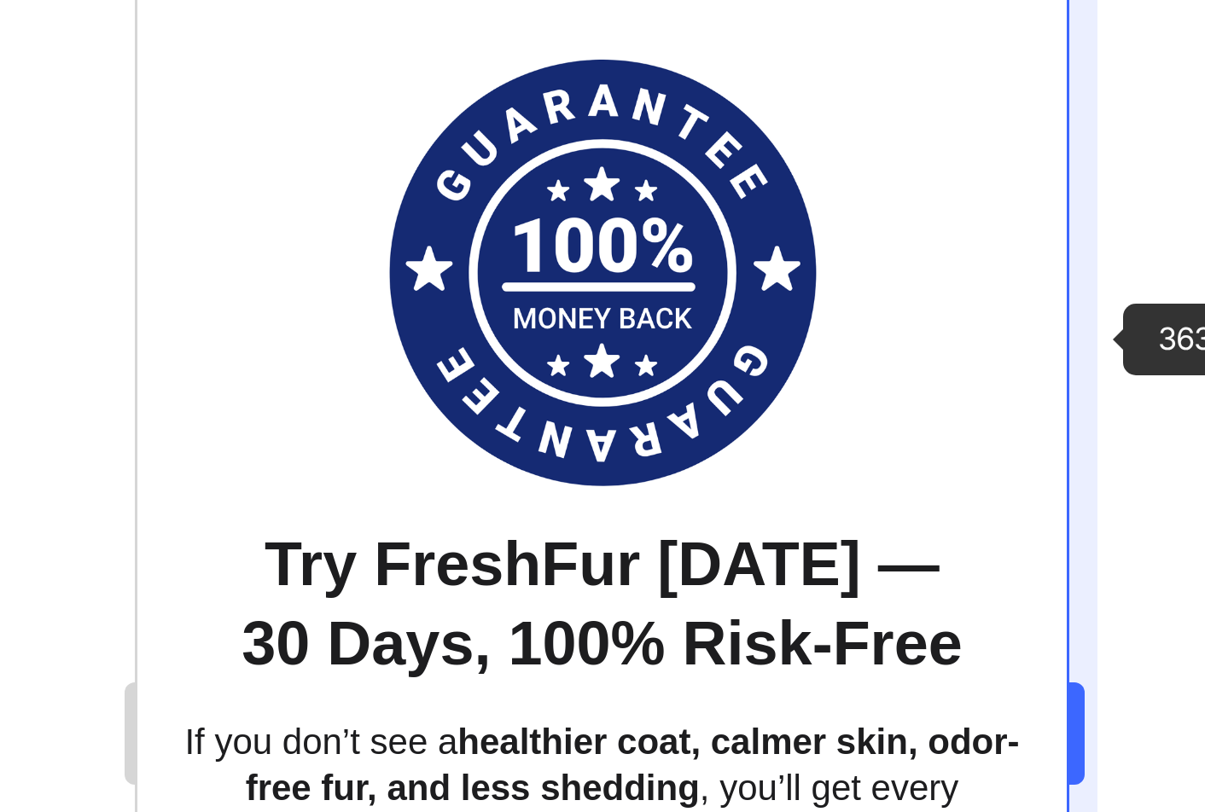
scroll to position [11626, 0]
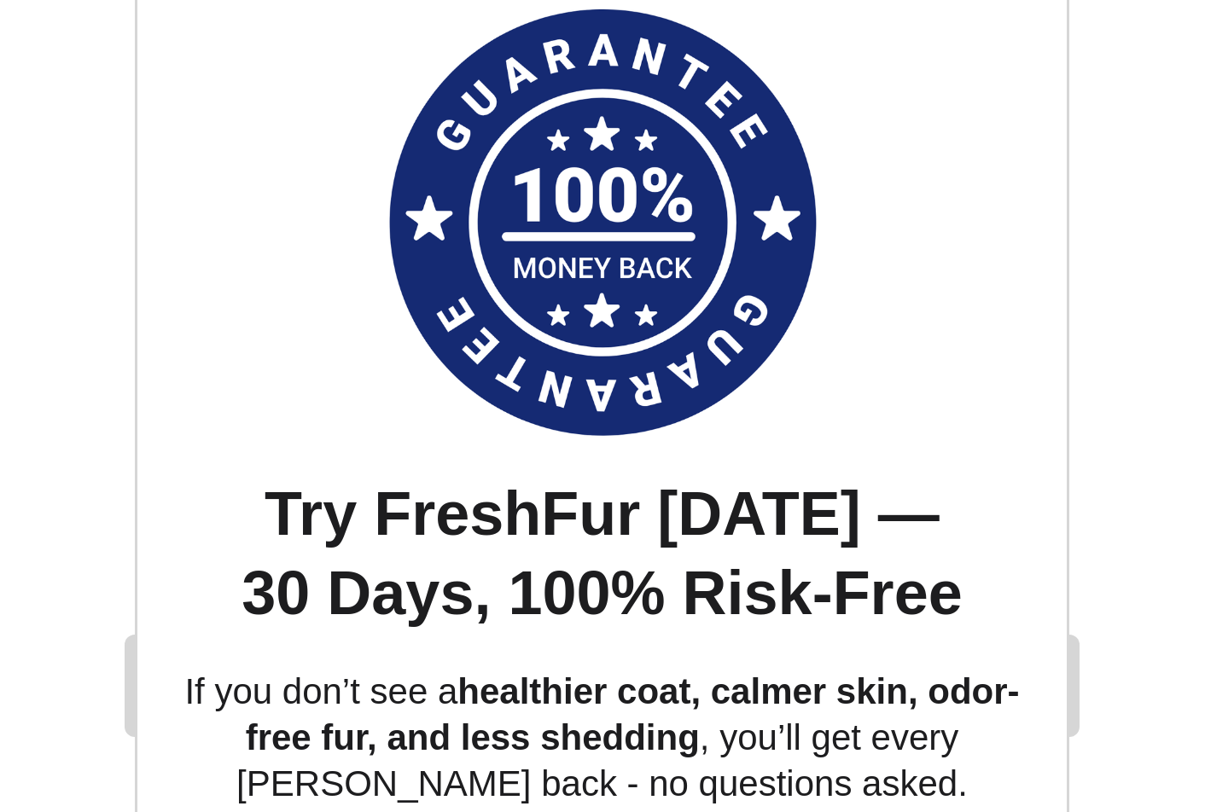
click at [936, 332] on div at bounding box center [745, 430] width 917 height 764
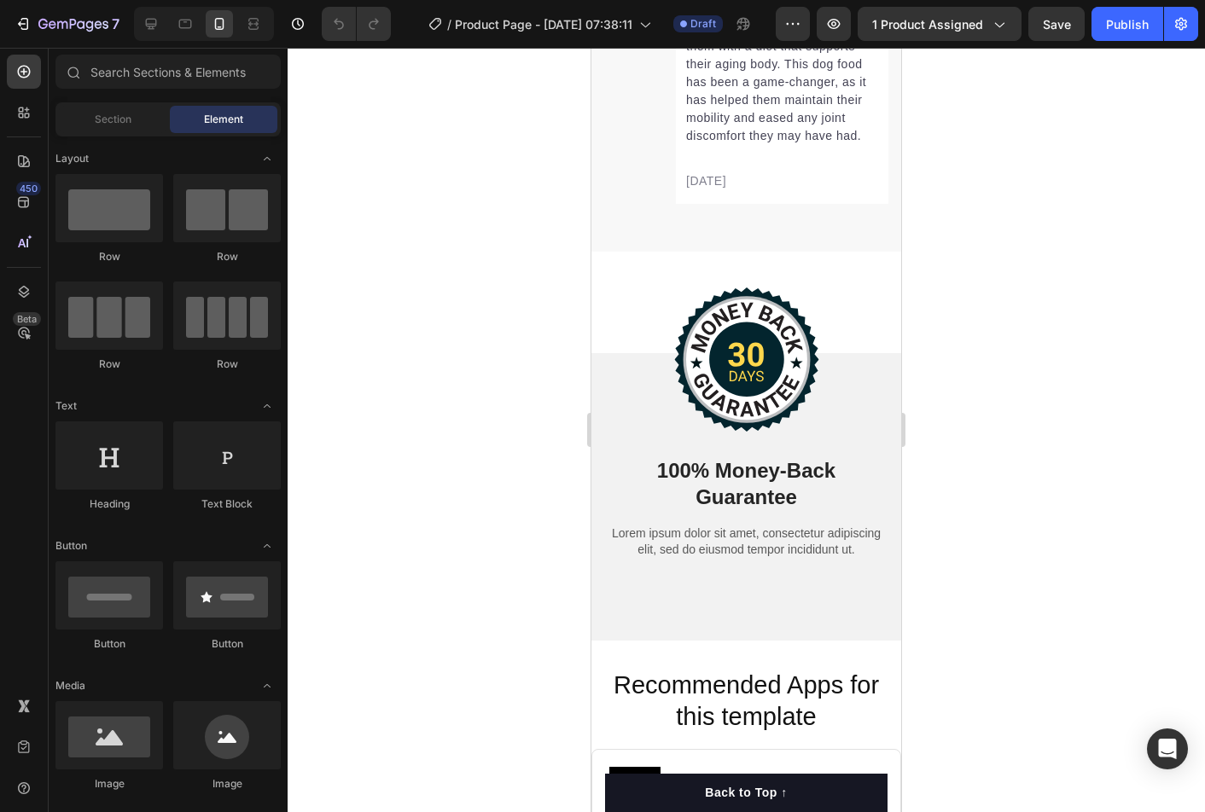
scroll to position [9112, 0]
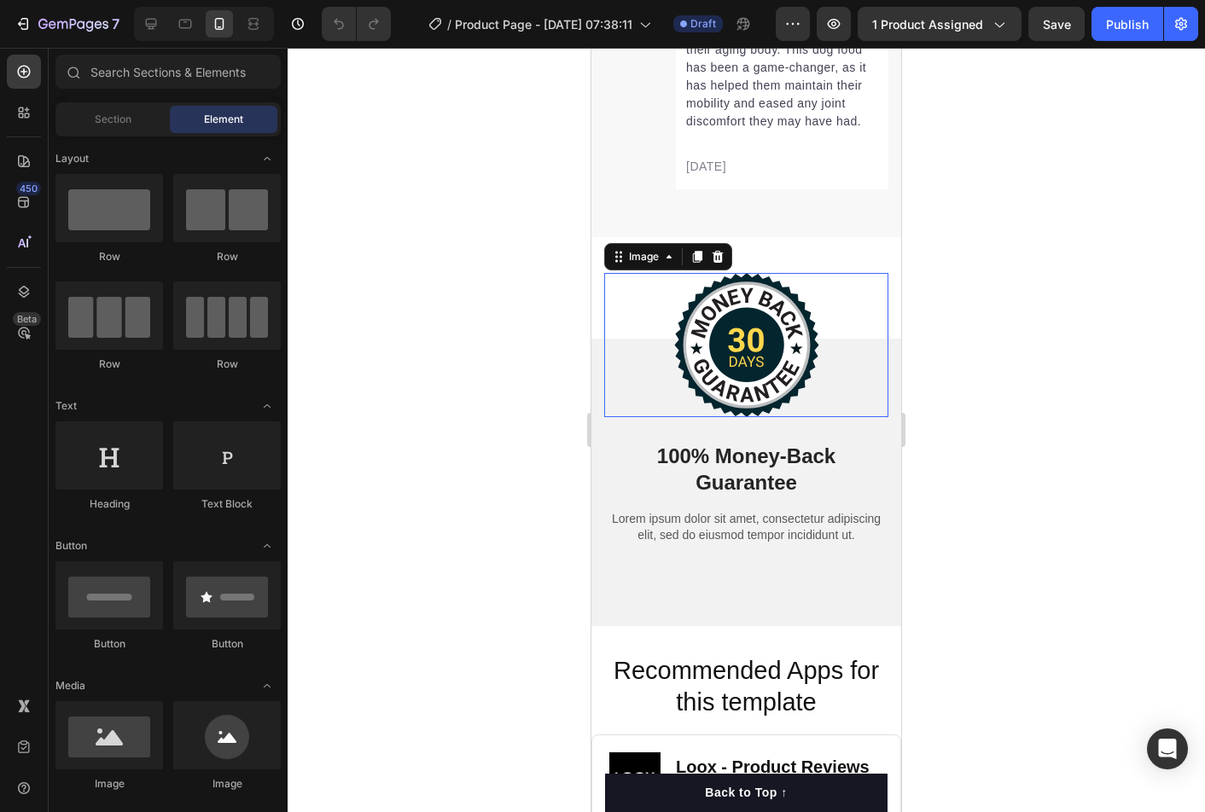
click at [758, 312] on img at bounding box center [746, 345] width 145 height 144
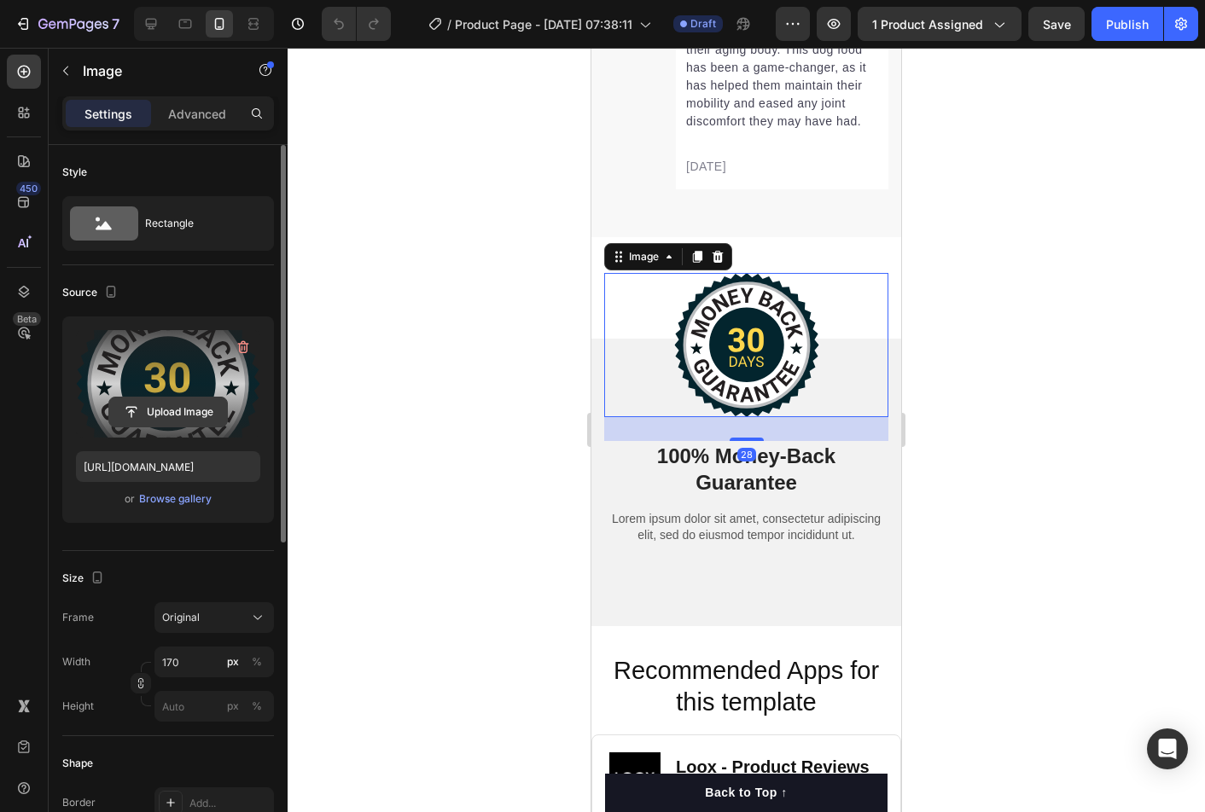
click at [206, 415] on input "file" at bounding box center [168, 412] width 118 height 29
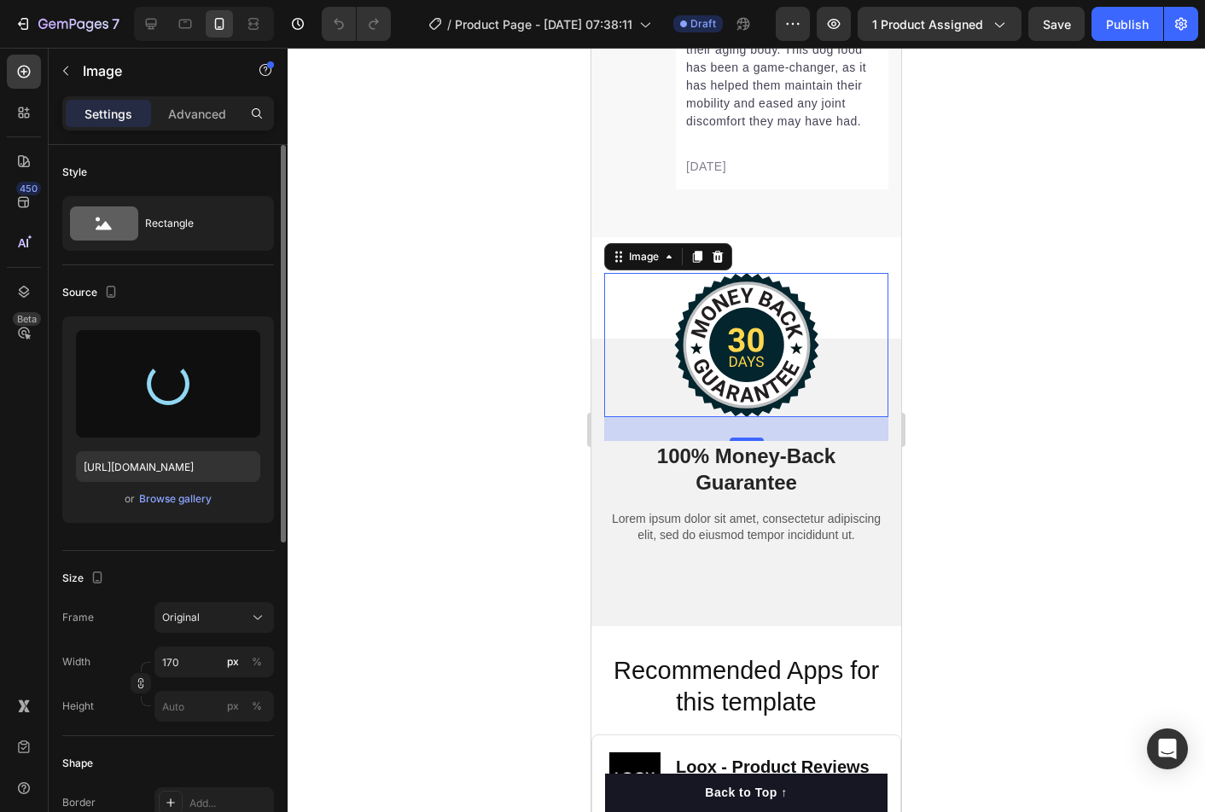
type input "[URL][DOMAIN_NAME]"
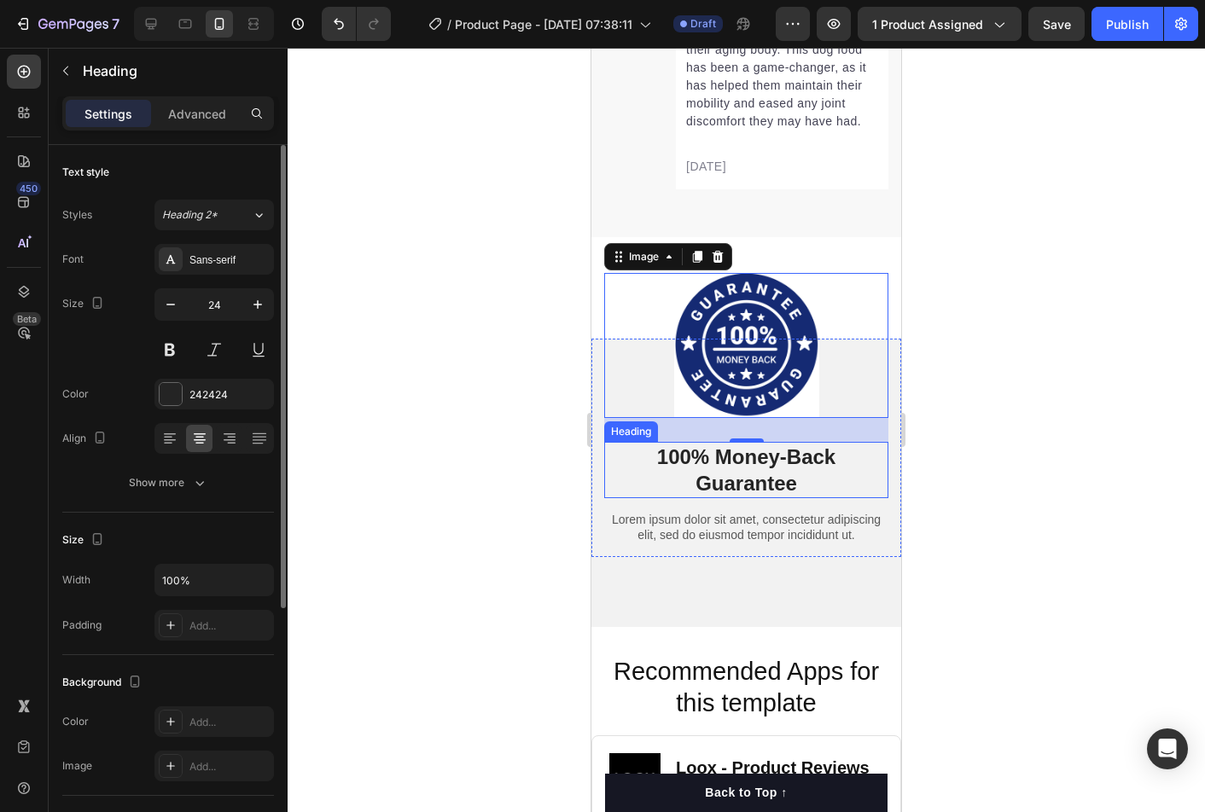
click at [822, 456] on h2 "100% Money-Back Guarantee" at bounding box center [746, 470] width 284 height 56
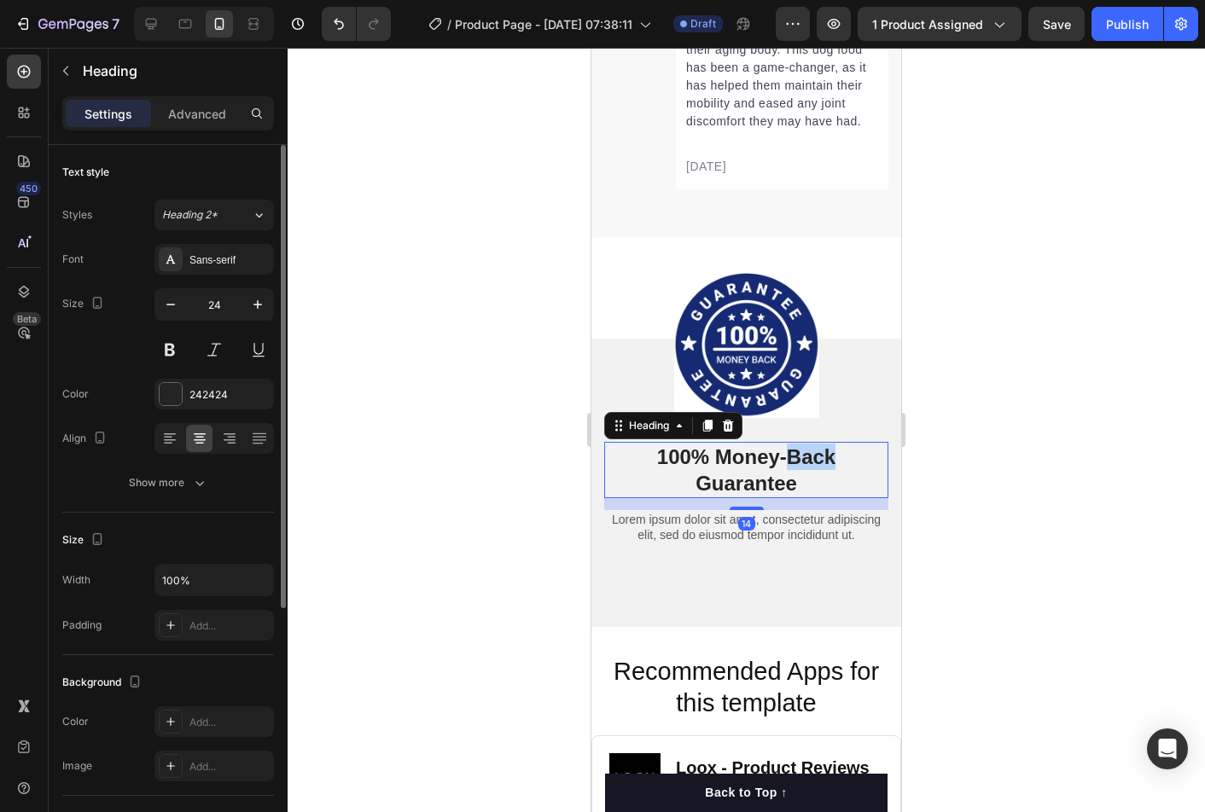
click at [822, 456] on h2 "100% Money-Back Guarantee" at bounding box center [746, 470] width 284 height 56
click at [822, 456] on p "100% Money-Back Guarantee" at bounding box center [746, 470] width 281 height 53
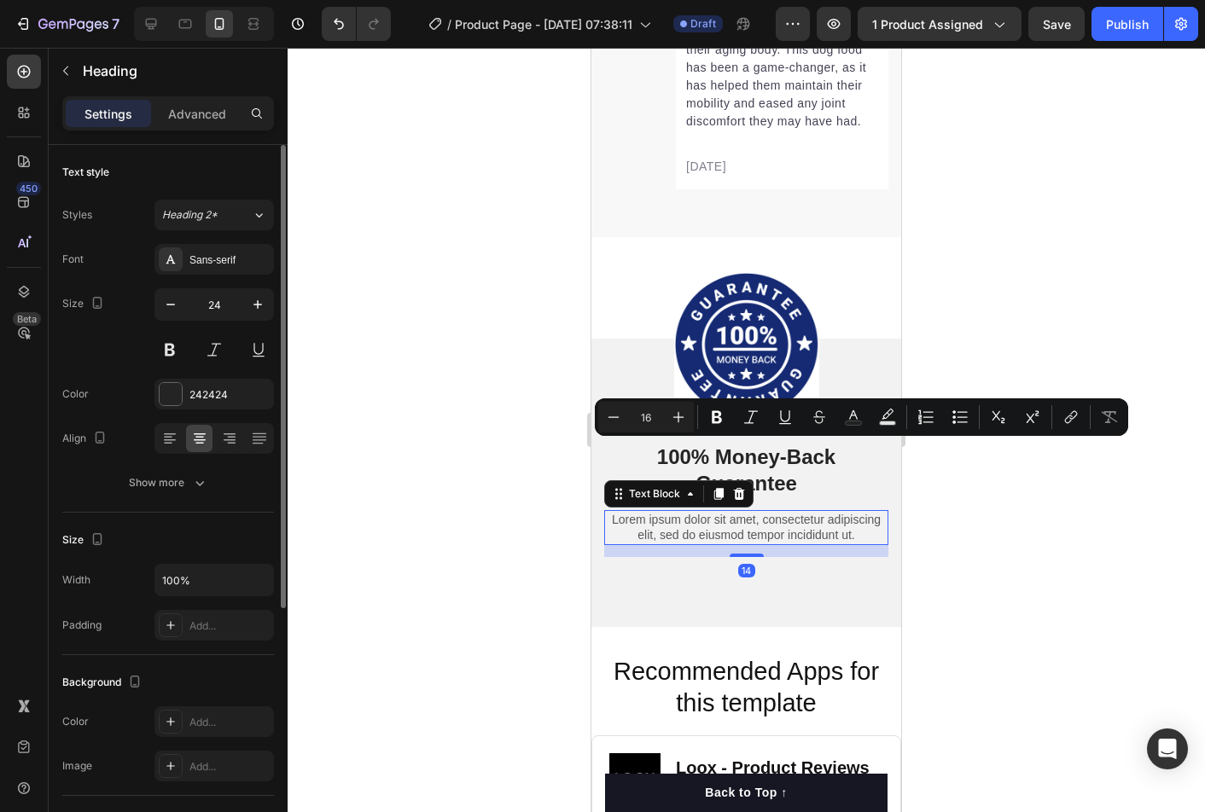
click at [726, 524] on p "Lorem ipsum dolor sit amet, consectetur adipiscing elit, sed do eiusmod tempor …" at bounding box center [746, 527] width 281 height 31
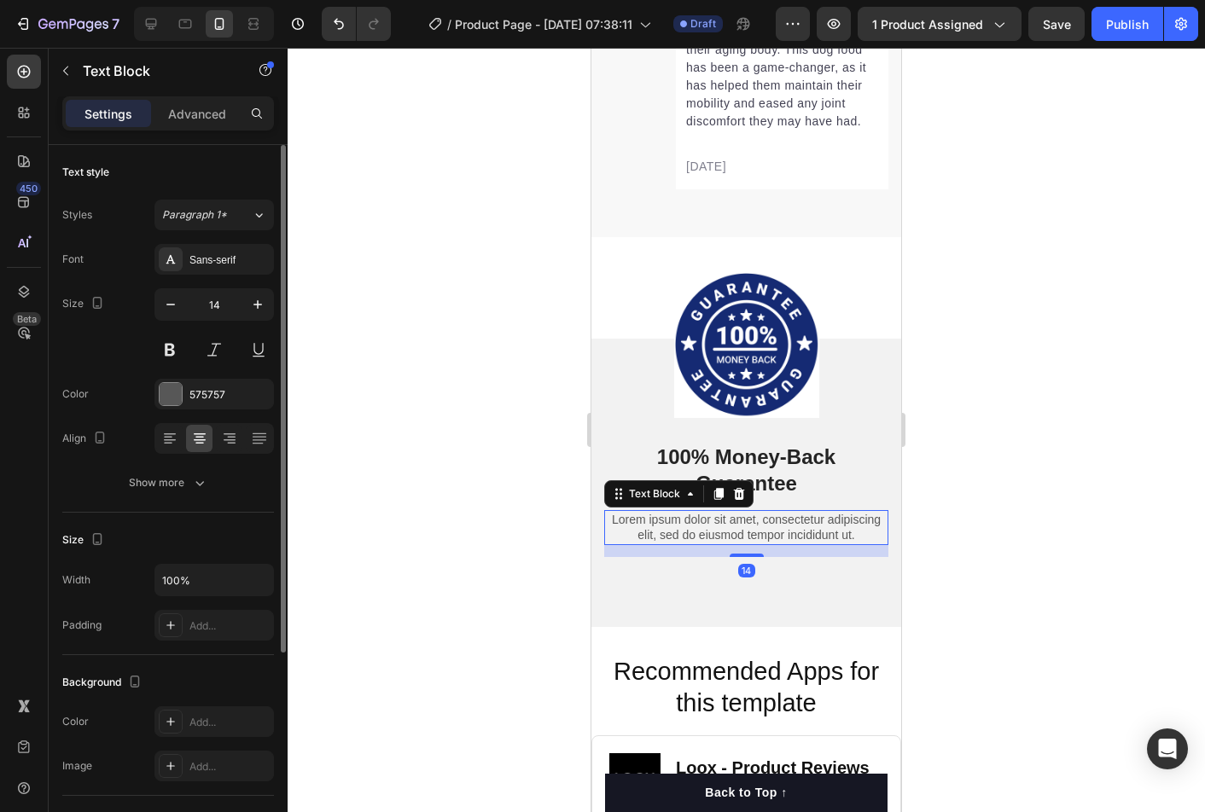
click at [726, 524] on p "Lorem ipsum dolor sit amet, consectetur adipiscing elit, sed do eiusmod tempor …" at bounding box center [746, 527] width 281 height 31
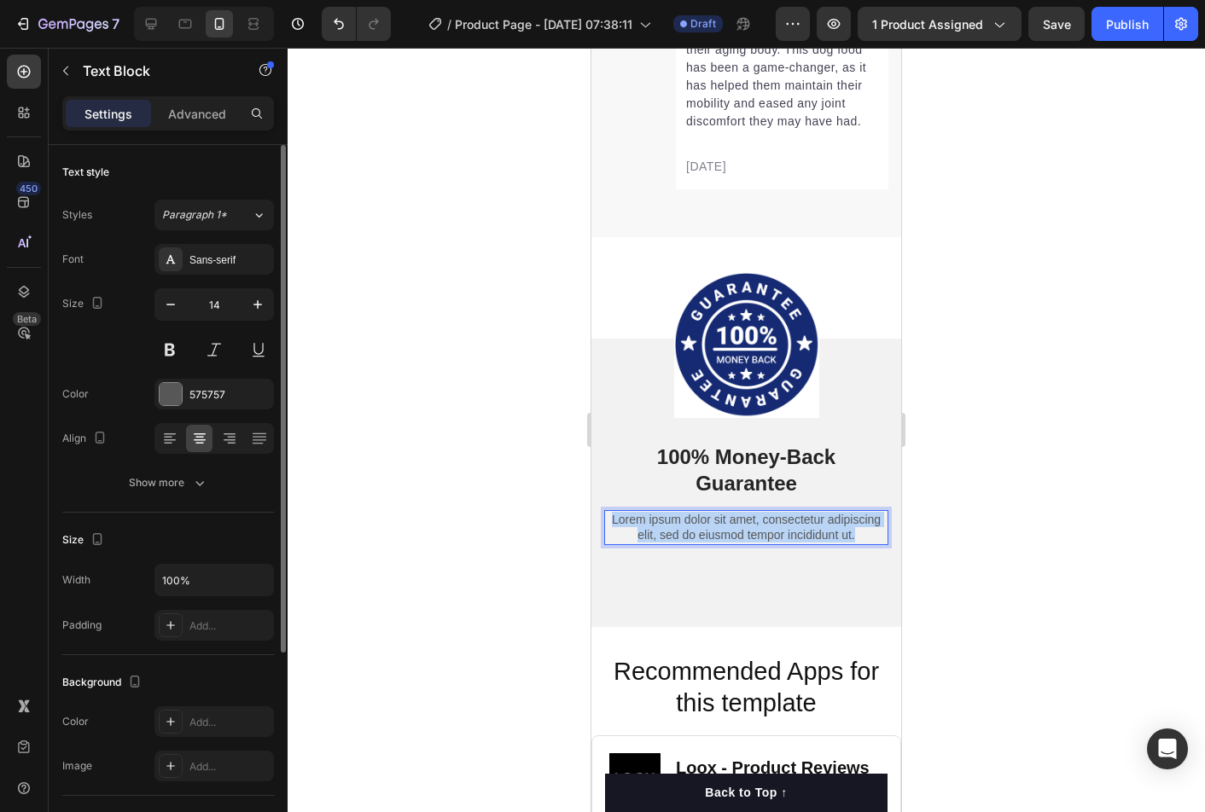
click at [726, 524] on p "Lorem ipsum dolor sit amet, consectetur adipiscing elit, sed do eiusmod tempor …" at bounding box center [746, 527] width 281 height 31
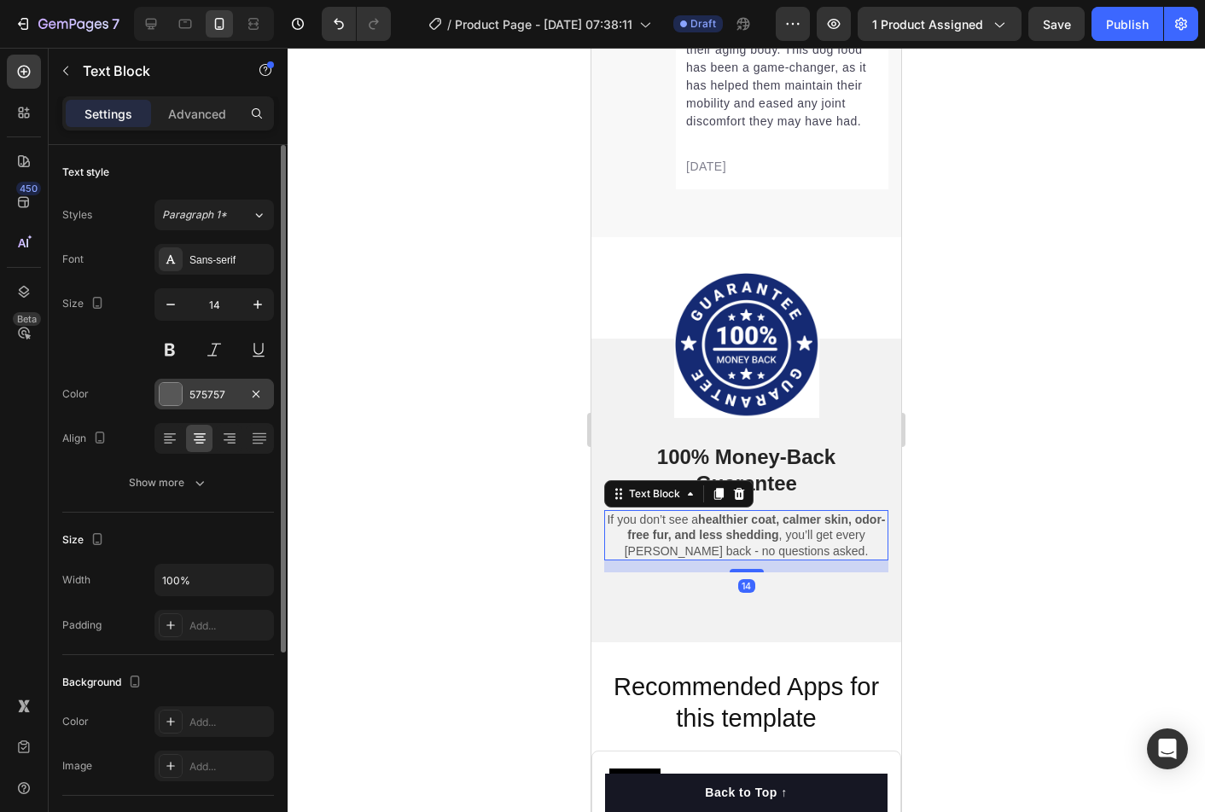
click at [220, 398] on div "575757" at bounding box center [213, 394] width 49 height 15
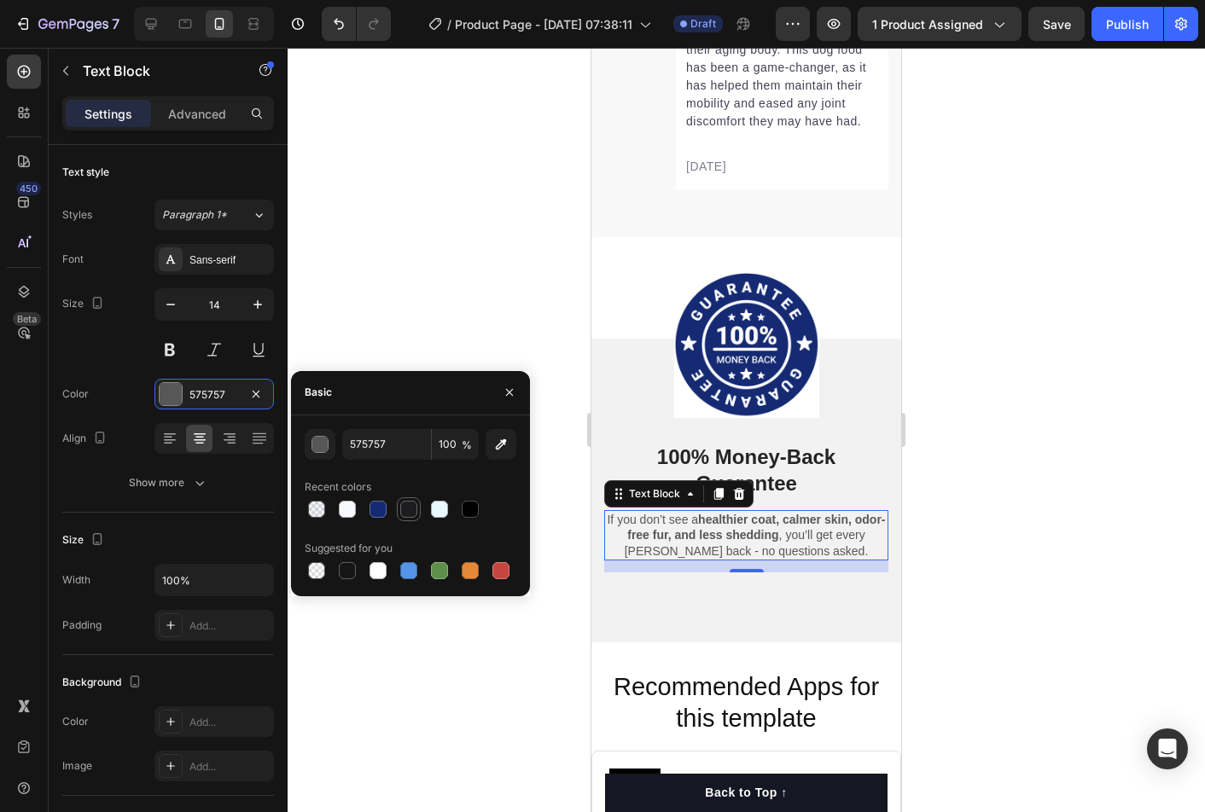
click at [410, 512] on div at bounding box center [408, 509] width 17 height 17
type input "1D1D1F"
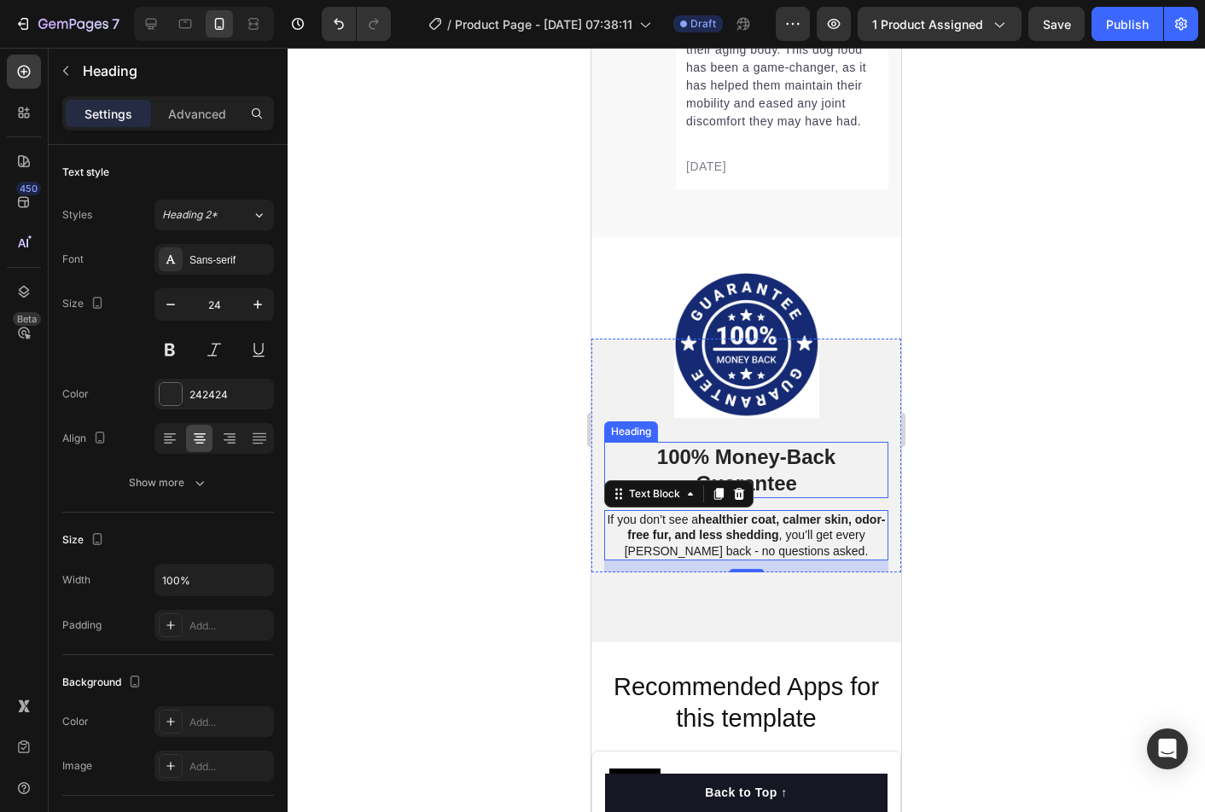
click at [799, 473] on p "100% Money-Back Guarantee" at bounding box center [746, 470] width 281 height 53
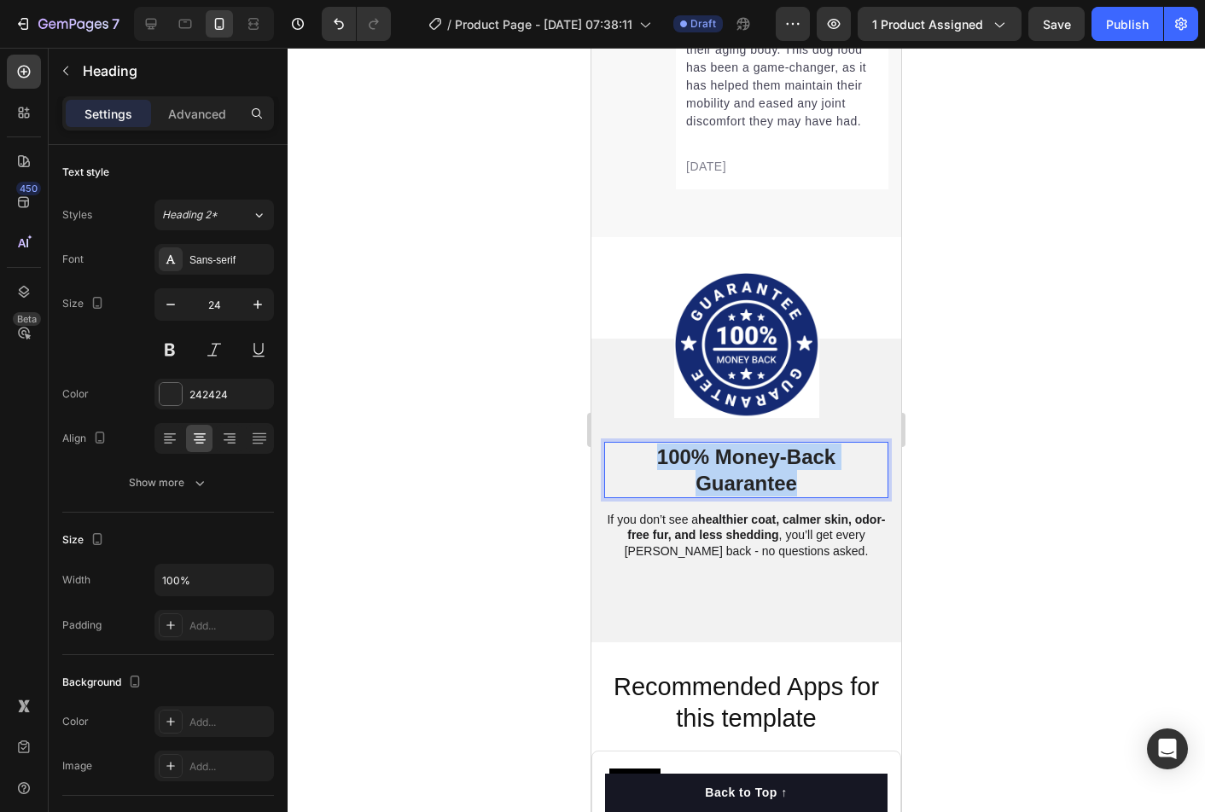
click at [798, 473] on p "100% Money-Back Guarantee" at bounding box center [746, 470] width 281 height 53
drag, startPoint x: 765, startPoint y: 455, endPoint x: 865, endPoint y: 460, distance: 99.9
click at [865, 460] on strong "Try FreshFur 100% Risk-Free For 30 Days" at bounding box center [745, 469] width 239 height 49
click at [812, 459] on strong "Try FreshFur Today —Free For 30 Days" at bounding box center [746, 469] width 268 height 49
drag, startPoint x: 816, startPoint y: 480, endPoint x: 667, endPoint y: 486, distance: 148.6
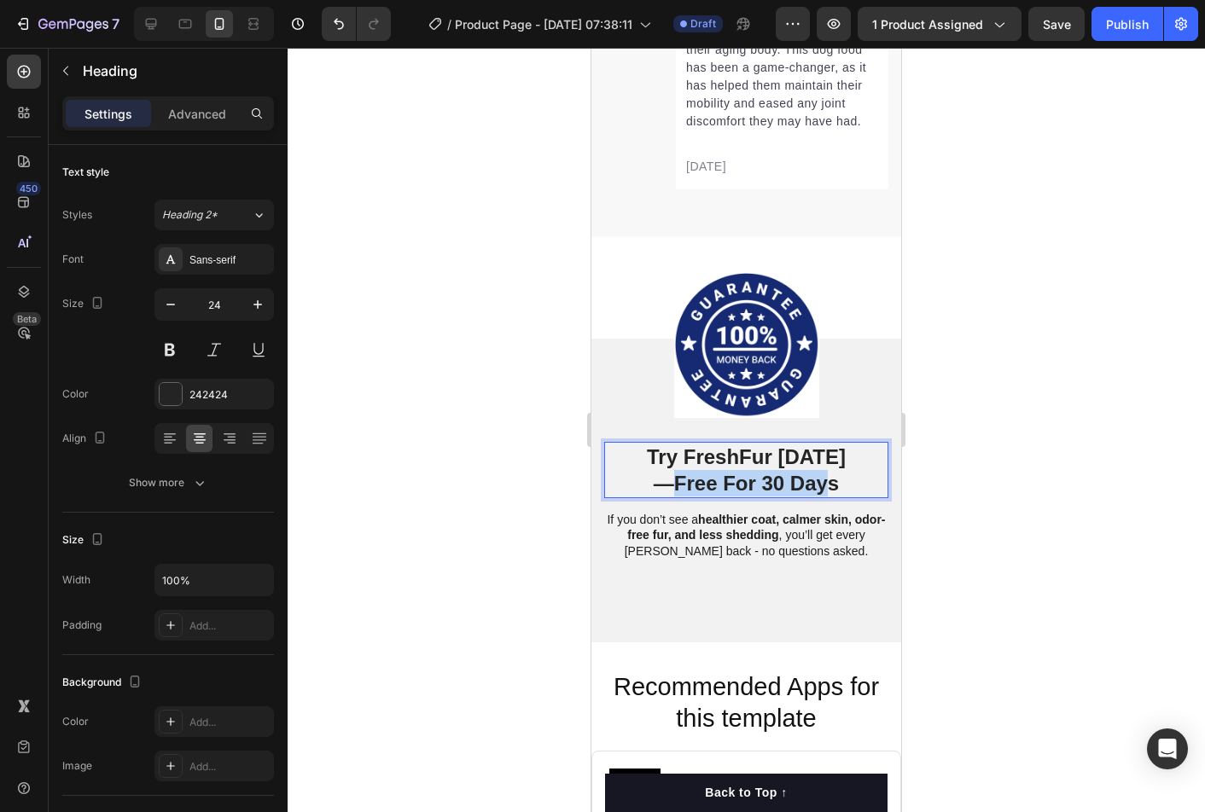
click at [667, 486] on strong "—Free For 30 Days" at bounding box center [745, 483] width 185 height 23
click at [793, 478] on p "Try FreshFur Today — s" at bounding box center [746, 470] width 281 height 53
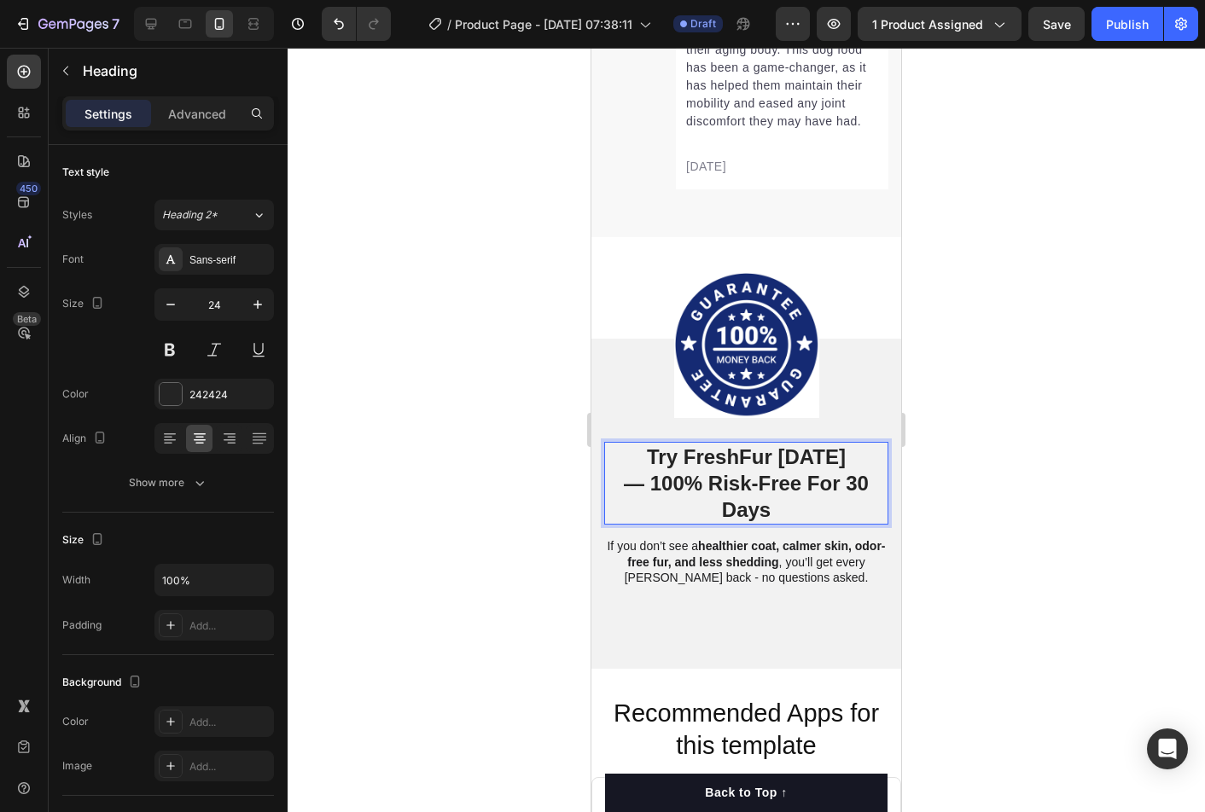
click at [654, 483] on strong "— 100% Risk-Free For 30 Days" at bounding box center [746, 496] width 245 height 49
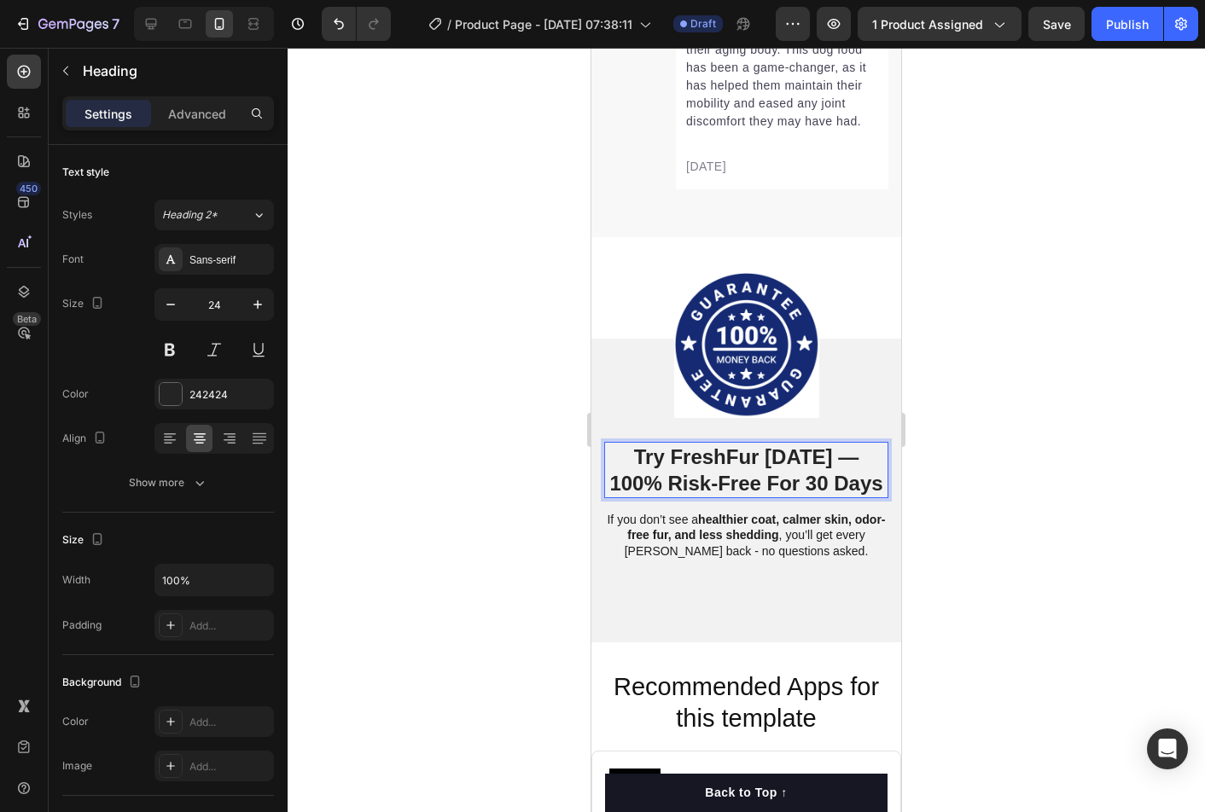
click at [832, 456] on strong "Try FreshFur Today — 100% Risk-Free For 30 Days" at bounding box center [745, 469] width 273 height 49
click at [1015, 517] on div at bounding box center [745, 430] width 917 height 764
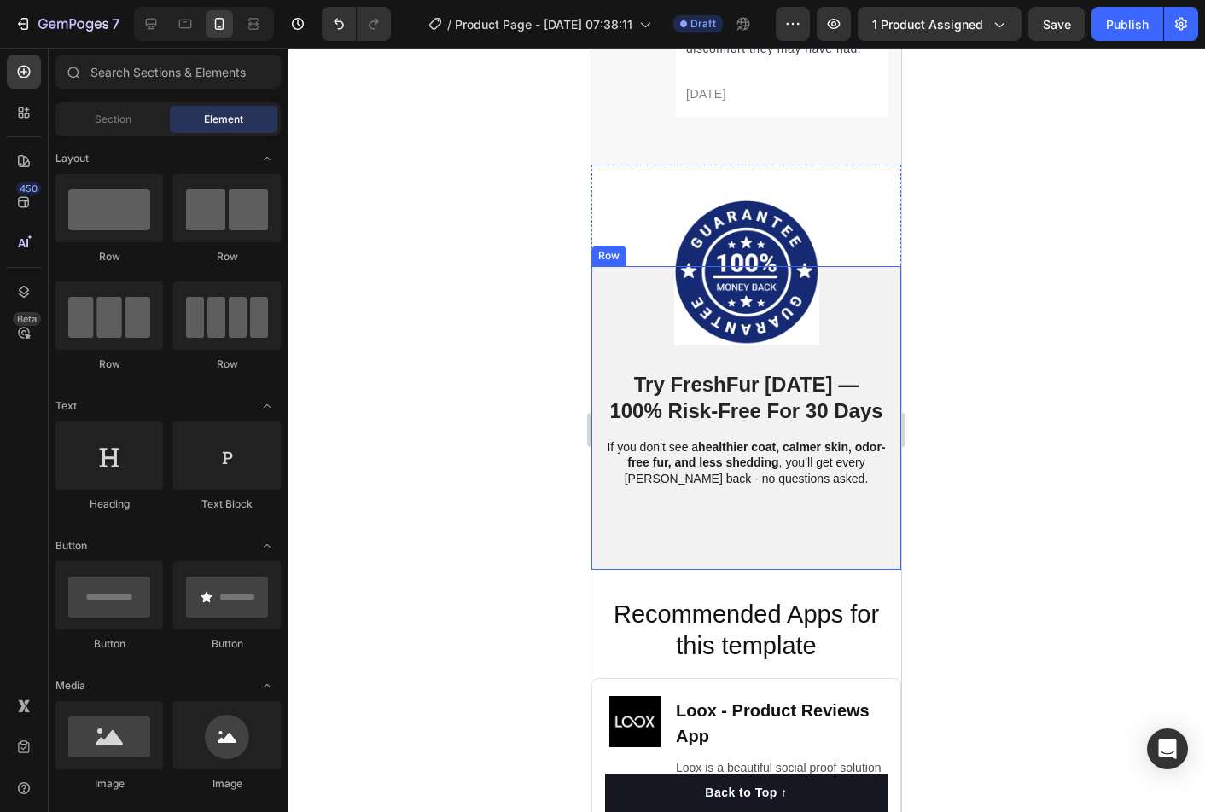
scroll to position [9190, 0]
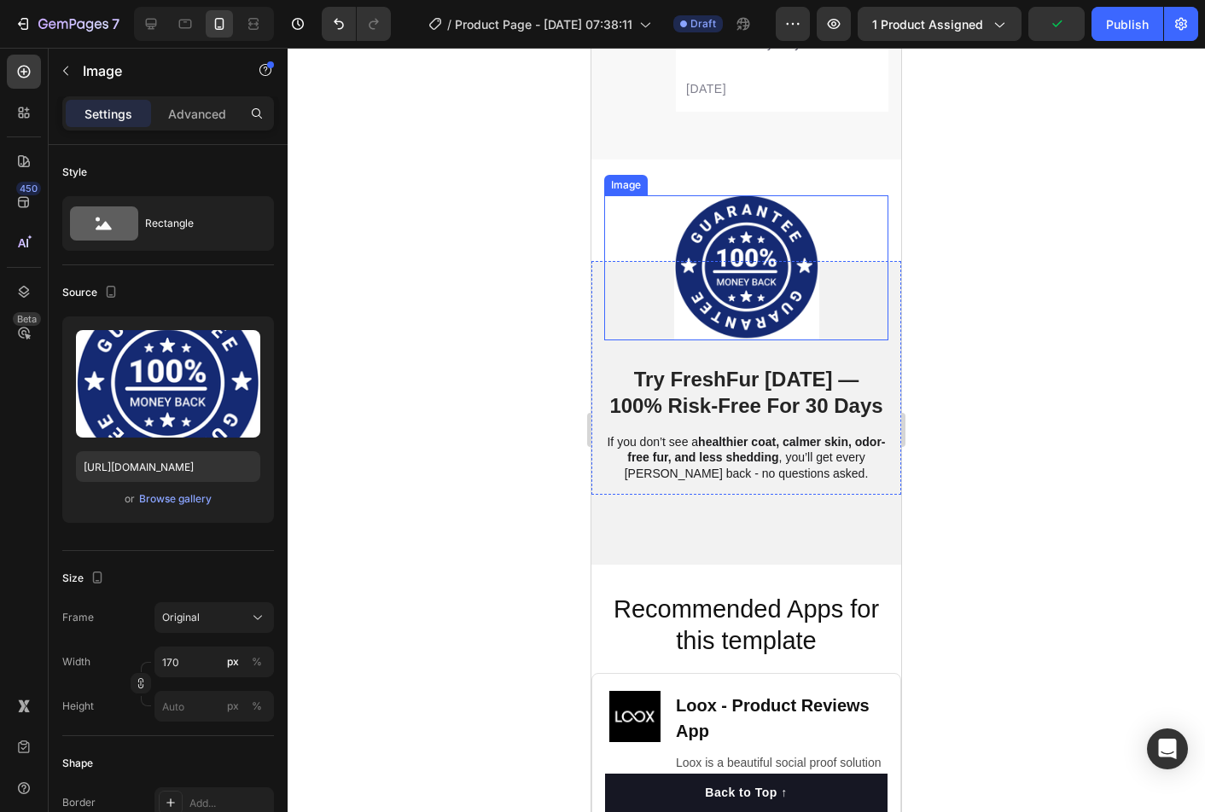
click at [679, 285] on img at bounding box center [746, 267] width 145 height 145
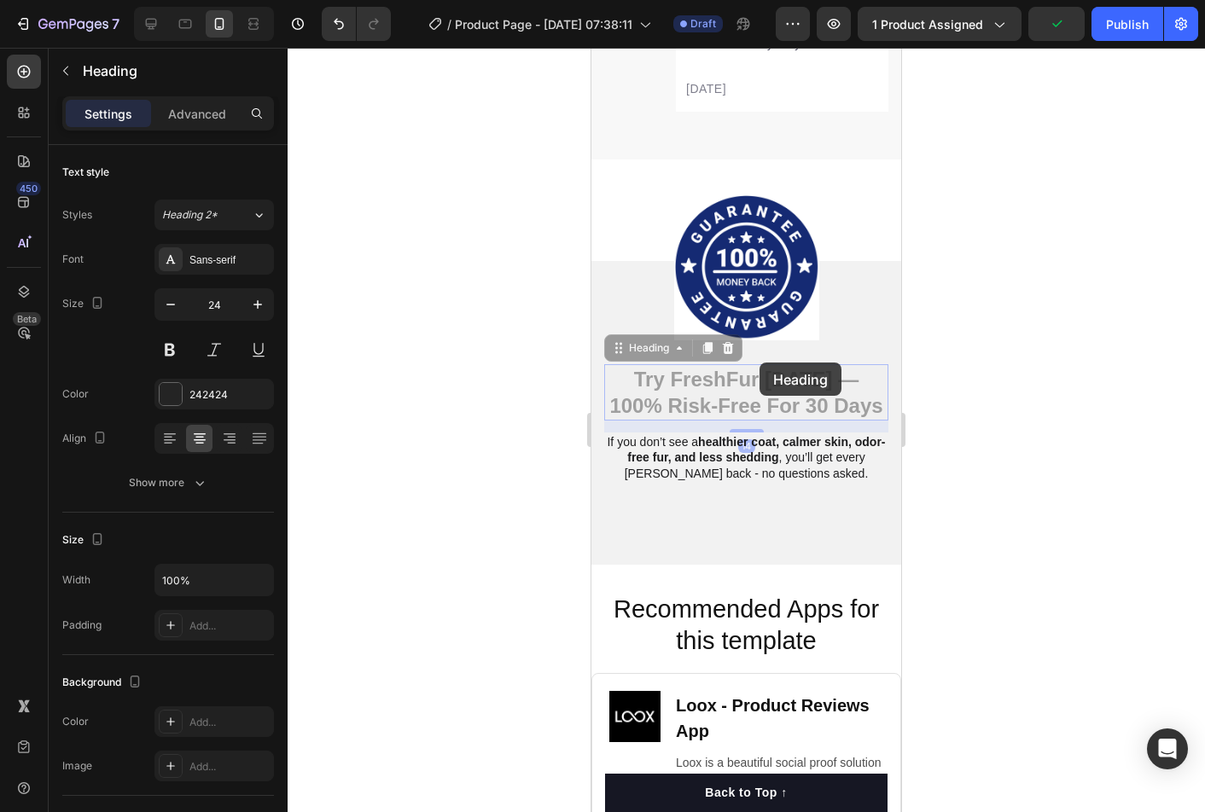
drag, startPoint x: 759, startPoint y: 361, endPoint x: 760, endPoint y: 352, distance: 8.6
click at [760, 352] on div "Image ⁠⁠⁠⁠⁠⁠⁠ Try FreshFur Today — 100% Risk-Free For 30 Days Heading 14 ⁠⁠⁠⁠⁠⁠…" at bounding box center [746, 378] width 284 height 234
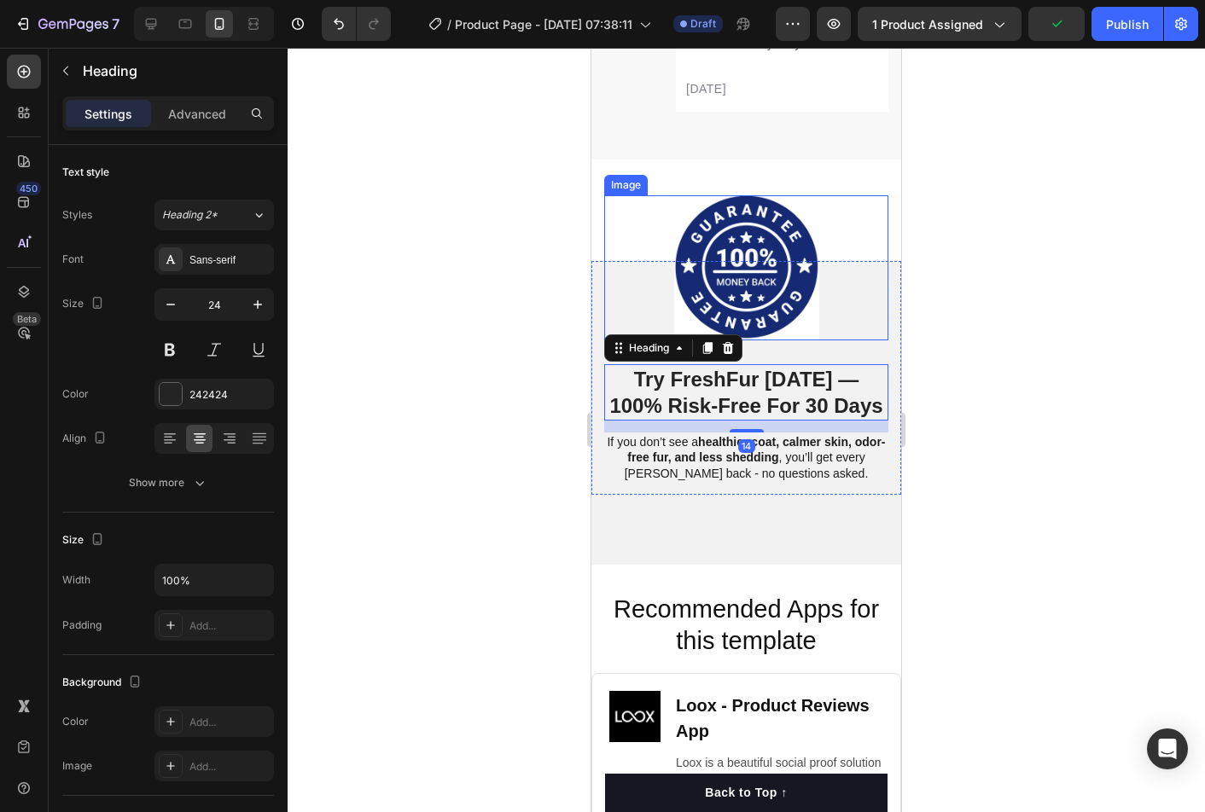
click at [776, 331] on img at bounding box center [746, 267] width 145 height 145
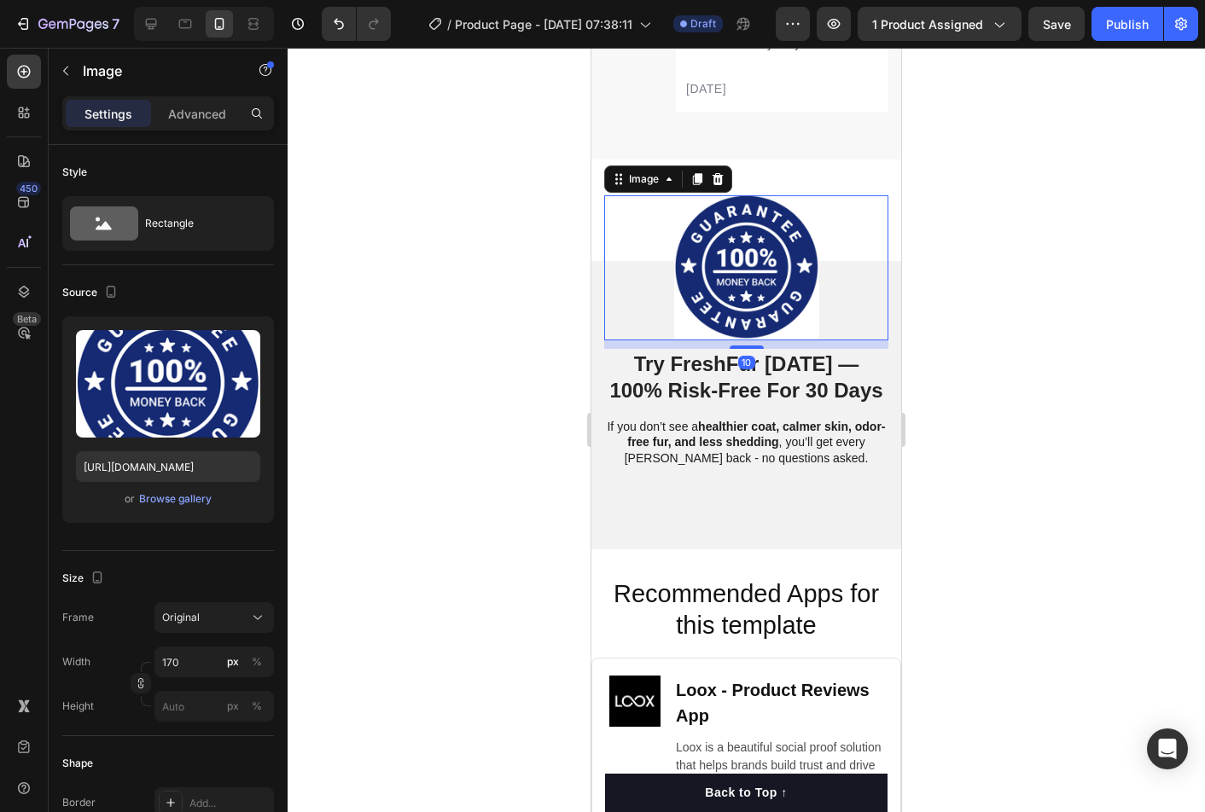
drag, startPoint x: 758, startPoint y: 359, endPoint x: 769, endPoint y: 344, distance: 18.5
click at [769, 340] on div "10" at bounding box center [746, 340] width 284 height 0
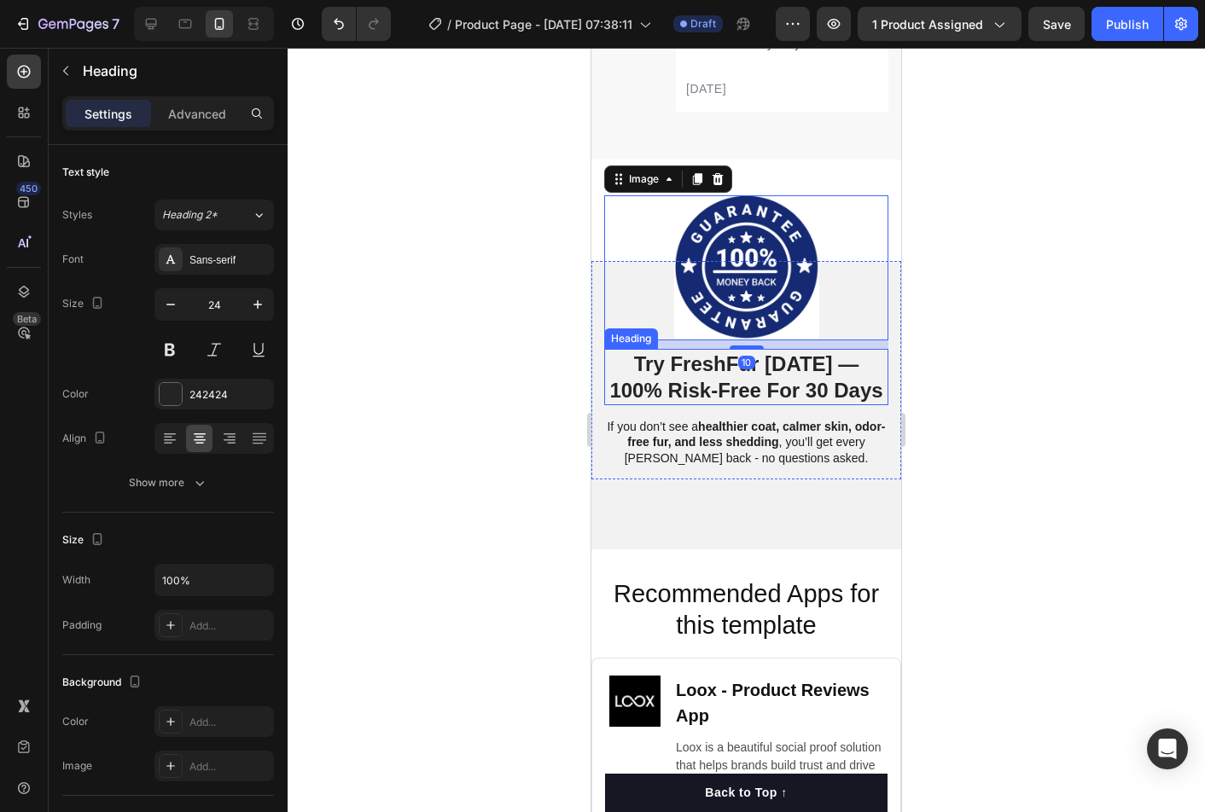
click at [765, 369] on strong "Try FreshFur [DATE] —" at bounding box center [746, 363] width 225 height 23
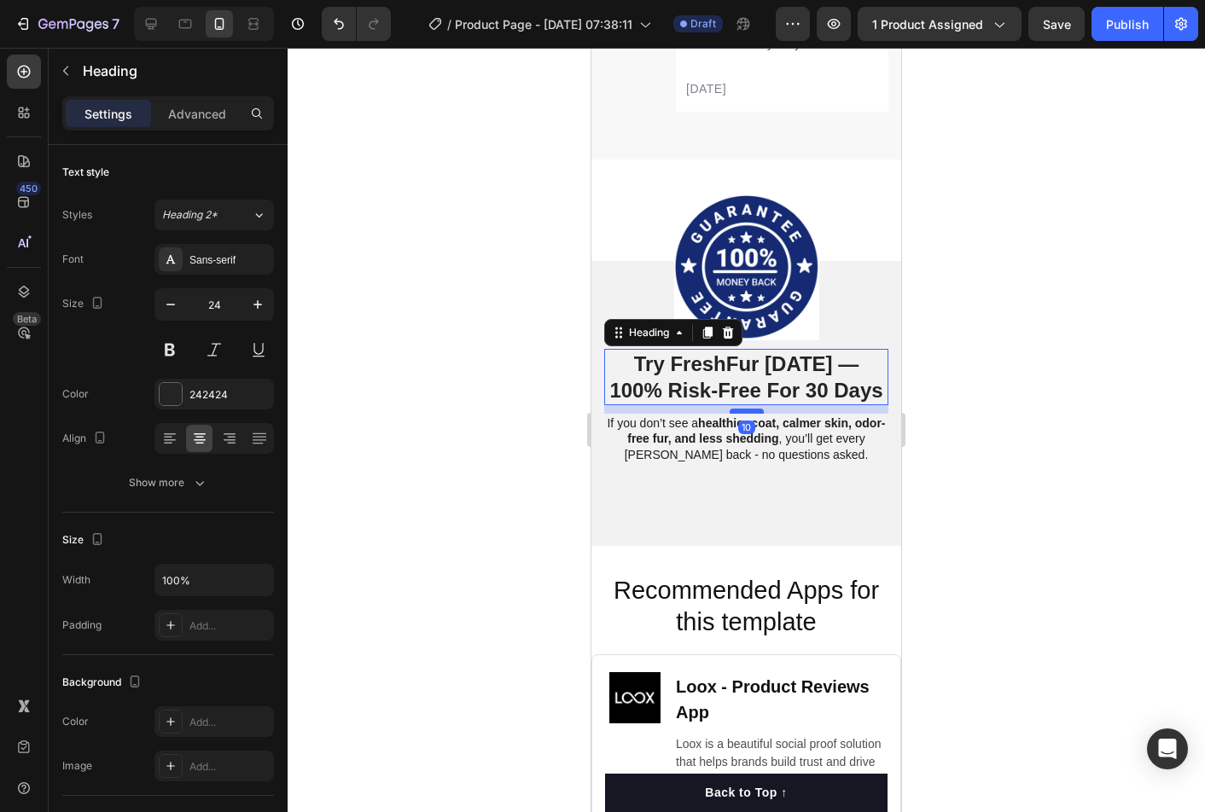
click at [757, 409] on div at bounding box center [746, 411] width 34 height 5
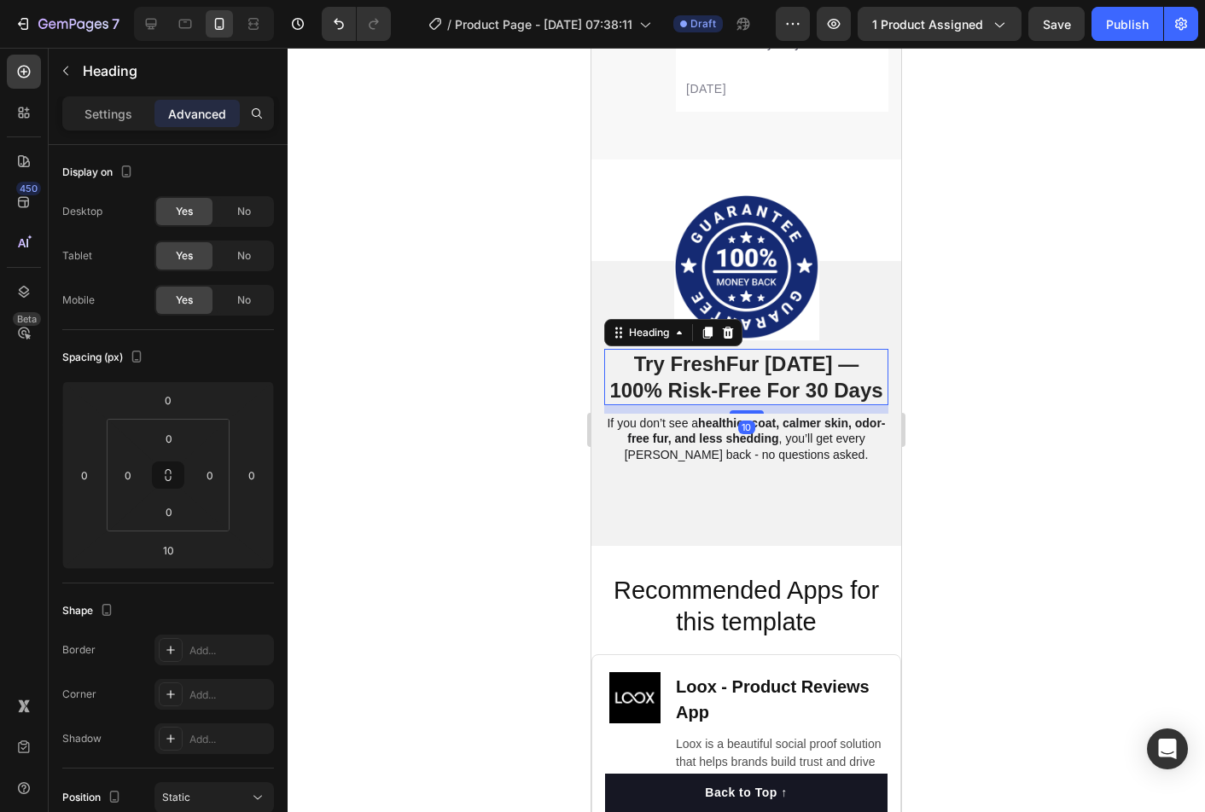
click at [990, 398] on div at bounding box center [745, 430] width 917 height 764
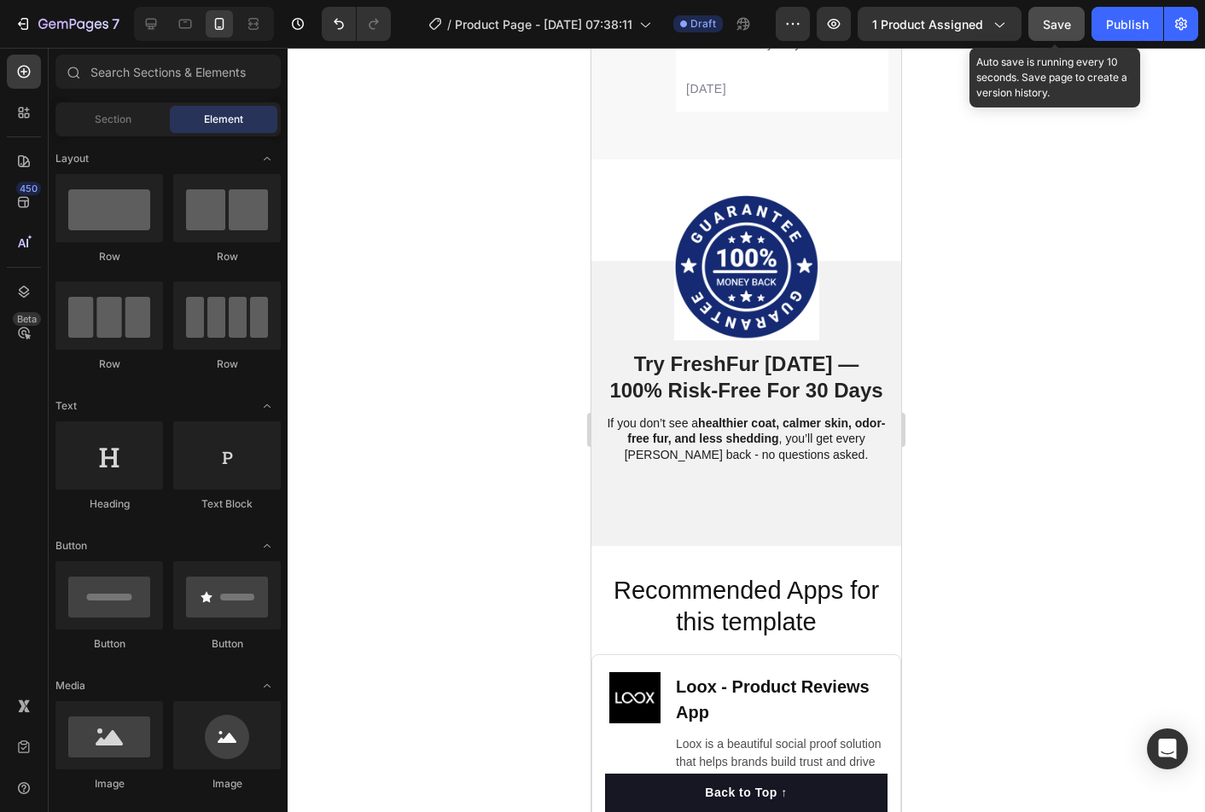
click at [1080, 30] on button "Save" at bounding box center [1056, 24] width 56 height 34
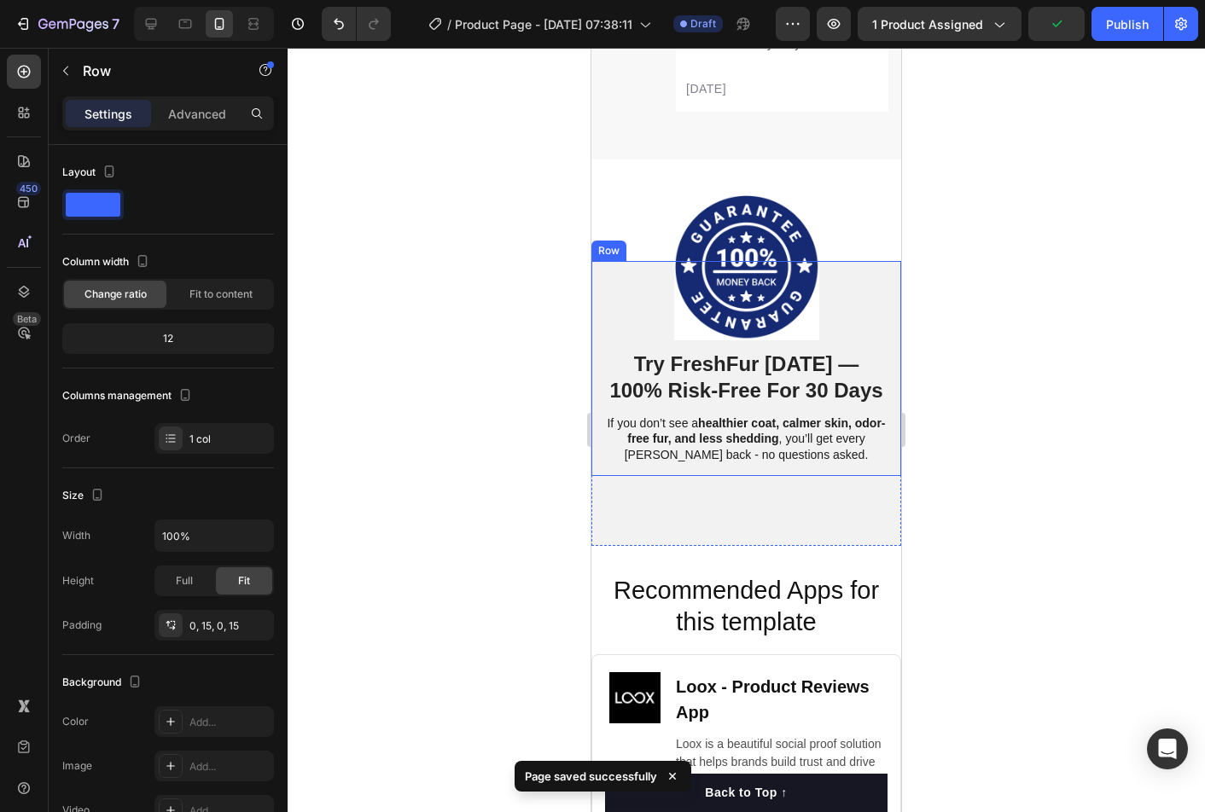
click at [594, 303] on div "Image ⁠⁠⁠⁠⁠⁠⁠ Try FreshFur Today — 100% Risk-Free For 30 Days Heading If you do…" at bounding box center [746, 368] width 310 height 215
click at [639, 526] on div "Image ⁠⁠⁠⁠⁠⁠⁠ Try FreshFur Today — 100% Risk-Free For 30 Days Heading If you do…" at bounding box center [746, 403] width 310 height 285
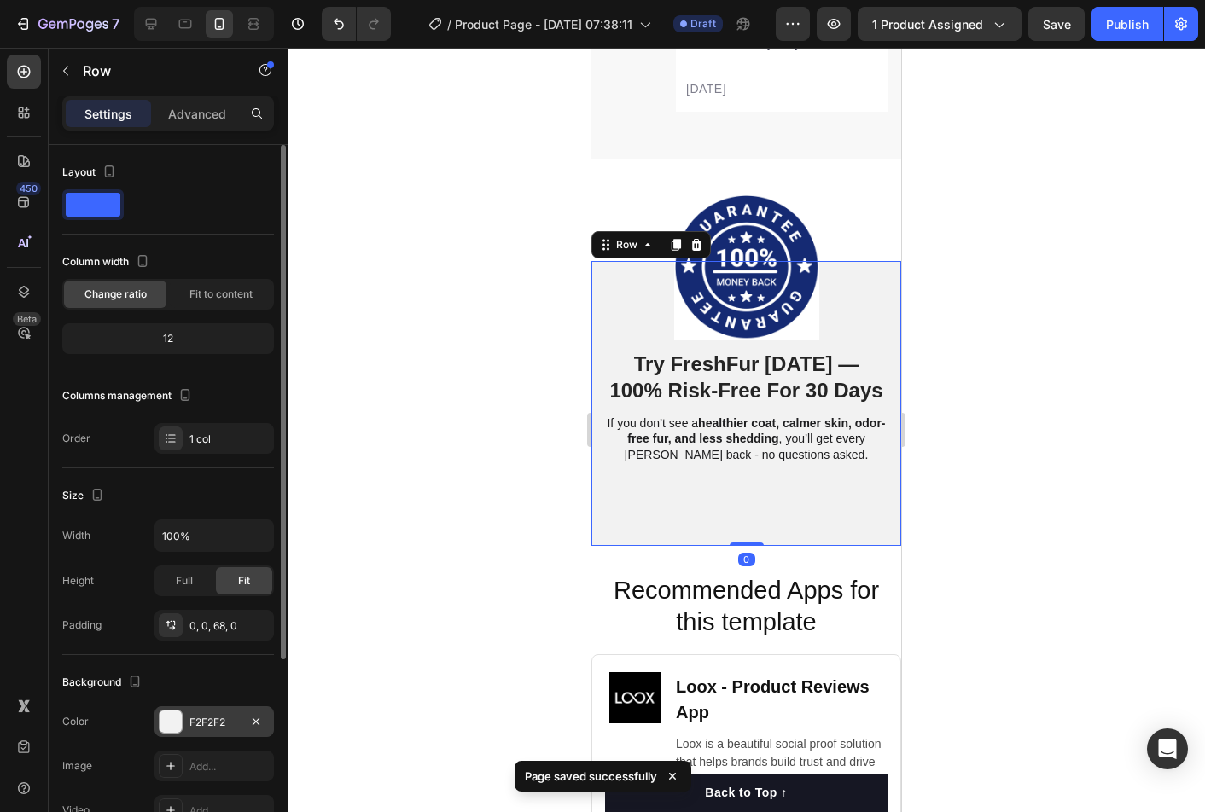
click at [198, 717] on div "F2F2F2" at bounding box center [213, 722] width 49 height 15
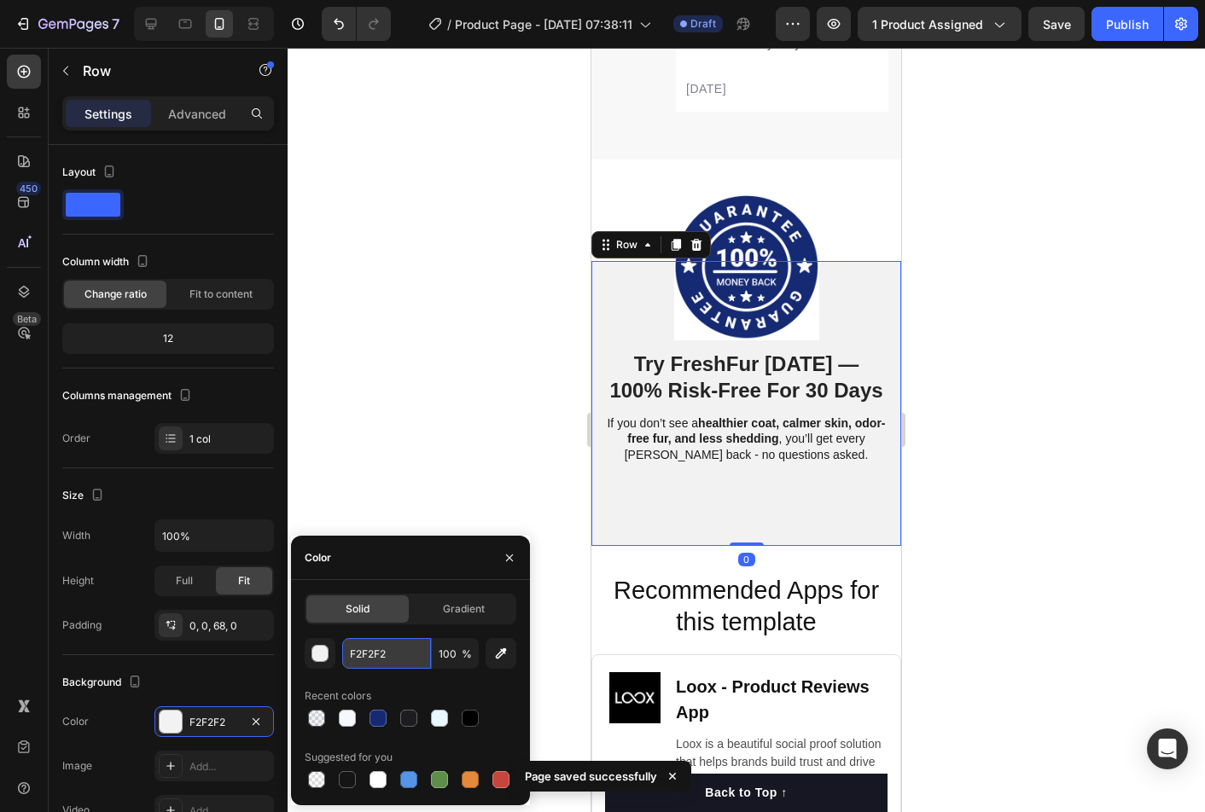
click at [396, 652] on input "F2F2F2" at bounding box center [386, 653] width 89 height 31
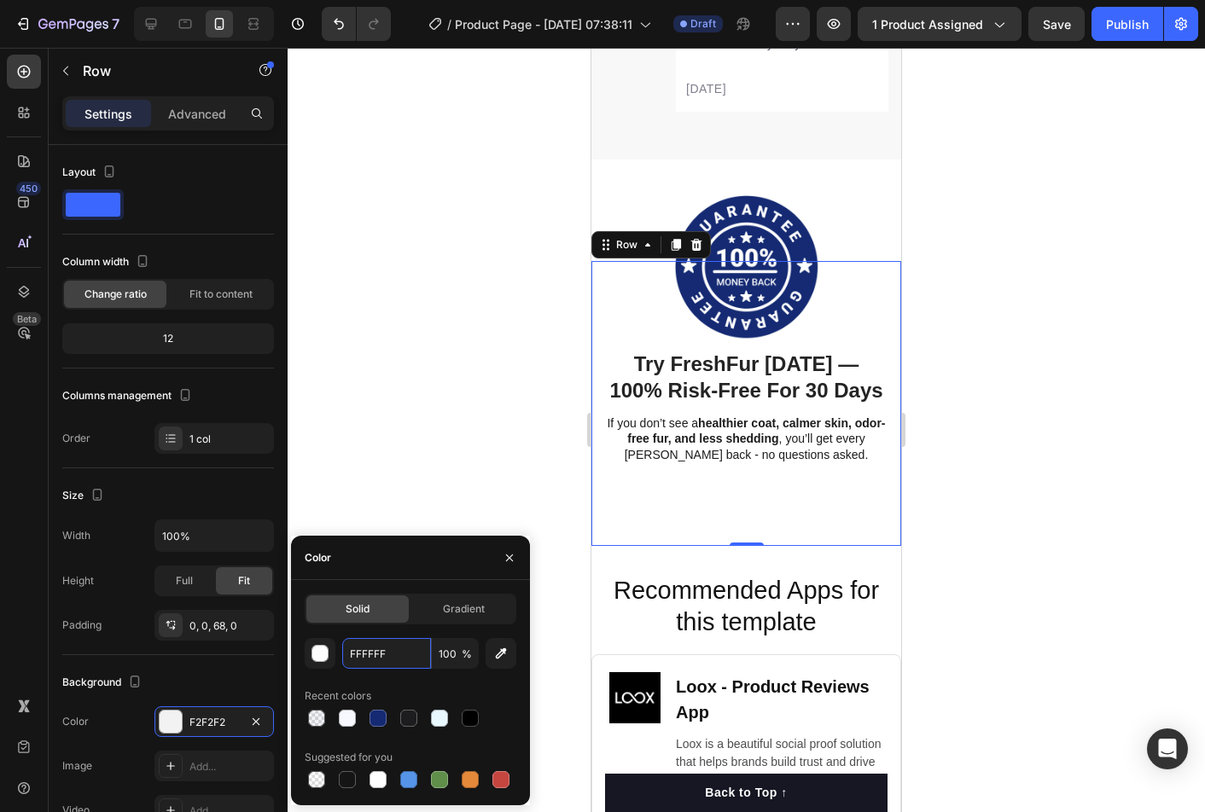
type input "FFFFFF"
click at [410, 680] on div "FFFFFF 100 % Recent colors Suggested for you" at bounding box center [411, 715] width 212 height 154
click at [1074, 578] on div at bounding box center [745, 430] width 917 height 764
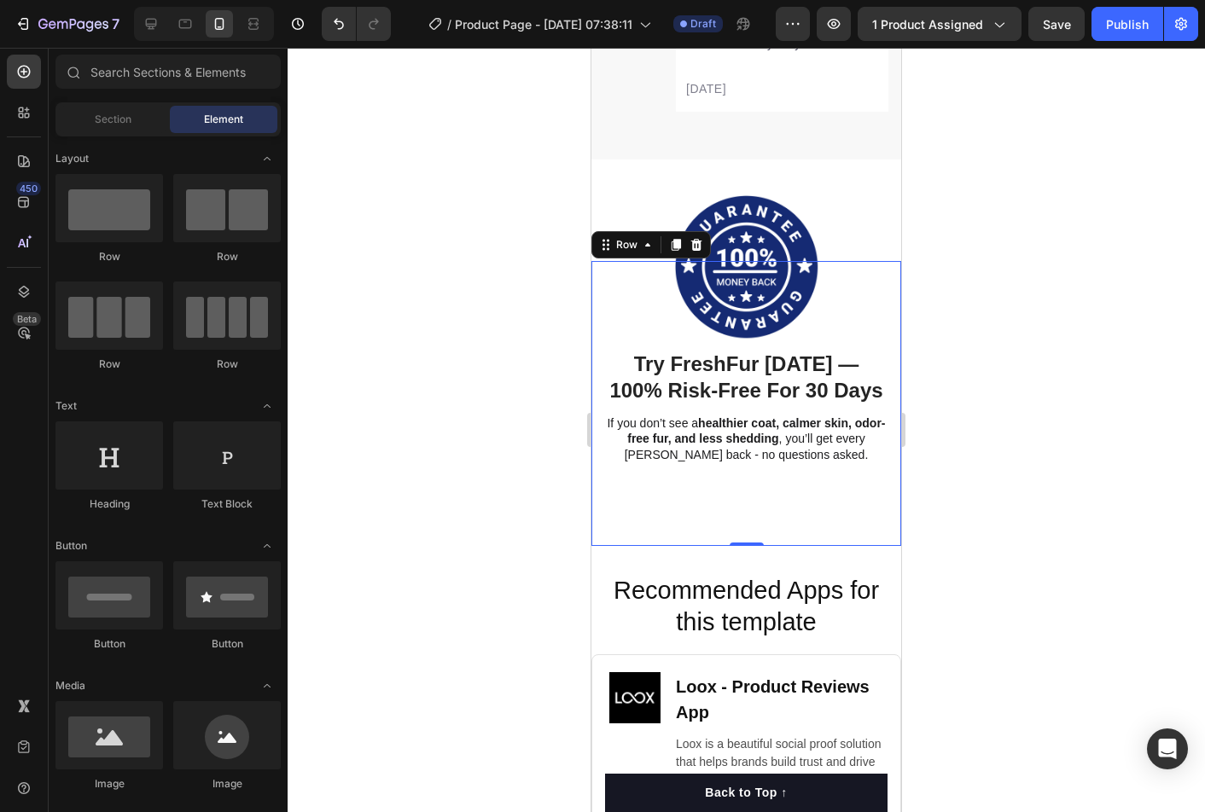
click at [1074, 578] on div at bounding box center [745, 430] width 917 height 764
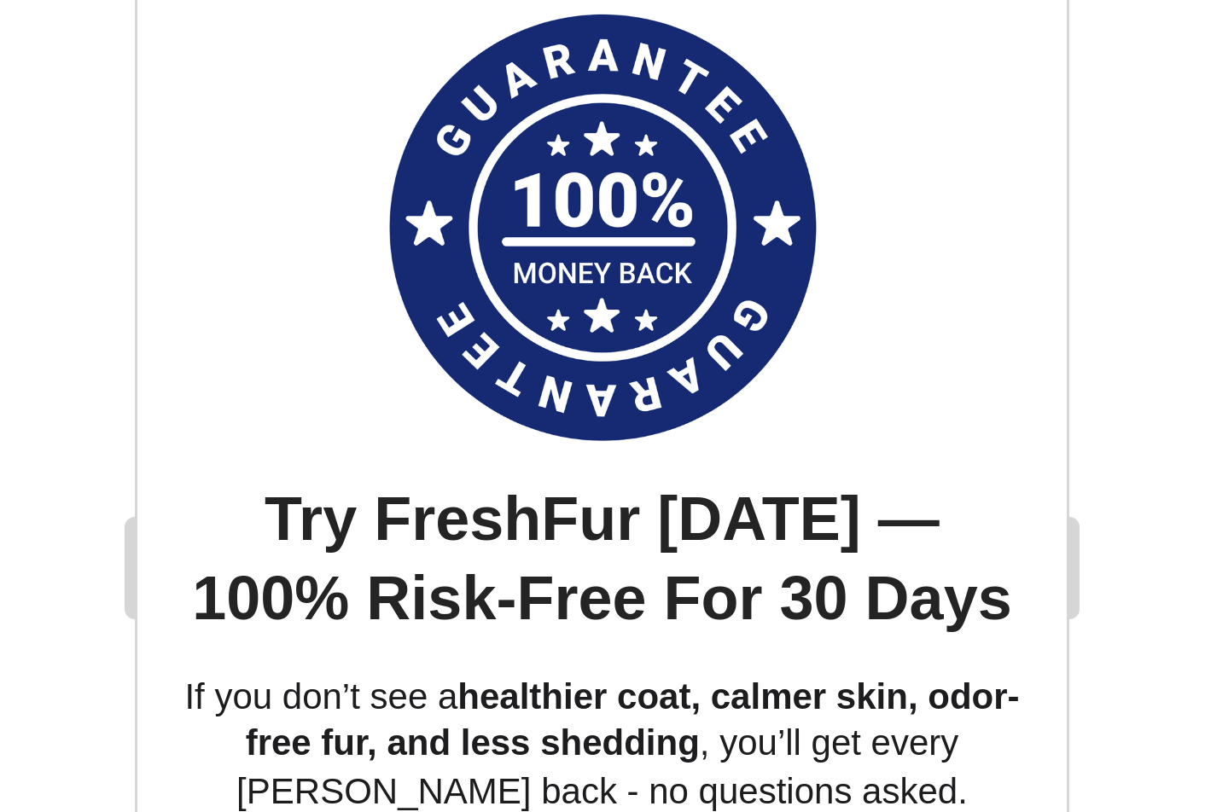
scroll to position [9142, 0]
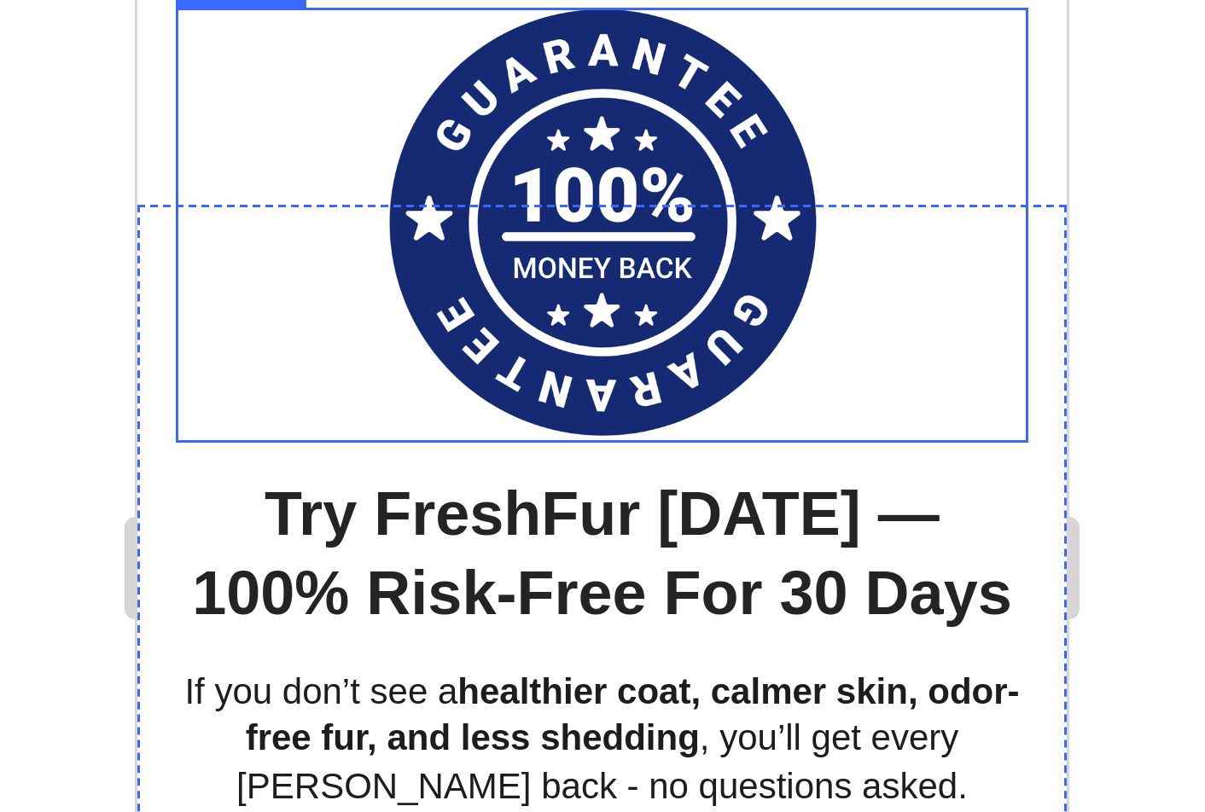
click at [565, 311] on div at bounding box center [745, 430] width 917 height 764
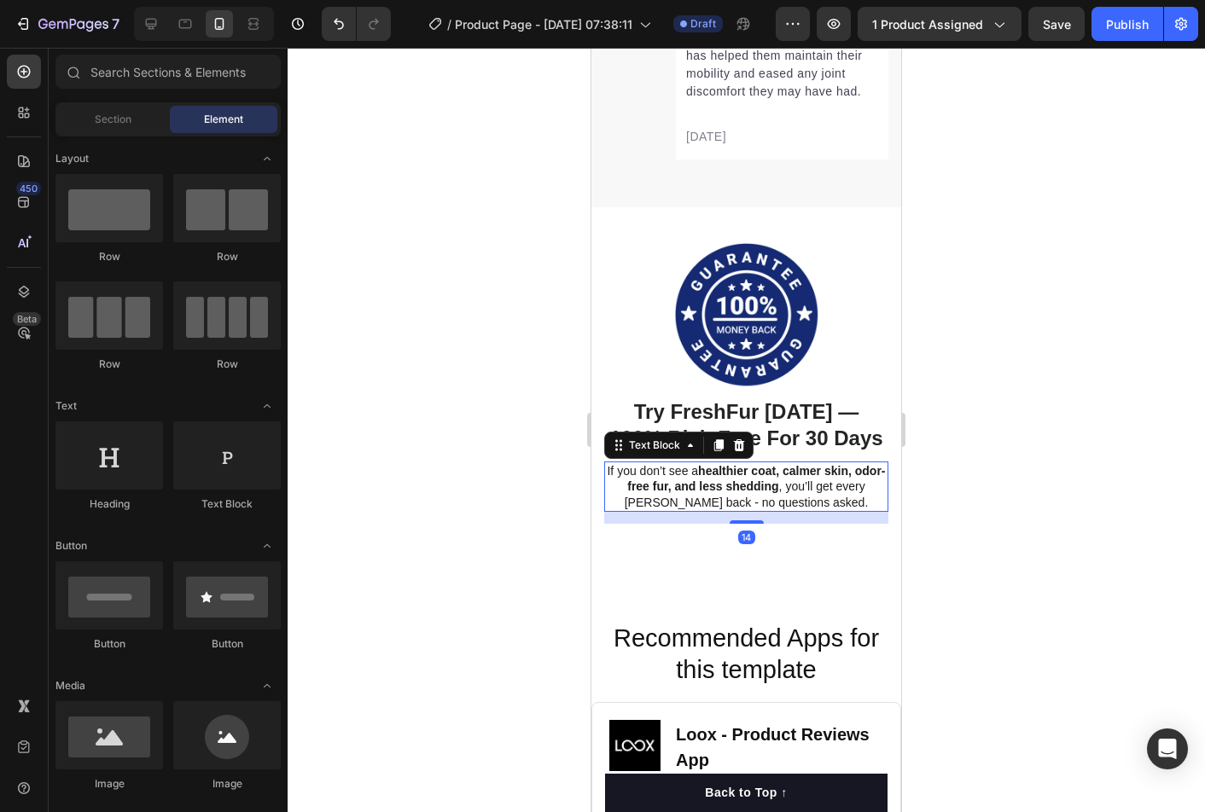
click at [709, 496] on p "If you don’t see a healthier coat, calmer skin, odor-free fur, and less sheddin…" at bounding box center [746, 486] width 281 height 47
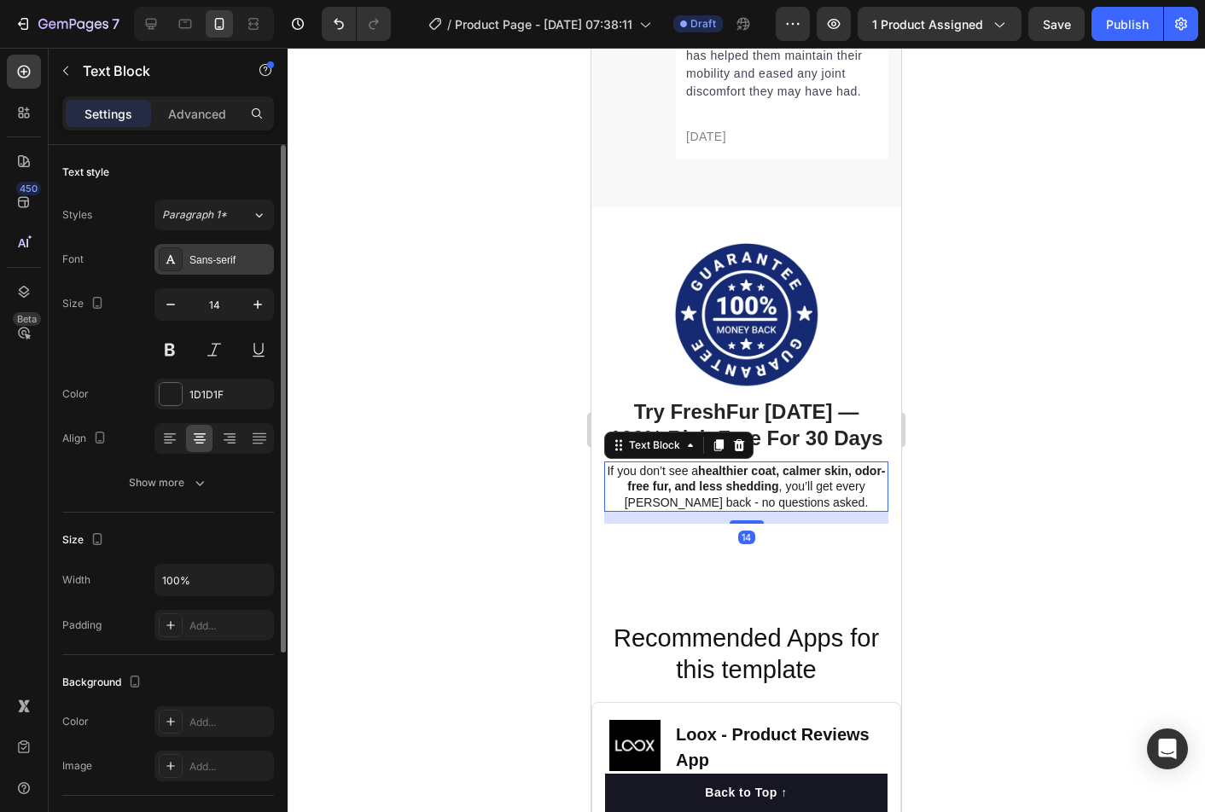
click at [210, 259] on div "Sans-serif" at bounding box center [229, 260] width 80 height 15
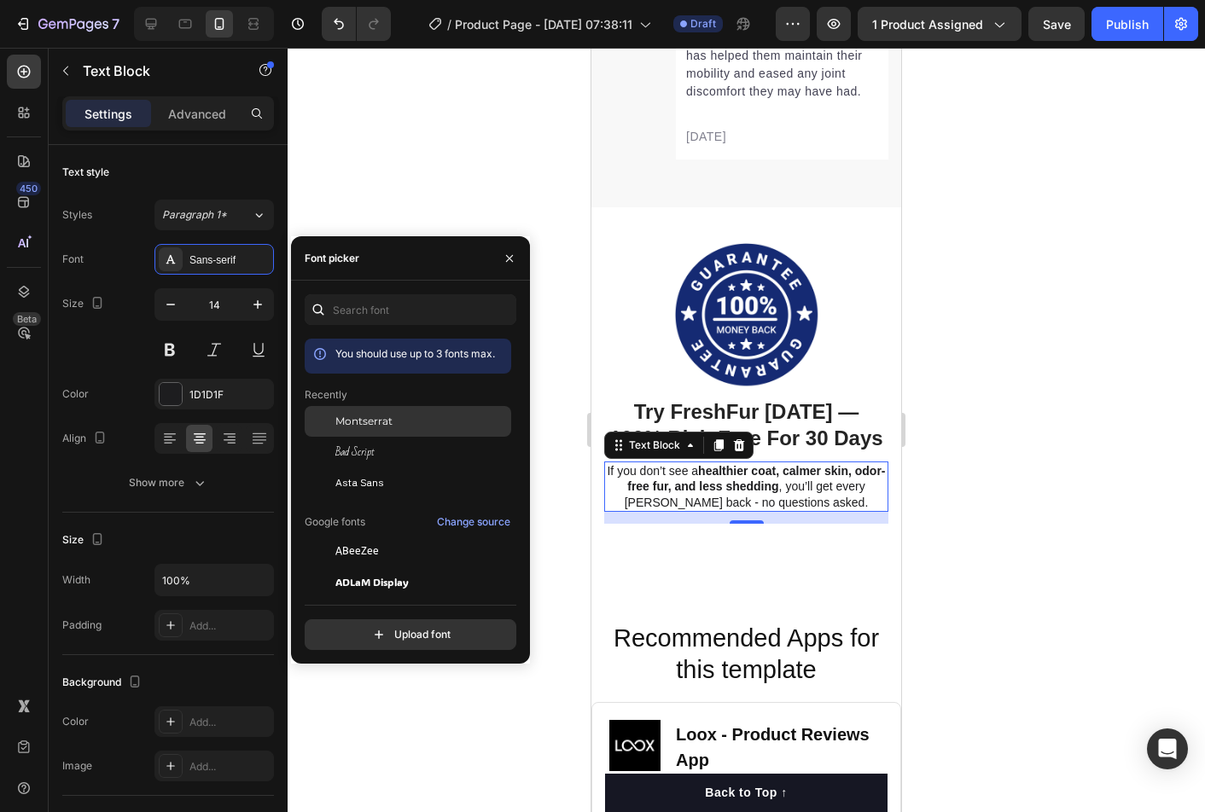
click at [379, 421] on span "Montserrat" at bounding box center [363, 421] width 57 height 15
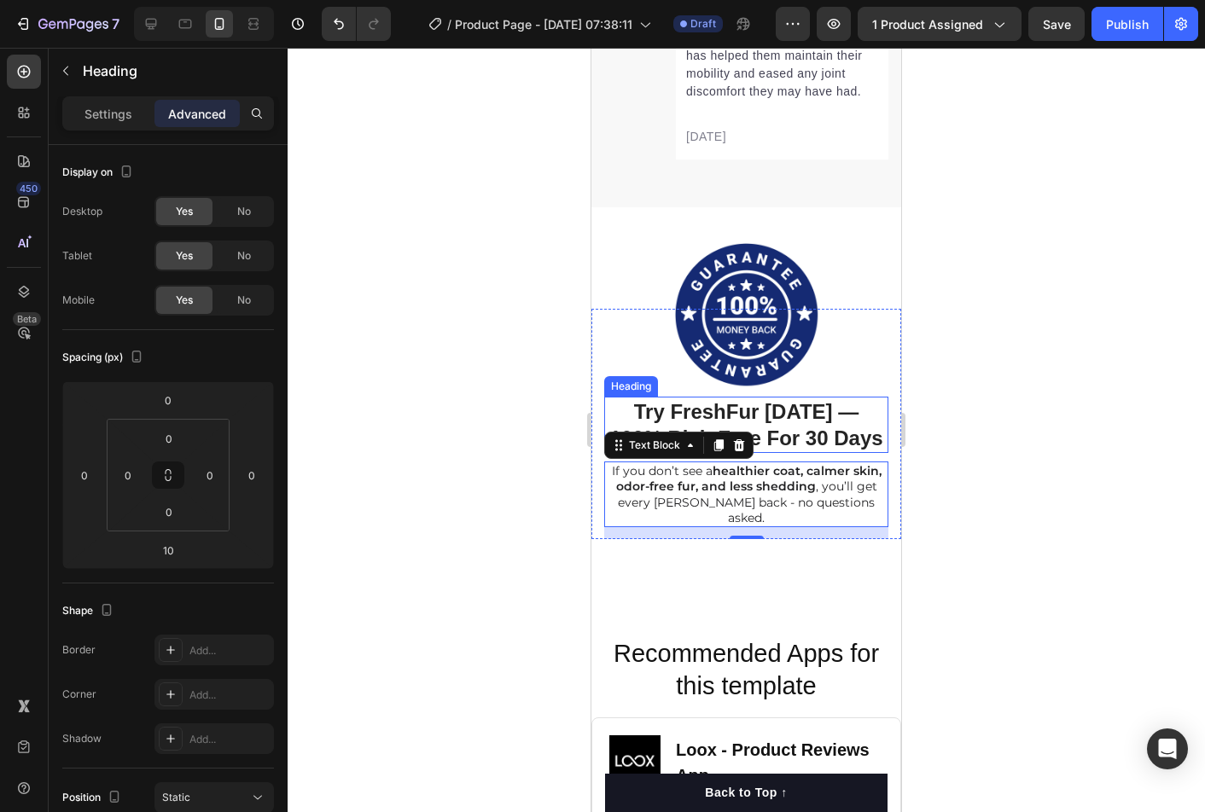
click at [799, 423] on p "⁠⁠⁠⁠⁠⁠⁠ Try FreshFur Today — 100% Risk-Free For 30 Days" at bounding box center [746, 424] width 281 height 53
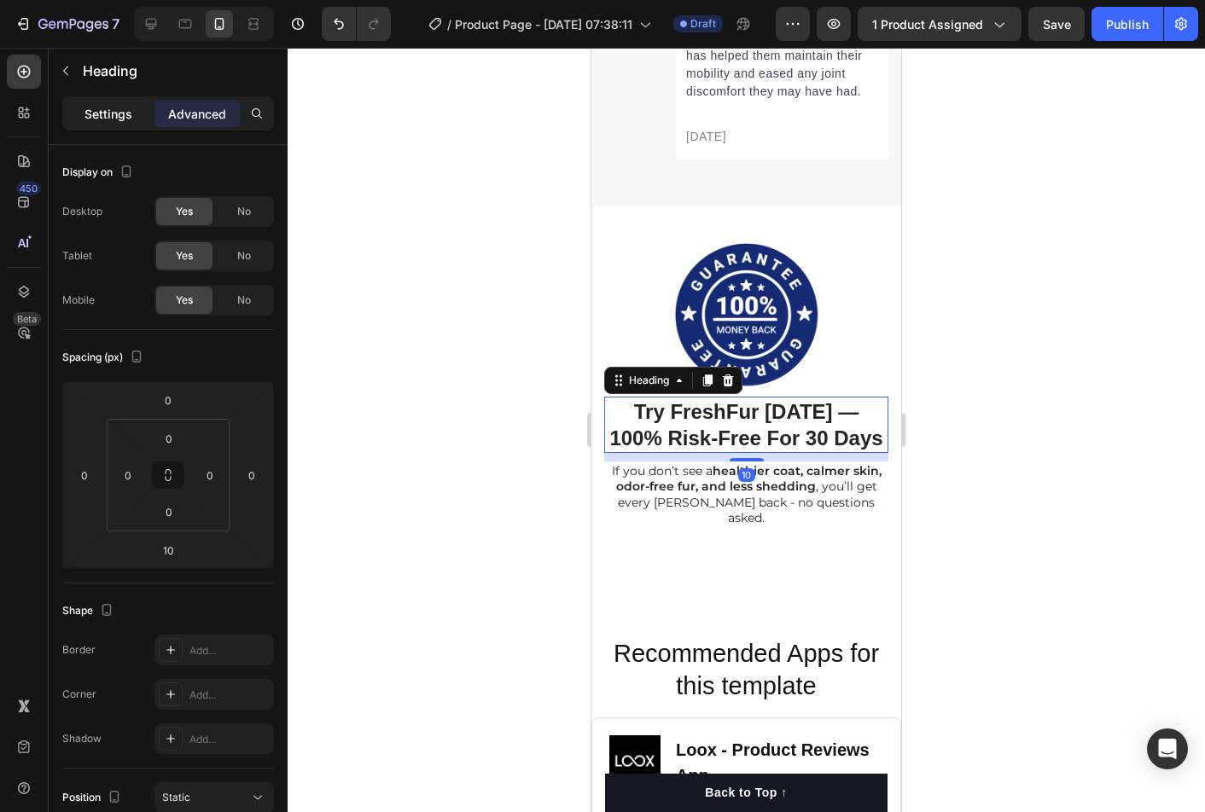
click at [112, 105] on p "Settings" at bounding box center [108, 114] width 48 height 18
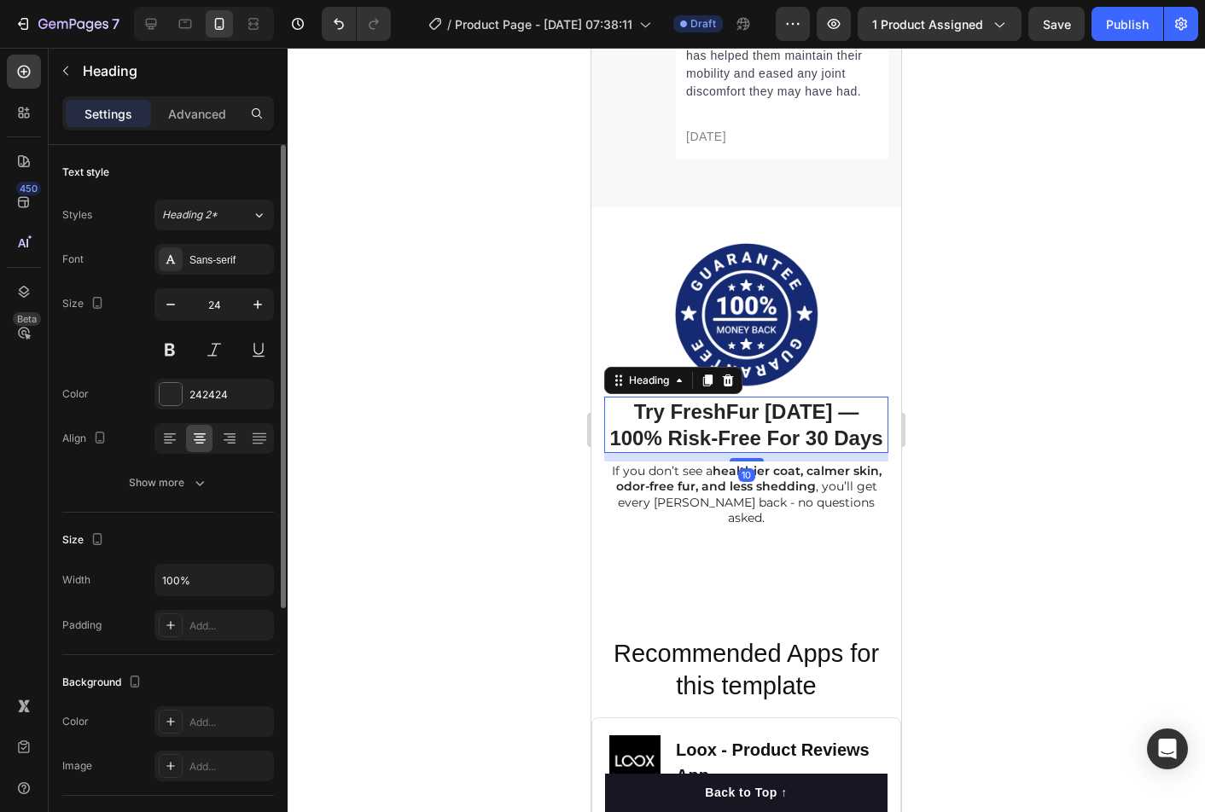
drag, startPoint x: 240, startPoint y: 253, endPoint x: 251, endPoint y: 282, distance: 31.1
click at [240, 253] on div "Sans-serif" at bounding box center [229, 260] width 80 height 15
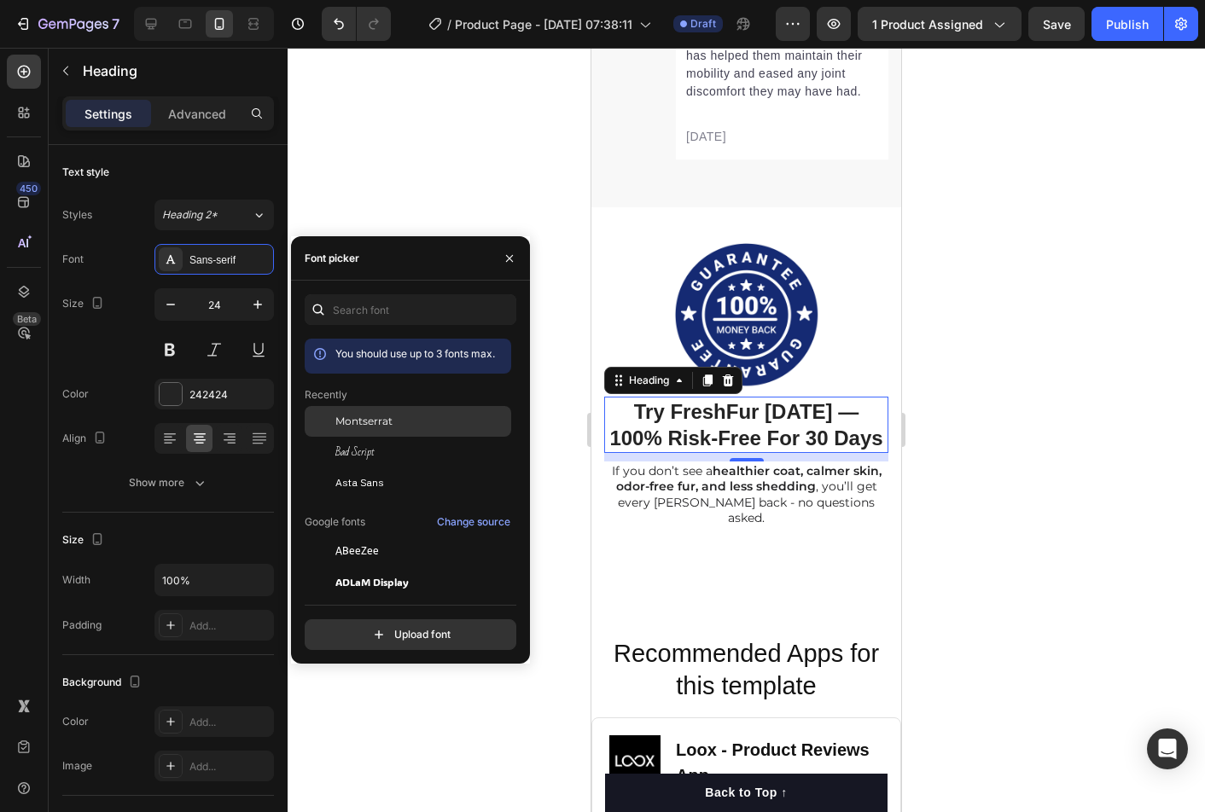
click at [393, 421] on div "Montserrat" at bounding box center [421, 421] width 172 height 15
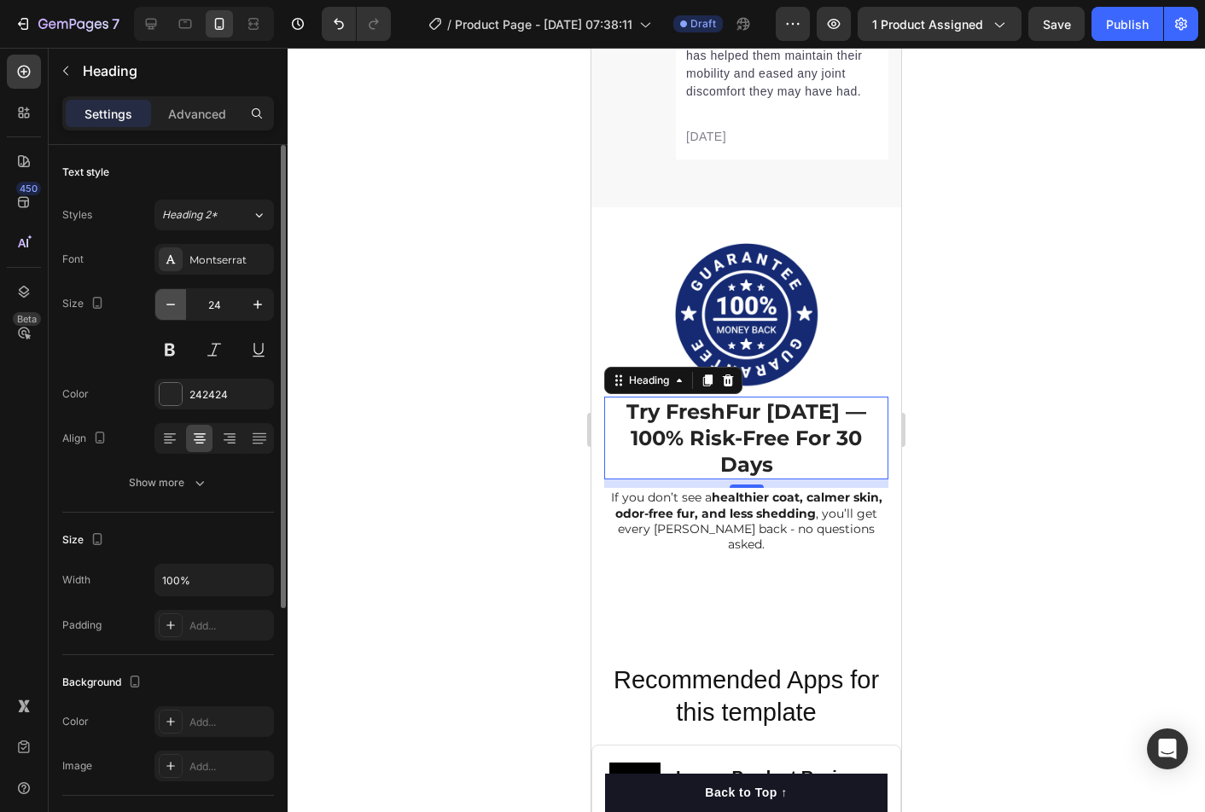
click at [163, 307] on icon "button" at bounding box center [170, 304] width 17 height 17
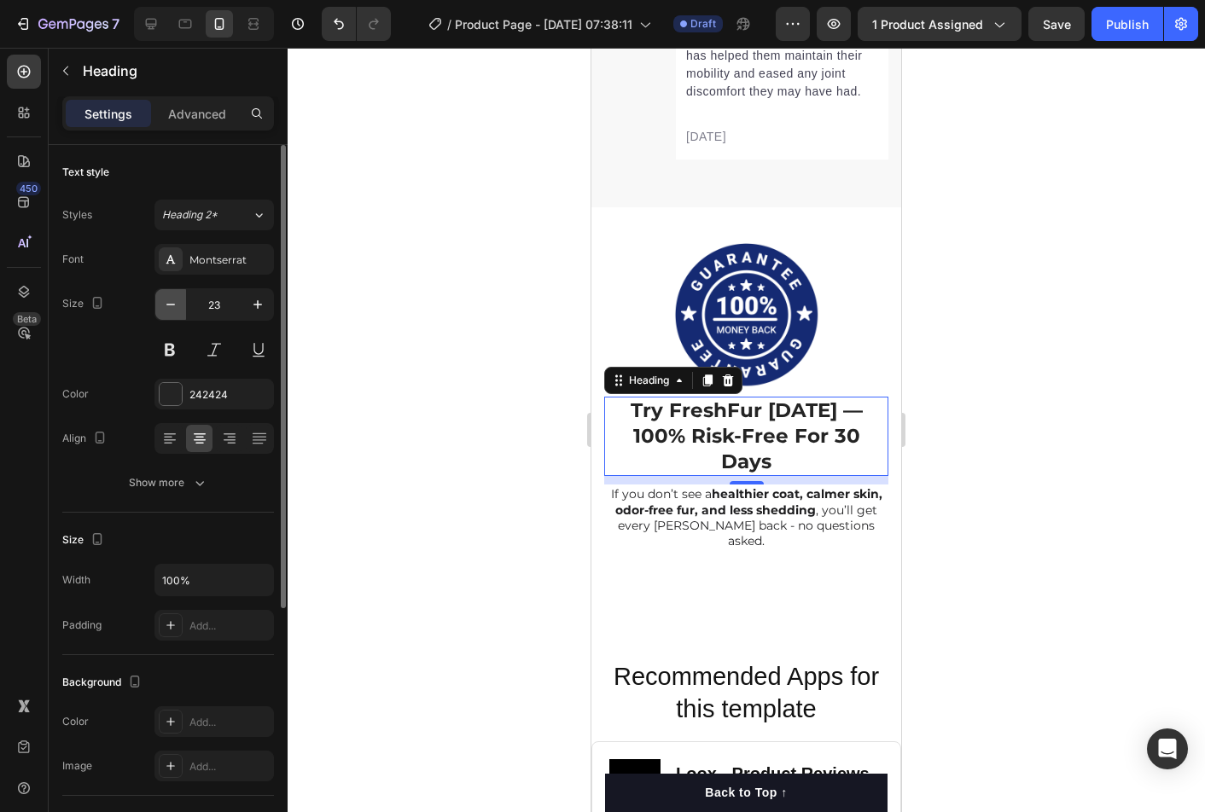
click at [171, 306] on icon "button" at bounding box center [170, 304] width 17 height 17
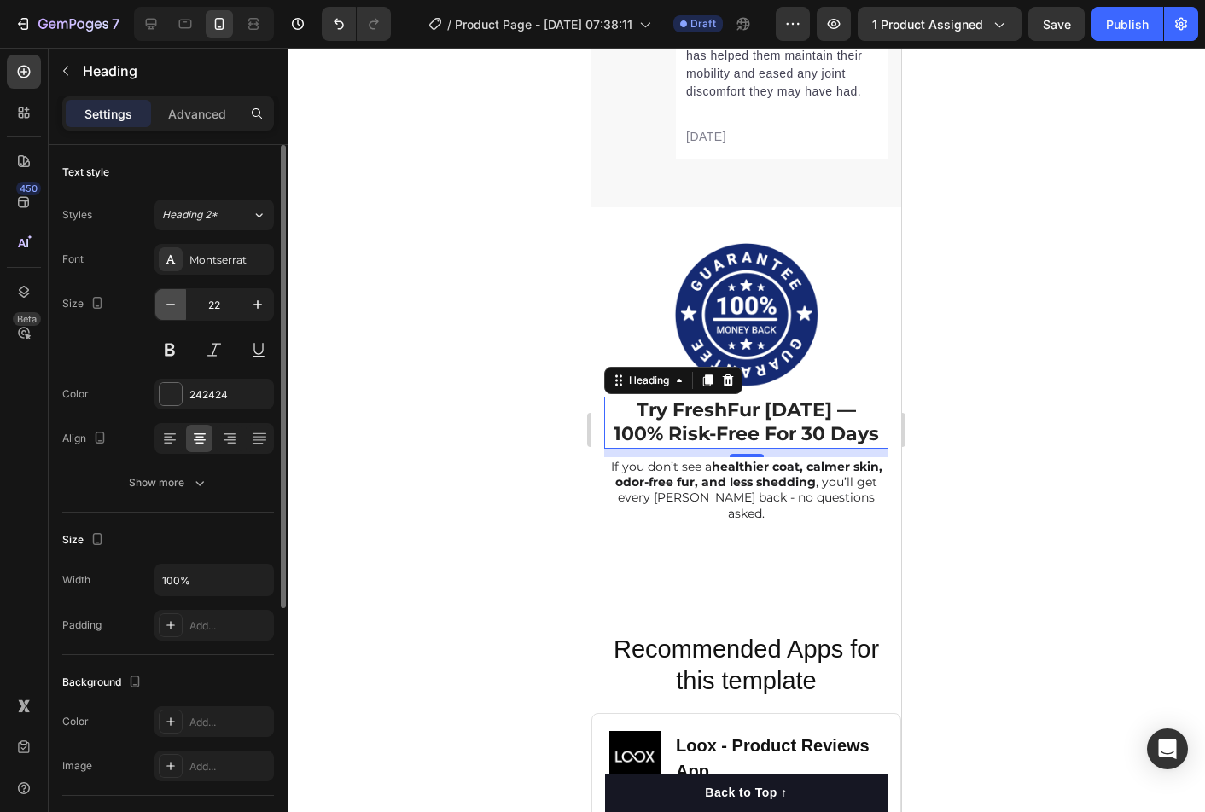
click at [171, 306] on icon "button" at bounding box center [170, 304] width 17 height 17
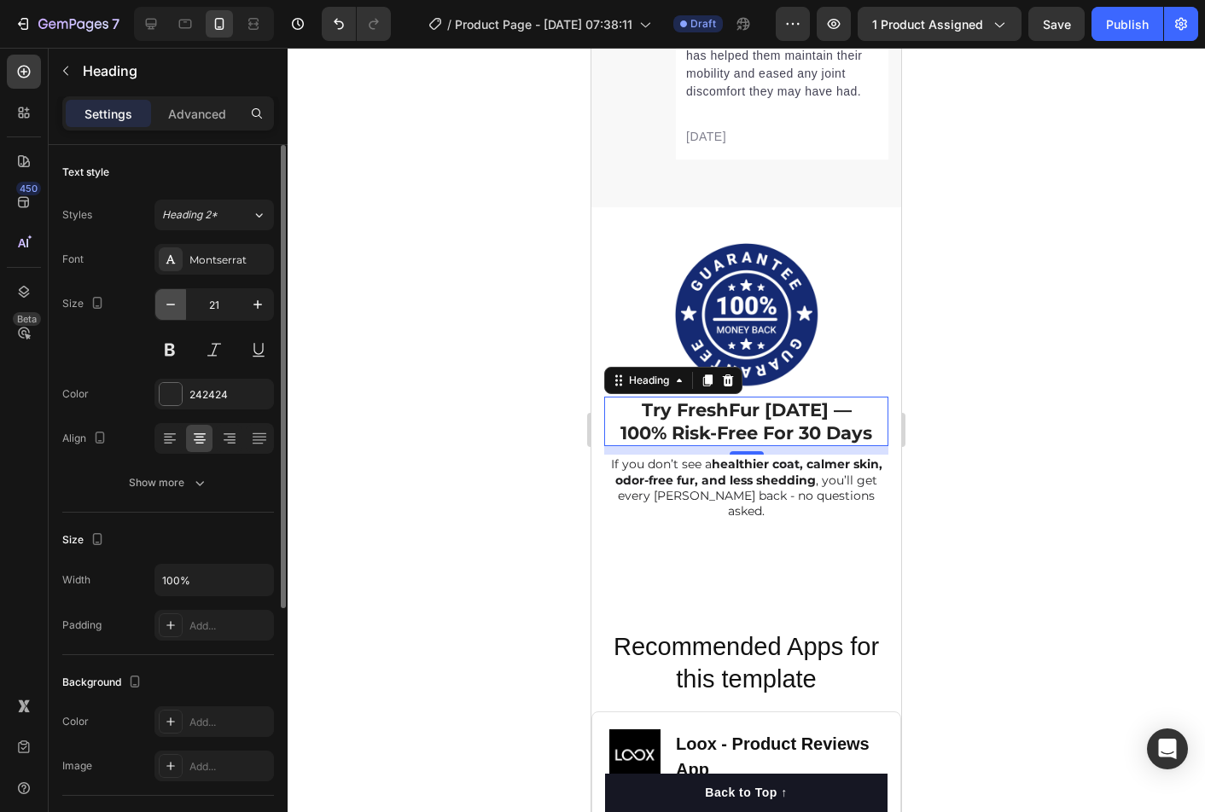
click at [171, 306] on icon "button" at bounding box center [170, 304] width 17 height 17
type input "20"
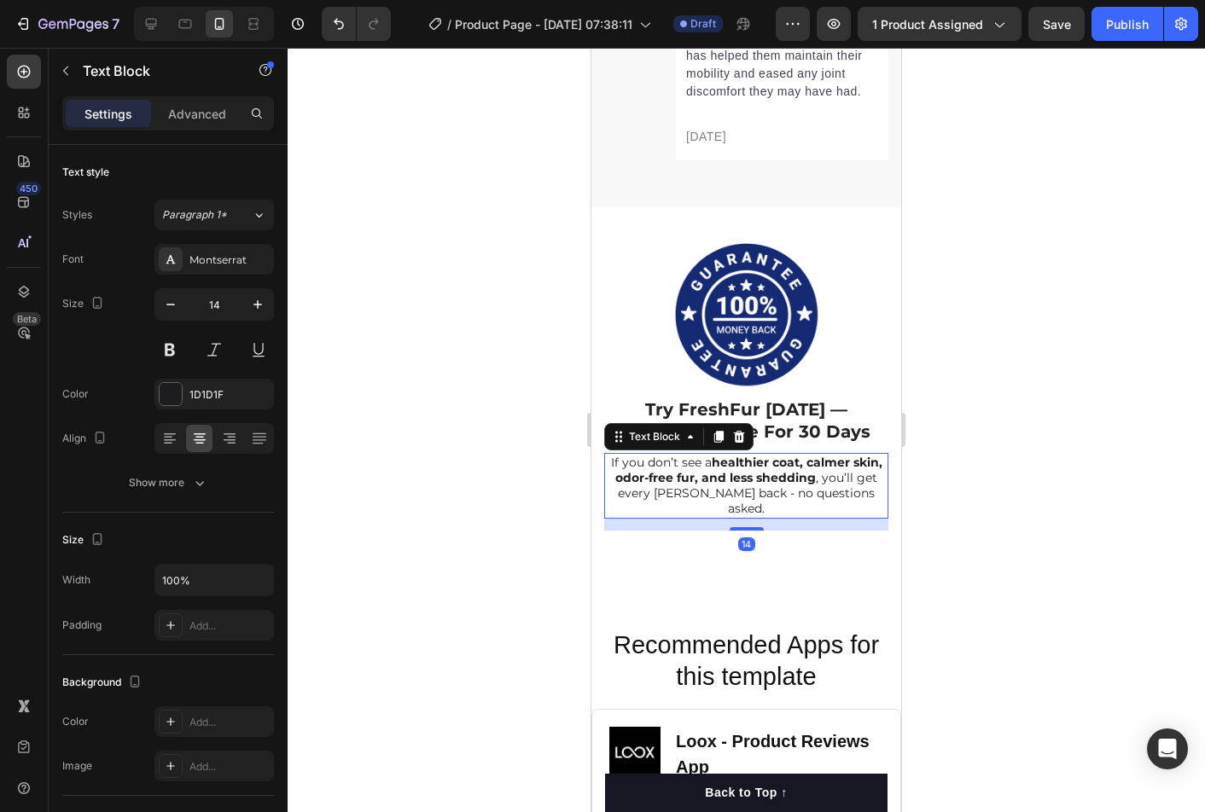
click at [706, 485] on p "If you don’t see a healthier coat, calmer skin, odor-free fur, and less sheddin…" at bounding box center [746, 486] width 281 height 62
click at [1083, 501] on div at bounding box center [745, 430] width 917 height 764
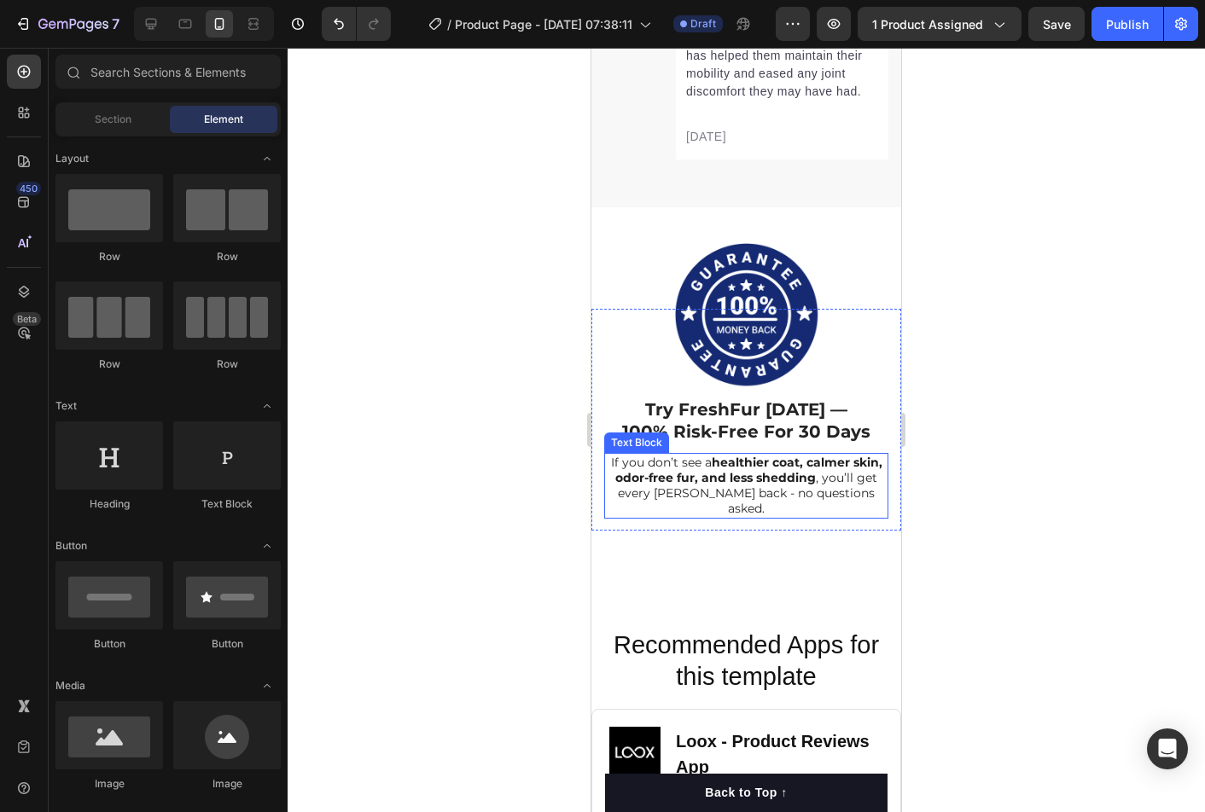
click at [771, 430] on strong "100% Risk-Free For 30 Days" at bounding box center [746, 431] width 248 height 20
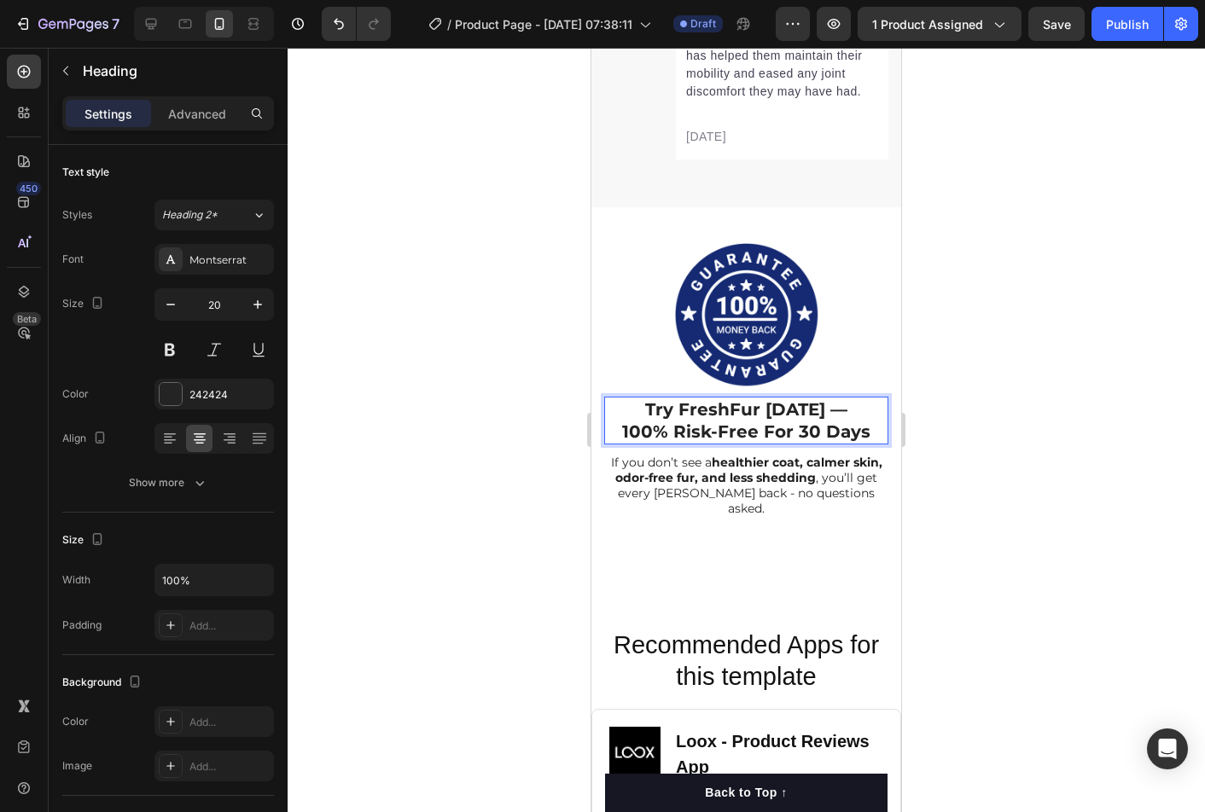
click at [791, 433] on strong "100% Risk-Free For 30 Days" at bounding box center [746, 431] width 248 height 20
drag, startPoint x: 818, startPoint y: 430, endPoint x: 801, endPoint y: 433, distance: 17.4
click at [801, 433] on strong "100% Risk-Free For 30 Days" at bounding box center [746, 431] width 248 height 20
click at [1049, 508] on div at bounding box center [745, 430] width 917 height 764
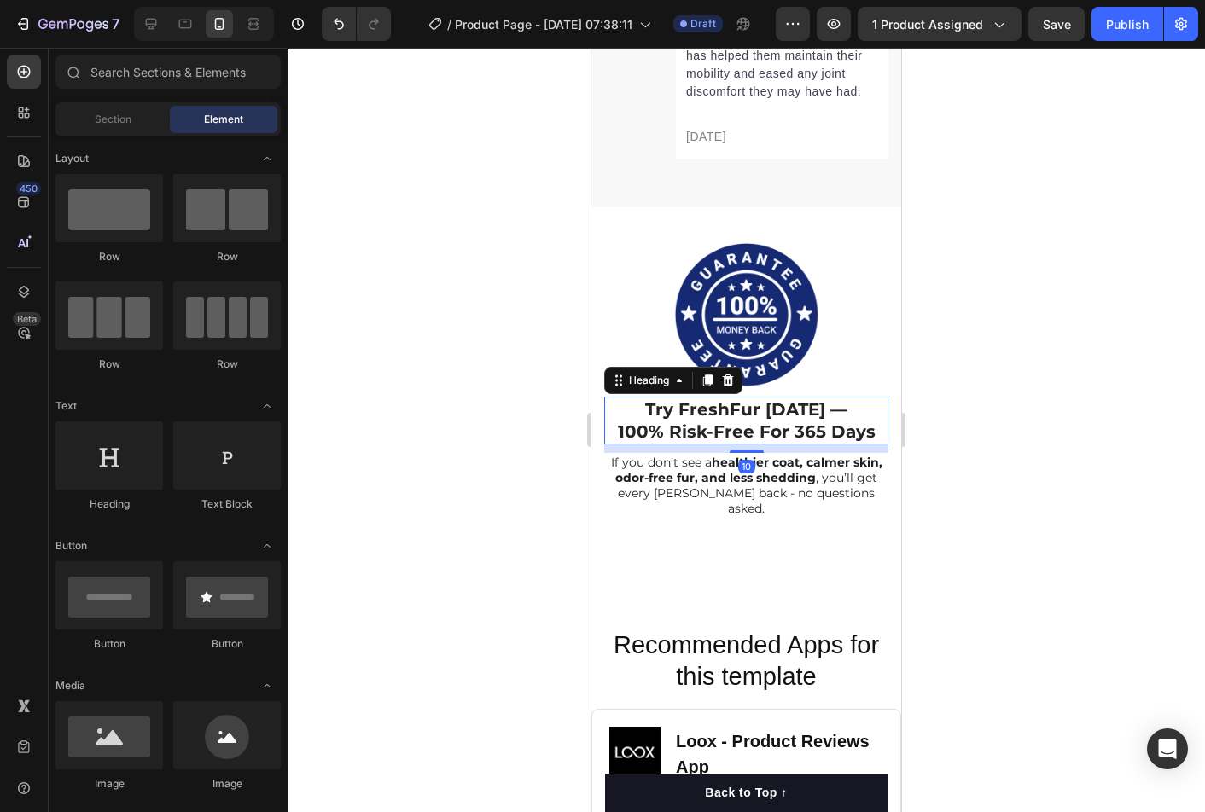
click at [740, 430] on strong "100% Risk-Free For 365 Days" at bounding box center [747, 431] width 258 height 20
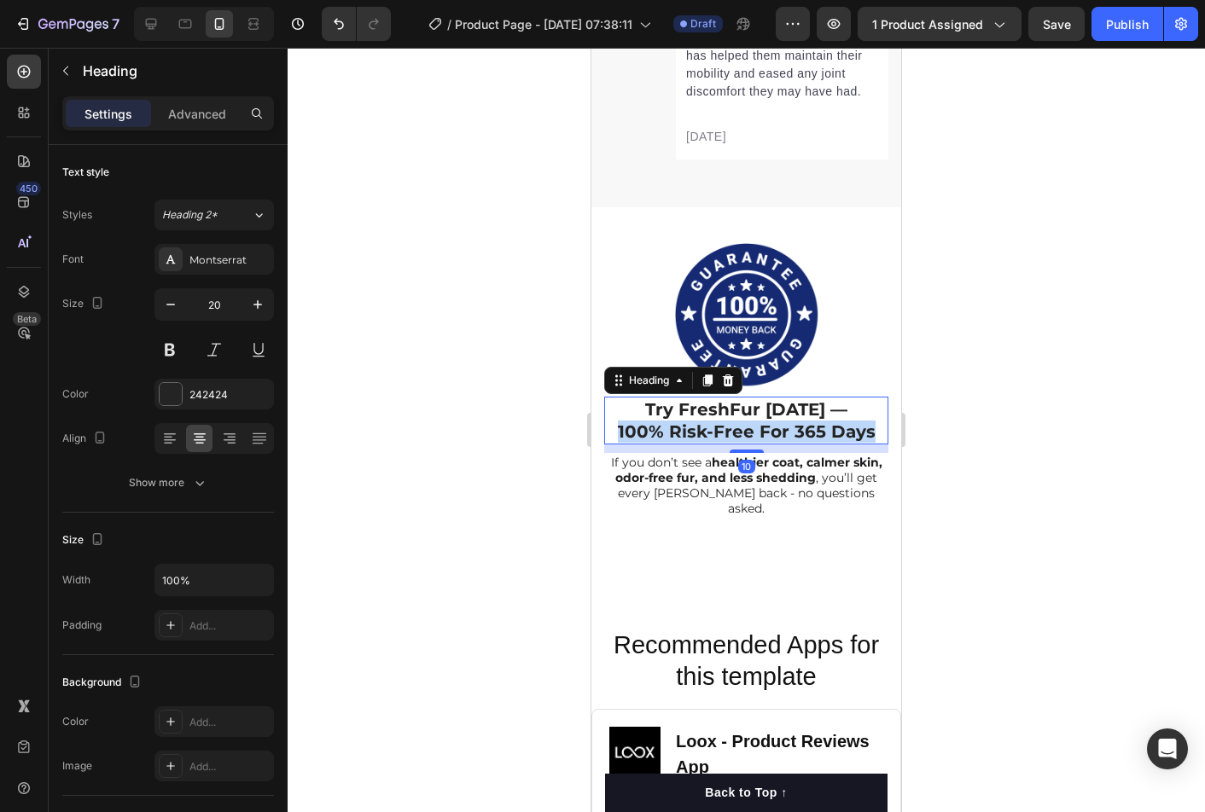
click at [740, 430] on strong "100% Risk-Free For 365 Days" at bounding box center [747, 431] width 258 height 20
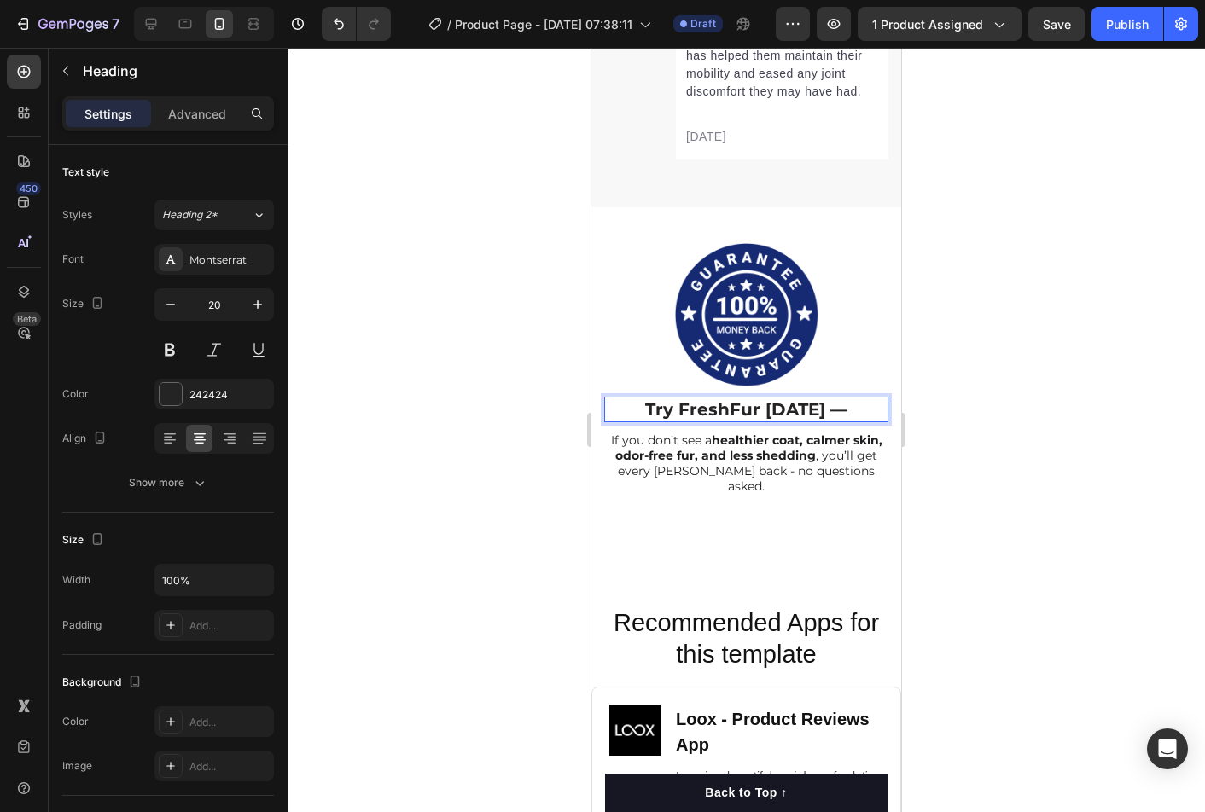
click at [775, 417] on strong "Try FreshFur [DATE] —" at bounding box center [746, 409] width 202 height 20
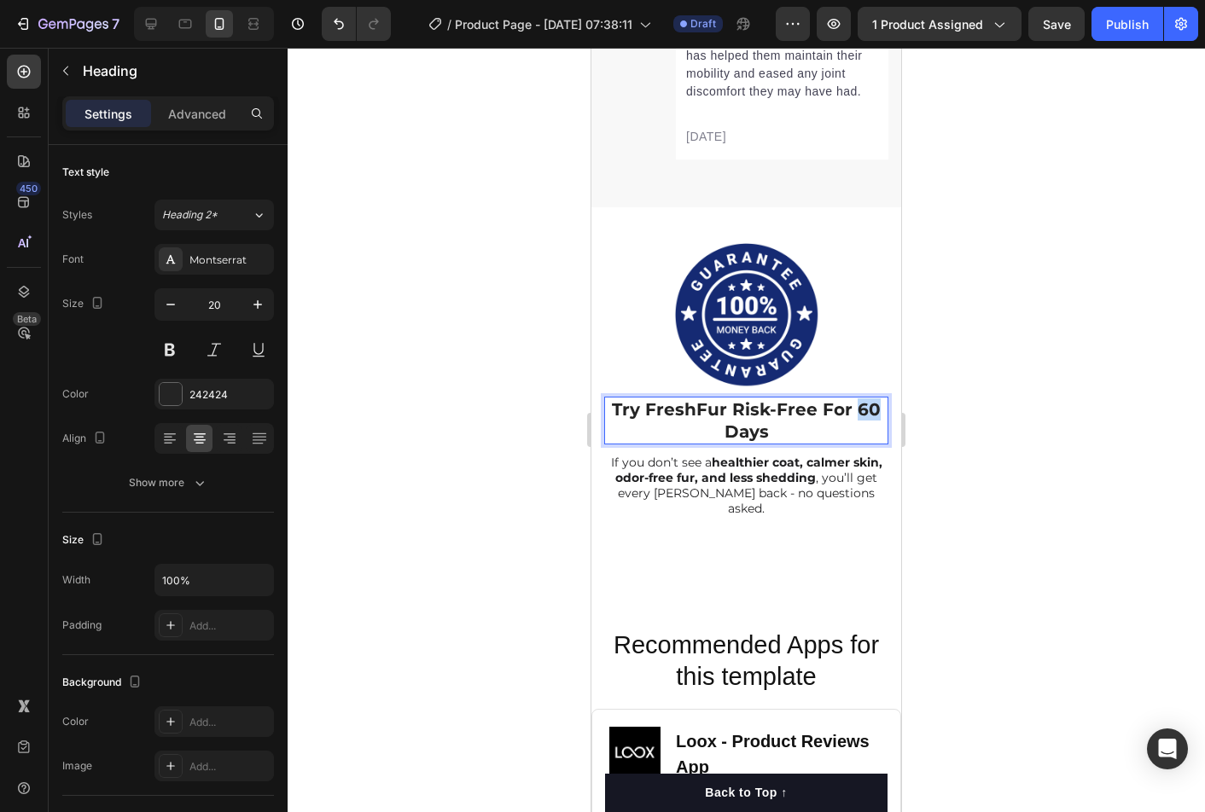
drag, startPoint x: 859, startPoint y: 410, endPoint x: 876, endPoint y: 410, distance: 17.1
click at [876, 410] on strong "Try FreshFur Risk-Free For 60 Days" at bounding box center [746, 420] width 269 height 43
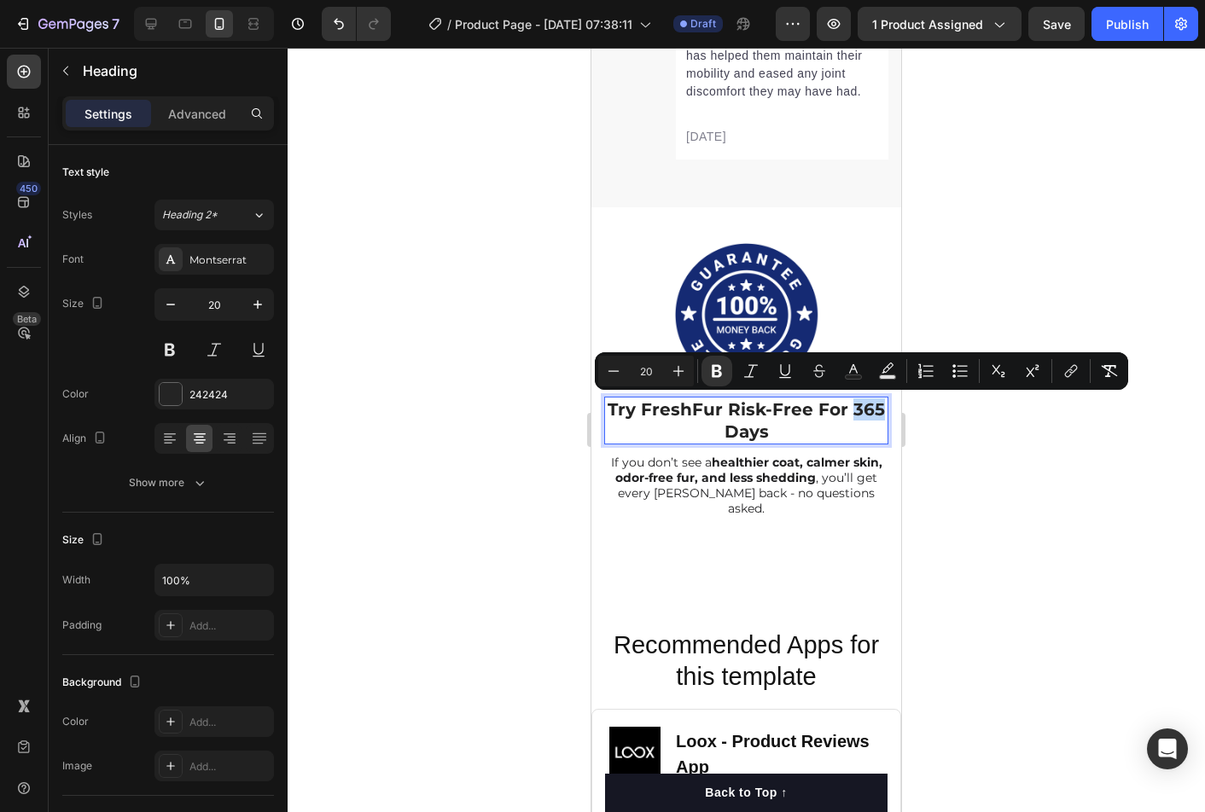
drag, startPoint x: 852, startPoint y: 409, endPoint x: 879, endPoint y: 409, distance: 26.4
click at [879, 409] on strong "Try FreshFur Risk-Free For 365 Days" at bounding box center [745, 420] width 277 height 43
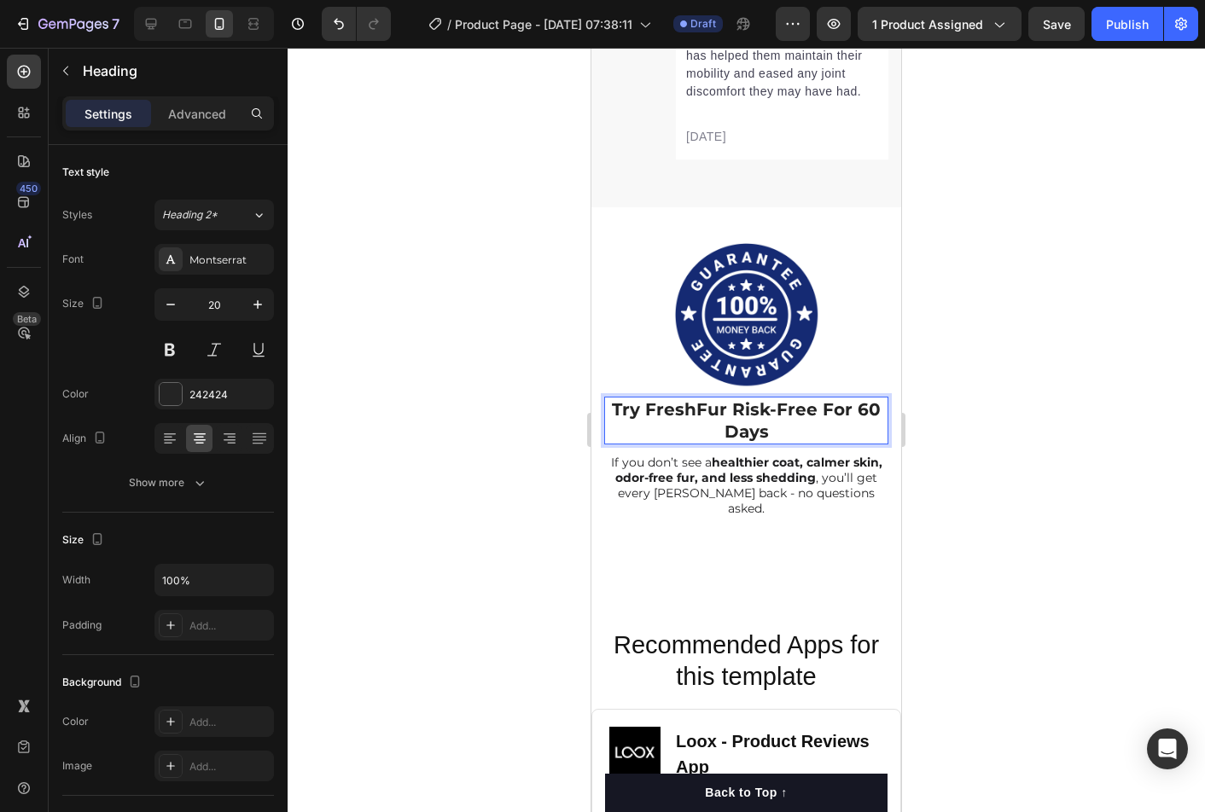
click at [816, 403] on strong "Try FreshFur Risk-Free For 60 Days" at bounding box center [746, 420] width 269 height 43
click at [822, 405] on strong "Try FreshFur Risk-Free For 60 Days" at bounding box center [746, 420] width 269 height 43
click at [1002, 455] on div at bounding box center [745, 430] width 917 height 764
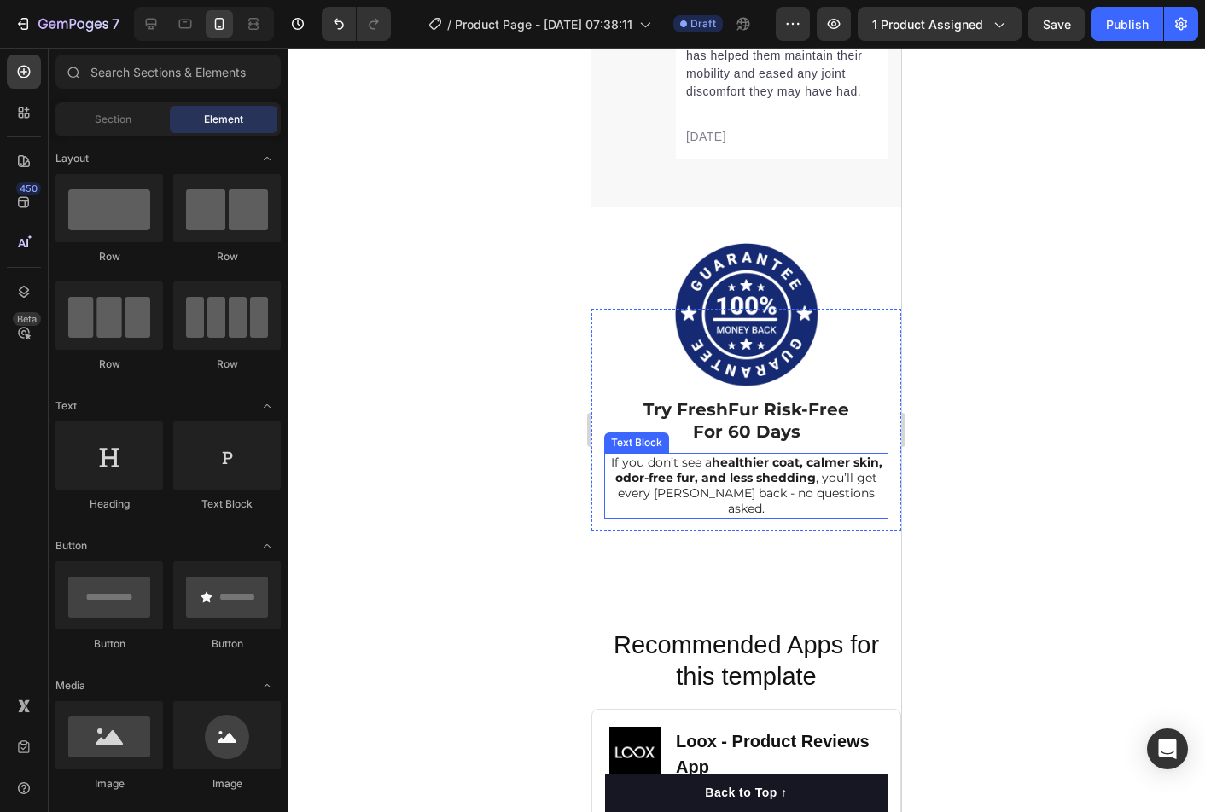
click at [772, 477] on strong "healthier coat, calmer skin, odor-free fur, and less shedding" at bounding box center [748, 470] width 267 height 31
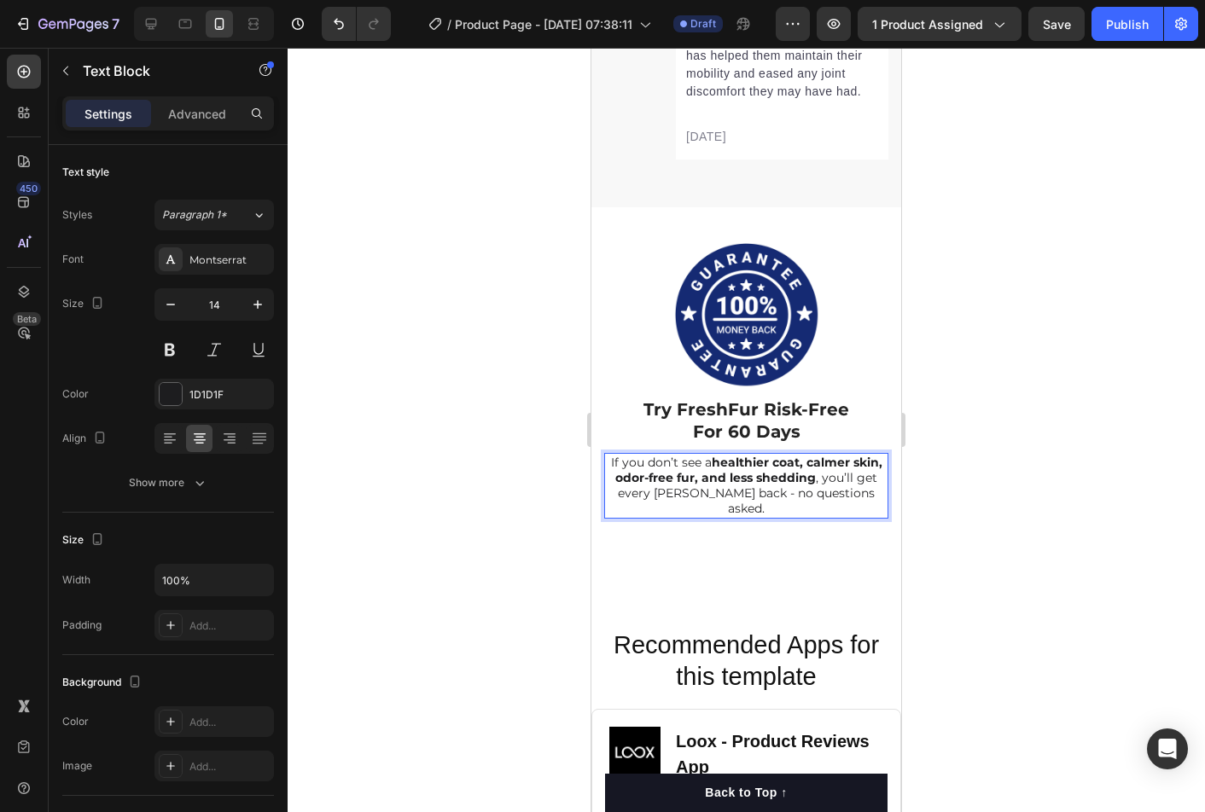
click at [772, 477] on strong "healthier coat, calmer skin, odor-free fur, and less shedding" at bounding box center [748, 470] width 267 height 31
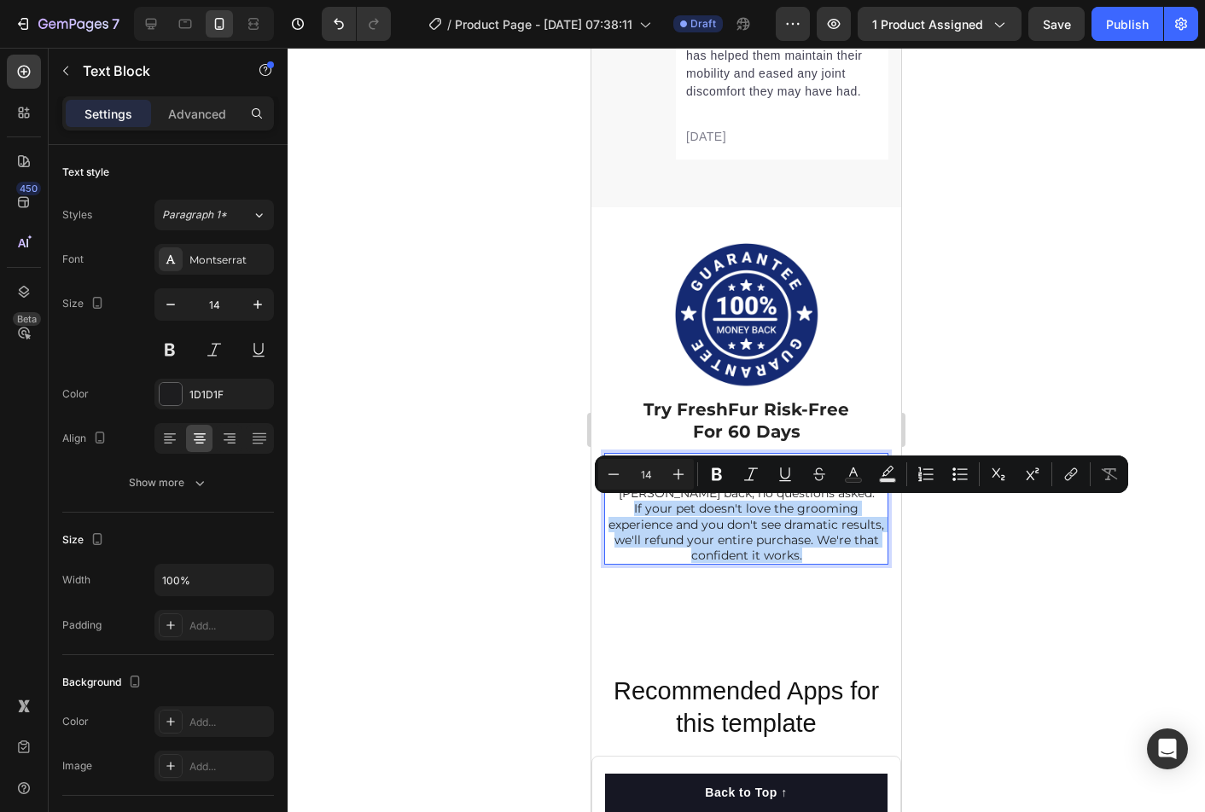
drag, startPoint x: 818, startPoint y: 550, endPoint x: 631, endPoint y: 510, distance: 191.1
click at [631, 510] on p "If your pet doesn't love the grooming experience and you don't see dramatic res…" at bounding box center [746, 532] width 281 height 62
click at [706, 525] on p "If your pet doesn't love the grooming experience and you don't see dramatic res…" at bounding box center [746, 532] width 281 height 62
drag, startPoint x: 822, startPoint y: 561, endPoint x: 625, endPoint y: 508, distance: 203.4
click at [625, 508] on p "If your pet doesn't love the grooming experience and you don't see dramatic res…" at bounding box center [746, 532] width 281 height 62
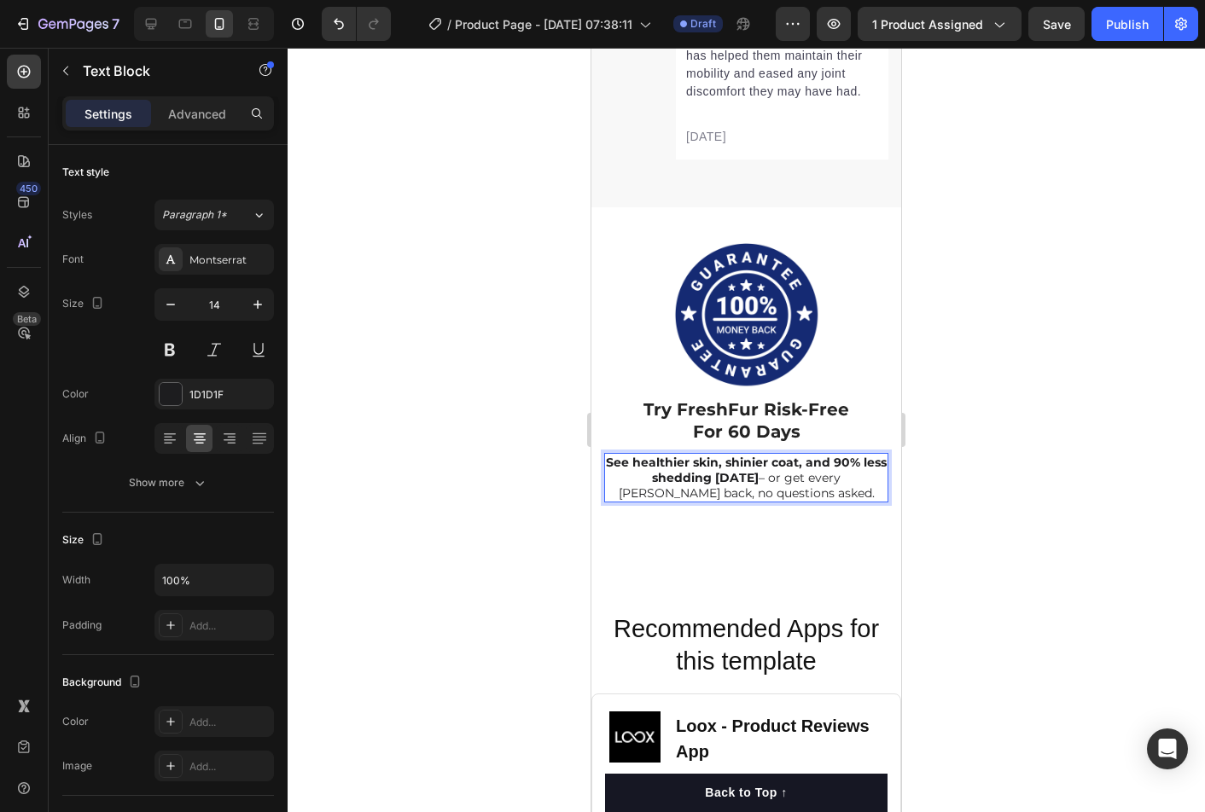
click at [937, 508] on div at bounding box center [745, 430] width 917 height 764
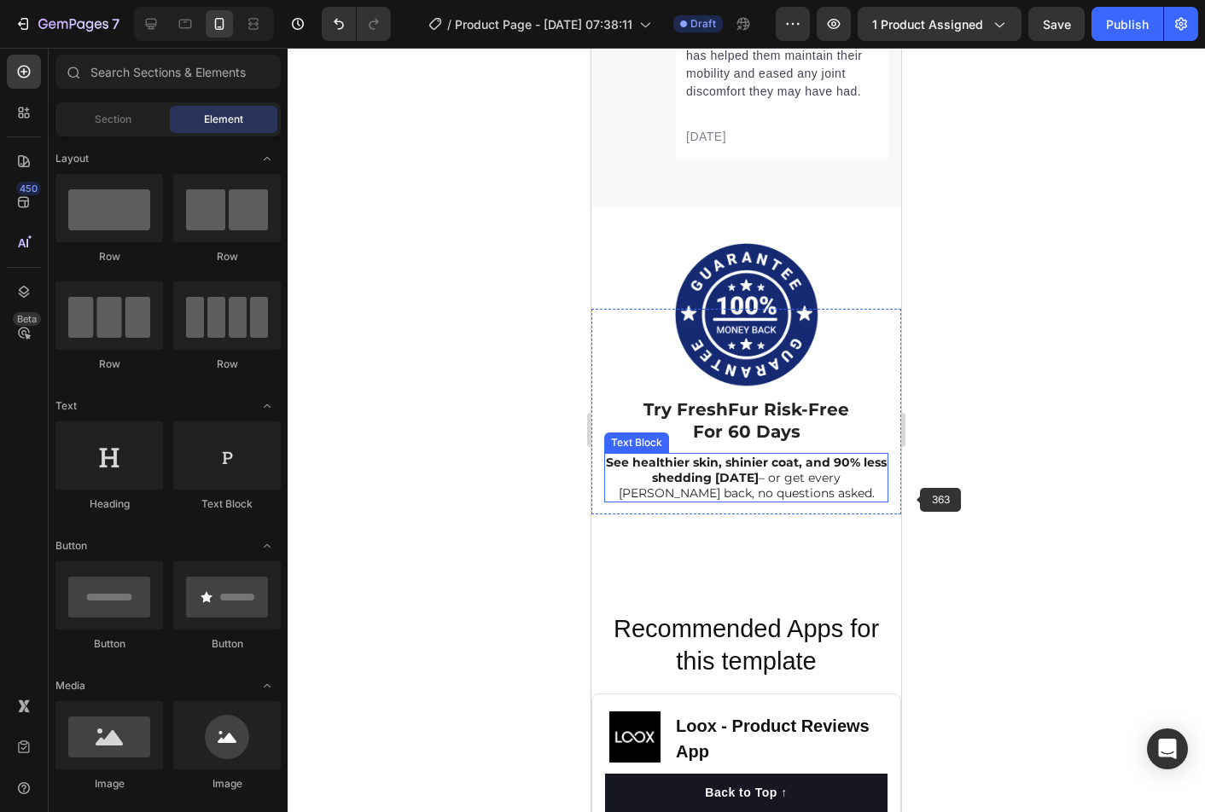
click at [794, 473] on p "See healthier skin, shinier coat, and 90% less shedding within 2 weeks – or get…" at bounding box center [746, 478] width 281 height 47
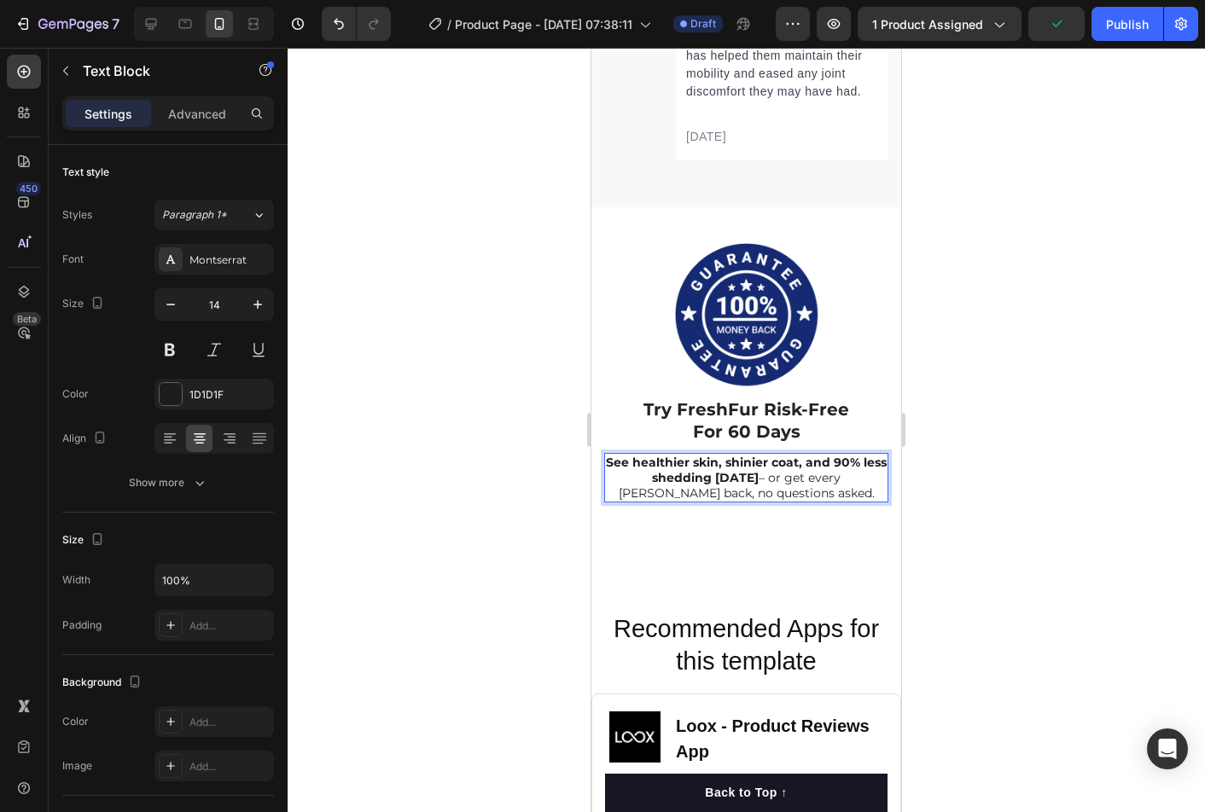
click at [959, 492] on div at bounding box center [745, 430] width 917 height 764
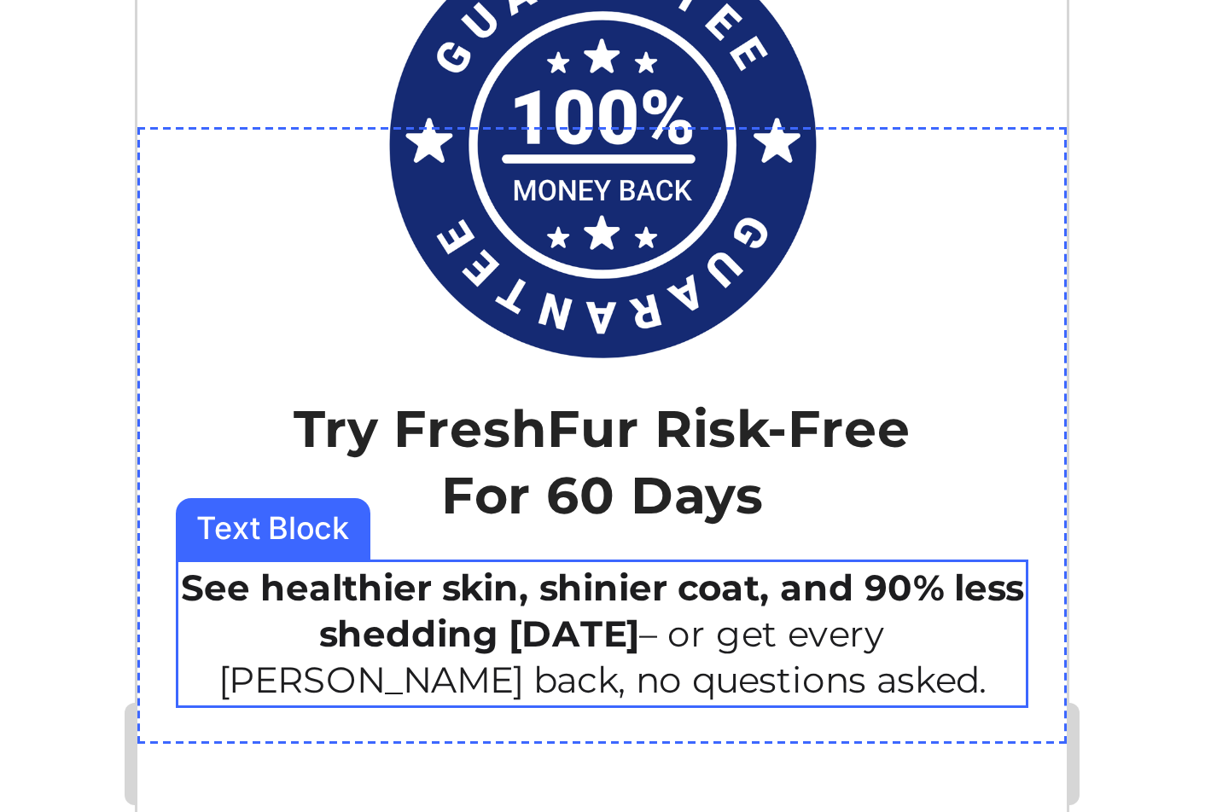
scroll to position [9234, 0]
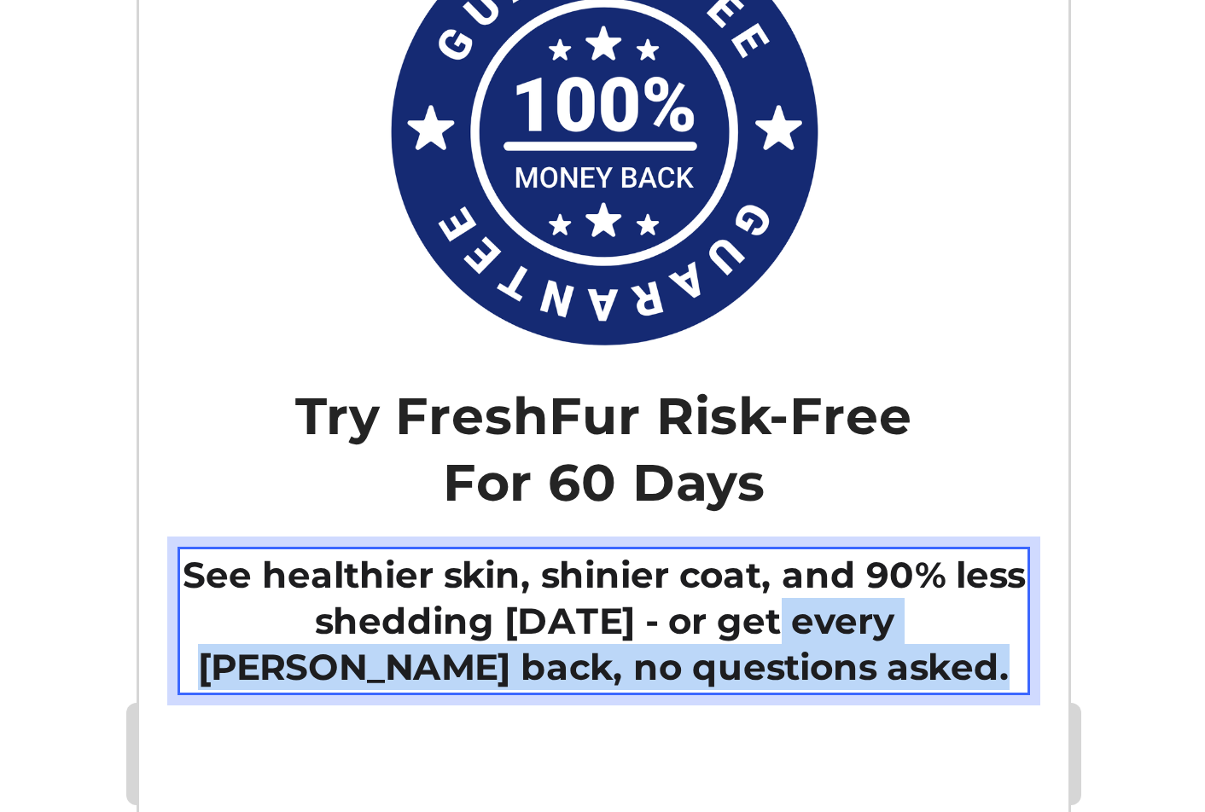
drag, startPoint x: 407, startPoint y: -39, endPoint x: 330, endPoint y: -56, distance: 78.7
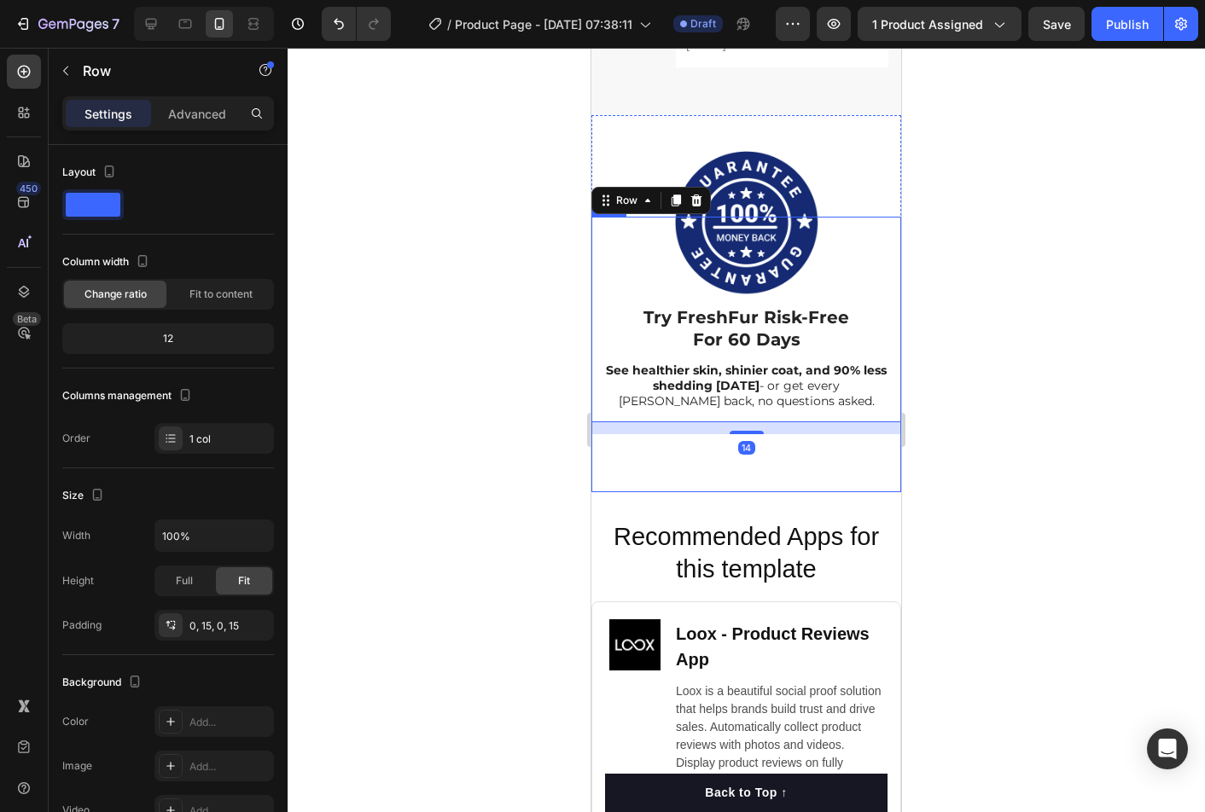
click at [986, 462] on div at bounding box center [745, 430] width 917 height 764
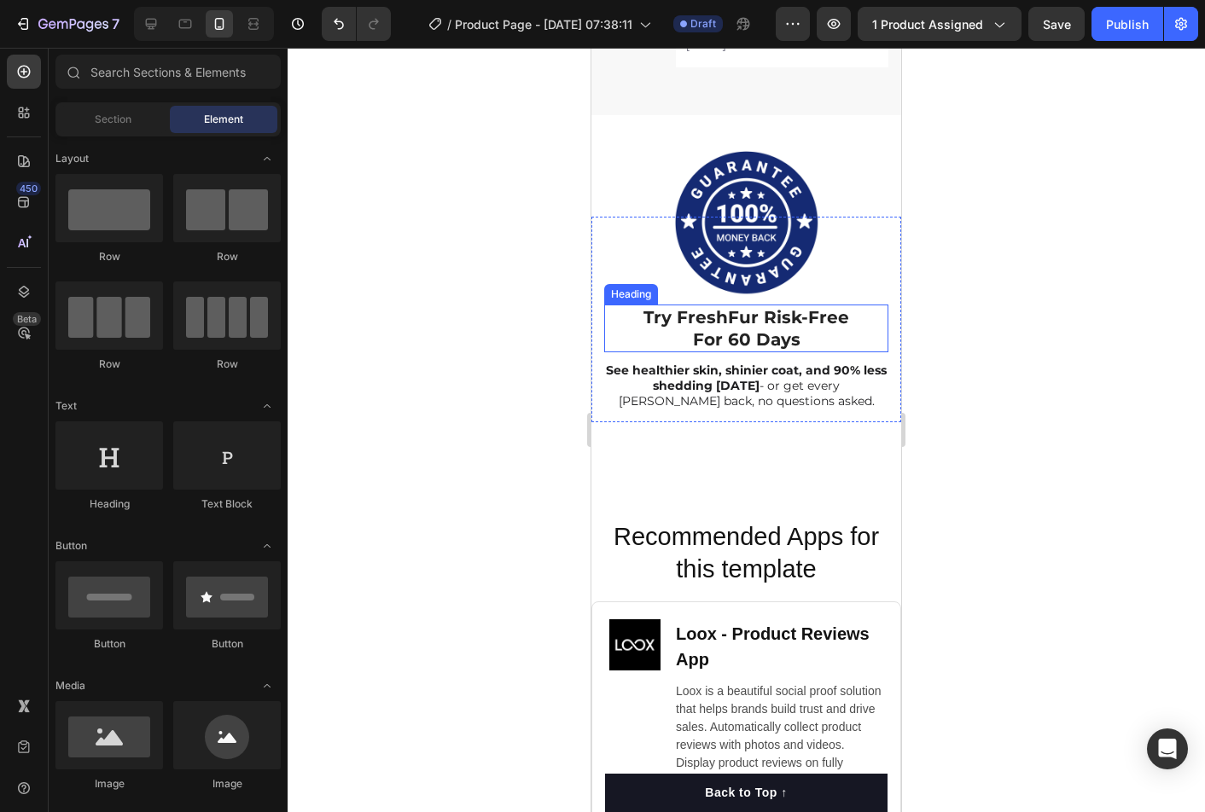
click at [740, 336] on strong "For 60 Days" at bounding box center [746, 339] width 107 height 20
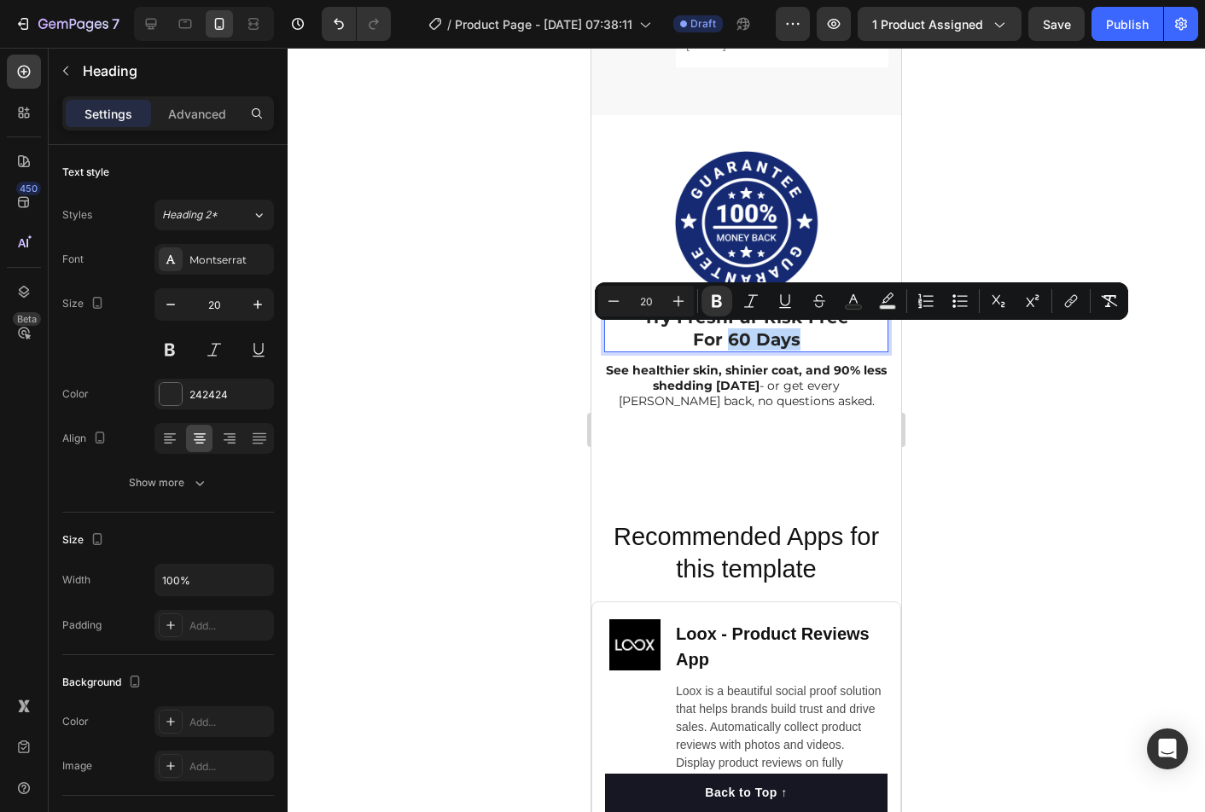
drag, startPoint x: 749, startPoint y: 340, endPoint x: 730, endPoint y: 340, distance: 18.8
click at [730, 340] on p "Try FreshFur Risk-Free For 60 Days" at bounding box center [746, 328] width 281 height 44
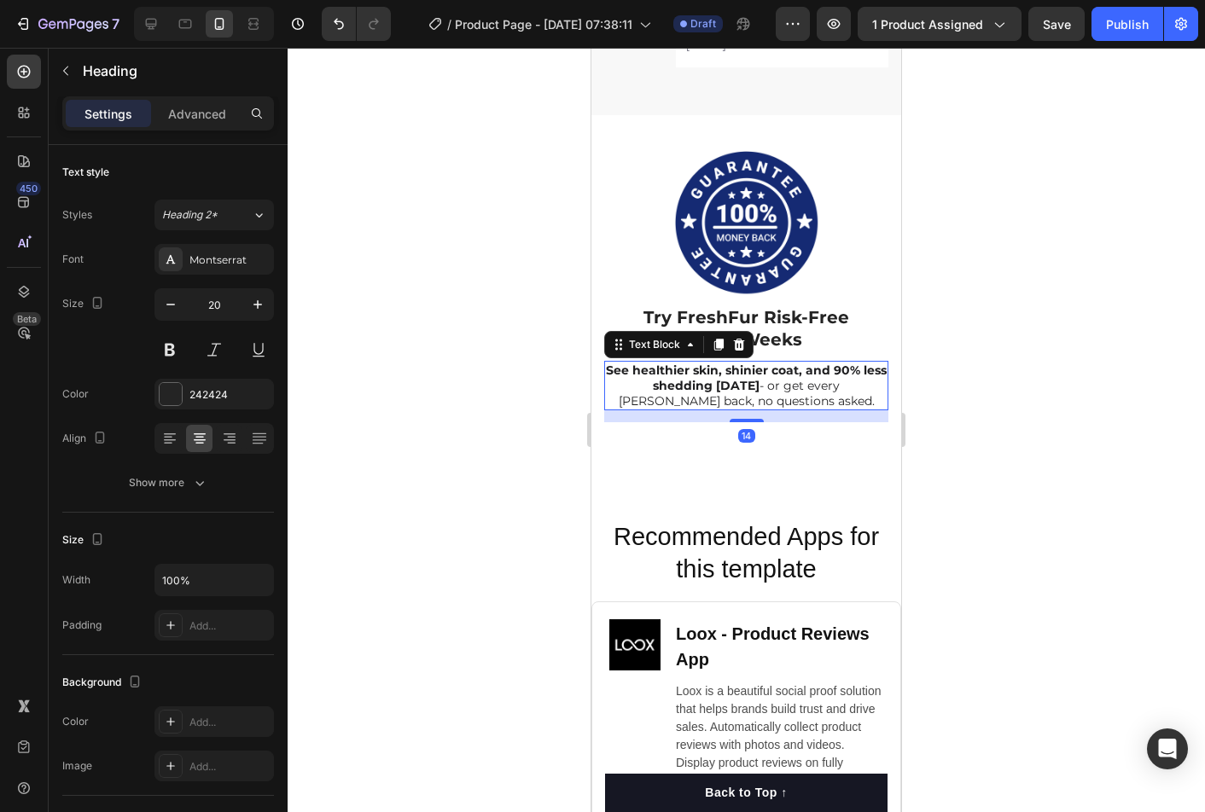
click at [729, 391] on strong "See healthier skin, shinier coat, and 90% less shedding within 60 days" at bounding box center [746, 378] width 281 height 31
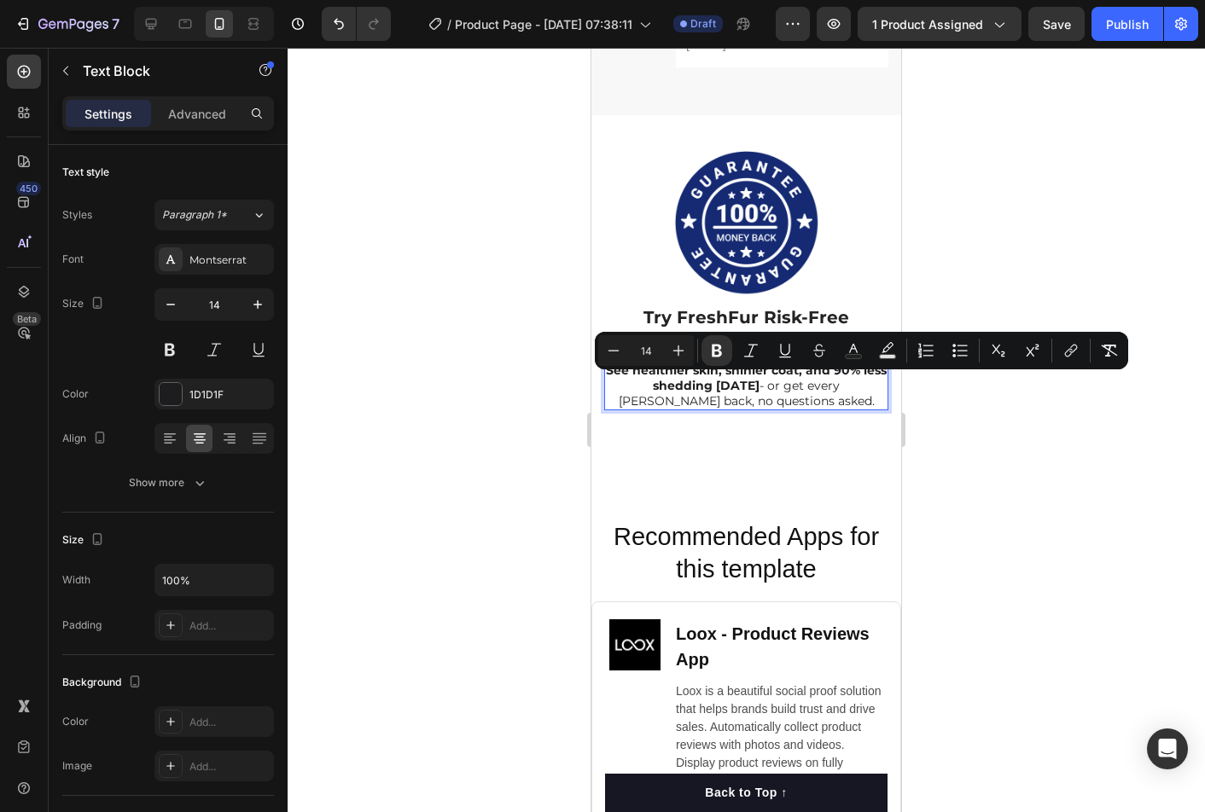
drag, startPoint x: 761, startPoint y: 385, endPoint x: 717, endPoint y: 389, distance: 44.6
click at [715, 388] on strong "See healthier skin, shinier coat, and 90% less shedding within 60 days" at bounding box center [746, 378] width 281 height 31
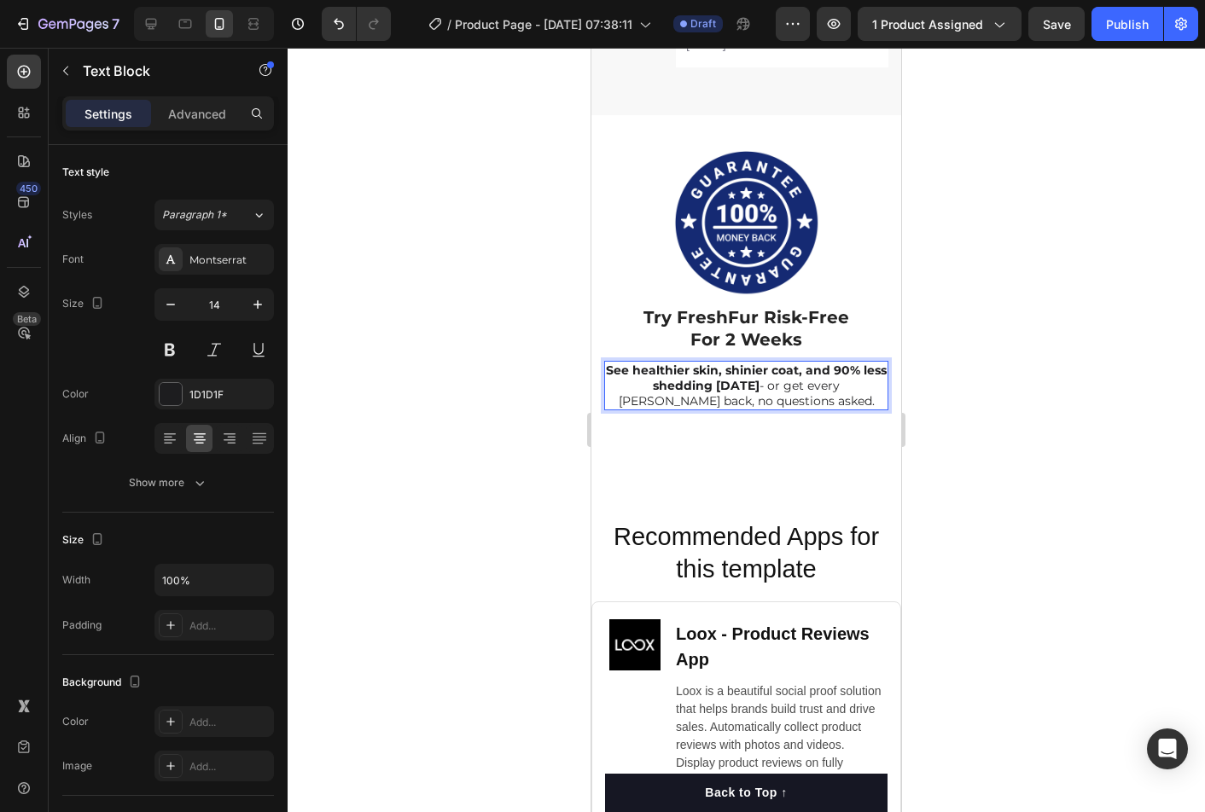
click at [1074, 403] on div at bounding box center [745, 430] width 917 height 764
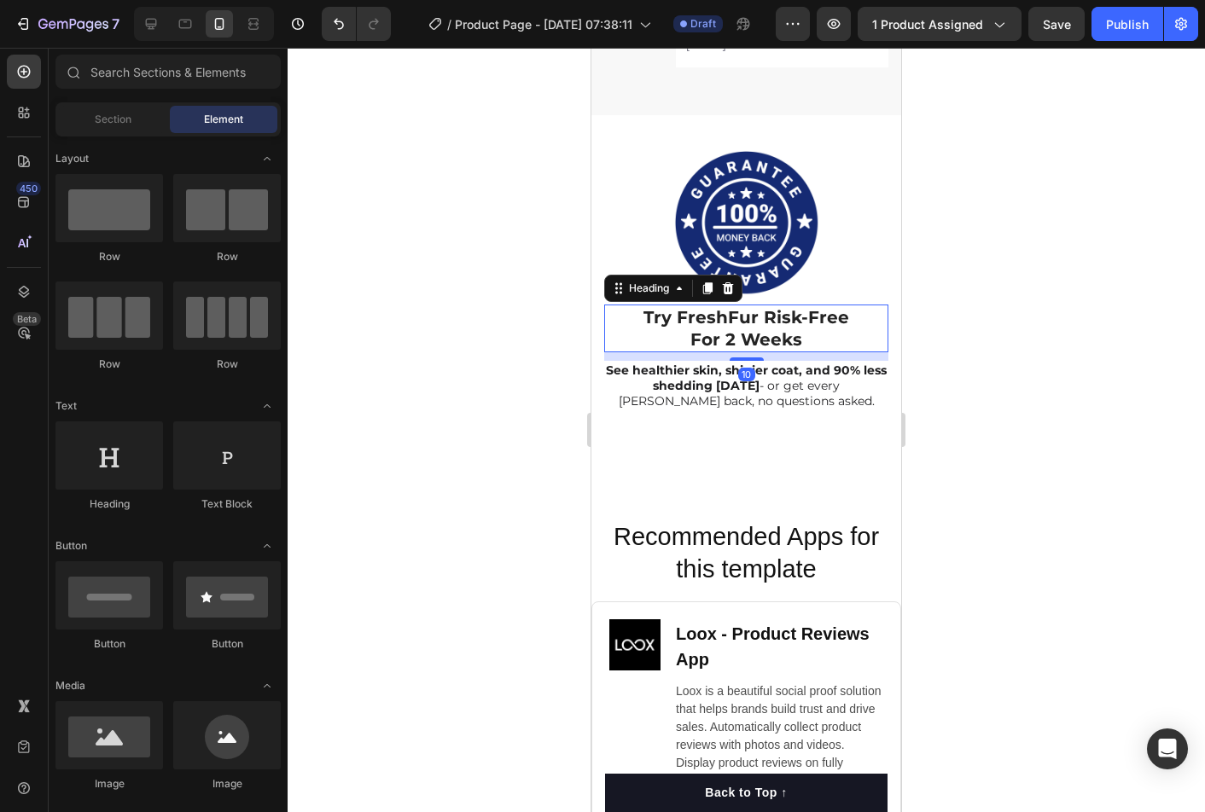
click at [773, 339] on strong "For 2 Weeks" at bounding box center [746, 339] width 112 height 20
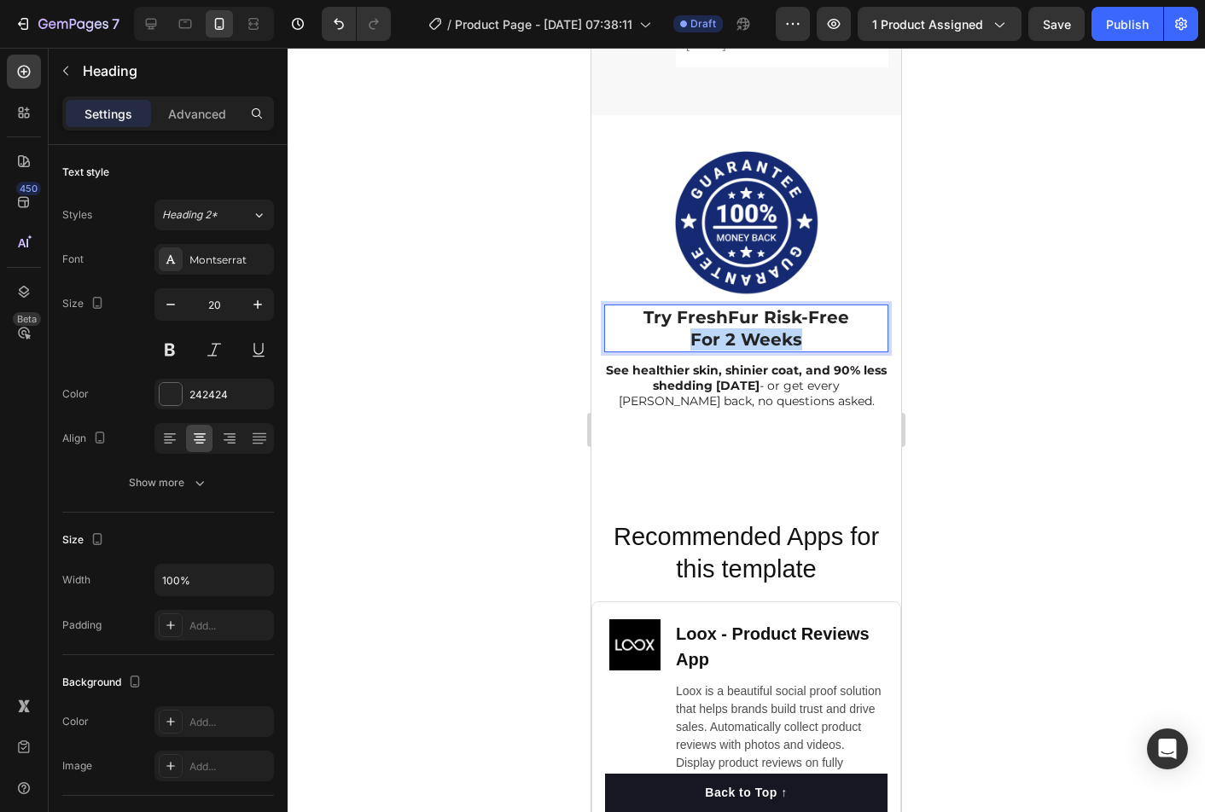
click at [773, 339] on strong "For 2 Weeks" at bounding box center [746, 339] width 112 height 20
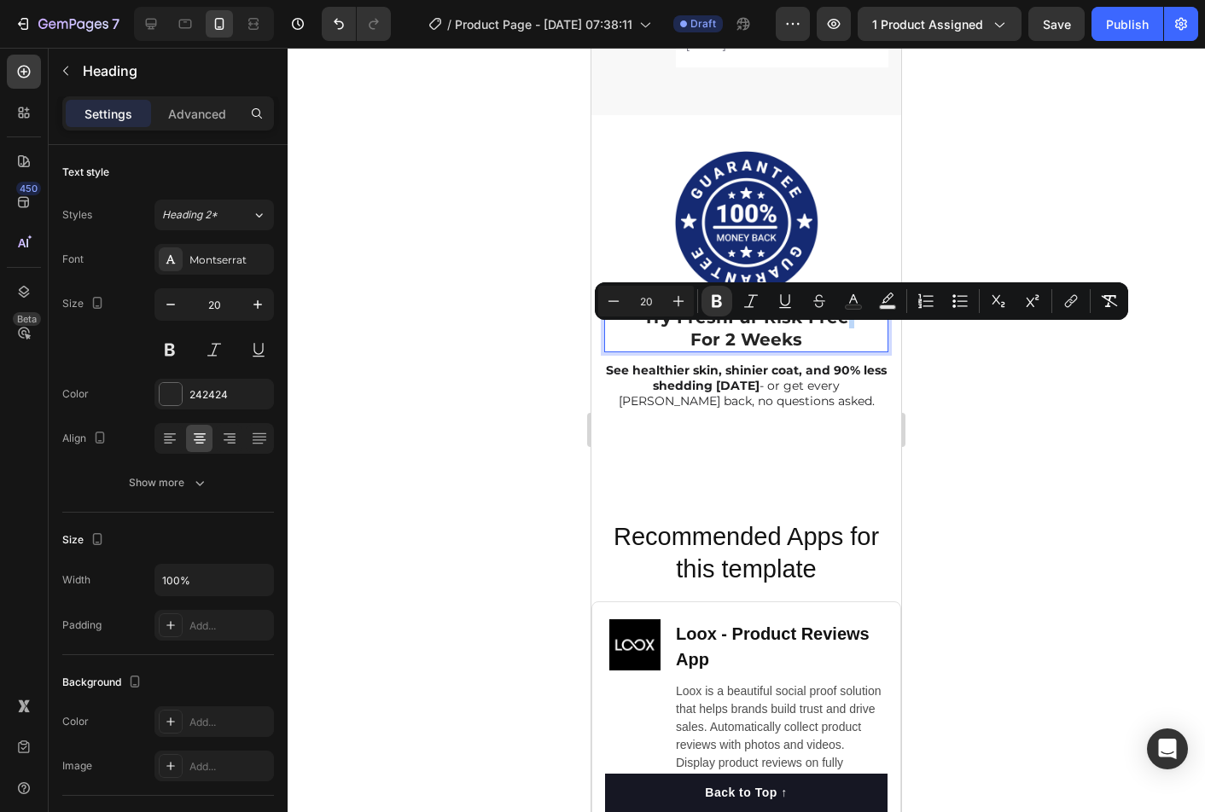
click at [774, 329] on strong "For 2 Weeks" at bounding box center [746, 339] width 112 height 20
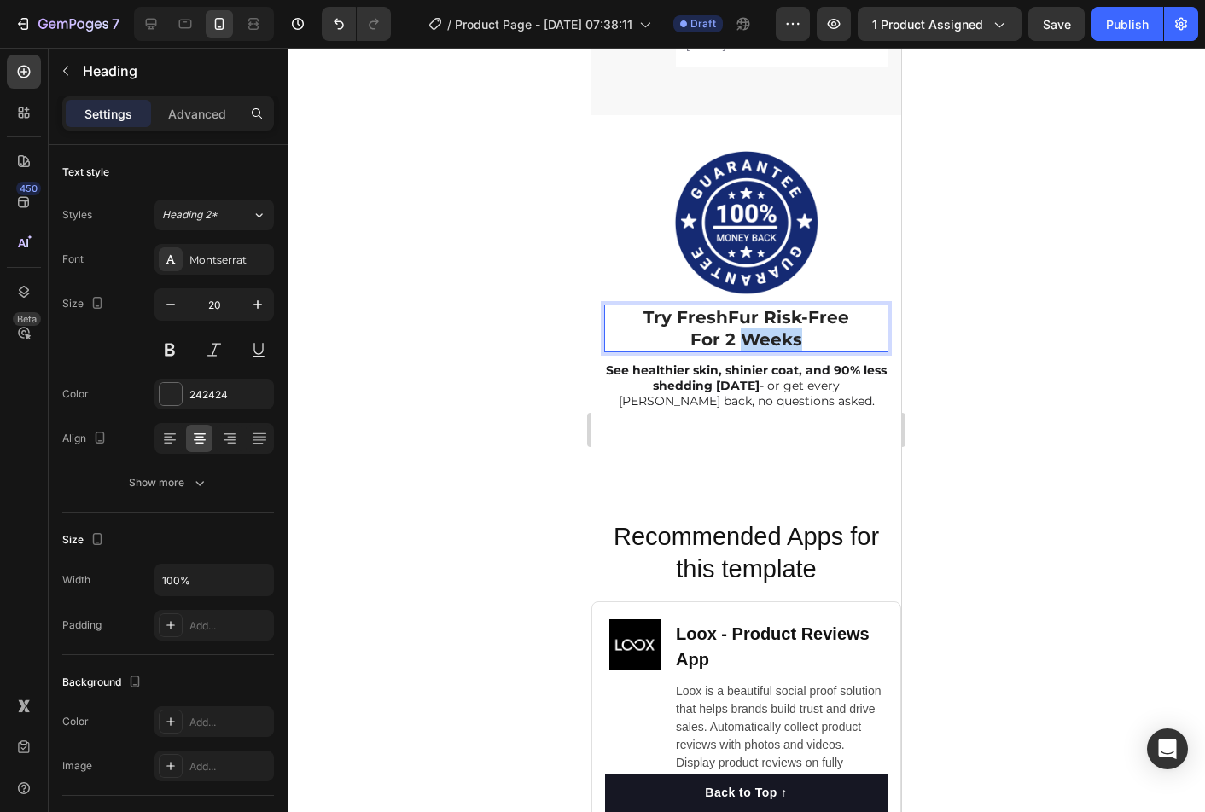
click at [774, 329] on strong "For 2 Weeks" at bounding box center [746, 339] width 112 height 20
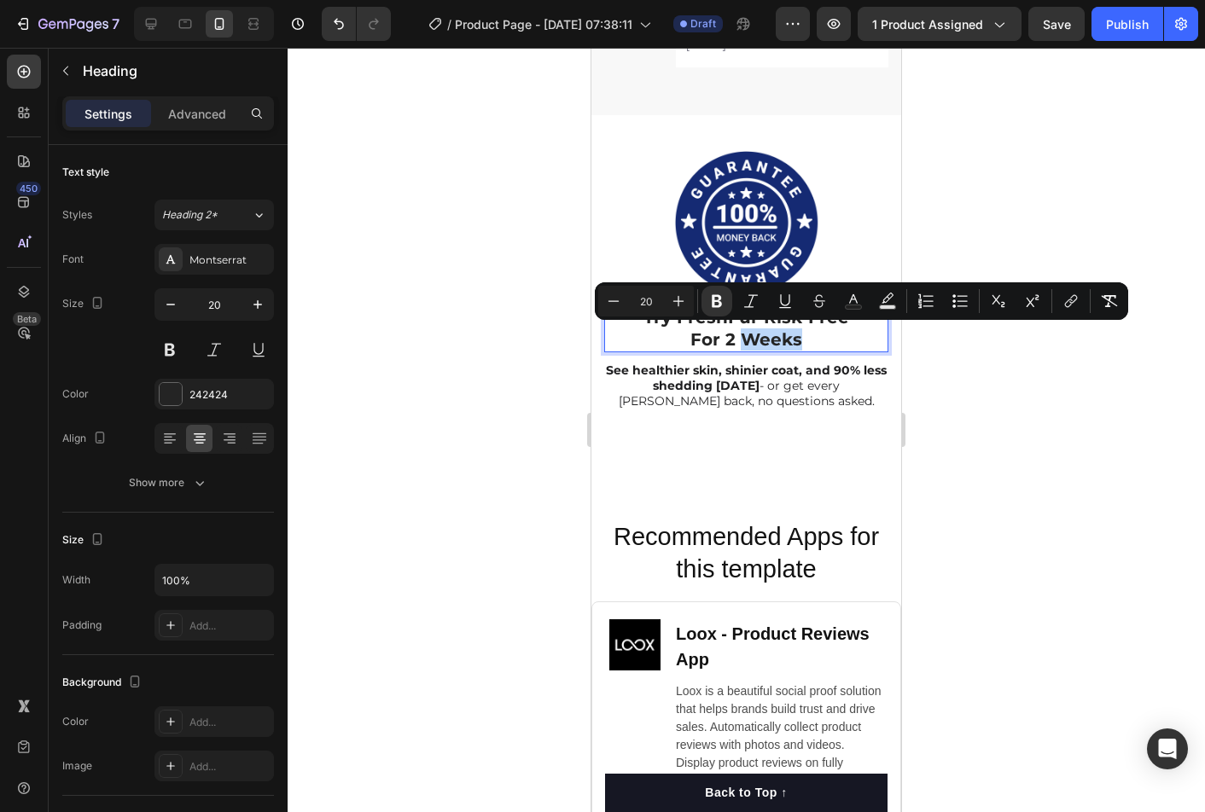
click at [807, 334] on p "Try FreshFur Risk-Free For 2 Weeks" at bounding box center [746, 328] width 281 height 44
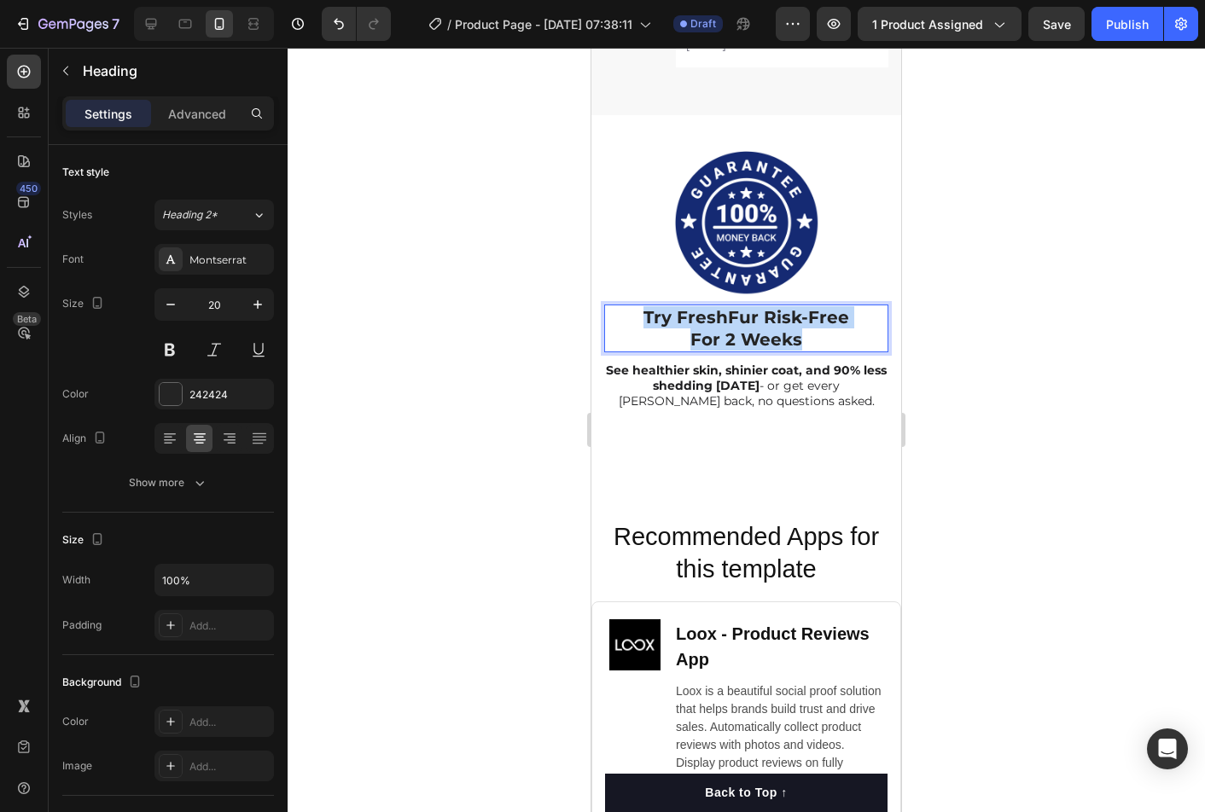
drag, startPoint x: 694, startPoint y: 324, endPoint x: 644, endPoint y: 317, distance: 49.9
click at [644, 317] on p "Try FreshFur Risk-Free For 2 Weeks" at bounding box center [746, 328] width 281 height 44
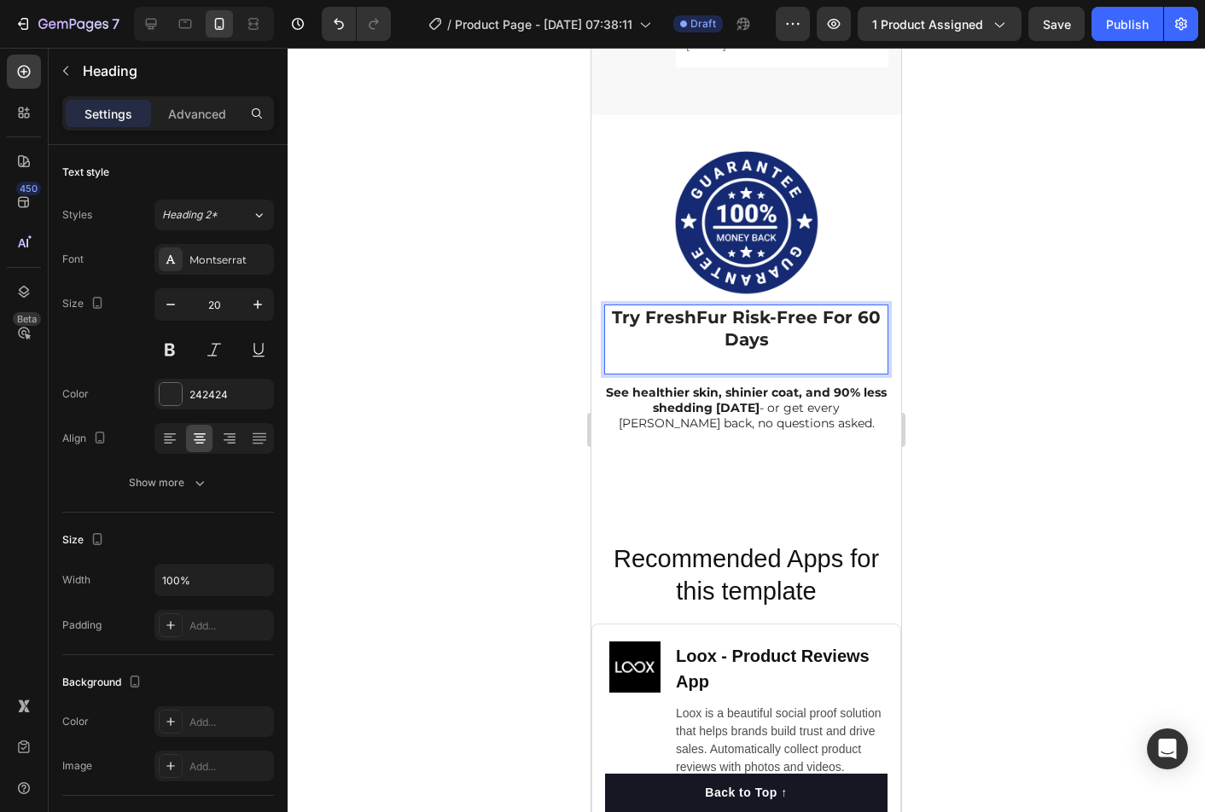
click at [825, 321] on strong "Try FreshFur Risk-Free For 60 Days" at bounding box center [746, 328] width 269 height 43
click at [776, 363] on p "Rich Text Editor. Editing area: main" at bounding box center [746, 362] width 281 height 22
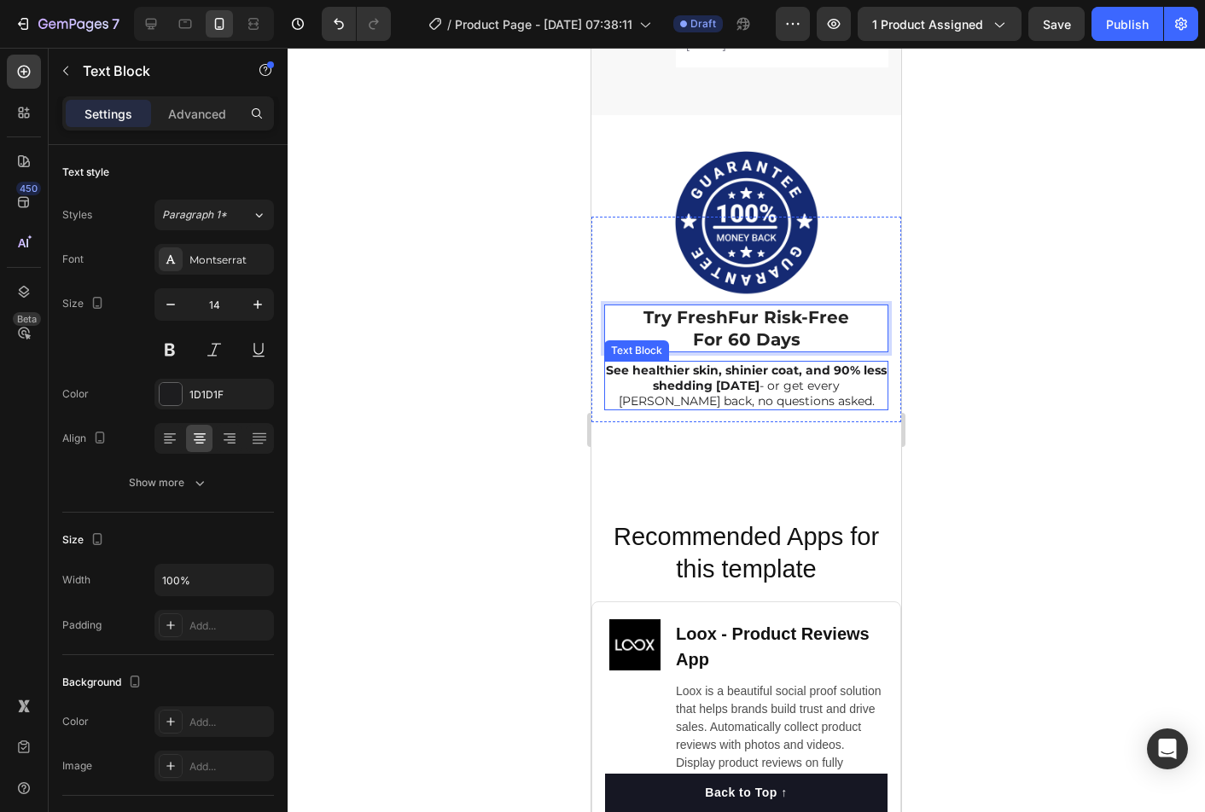
click at [758, 375] on strong "See healthier skin, shinier coat, and 90% less shedding within 2 weeks" at bounding box center [746, 378] width 281 height 31
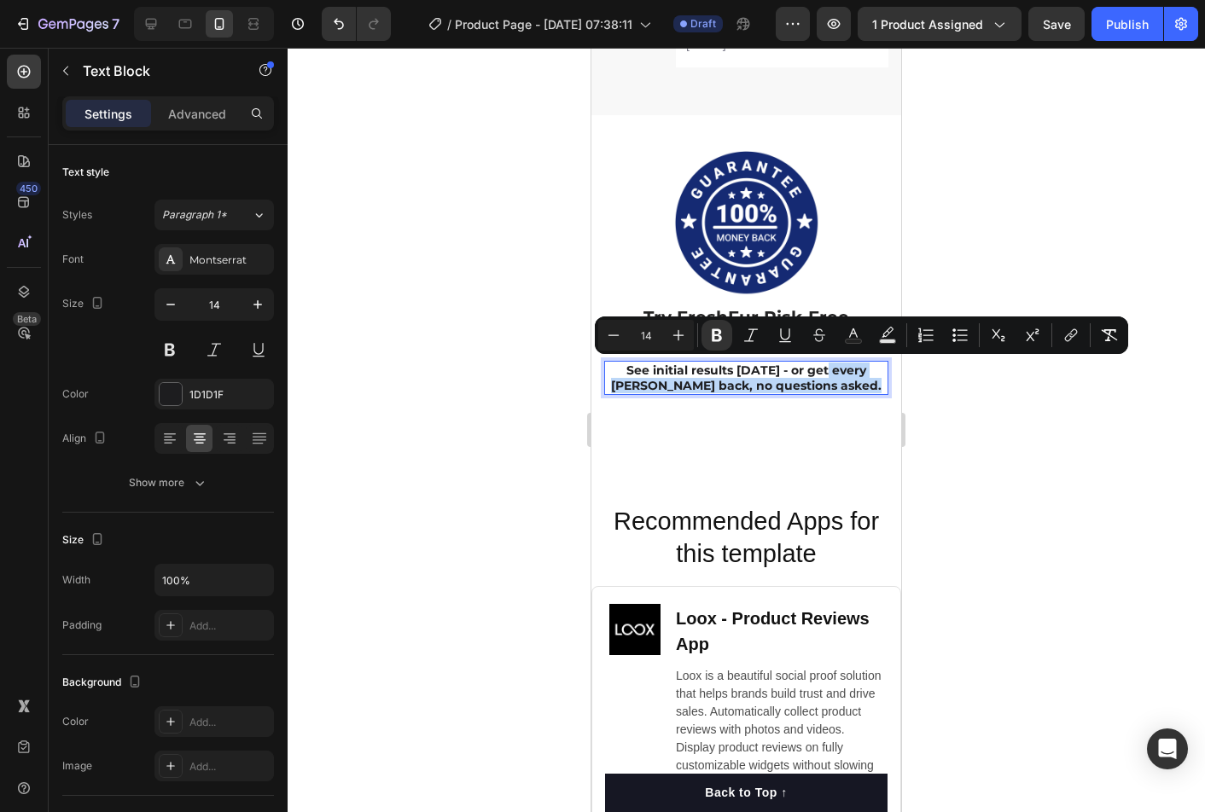
drag, startPoint x: 871, startPoint y: 386, endPoint x: 827, endPoint y: 371, distance: 46.9
click at [827, 371] on p "See initial results within 2 weeks - or get every penny back, no questions aske…" at bounding box center [746, 378] width 281 height 31
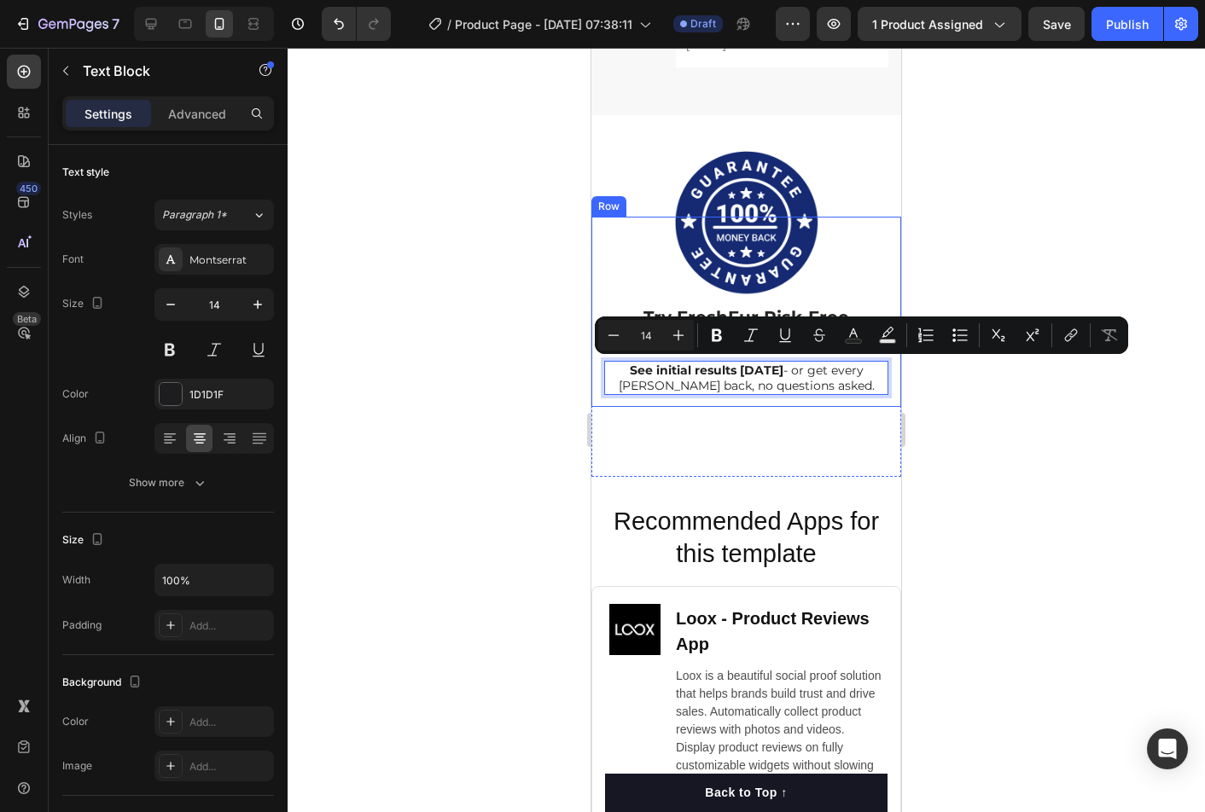
click at [973, 410] on div at bounding box center [745, 430] width 917 height 764
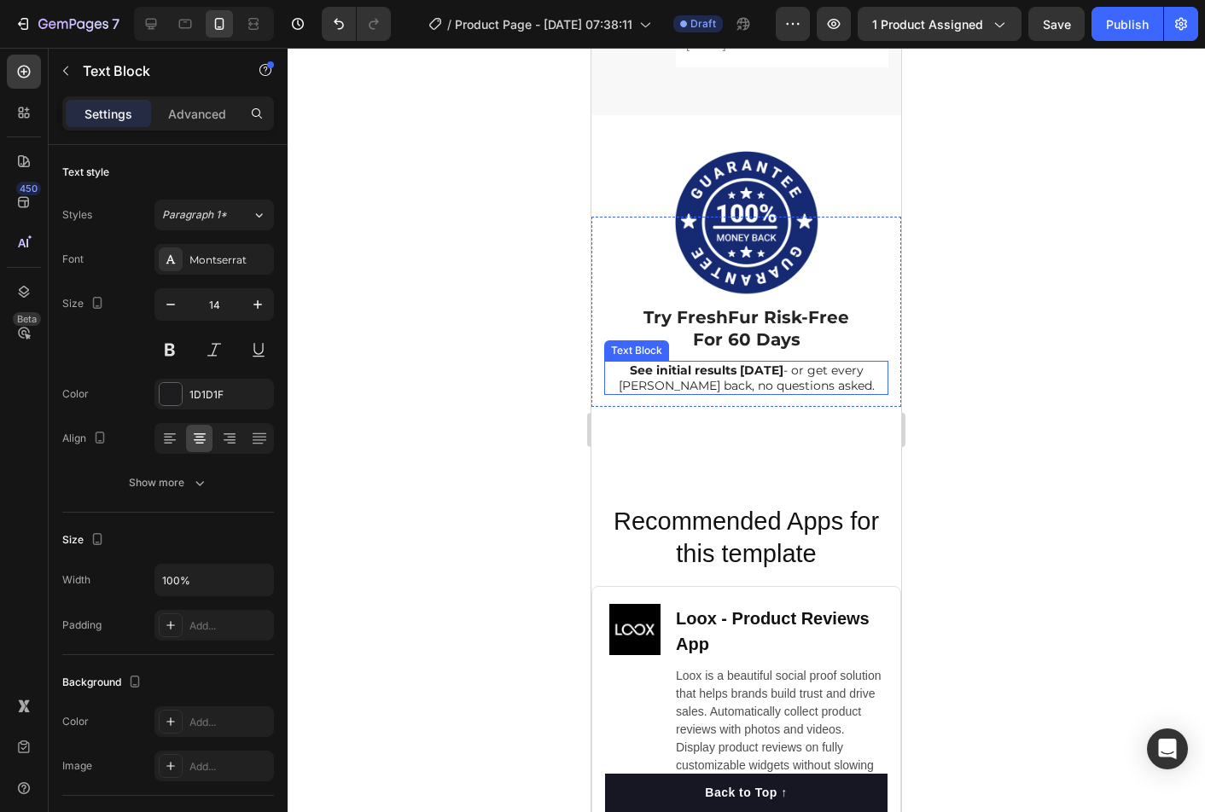
click at [858, 380] on p "See initial results within 2 weeks - or get every penny back, no questions aske…" at bounding box center [746, 378] width 281 height 31
click at [836, 369] on p "See initial results within 2 weeks - or get every penny back, no questions aske…" at bounding box center [746, 378] width 281 height 31
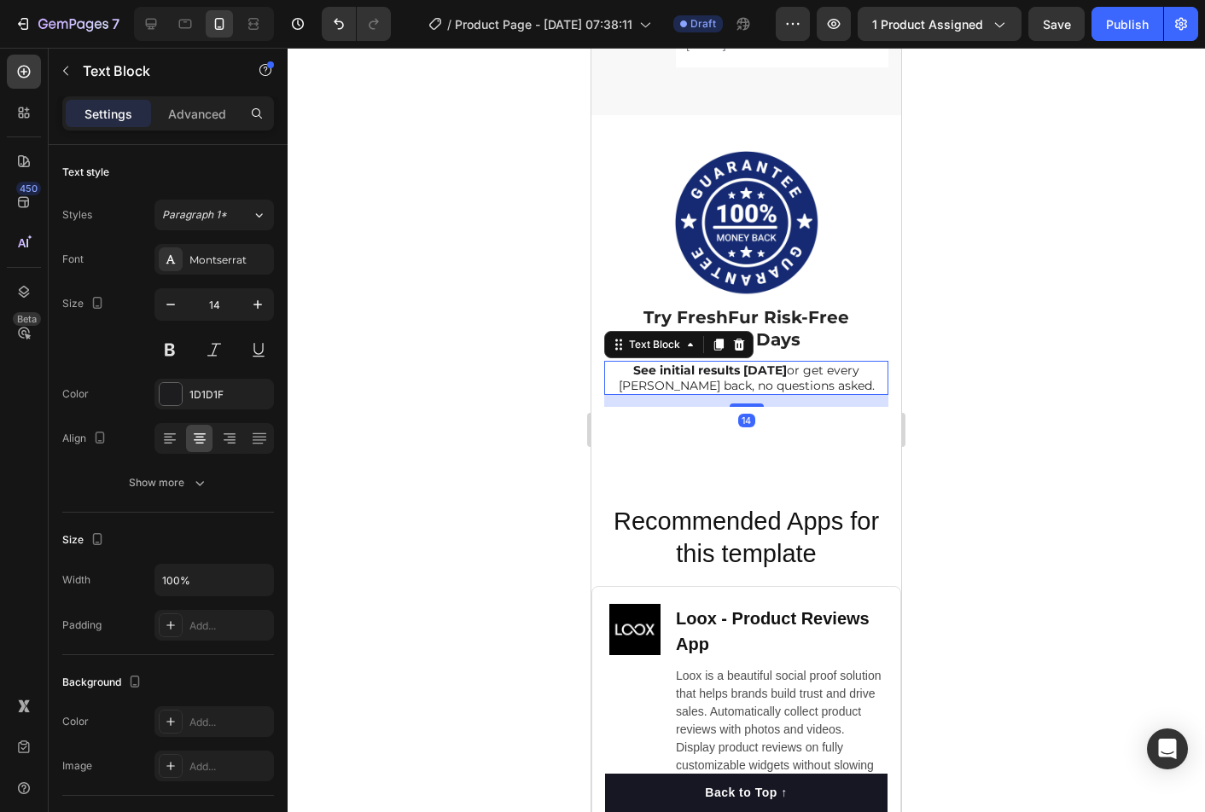
click at [992, 416] on div at bounding box center [745, 430] width 917 height 764
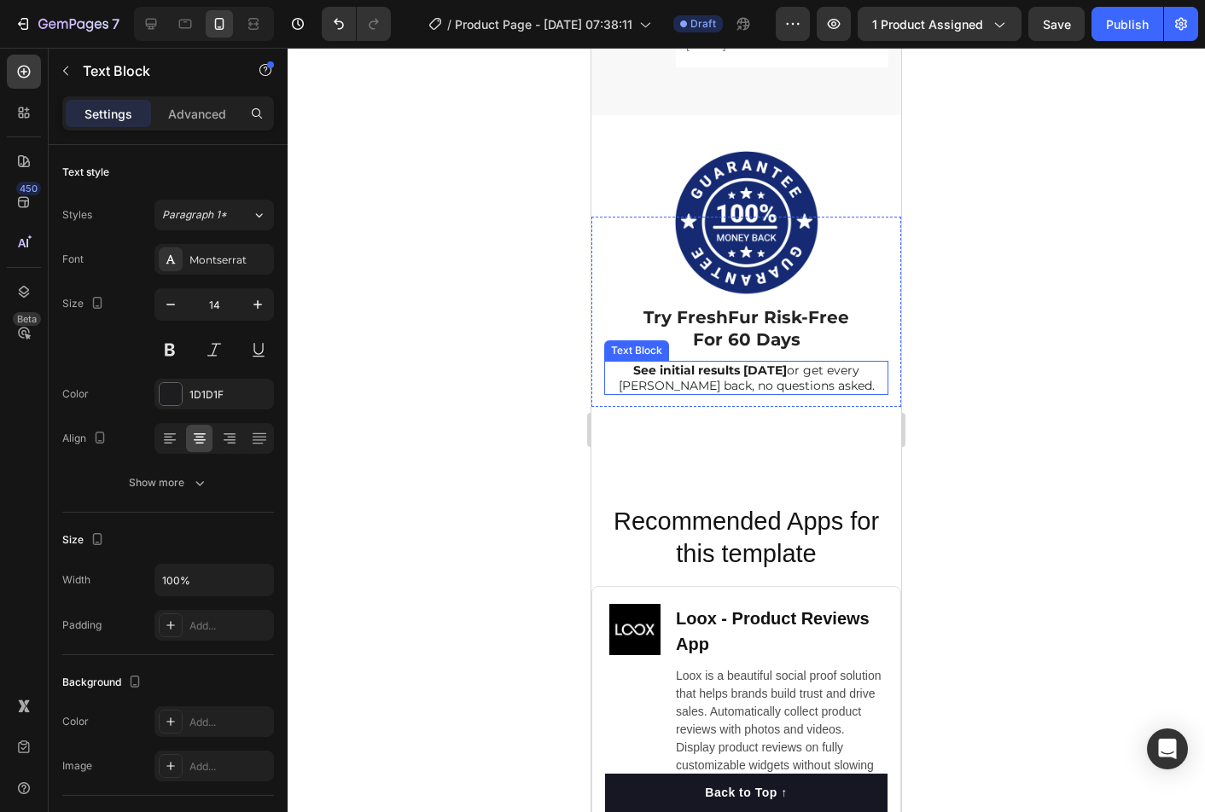
click at [788, 387] on p "See initial results within 2 weeks or get every penny back, no questions asked." at bounding box center [746, 378] width 281 height 31
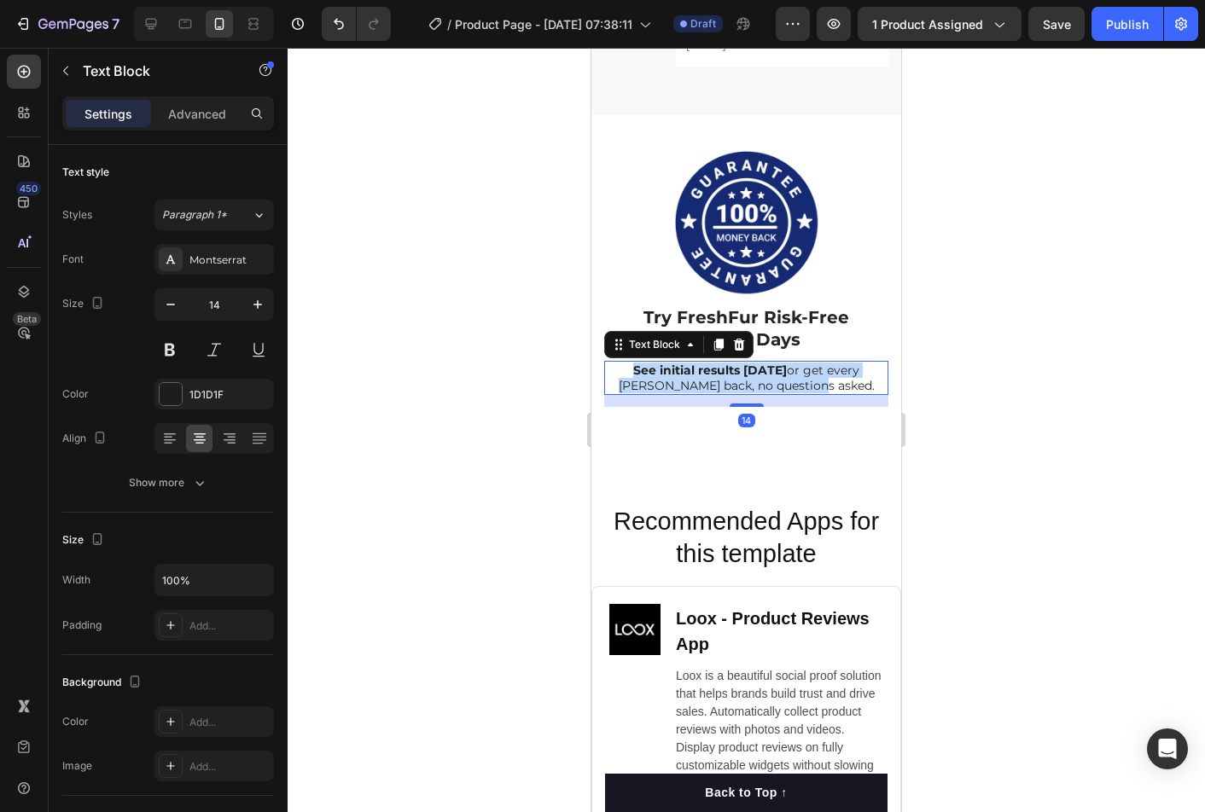
click at [788, 387] on p "See initial results within 2 weeks or get every penny back, no questions asked." at bounding box center [746, 378] width 281 height 31
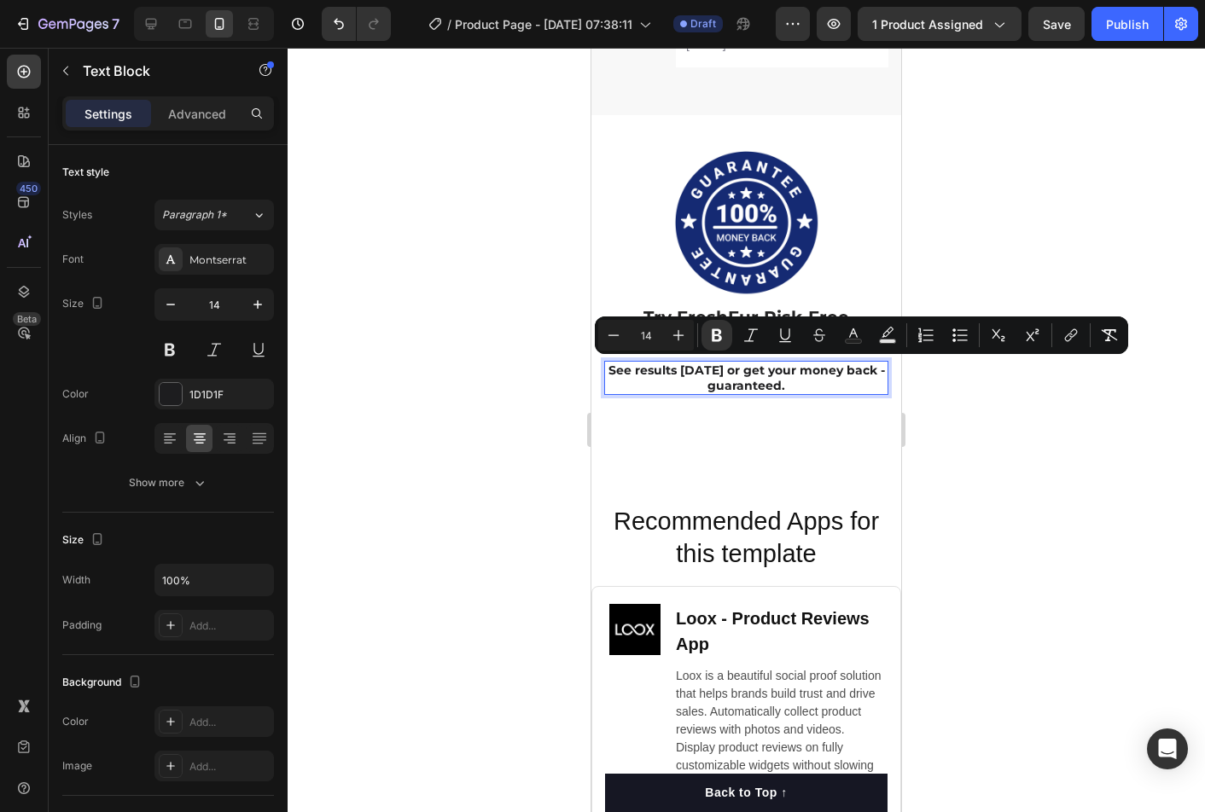
drag, startPoint x: 816, startPoint y: 387, endPoint x: 761, endPoint y: 372, distance: 57.5
click at [761, 372] on p "See results in 2 weeks or get your money back - guaranteed." at bounding box center [746, 378] width 281 height 31
click at [999, 447] on div at bounding box center [745, 430] width 917 height 764
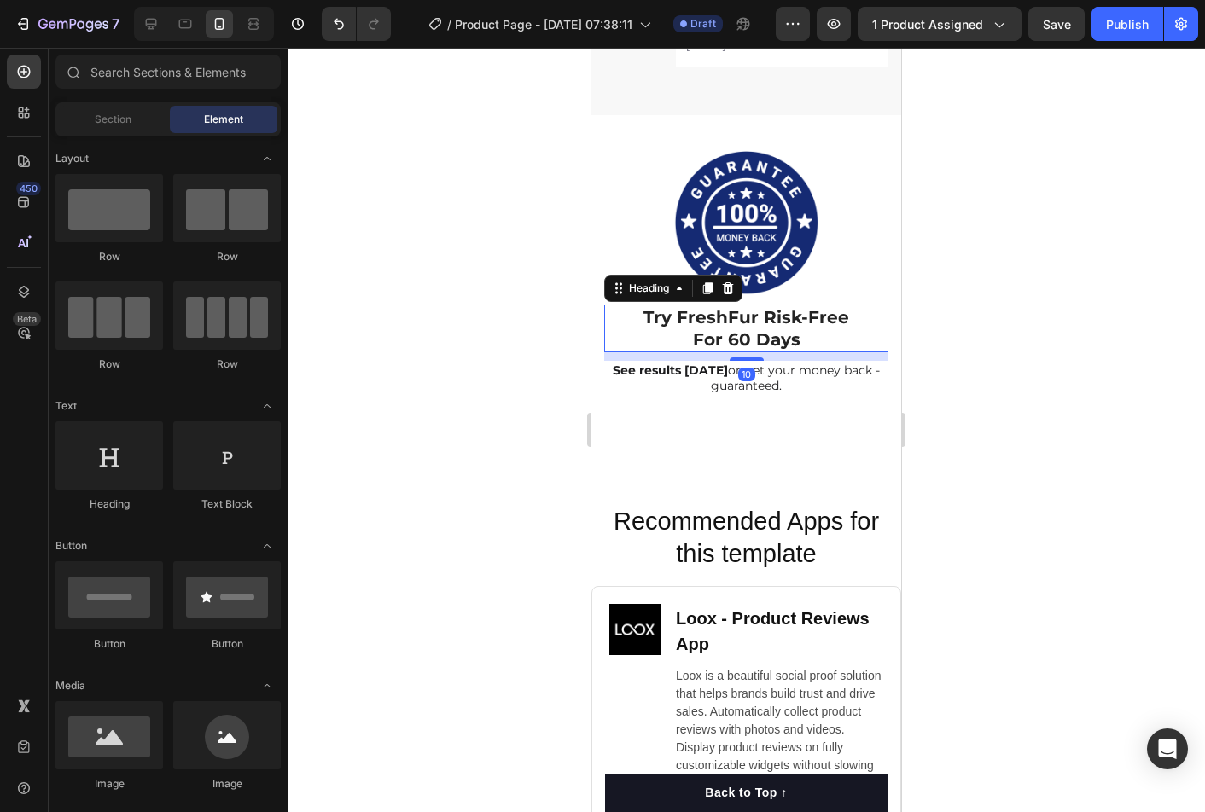
click at [770, 322] on strong "Try FreshFur Risk-Free" at bounding box center [746, 317] width 206 height 20
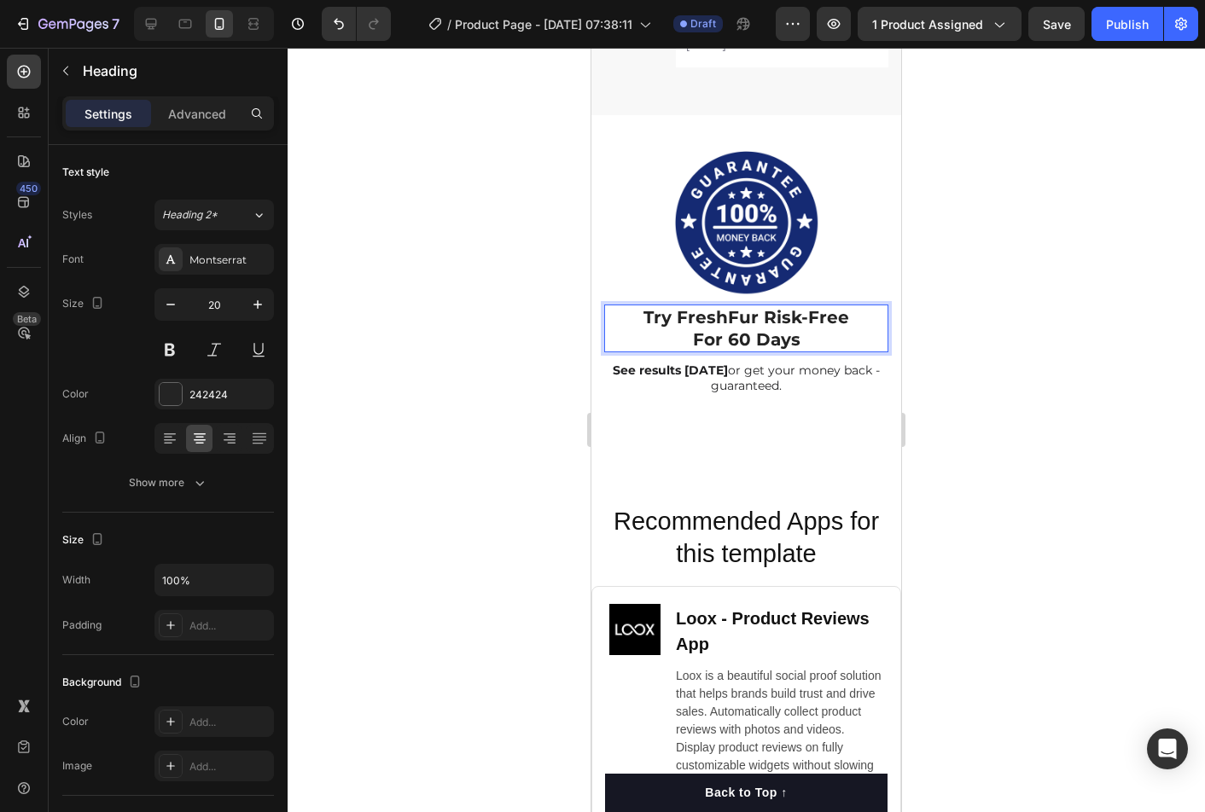
click at [760, 318] on strong "Try FreshFur Risk-Free" at bounding box center [746, 317] width 206 height 20
click at [949, 311] on div at bounding box center [745, 430] width 917 height 764
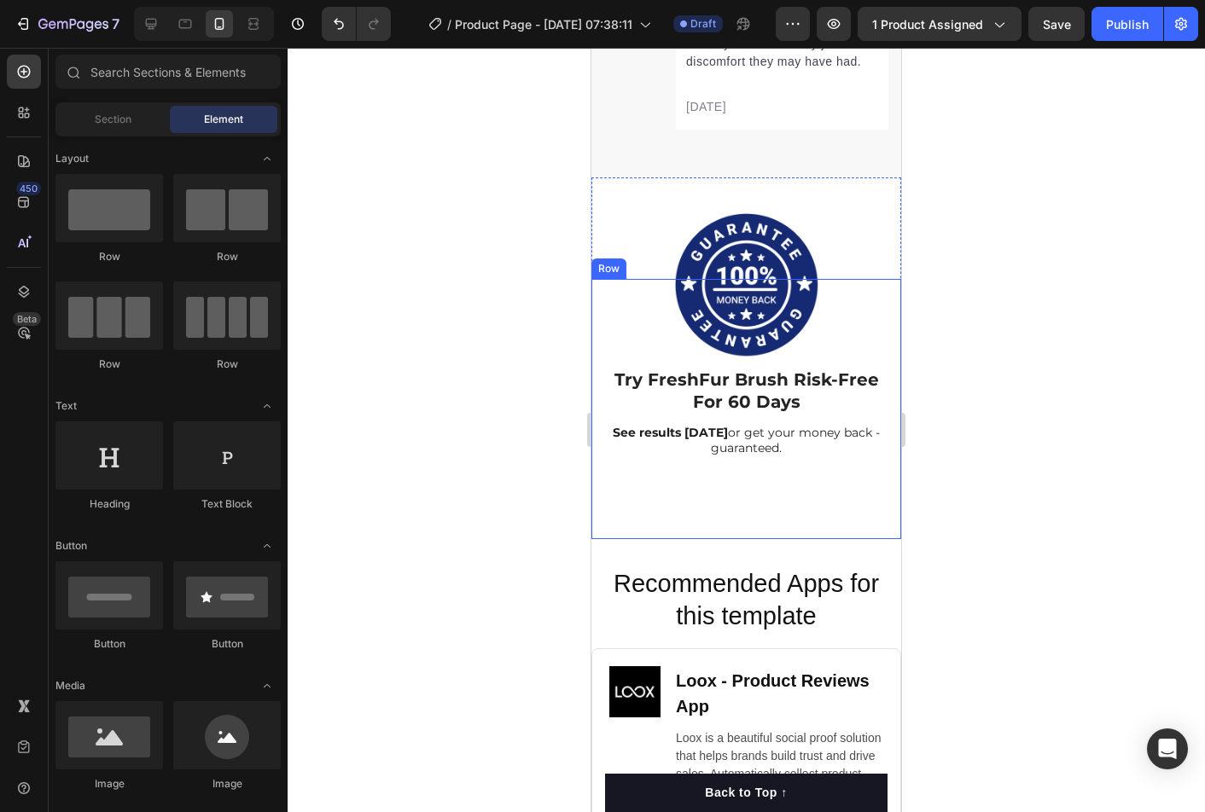
scroll to position [9173, 0]
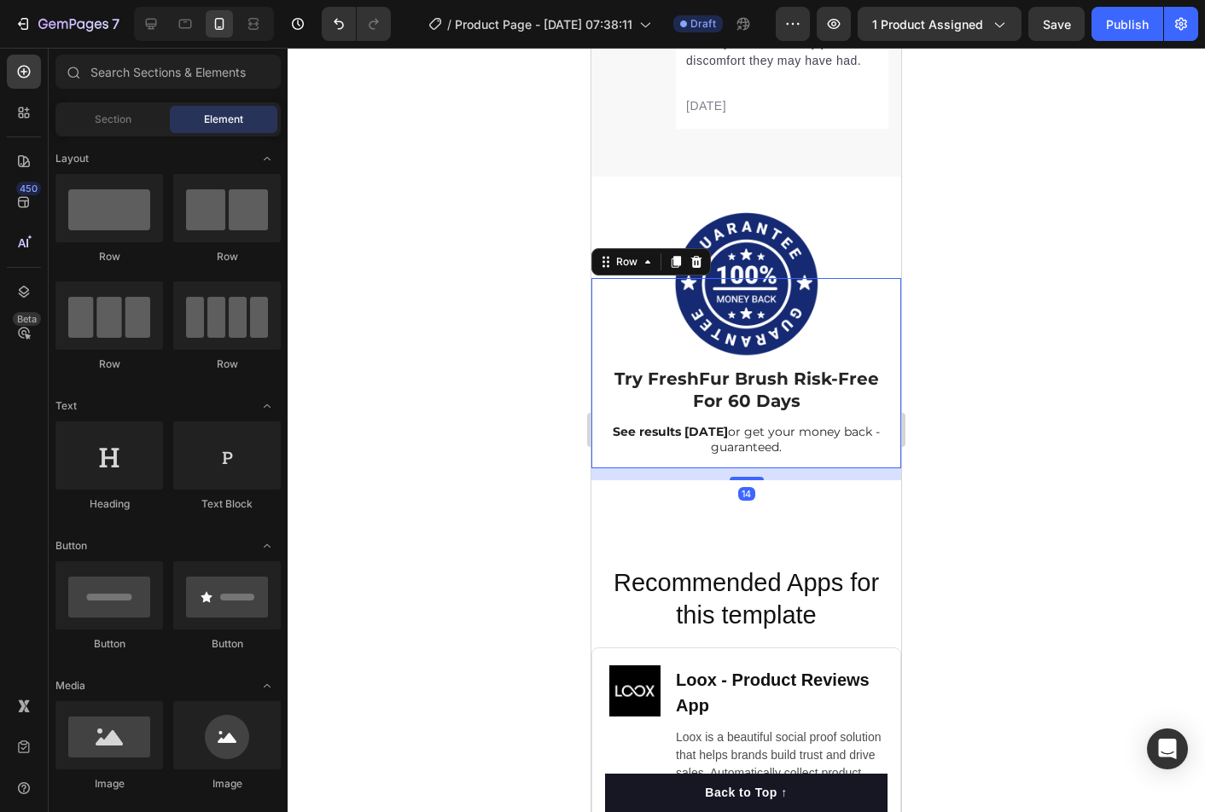
drag, startPoint x: 794, startPoint y: 357, endPoint x: 808, endPoint y: 380, distance: 26.8
click at [797, 357] on div "Image ⁠⁠⁠⁠⁠⁠⁠ Try FreshFur Brush Risk-Free For 60 Days Heading See results in 2…" at bounding box center [746, 373] width 284 height 190
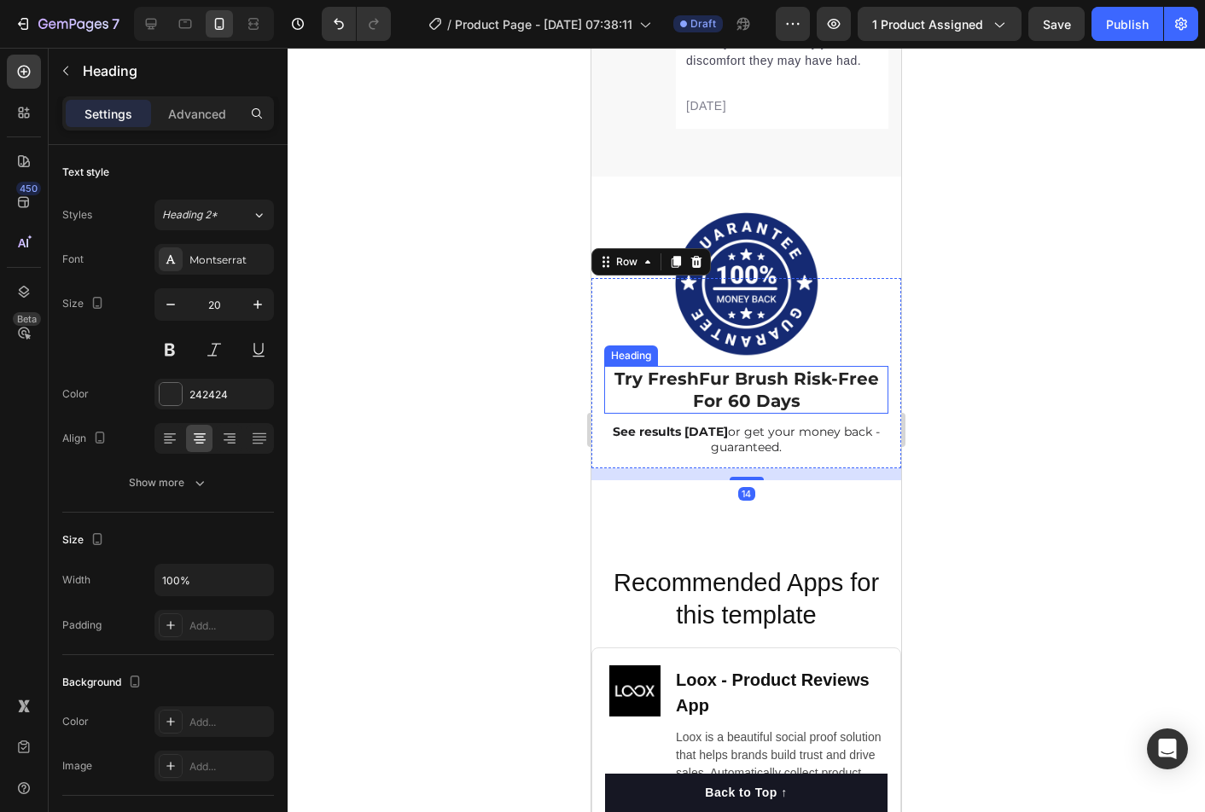
click at [808, 382] on strong "Try FreshFur Brush Risk-Free" at bounding box center [746, 379] width 264 height 20
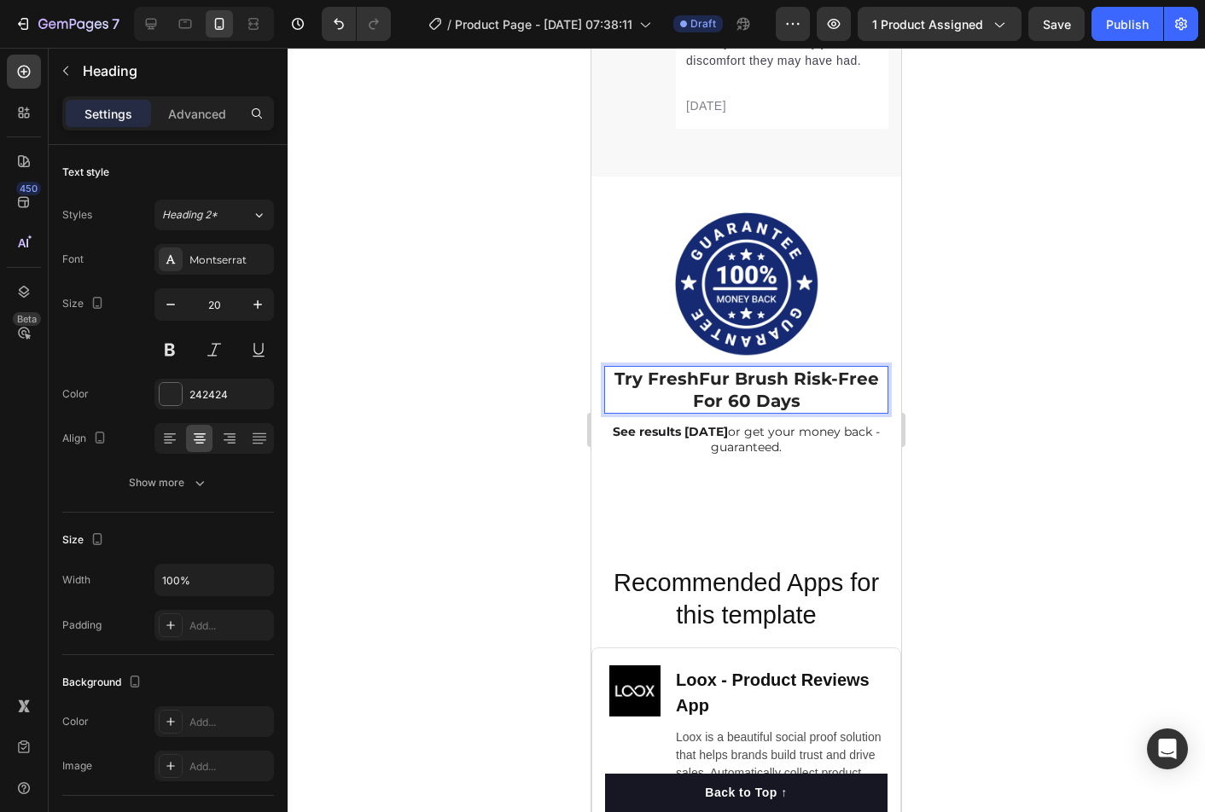
click at [792, 375] on strong "Try FreshFur Brush Risk-Free" at bounding box center [746, 379] width 264 height 20
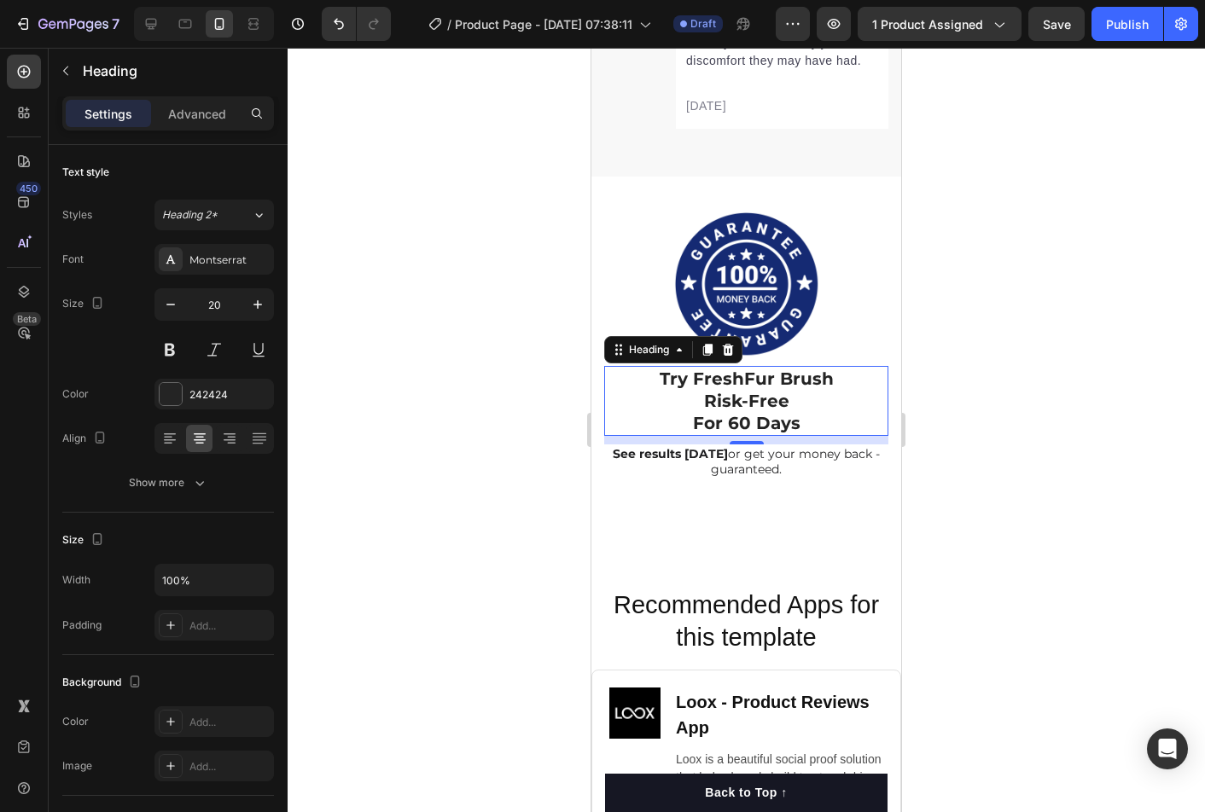
click at [1106, 421] on div at bounding box center [745, 430] width 917 height 764
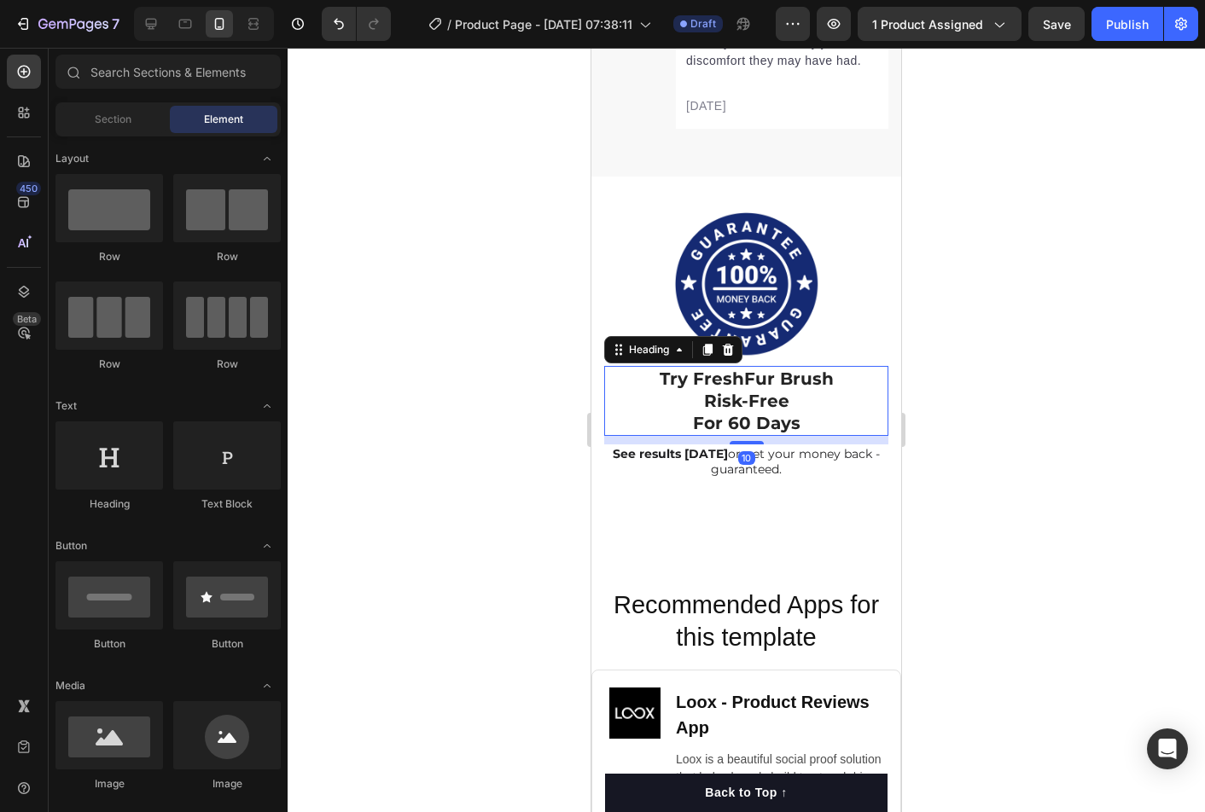
click at [717, 424] on strong "For 60 Days" at bounding box center [746, 423] width 107 height 20
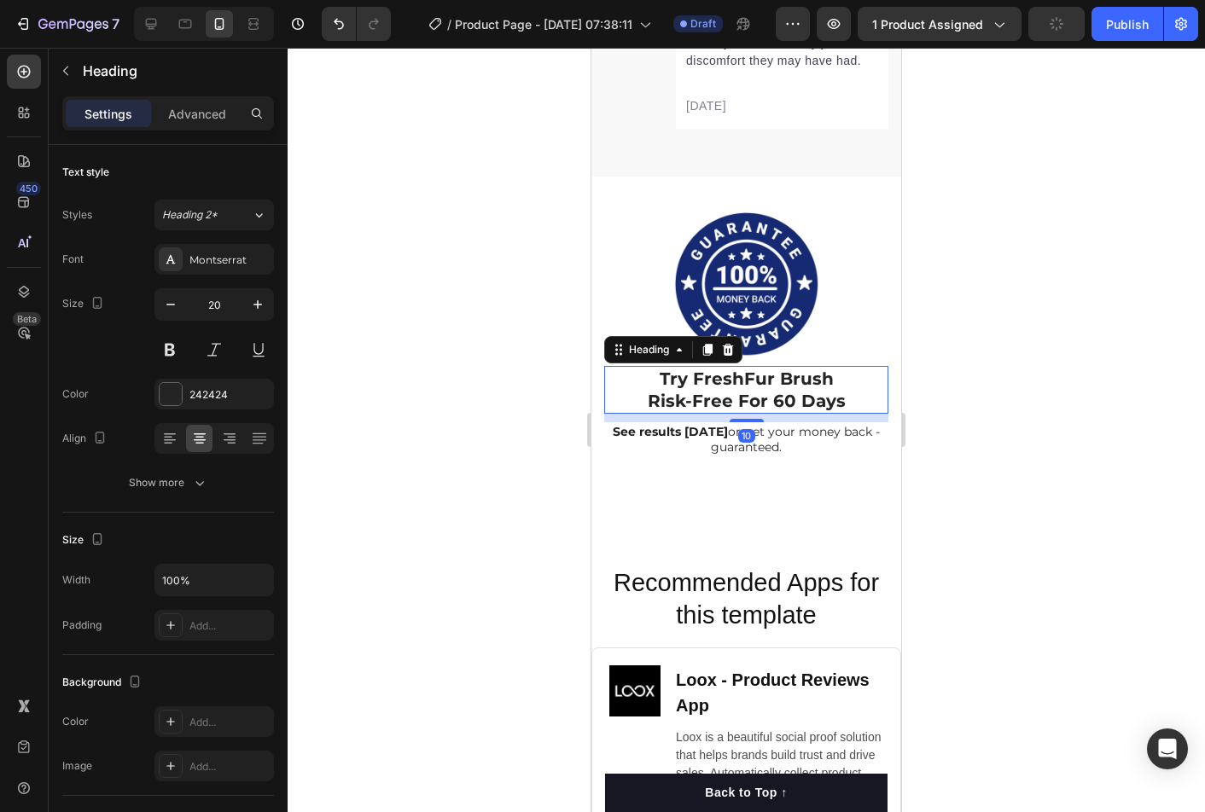
click at [1031, 433] on div at bounding box center [745, 430] width 917 height 764
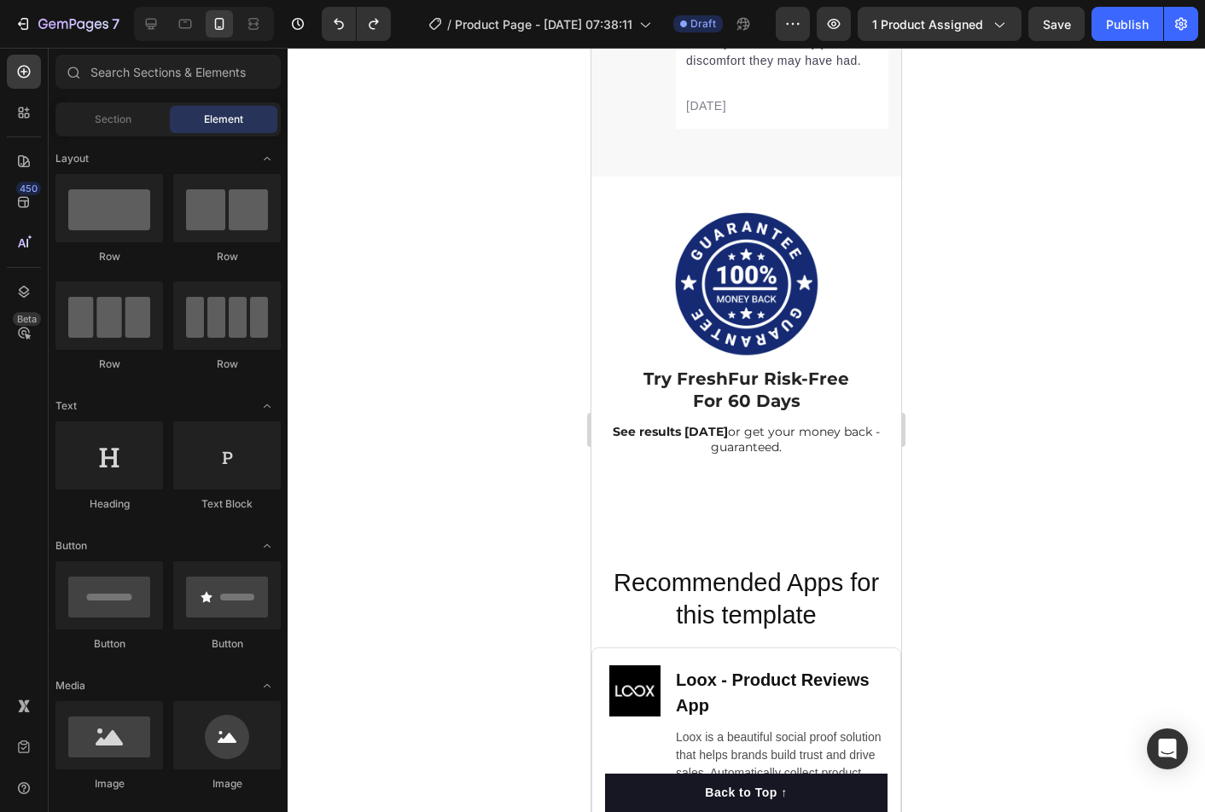
click at [1053, 447] on div at bounding box center [745, 430] width 917 height 764
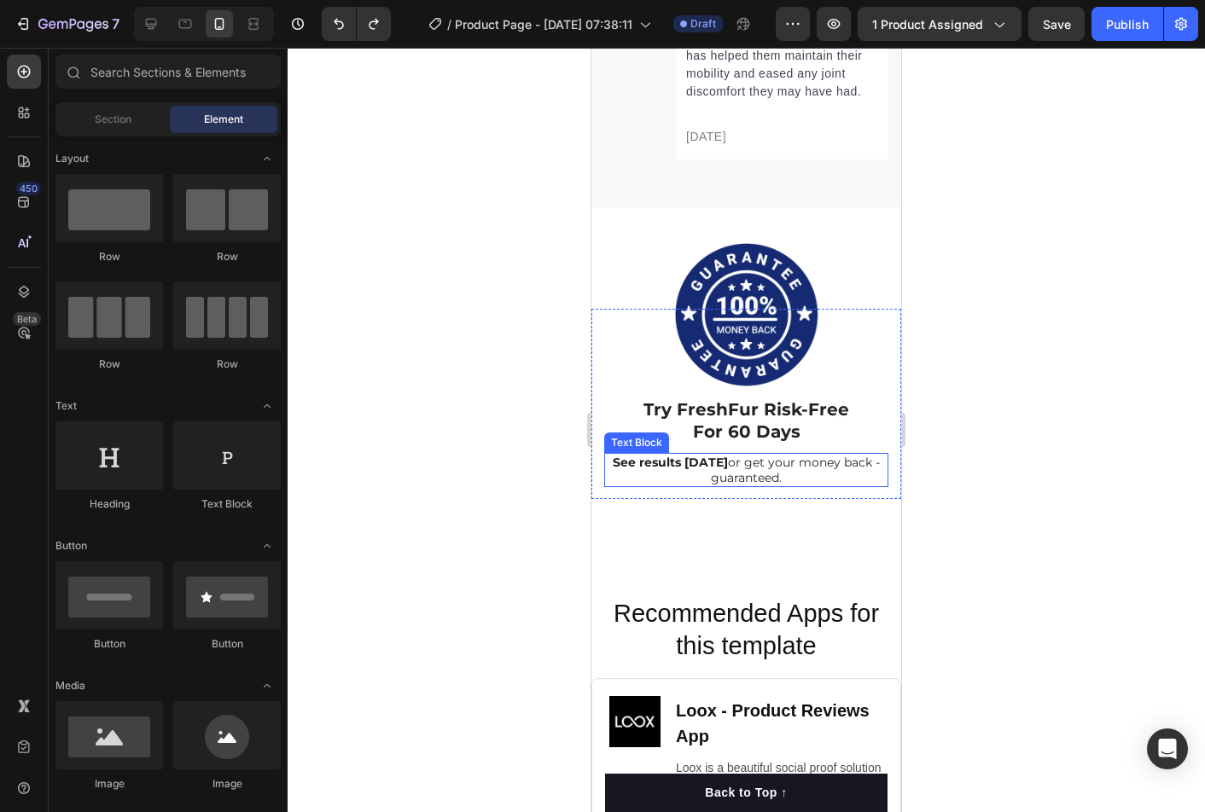
scroll to position [9144, 0]
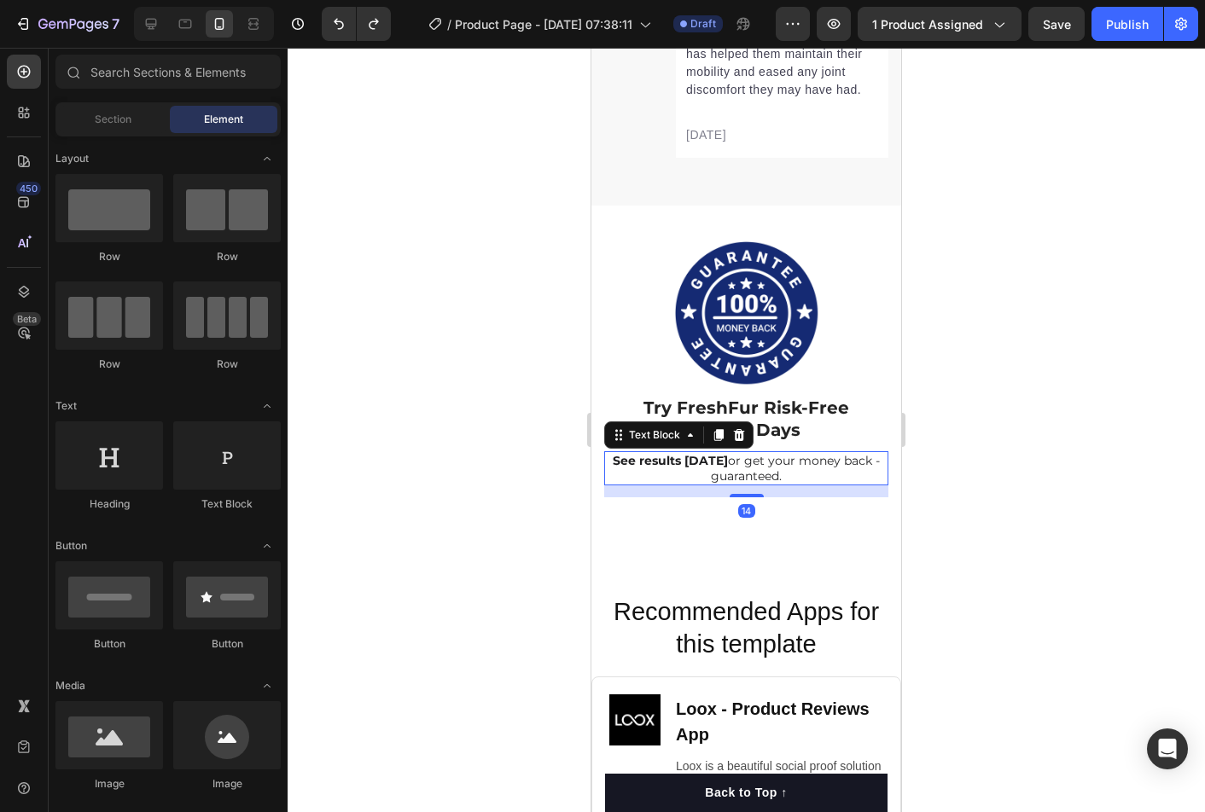
click at [786, 468] on p "See results in 2 weeks or get your money back - guaranteed." at bounding box center [746, 468] width 281 height 31
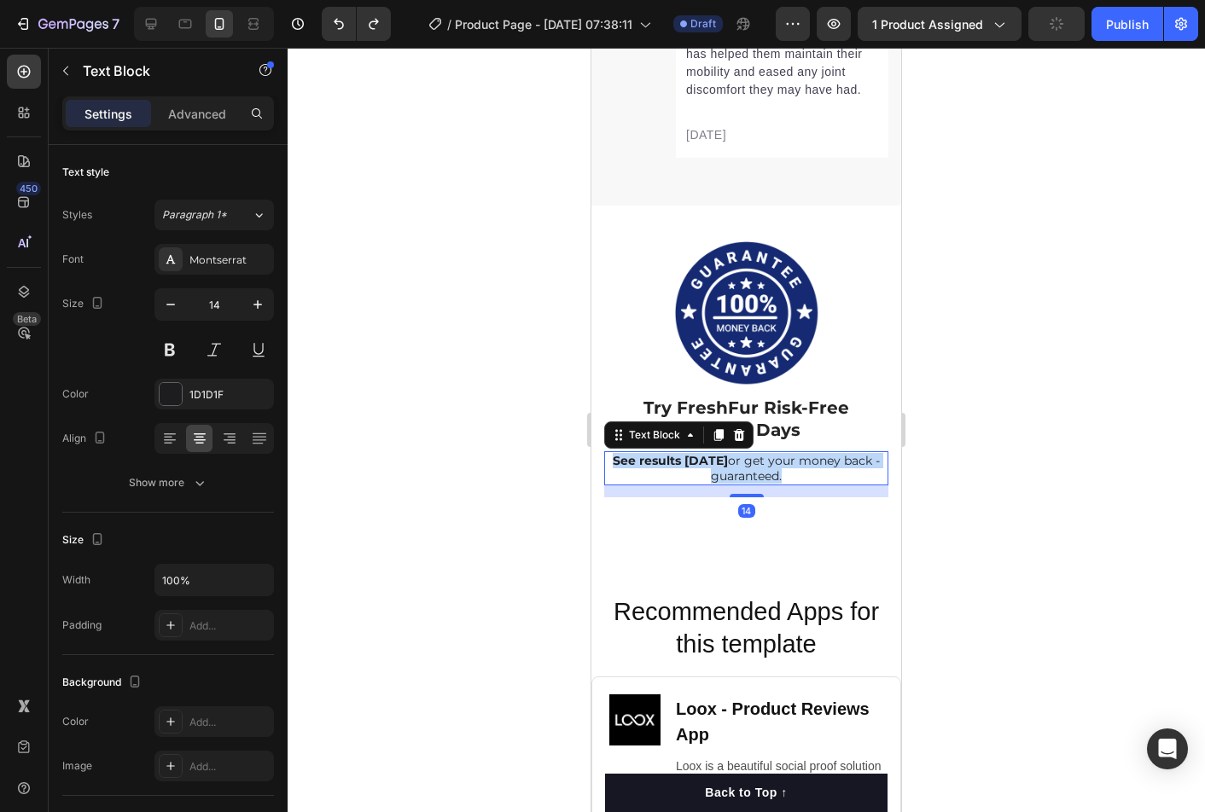
click at [786, 468] on p "See results in 2 weeks or get your money back - guaranteed." at bounding box center [746, 468] width 281 height 31
copy p "See results in 2 weeks or get your money back - guaranteed."
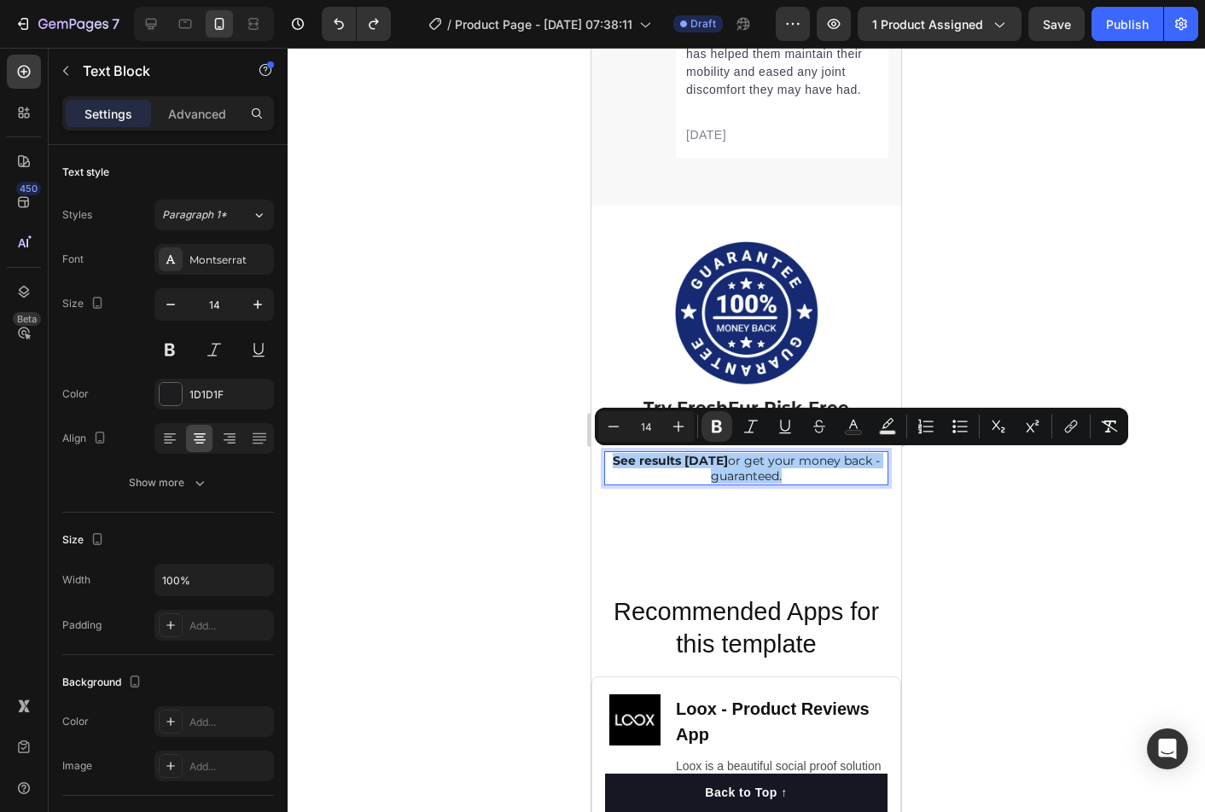
click at [478, 532] on div at bounding box center [745, 430] width 917 height 764
